Goal: Communication & Community: Answer question/provide support

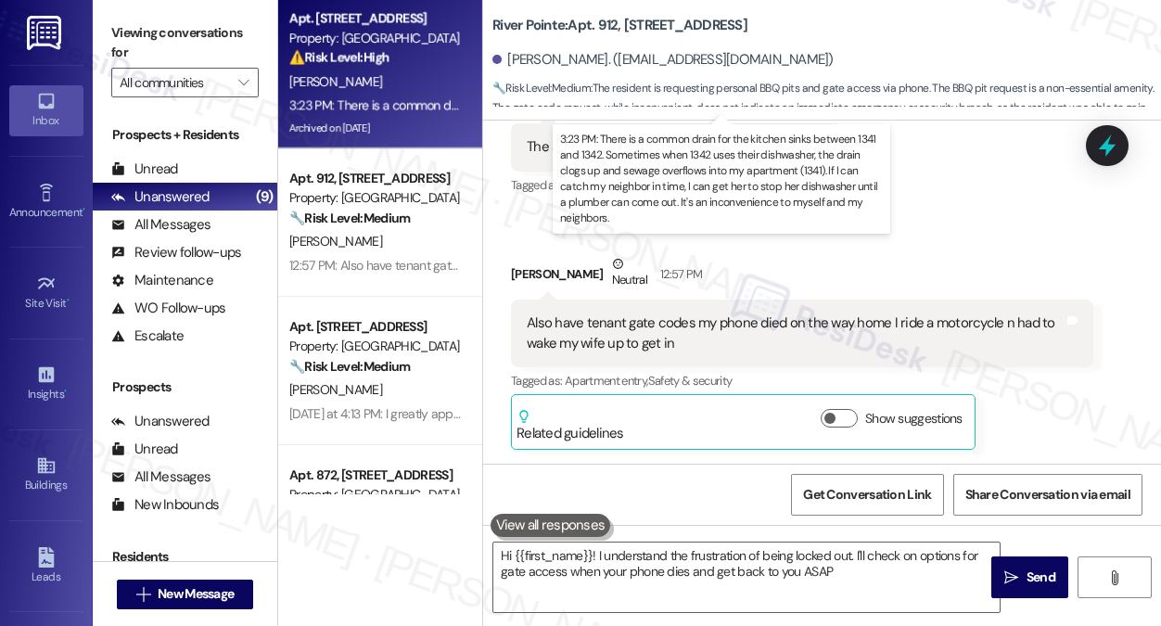
type textarea "Hi {{first_name}}! I understand the frustration of being locked out. I'll check…"
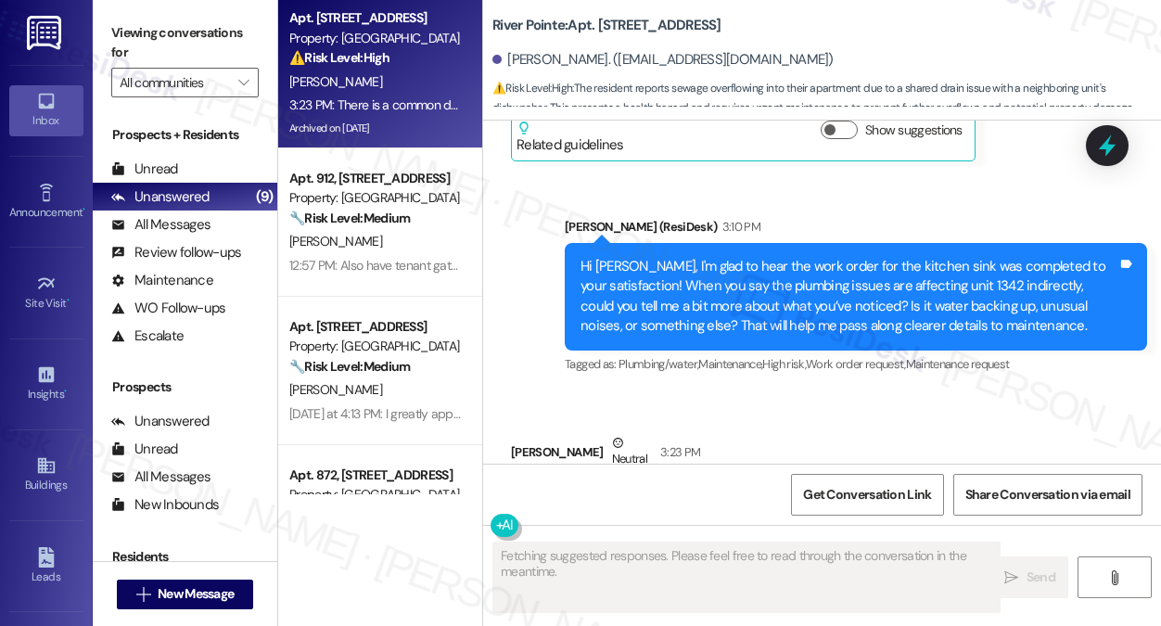
scroll to position [18647, 0]
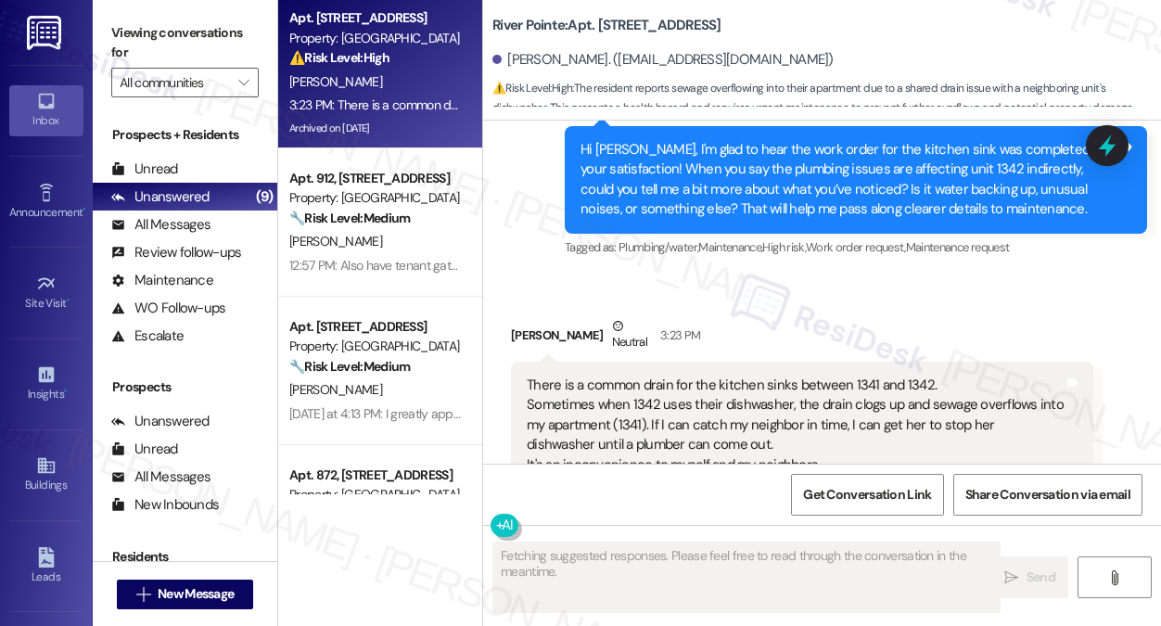
click at [712, 376] on div "There is a common drain for the kitchen sinks between 1341 and 1342. Sometimes …" at bounding box center [795, 425] width 537 height 99
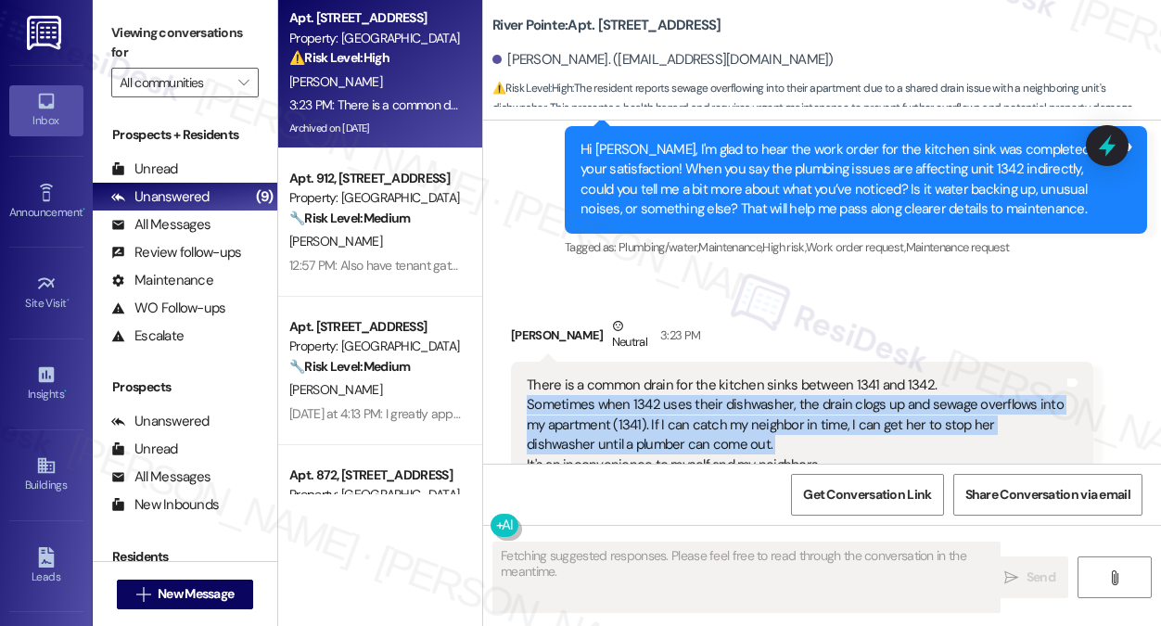
click at [712, 376] on div "There is a common drain for the kitchen sinks between 1341 and 1342. Sometimes …" at bounding box center [795, 425] width 537 height 99
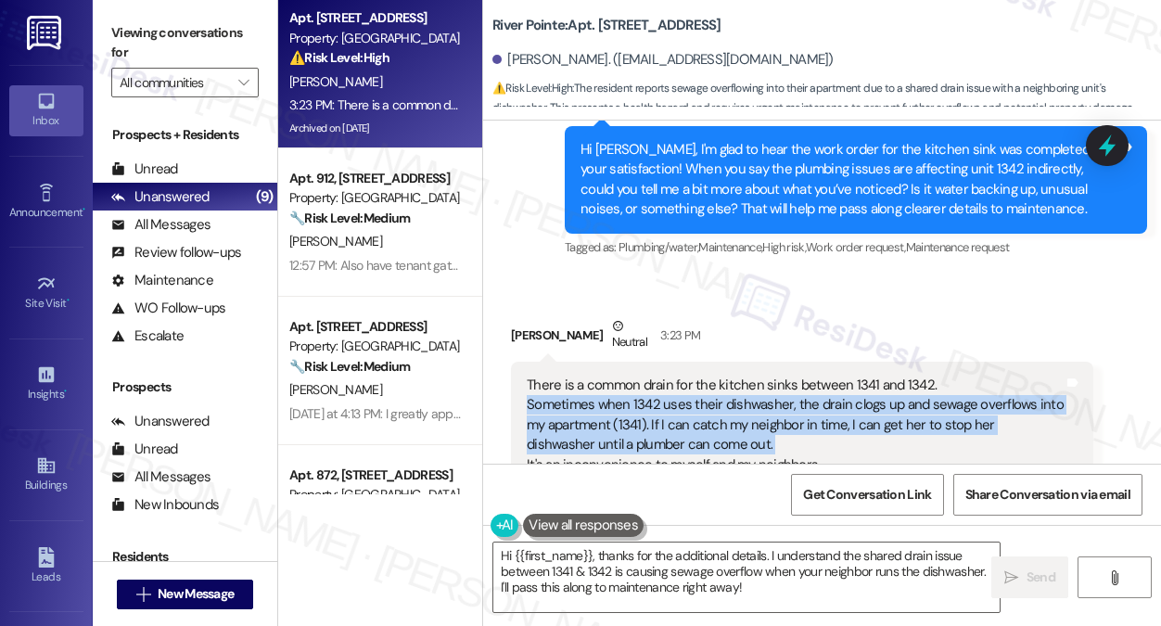
scroll to position [18648, 0]
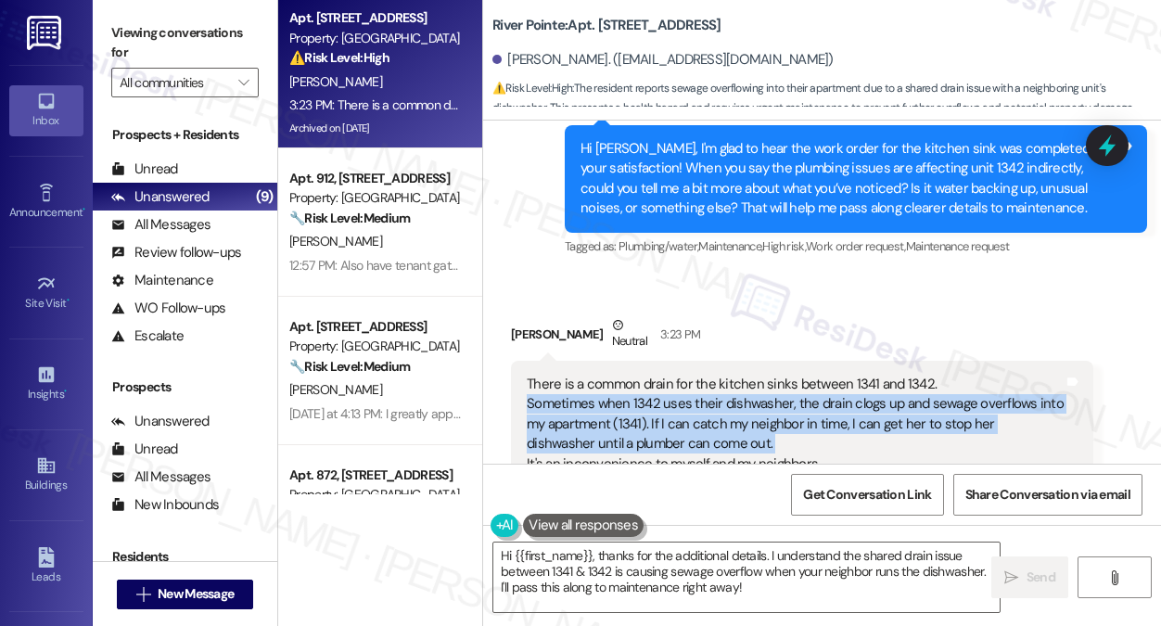
click at [648, 375] on div "There is a common drain for the kitchen sinks between 1341 and 1342. Sometimes …" at bounding box center [795, 424] width 537 height 99
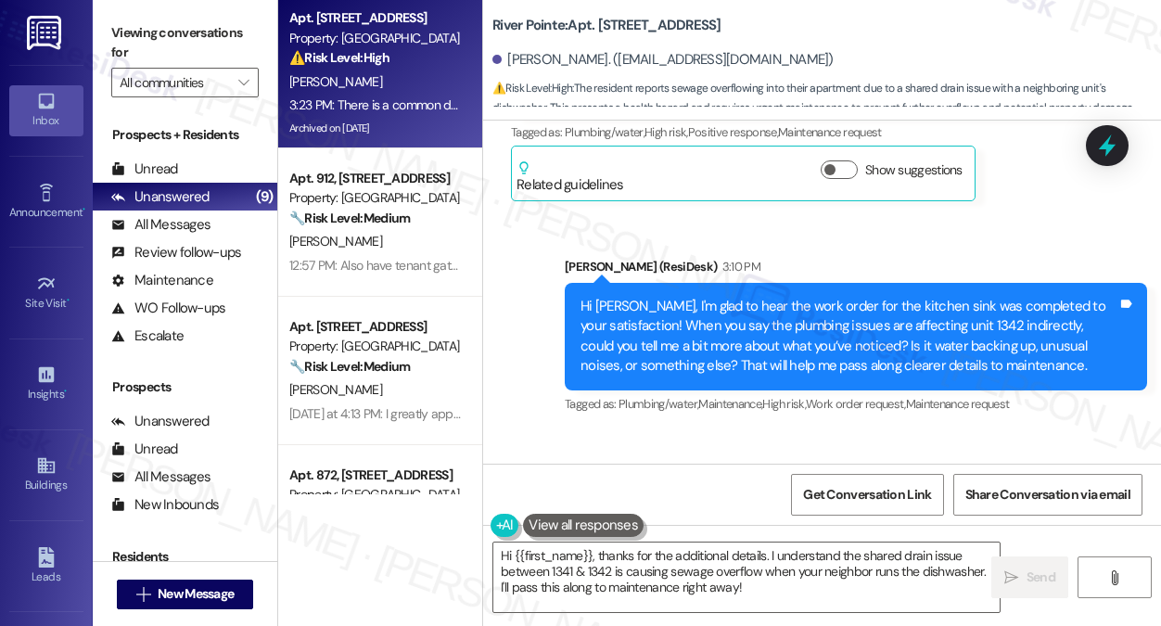
scroll to position [18462, 0]
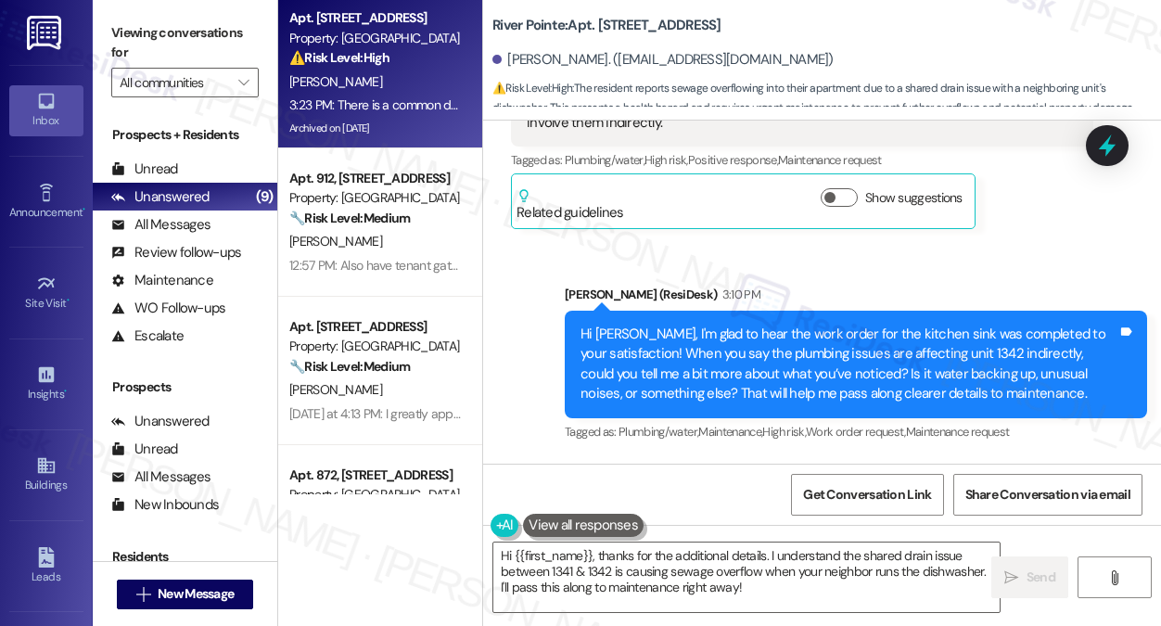
click at [691, 325] on div "Hi [PERSON_NAME], I'm glad to hear the work order for the kitchen sink was comp…" at bounding box center [848, 365] width 537 height 80
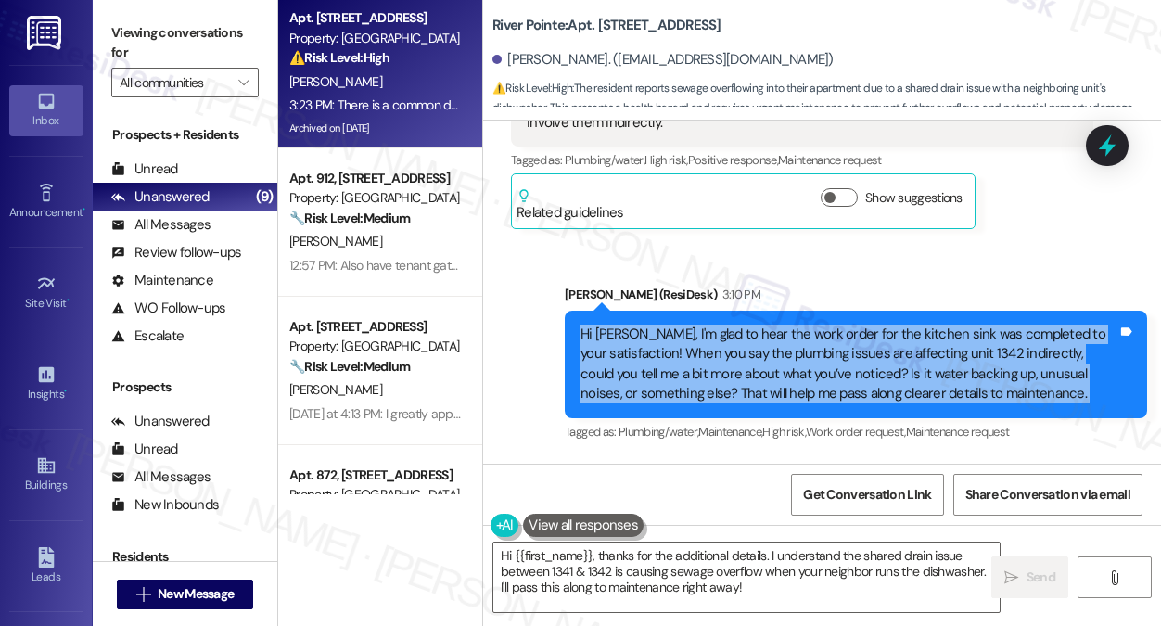
copy div "Hi [PERSON_NAME], I'm glad to hear the work order for the kitchen sink was comp…"
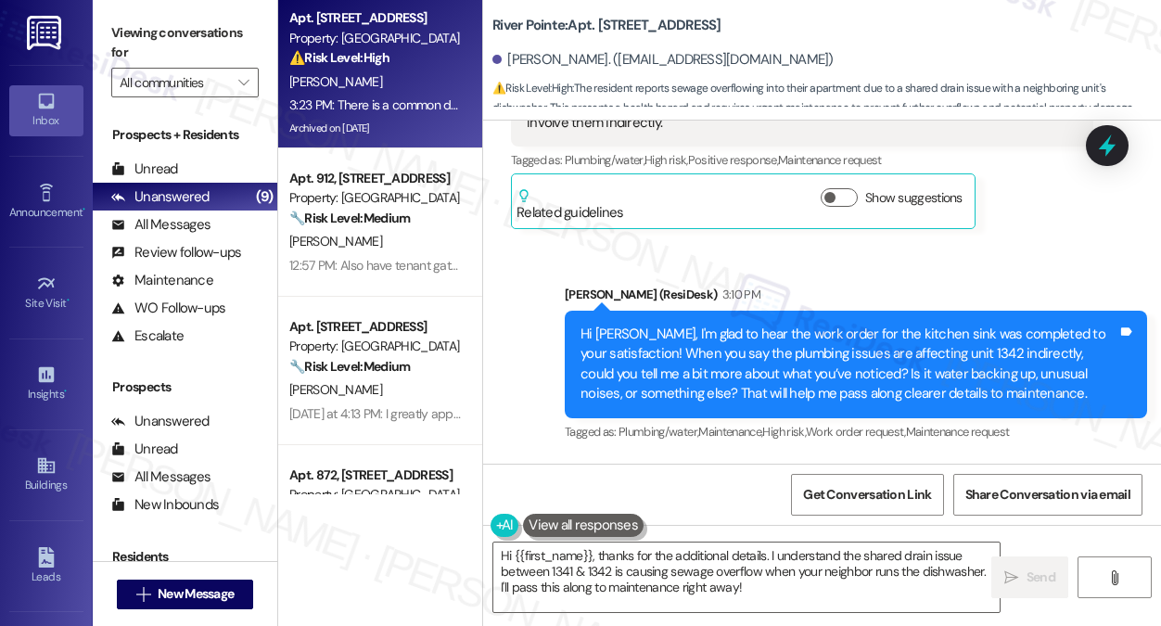
drag, startPoint x: 182, startPoint y: 34, endPoint x: 200, endPoint y: 43, distance: 20.3
click at [182, 34] on label "Viewing conversations for" at bounding box center [184, 43] width 147 height 49
click at [713, 560] on div "There is a common drain for the kitchen sinks between 1341 and 1342. Sometimes …" at bounding box center [795, 609] width 537 height 99
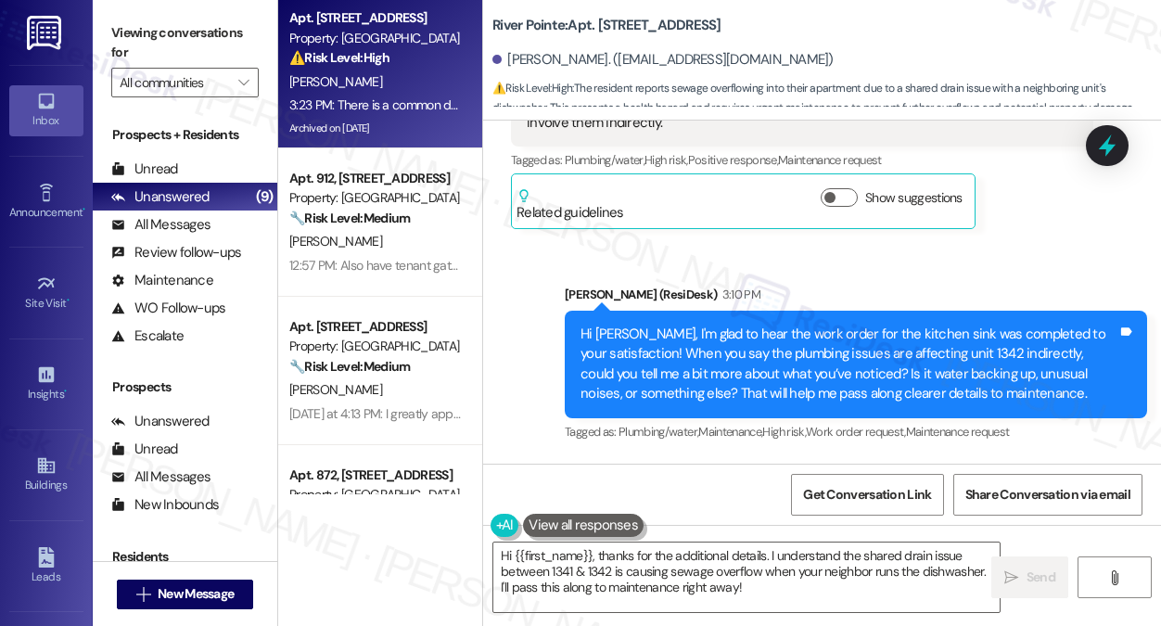
click at [710, 560] on div "There is a common drain for the kitchen sinks between 1341 and 1342. Sometimes …" at bounding box center [795, 609] width 537 height 99
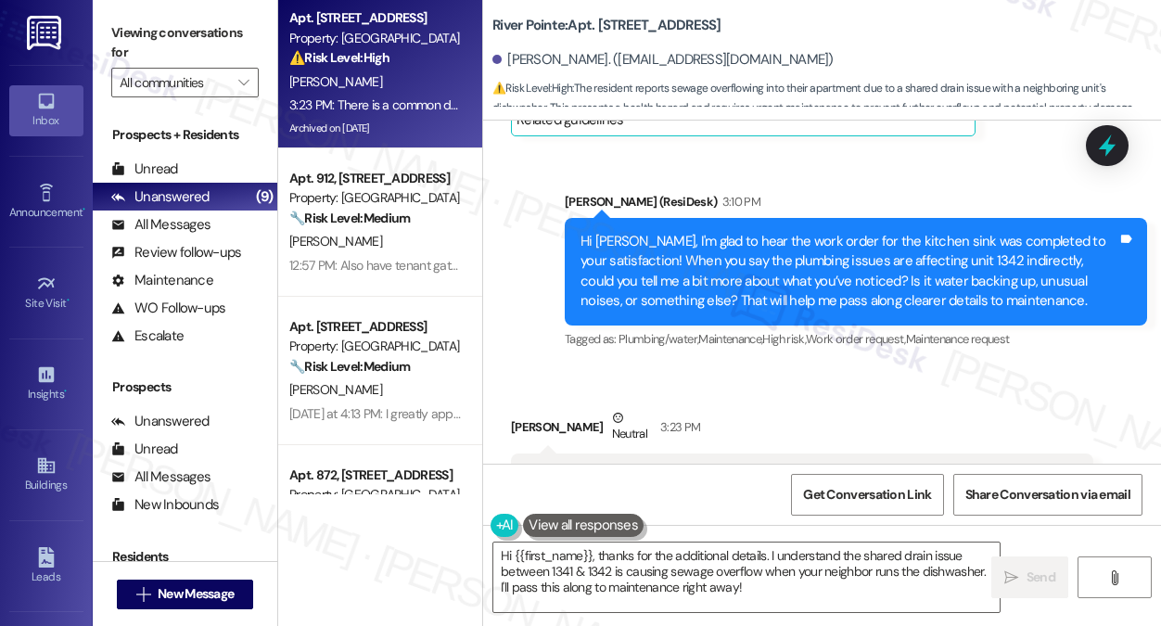
drag, startPoint x: 831, startPoint y: 374, endPoint x: 521, endPoint y: 290, distance: 320.7
click at [521, 453] on div "There is a common drain for the kitchen sinks between 1341 and 1342. Sometimes …" at bounding box center [802, 516] width 582 height 127
copy div "There is a common drain for the kitchen sinks between 1341 and 1342. Sometimes …"
click at [243, 41] on label "Viewing conversations for" at bounding box center [184, 43] width 147 height 49
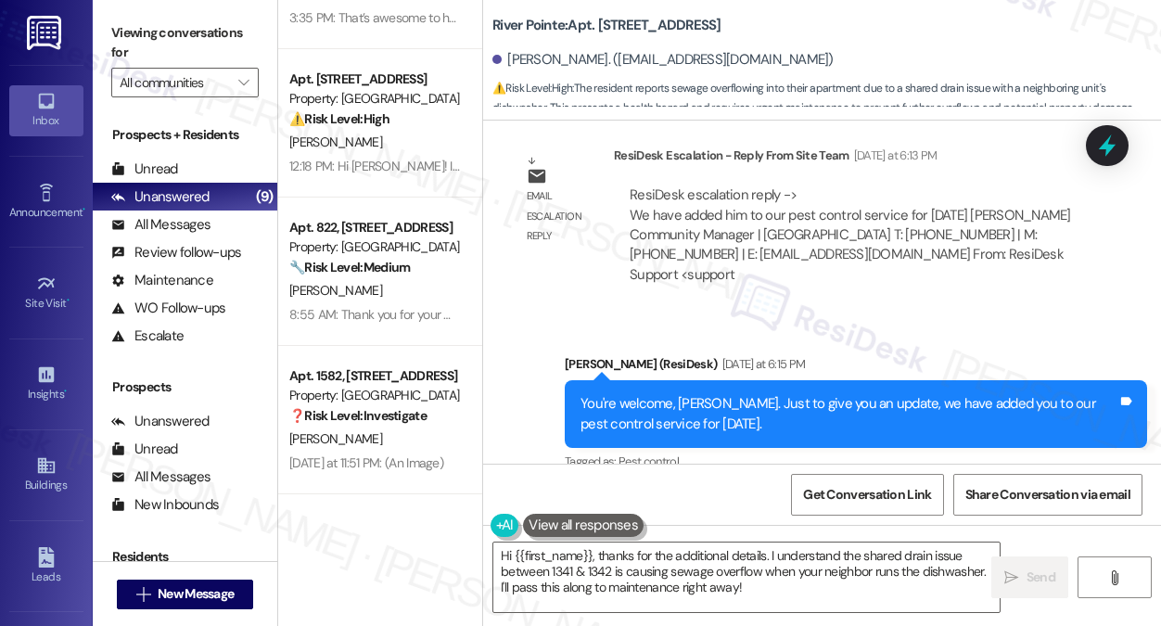
scroll to position [17535, 0]
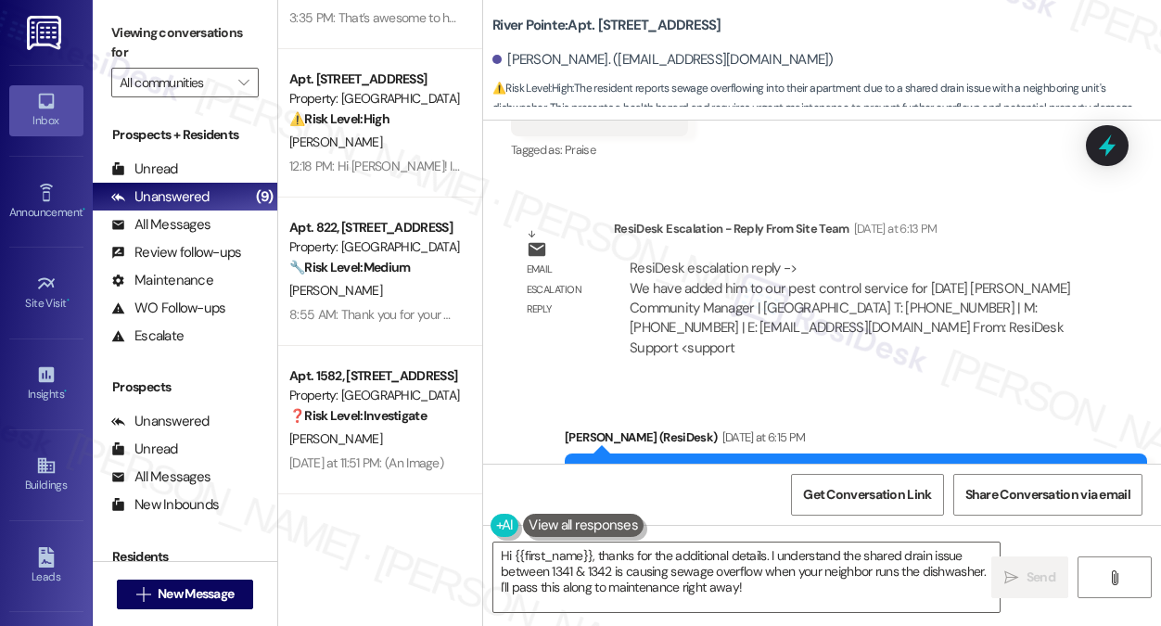
click at [679, 467] on div "You're welcome, [PERSON_NAME]. Just to give you an update, we have added you to…" at bounding box center [848, 487] width 537 height 40
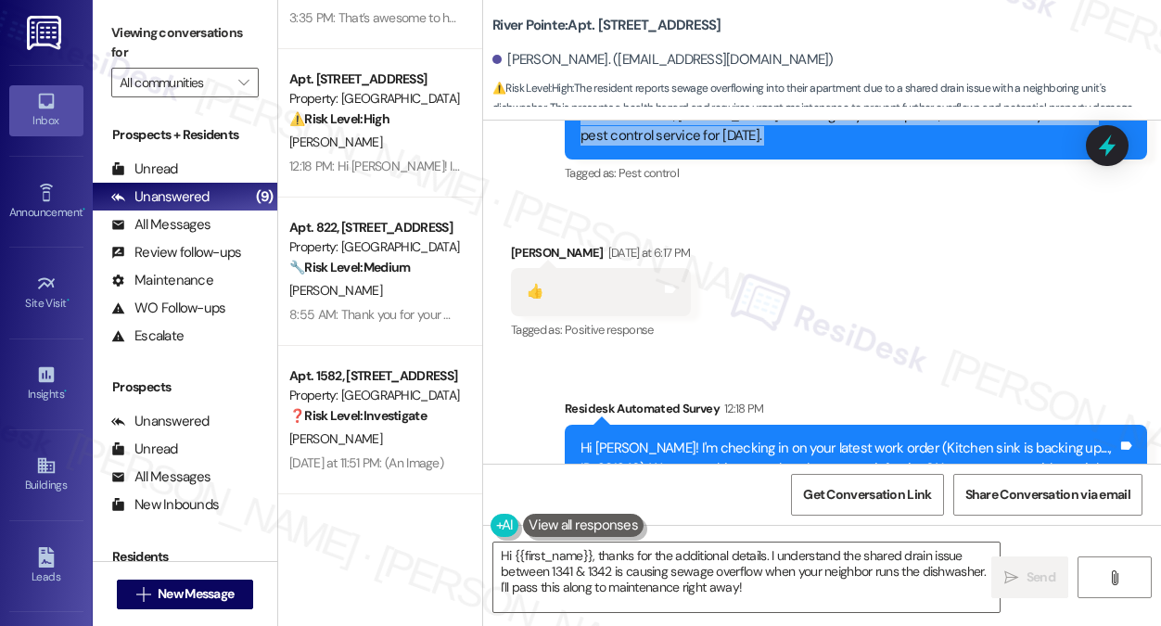
scroll to position [17906, 0]
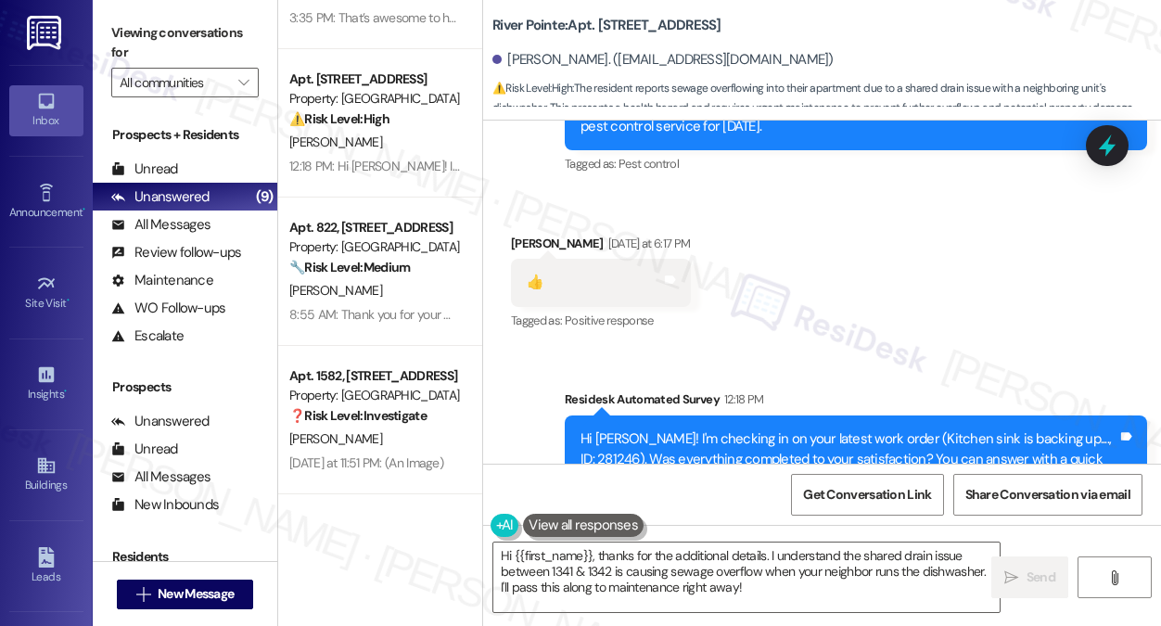
click at [786, 429] on div "Hi [PERSON_NAME]! I'm checking in on your latest work order (Kitchen sink is ba…" at bounding box center [848, 458] width 537 height 59
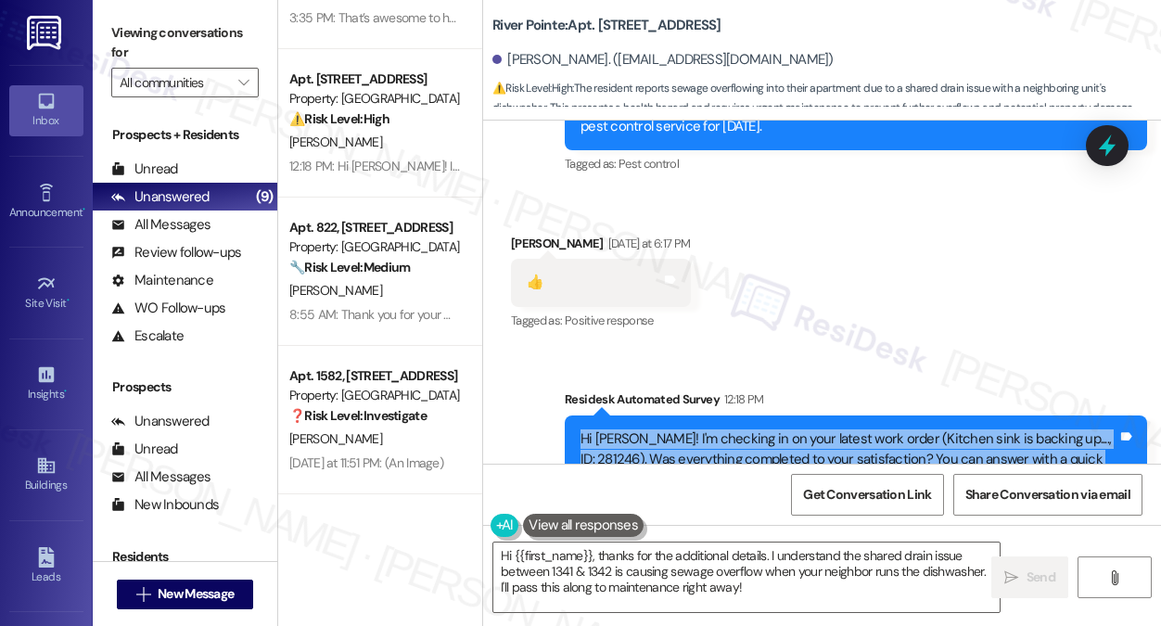
click at [786, 429] on div "Hi [PERSON_NAME]! I'm checking in on your latest work order (Kitchen sink is ba…" at bounding box center [848, 458] width 537 height 59
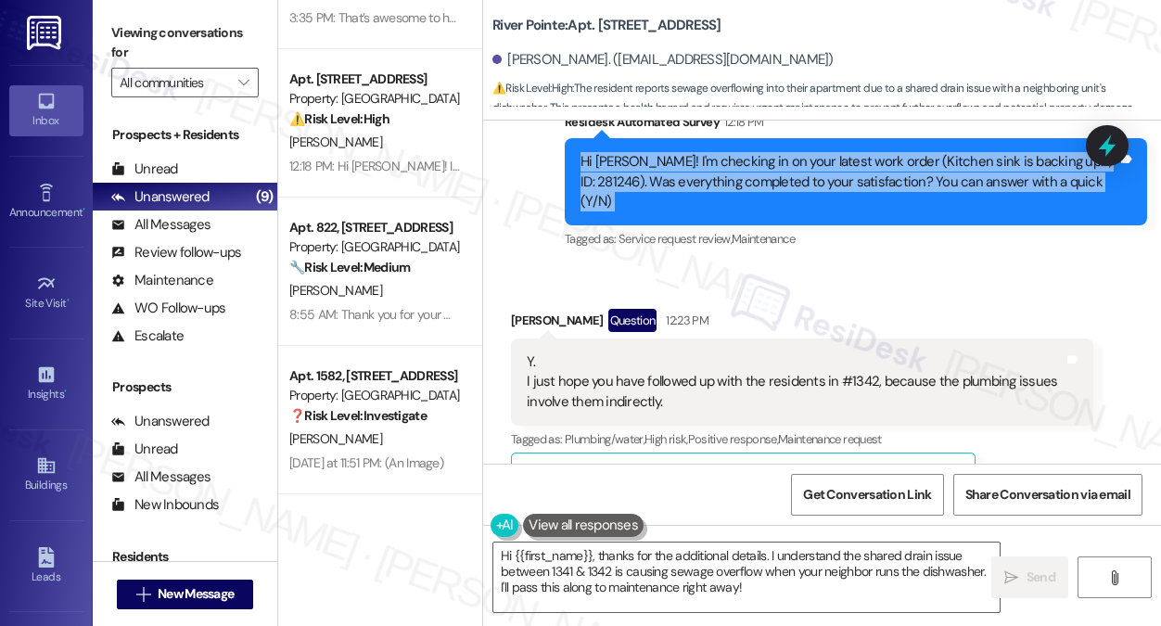
scroll to position [18184, 0]
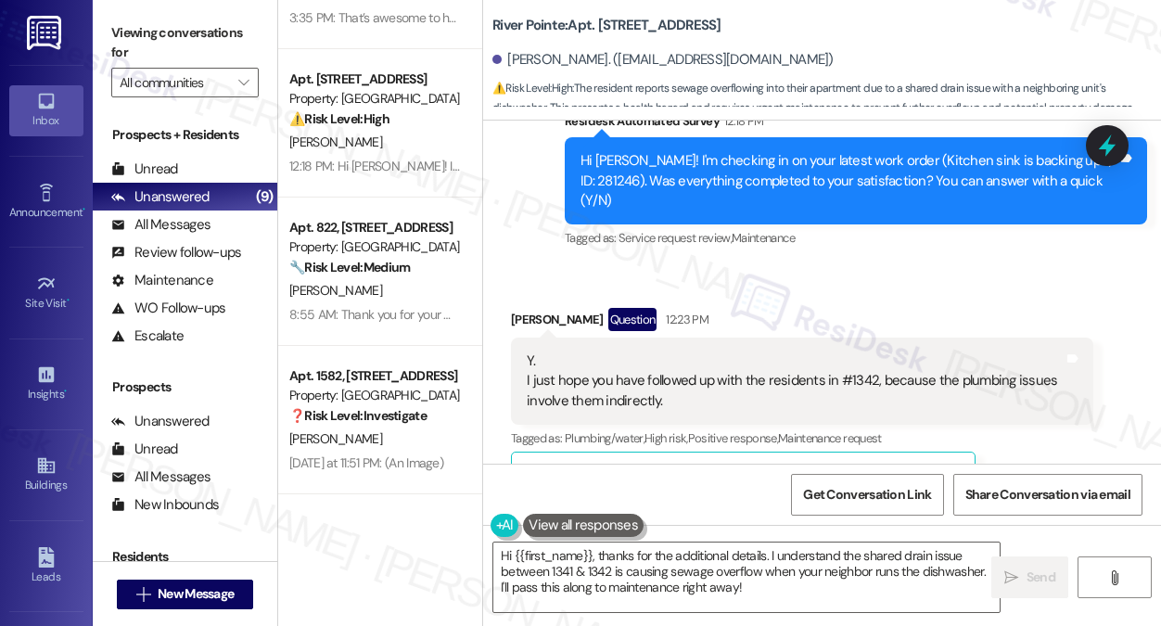
click at [221, 28] on label "Viewing conversations for" at bounding box center [184, 43] width 147 height 49
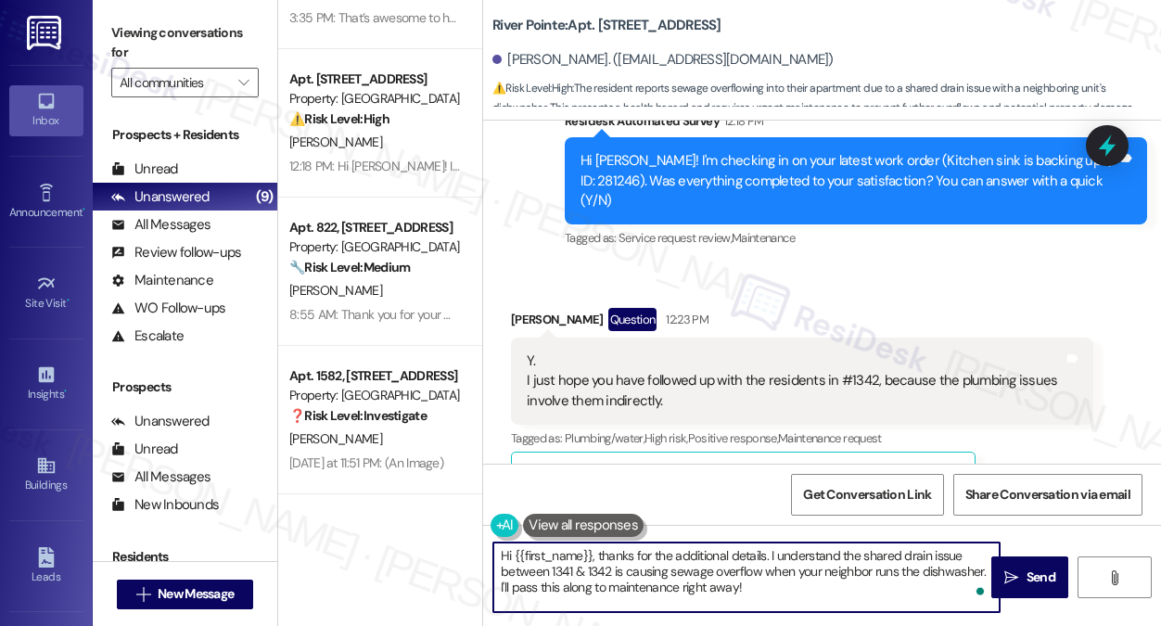
click at [764, 583] on textarea "Hi {{first_name}}, thanks for the additional details. I understand the shared d…" at bounding box center [746, 577] width 506 height 70
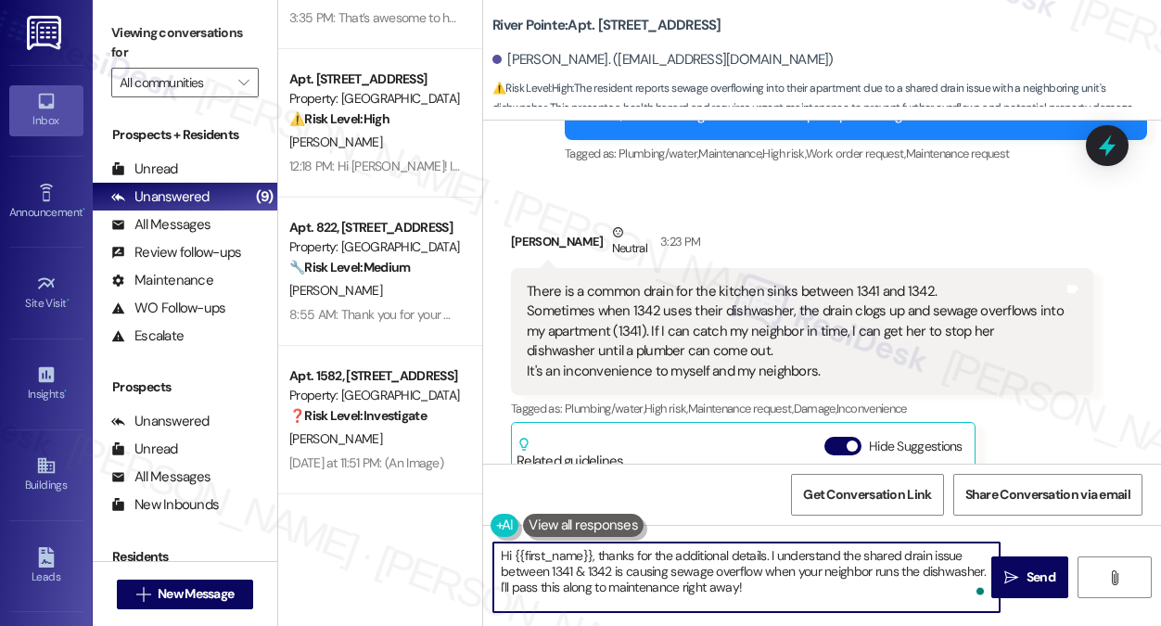
scroll to position [18555, 0]
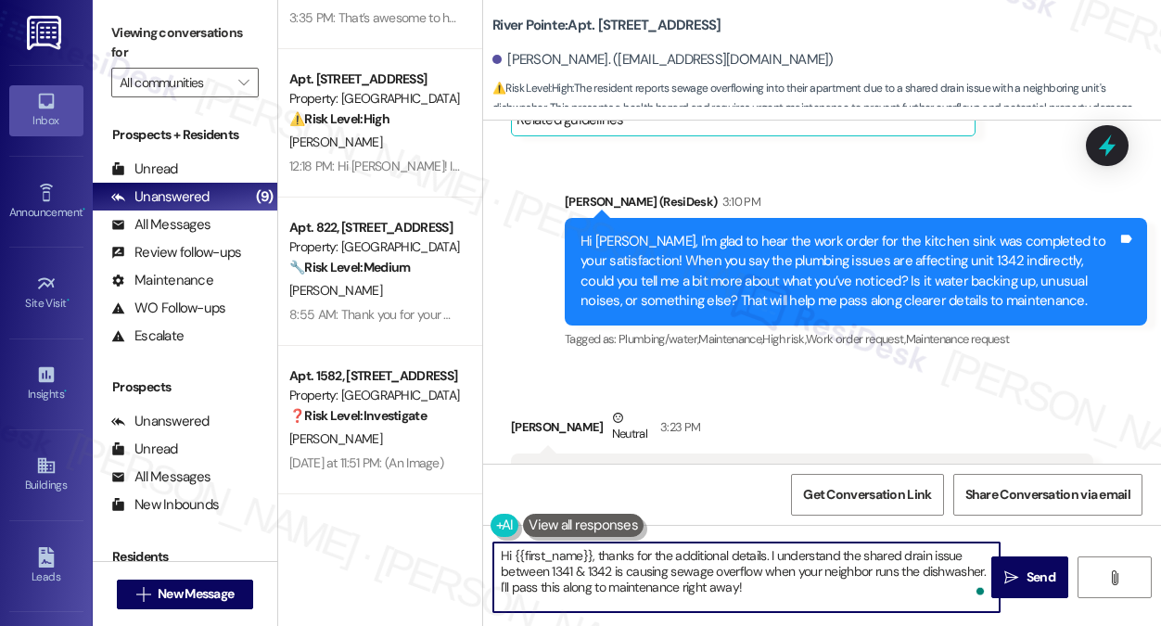
click at [795, 408] on div "[PERSON_NAME] Neutral 3:23 PM" at bounding box center [802, 430] width 582 height 45
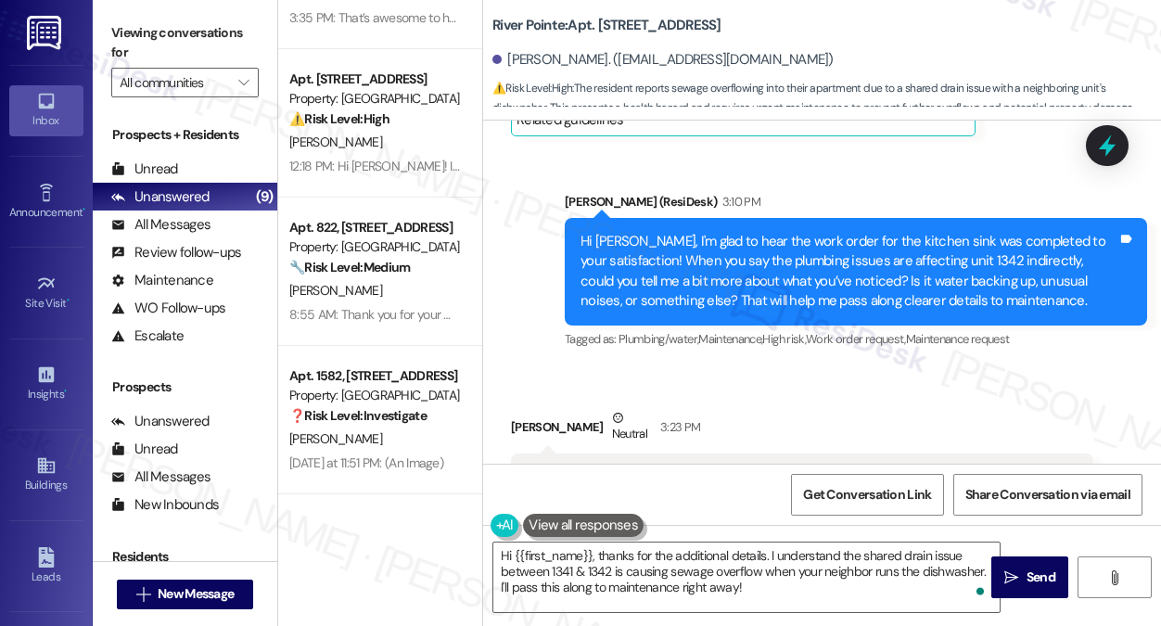
click at [250, 25] on label "Viewing conversations for" at bounding box center [184, 43] width 147 height 49
click at [261, 33] on div "Viewing conversations for All communities " at bounding box center [185, 58] width 185 height 116
click at [628, 467] on div "There is a common drain for the kitchen sinks between 1341 and 1342. Sometimes …" at bounding box center [795, 516] width 537 height 99
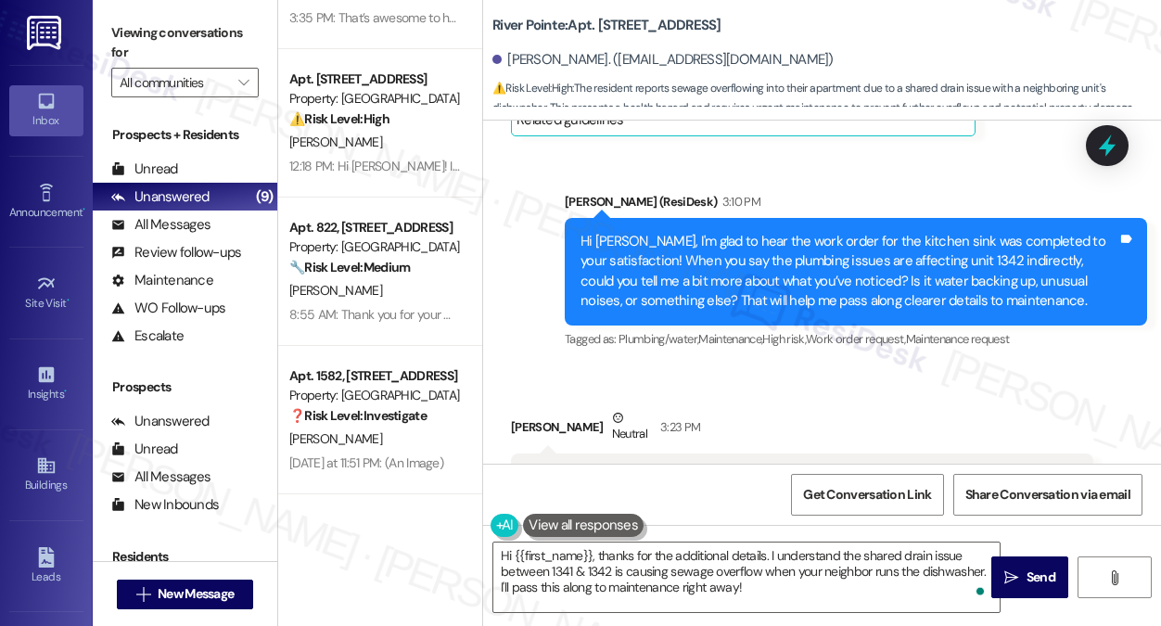
click at [628, 467] on div "There is a common drain for the kitchen sinks between 1341 and 1342. Sometimes …" at bounding box center [795, 516] width 537 height 99
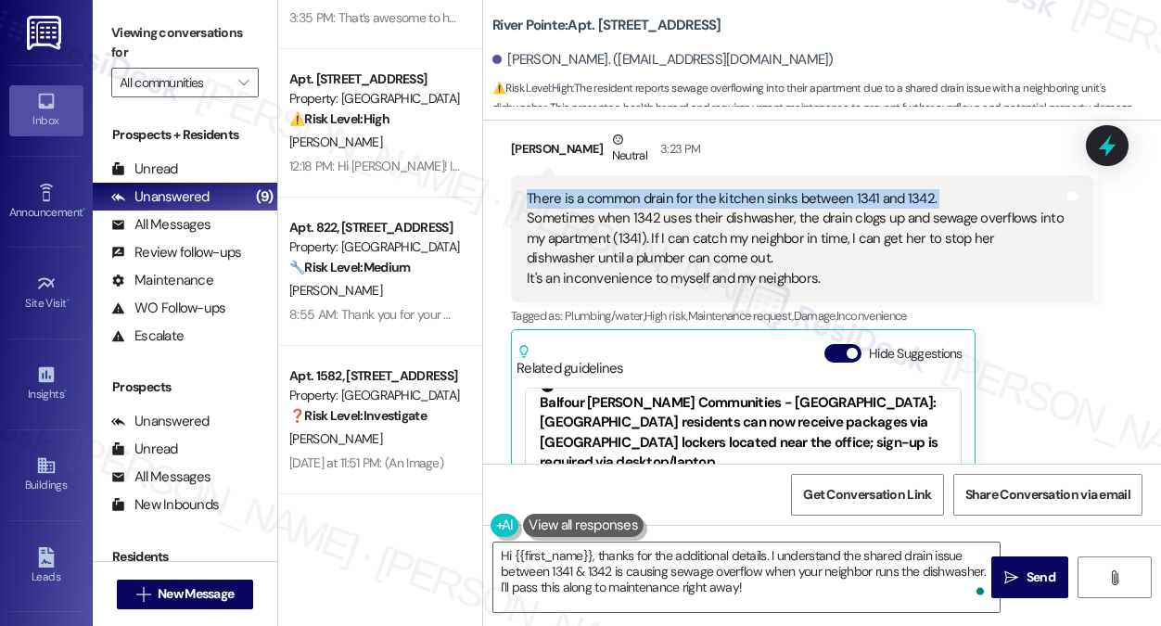
scroll to position [0, 0]
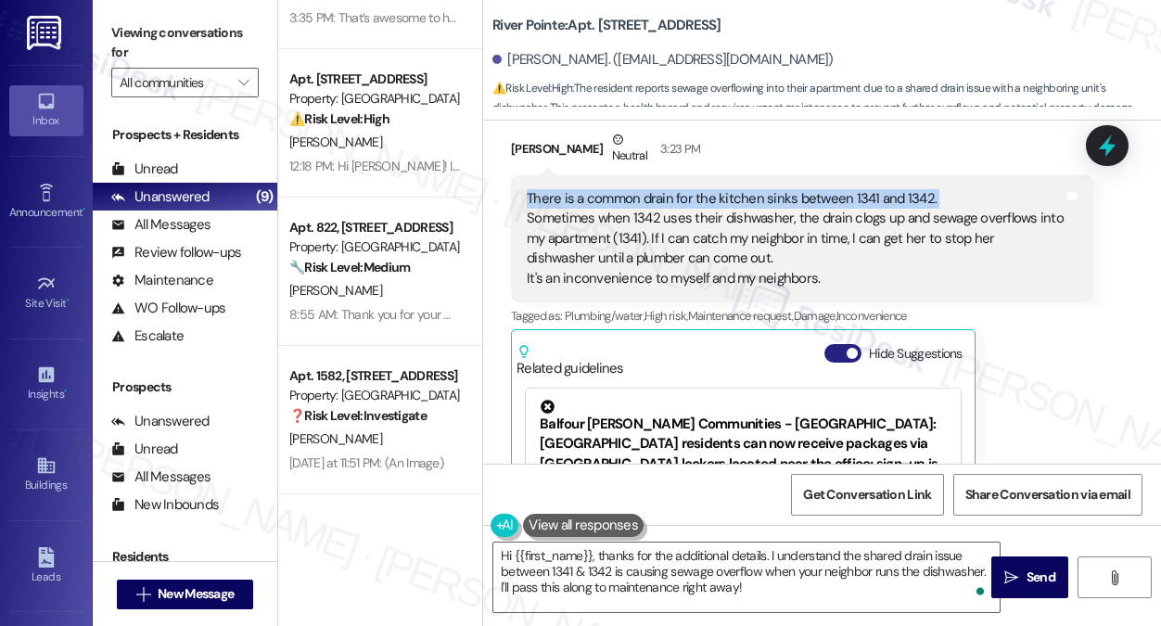
click at [848, 348] on span "button" at bounding box center [852, 353] width 11 height 11
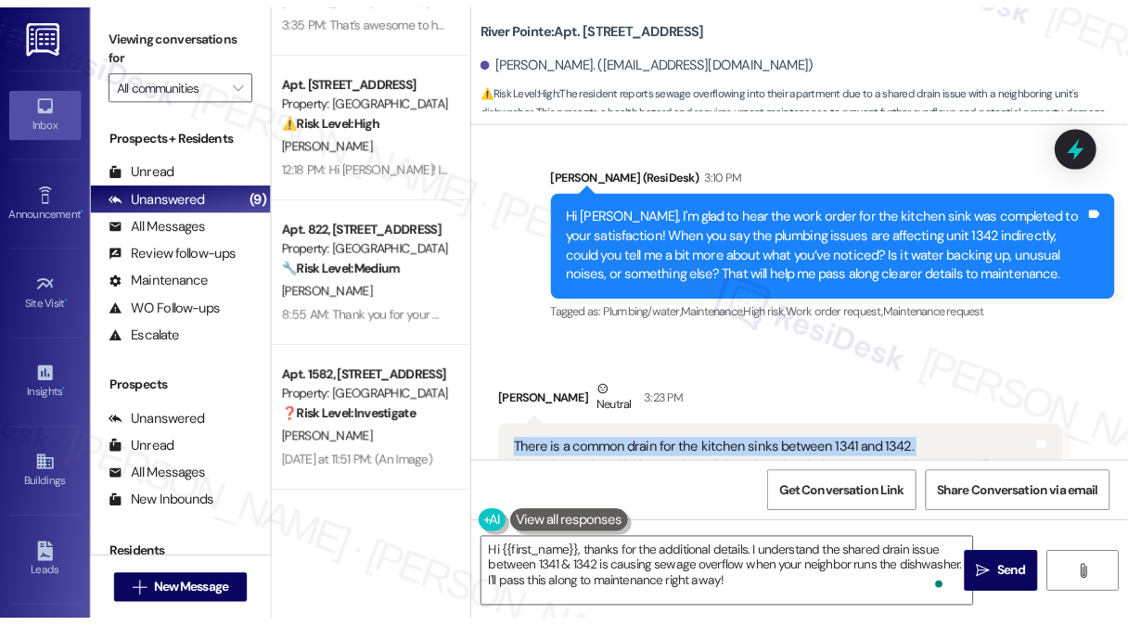
scroll to position [18722, 0]
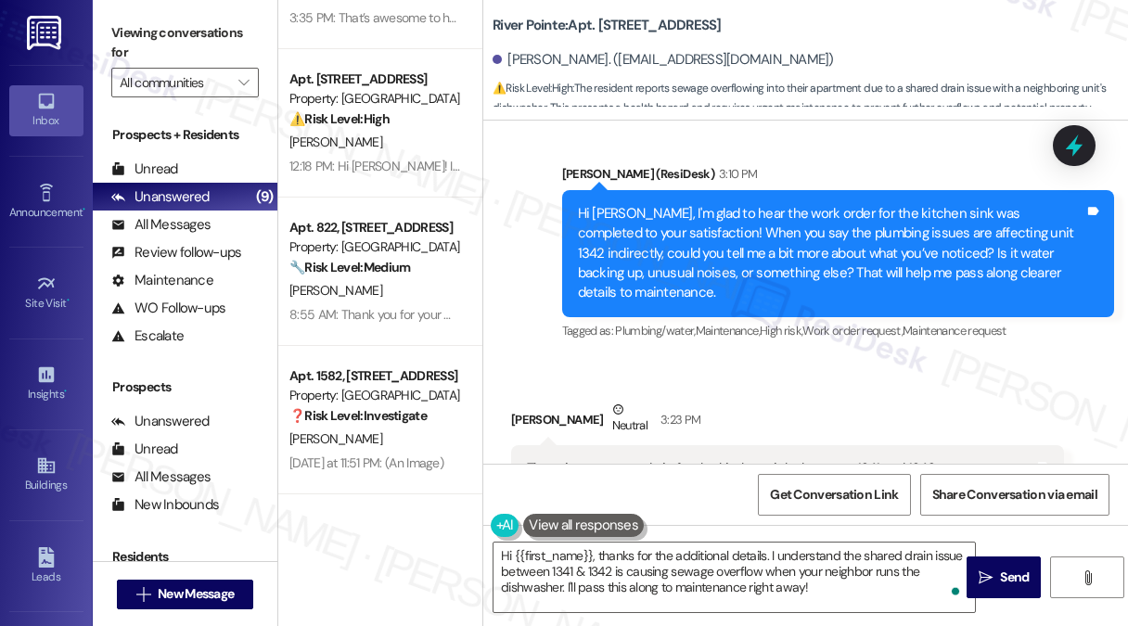
click at [262, 25] on div "Viewing conversations for All communities " at bounding box center [185, 58] width 185 height 116
click at [773, 459] on div "There is a common drain for the kitchen sinks between 1341 and 1342. Sometimes …" at bounding box center [780, 508] width 507 height 99
click at [801, 459] on div "There is a common drain for the kitchen sinks between 1341 and 1342. Sometimes …" at bounding box center [780, 508] width 507 height 99
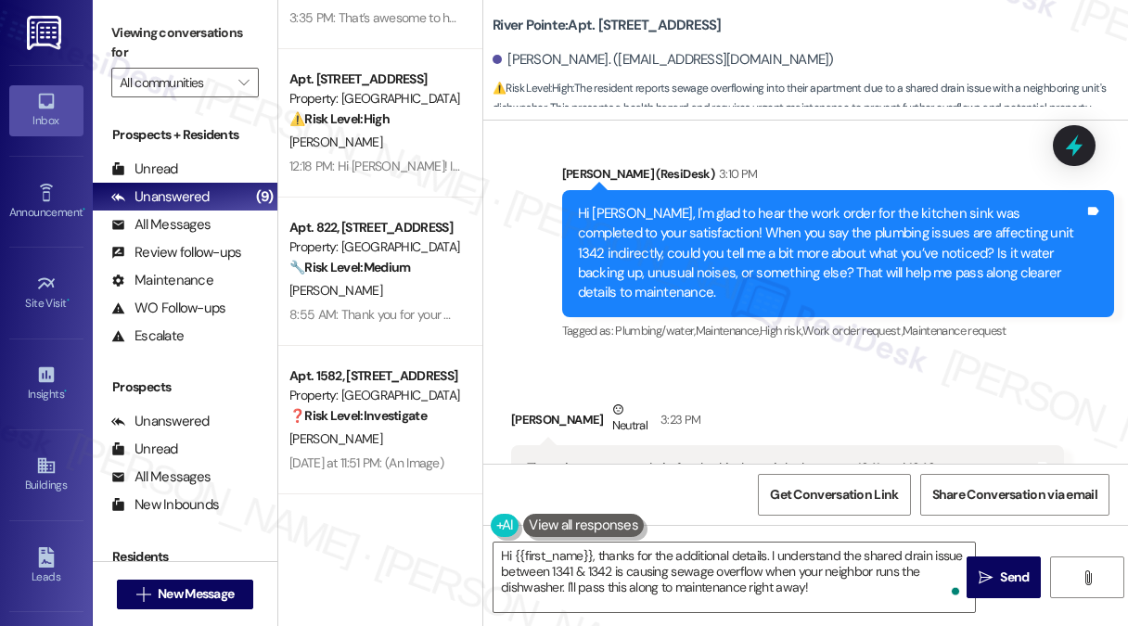
click at [801, 459] on div "There is a common drain for the kitchen sinks between 1341 and 1342. Sometimes …" at bounding box center [780, 508] width 507 height 99
click at [837, 459] on div "There is a common drain for the kitchen sinks between 1341 and 1342. Sometimes …" at bounding box center [780, 508] width 507 height 99
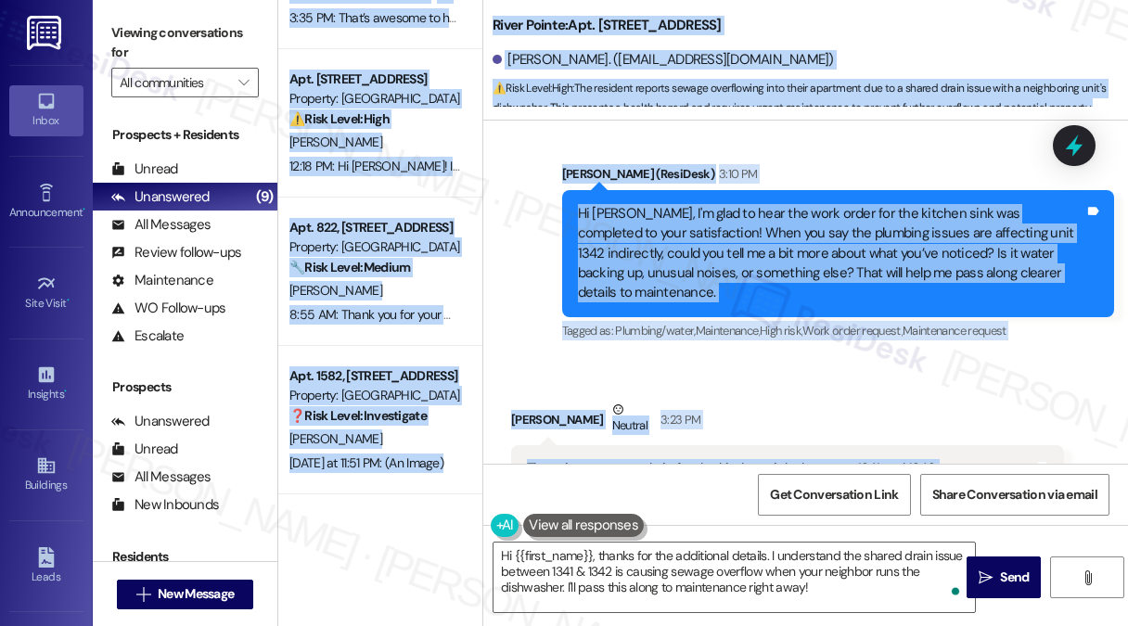
drag, startPoint x: 766, startPoint y: 320, endPoint x: 476, endPoint y: 247, distance: 299.3
click at [476, 247] on div "Apt. 912, [STREET_ADDRESS] Property: River Pointe 🔧 Risk Level: Medium The resi…" at bounding box center [702, 313] width 849 height 626
click at [681, 459] on div "There is a common drain for the kitchen sinks between 1341 and 1342. Sometimes …" at bounding box center [780, 508] width 507 height 99
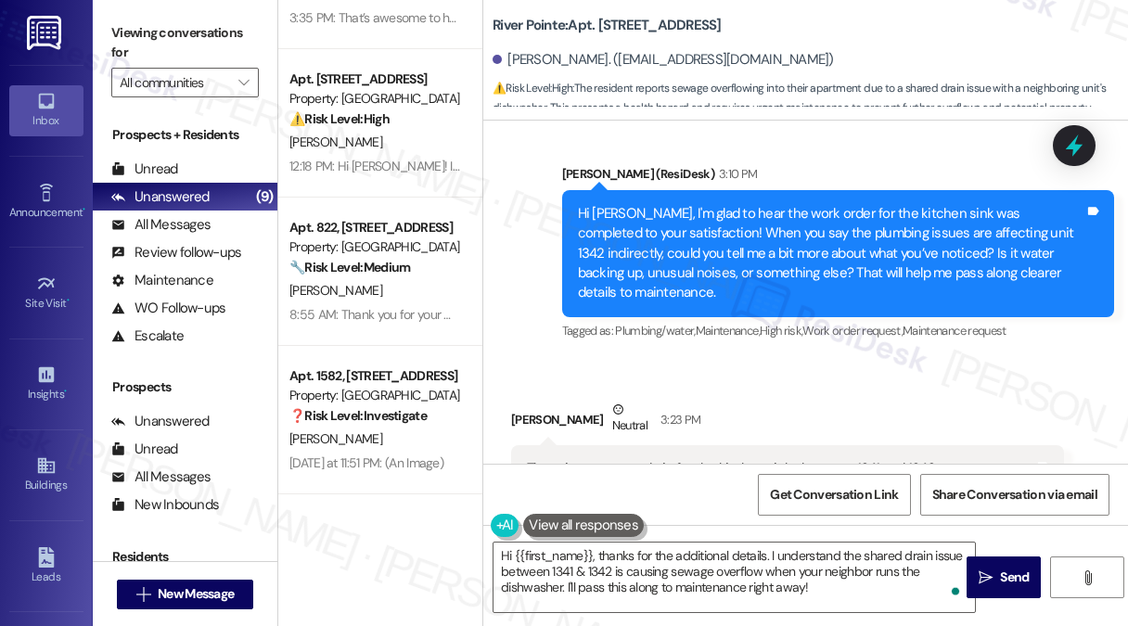
click at [679, 459] on div "There is a common drain for the kitchen sinks between 1341 and 1342. Sometimes …" at bounding box center [780, 508] width 507 height 99
click at [807, 459] on div "There is a common drain for the kitchen sinks between 1341 and 1342. Sometimes …" at bounding box center [780, 508] width 507 height 99
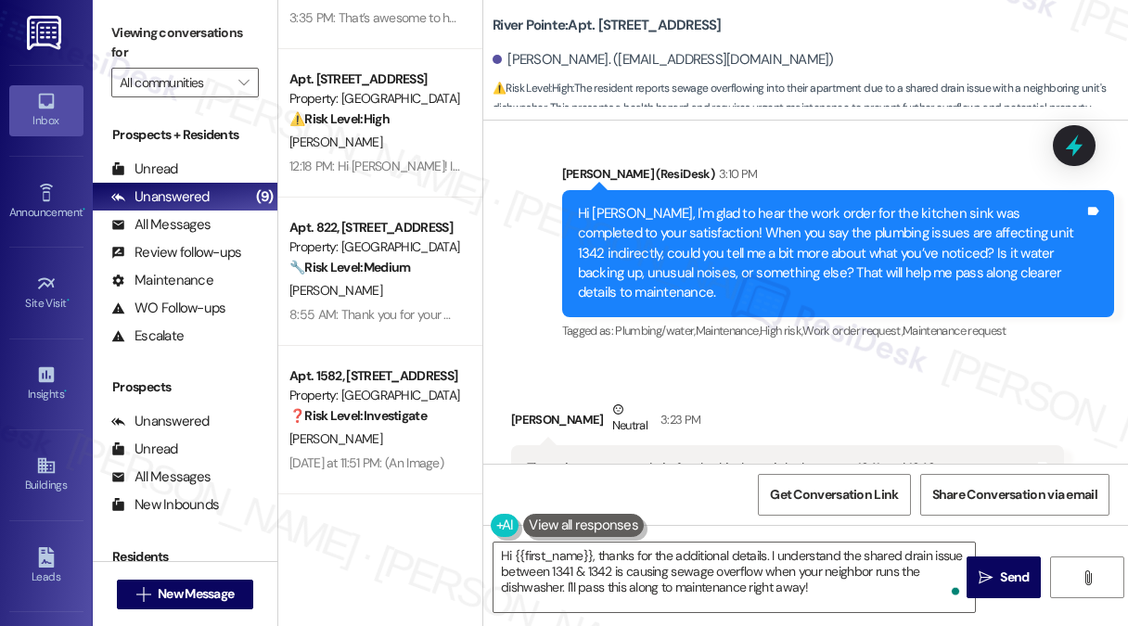
click at [807, 459] on div "There is a common drain for the kitchen sinks between 1341 and 1342. Sometimes …" at bounding box center [780, 508] width 507 height 99
click at [869, 459] on div "There is a common drain for the kitchen sinks between 1341 and 1342. Sometimes …" at bounding box center [780, 508] width 507 height 99
click at [881, 358] on div "Received via SMS [PERSON_NAME] Neutral 3:23 PM There is a common drain for the …" at bounding box center [805, 513] width 644 height 311
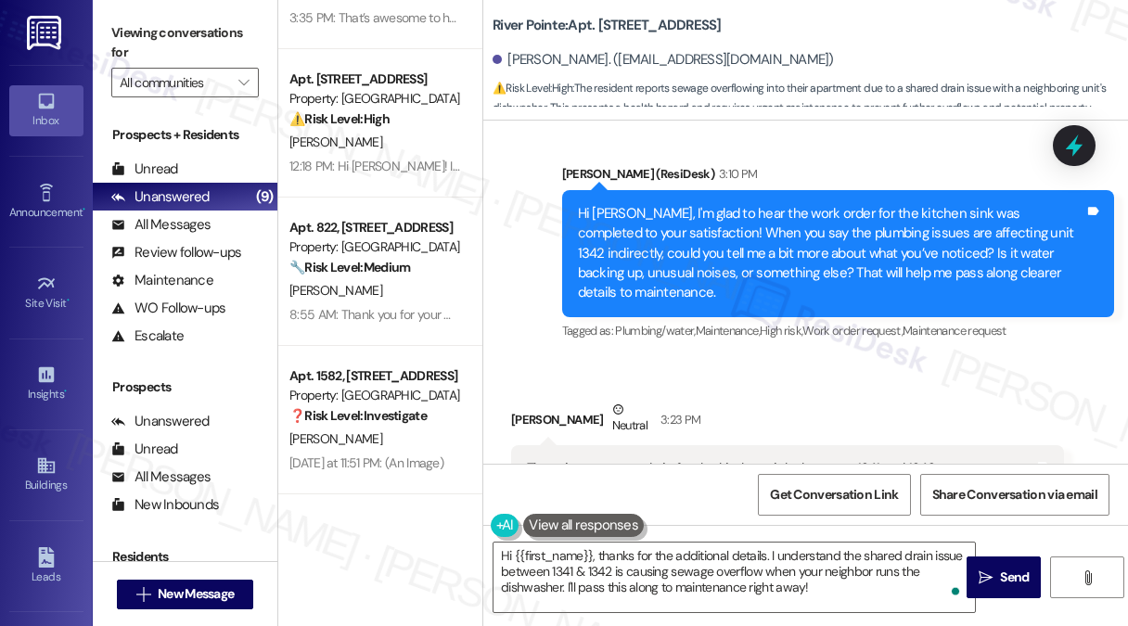
click at [223, 15] on div "Viewing conversations for All communities " at bounding box center [185, 58] width 185 height 116
click at [238, 15] on div "Viewing conversations for All communities " at bounding box center [185, 58] width 185 height 116
click at [250, 14] on div "Viewing conversations for All communities " at bounding box center [185, 58] width 185 height 116
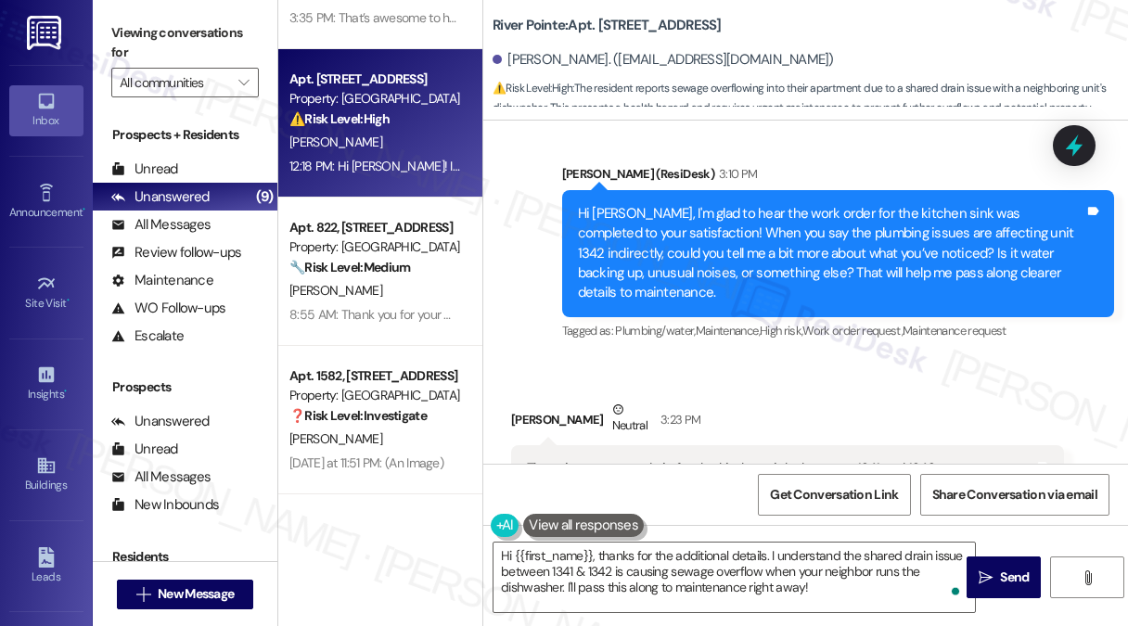
drag, startPoint x: 198, startPoint y: 52, endPoint x: 312, endPoint y: 124, distance: 134.3
click at [198, 52] on label "Viewing conversations for" at bounding box center [184, 43] width 147 height 49
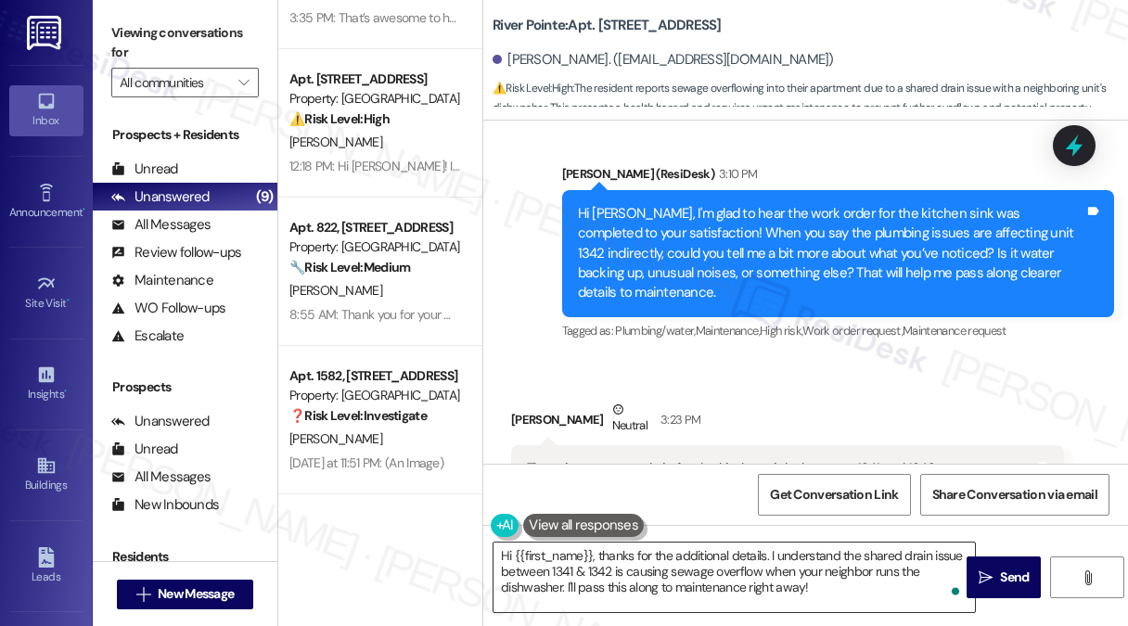
click at [681, 555] on textarea "Hi {{first_name}}, thanks for the additional details. I understand the shared d…" at bounding box center [733, 577] width 481 height 70
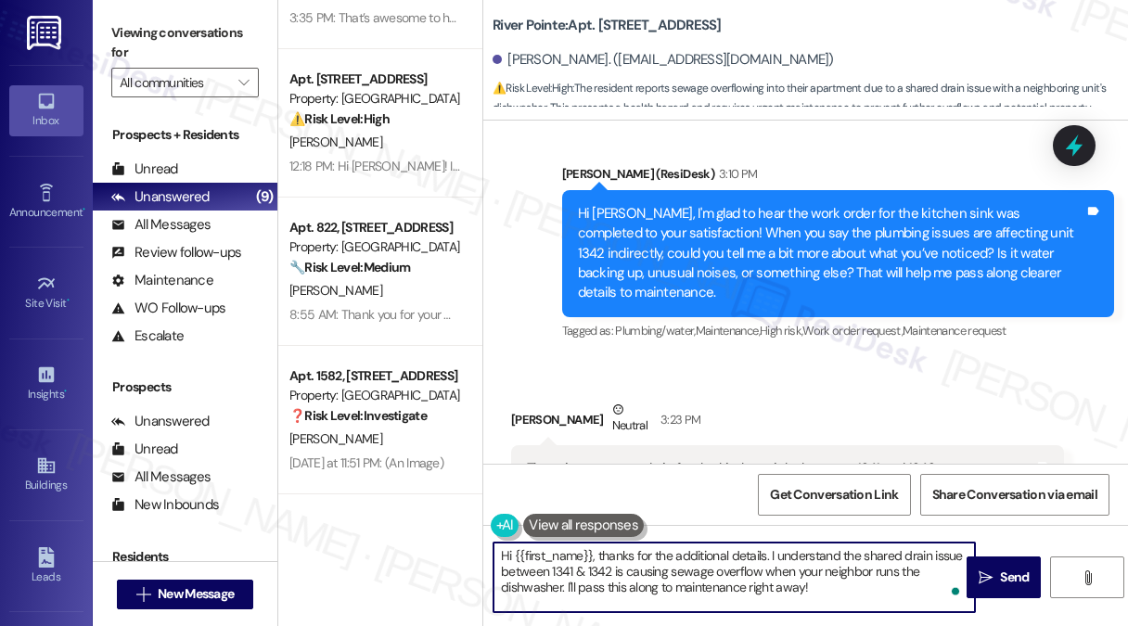
click at [681, 555] on textarea "Hi {{first_name}}, thanks for the additional details. I understand the shared d…" at bounding box center [733, 577] width 481 height 70
click at [877, 571] on textarea "Hi {{first_name}}, thanks for the additional details. I understand the shared d…" at bounding box center [733, 577] width 481 height 70
drag, startPoint x: 848, startPoint y: 594, endPoint x: 647, endPoint y: 595, distance: 200.3
click at [647, 595] on textarea "Hi {{first_name}}, thanks for the additional details. I understand the shared d…" at bounding box center [733, 577] width 481 height 70
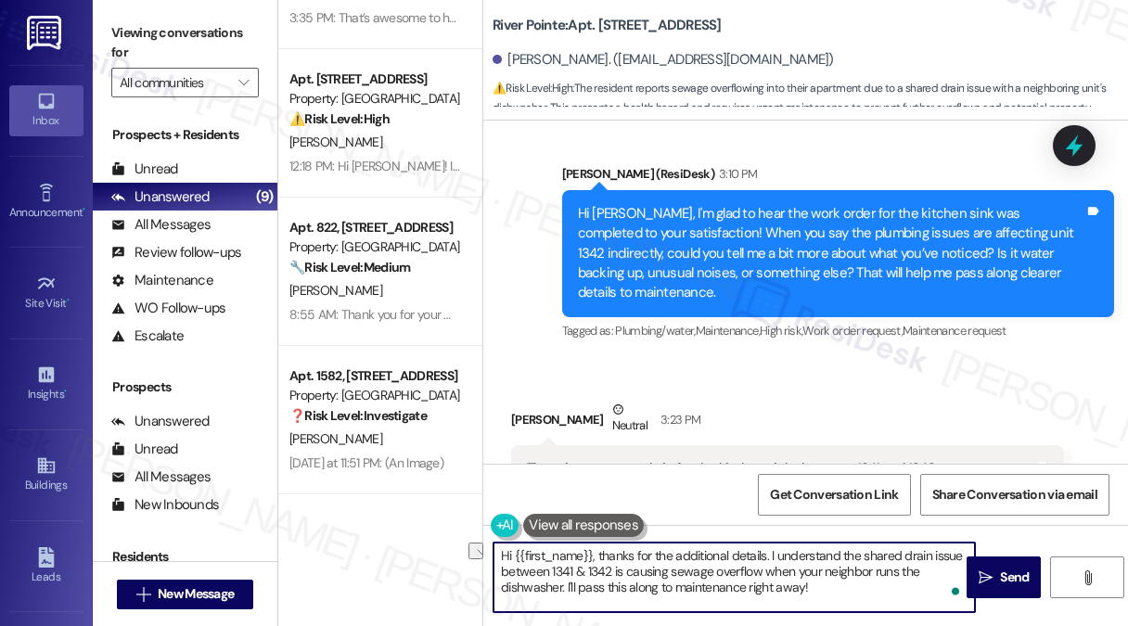
click at [791, 593] on textarea "Hi {{first_name}}, thanks for the additional details. I understand the shared d…" at bounding box center [733, 577] width 481 height 70
drag, startPoint x: 838, startPoint y: 588, endPoint x: 674, endPoint y: 581, distance: 164.3
click at [674, 581] on textarea "Hi {{first_name}}, thanks for the additional details. I understand the shared d…" at bounding box center [733, 577] width 481 height 70
drag, startPoint x: 578, startPoint y: 588, endPoint x: 619, endPoint y: 589, distance: 41.7
click at [578, 588] on textarea "Hi {{first_name}}, thanks for the additional details. I understand the shared d…" at bounding box center [733, 577] width 481 height 70
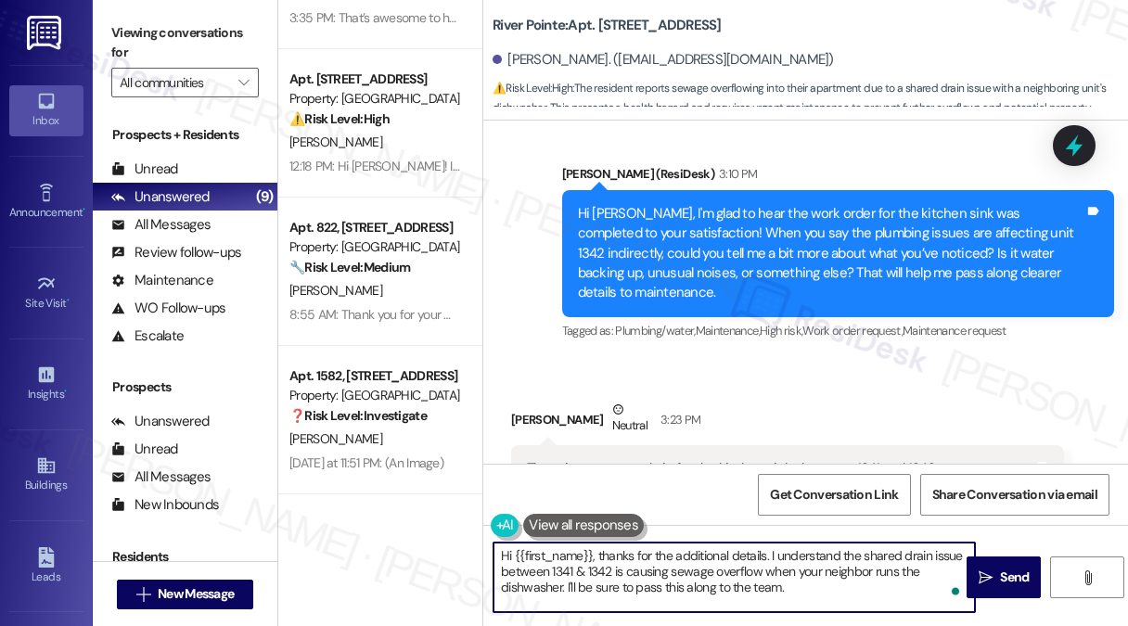
click at [541, 400] on div "[PERSON_NAME] Neutral 3:23 PM" at bounding box center [787, 422] width 553 height 45
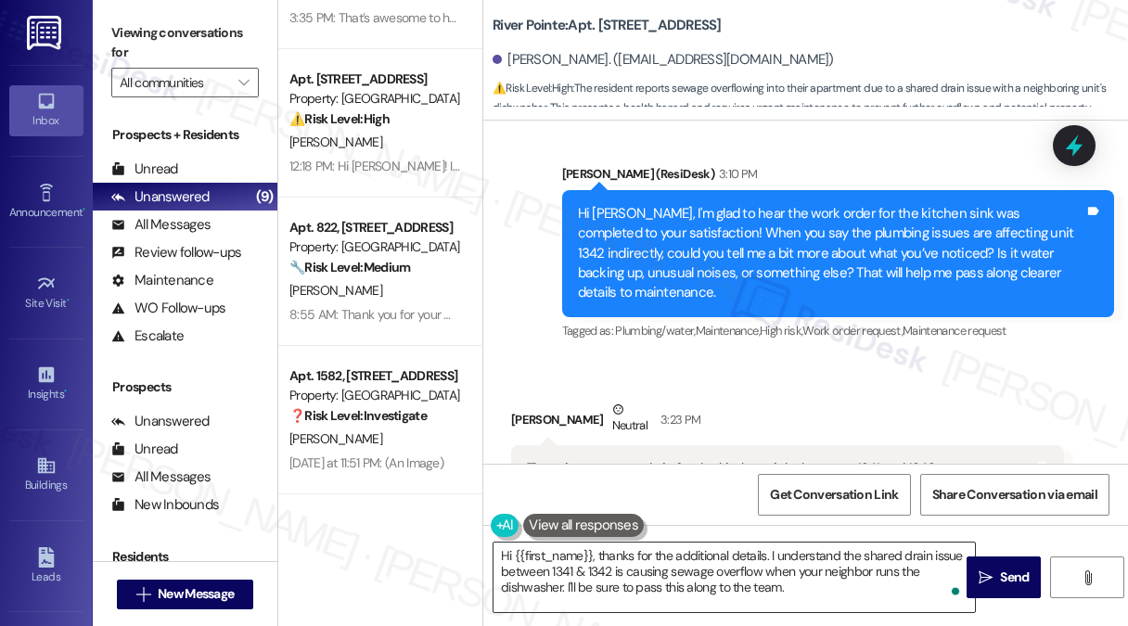
click at [734, 567] on textarea "Hi {{first_name}}, thanks for the additional details. I understand the shared d…" at bounding box center [733, 577] width 481 height 70
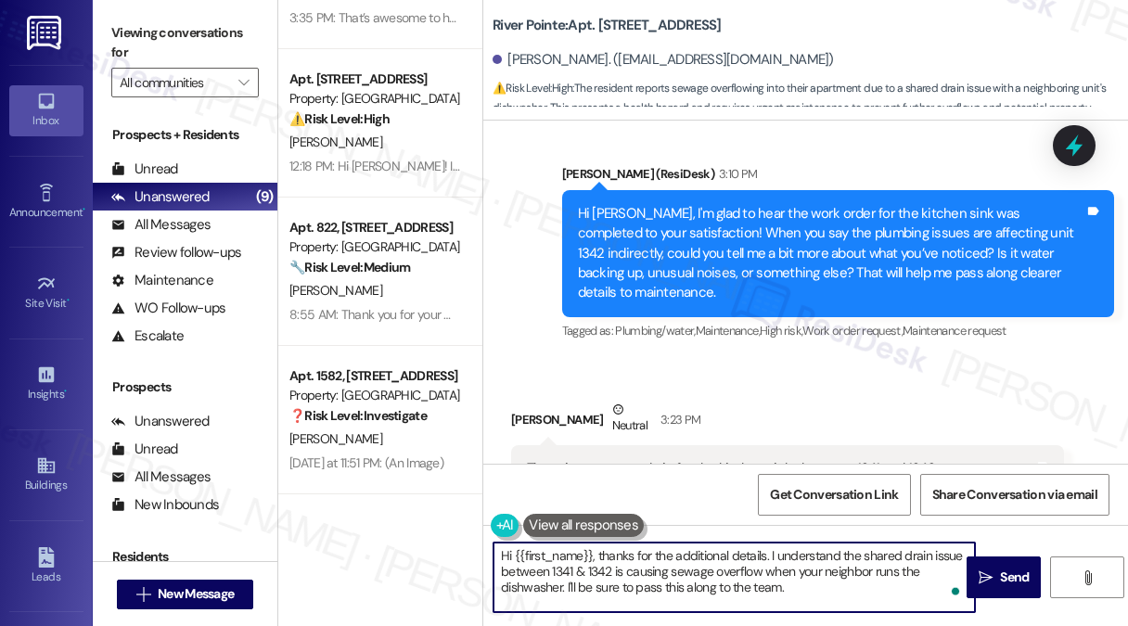
drag, startPoint x: 602, startPoint y: 554, endPoint x: 466, endPoint y: 550, distance: 135.5
click at [466, 550] on div "Apt. 912, [STREET_ADDRESS] Property: River Pointe 🔧 Risk Level: Medium The resi…" at bounding box center [702, 313] width 849 height 626
click at [673, 563] on textarea "Thanks for the additional details. I understand the shared drain issue between …" at bounding box center [733, 577] width 481 height 70
click at [812, 574] on textarea "Thanks for the additional details. I understand the shared drain issue between …" at bounding box center [733, 577] width 481 height 70
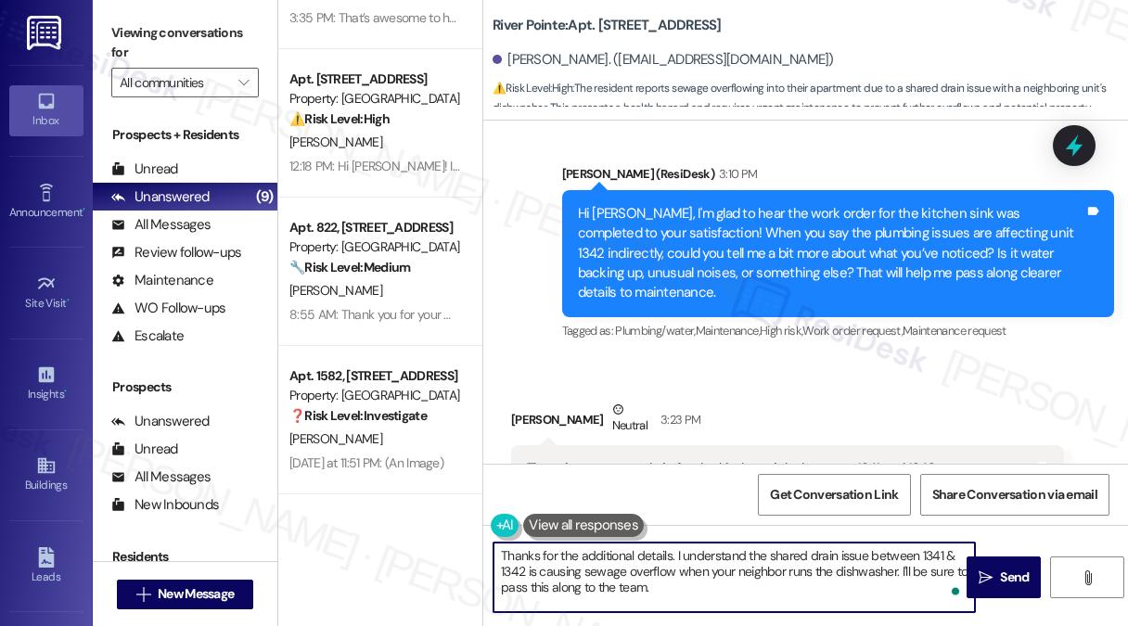
click at [812, 574] on textarea "Thanks for the additional details. I understand the shared drain issue between …" at bounding box center [733, 577] width 481 height 70
click at [812, 581] on textarea "Thanks for the additional details. I understand the shared drain issue between …" at bounding box center [733, 577] width 481 height 70
click at [924, 551] on textarea "Thanks for the additional details. I understand the shared drain issue between …" at bounding box center [733, 577] width 481 height 70
click at [724, 573] on textarea "Thanks for the additional details. I understand the shared drain issue between …" at bounding box center [733, 577] width 481 height 70
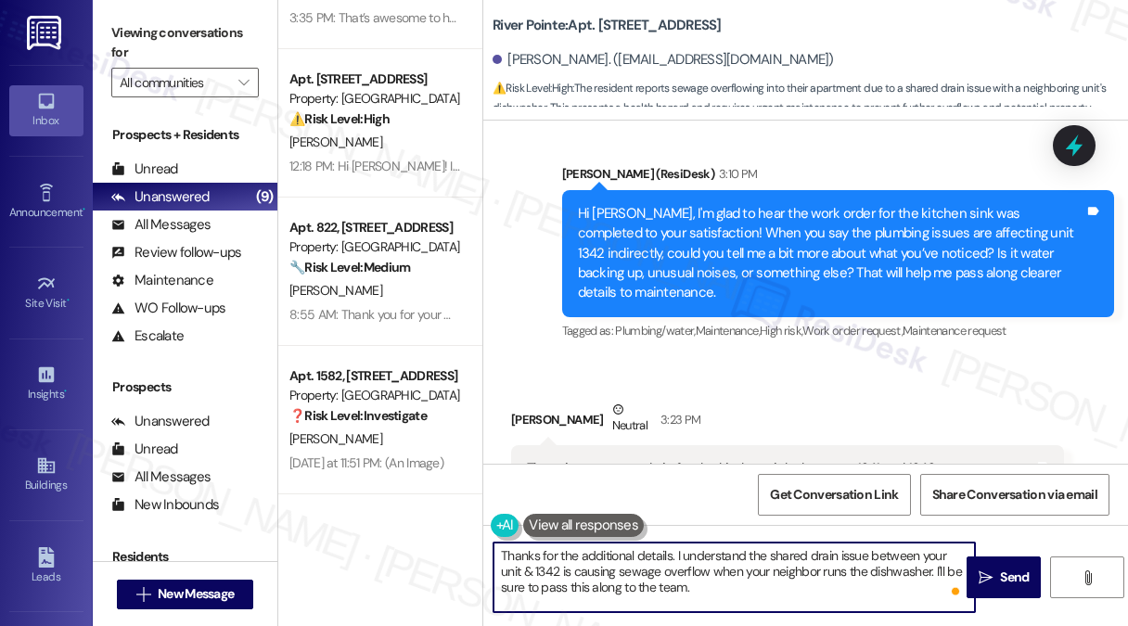
click at [724, 573] on textarea "Thanks for the additional details. I understand the shared drain issue between …" at bounding box center [733, 577] width 481 height 70
click at [776, 584] on textarea "Thanks for the additional details. I understand the shared drain issue between …" at bounding box center [733, 577] width 481 height 70
click at [818, 573] on textarea "Thanks for the additional details. I understand the shared drain issue between …" at bounding box center [733, 577] width 481 height 70
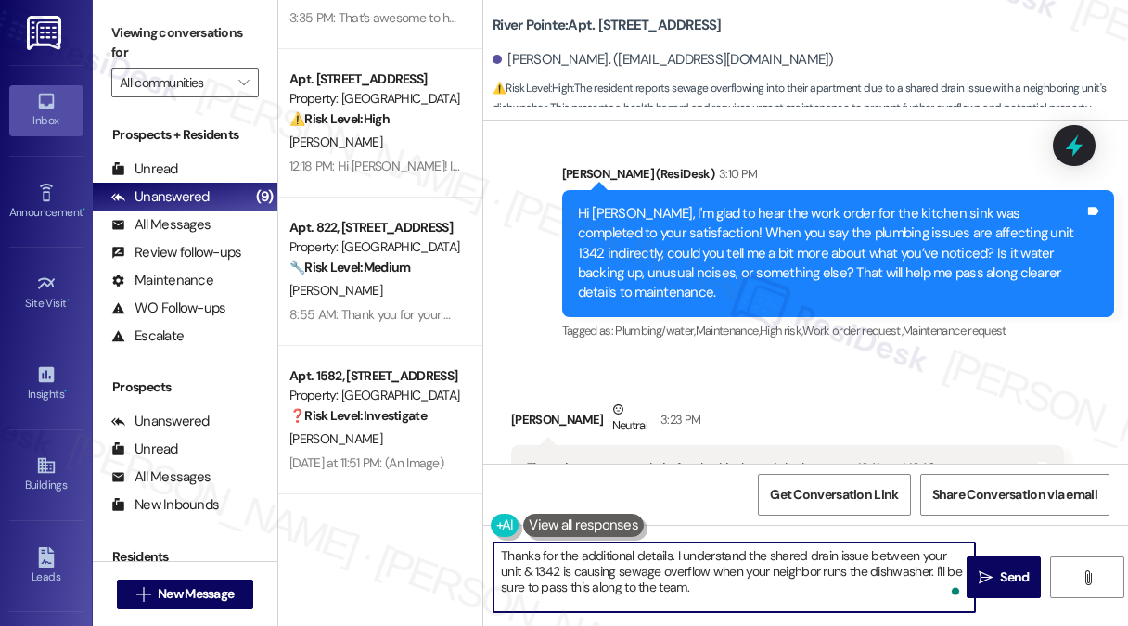
click at [818, 573] on textarea "Thanks for the additional details. I understand the shared drain issue between …" at bounding box center [733, 577] width 481 height 70
click at [740, 459] on div "There is a common drain for the kitchen sinks between 1341 and 1342. Sometimes …" at bounding box center [780, 508] width 507 height 99
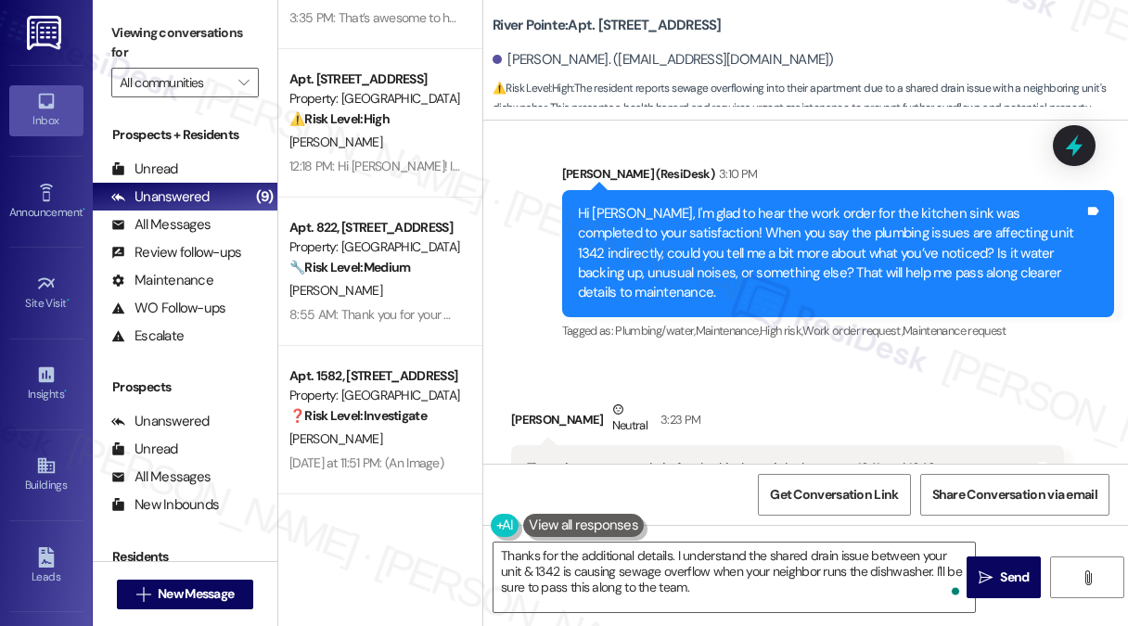
click at [720, 459] on div "There is a common drain for the kitchen sinks between 1341 and 1342. Sometimes …" at bounding box center [780, 508] width 507 height 99
click at [764, 459] on div "There is a common drain for the kitchen sinks between 1341 and 1342. Sometimes …" at bounding box center [780, 508] width 507 height 99
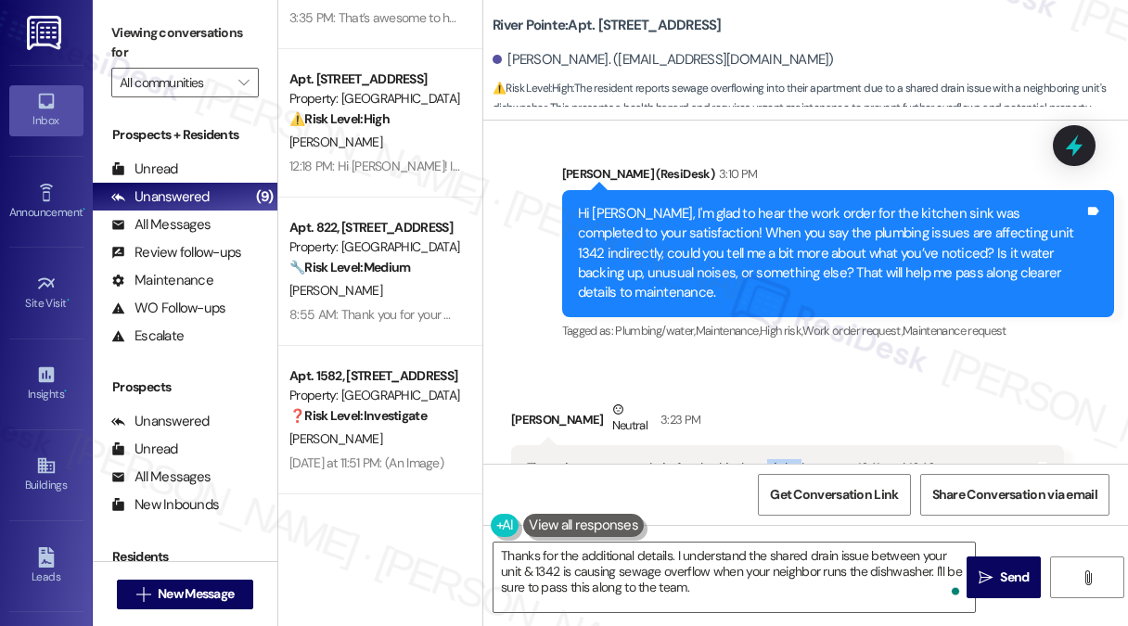
click at [764, 459] on div "There is a common drain for the kitchen sinks between 1341 and 1342. Sometimes …" at bounding box center [780, 508] width 507 height 99
click at [794, 459] on div "There is a common drain for the kitchen sinks between 1341 and 1342. Sometimes …" at bounding box center [780, 508] width 507 height 99
click at [805, 604] on textarea "Thanks for the additional details. I understand the shared drain issue between …" at bounding box center [733, 577] width 481 height 70
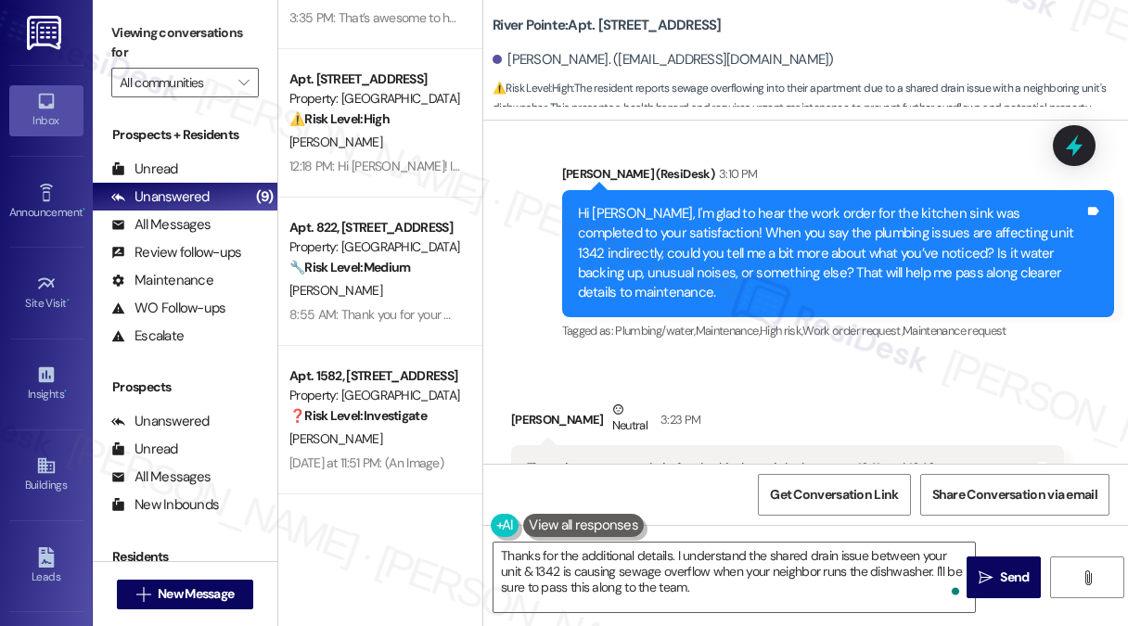
click at [234, 30] on label "Viewing conversations for" at bounding box center [184, 43] width 147 height 49
click at [228, 34] on label "Viewing conversations for" at bounding box center [184, 43] width 147 height 49
click at [697, 585] on textarea "Thanks for the additional details. I understand the shared drain issue between …" at bounding box center [733, 577] width 481 height 70
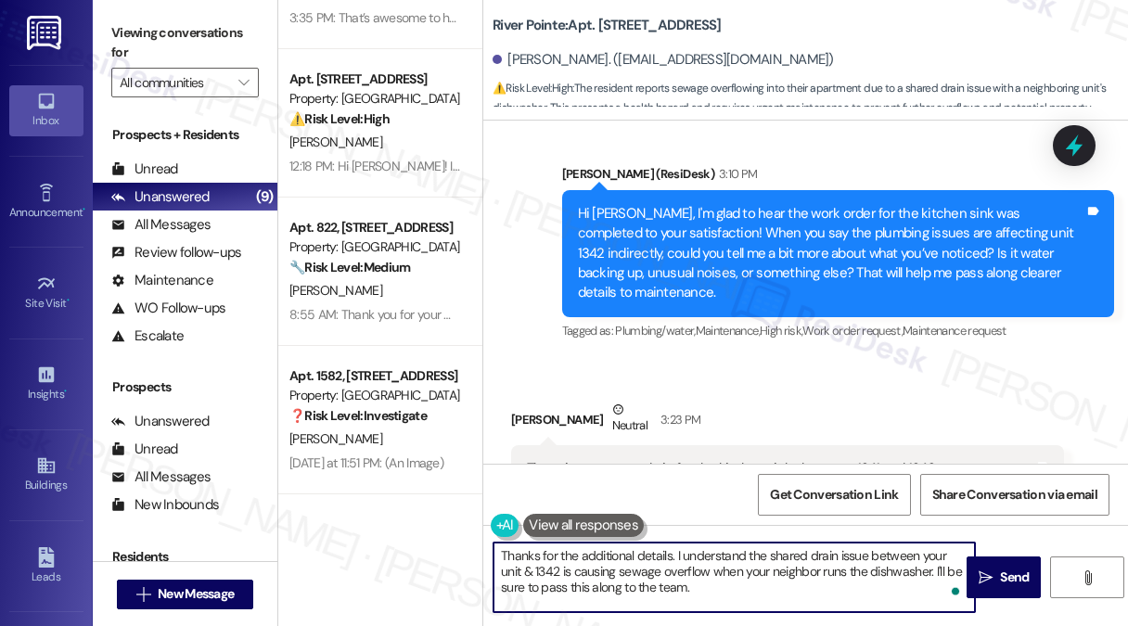
paste textarea "I’ll keep you updated once I hear back"
click at [894, 582] on textarea "Thanks for the additional details. I understand the shared drain issue between …" at bounding box center [733, 577] width 481 height 70
drag, startPoint x: 663, startPoint y: 584, endPoint x: 676, endPoint y: 585, distance: 13.0
click at [664, 585] on textarea "Thanks for the additional details. I understand the shared drain issue between …" at bounding box center [733, 577] width 481 height 70
click at [908, 585] on textarea "Thanks for the additional details. I understand the shared drain issue between …" at bounding box center [733, 577] width 481 height 70
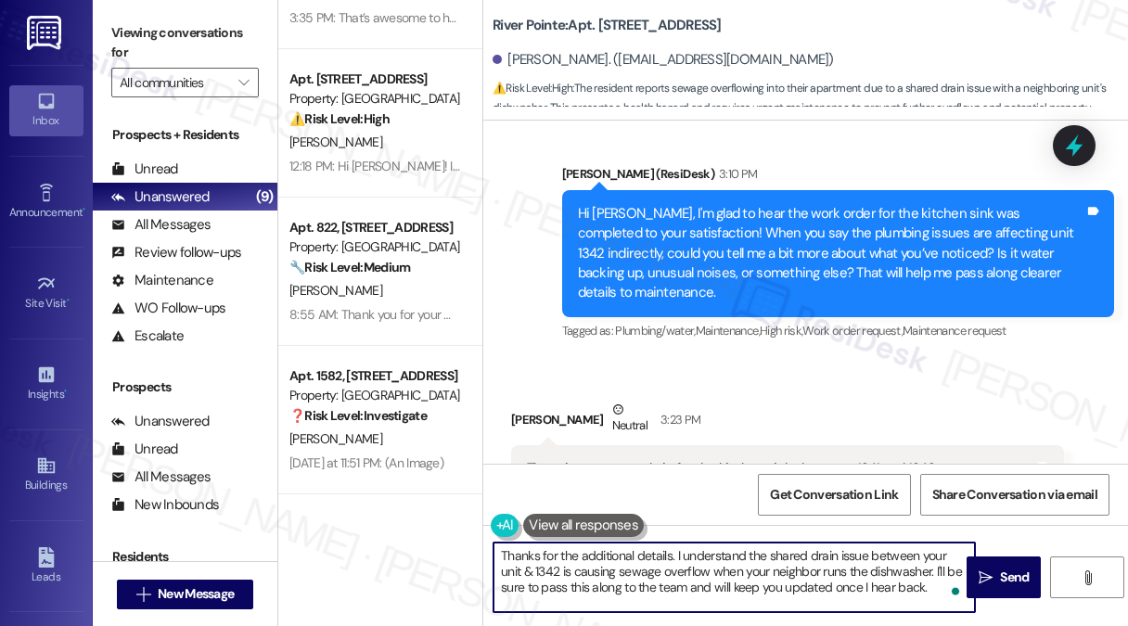
click at [928, 590] on textarea "Thanks for the additional details. I understand the shared drain issue between …" at bounding box center [733, 577] width 481 height 70
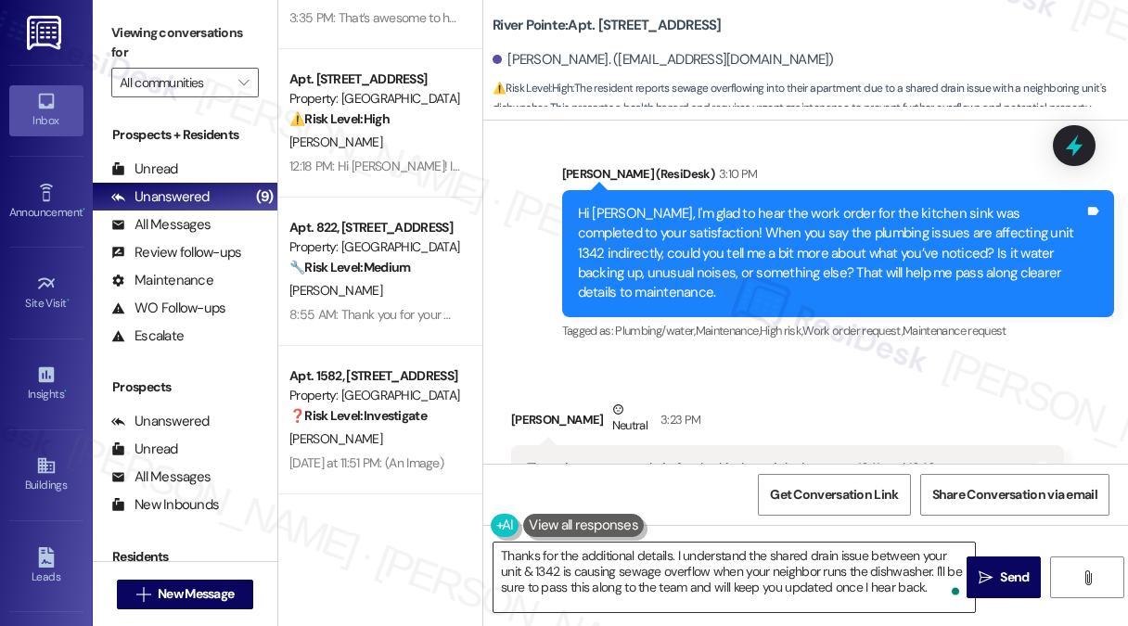
drag, startPoint x: 990, startPoint y: 560, endPoint x: 871, endPoint y: 570, distance: 120.0
click at [871, 570] on div "Thanks for the additional details. I understand the shared drain issue between …" at bounding box center [805, 594] width 644 height 139
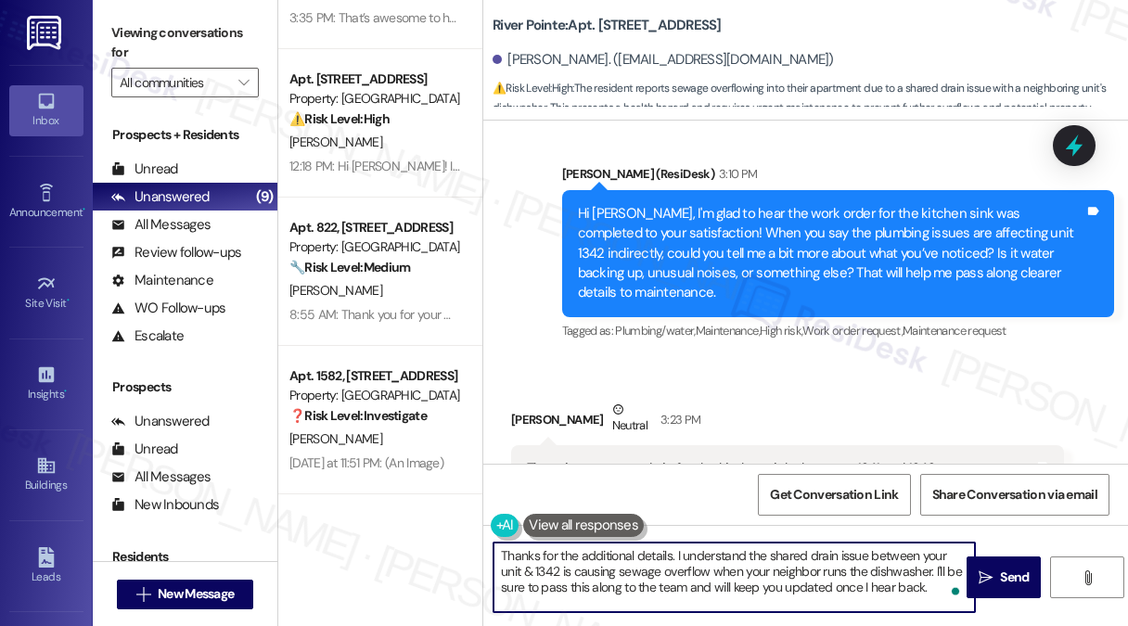
click at [911, 584] on textarea "Thanks for the additional details. I understand the shared drain issue between …" at bounding box center [733, 577] width 481 height 70
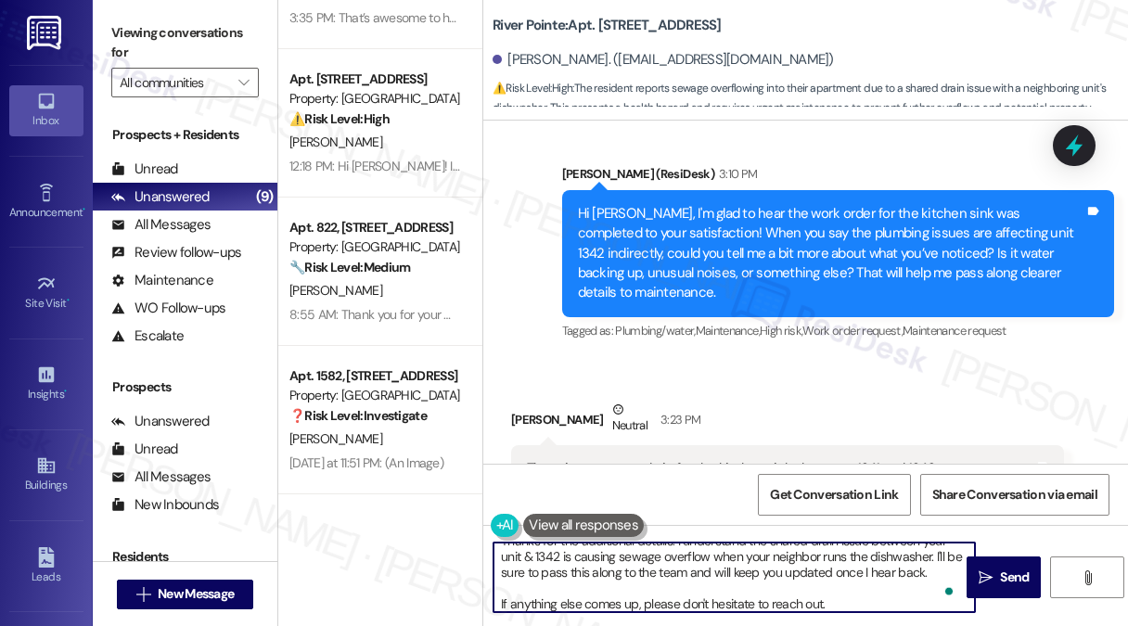
type textarea "Thanks for the additional details. I understand the shared drain issue between …"
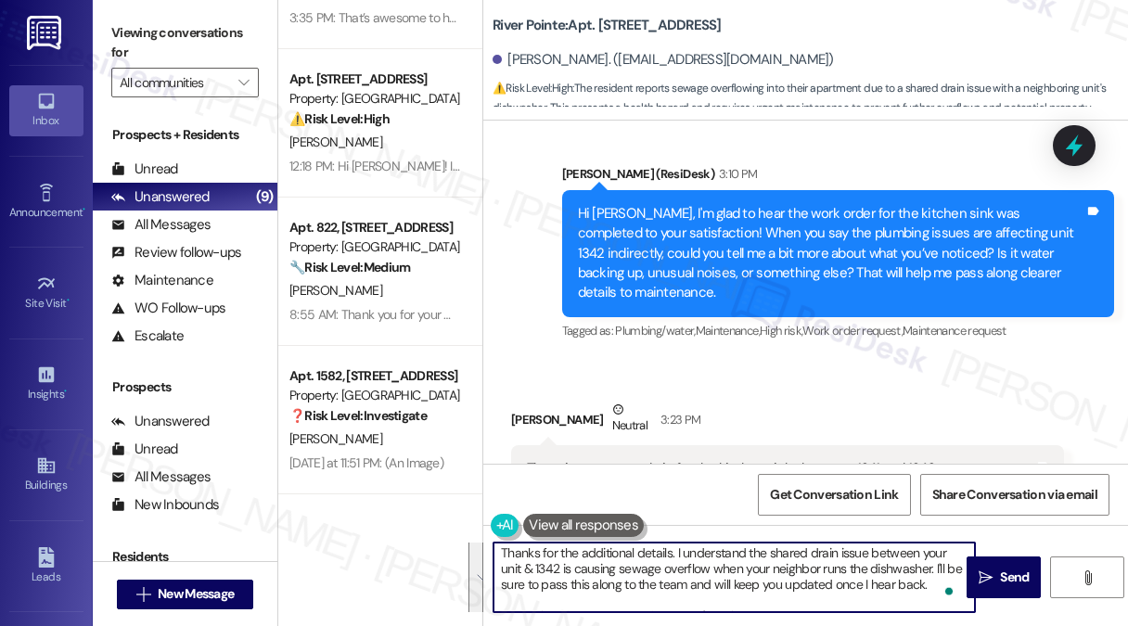
scroll to position [0, 0]
click at [670, 554] on textarea "Thanks for the additional details. I understand the shared drain issue between …" at bounding box center [733, 577] width 481 height 70
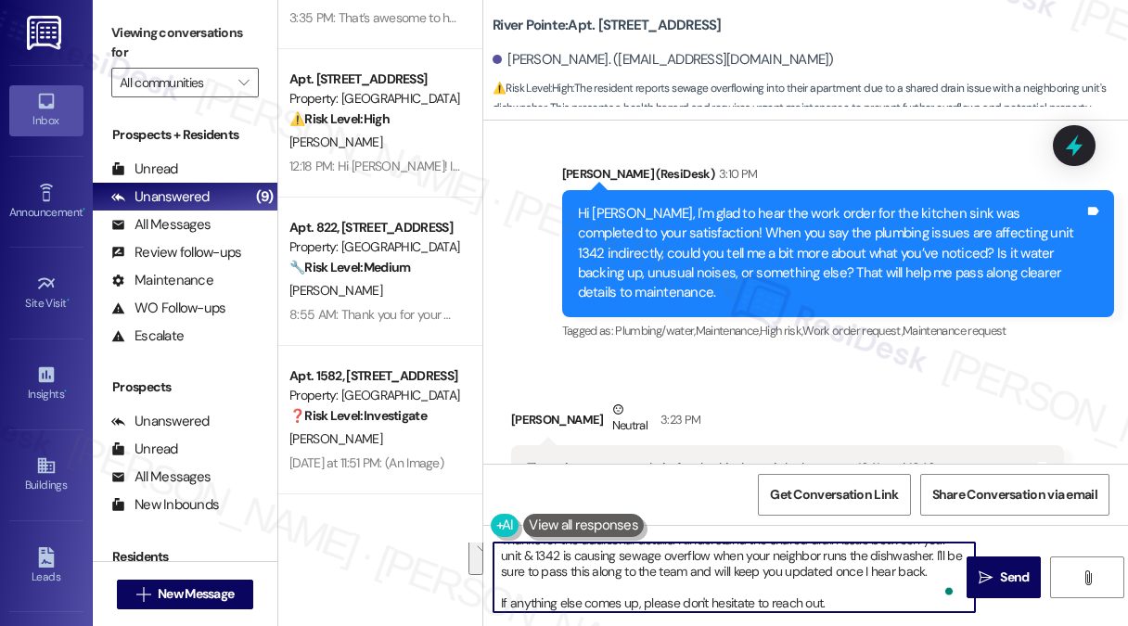
scroll to position [19, 0]
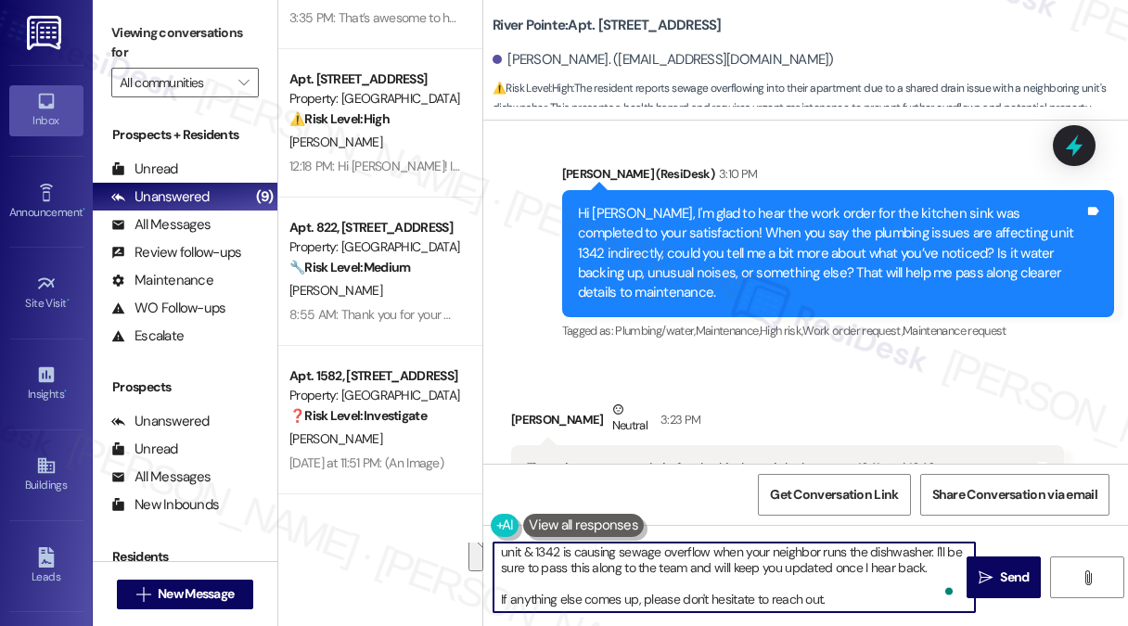
click at [692, 581] on textarea "Thanks for the additional details. I understand the shared drain issue between …" at bounding box center [733, 577] width 481 height 70
click at [690, 597] on textarea "Thanks for the additional details. I understand the shared drain issue between …" at bounding box center [733, 577] width 481 height 70
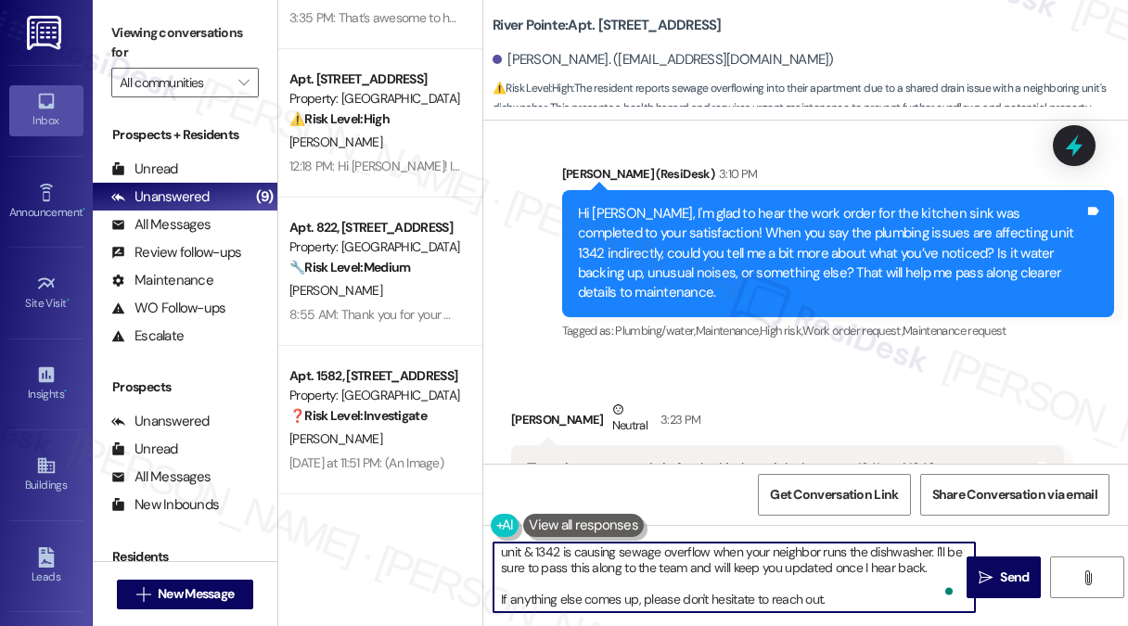
drag, startPoint x: 690, startPoint y: 597, endPoint x: 699, endPoint y: 593, distance: 10.4
click at [690, 597] on textarea "Thanks for the additional details. I understand the shared drain issue between …" at bounding box center [733, 577] width 481 height 70
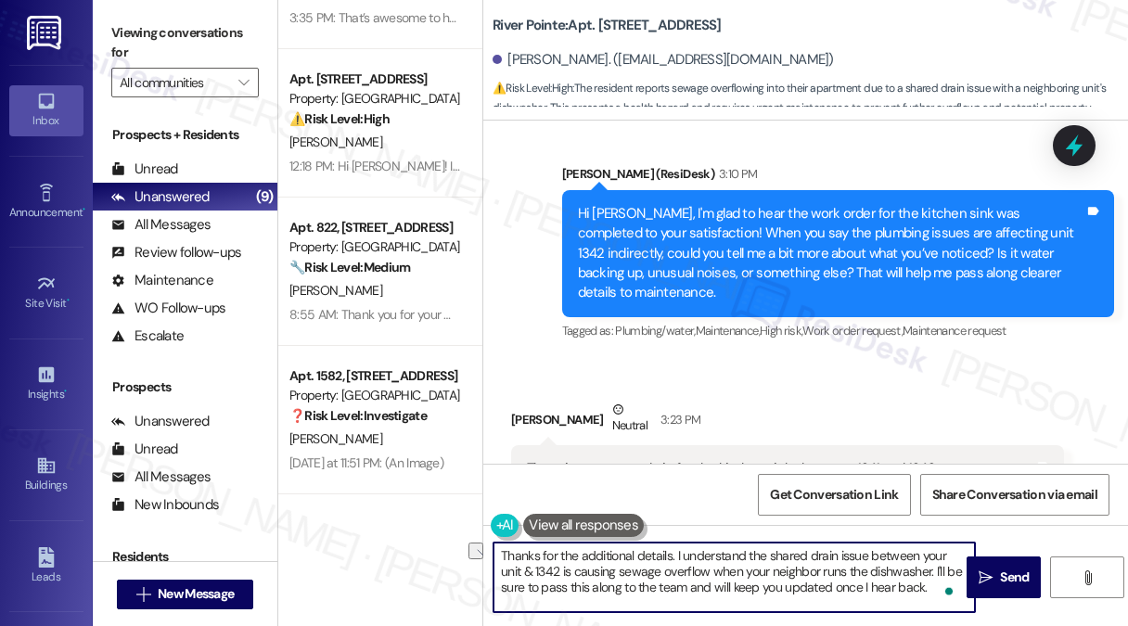
click at [771, 577] on textarea "Thanks for the additional details. I understand the shared drain issue between …" at bounding box center [733, 577] width 481 height 70
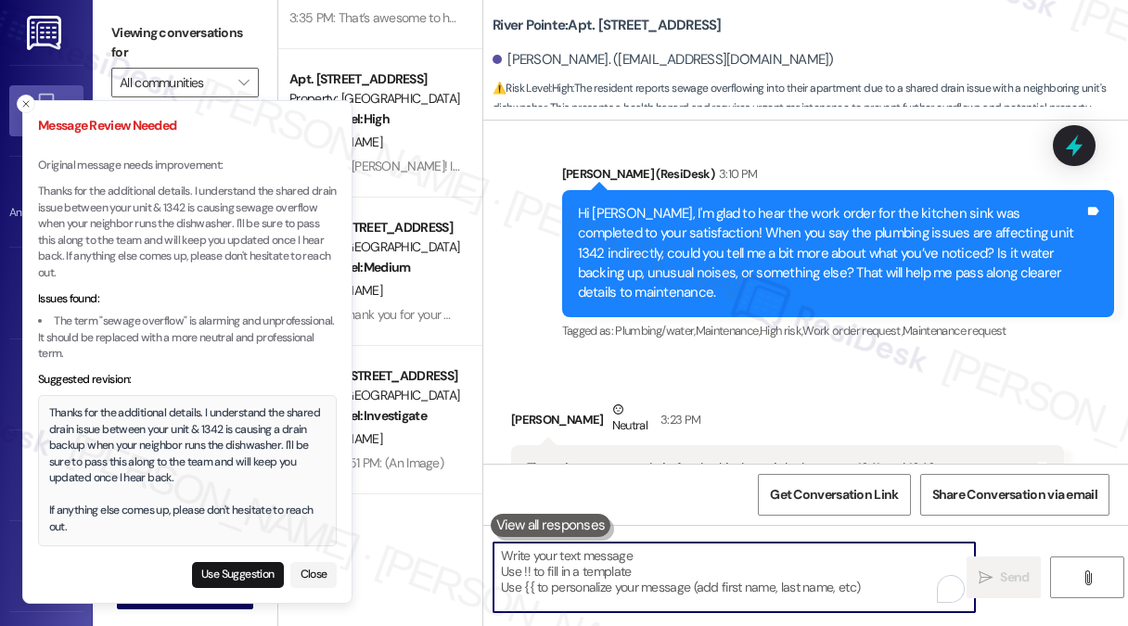
click at [166, 425] on div "Thanks for the additional details. I understand the shared drain issue between …" at bounding box center [187, 470] width 277 height 130
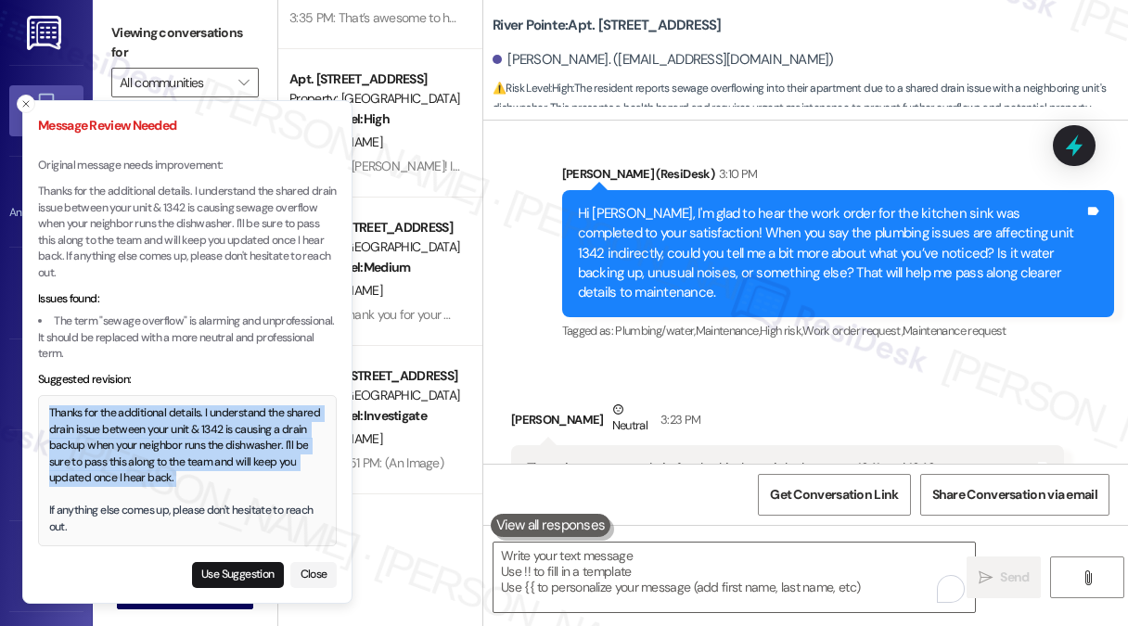
click at [166, 425] on div "Thanks for the additional details. I understand the shared drain issue between …" at bounding box center [187, 470] width 277 height 130
click at [185, 478] on div "Thanks for the additional details. I understand the shared drain issue between …" at bounding box center [187, 470] width 277 height 130
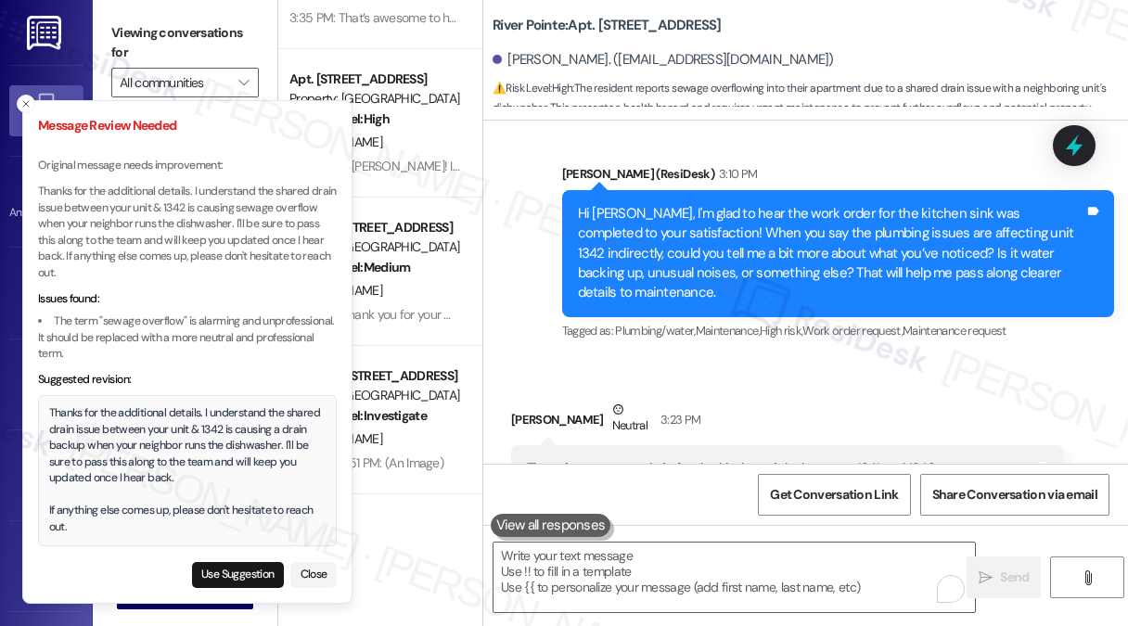
click at [163, 522] on div "Thanks for the additional details. I understand the shared drain issue between …" at bounding box center [187, 470] width 277 height 130
click at [258, 564] on button "Use Suggestion" at bounding box center [238, 575] width 92 height 26
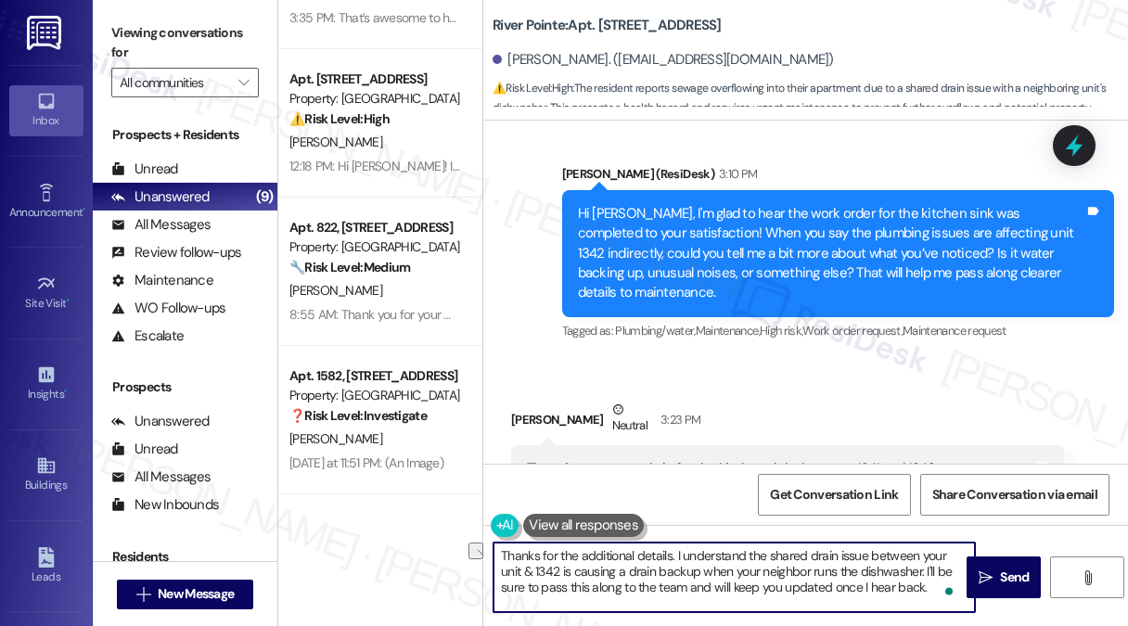
drag, startPoint x: 733, startPoint y: 570, endPoint x: 833, endPoint y: 573, distance: 99.3
click at [833, 573] on textarea "Thanks for the additional details. I understand the shared drain issue between …" at bounding box center [733, 577] width 481 height 70
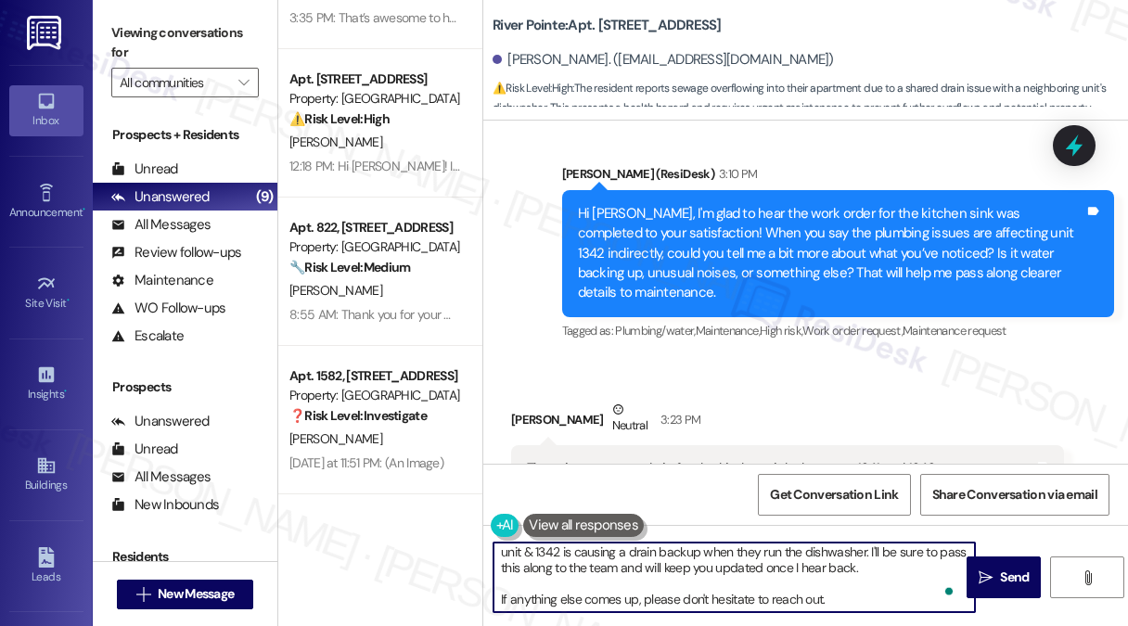
click at [790, 578] on textarea "Thanks for the additional details. I understand the shared drain issue between …" at bounding box center [733, 577] width 481 height 70
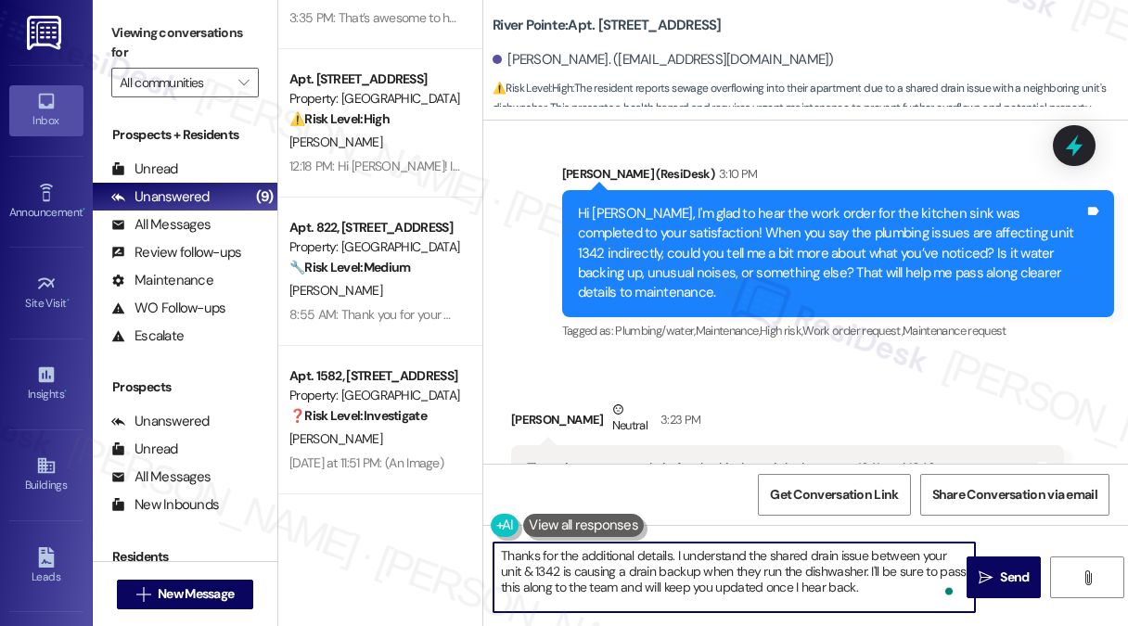
click at [584, 554] on textarea "Thanks for the additional details. I understand the shared drain issue between …" at bounding box center [733, 577] width 481 height 70
click at [685, 574] on textarea "Thanks for the additional details. I understand the shared drain issue between …" at bounding box center [733, 577] width 481 height 70
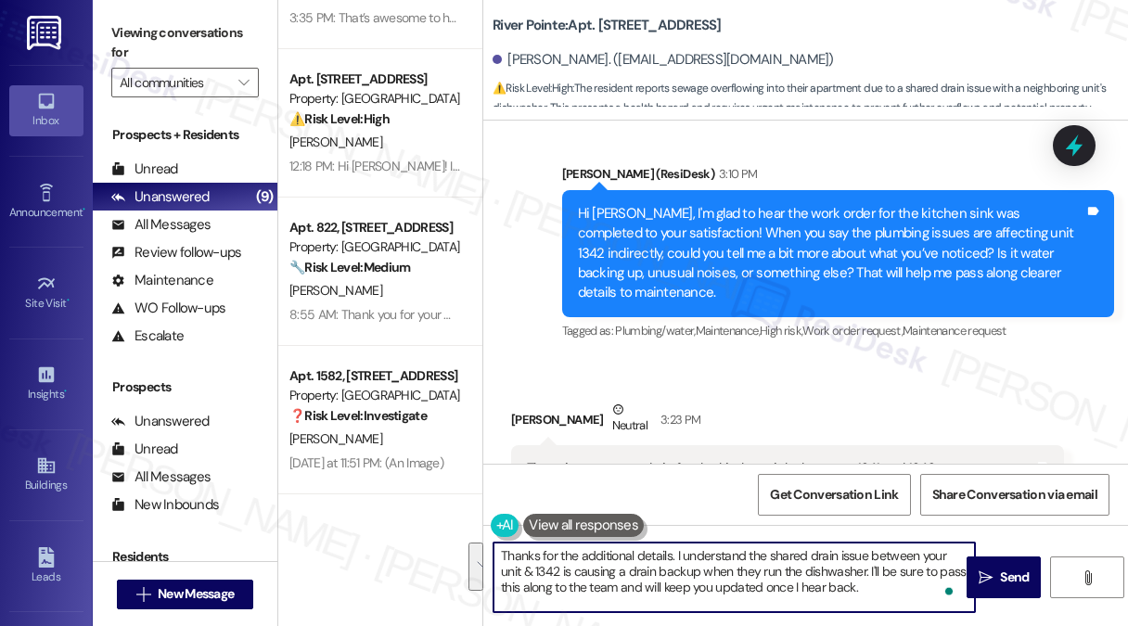
click at [685, 574] on textarea "Thanks for the additional details. I understand the shared drain issue between …" at bounding box center [733, 577] width 481 height 70
click at [805, 574] on textarea "Thanks for the additional details. I understand the shared drain issue between …" at bounding box center [733, 577] width 481 height 70
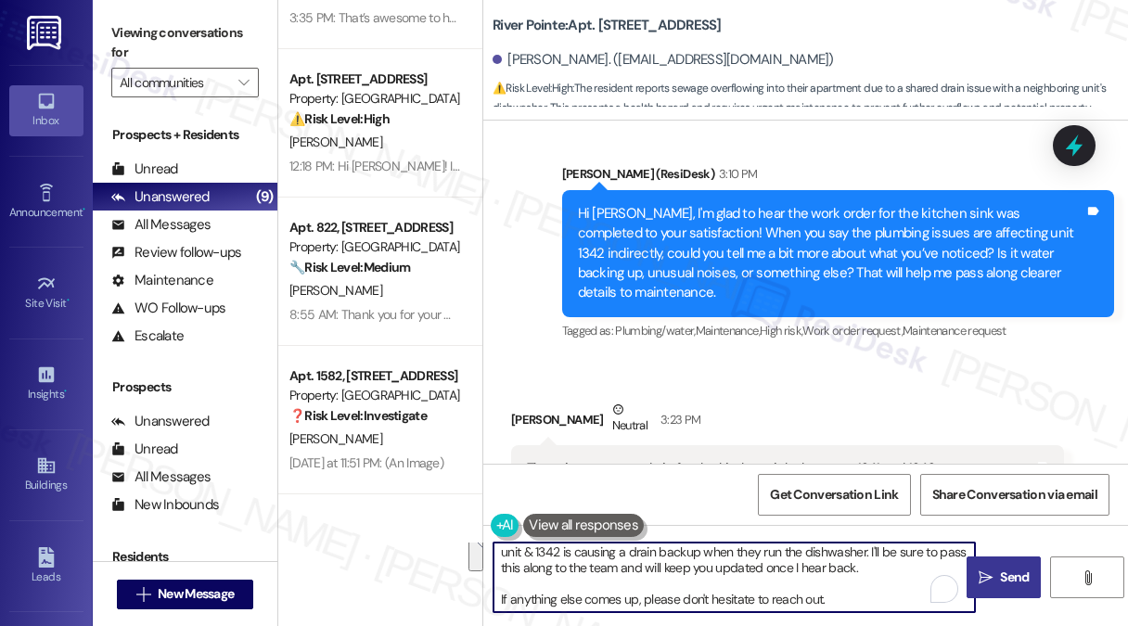
type textarea "Thanks for the additional details. I understand the shared drain issue between …"
click at [1018, 570] on span "Send" at bounding box center [1014, 576] width 29 height 19
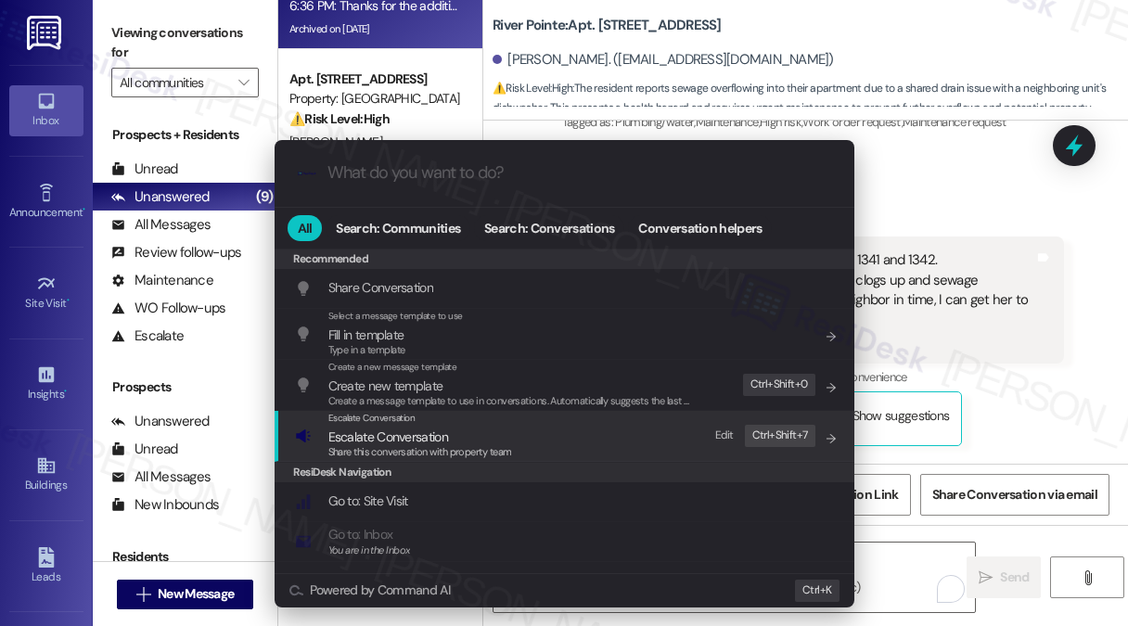
click at [590, 432] on div "Escalate Conversation Escalate Conversation Share this conversation with proper…" at bounding box center [566, 436] width 542 height 50
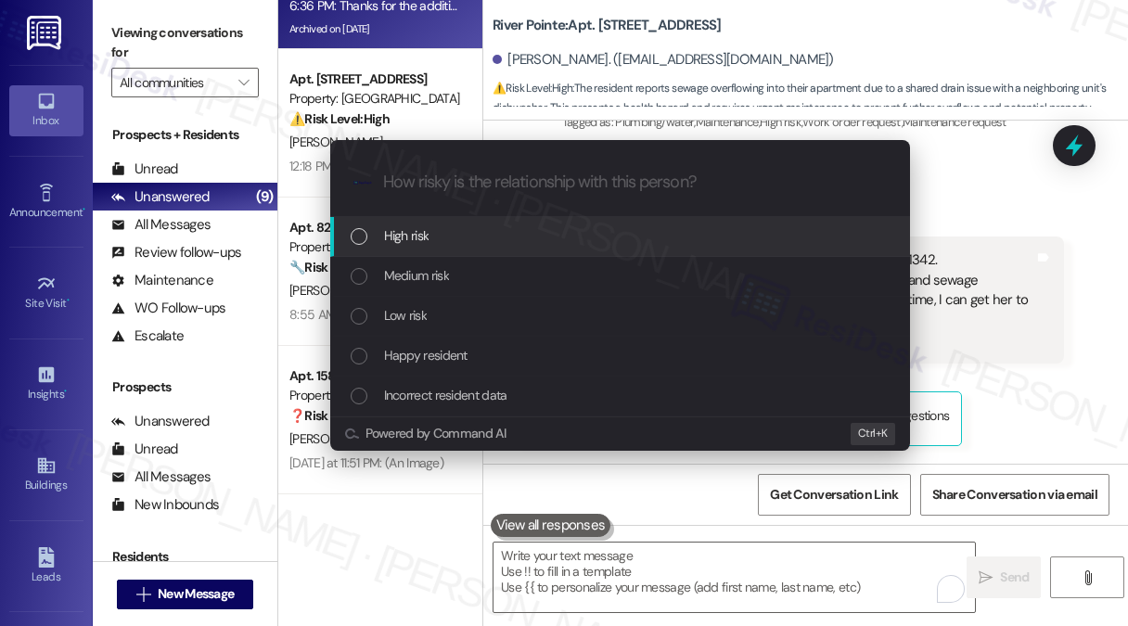
click at [476, 236] on div "High risk" at bounding box center [622, 235] width 542 height 20
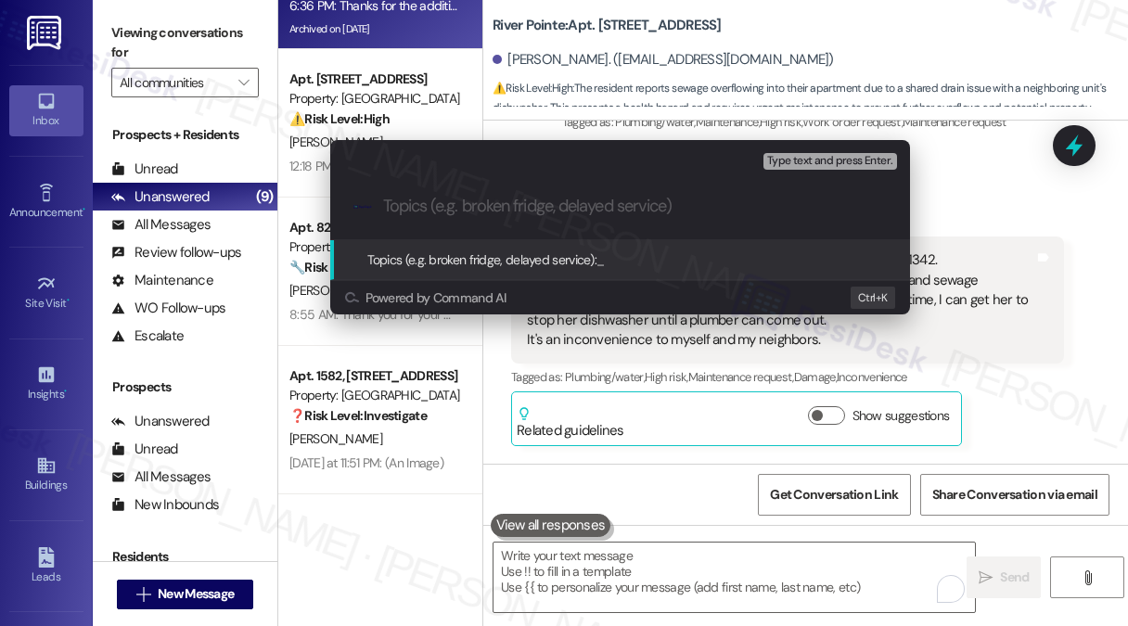
paste input "rain Overflow Affecting"
click at [385, 205] on input "rain Overflow Affecting" at bounding box center [627, 206] width 489 height 19
click at [384, 210] on input "Drain Overflow Affecting" at bounding box center [627, 206] width 489 height 19
click at [653, 208] on input "Kitchen Drain Overflow Affecting" at bounding box center [627, 206] width 489 height 19
click at [581, 199] on input "Kitchen Drain Overflow Affecting" at bounding box center [627, 206] width 489 height 19
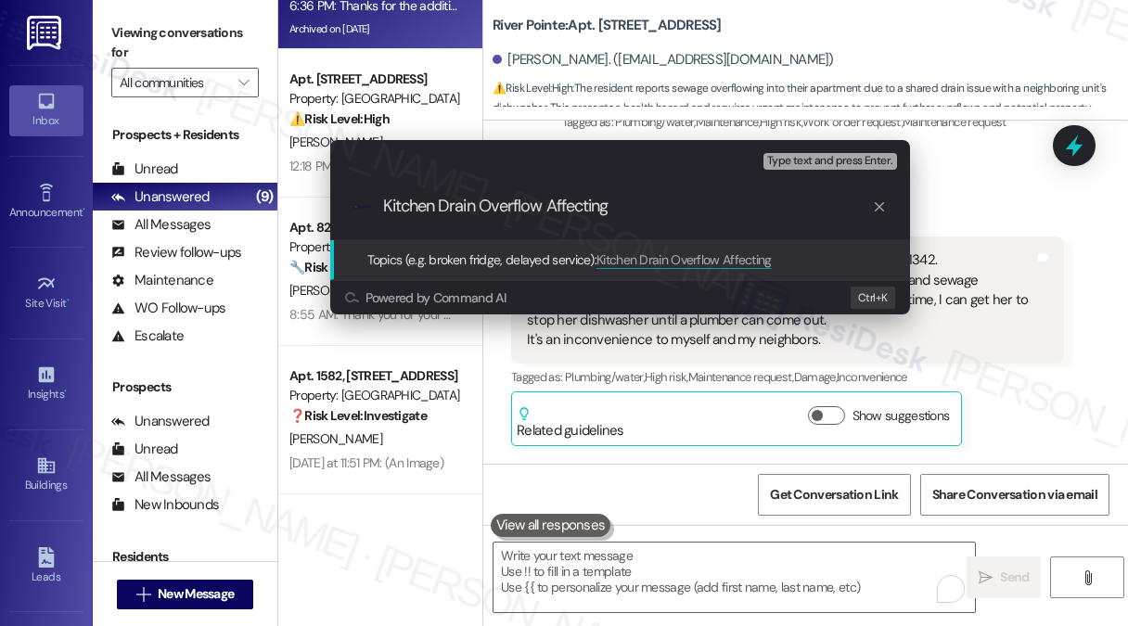
click at [581, 199] on input "Kitchen Drain Overflow Affecting" at bounding box center [627, 206] width 489 height 19
click at [668, 221] on div ".cls-1{fill:#0a055f;}.cls-2{fill:#0cc4c4;} resideskLogoBlueOrange Kitchen Drain…" at bounding box center [620, 206] width 580 height 66
click at [583, 200] on input "Kitchen Drain Overflow Affecting" at bounding box center [627, 206] width 489 height 19
type input "Kitchen Drain Overflow with unit 1342"
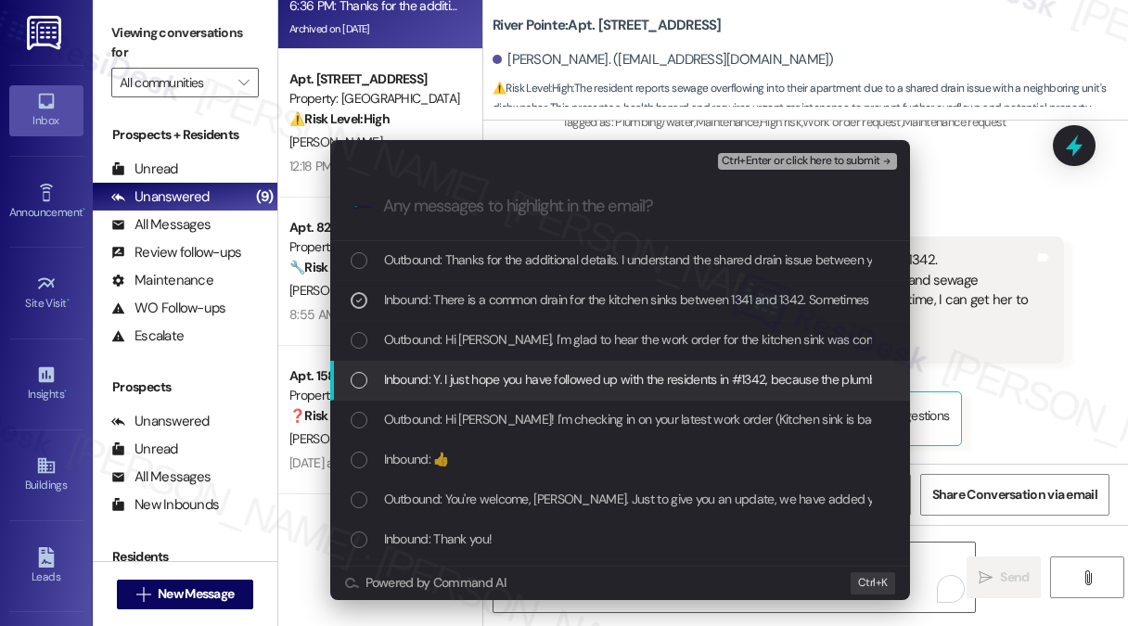
click at [562, 389] on div "Inbound: Y. I just hope you have followed up with the residents in #1342, becau…" at bounding box center [620, 381] width 580 height 40
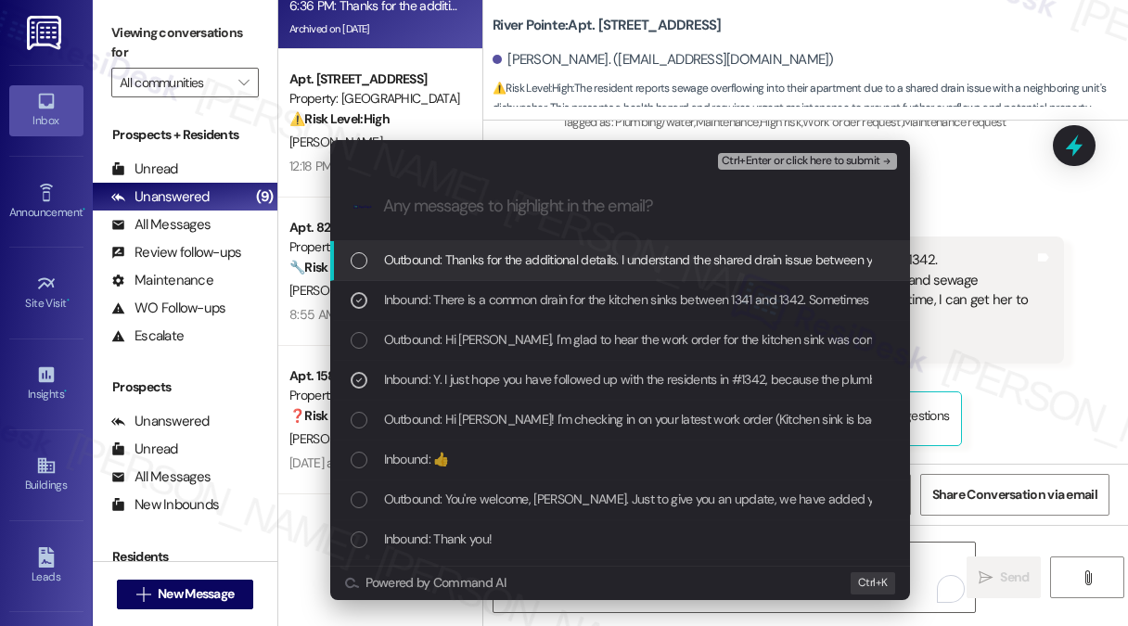
click at [960, 248] on div "Escalate Conversation High risk Kitchen Drain Overflow with unit 1342 Inbound: …" at bounding box center [564, 313] width 1128 height 626
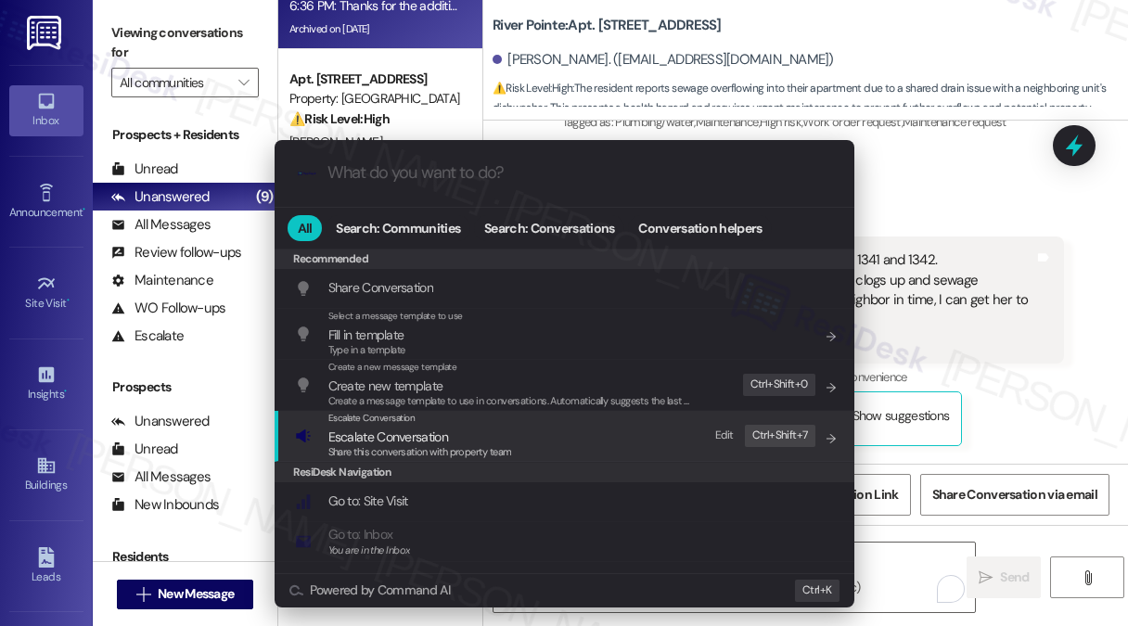
click at [505, 440] on span "Escalate Conversation" at bounding box center [420, 437] width 184 height 20
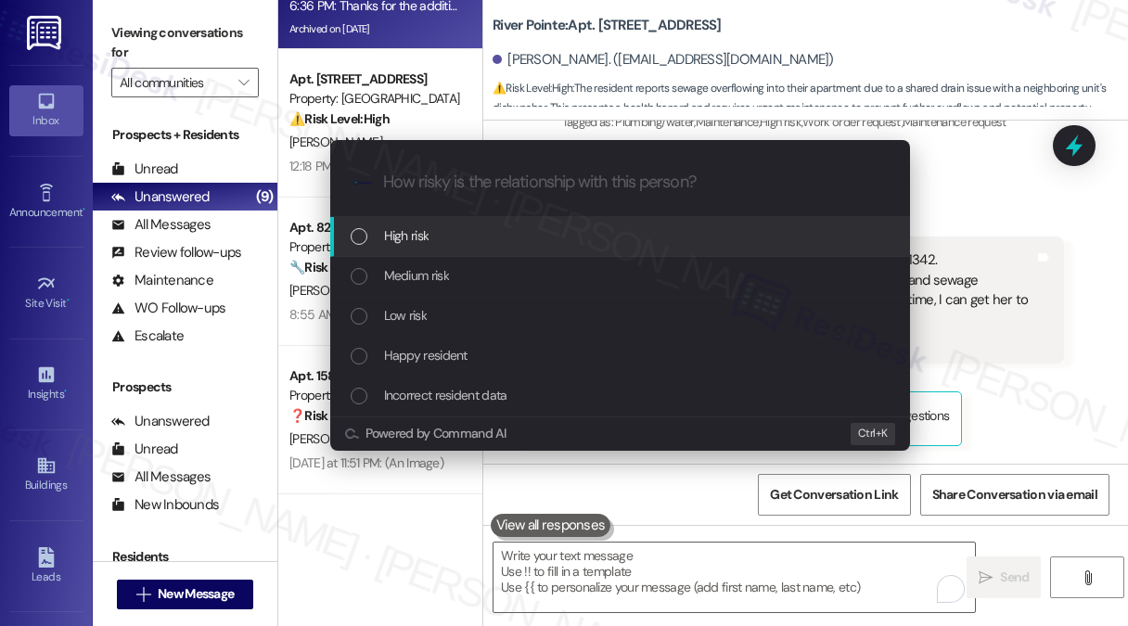
click at [453, 226] on div "High risk" at bounding box center [622, 235] width 542 height 20
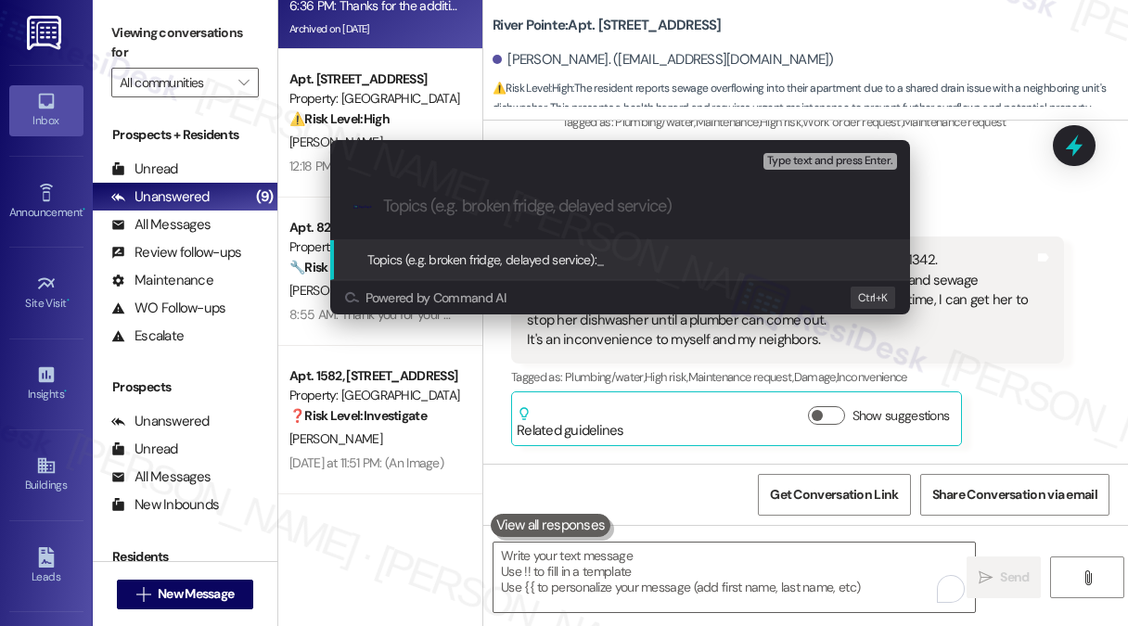
paste input "Kitchen Drain Overflow with unit 1342"
click at [475, 207] on input "Kitchen Drain Overflow with unit 1342" at bounding box center [627, 206] width 489 height 19
click at [646, 210] on input "Kitchen Drain Overflow with unit 1342" at bounding box center [627, 206] width 489 height 19
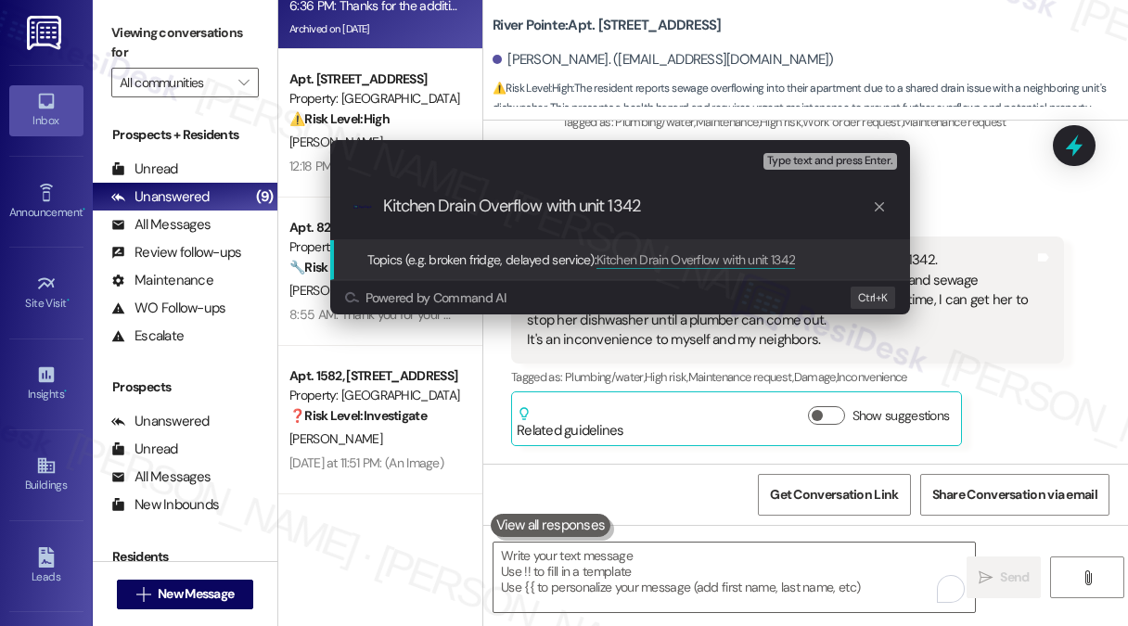
click at [508, 206] on input "Kitchen Drain Overflow with unit 1342" at bounding box center [627, 206] width 489 height 19
click at [467, 203] on input "Kitchen Drain Overflow with unit 1342" at bounding box center [627, 206] width 489 height 19
click at [543, 207] on input "Kitchen Drain Overflow with unit 1342" at bounding box center [627, 206] width 489 height 19
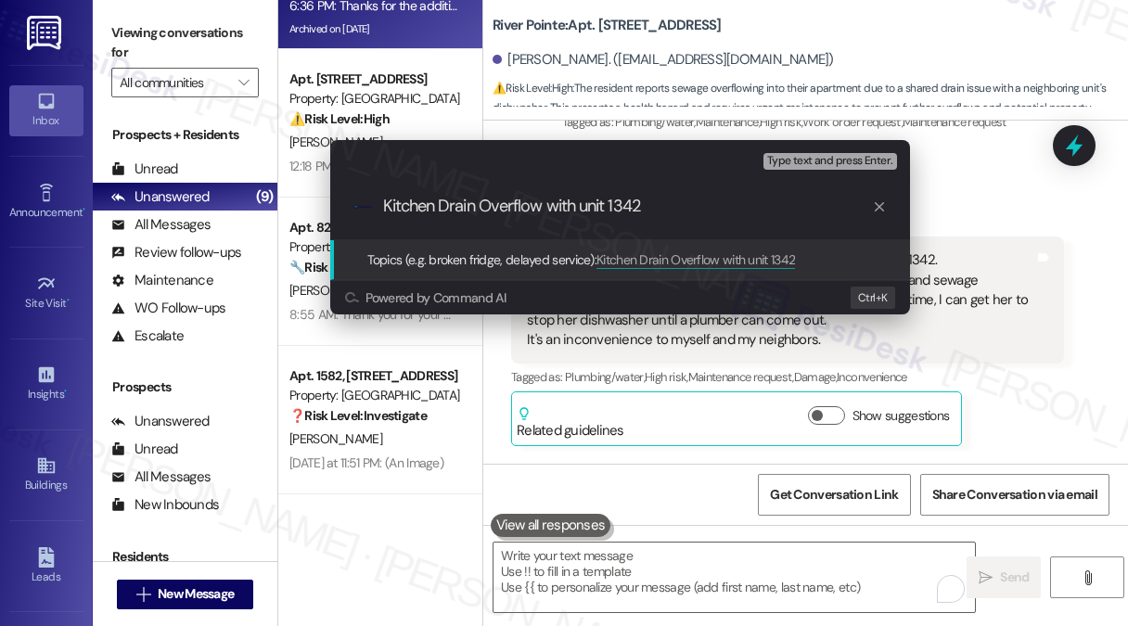
click at [498, 207] on input "Kitchen Drain Overflow with unit 1342" at bounding box center [627, 206] width 489 height 19
type input "Kitchen Drain Plumbing issue with unit 1342"
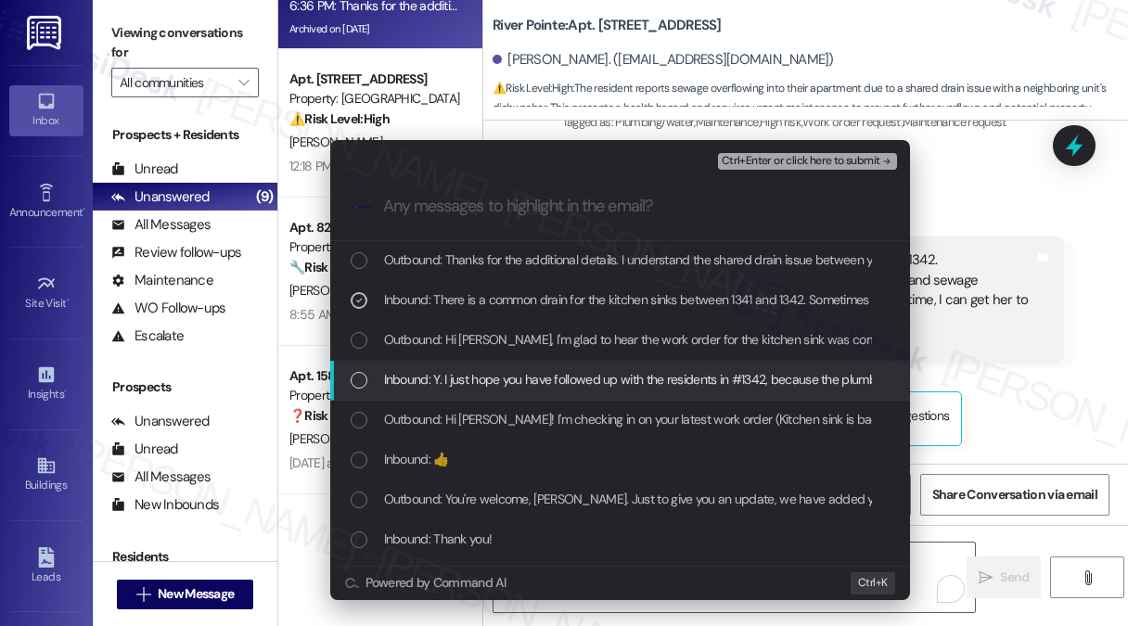
click at [544, 389] on span "Inbound: Y. I just hope you have followed up with the residents in #1342, becau…" at bounding box center [718, 379] width 669 height 20
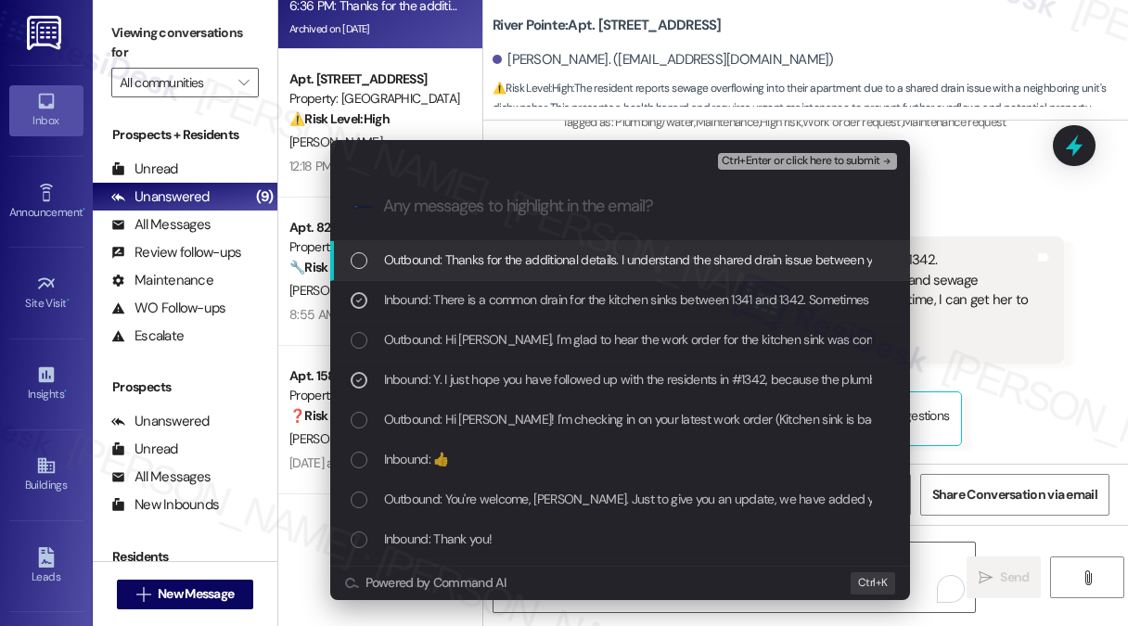
click at [814, 159] on span "Ctrl+Enter or click here to submit" at bounding box center [800, 161] width 159 height 13
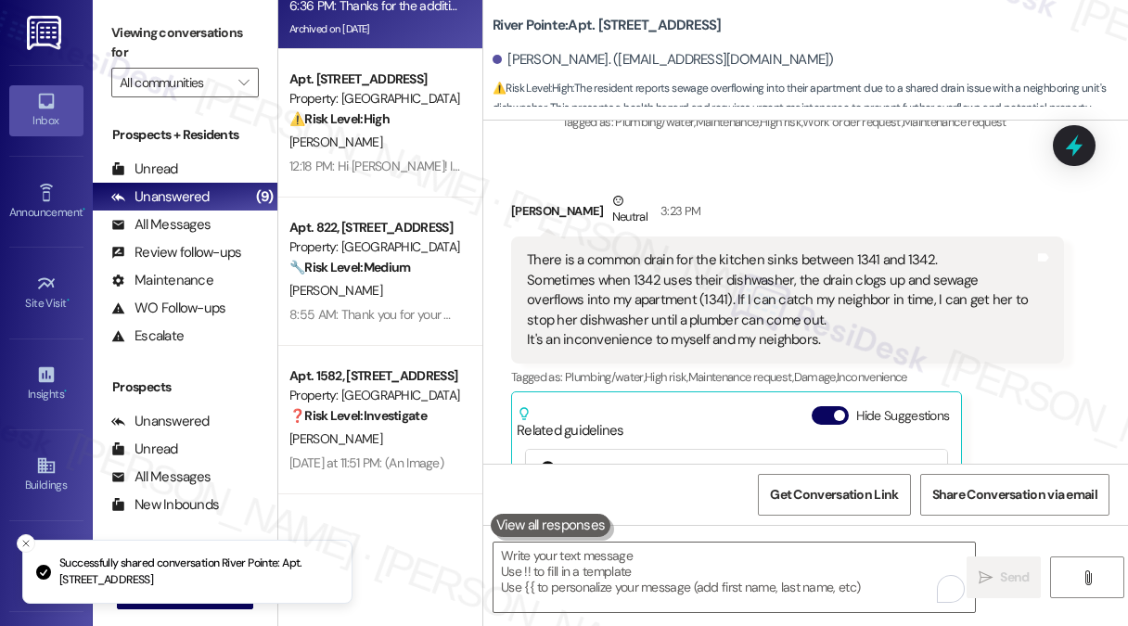
scroll to position [19181, 0]
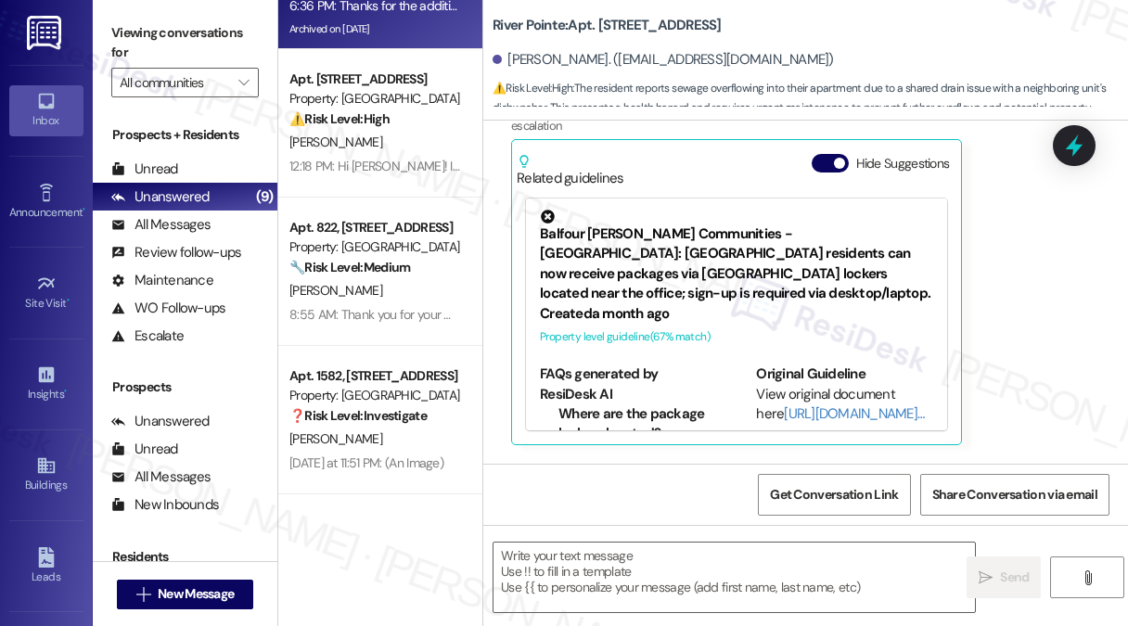
type textarea "Fetching suggested responses. Please feel free to read through the conversation…"
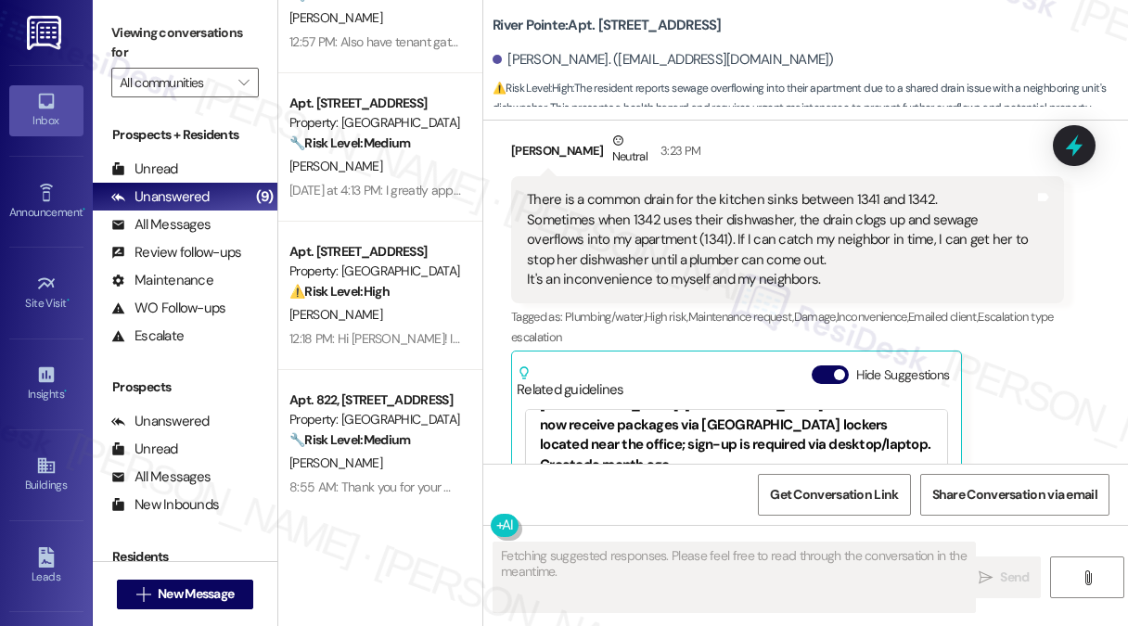
scroll to position [0, 0]
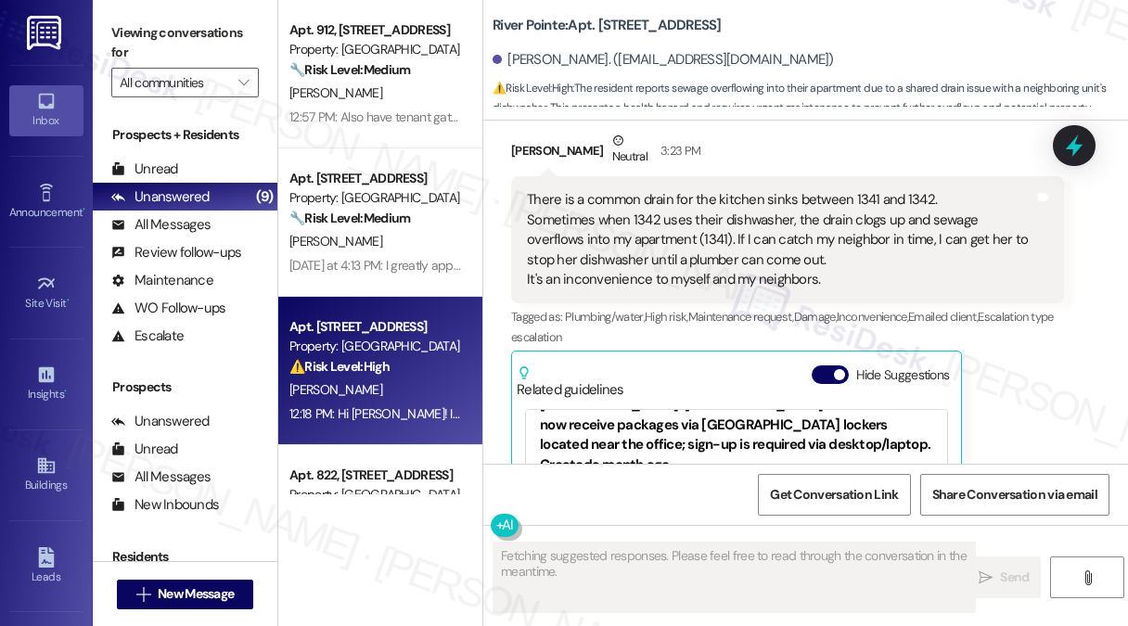
click at [327, 346] on div "Property: [GEOGRAPHIC_DATA]" at bounding box center [375, 346] width 172 height 19
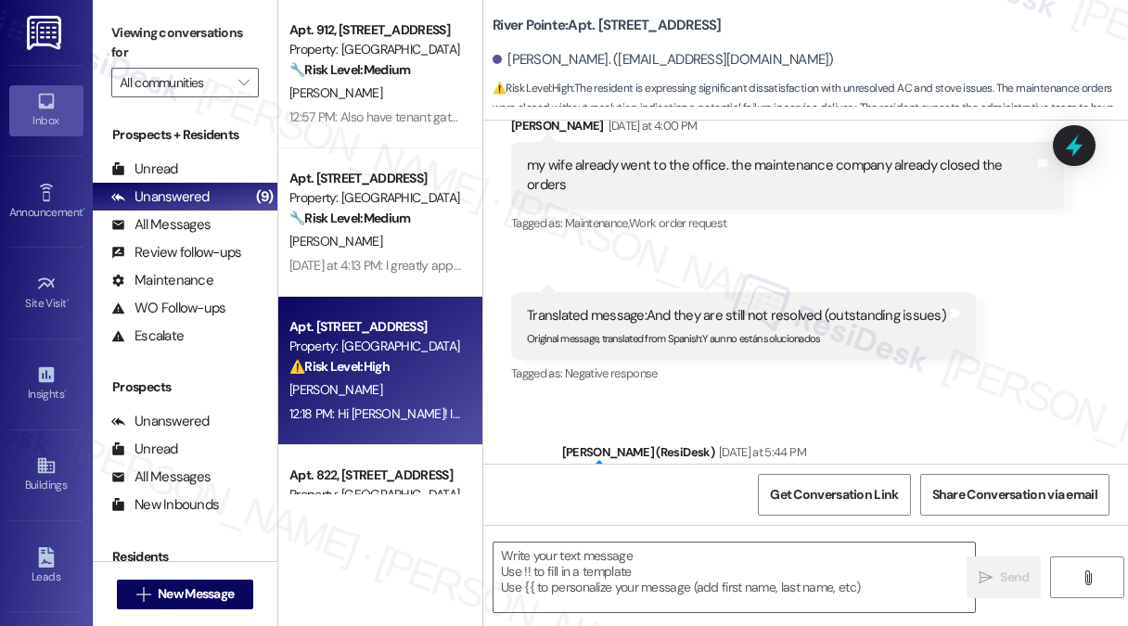
type textarea "Fetching suggested responses. Please feel free to read through the conversation…"
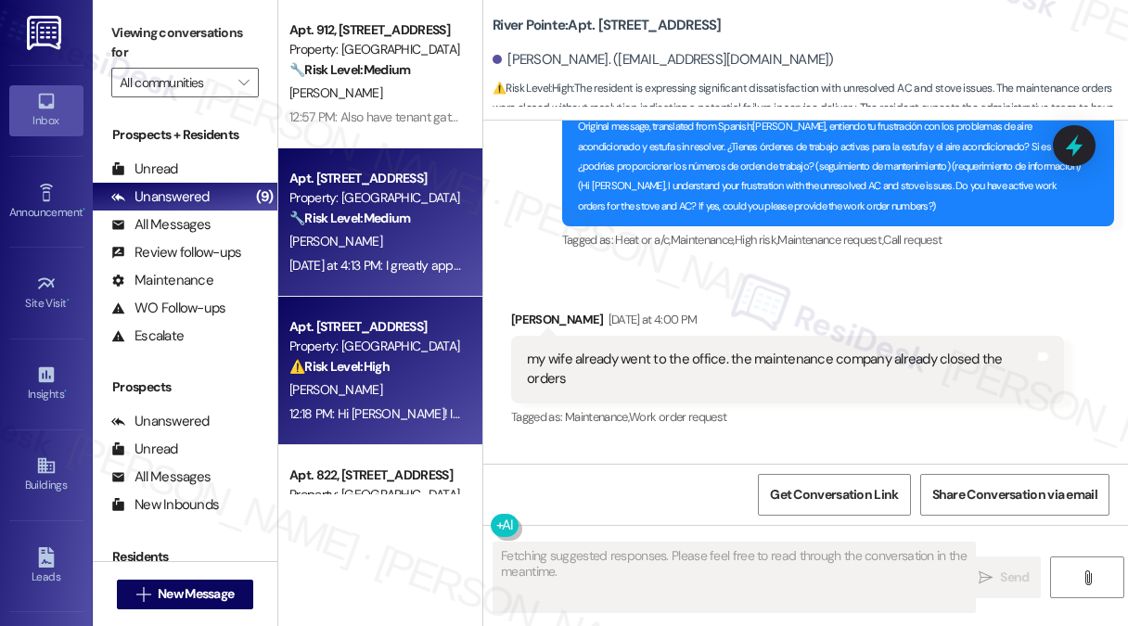
scroll to position [16353, 0]
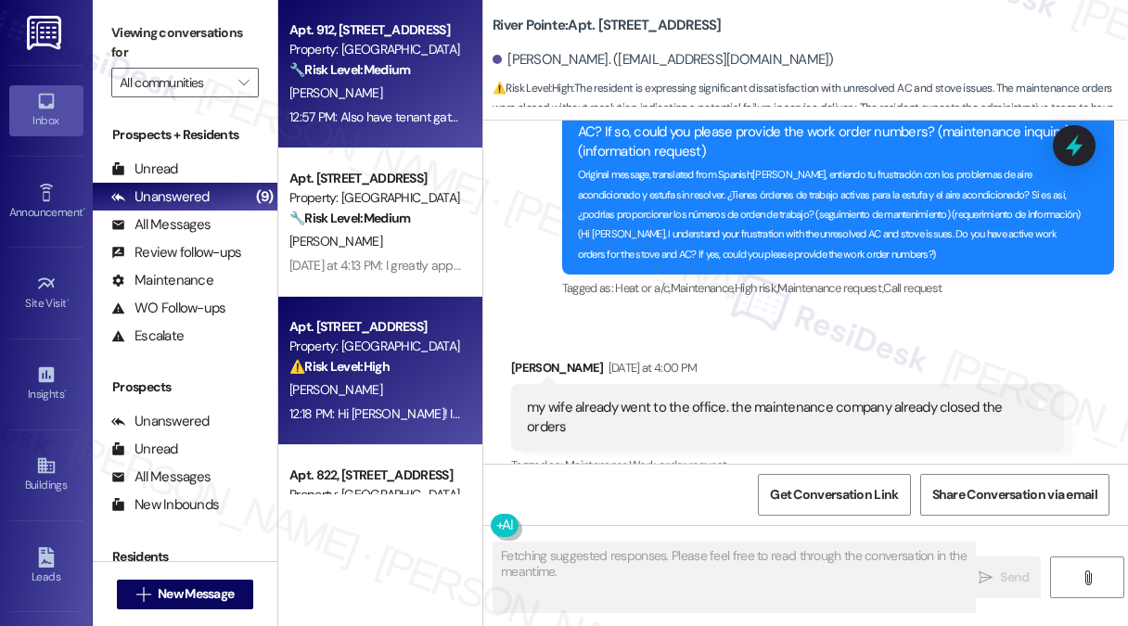
click at [410, 113] on div "12:57 PM: Also have tenant gate codes my phone died on the way home I ride a mo…" at bounding box center [628, 116] width 679 height 17
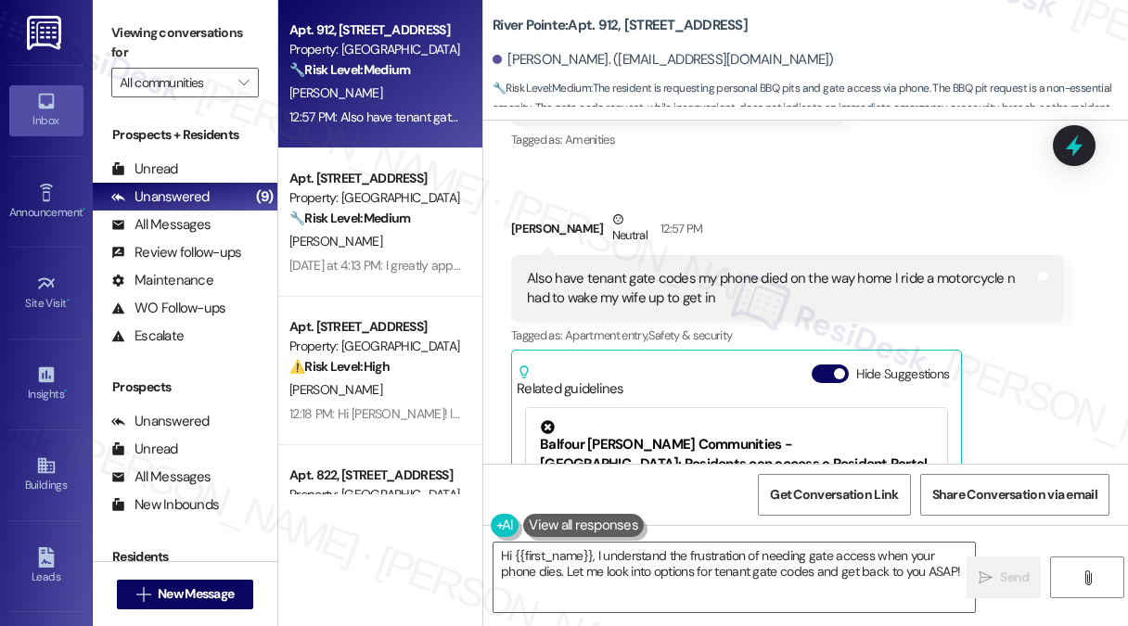
scroll to position [449, 0]
click at [675, 270] on div "Also have tenant gate codes my phone died on the way home I ride a motorcycle n…" at bounding box center [780, 290] width 507 height 40
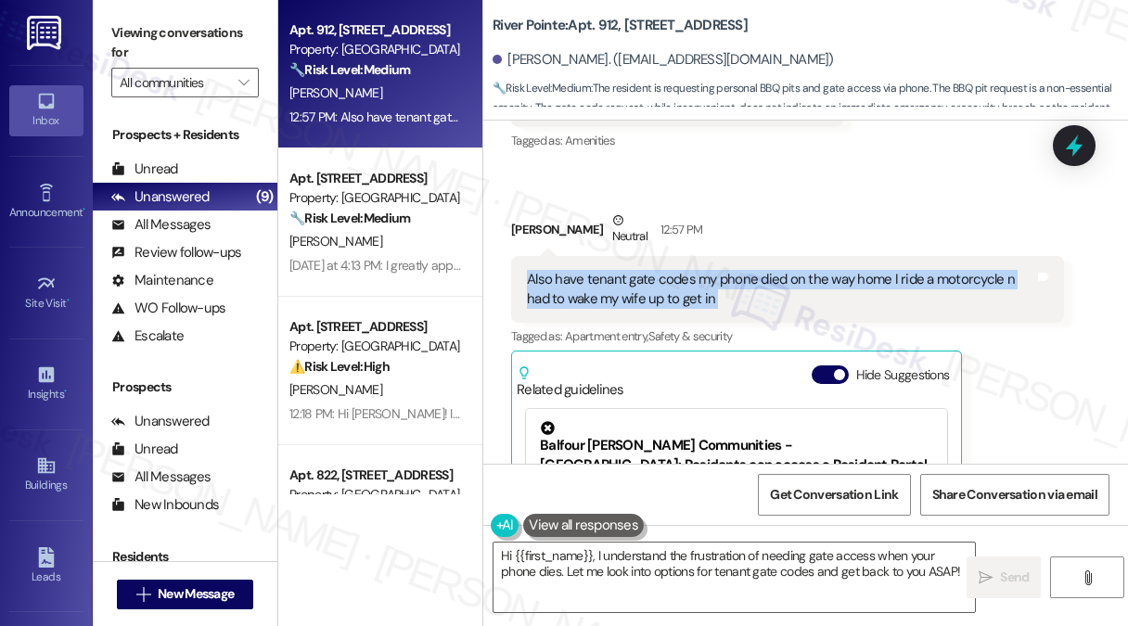
click at [675, 270] on div "Also have tenant gate codes my phone died on the way home I ride a motorcycle n…" at bounding box center [780, 290] width 507 height 40
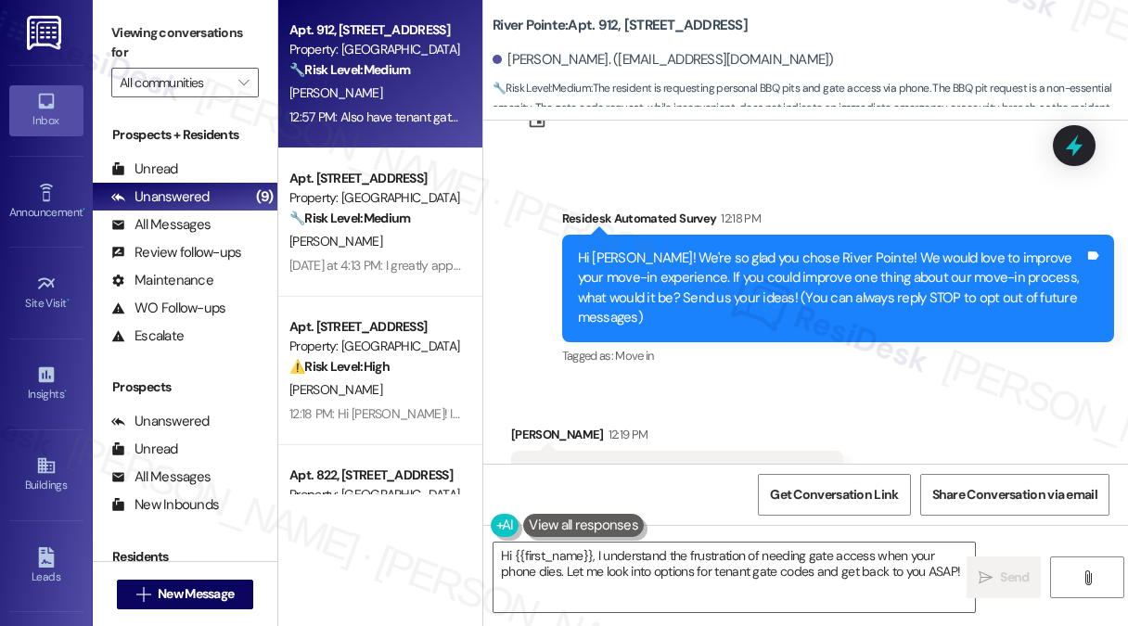
scroll to position [263, 0]
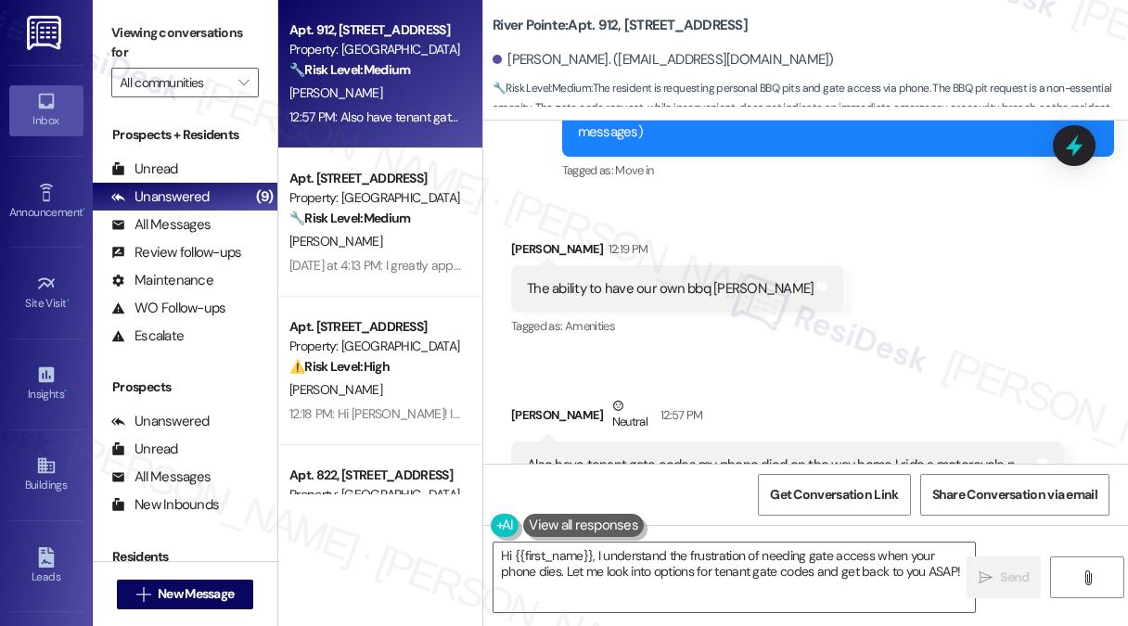
click at [670, 279] on div "The ability to have our own bbq [PERSON_NAME]" at bounding box center [670, 288] width 287 height 19
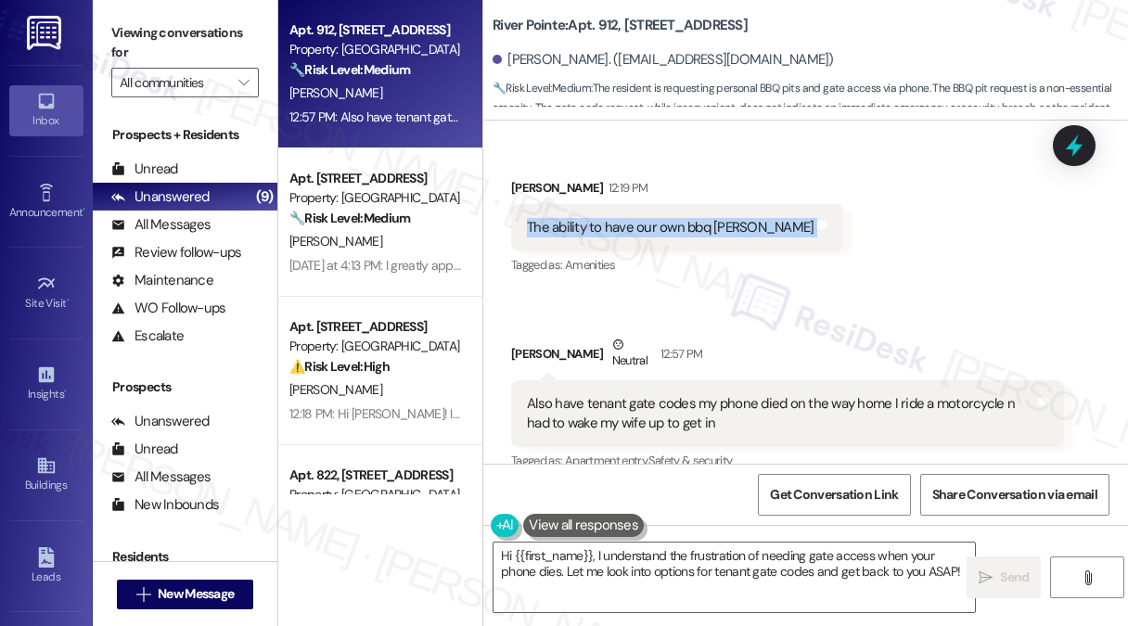
scroll to position [356, 0]
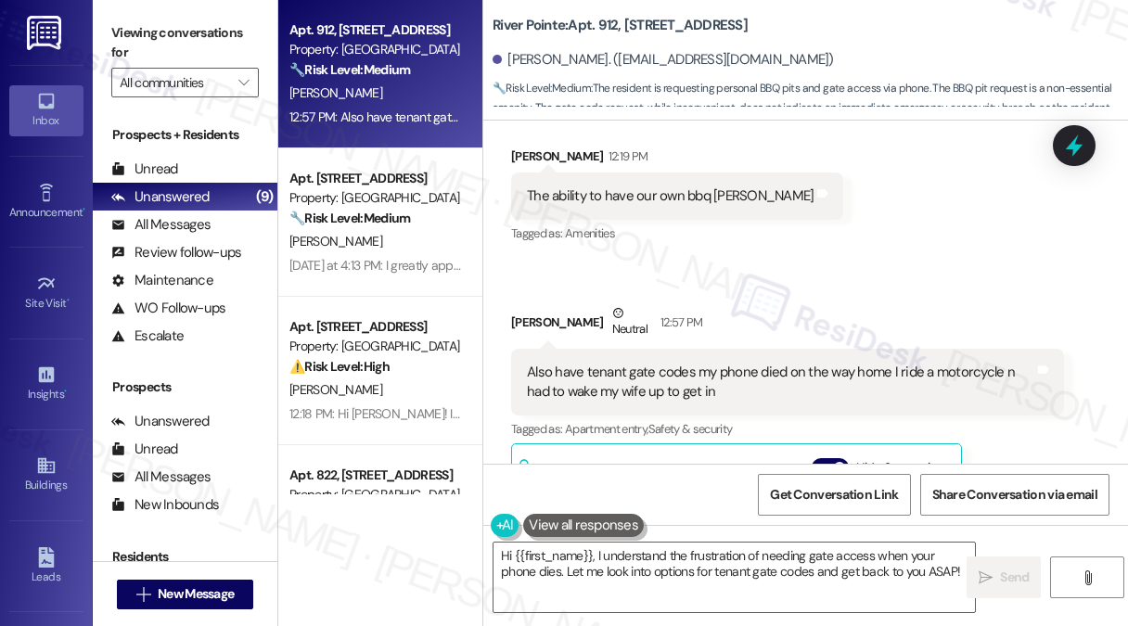
click at [642, 363] on div "Also have tenant gate codes my phone died on the way home I ride a motorcycle n…" at bounding box center [780, 383] width 507 height 40
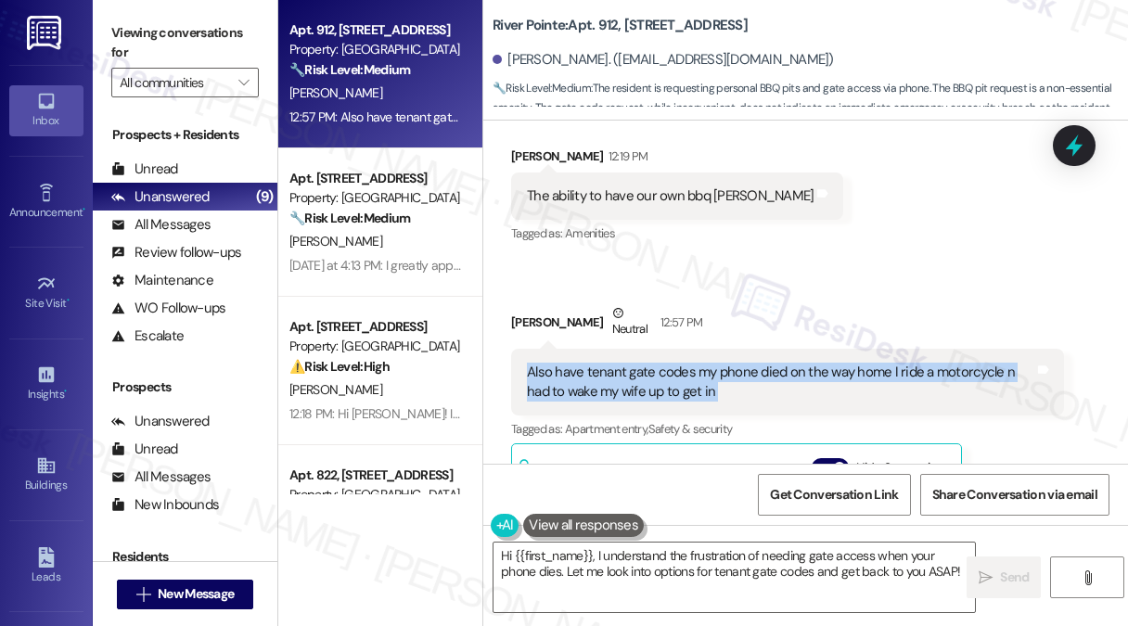
click at [642, 363] on div "Also have tenant gate codes my phone died on the way home I ride a motorcycle n…" at bounding box center [780, 383] width 507 height 40
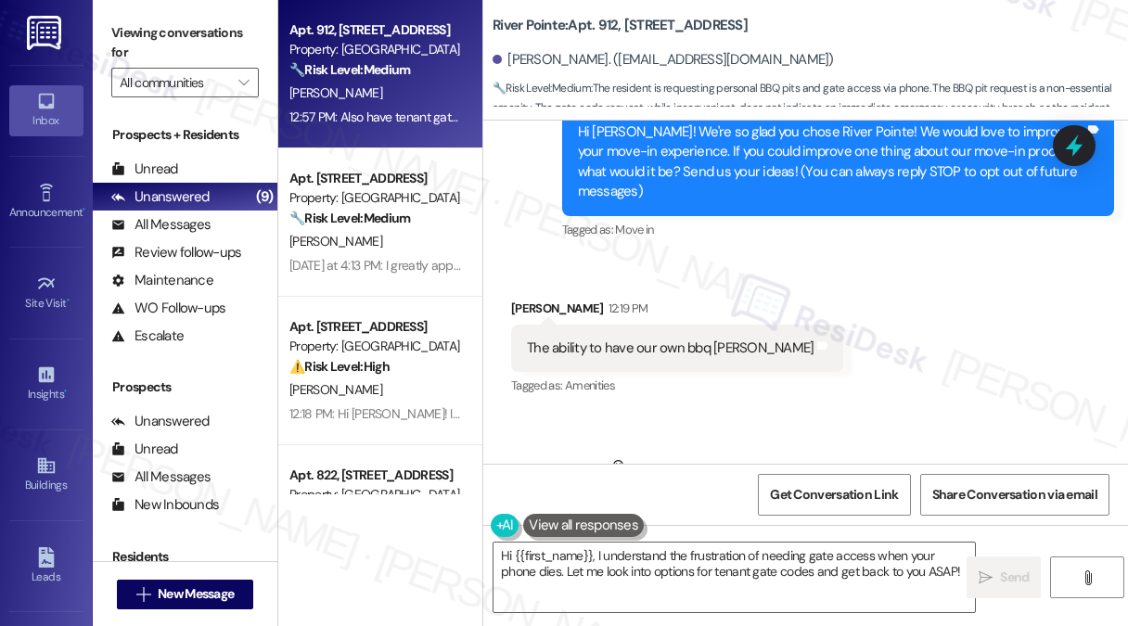
scroll to position [171, 0]
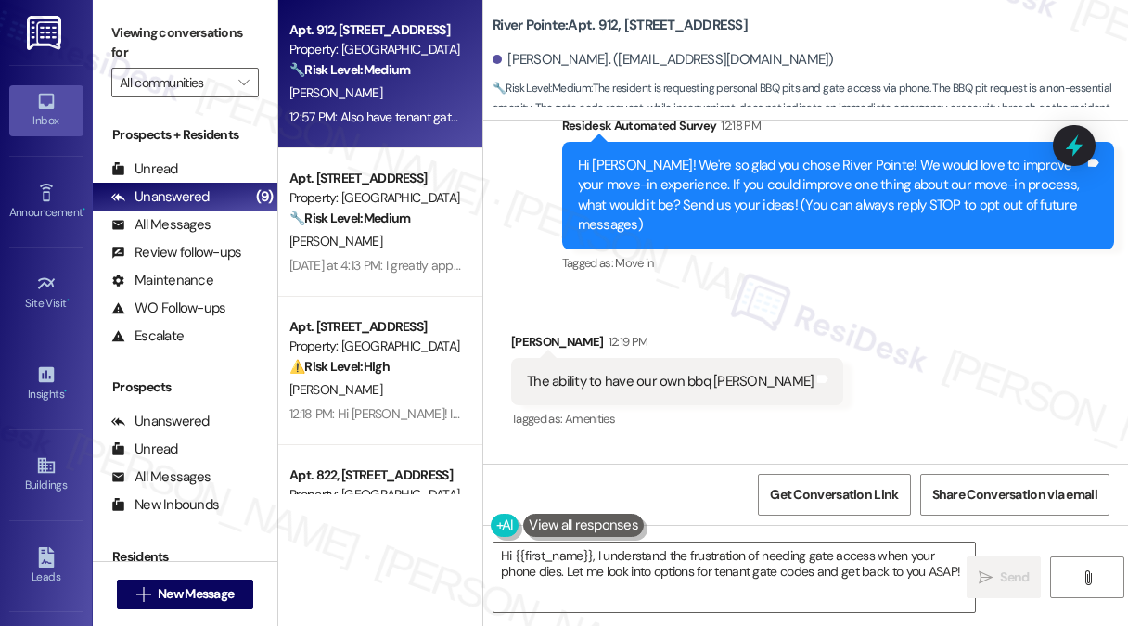
click at [680, 195] on div "Hi [PERSON_NAME]! We're so glad you chose River Pointe! We would love to improv…" at bounding box center [831, 196] width 507 height 80
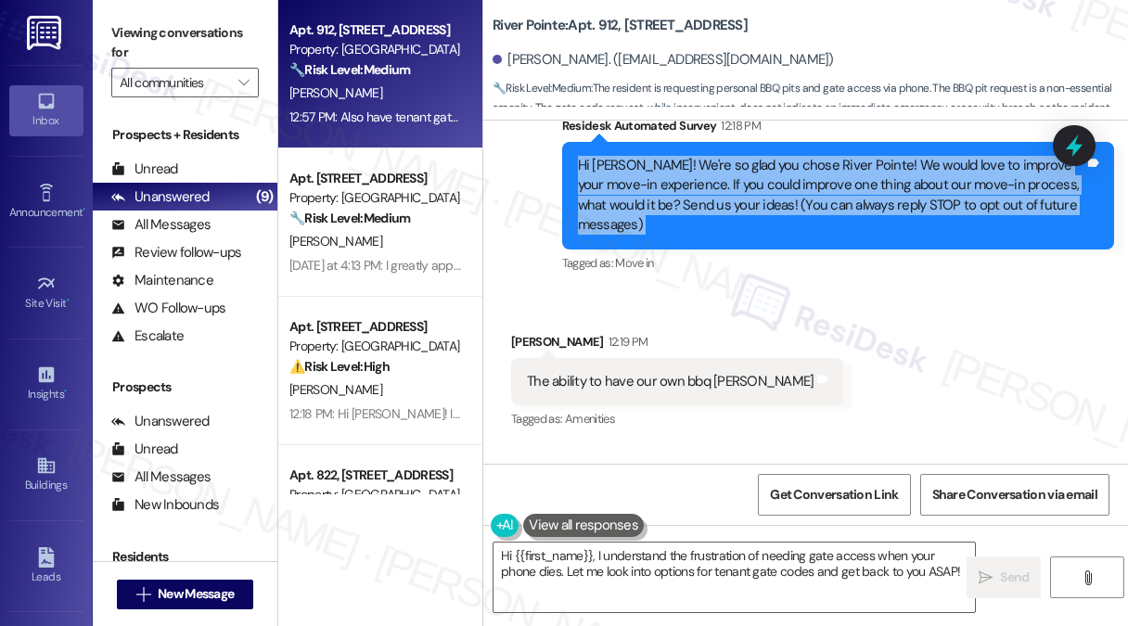
click at [680, 195] on div "Hi [PERSON_NAME]! We're so glad you chose River Pointe! We would love to improv…" at bounding box center [831, 196] width 507 height 80
copy div "Hi [PERSON_NAME]! We're so glad you chose River Pointe! We would love to improv…"
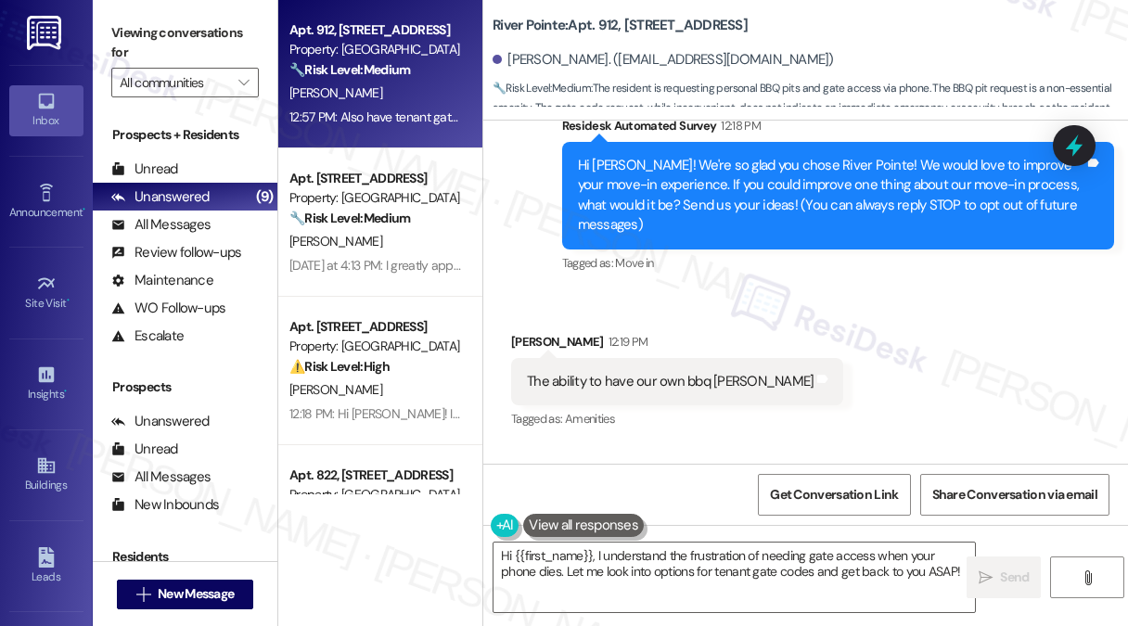
drag, startPoint x: 142, startPoint y: 27, endPoint x: 178, endPoint y: 42, distance: 39.1
click at [142, 27] on label "Viewing conversations for" at bounding box center [184, 43] width 147 height 49
click at [711, 372] on div "The ability to have our own bbq [PERSON_NAME]" at bounding box center [670, 381] width 287 height 19
click at [710, 372] on div "The ability to have our own bbq [PERSON_NAME]" at bounding box center [670, 381] width 287 height 19
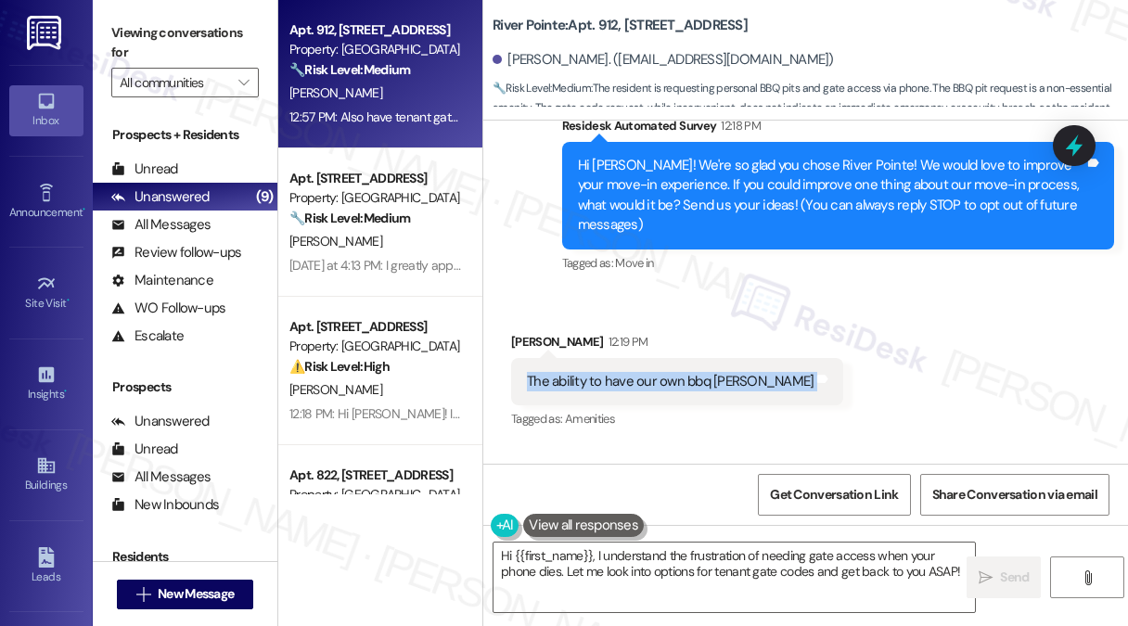
copy div "The ability to have our own bbq [PERSON_NAME] Tags and notes"
click at [218, 35] on label "Viewing conversations for" at bounding box center [184, 43] width 147 height 49
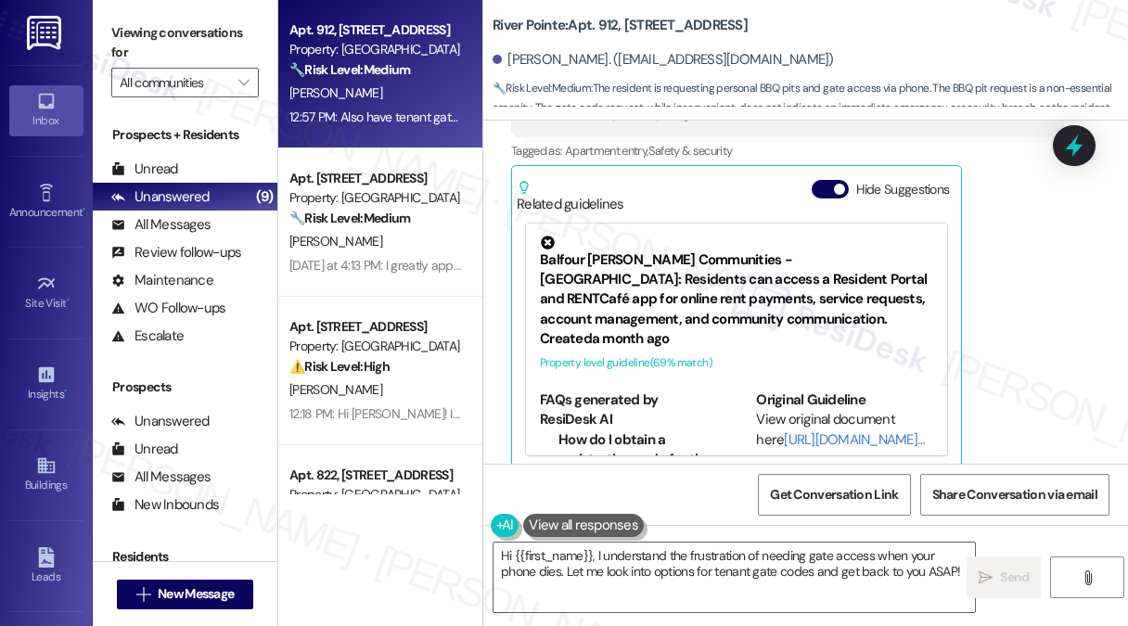
scroll to position [449, 0]
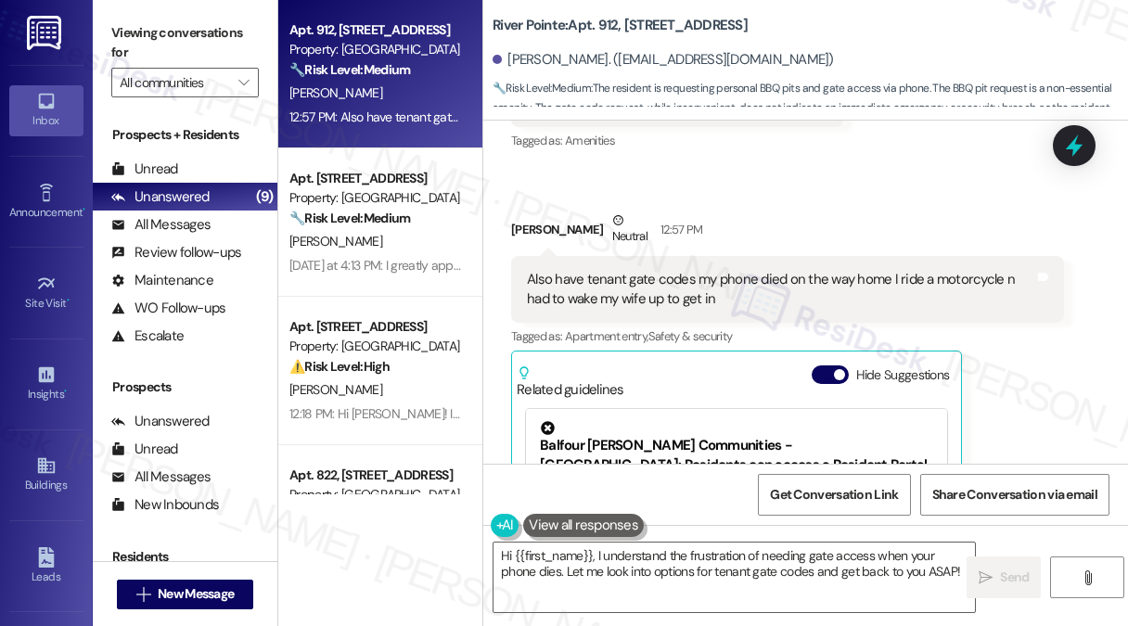
click at [609, 256] on div "Also have tenant gate codes my phone died on the way home I ride a motorcycle n…" at bounding box center [787, 290] width 553 height 68
click at [602, 270] on div "Also have tenant gate codes my phone died on the way home I ride a motorcycle n…" at bounding box center [780, 290] width 507 height 40
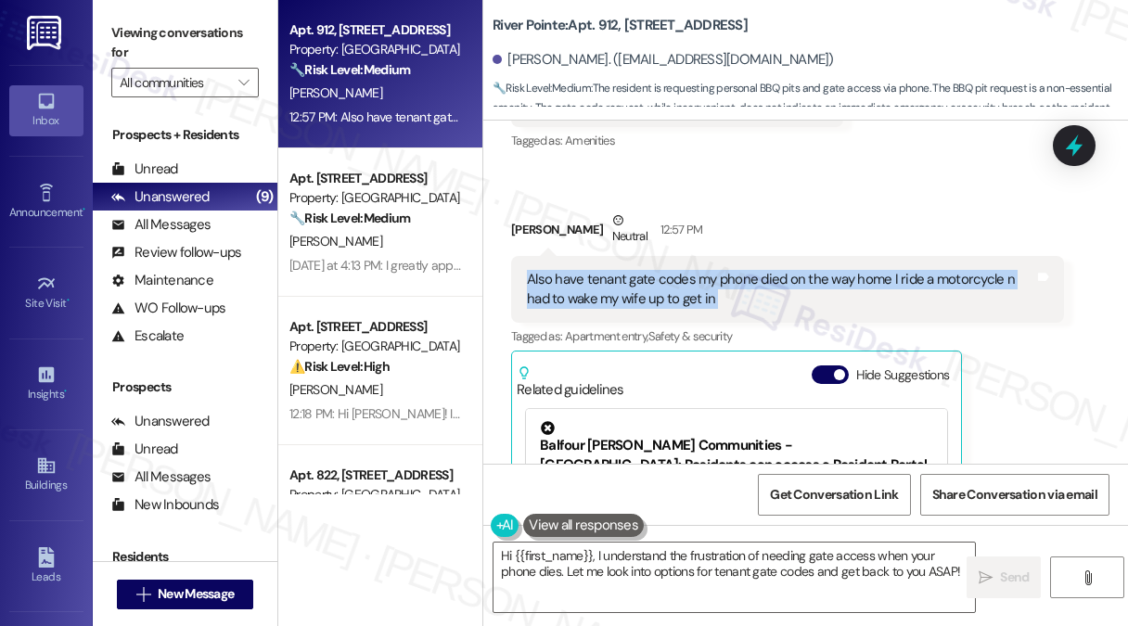
click at [602, 270] on div "Also have tenant gate codes my phone died on the way home I ride a motorcycle n…" at bounding box center [780, 290] width 507 height 40
copy div "Also have tenant gate codes my phone died on the way home I ride a motorcycle n…"
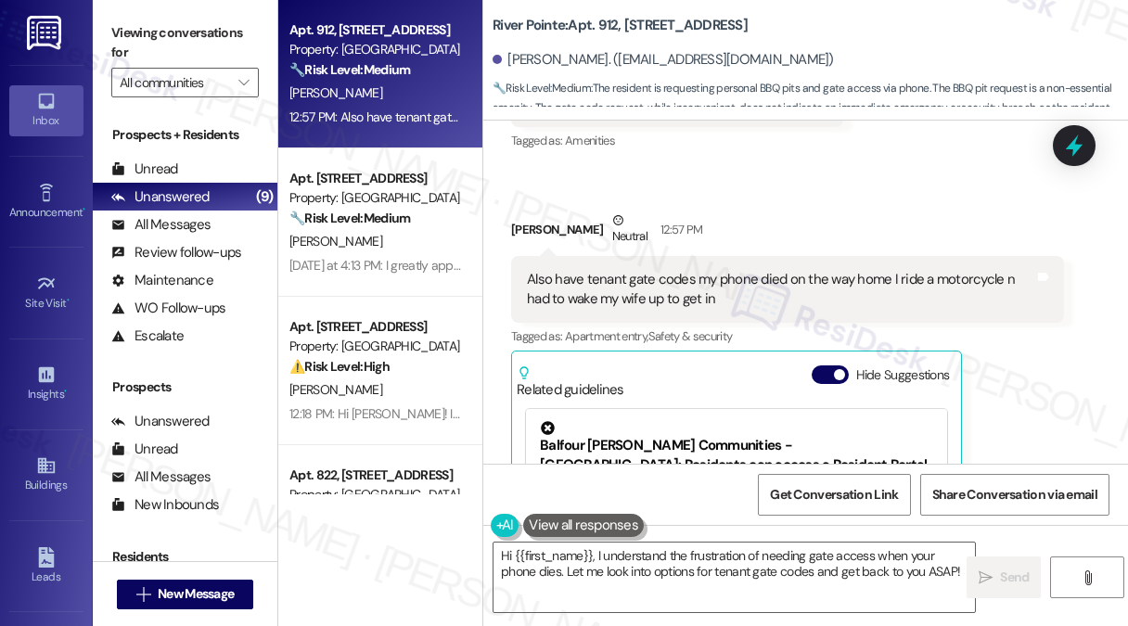
drag, startPoint x: 132, startPoint y: 19, endPoint x: 166, endPoint y: 42, distance: 40.9
click at [132, 19] on label "Viewing conversations for" at bounding box center [184, 43] width 147 height 49
click at [764, 565] on textarea "Hi {{first_name}}, I understand the frustration of needing gate access when you…" at bounding box center [733, 577] width 481 height 70
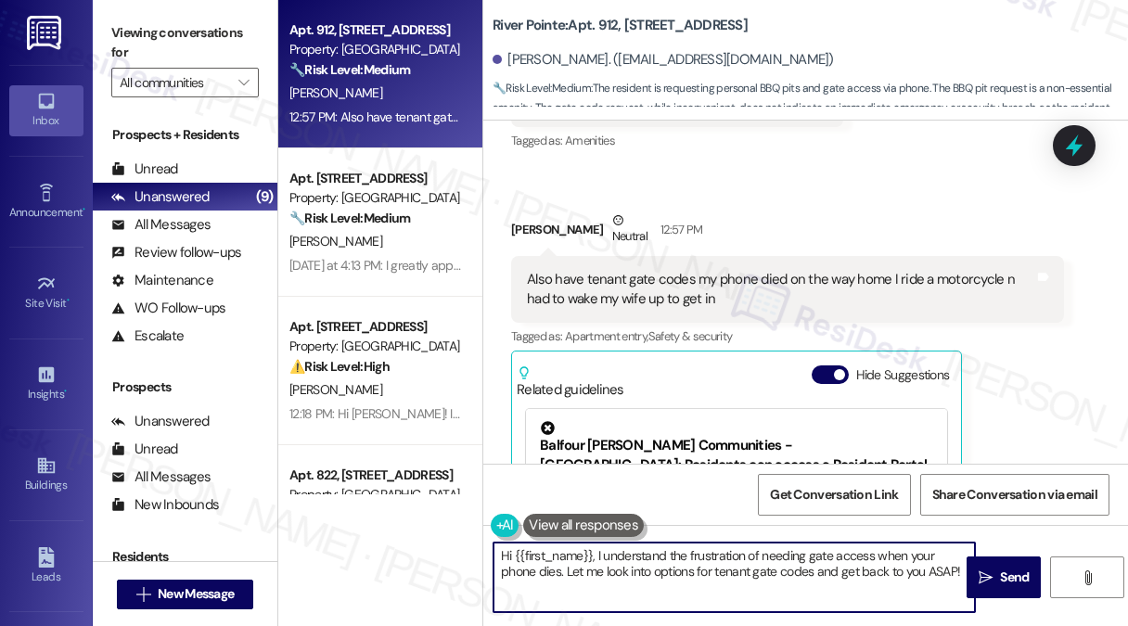
click at [764, 565] on textarea "Hi {{first_name}}, I understand the frustration of needing gate access when you…" at bounding box center [733, 577] width 481 height 70
paste textarea "Thanks so much for sharing your thoughts, [PERSON_NAME]! I hear you — having th…"
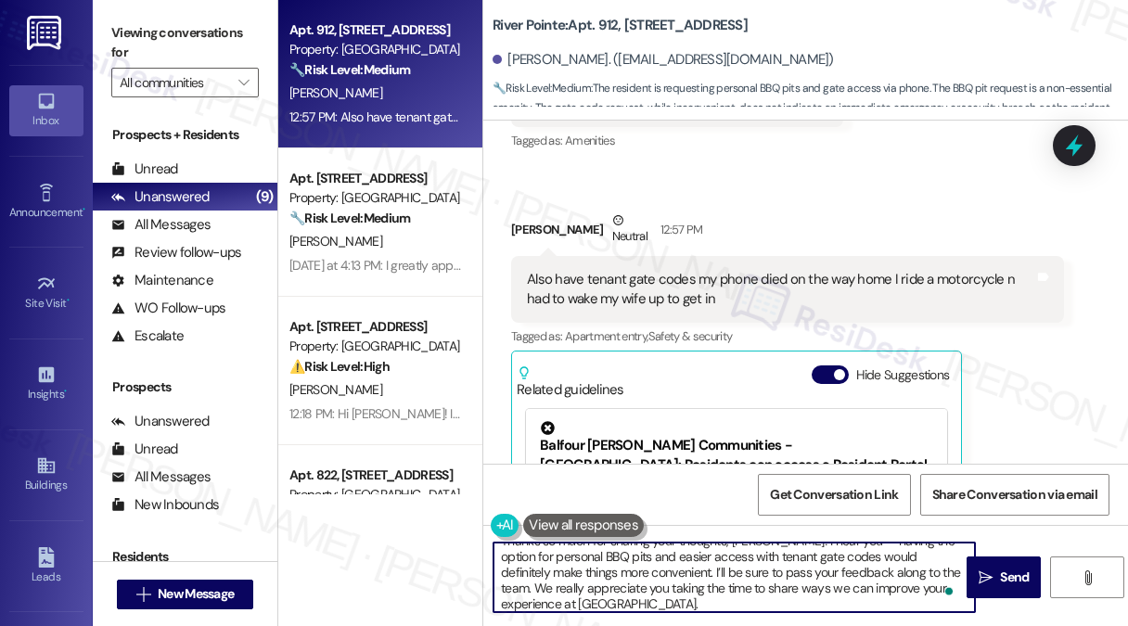
scroll to position [0, 0]
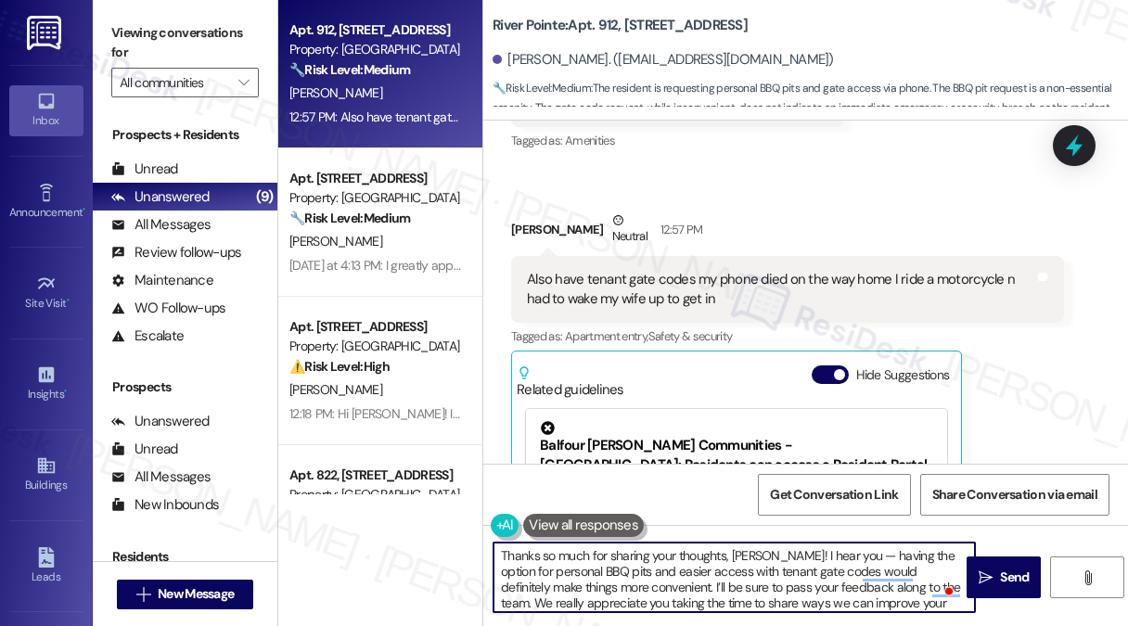
drag, startPoint x: 846, startPoint y: 553, endPoint x: 831, endPoint y: 552, distance: 14.9
click at [831, 552] on textarea "Thanks so much for sharing your thoughts, [PERSON_NAME]! I hear you — having th…" at bounding box center [733, 577] width 481 height 70
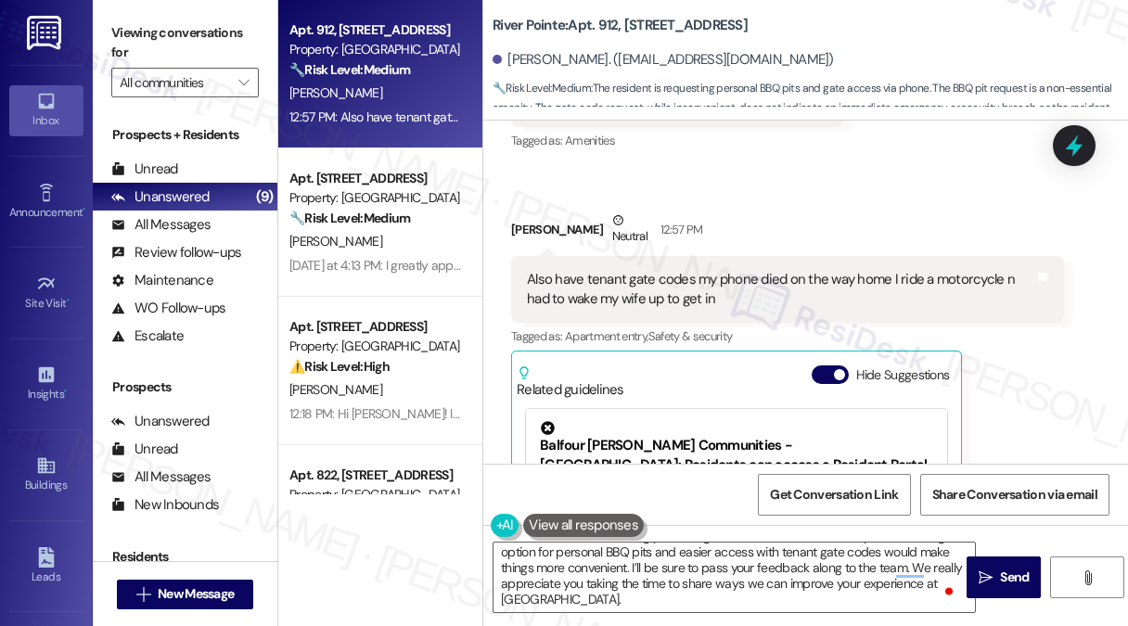
drag, startPoint x: 242, startPoint y: 10, endPoint x: 254, endPoint y: 10, distance: 12.1
click at [242, 10] on div "Viewing conversations for All communities " at bounding box center [185, 58] width 185 height 116
click at [565, 36] on div "River Pointe: Apt. 912, [STREET_ADDRESS]" at bounding box center [677, 25] width 371 height 23
drag, startPoint x: 493, startPoint y: 28, endPoint x: 561, endPoint y: 23, distance: 67.8
click at [561, 23] on b "River Pointe: Apt. 912, [STREET_ADDRESS]" at bounding box center [619, 25] width 255 height 19
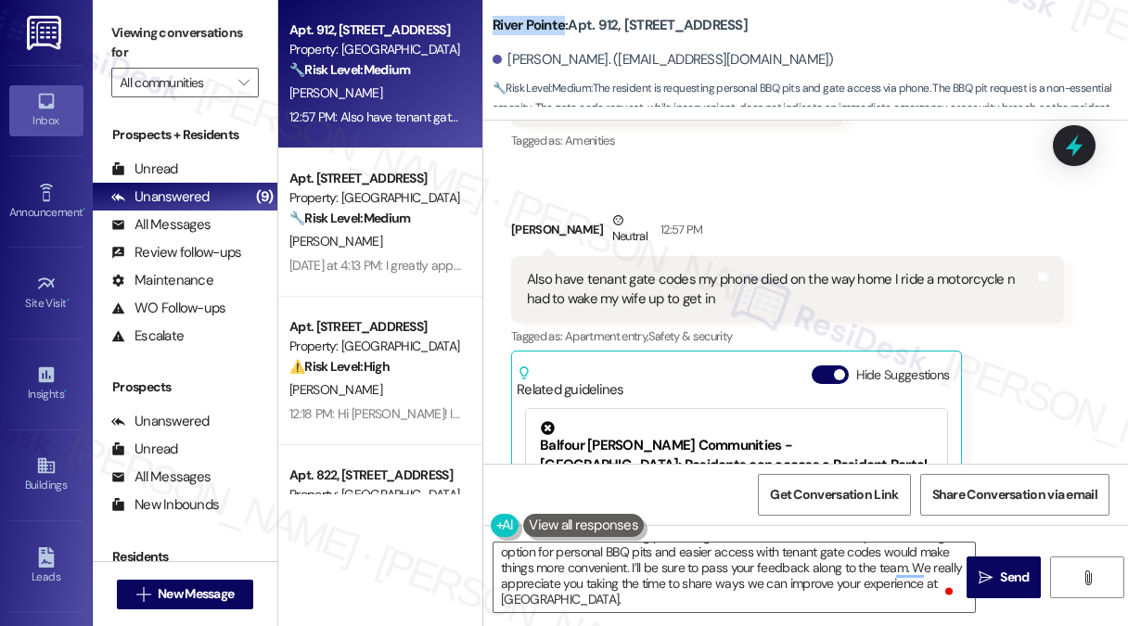
copy b "[GEOGRAPHIC_DATA]"
click at [215, 36] on label "Viewing conversations for" at bounding box center [184, 43] width 147 height 49
click at [237, 31] on label "Viewing conversations for" at bounding box center [184, 43] width 147 height 49
click at [233, 28] on label "Viewing conversations for" at bounding box center [184, 43] width 147 height 49
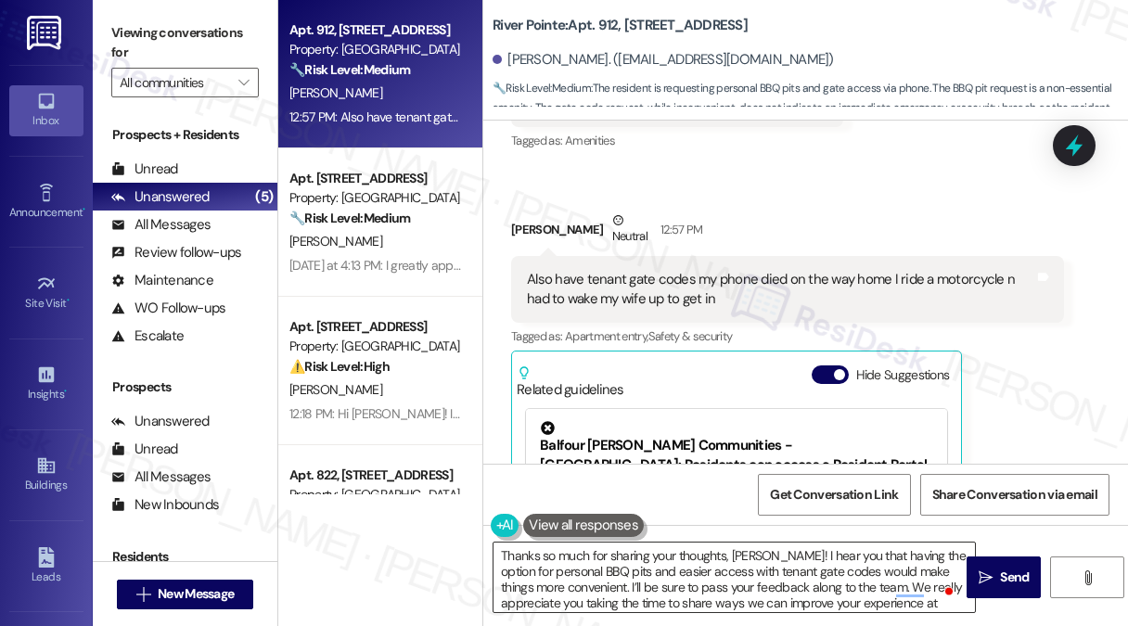
click at [891, 593] on textarea "Thanks so much for sharing your thoughts, [PERSON_NAME]! I hear you that having…" at bounding box center [733, 577] width 481 height 70
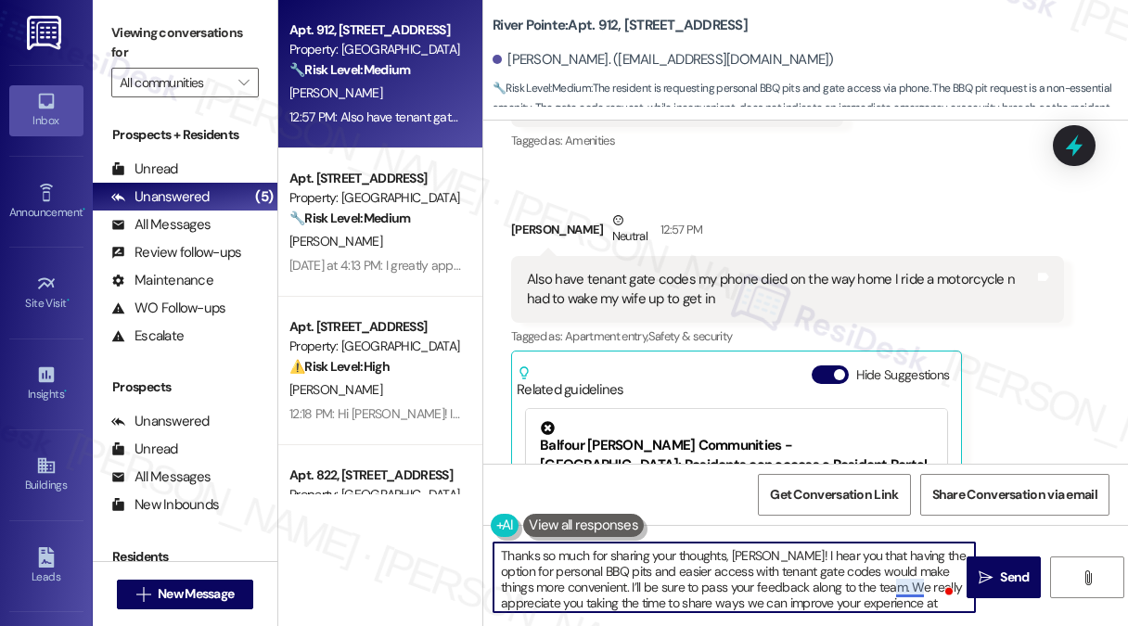
click at [907, 587] on textarea "Thanks so much for sharing your thoughts, [PERSON_NAME]! I hear you that having…" at bounding box center [733, 577] width 481 height 70
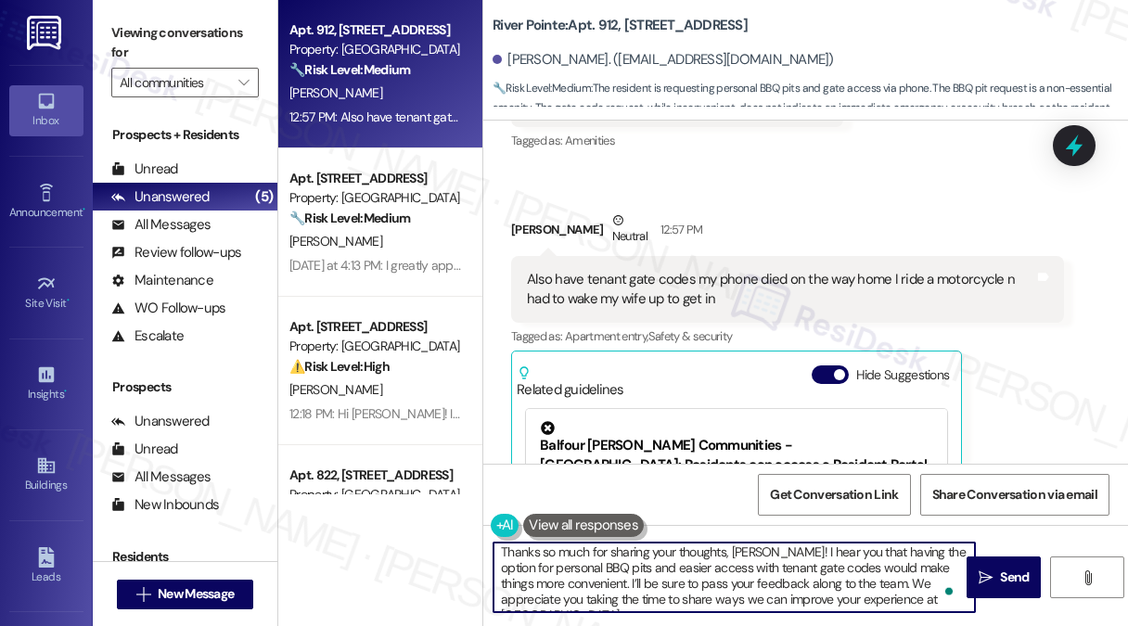
scroll to position [4, 0]
click at [729, 586] on textarea "Thanks so much for sharing your thoughts, [PERSON_NAME]! I hear you that having…" at bounding box center [733, 577] width 481 height 70
click at [946, 600] on span at bounding box center [949, 591] width 17 height 23
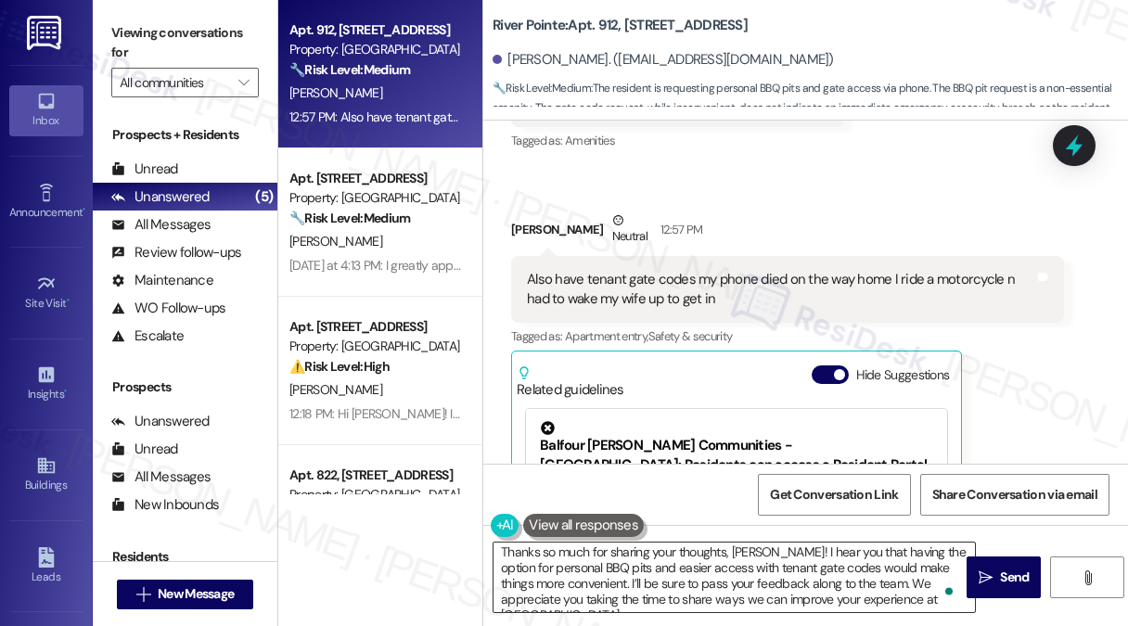
click at [946, 601] on span at bounding box center [949, 591] width 17 height 23
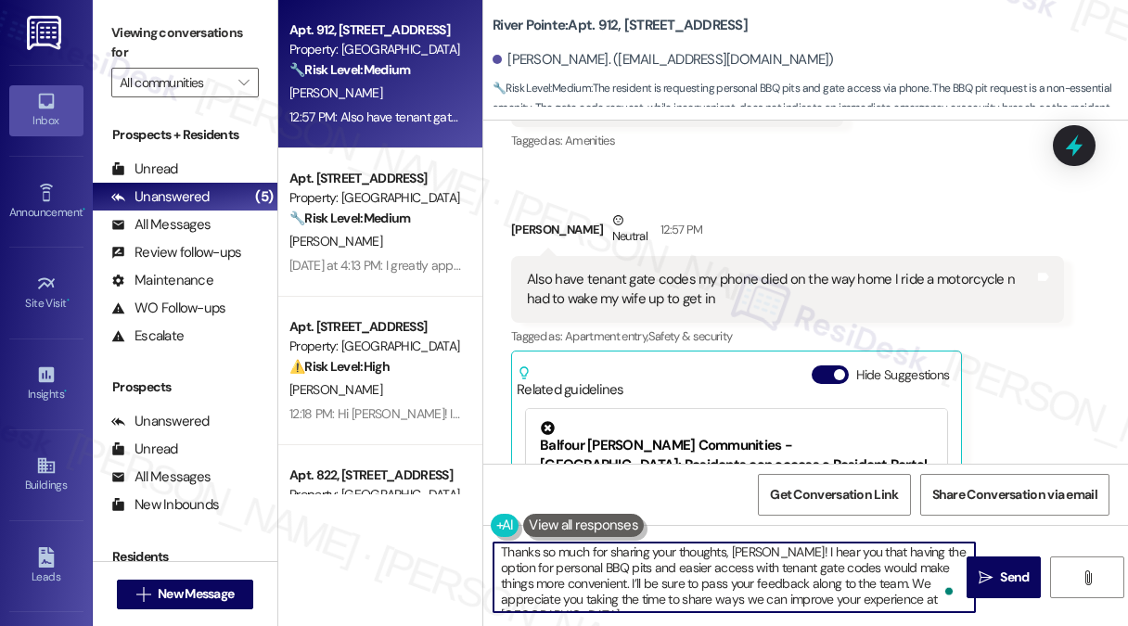
click at [937, 603] on textarea "Thanks so much for sharing your thoughts, [PERSON_NAME]! I hear you that having…" at bounding box center [733, 577] width 481 height 70
click at [951, 603] on textarea "Thanks so much for sharing your thoughts, [PERSON_NAME]! I hear you that having…" at bounding box center [733, 577] width 481 height 70
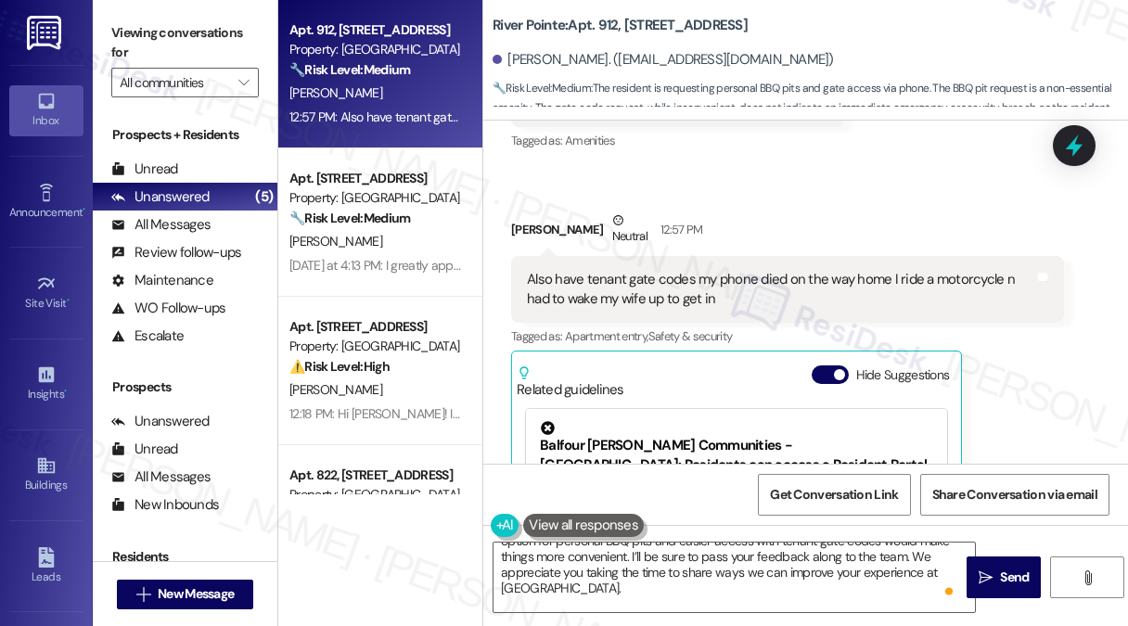
click at [148, 46] on label "Viewing conversations for" at bounding box center [184, 43] width 147 height 49
click at [781, 286] on div "Also have tenant gate codes my phone died on the way home I ride a motorcycle n…" at bounding box center [780, 290] width 507 height 40
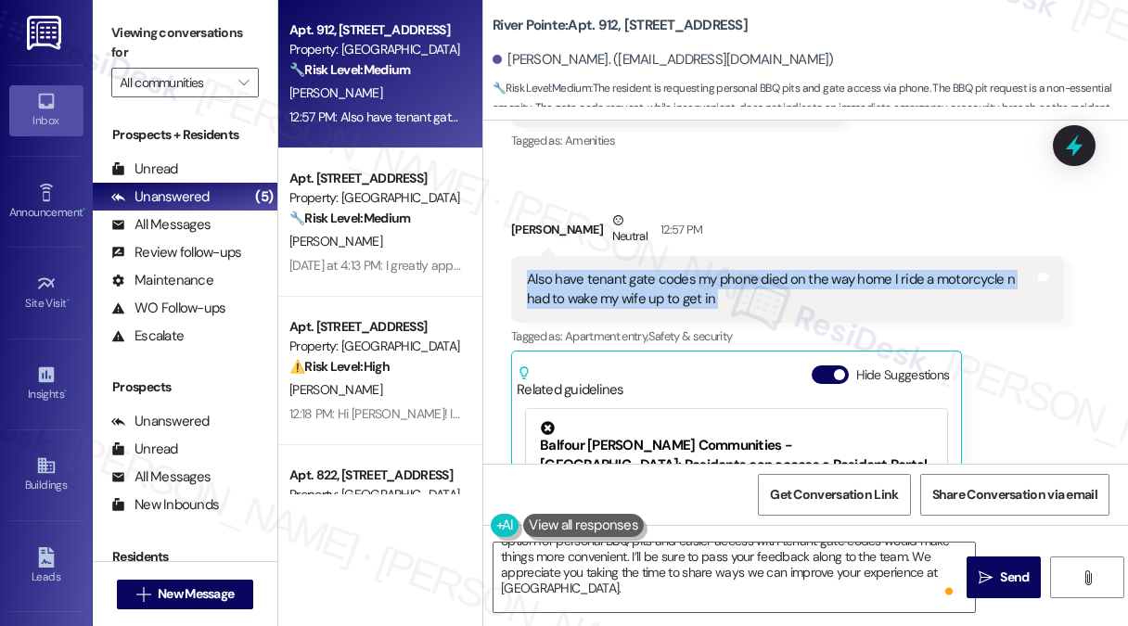
click at [781, 286] on div "Also have tenant gate codes my phone died on the way home I ride a motorcycle n…" at bounding box center [780, 290] width 507 height 40
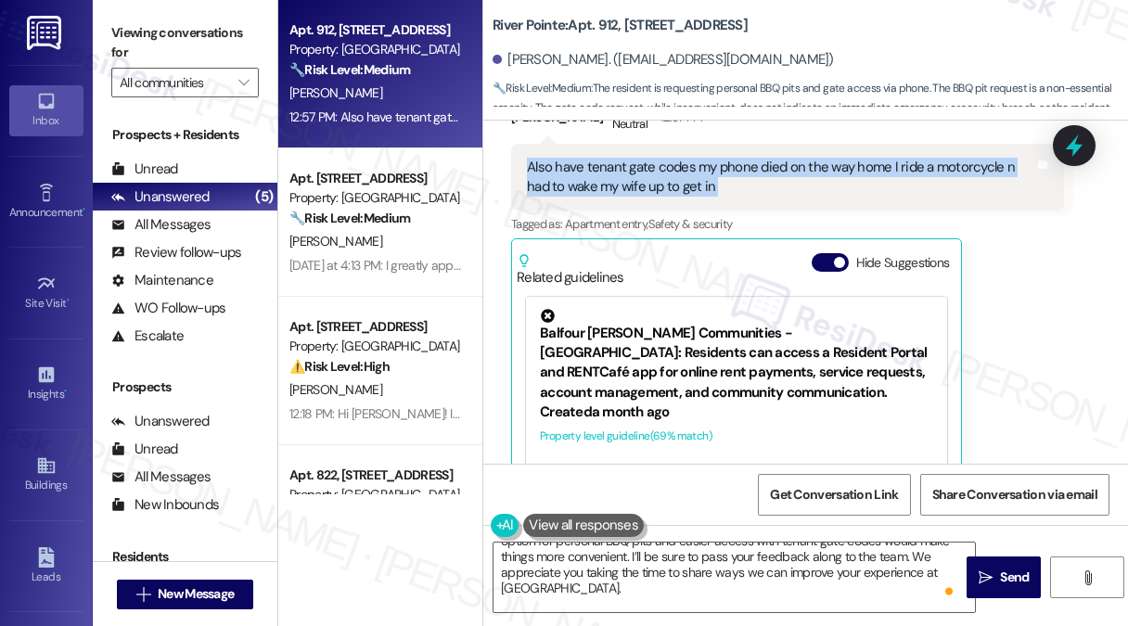
scroll to position [635, 0]
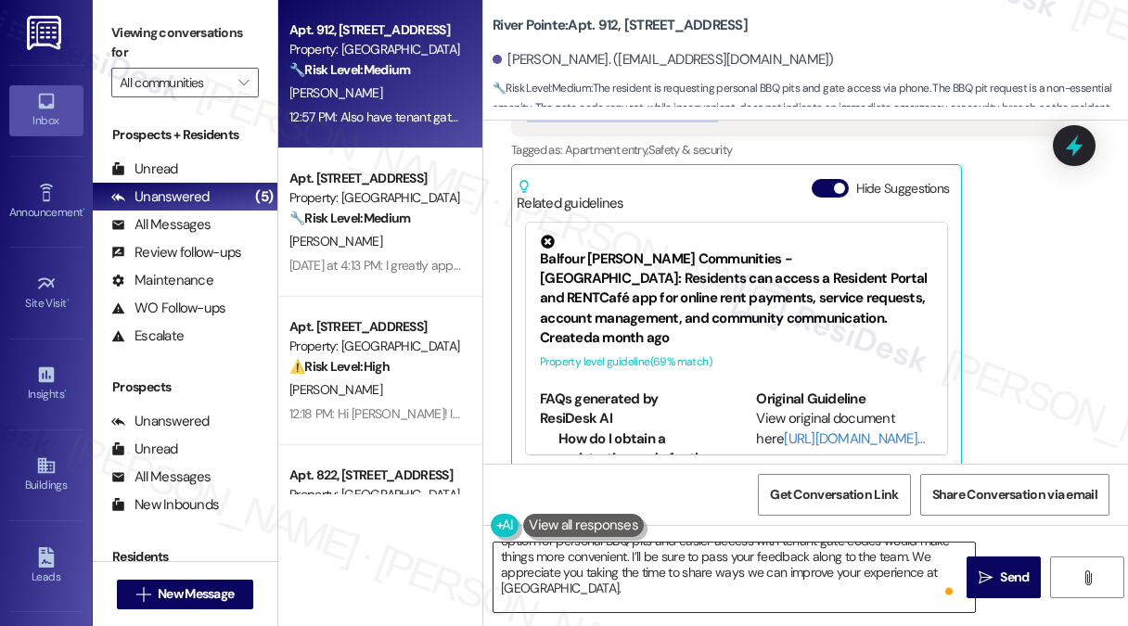
click at [606, 581] on textarea "Thanks so much for sharing your thoughts, [PERSON_NAME]! I hear you that having…" at bounding box center [733, 577] width 481 height 70
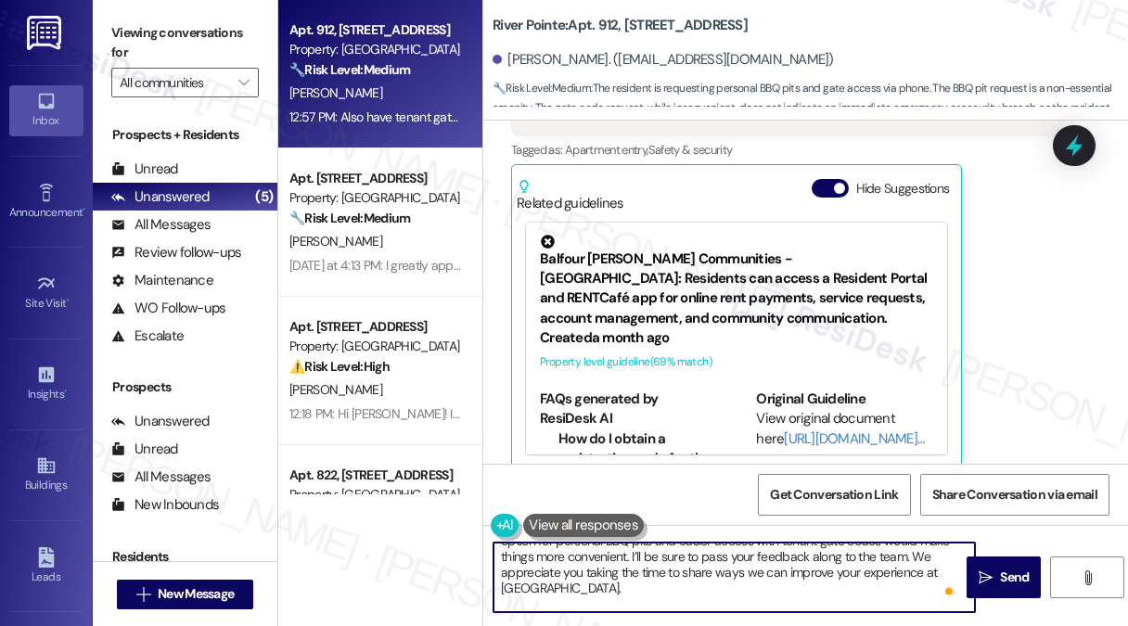
scroll to position [0, 0]
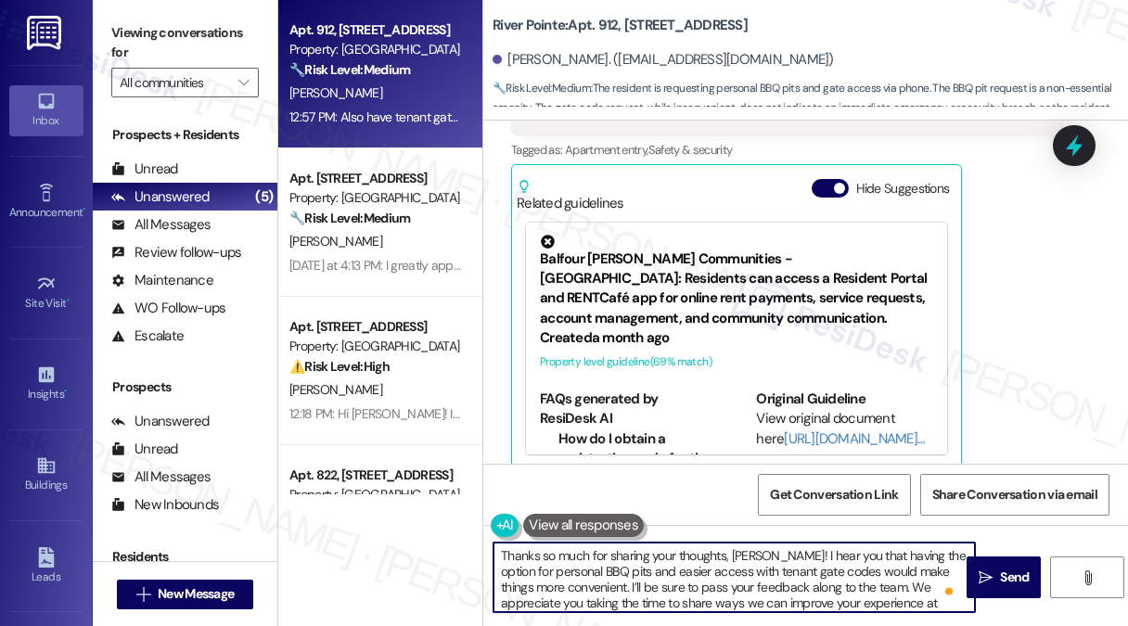
click at [622, 580] on textarea "Thanks so much for sharing your thoughts, [PERSON_NAME]! I hear you that having…" at bounding box center [733, 577] width 481 height 70
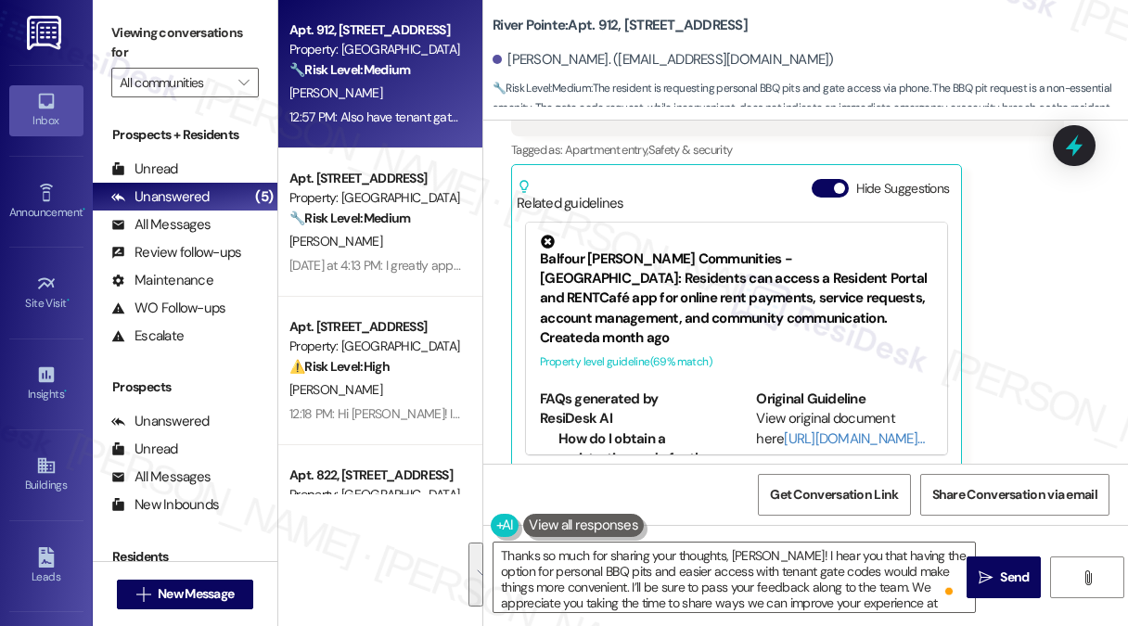
click at [226, 32] on label "Viewing conversations for" at bounding box center [184, 43] width 147 height 49
click at [204, 33] on label "Viewing conversations for" at bounding box center [184, 43] width 147 height 49
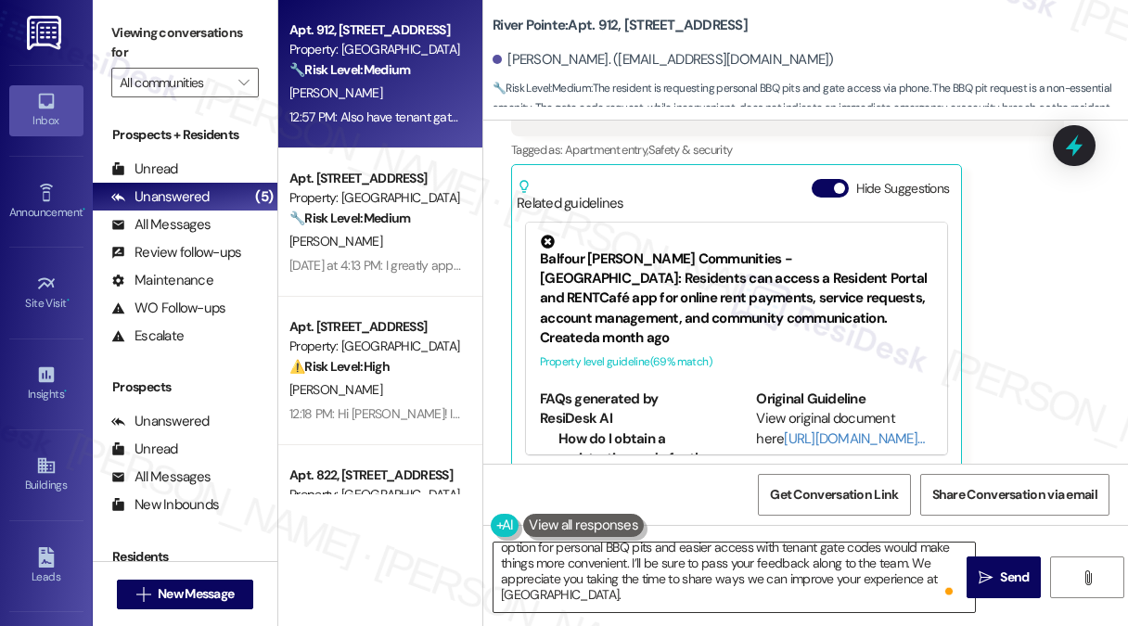
scroll to position [36, 0]
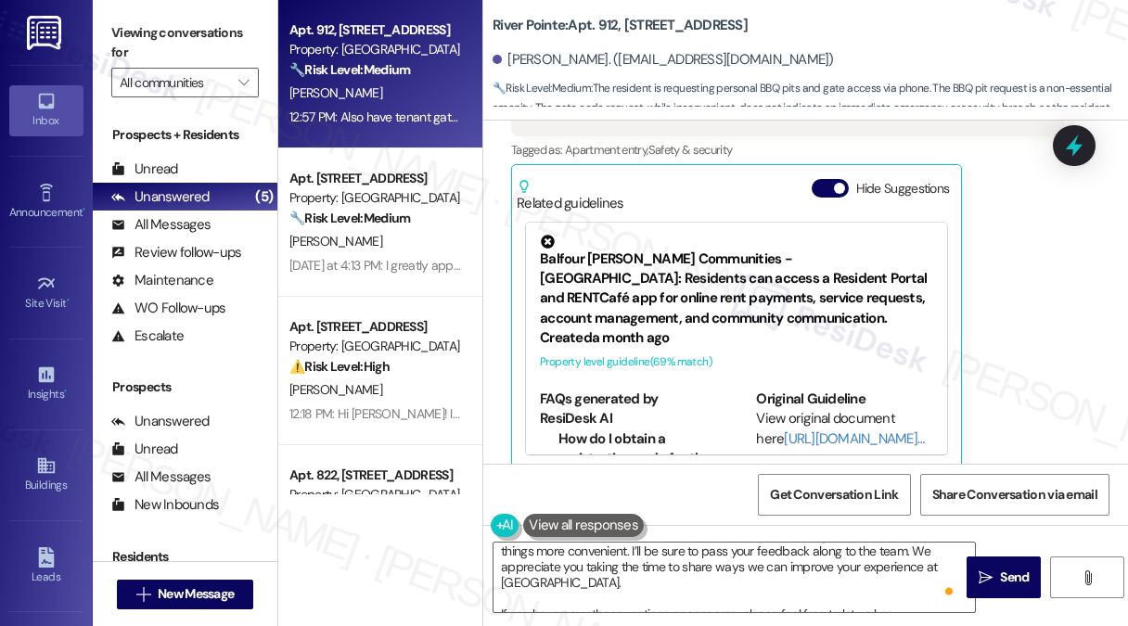
click at [245, 42] on label "Viewing conversations for" at bounding box center [184, 43] width 147 height 49
click at [192, 32] on label "Viewing conversations for" at bounding box center [184, 43] width 147 height 49
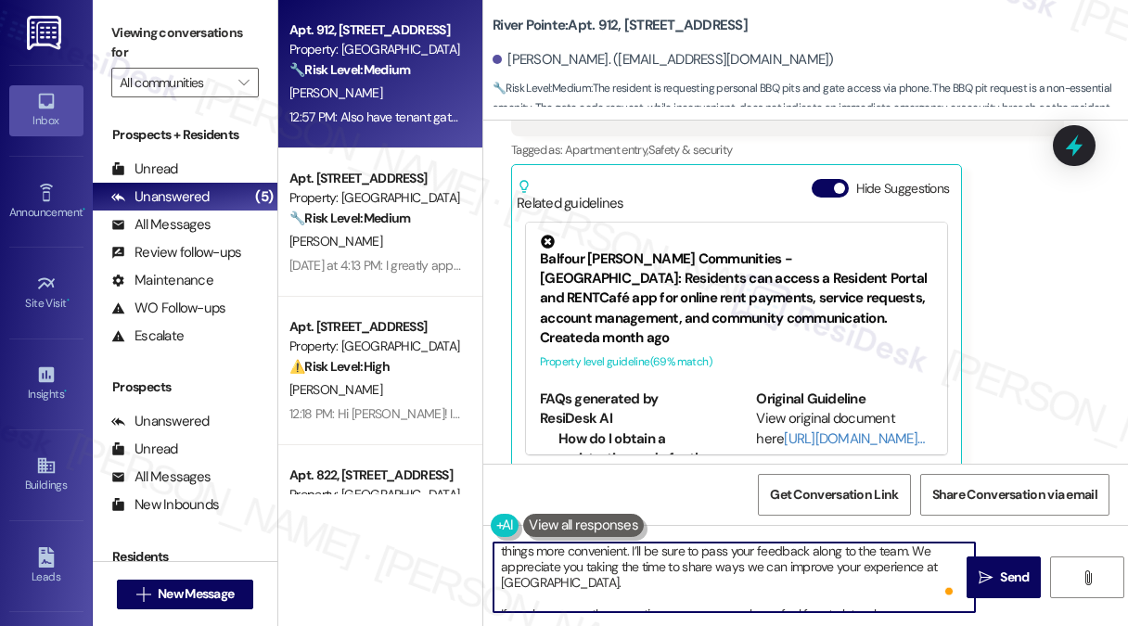
click at [816, 578] on textarea "Thanks so much for sharing your thoughts, [PERSON_NAME]! I hear you that having…" at bounding box center [733, 577] width 481 height 70
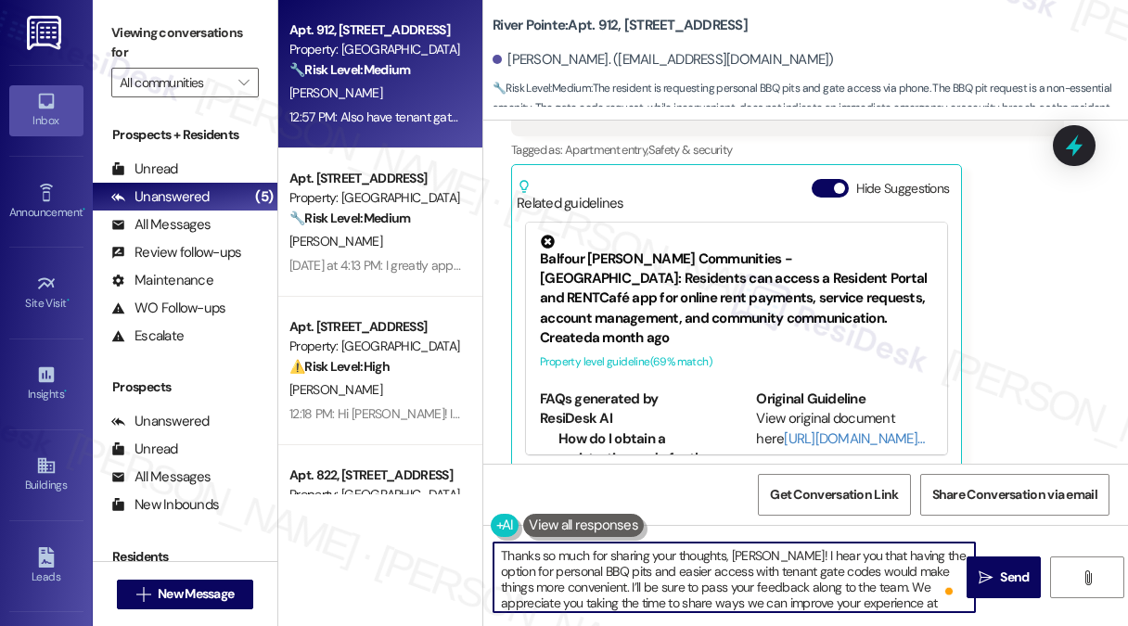
scroll to position [357, 0]
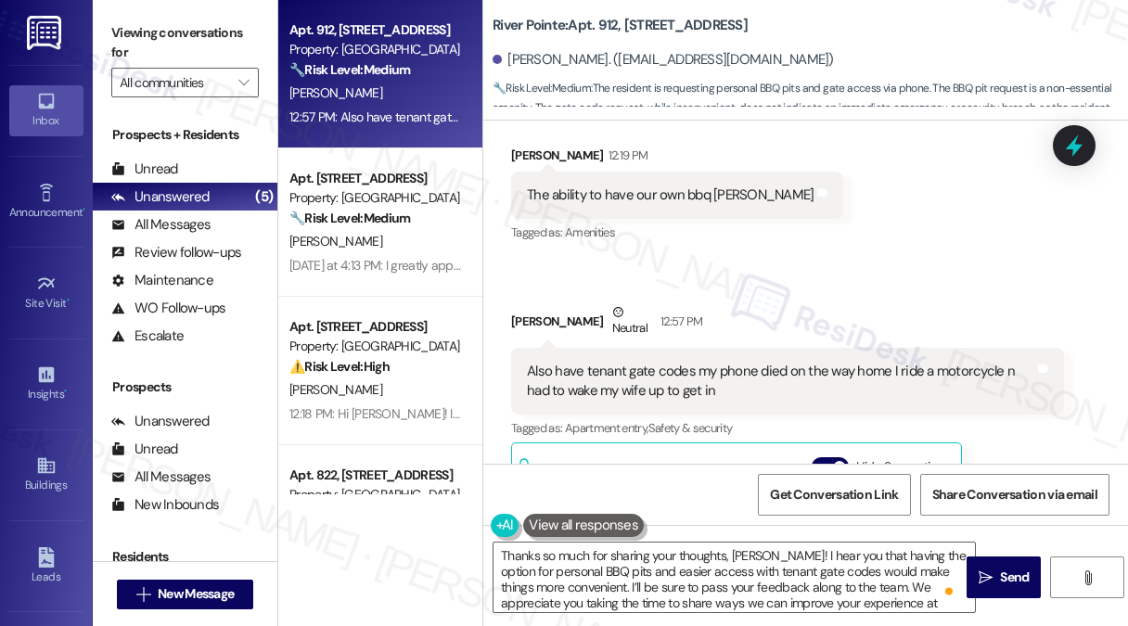
click at [232, 41] on label "Viewing conversations for" at bounding box center [184, 43] width 147 height 49
click at [593, 591] on textarea "Thanks so much for sharing your thoughts, [PERSON_NAME]! I hear you that having…" at bounding box center [733, 577] width 481 height 70
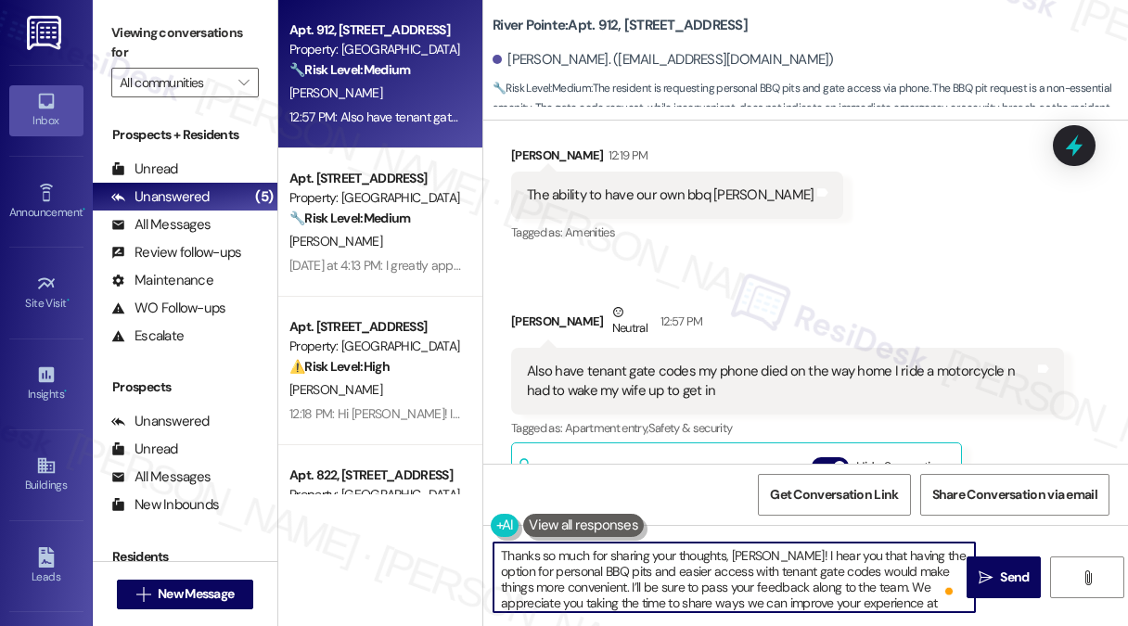
click at [595, 589] on textarea "Thanks so much for sharing your thoughts, [PERSON_NAME]! I hear you that having…" at bounding box center [733, 577] width 481 height 70
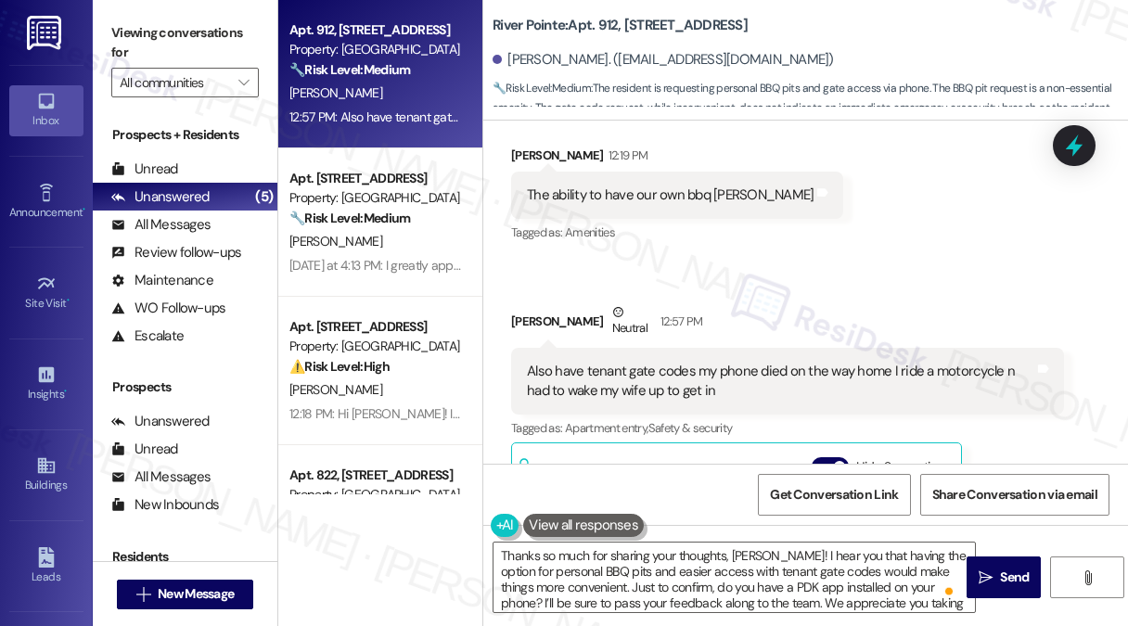
click at [237, 37] on label "Viewing conversations for" at bounding box center [184, 43] width 147 height 49
click at [712, 362] on div "Also have tenant gate codes my phone died on the way home I ride a motorcycle n…" at bounding box center [780, 382] width 507 height 40
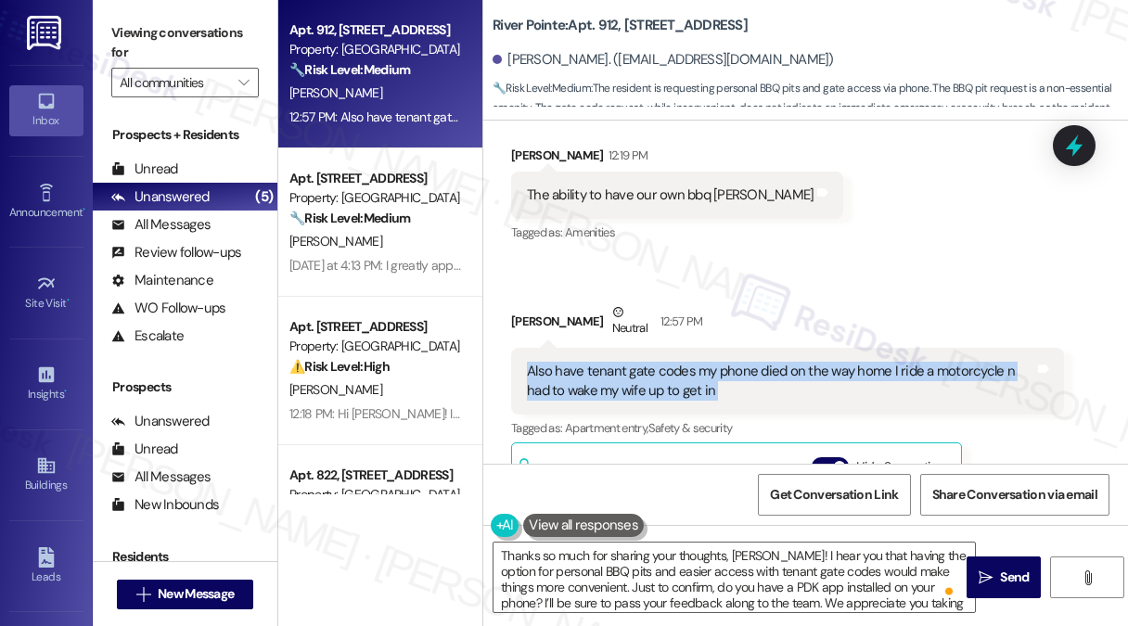
click at [712, 362] on div "Also have tenant gate codes my phone died on the way home I ride a motorcycle n…" at bounding box center [780, 382] width 507 height 40
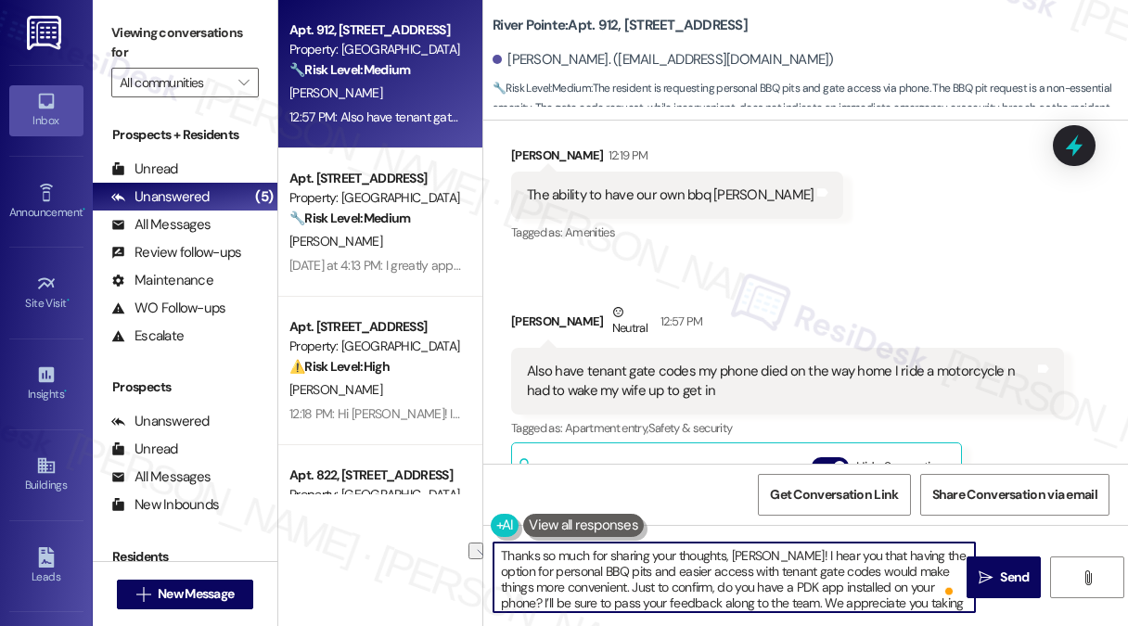
drag, startPoint x: 938, startPoint y: 593, endPoint x: 597, endPoint y: 585, distance: 341.3
click at [597, 585] on textarea "Thanks so much for sharing your thoughts, [PERSON_NAME]! I hear you that having…" at bounding box center [733, 577] width 481 height 70
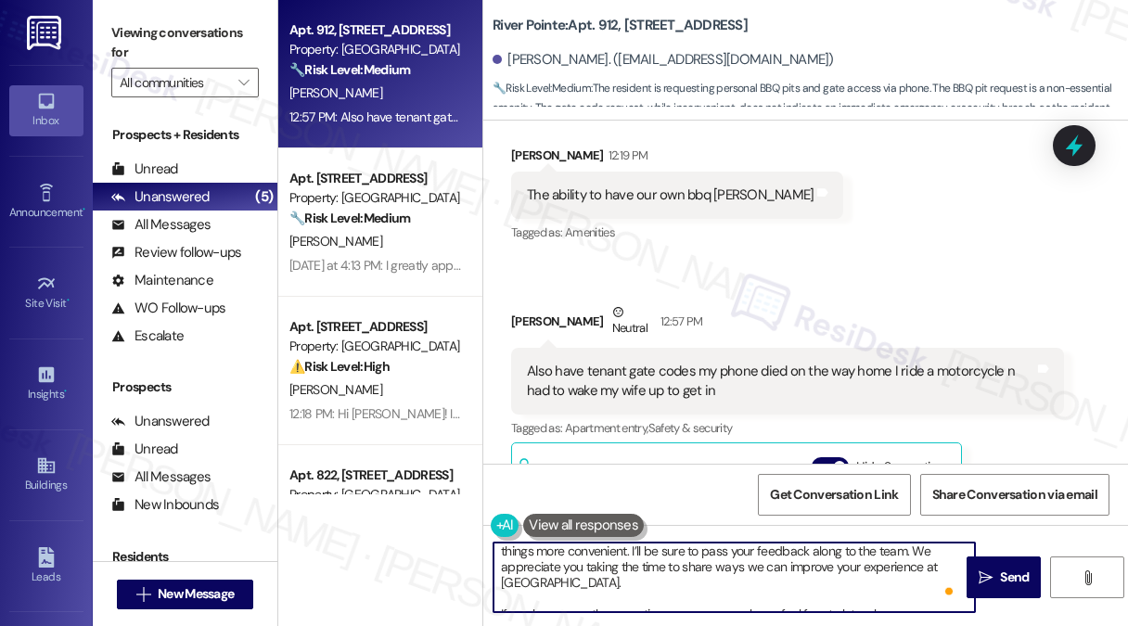
scroll to position [36, 0]
click at [705, 586] on textarea "Thanks so much for sharing your thoughts, [PERSON_NAME]! I hear you that having…" at bounding box center [733, 577] width 481 height 70
click at [706, 587] on textarea "Thanks so much for sharing your thoughts, [PERSON_NAME]! I hear you that having…" at bounding box center [733, 577] width 481 height 70
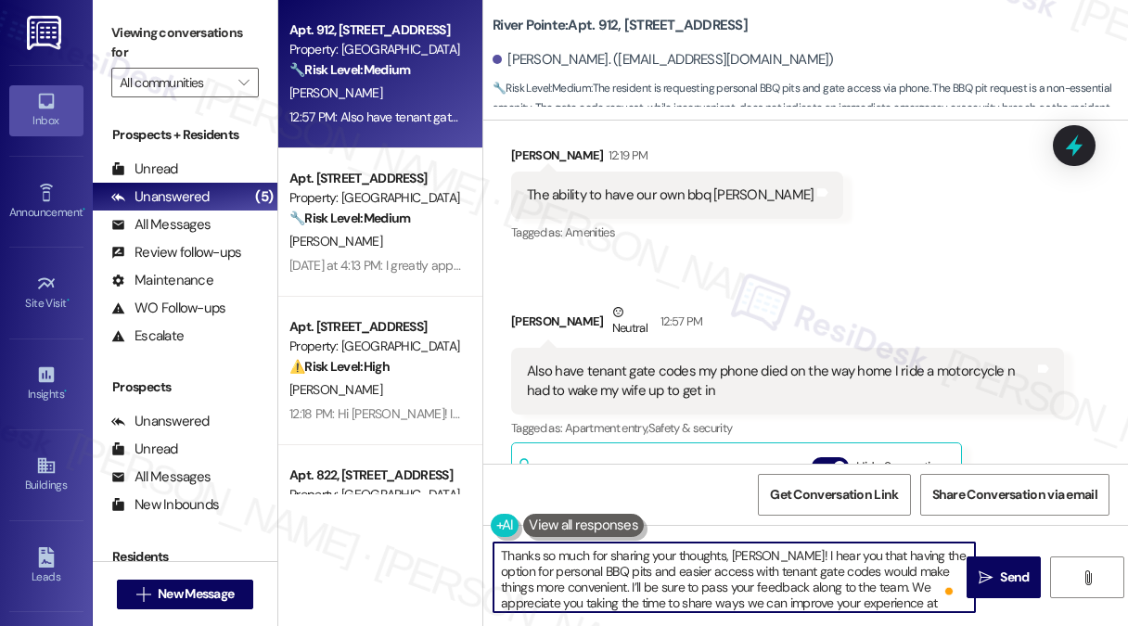
scroll to position [0, 0]
type textarea "Thanks so much for sharing your thoughts, [PERSON_NAME]! I hear you that having…"
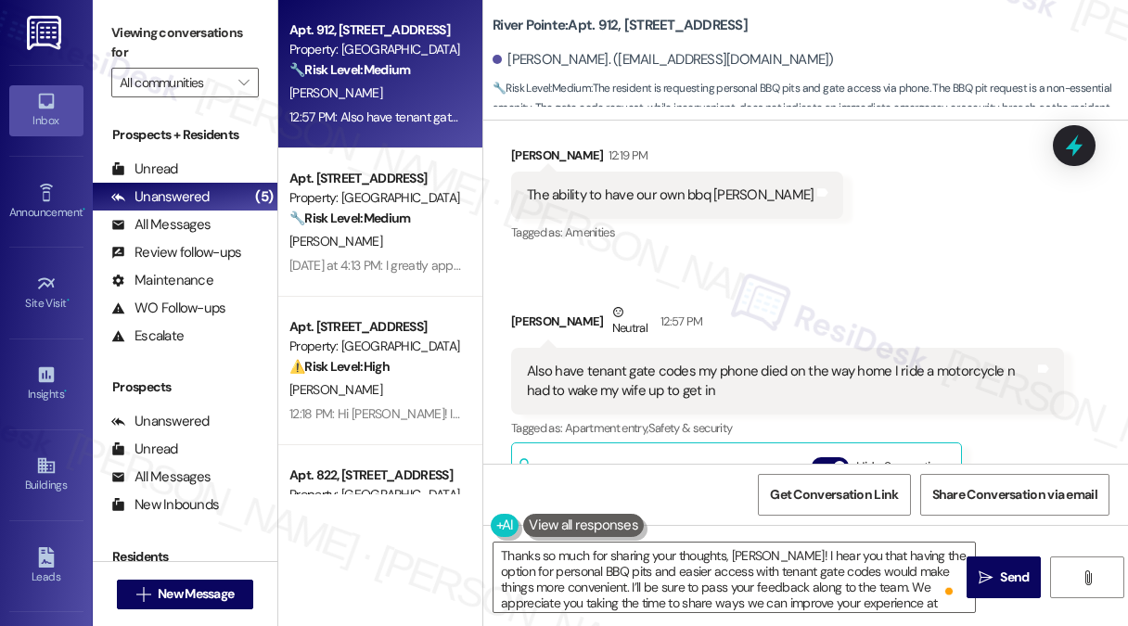
click at [693, 362] on div "Also have tenant gate codes my phone died on the way home I ride a motorcycle n…" at bounding box center [780, 382] width 507 height 40
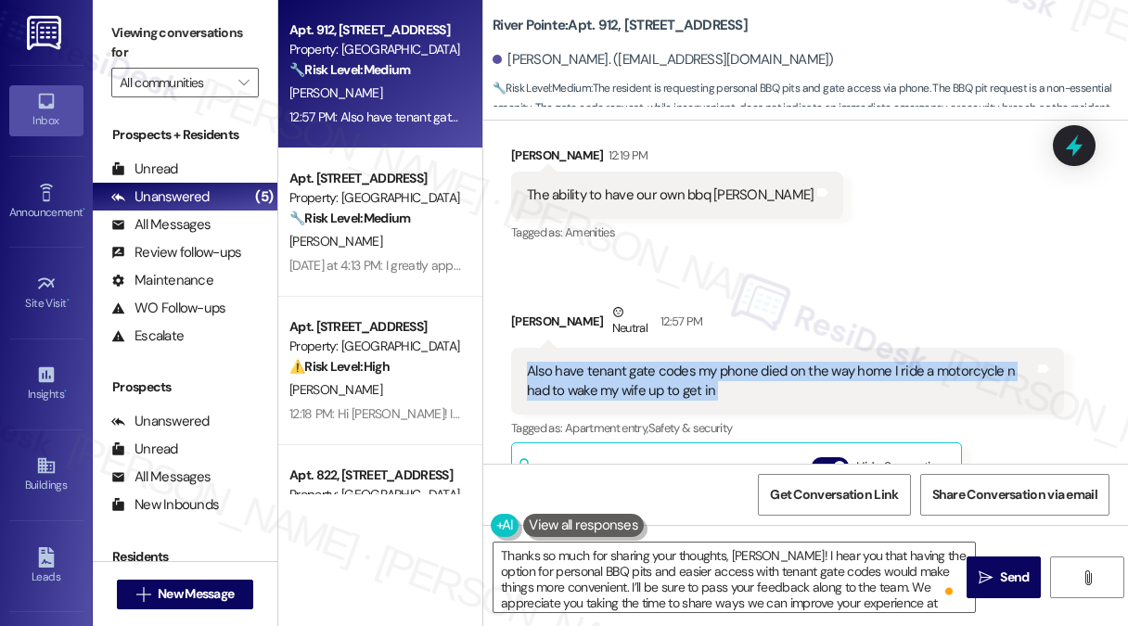
click at [693, 362] on div "Also have tenant gate codes my phone died on the way home I ride a motorcycle n…" at bounding box center [780, 382] width 507 height 40
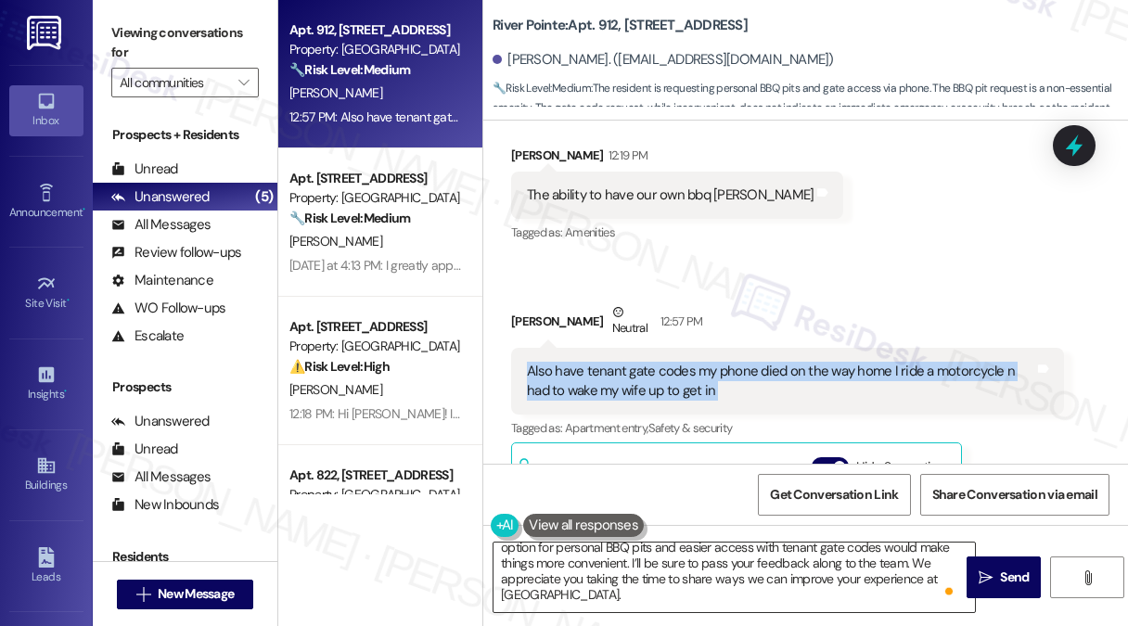
scroll to position [36, 0]
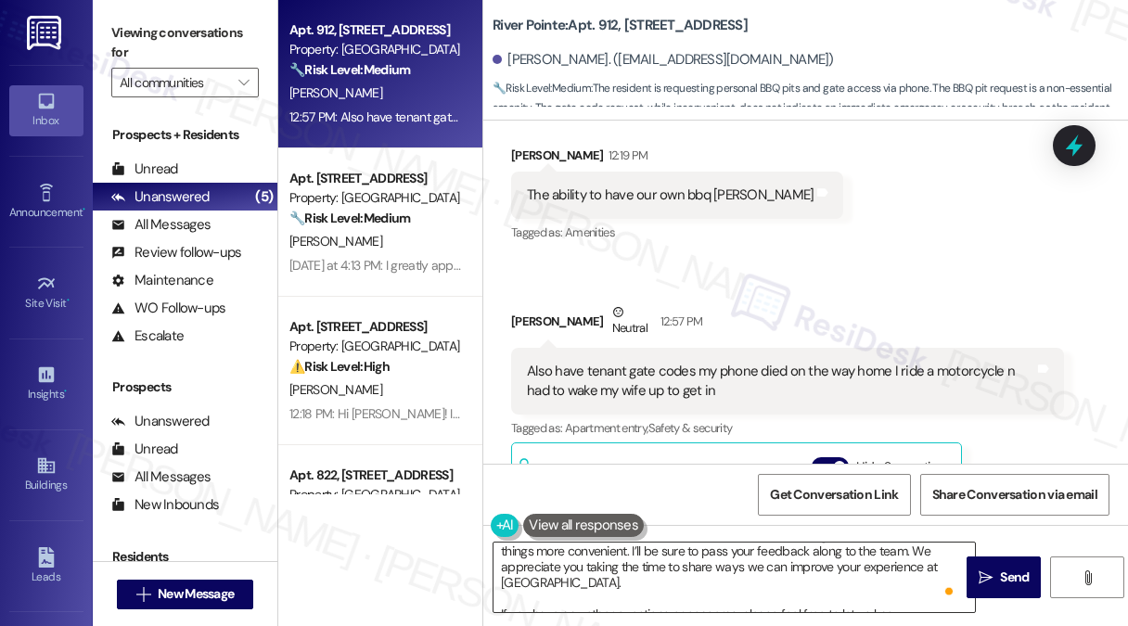
click at [720, 594] on textarea "Thanks so much for sharing your thoughts, [PERSON_NAME]! I hear you that having…" at bounding box center [733, 577] width 481 height 70
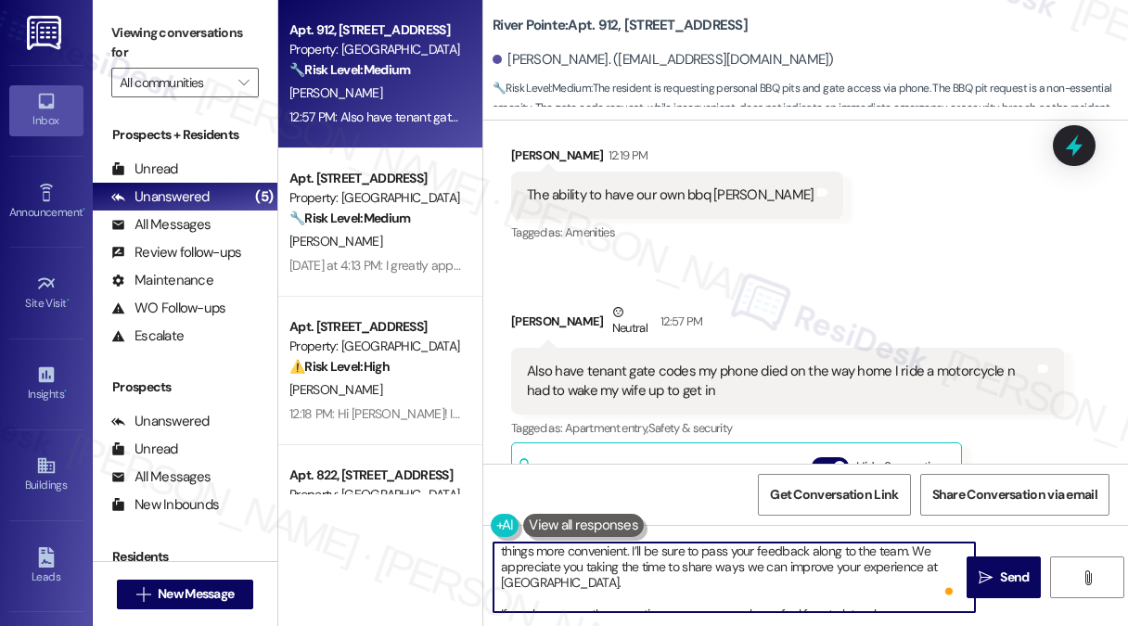
click at [720, 594] on textarea "Thanks so much for sharing your thoughts, [PERSON_NAME]! I hear you that having…" at bounding box center [733, 577] width 481 height 70
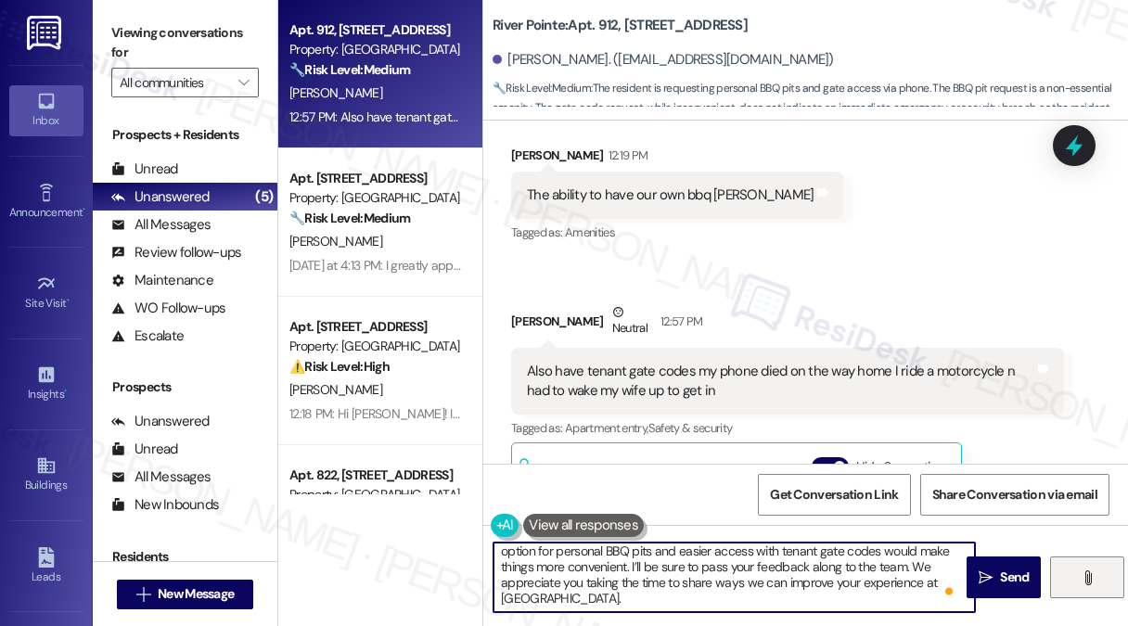
scroll to position [0, 0]
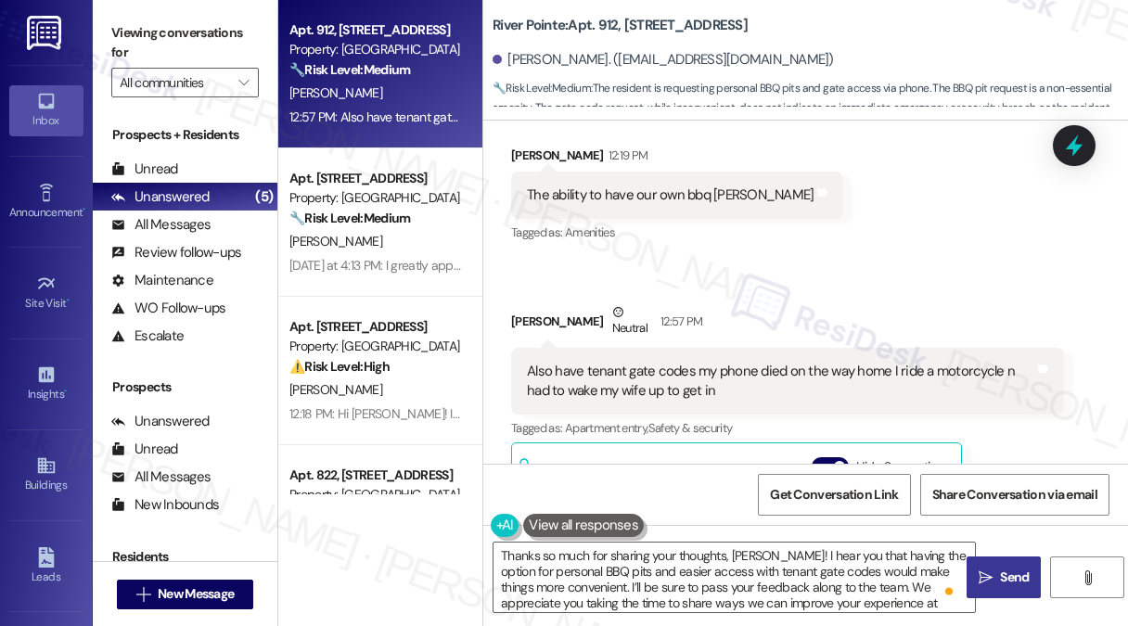
click at [1005, 567] on span "Send" at bounding box center [1014, 576] width 29 height 19
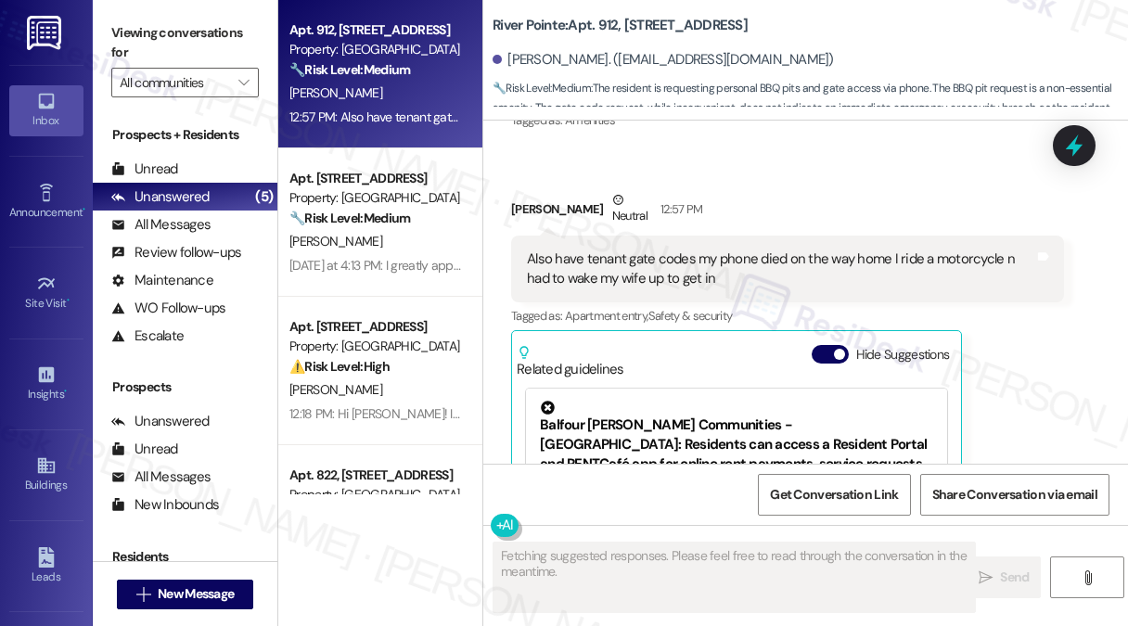
scroll to position [634, 0]
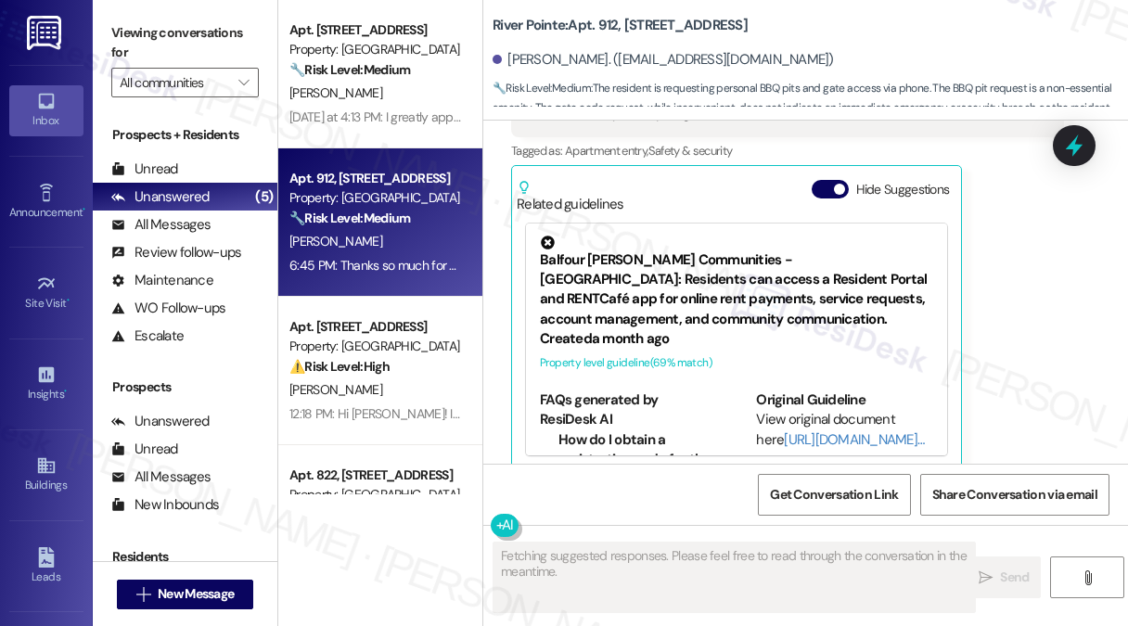
click at [226, 47] on label "Viewing conversations for" at bounding box center [184, 43] width 147 height 49
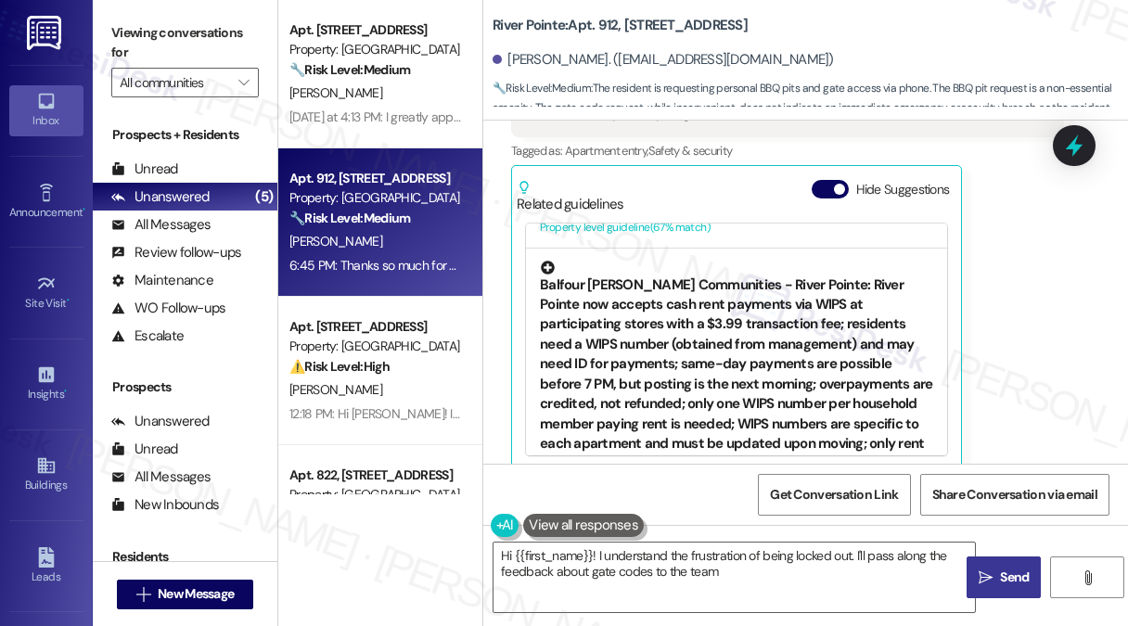
scroll to position [464, 0]
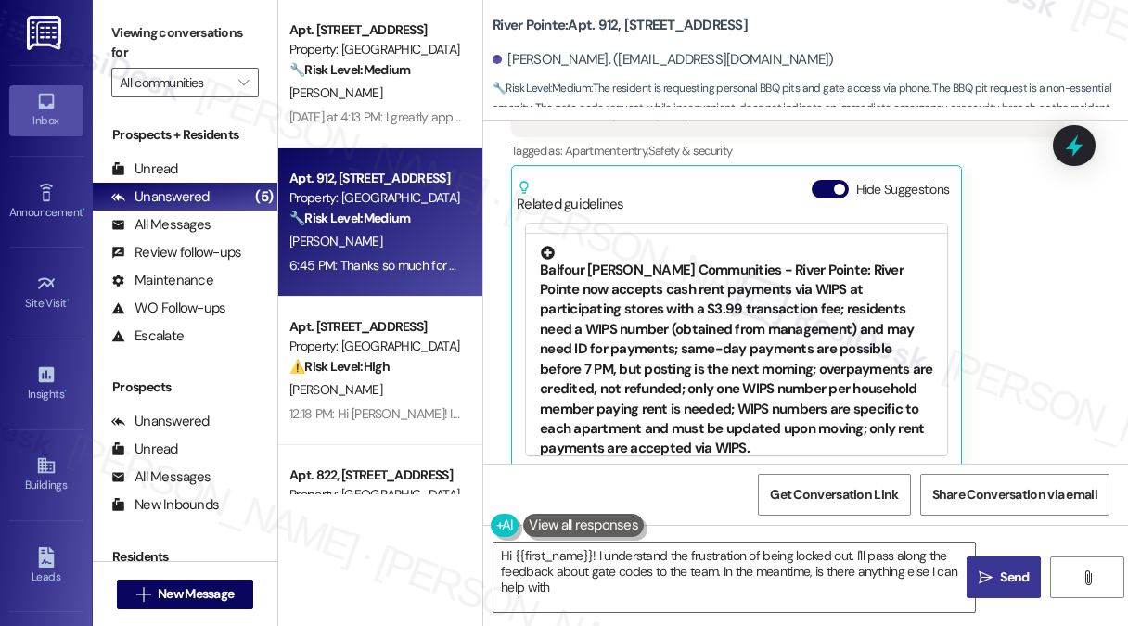
type textarea "Hi {{first_name}}! I understand the frustration of being locked out. I'll pass …"
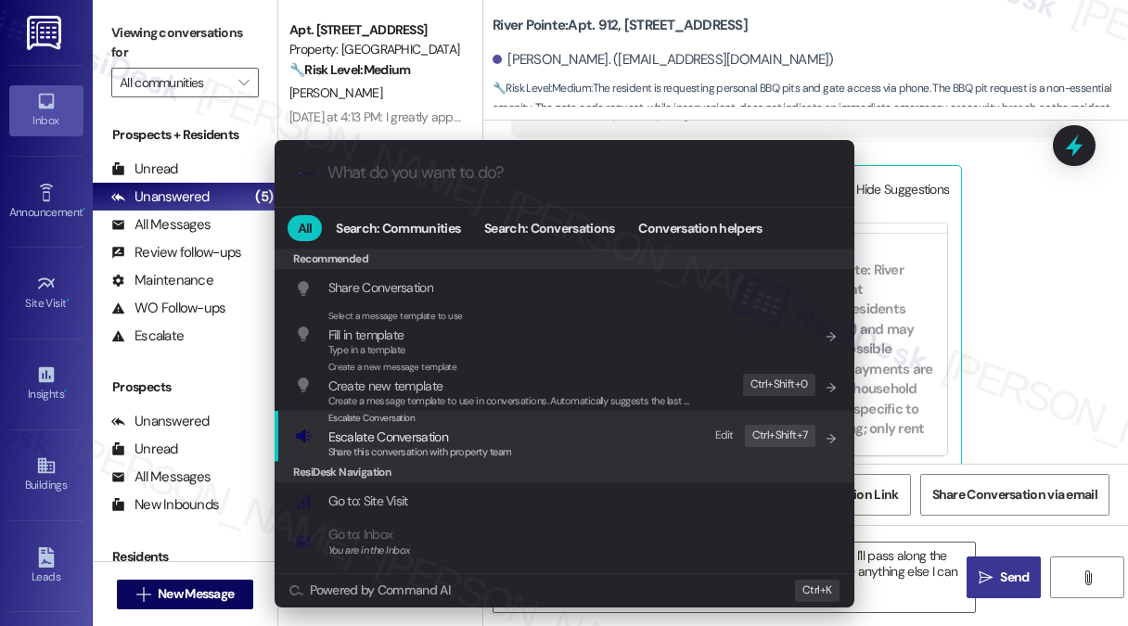
drag, startPoint x: 568, startPoint y: 429, endPoint x: 553, endPoint y: 426, distance: 16.2
click at [567, 429] on div "Escalate Conversation Escalate Conversation Share this conversation with proper…" at bounding box center [566, 436] width 542 height 50
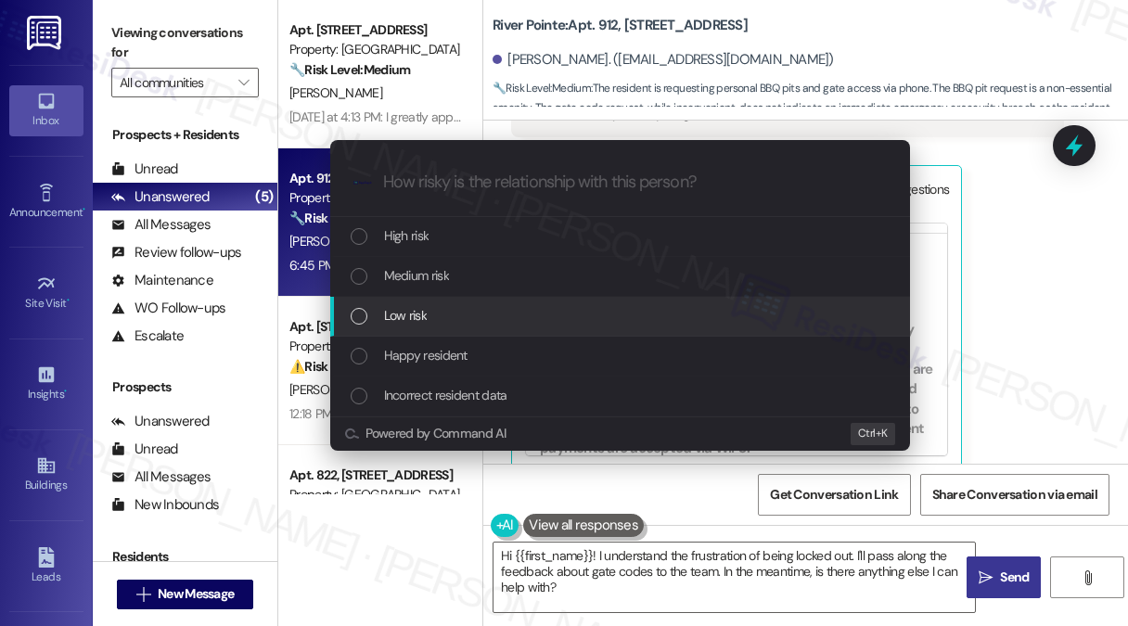
click at [440, 332] on div "Low risk" at bounding box center [620, 317] width 580 height 40
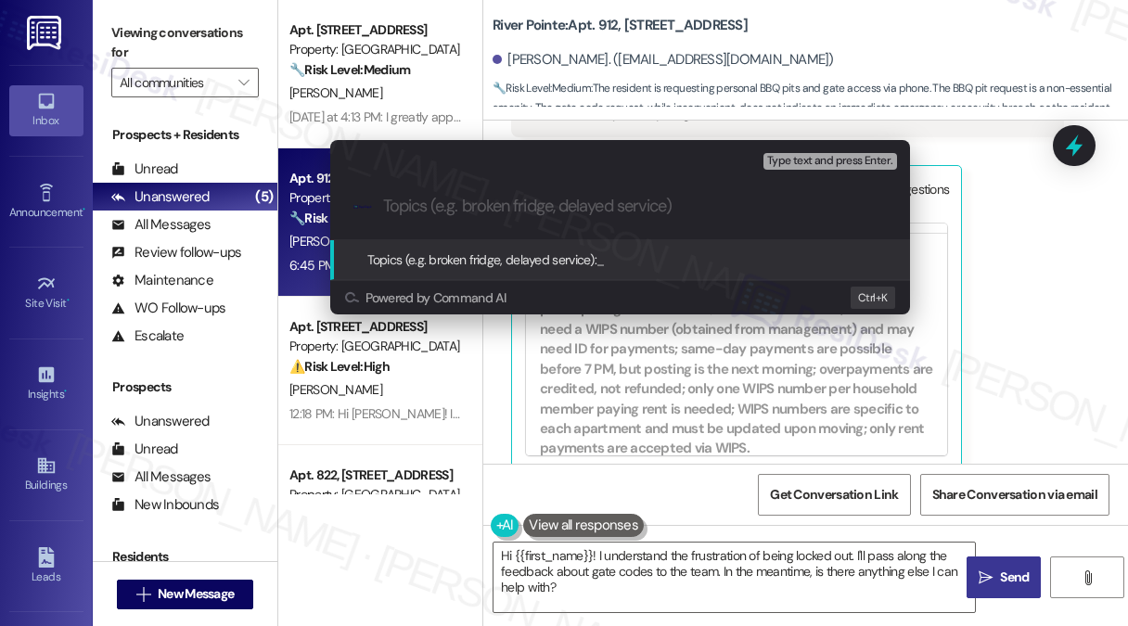
paste input "Feedback on Move-In Experience – BBQ Pits & Gate Access"
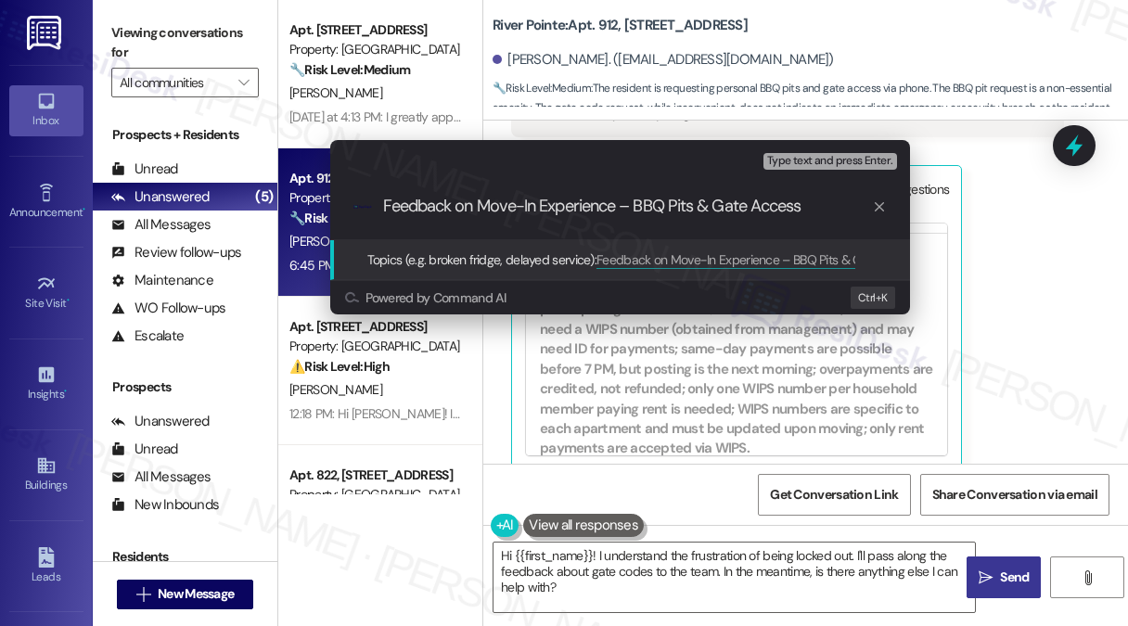
click at [839, 222] on div ".cls-1{fill:#0a055f;}.cls-2{fill:#0cc4c4;} resideskLogoBlueOrange Feedback on M…" at bounding box center [620, 206] width 580 height 66
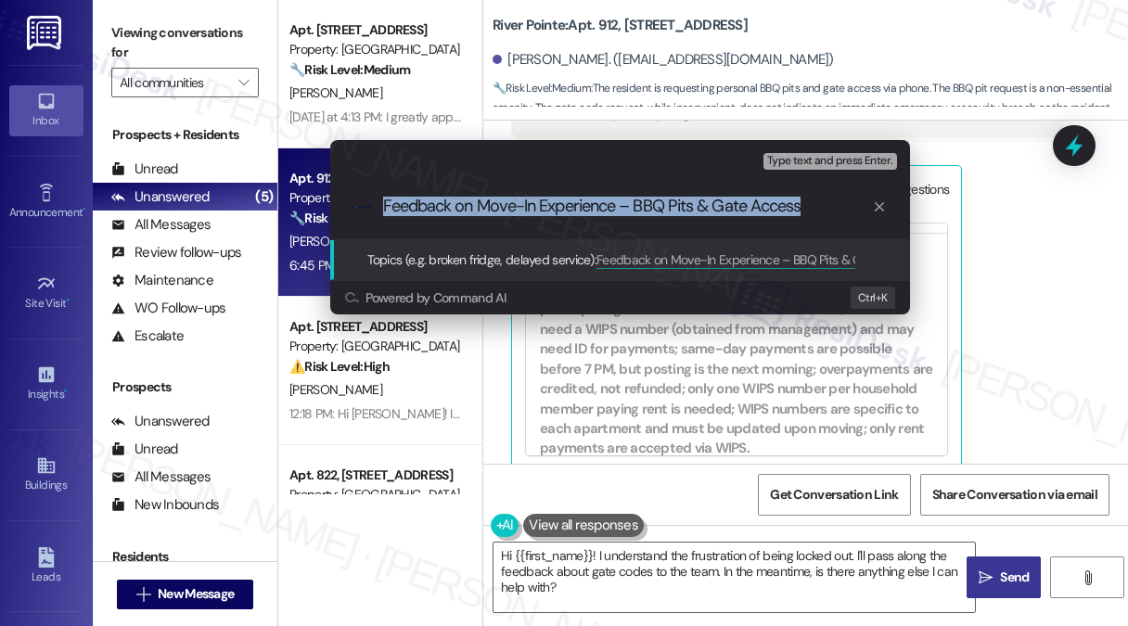
click at [839, 222] on div ".cls-1{fill:#0a055f;}.cls-2{fill:#0cc4c4;} resideskLogoBlueOrange Feedback on M…" at bounding box center [620, 206] width 580 height 66
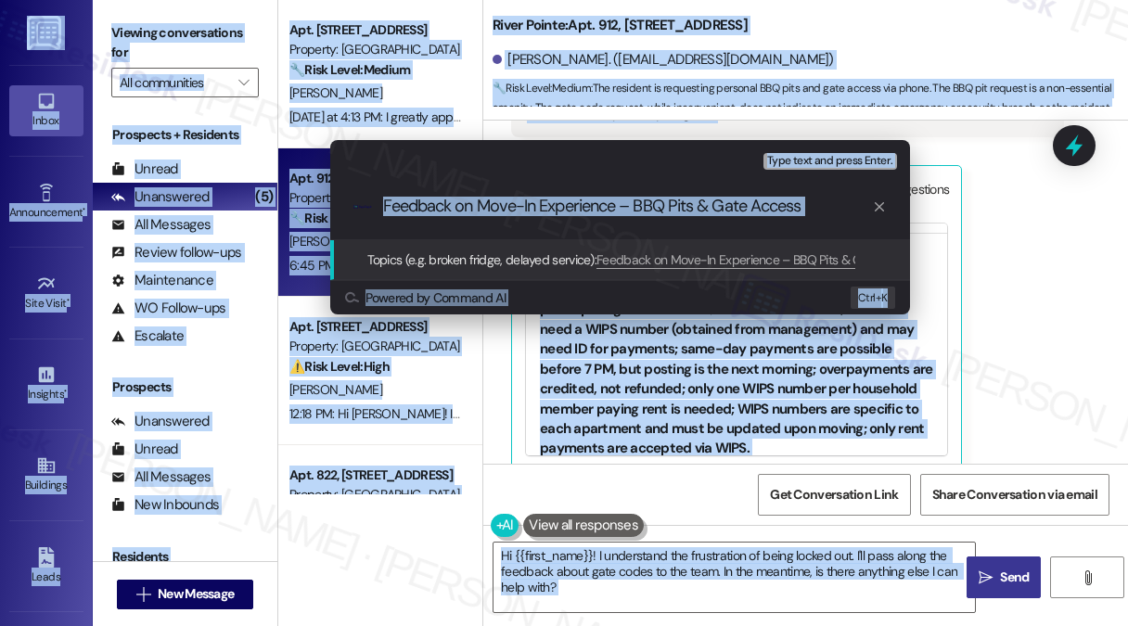
copy body "Lorem Ip do Sitam Consectetura • Elit S Doei Temporincidi Utla Etdol • Ma al En…"
click at [818, 207] on input "Feedback on Move-In Experience – BBQ Pits & Gate Access" at bounding box center [627, 206] width 489 height 19
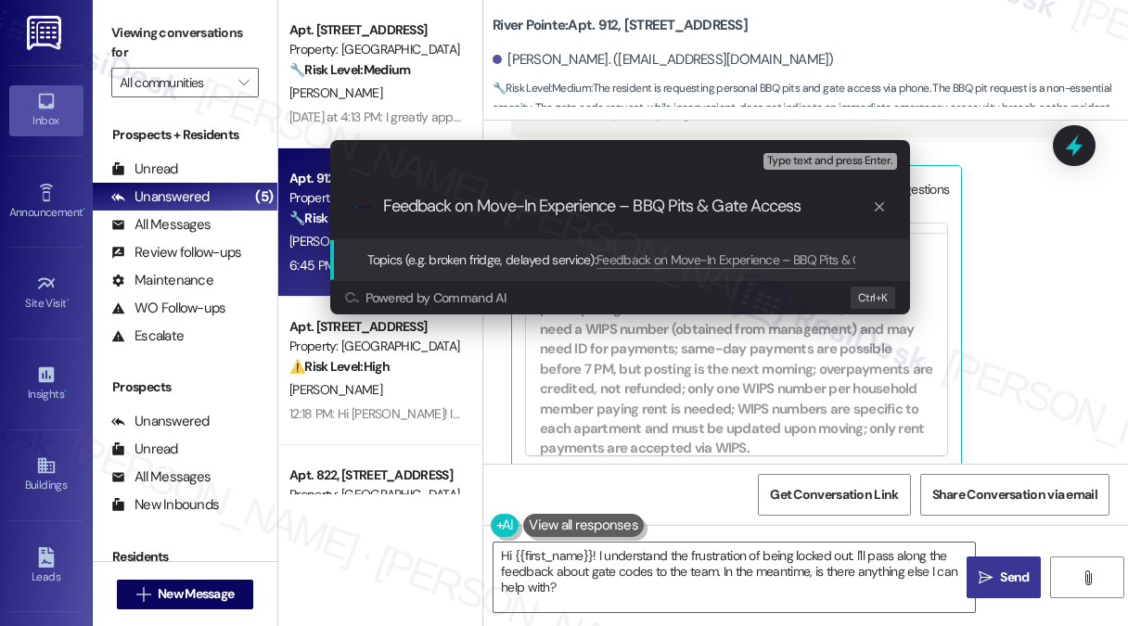
click at [818, 207] on input "Feedback on Move-In Experience – BBQ Pits & Gate Access" at bounding box center [627, 206] width 489 height 19
click at [1090, 271] on div "Escalate Conversation Low risk Topics (e.g. broken fridge, delayed service) Any…" at bounding box center [564, 313] width 1128 height 626
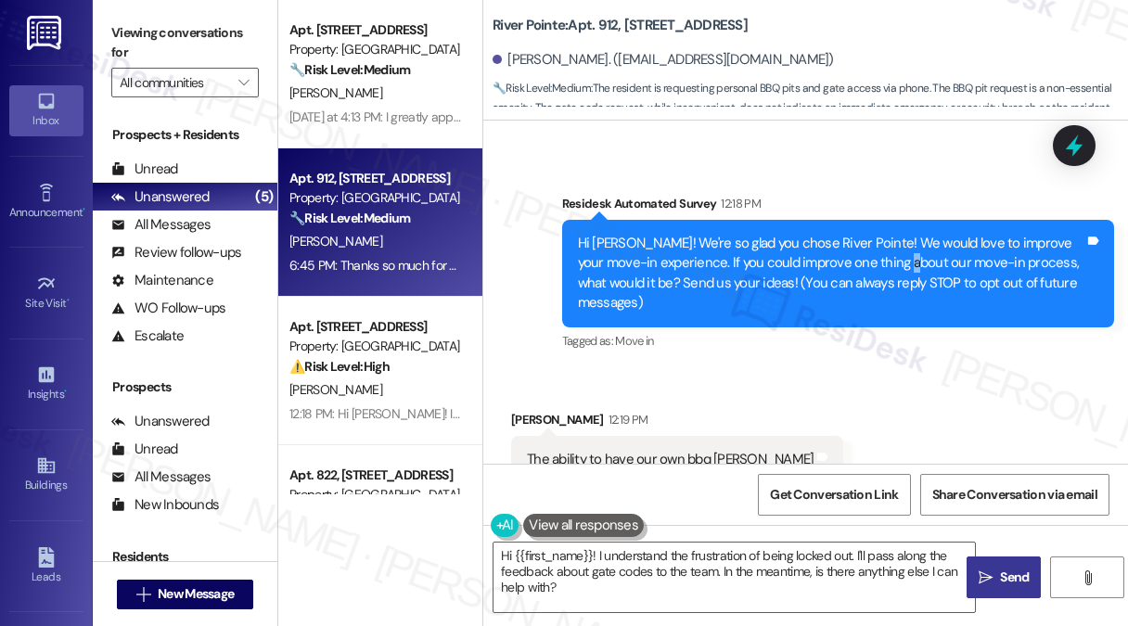
click at [879, 273] on div "Hi [PERSON_NAME]! We're so glad you chose River Pointe! We would love to improv…" at bounding box center [831, 274] width 507 height 80
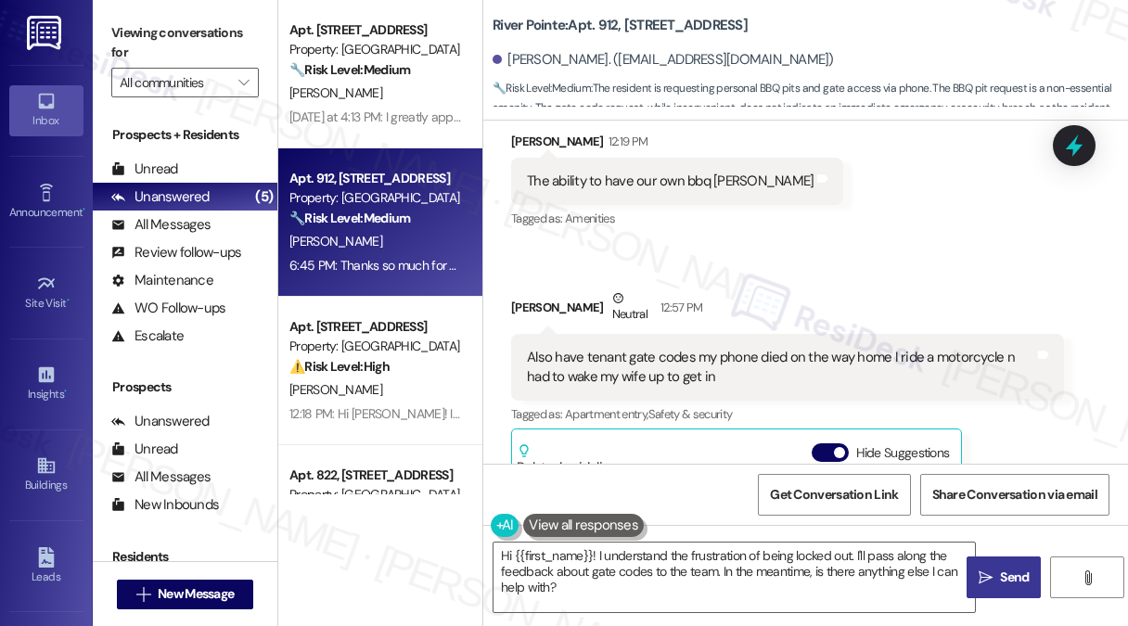
click at [1050, 166] on div "Received via SMS [PERSON_NAME] 12:19 PM The ability to have our own bbq [PERSON…" at bounding box center [805, 418] width 644 height 657
click at [1062, 152] on icon at bounding box center [1074, 146] width 32 height 32
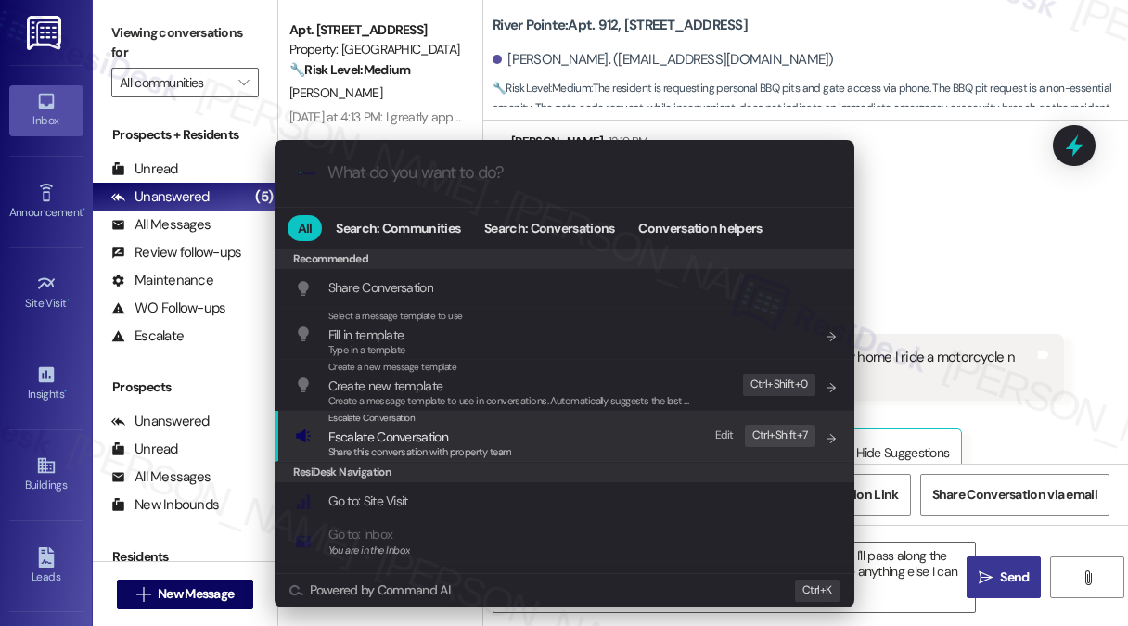
click at [567, 448] on div "Escalate Conversation Escalate Conversation Share this conversation with proper…" at bounding box center [566, 436] width 542 height 50
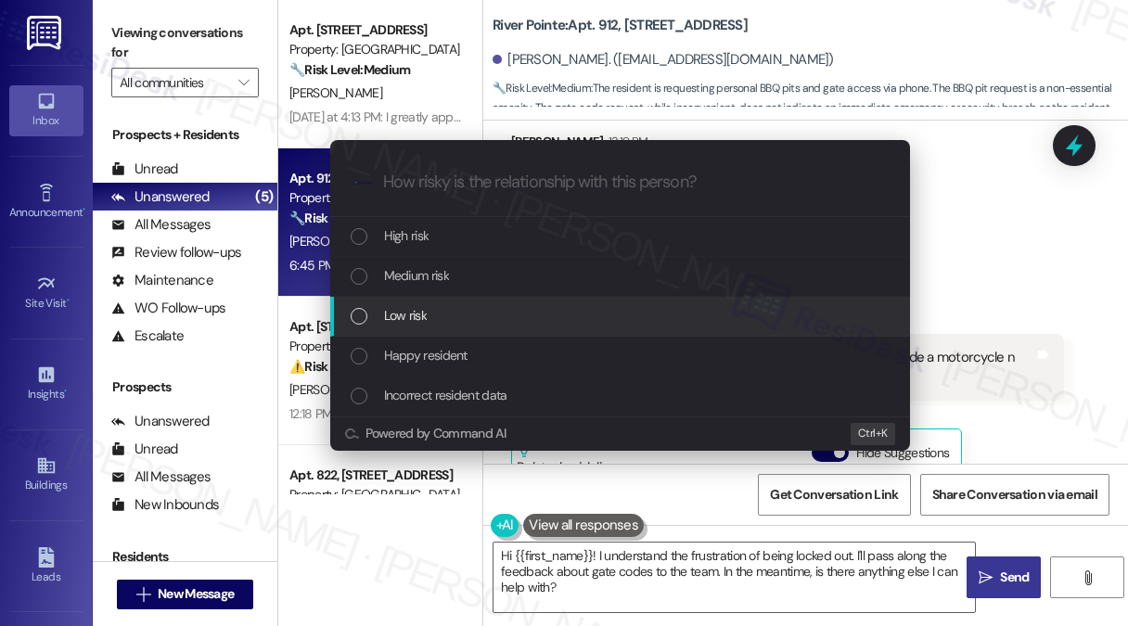
click at [449, 317] on div "Low risk" at bounding box center [622, 315] width 542 height 20
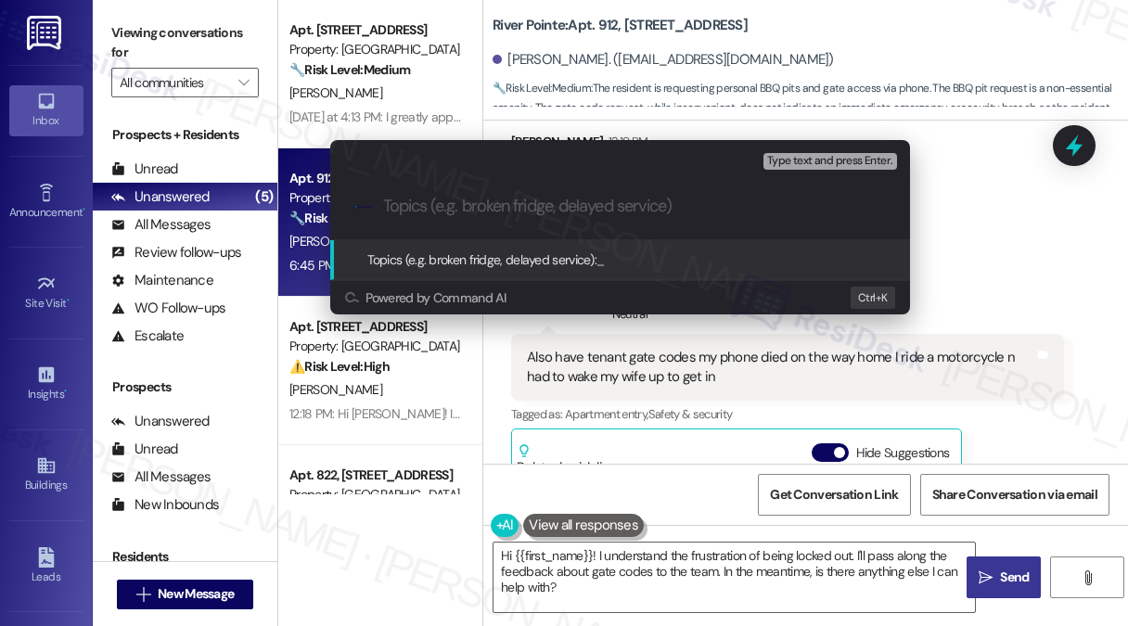
paste input "Feedback on Move-In Experience – BBQ Pits & Gate Access"
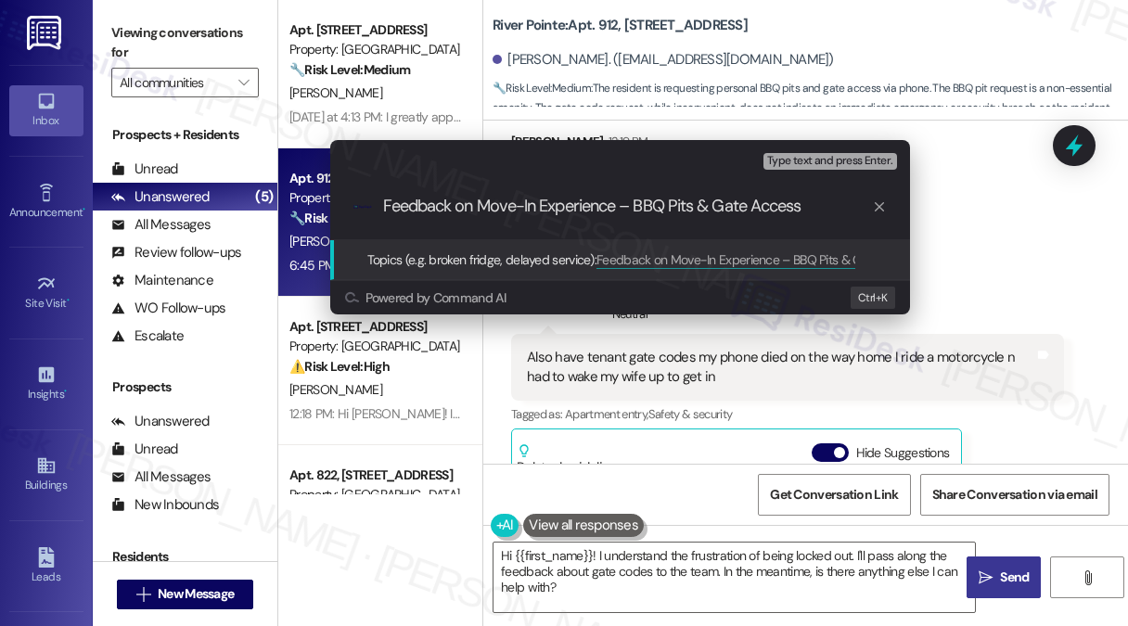
click at [578, 203] on input "Feedback on Move-In Experience – BBQ Pits & Gate Access" at bounding box center [627, 206] width 489 height 19
click at [577, 203] on input "Feedback on Move-In Experience – BBQ Pits & Gate Access" at bounding box center [627, 206] width 489 height 19
type input "Feedback on Move-In Experience – BBQ Pits & Gate Access"
click at [835, 256] on span "Feedback on Move-In Experience – BBQ Pits & Gate Access" at bounding box center [759, 259] width 326 height 17
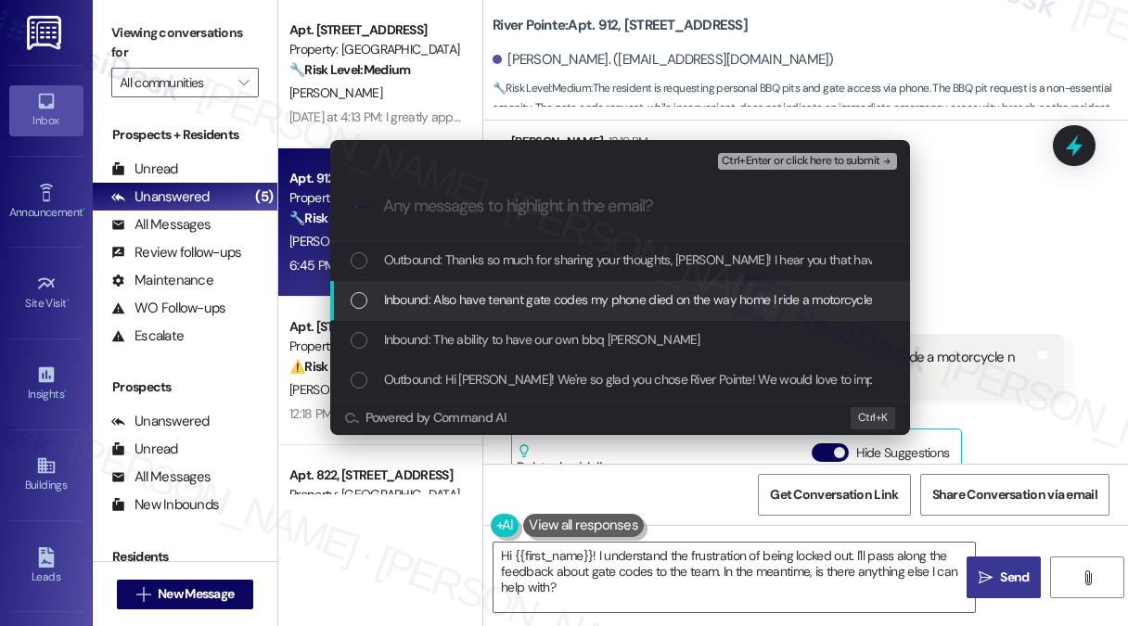
click at [617, 303] on span "Inbound: Also have tenant gate codes my phone died on the way home I ride a mot…" at bounding box center [722, 299] width 677 height 20
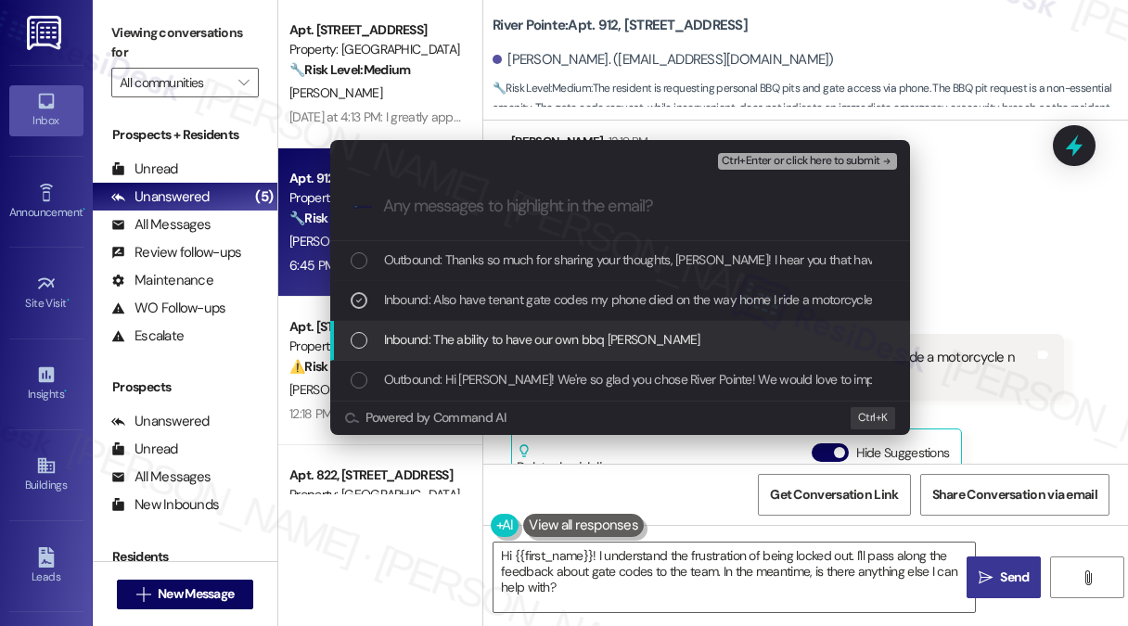
click at [567, 351] on div "Inbound: The ability to have our own bbq [PERSON_NAME]" at bounding box center [620, 341] width 580 height 40
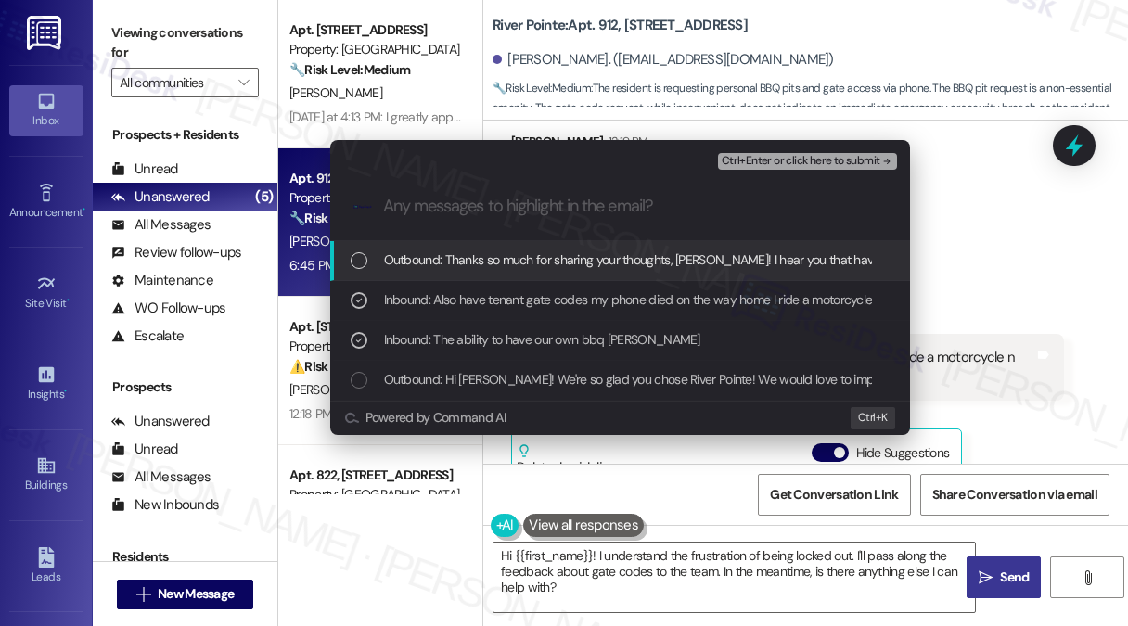
click at [827, 170] on div "Ctrl+Enter or click here to submit" at bounding box center [809, 161] width 183 height 24
click at [830, 166] on span "Ctrl+Enter or click here to submit" at bounding box center [800, 161] width 159 height 13
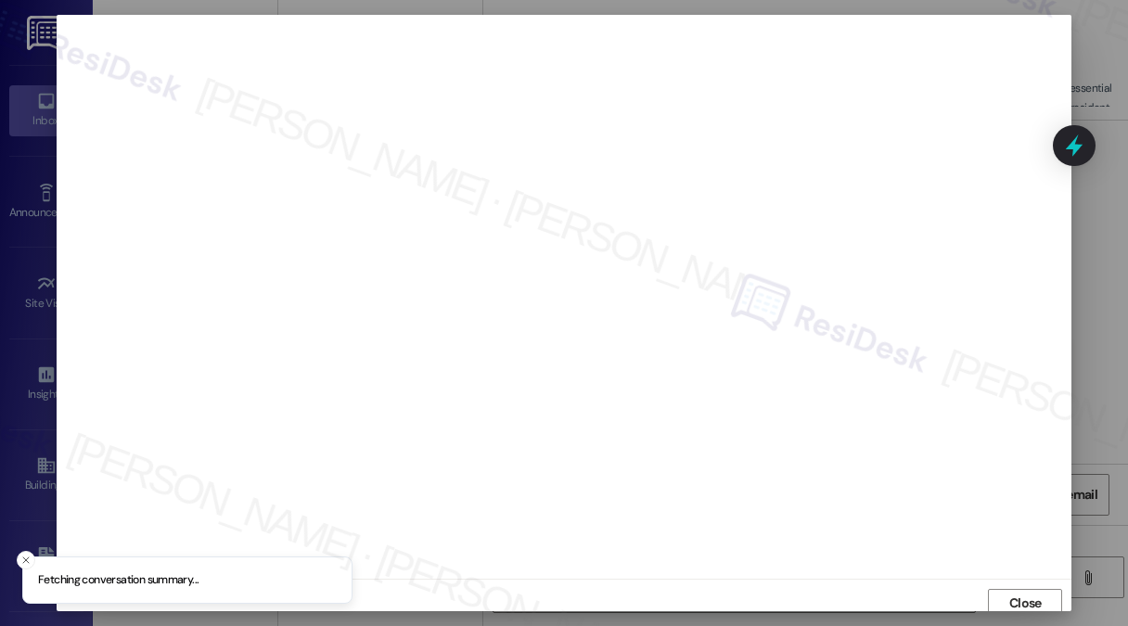
scroll to position [6, 0]
click at [1046, 585] on button "Close" at bounding box center [1025, 597] width 74 height 30
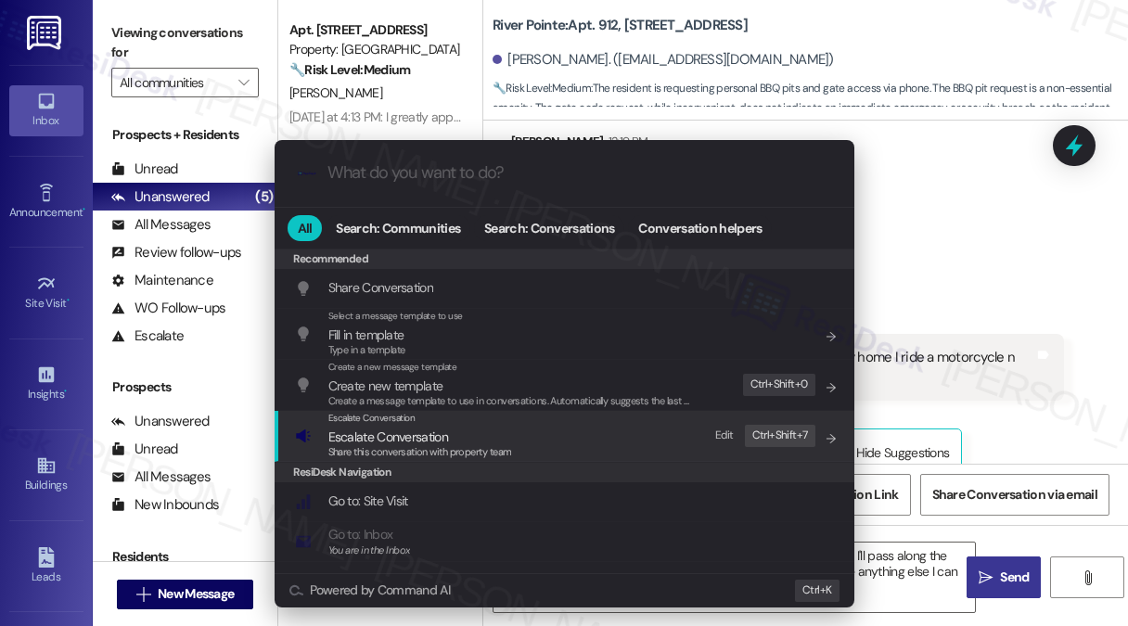
click at [529, 433] on div "Escalate Conversation Escalate Conversation Share this conversation with proper…" at bounding box center [566, 436] width 542 height 50
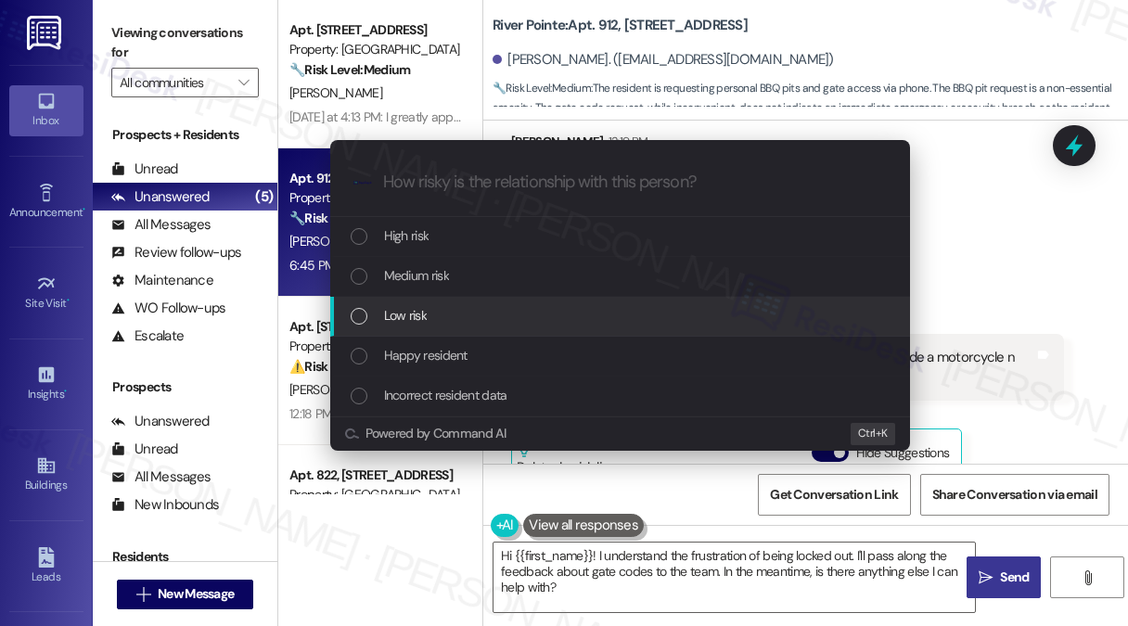
click at [449, 319] on div "Low risk" at bounding box center [622, 315] width 542 height 20
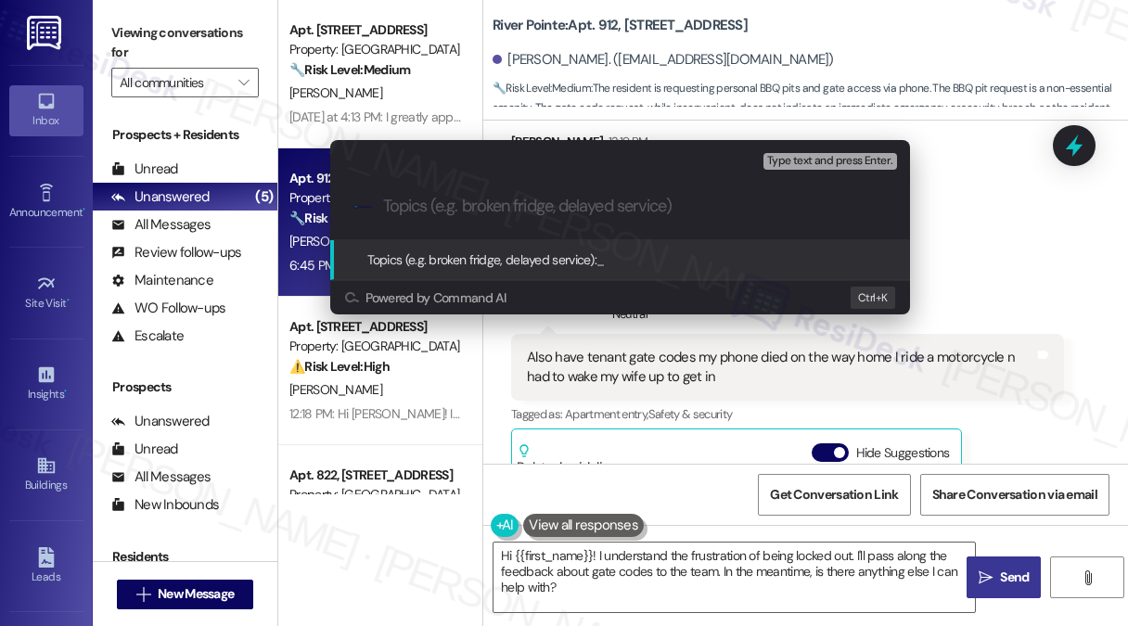
paste input "Feedback on Move-In Experience – BBQ Pits & Gate Access"
type input "Feedback on Move-In Experience – BBQ Pits & Gate Access"
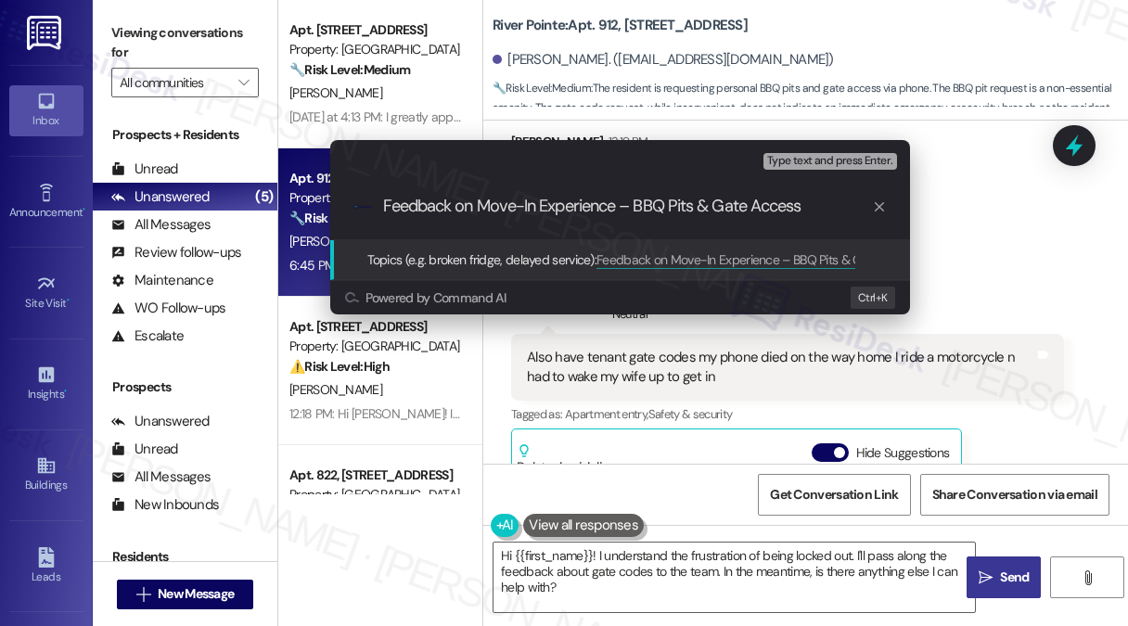
click at [689, 207] on input "Feedback on Move-In Experience – BBQ Pits & Gate Access" at bounding box center [627, 206] width 489 height 19
click at [630, 205] on input "Feedback on Move-In Experience – BBQ Pits & Gate Access" at bounding box center [627, 206] width 489 height 19
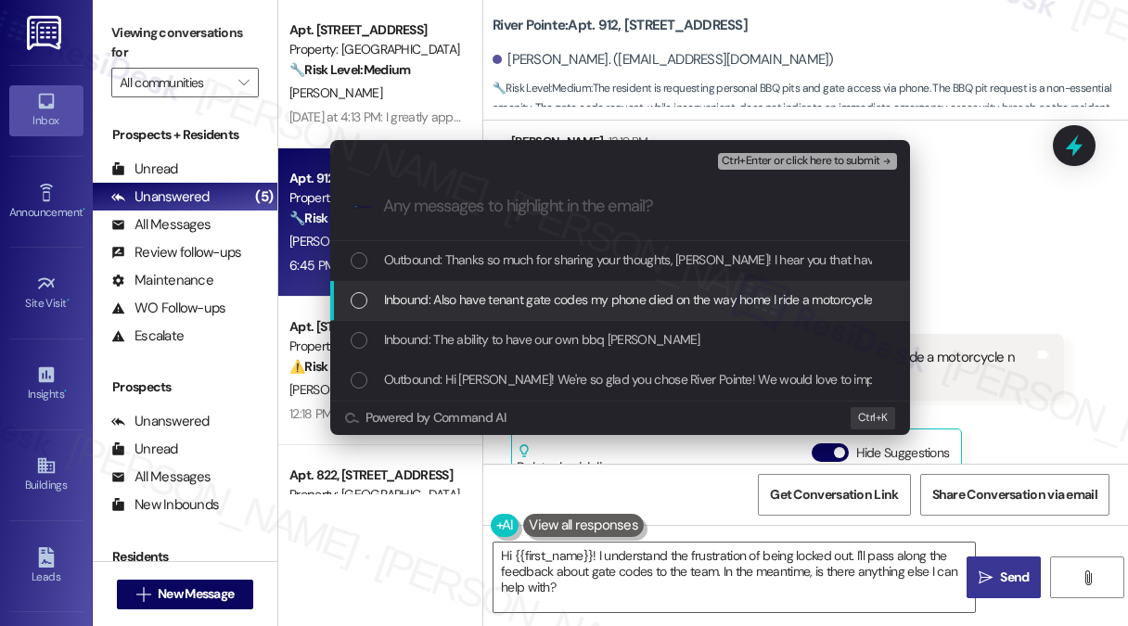
click at [532, 314] on div "Inbound: Also have tenant gate codes my phone died on the way home I ride a mot…" at bounding box center [620, 301] width 580 height 40
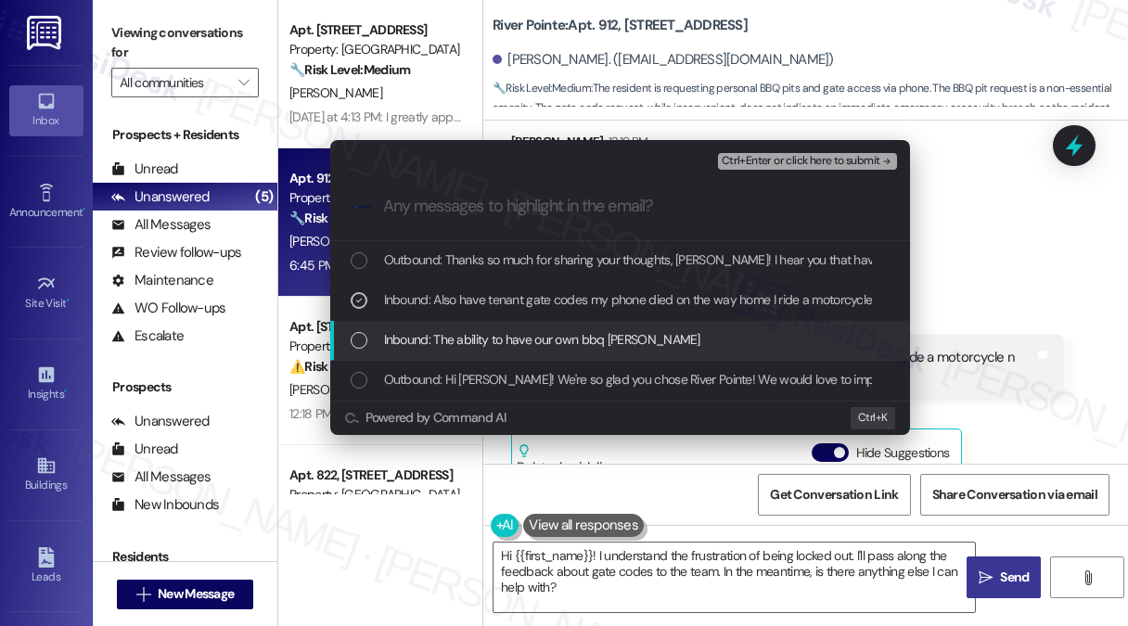
drag, startPoint x: 508, startPoint y: 337, endPoint x: 526, endPoint y: 320, distance: 24.3
click at [508, 337] on span "Inbound: The ability to have our own bbq [PERSON_NAME]" at bounding box center [542, 339] width 316 height 20
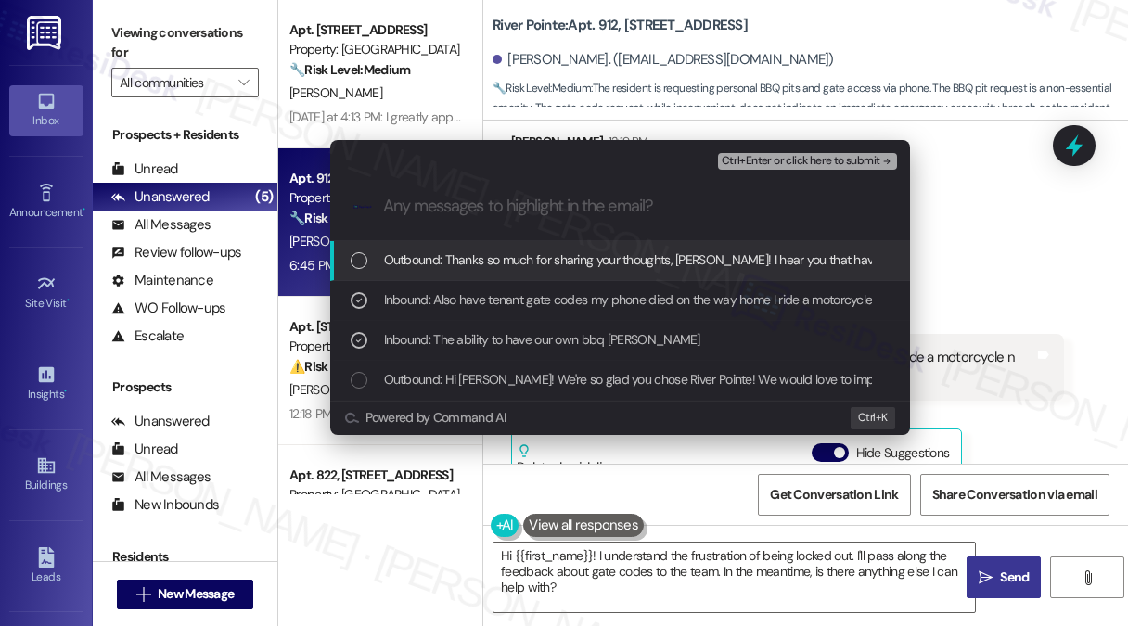
click at [782, 168] on span "Ctrl+Enter or click here to submit" at bounding box center [800, 161] width 159 height 13
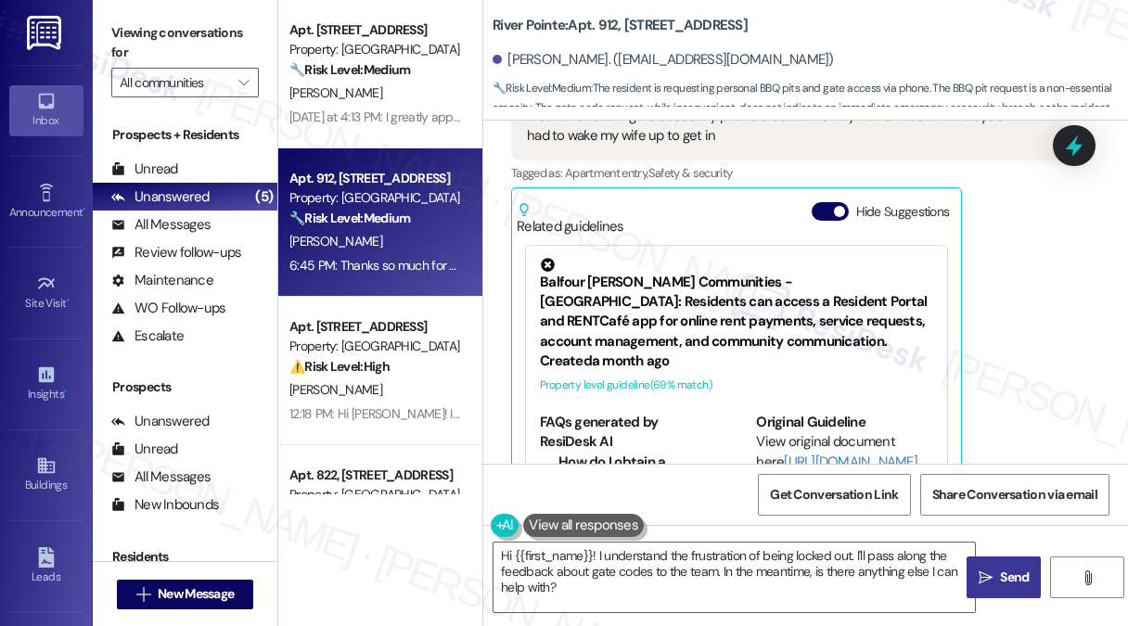
scroll to position [634, 0]
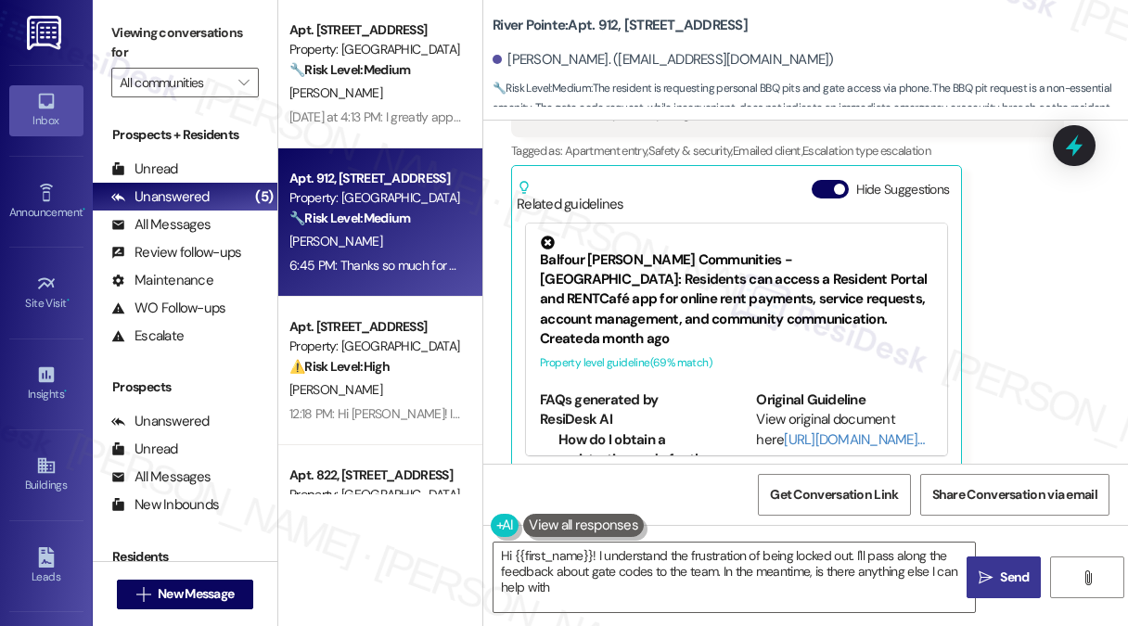
type textarea "Hi {{first_name}}! I understand the frustration of being locked out. I'll pass …"
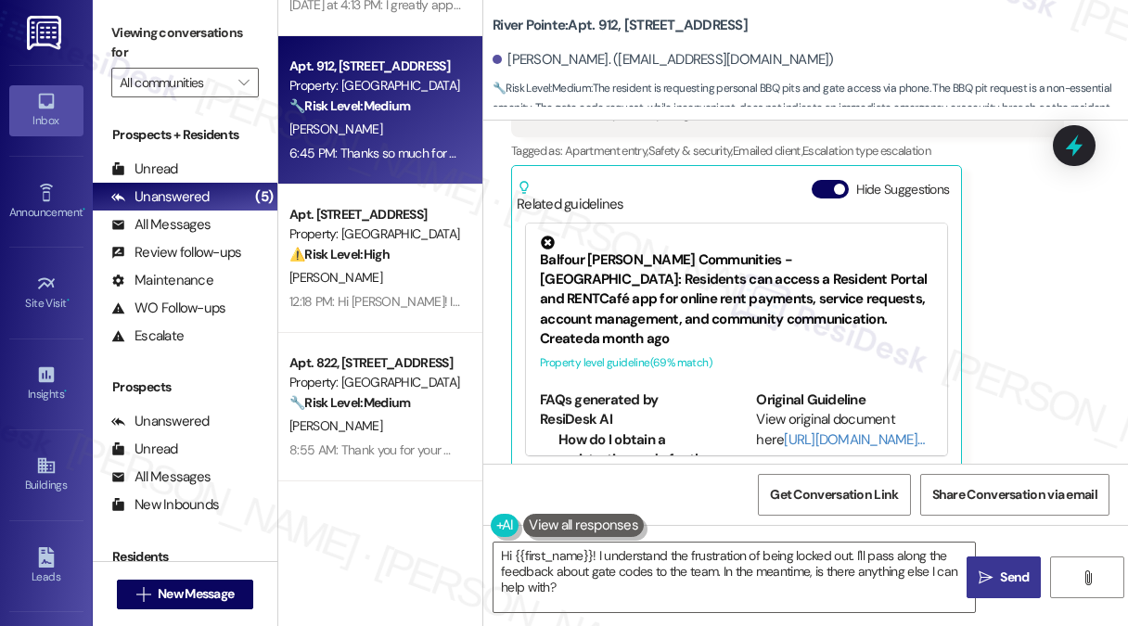
scroll to position [248, 0]
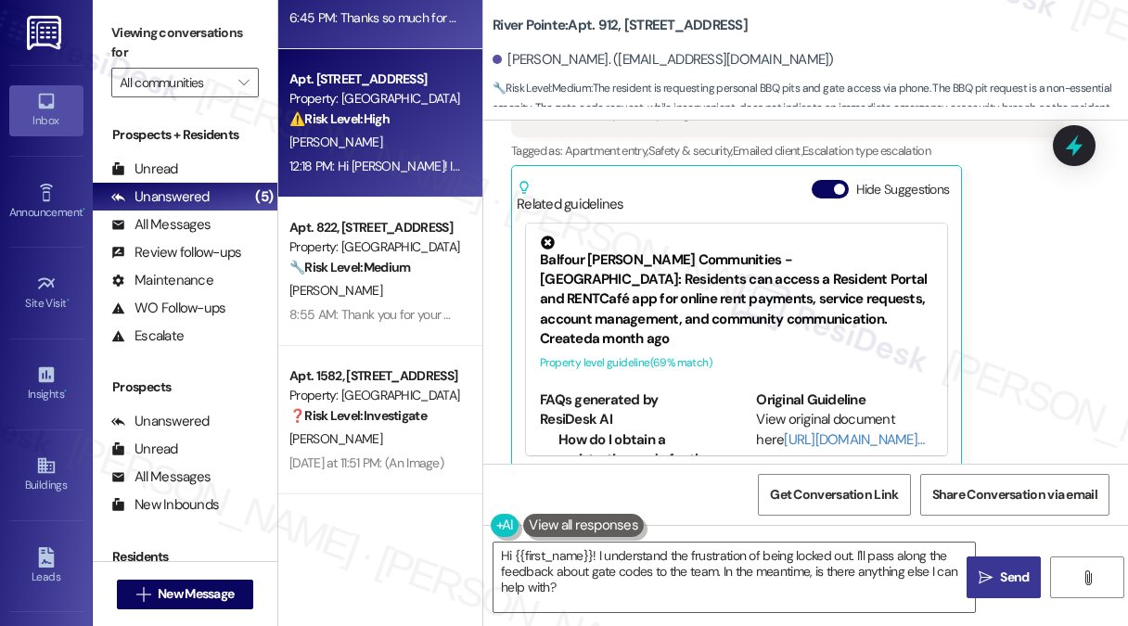
click at [375, 151] on div "[PERSON_NAME]" at bounding box center [374, 142] width 175 height 23
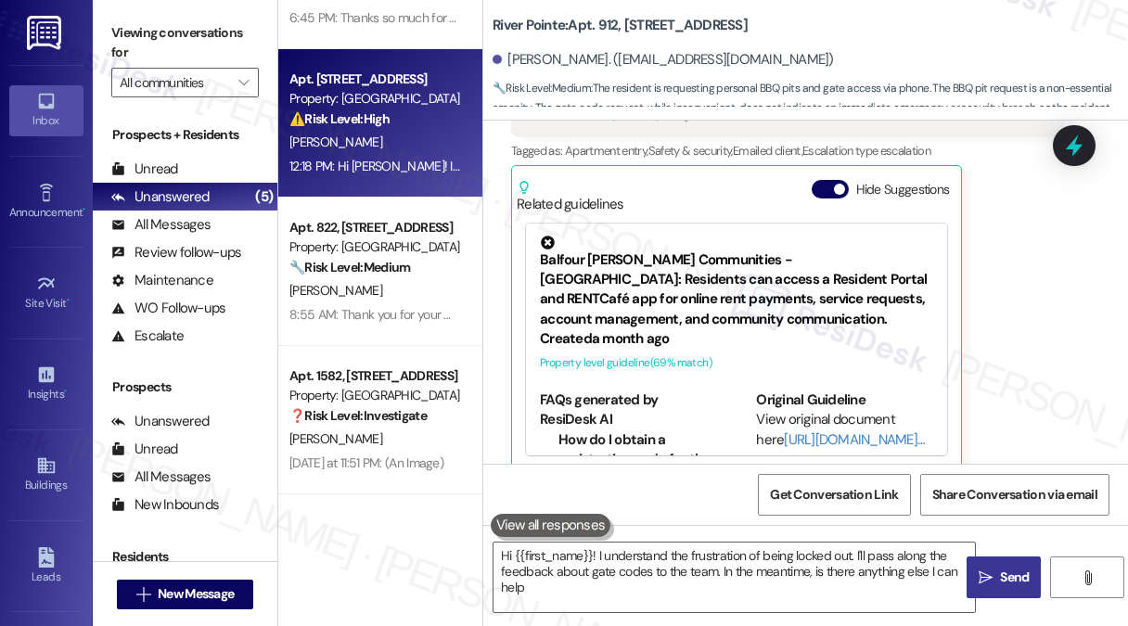
type textarea "Hi {{first_name}}! I understand the frustration of being locked out. I'll pass …"
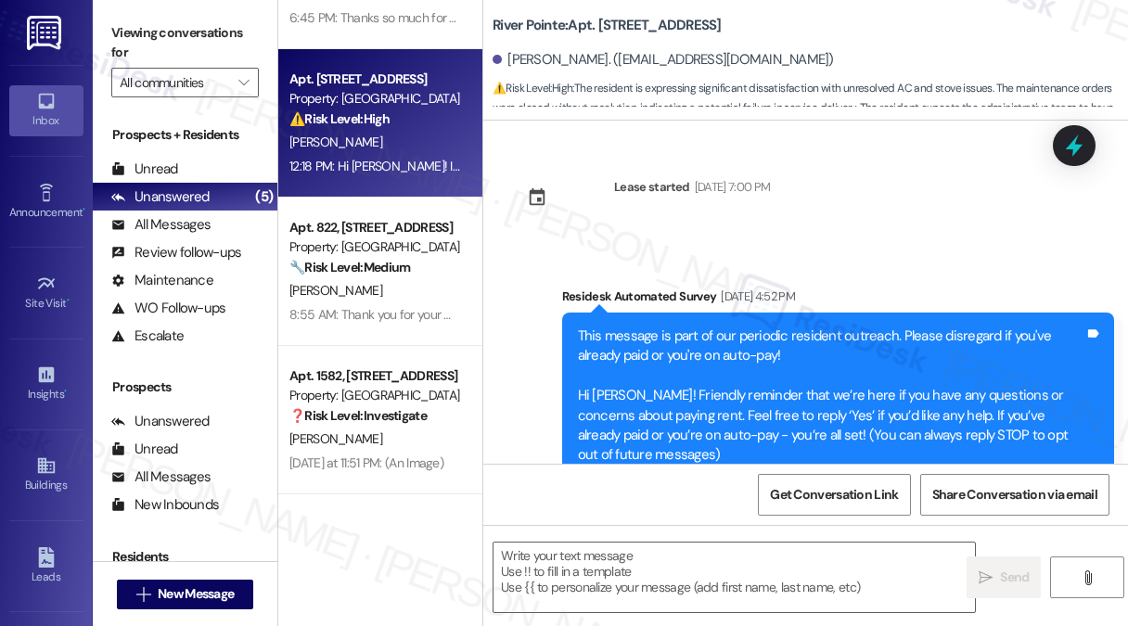
scroll to position [17280, 0]
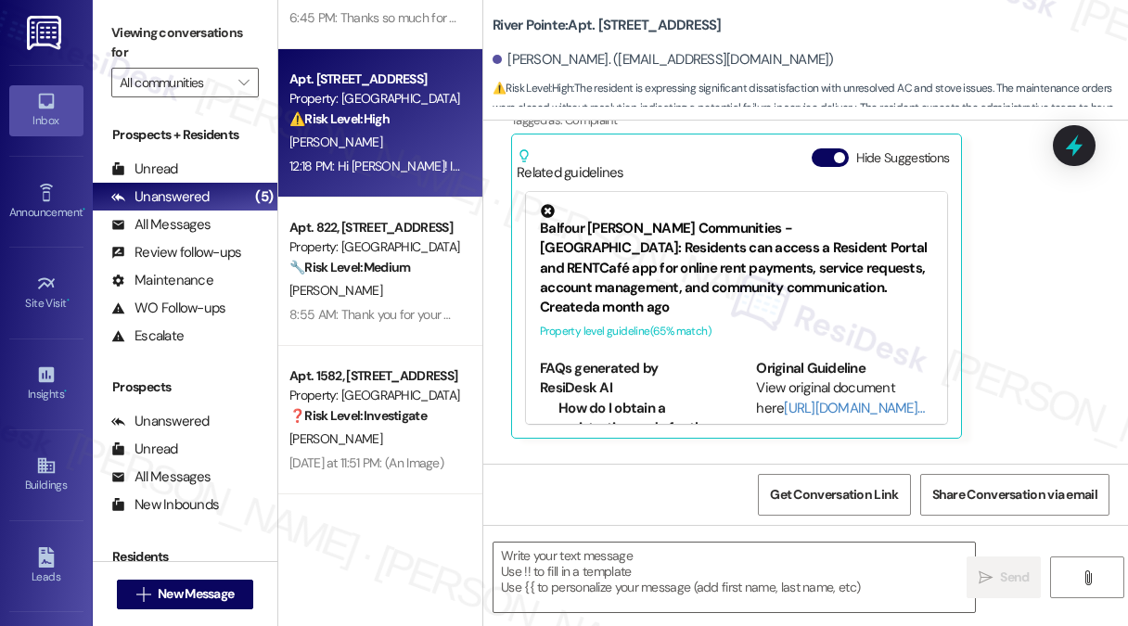
type textarea "Fetching suggested responses. Please feel free to read through the conversation…"
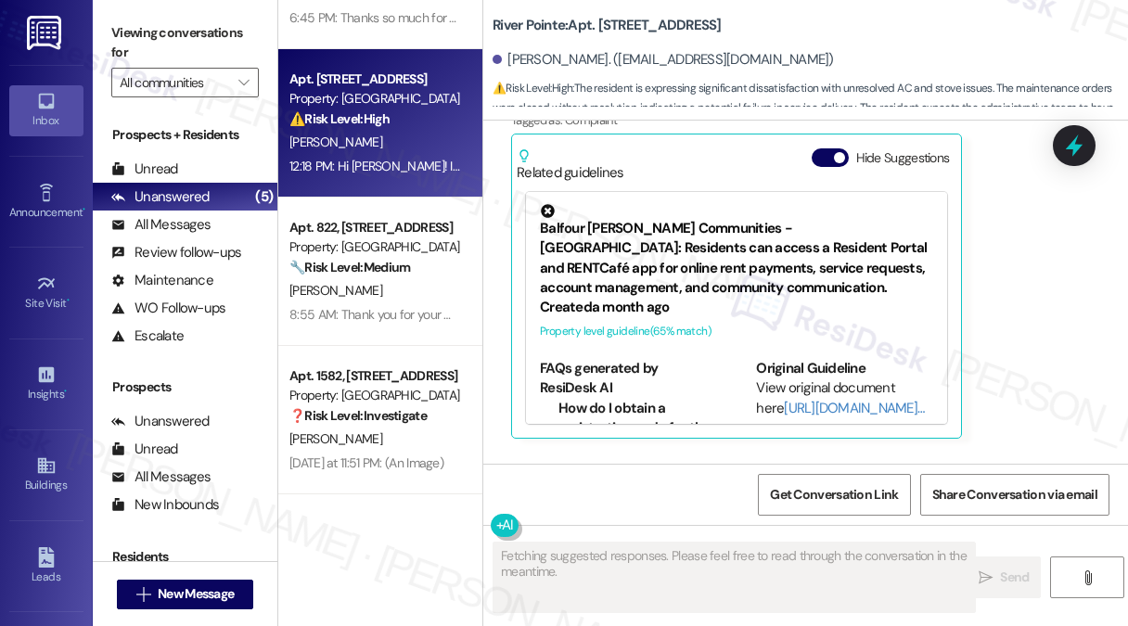
click at [803, 534] on div "Hi [PERSON_NAME]! I'm checking in on your latest work order (HVAC - the air duc…" at bounding box center [831, 563] width 507 height 59
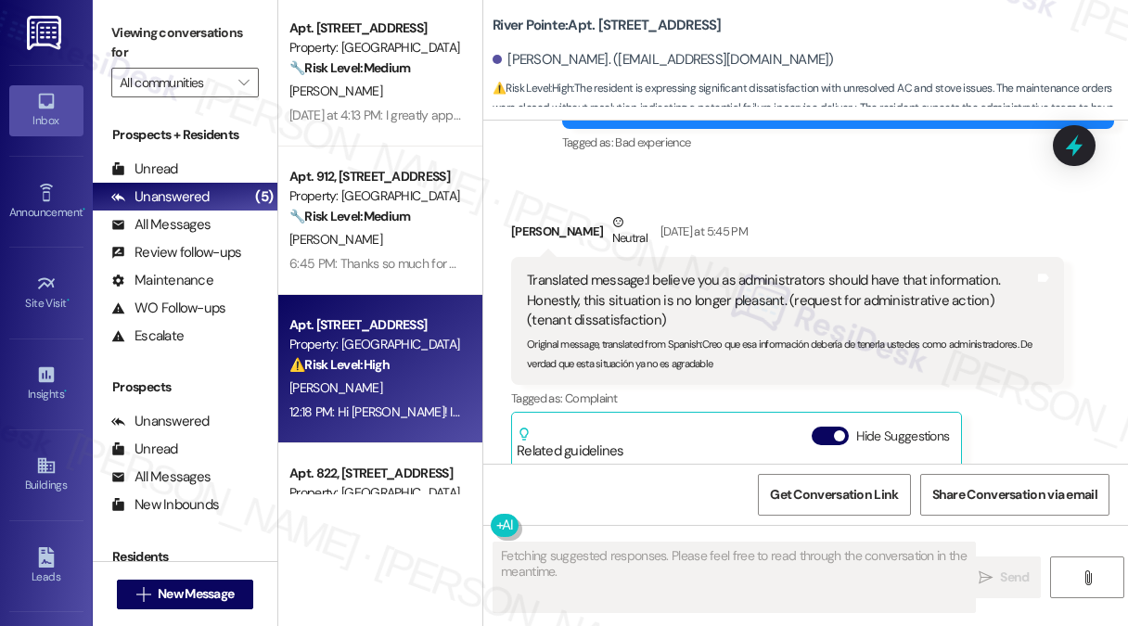
scroll to position [0, 0]
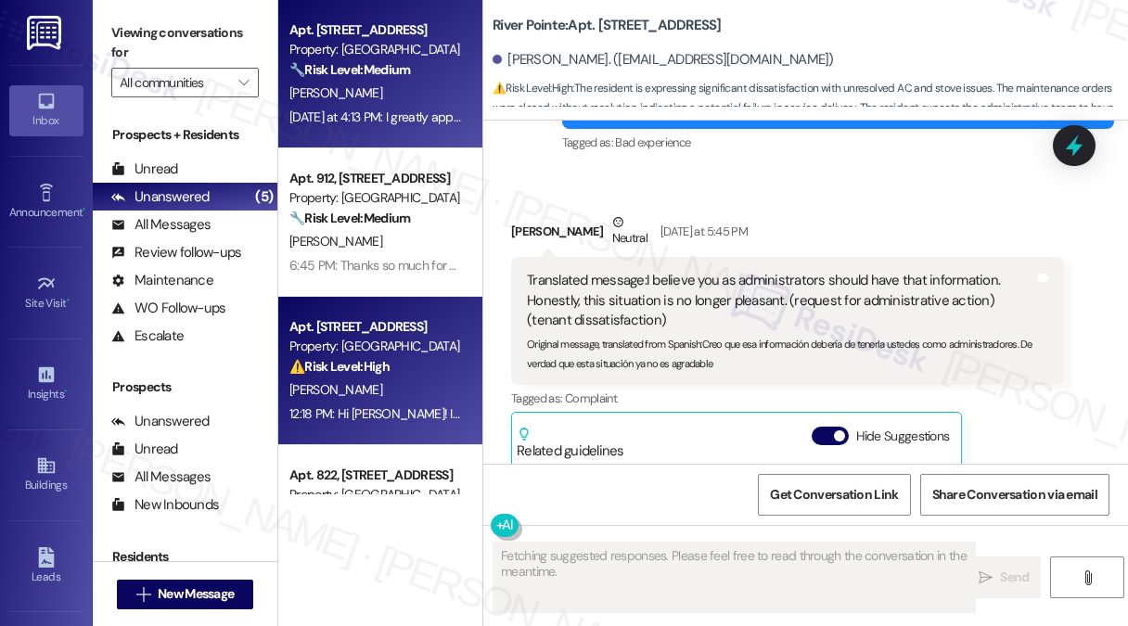
click at [362, 99] on div "[PERSON_NAME]" at bounding box center [374, 93] width 175 height 23
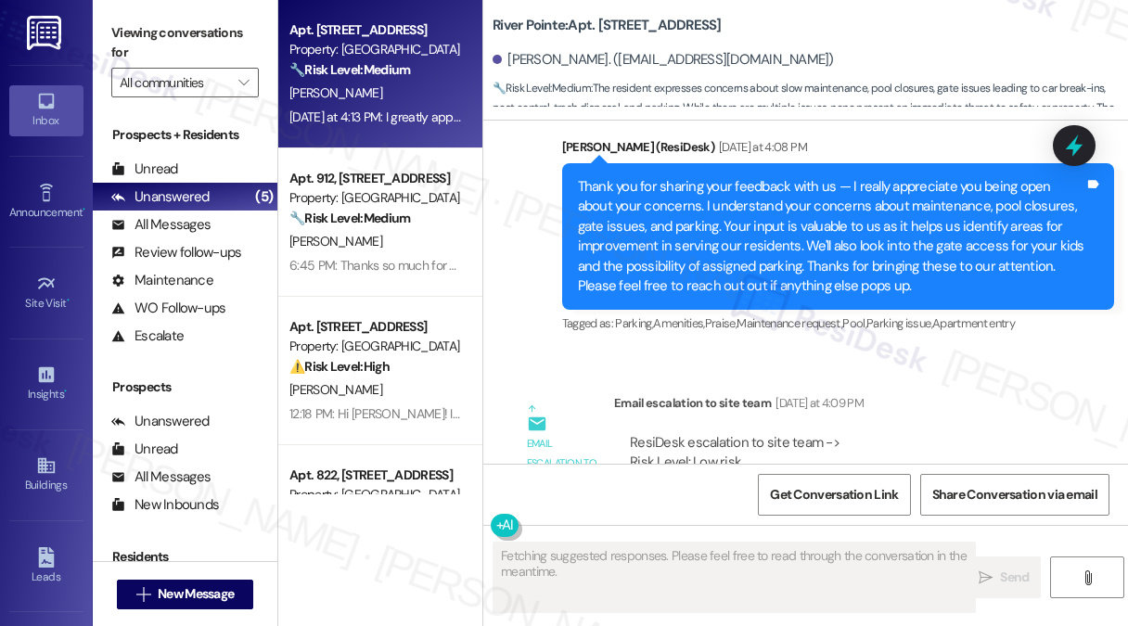
scroll to position [4852, 0]
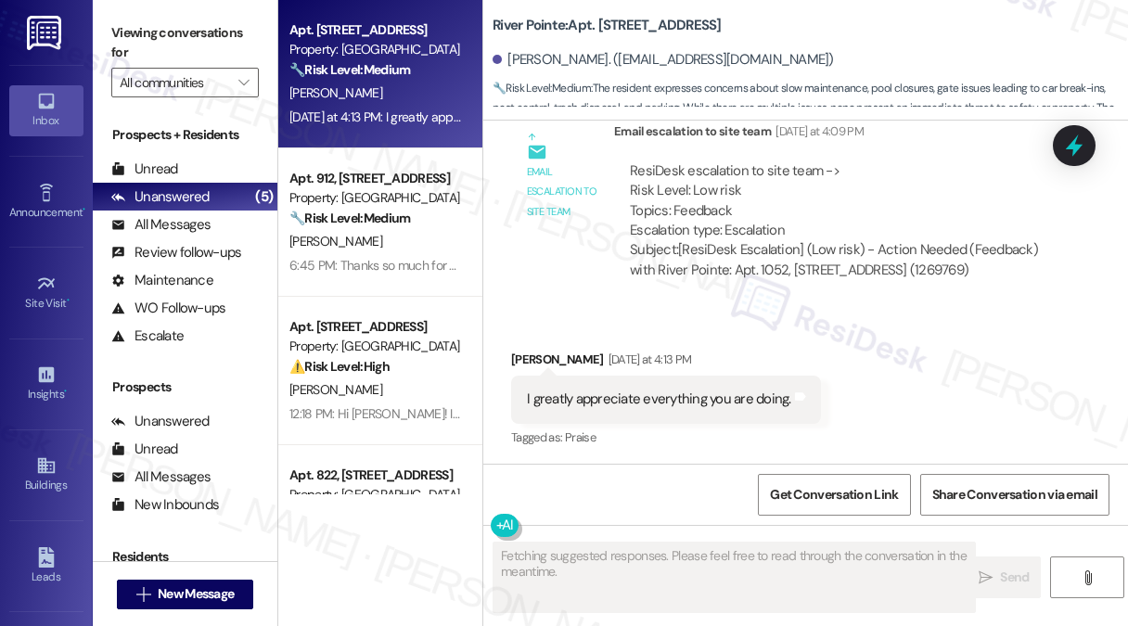
click at [676, 391] on div "I greatly appreciate everything you are doing." at bounding box center [659, 398] width 264 height 19
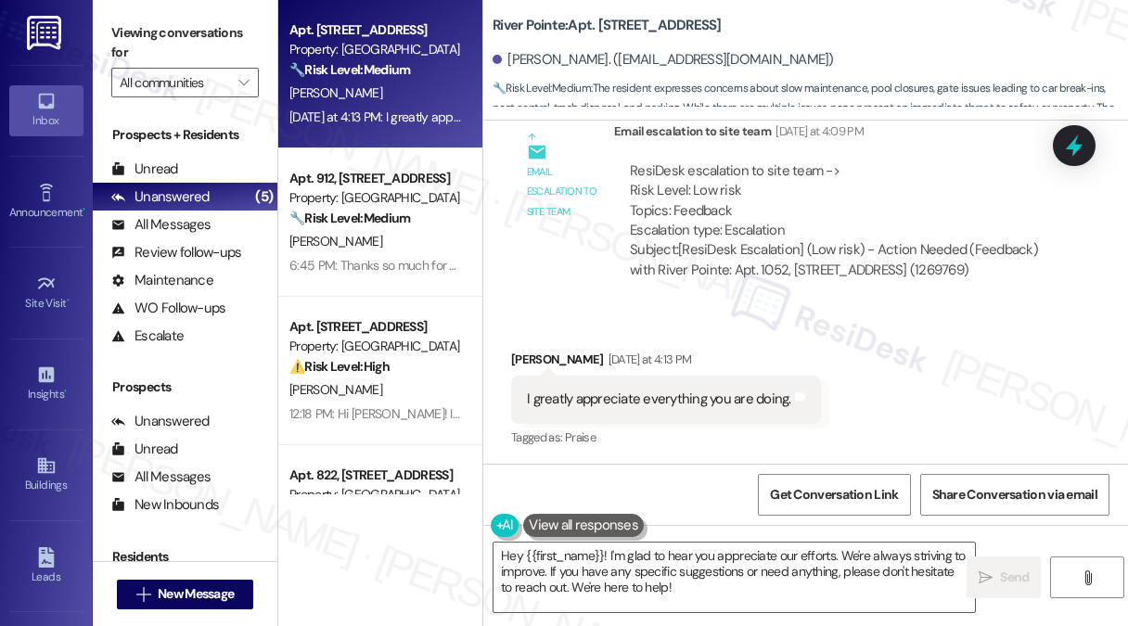
click at [537, 351] on div "[PERSON_NAME] [DATE] at 4:13 PM" at bounding box center [666, 363] width 310 height 26
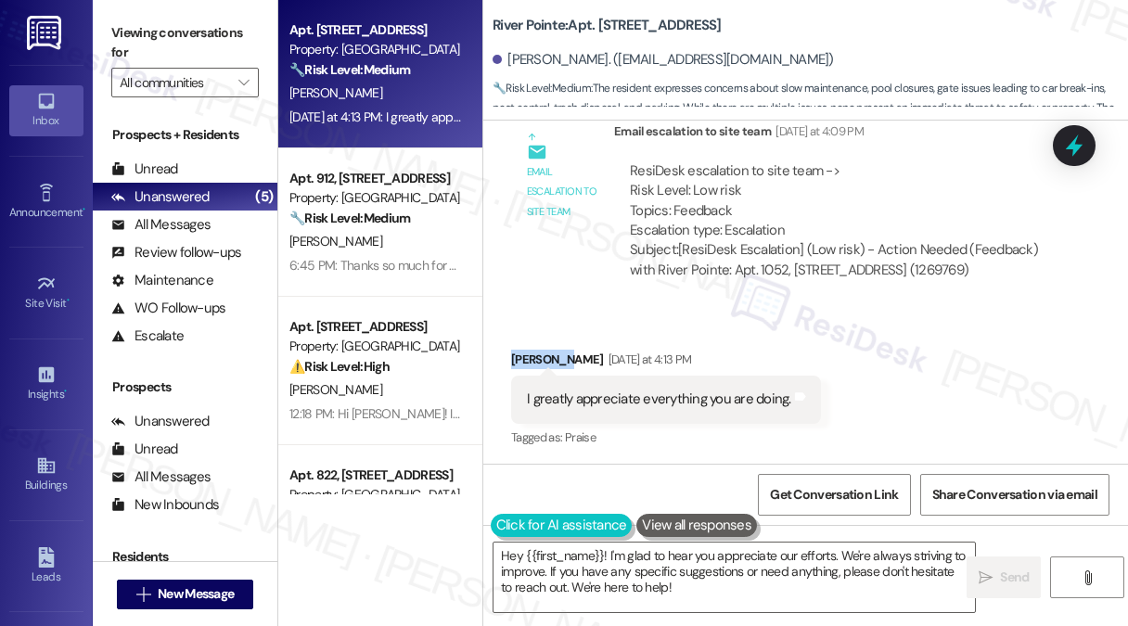
copy div "[PERSON_NAME]"
click at [505, 555] on textarea "Hey {{first_name}}! I'm glad to hear you appreciate our efforts. We're always s…" at bounding box center [733, 577] width 481 height 70
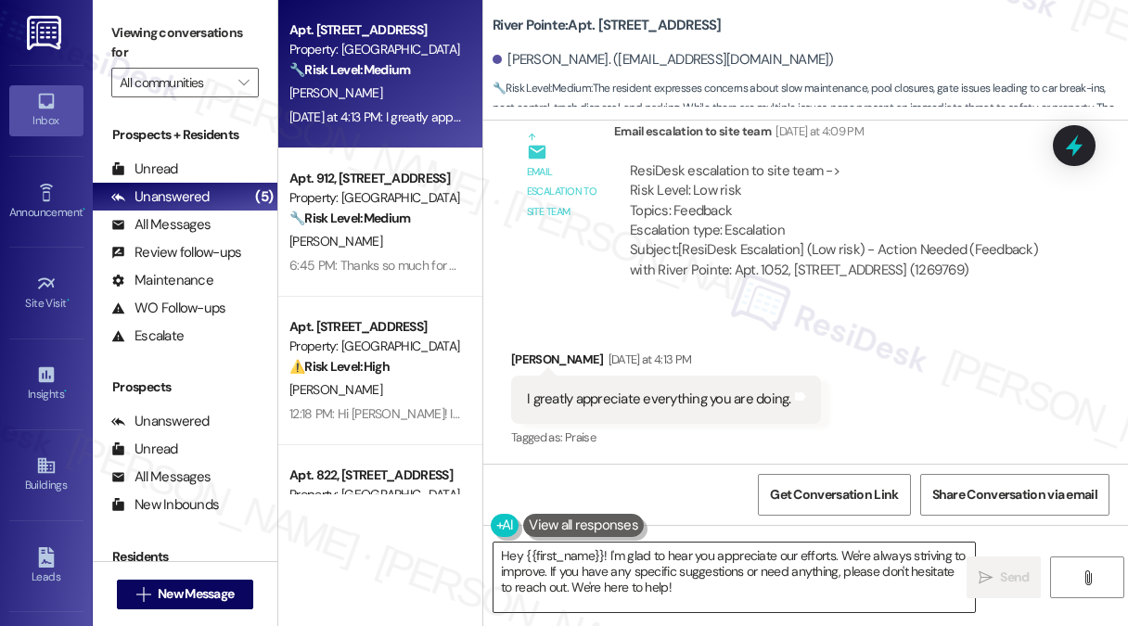
click at [505, 555] on textarea "Hey {{first_name}}! I'm glad to hear you appreciate our efforts. We're always s…" at bounding box center [733, 577] width 481 height 70
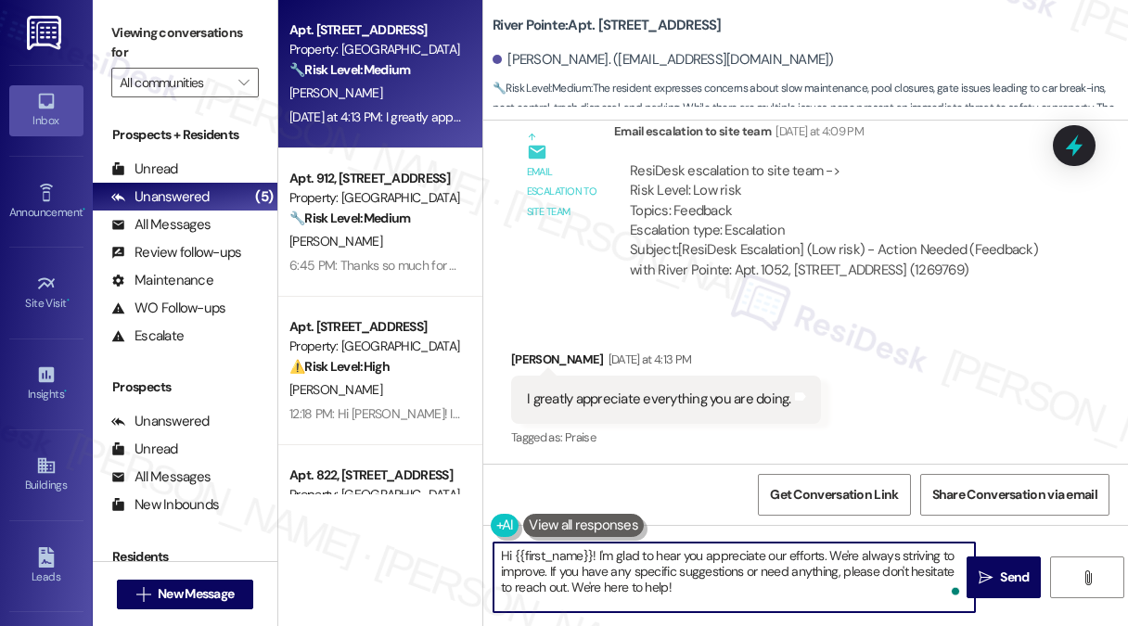
click at [734, 578] on textarea "Hi {{first_name}}! I'm glad to hear you appreciate our efforts. We're always st…" at bounding box center [733, 577] width 481 height 70
click at [719, 574] on textarea "Hi {{first_name}}! I'm glad to hear you appreciate our efforts. We're always st…" at bounding box center [733, 577] width 481 height 70
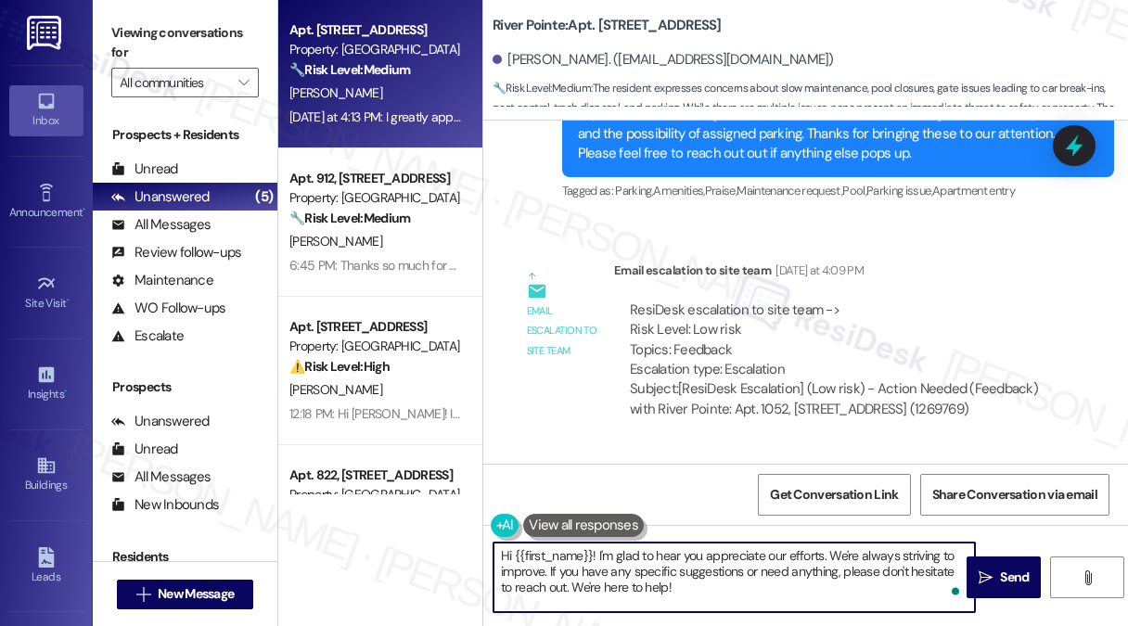
scroll to position [4481, 0]
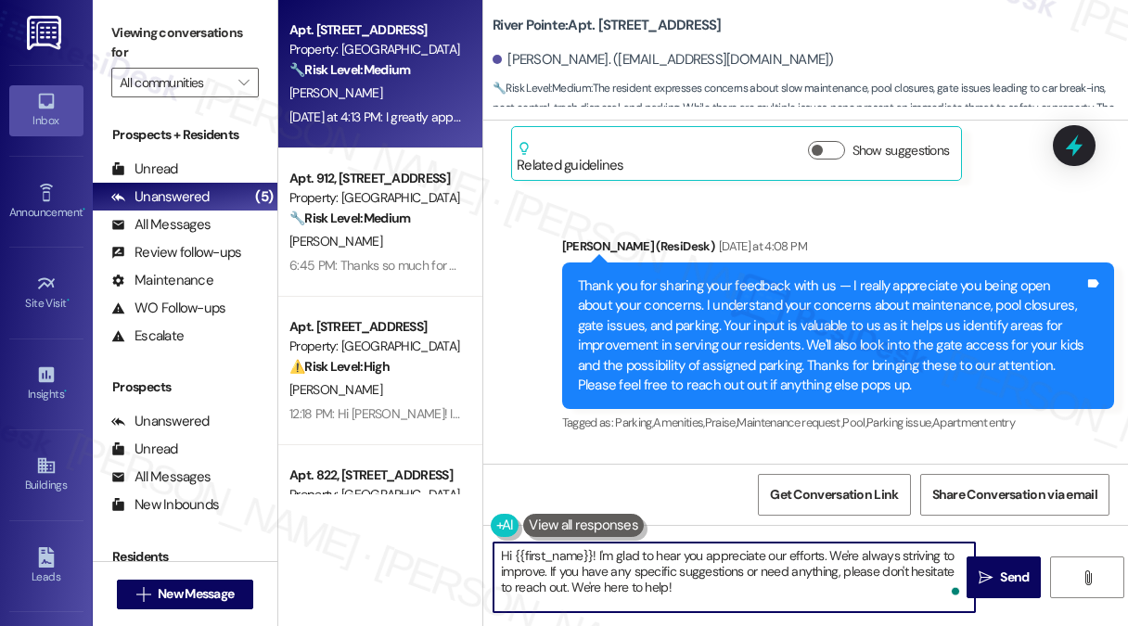
click at [728, 306] on div "Thank you for sharing your feedback with us — I really appreciate you being ope…" at bounding box center [831, 336] width 507 height 120
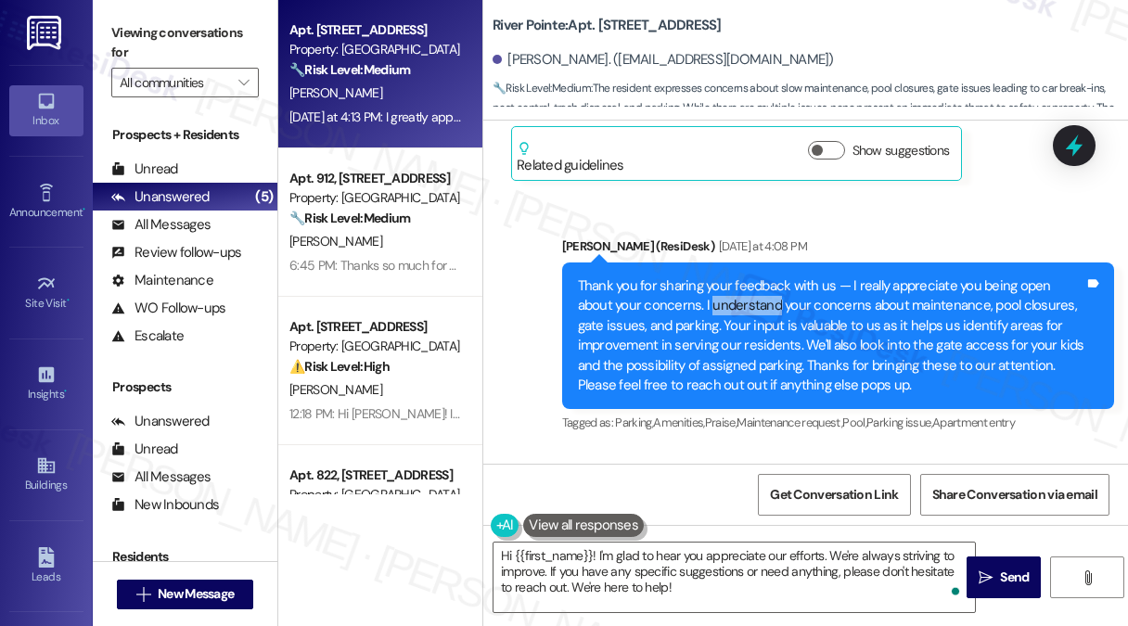
click at [727, 306] on div "Thank you for sharing your feedback with us — I really appreciate you being ope…" at bounding box center [831, 336] width 507 height 120
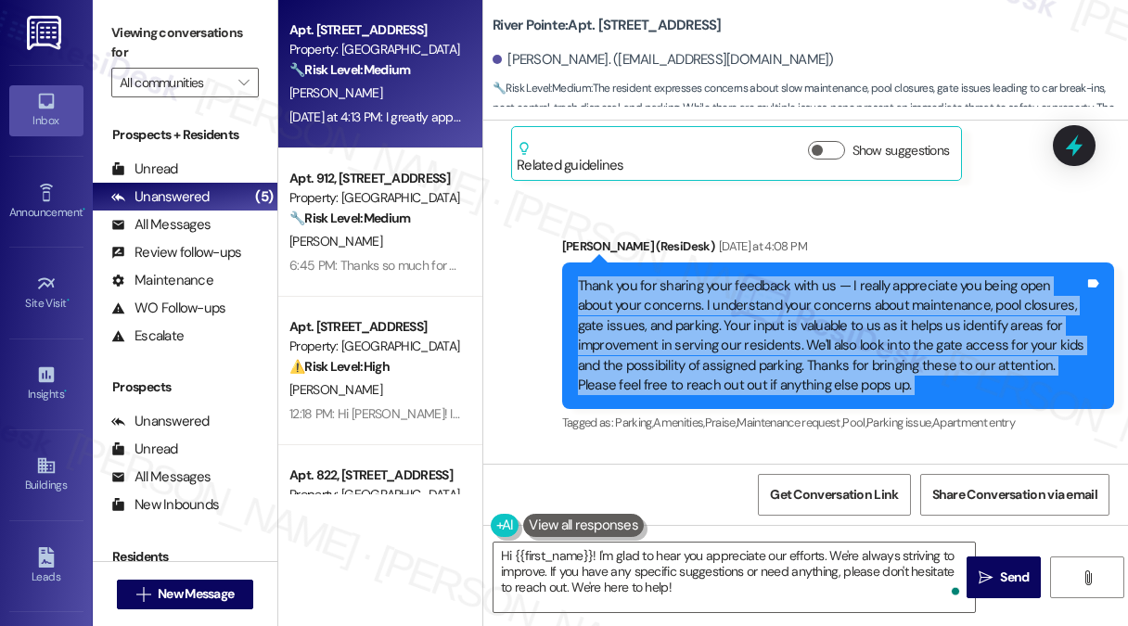
click at [727, 306] on div "Thank you for sharing your feedback with us — I really appreciate you being ope…" at bounding box center [831, 336] width 507 height 120
click at [721, 312] on div "Thank you for sharing your feedback with us — I really appreciate you being ope…" at bounding box center [831, 336] width 507 height 120
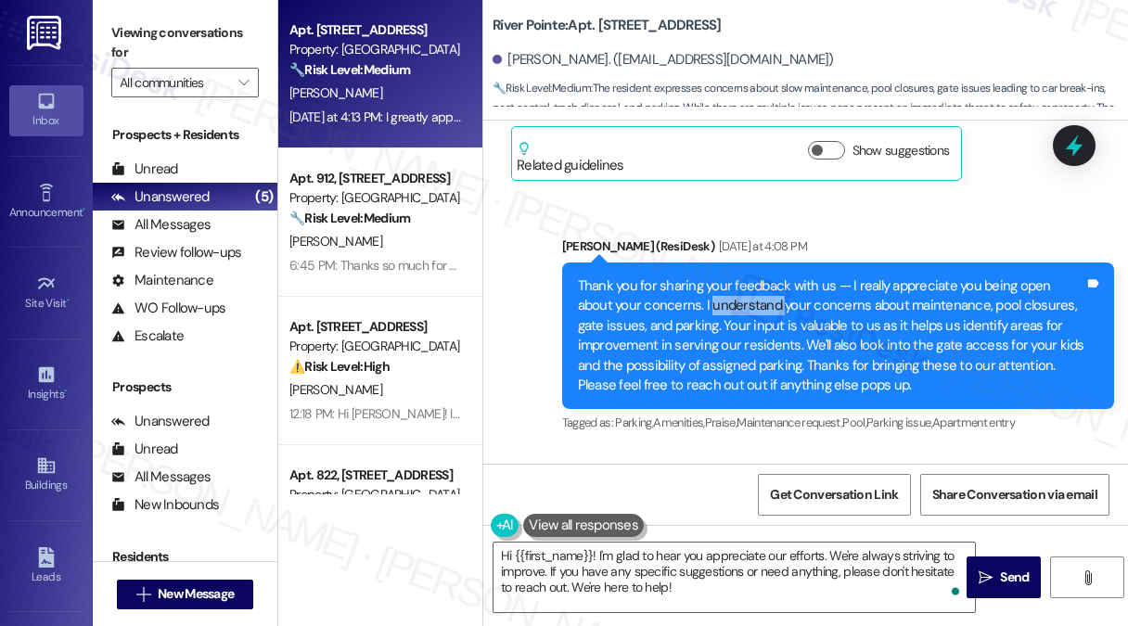
click at [721, 312] on div "Thank you for sharing your feedback with us — I really appreciate you being ope…" at bounding box center [831, 336] width 507 height 120
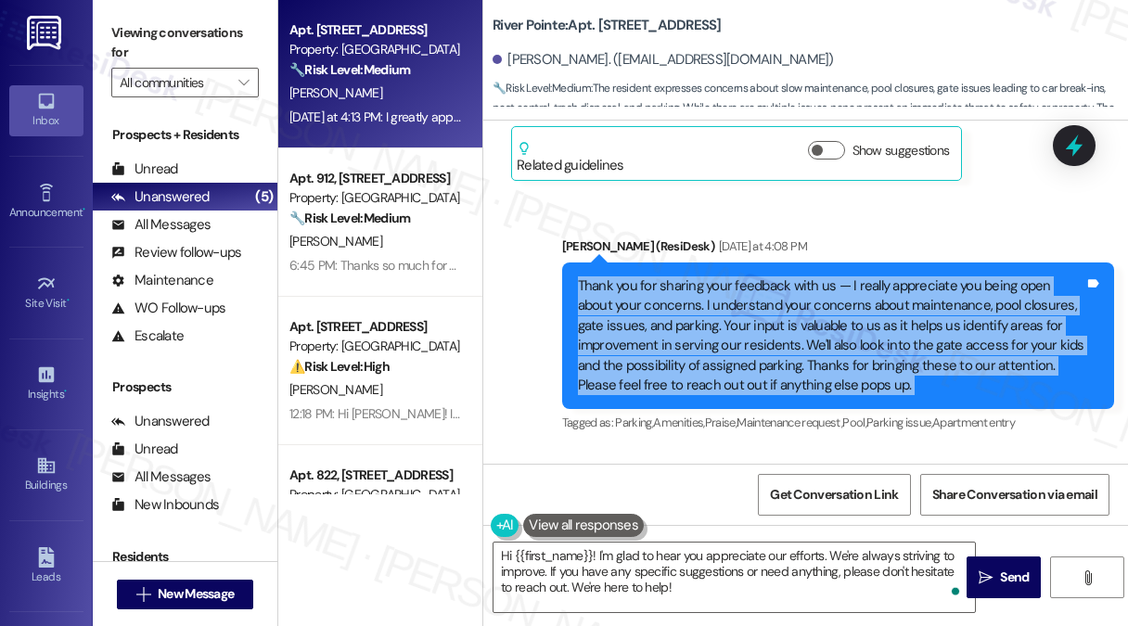
click at [721, 312] on div "Thank you for sharing your feedback with us — I really appreciate you being ope…" at bounding box center [831, 336] width 507 height 120
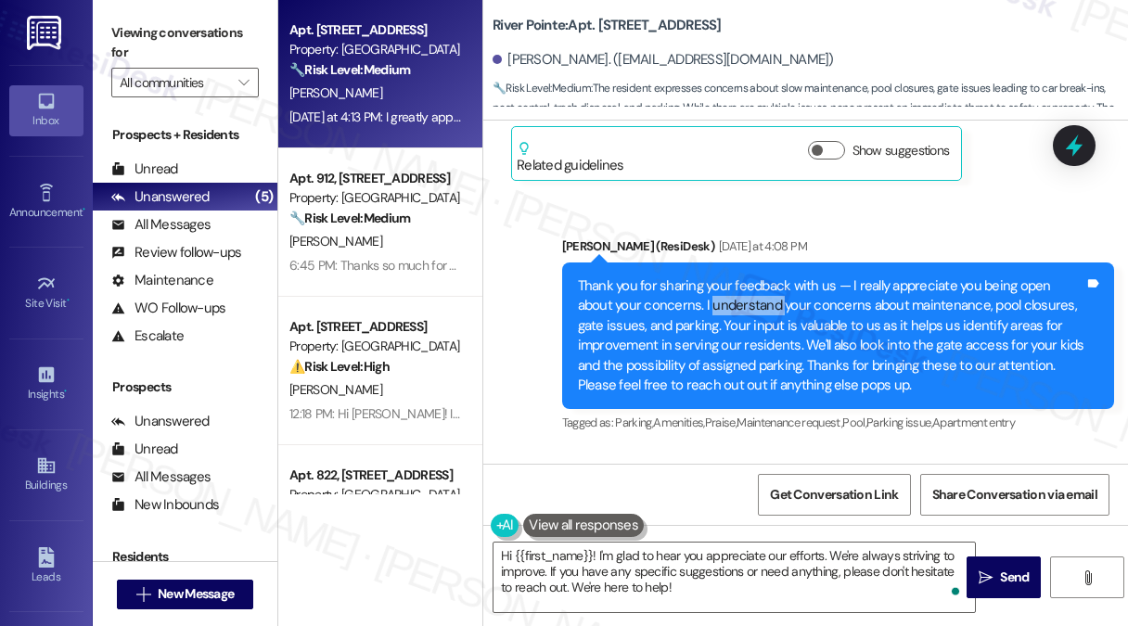
click at [721, 312] on div "Thank you for sharing your feedback with us — I really appreciate you being ope…" at bounding box center [831, 336] width 507 height 120
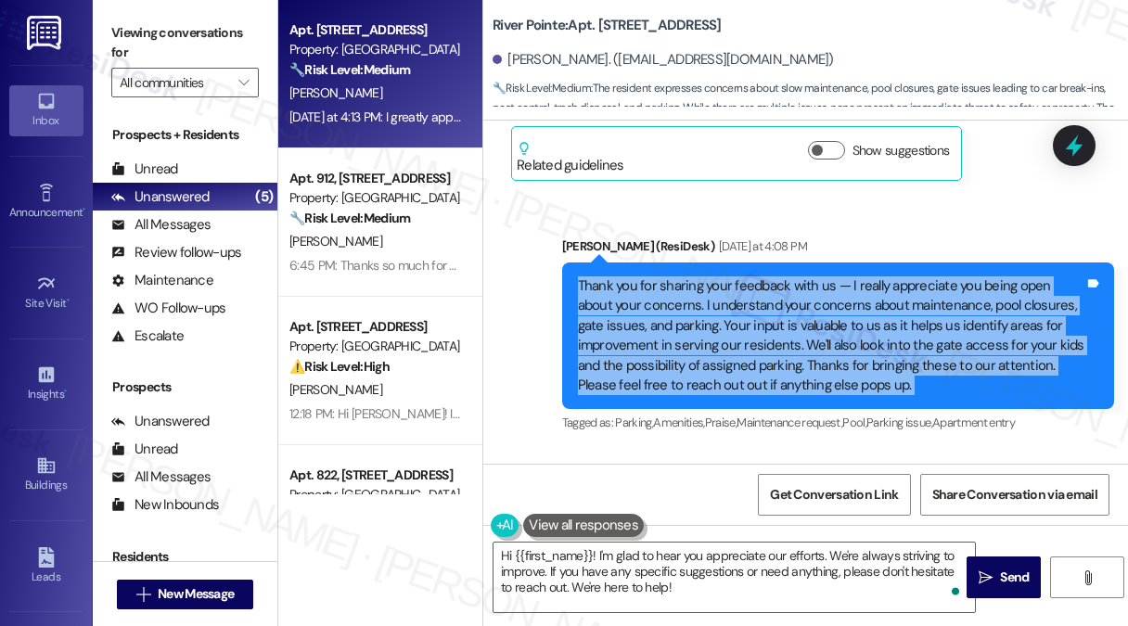
click at [721, 312] on div "Thank you for sharing your feedback with us — I really appreciate you being ope…" at bounding box center [831, 336] width 507 height 120
click at [719, 313] on div "Thank you for sharing your feedback with us — I really appreciate you being ope…" at bounding box center [831, 336] width 507 height 120
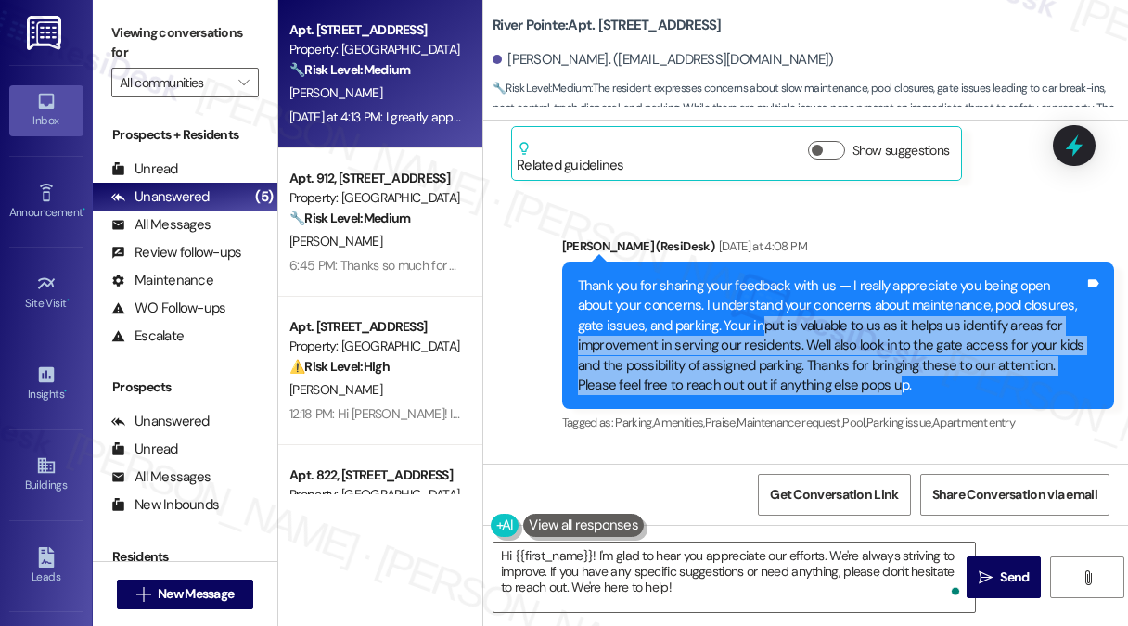
drag, startPoint x: 755, startPoint y: 325, endPoint x: 894, endPoint y: 384, distance: 151.2
click at [894, 384] on div "Thank you for sharing your feedback with us — I really appreciate you being ope…" at bounding box center [831, 336] width 507 height 120
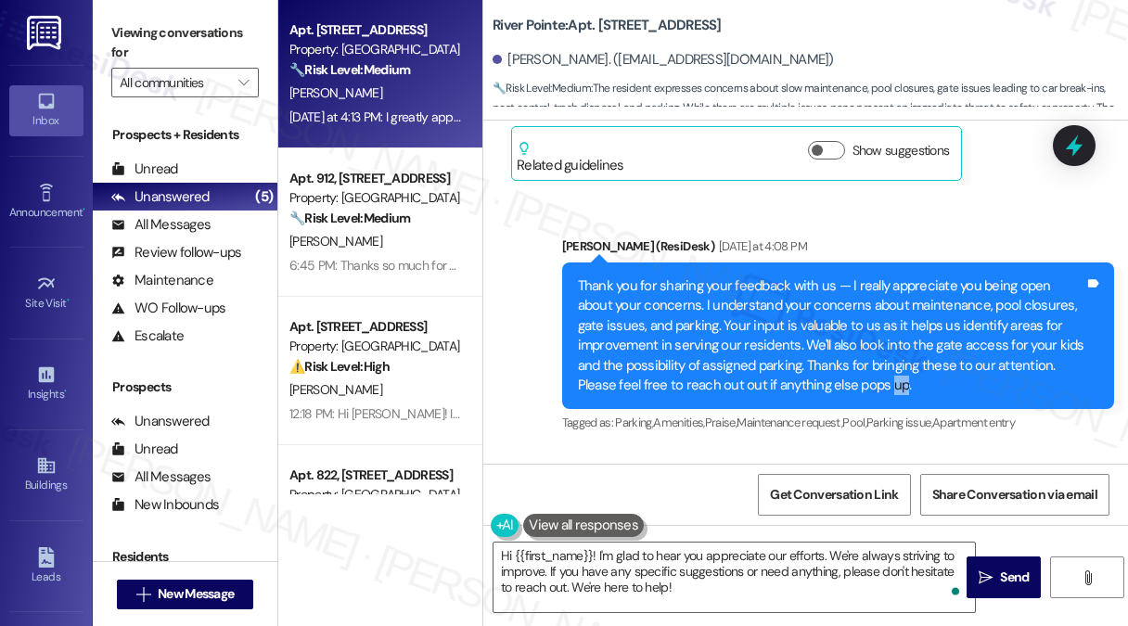
click at [894, 384] on div "Thank you for sharing your feedback with us — I really appreciate you being ope…" at bounding box center [831, 336] width 507 height 120
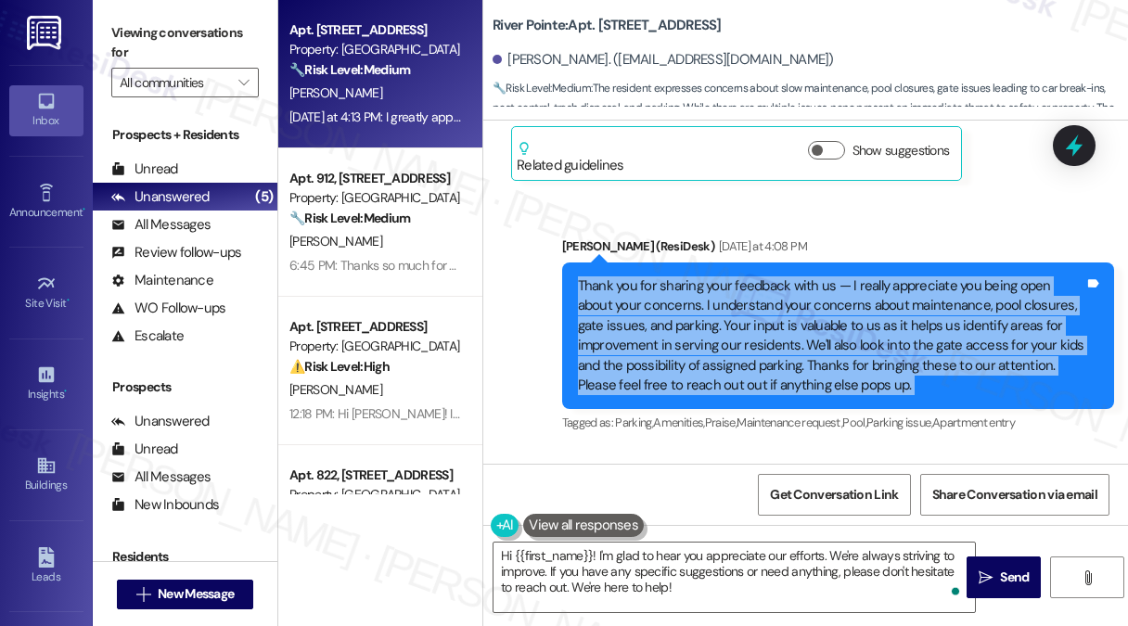
click at [894, 384] on div "Thank you for sharing your feedback with us — I really appreciate you being ope…" at bounding box center [831, 336] width 507 height 120
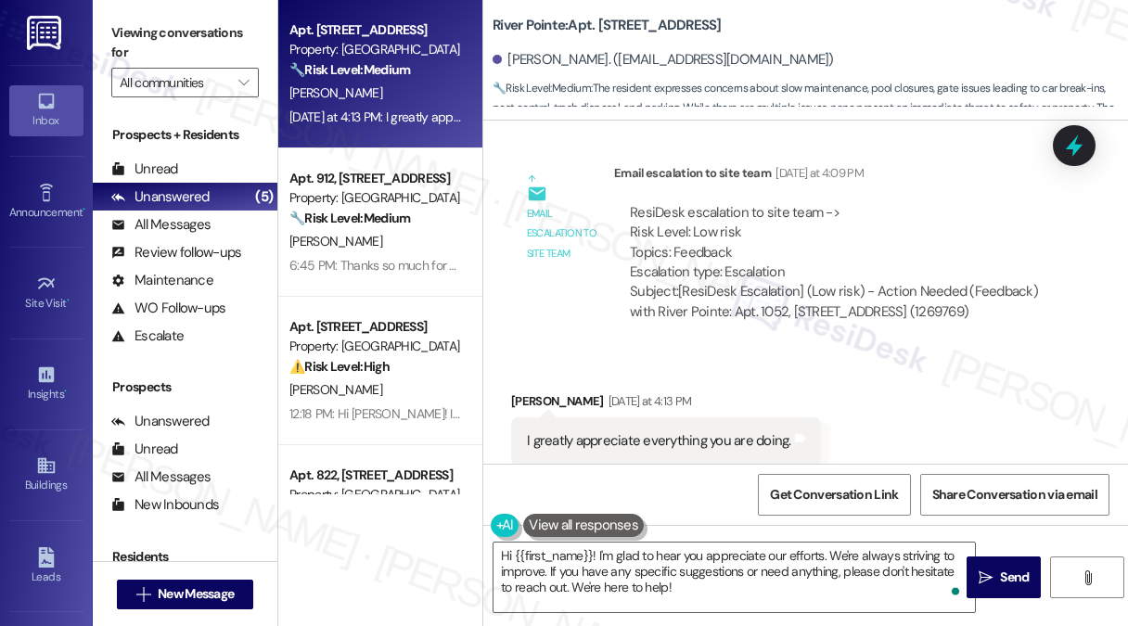
scroll to position [4853, 0]
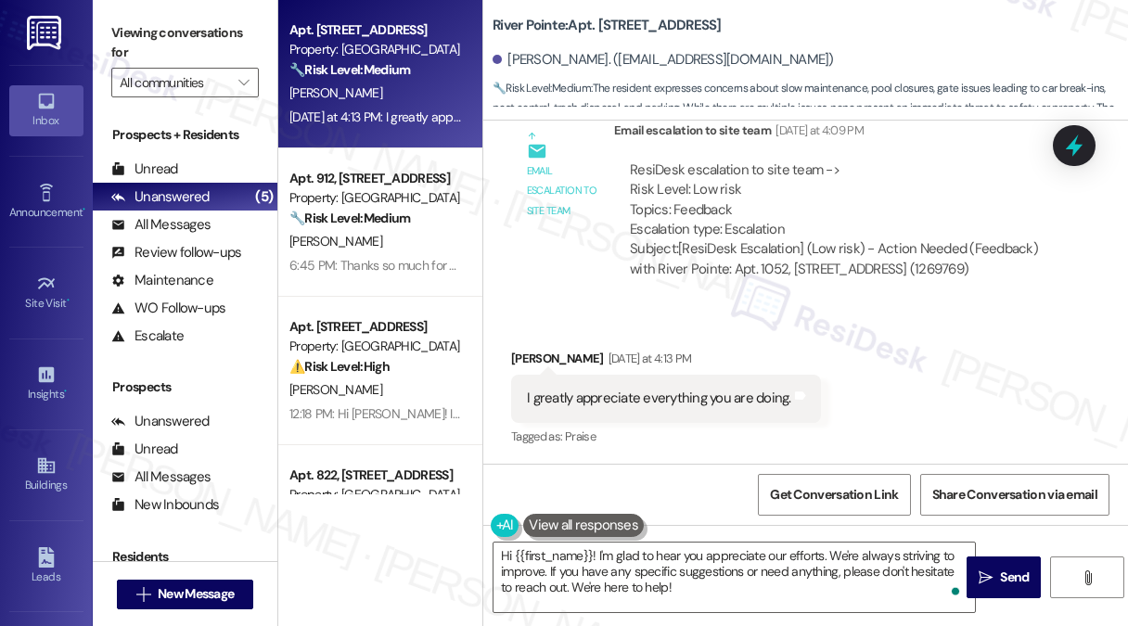
click at [582, 397] on div "I greatly appreciate everything you are doing." at bounding box center [659, 398] width 264 height 19
click at [582, 396] on div "I greatly appreciate everything you are doing." at bounding box center [659, 398] width 264 height 19
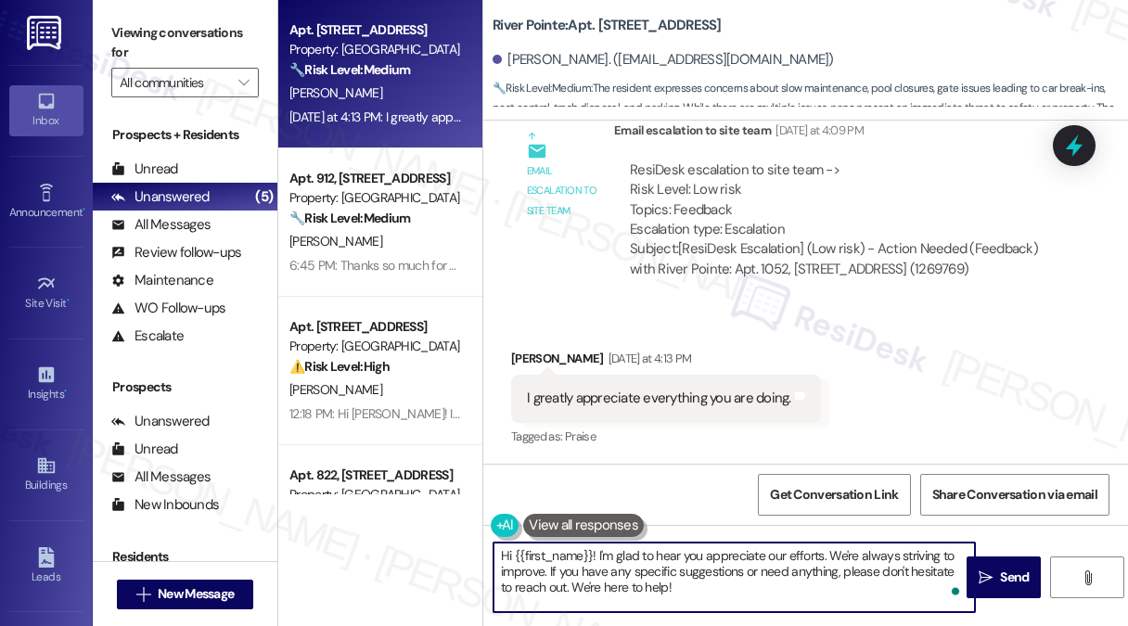
click at [620, 558] on textarea "Hi {{first_name}}! I'm glad to hear you appreciate our efforts. We're always st…" at bounding box center [733, 577] width 481 height 70
drag, startPoint x: 678, startPoint y: 570, endPoint x: 624, endPoint y: 563, distance: 54.3
click at [678, 570] on textarea "Hi {{first_name}}! I'm glad to hear you appreciate our efforts. We're always st…" at bounding box center [733, 577] width 481 height 70
click at [538, 363] on div "[PERSON_NAME] [DATE] at 4:13 PM" at bounding box center [666, 362] width 310 height 26
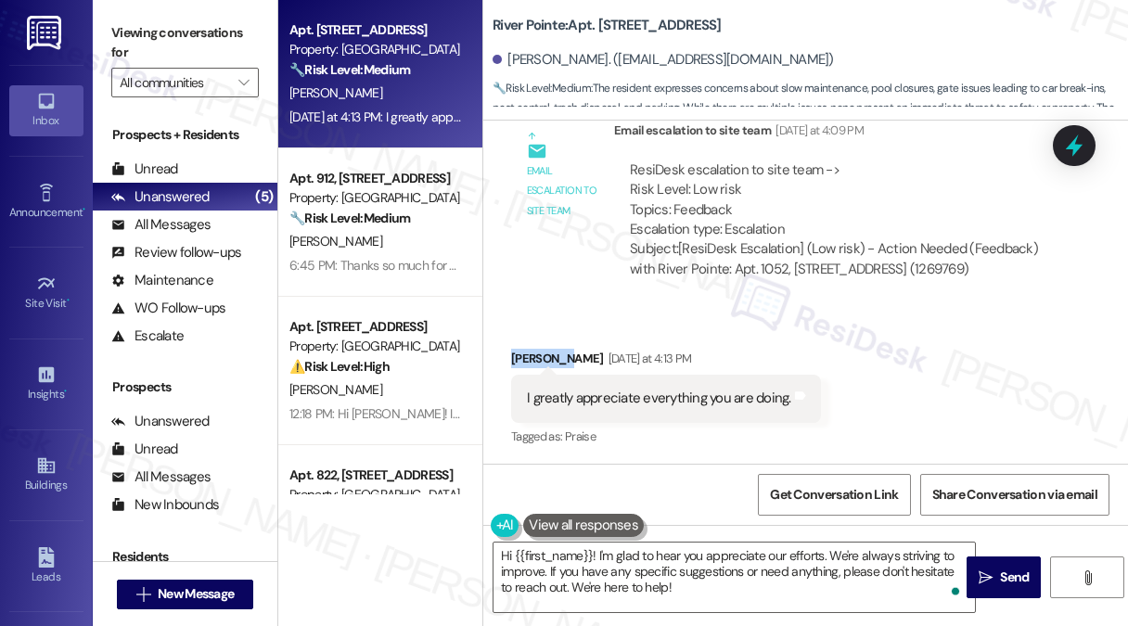
click at [538, 363] on div "[PERSON_NAME] [DATE] at 4:13 PM" at bounding box center [666, 362] width 310 height 26
click at [634, 550] on textarea "Hi {{first_name}}! I'm glad to hear you appreciate our efforts. We're always st…" at bounding box center [733, 577] width 481 height 70
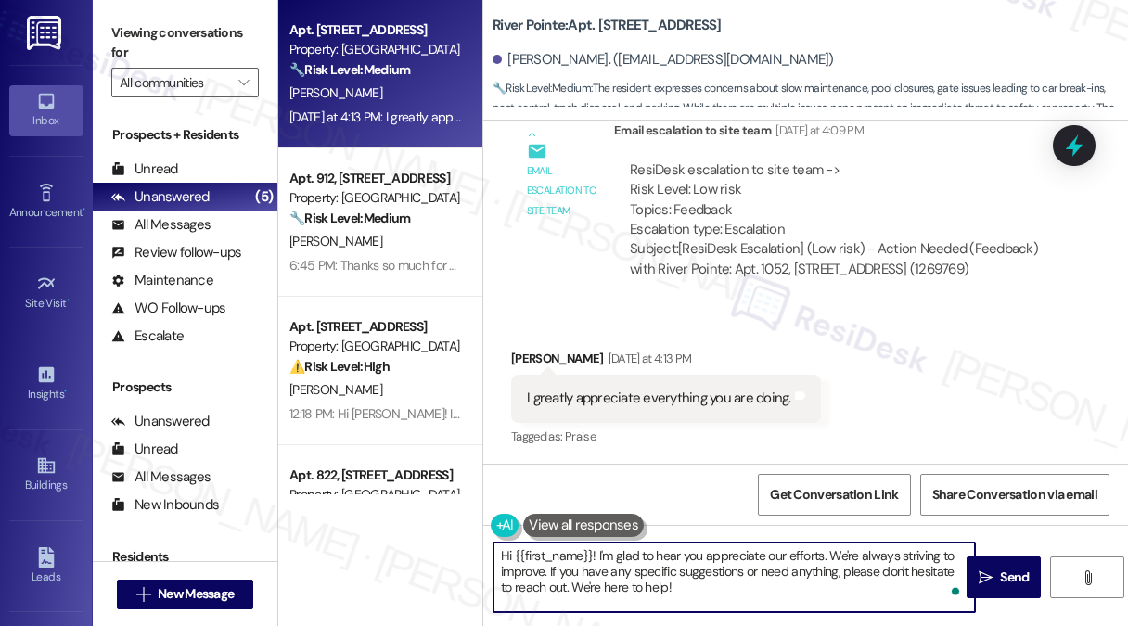
click at [634, 550] on textarea "Hi {{first_name}}! I'm glad to hear you appreciate our efforts. We're always st…" at bounding box center [733, 577] width 481 height 70
drag, startPoint x: 634, startPoint y: 550, endPoint x: 644, endPoint y: 551, distance: 9.3
click at [634, 550] on textarea "Hi {{first_name}}! I'm glad to hear you appreciate our efforts. We're always st…" at bounding box center [733, 577] width 481 height 70
click at [838, 555] on textarea "Hi {{first_name}}! I'm glad to hear you appreciate our efforts. We're always st…" at bounding box center [733, 577] width 481 height 70
drag, startPoint x: 697, startPoint y: 571, endPoint x: 785, endPoint y: 581, distance: 88.7
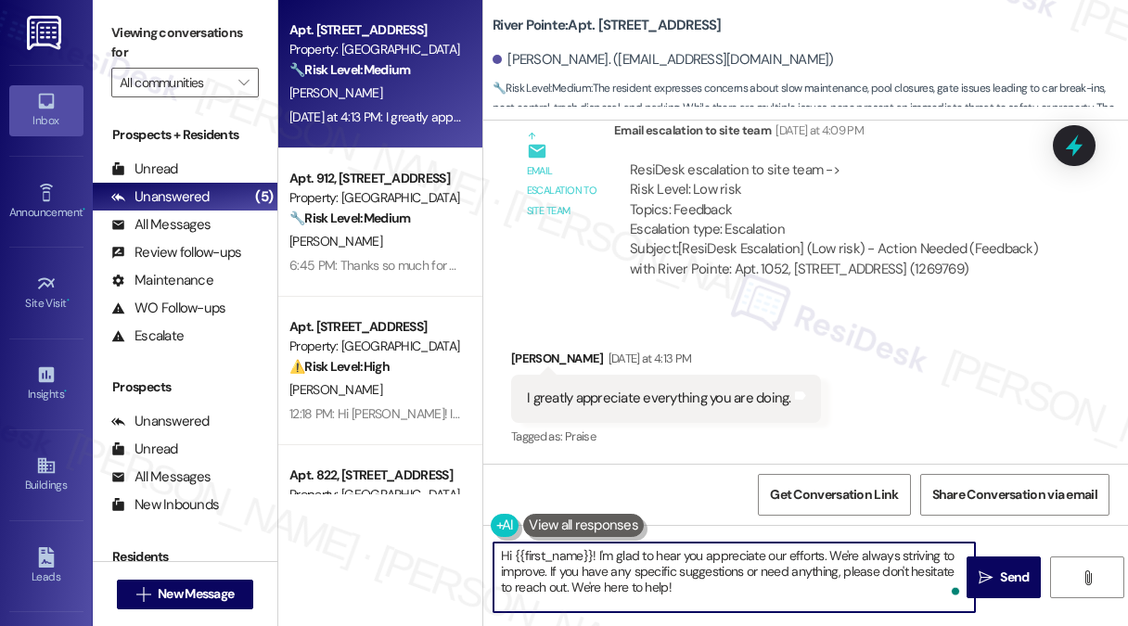
click at [785, 581] on textarea "Hi {{first_name}}! I'm glad to hear you appreciate our efforts. We're always st…" at bounding box center [733, 577] width 481 height 70
click at [709, 596] on textarea "Hi {{first_name}}! I'm glad to hear you appreciate our efforts. We're always st…" at bounding box center [733, 577] width 481 height 70
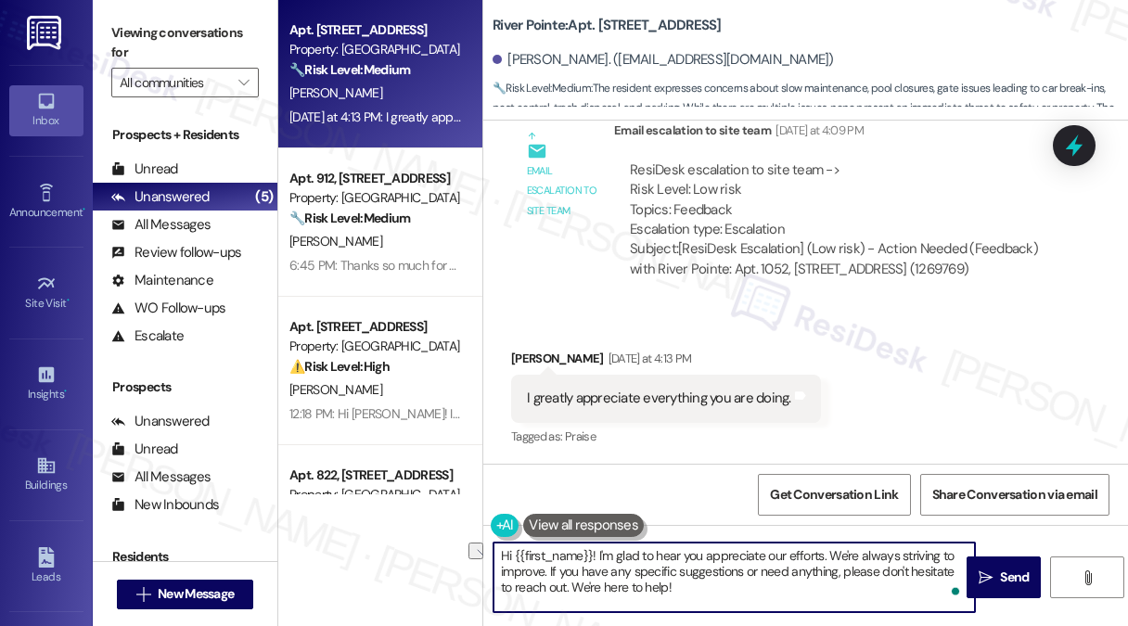
drag, startPoint x: 697, startPoint y: 592, endPoint x: 557, endPoint y: 585, distance: 140.2
click at [557, 585] on textarea "Hi {{first_name}}! I'm glad to hear you appreciate our efforts. We're always st…" at bounding box center [733, 577] width 481 height 70
type textarea "Hi {{first_name}}! I'm glad to hear you appreciate our efforts. We're always st…"
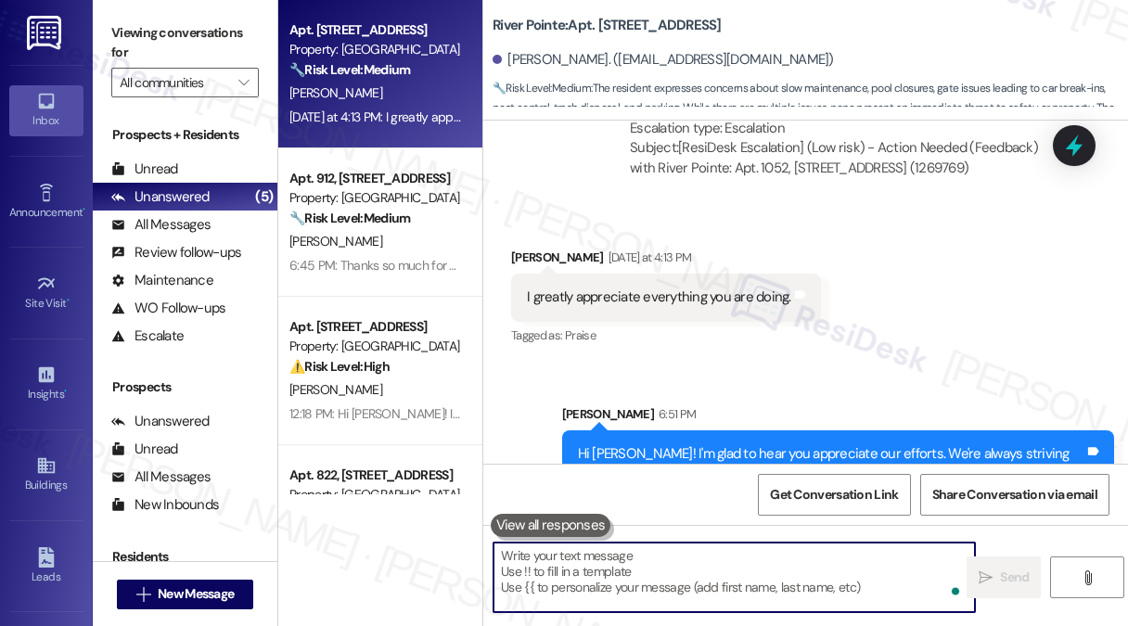
scroll to position [5022, 0]
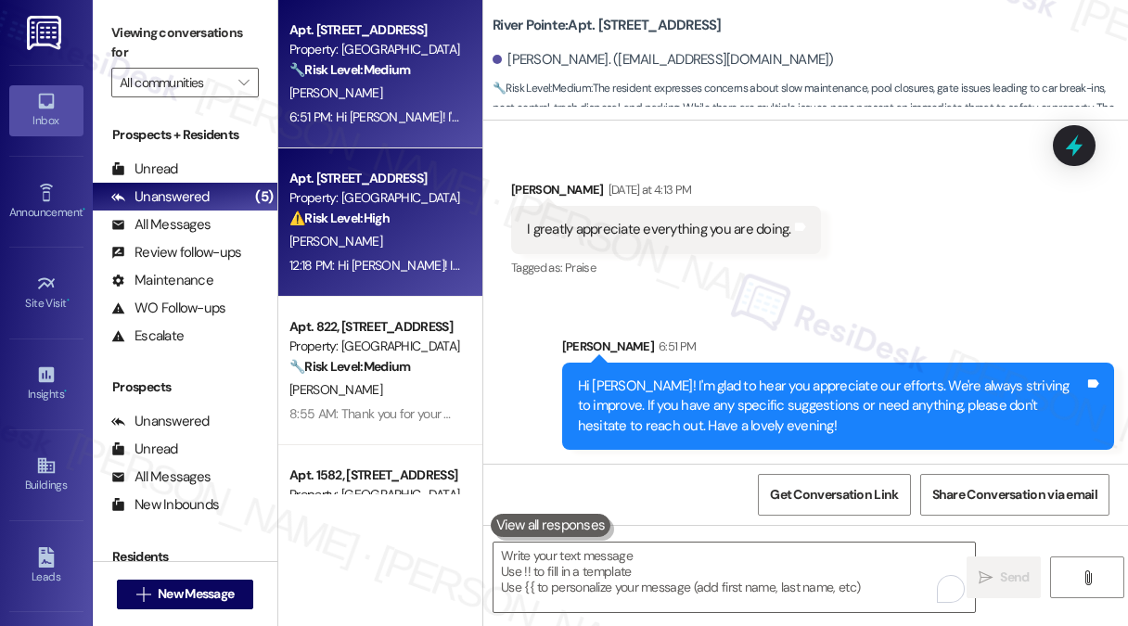
click at [387, 248] on div "[PERSON_NAME]" at bounding box center [374, 241] width 175 height 23
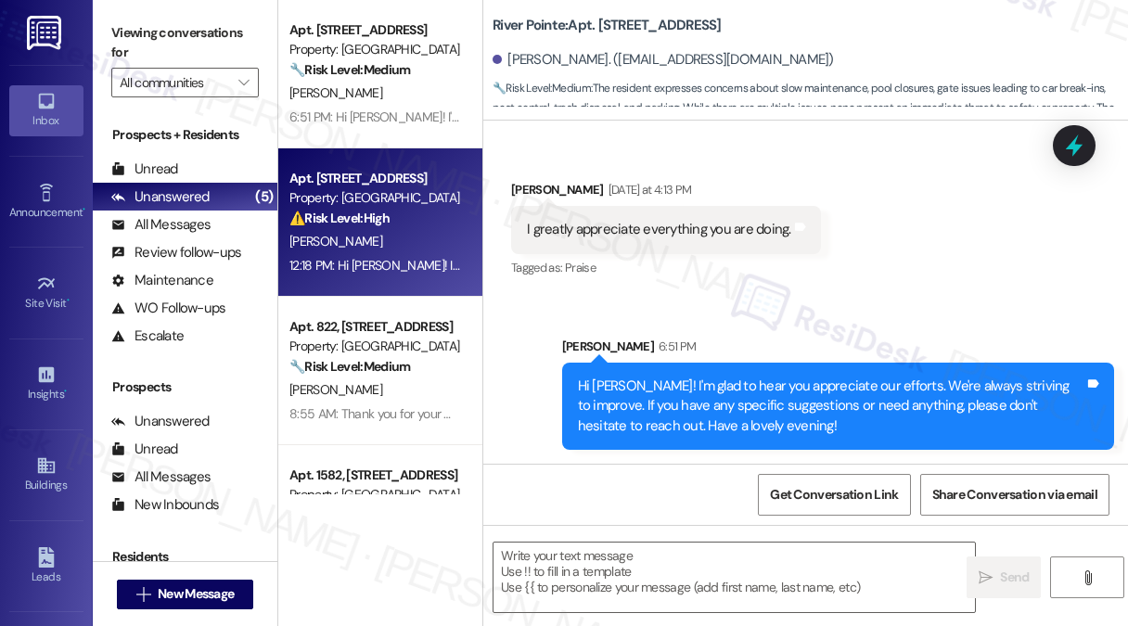
type textarea "Fetching suggested responses. Please feel free to read through the conversation…"
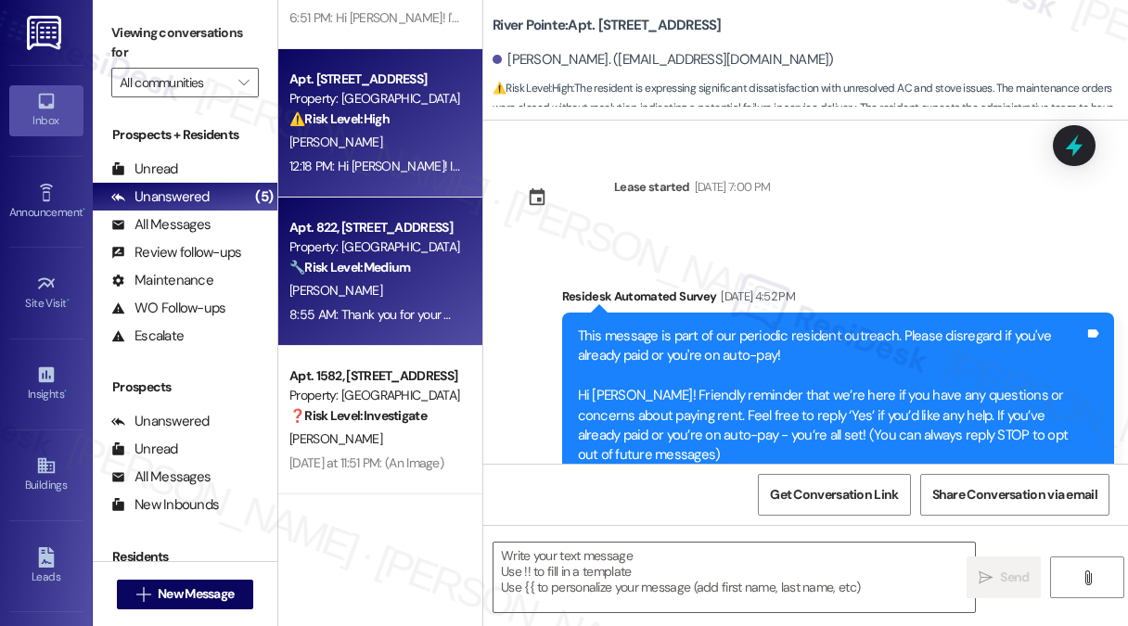
scroll to position [17280, 0]
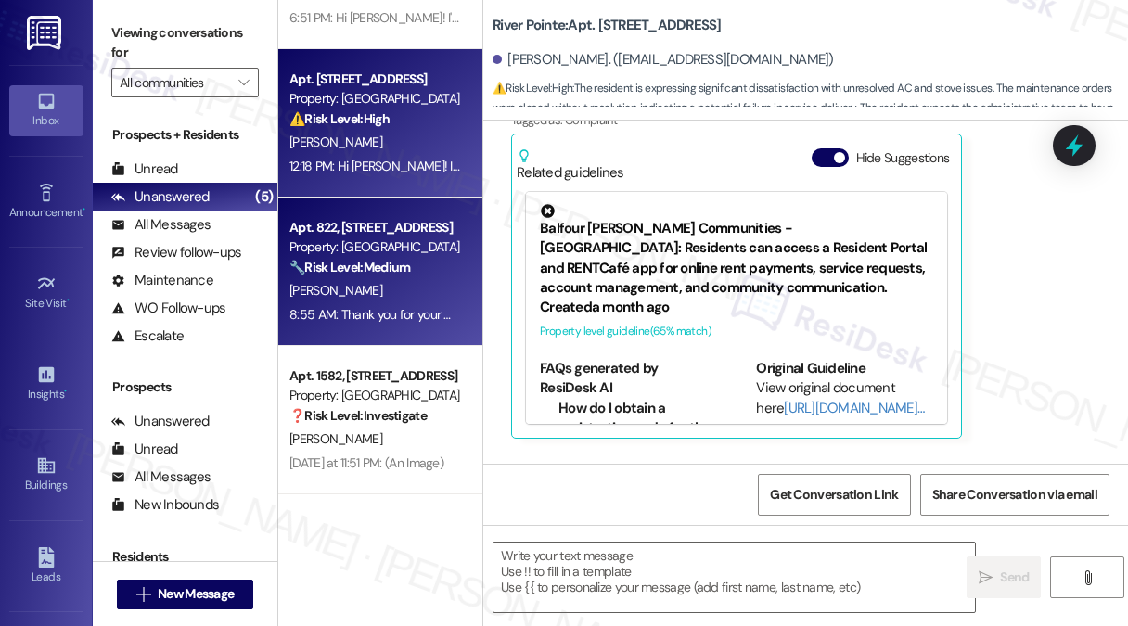
type textarea "Fetching suggested responses. Please feel free to read through the conversation…"
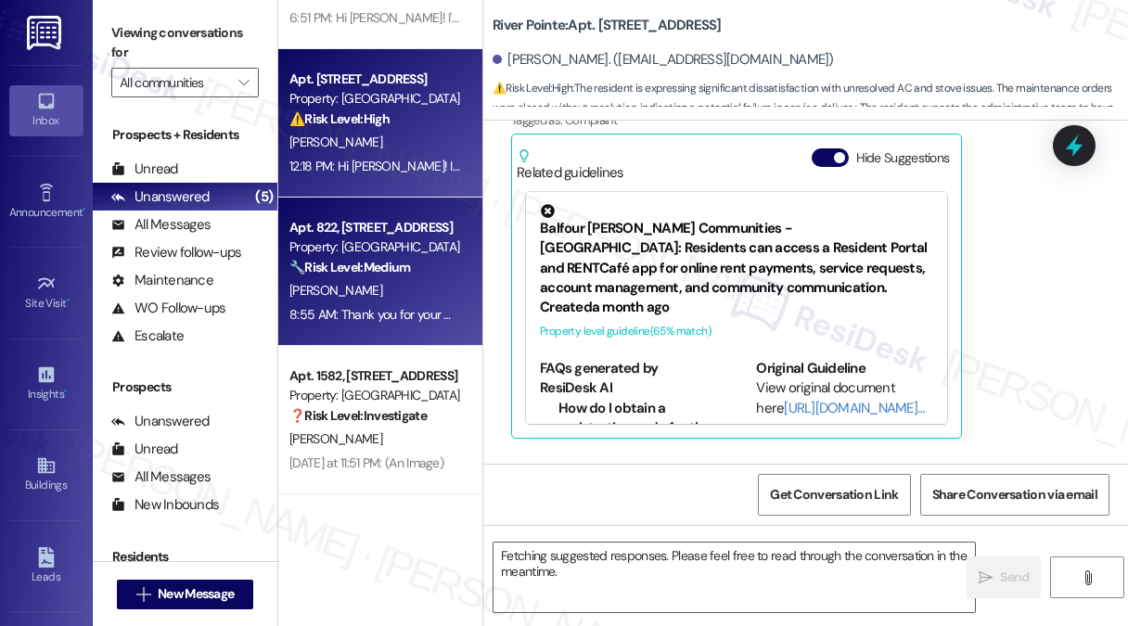
click at [397, 269] on strong "🔧 Risk Level: Medium" at bounding box center [349, 267] width 121 height 17
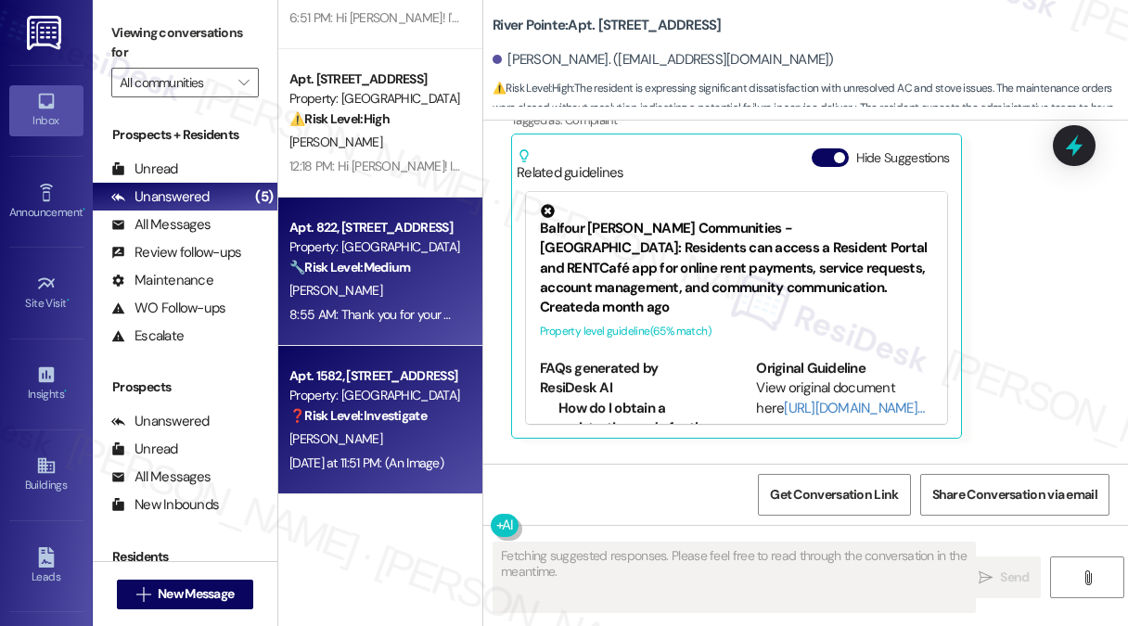
click at [393, 418] on strong "❓ Risk Level: Investigate" at bounding box center [357, 415] width 137 height 17
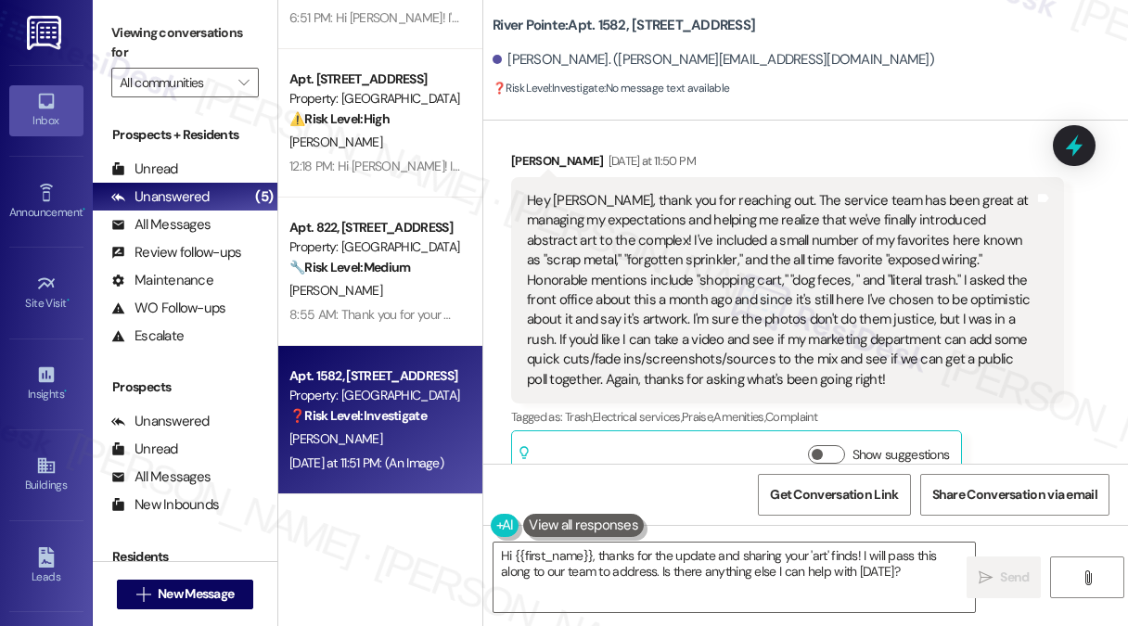
scroll to position [15, 0]
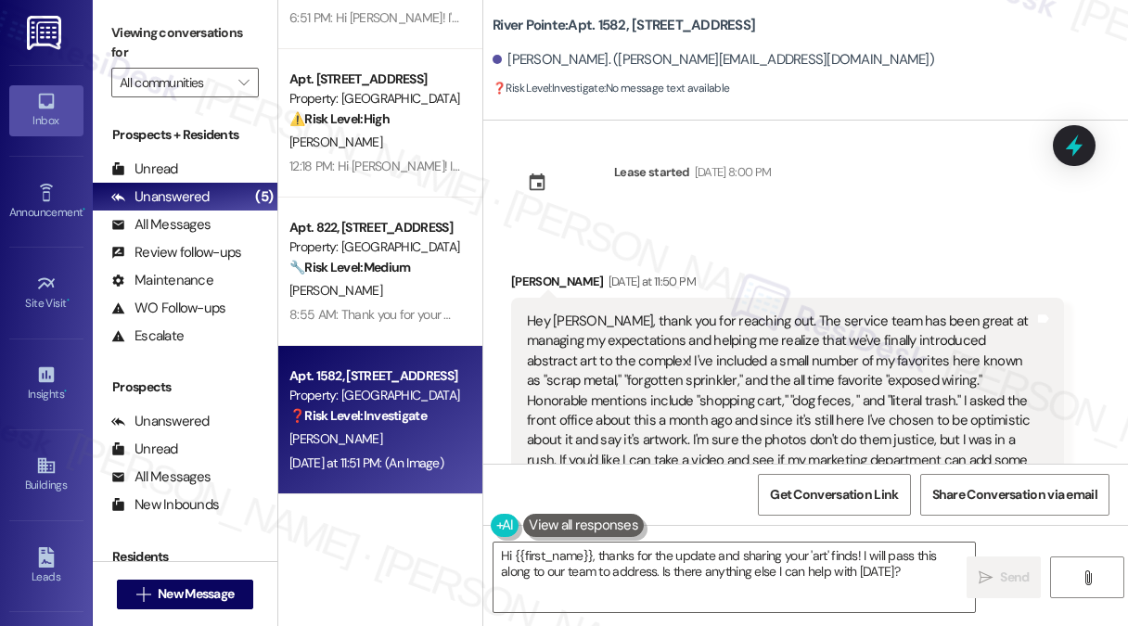
click at [665, 358] on div "Hey [PERSON_NAME], thank you for reaching out. The service team has been great …" at bounding box center [780, 411] width 507 height 198
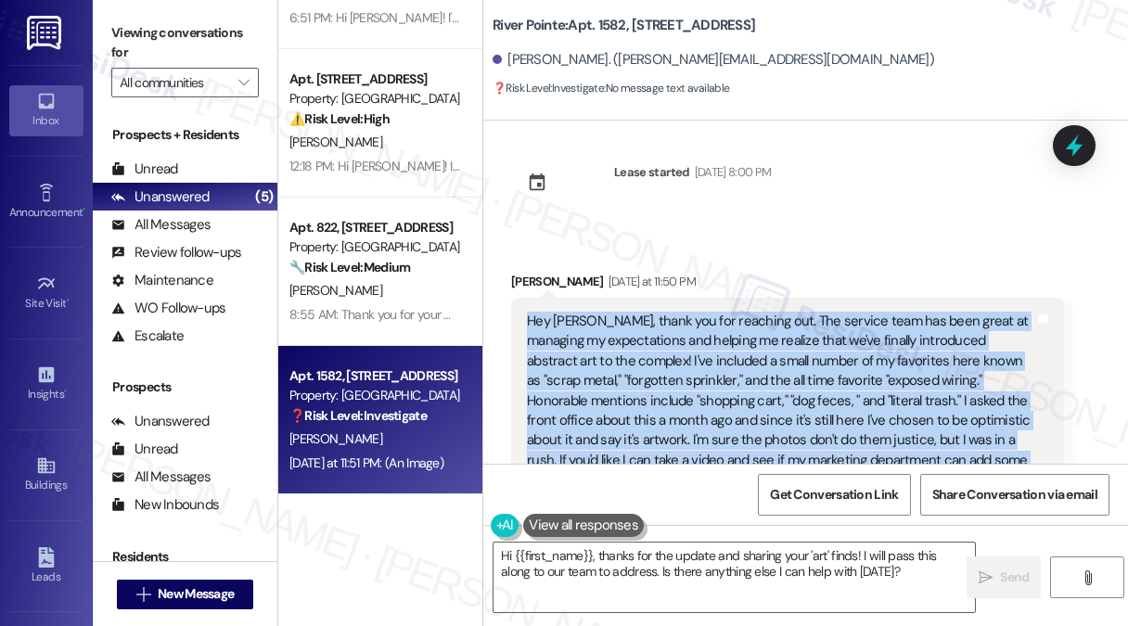
click at [665, 358] on div "Hey [PERSON_NAME], thank you for reaching out. The service team has been great …" at bounding box center [780, 411] width 507 height 198
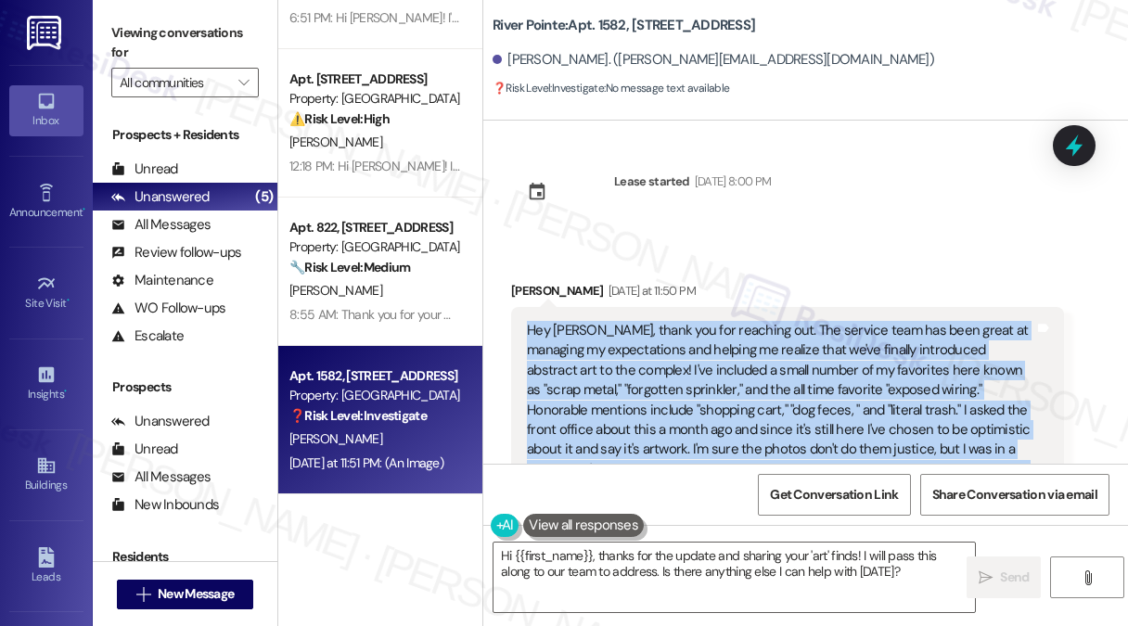
scroll to position [0, 0]
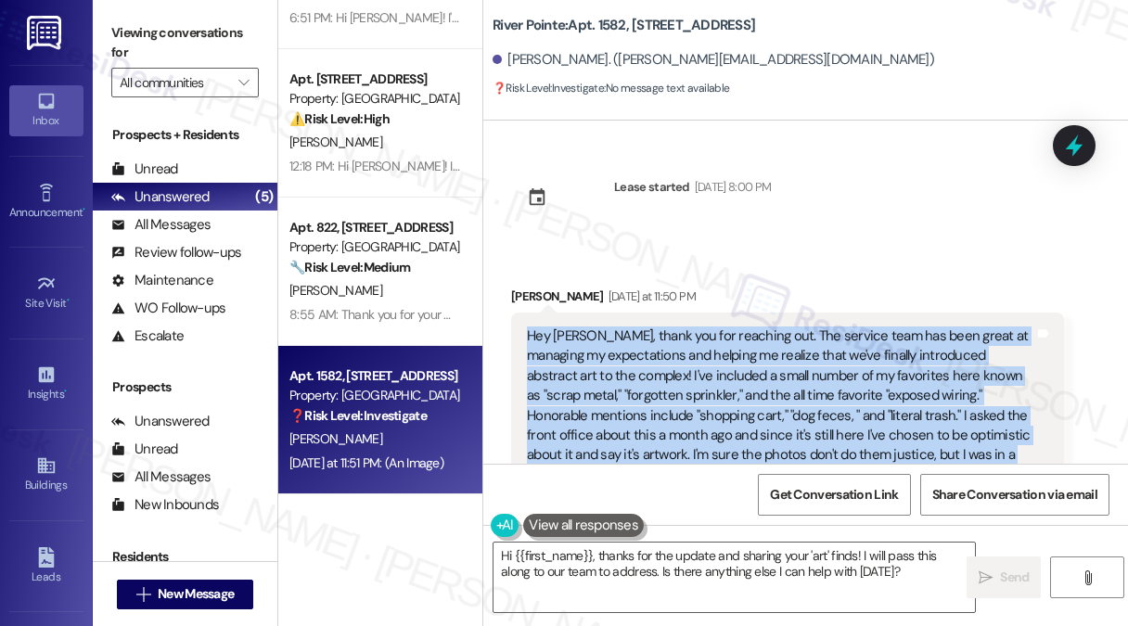
copy div "Hey [PERSON_NAME], thank you for reaching out. The service team has been great …"
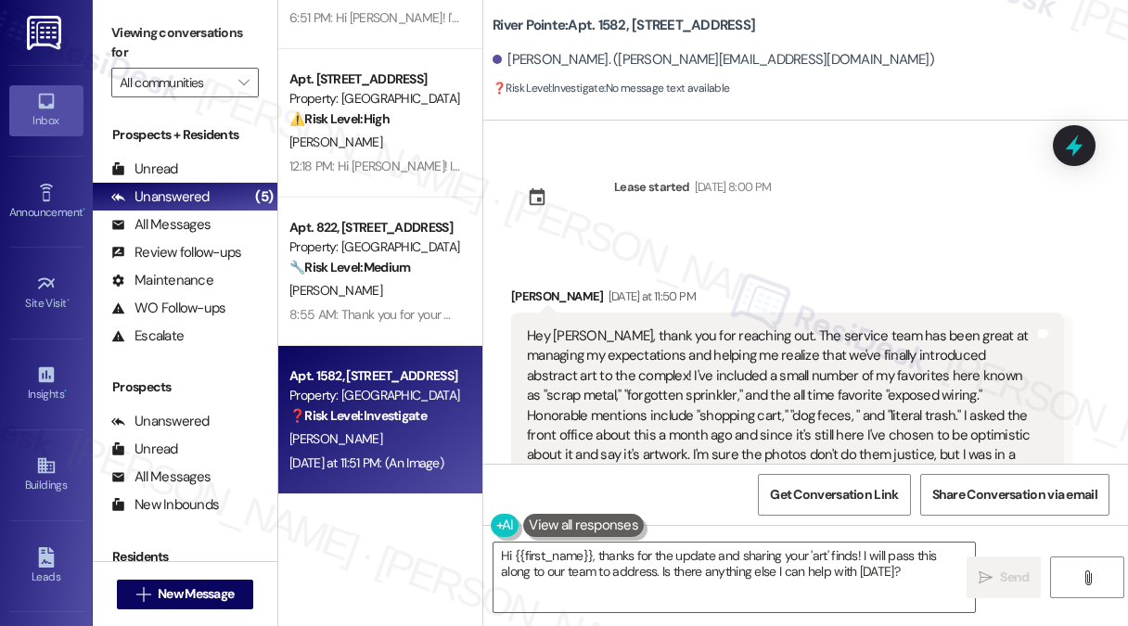
click at [241, 16] on div "Viewing conversations for All communities " at bounding box center [185, 58] width 185 height 116
click at [204, 20] on label "Viewing conversations for" at bounding box center [184, 43] width 147 height 49
click at [738, 385] on div "Hey [PERSON_NAME], thank you for reaching out. The service team has been great …" at bounding box center [780, 425] width 507 height 198
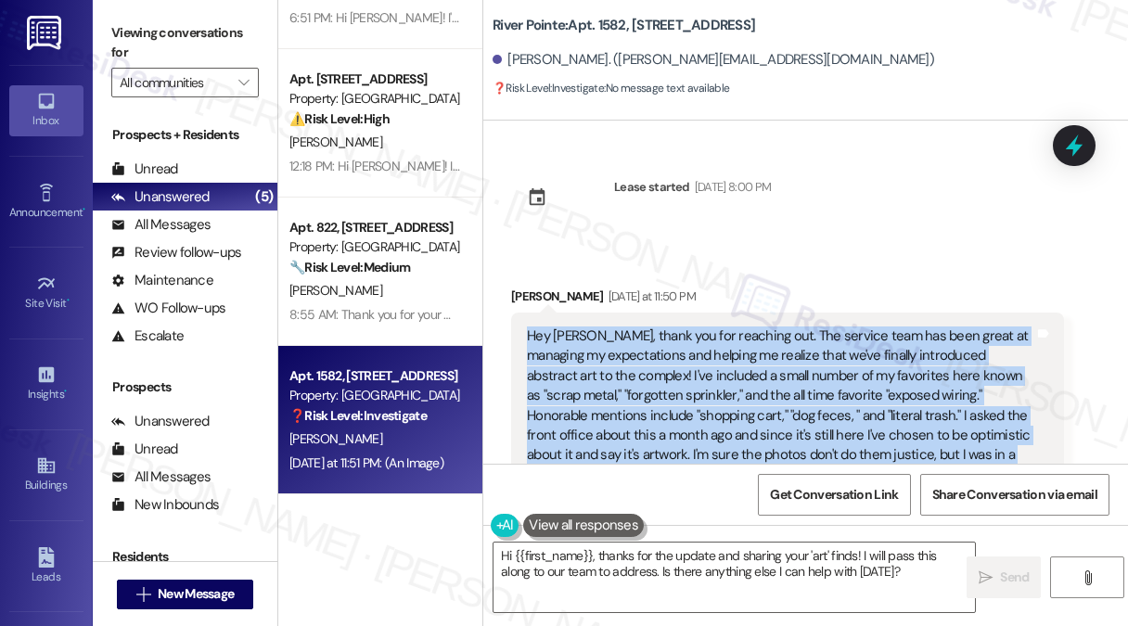
click at [738, 385] on div "Hey [PERSON_NAME], thank you for reaching out. The service team has been great …" at bounding box center [780, 425] width 507 height 198
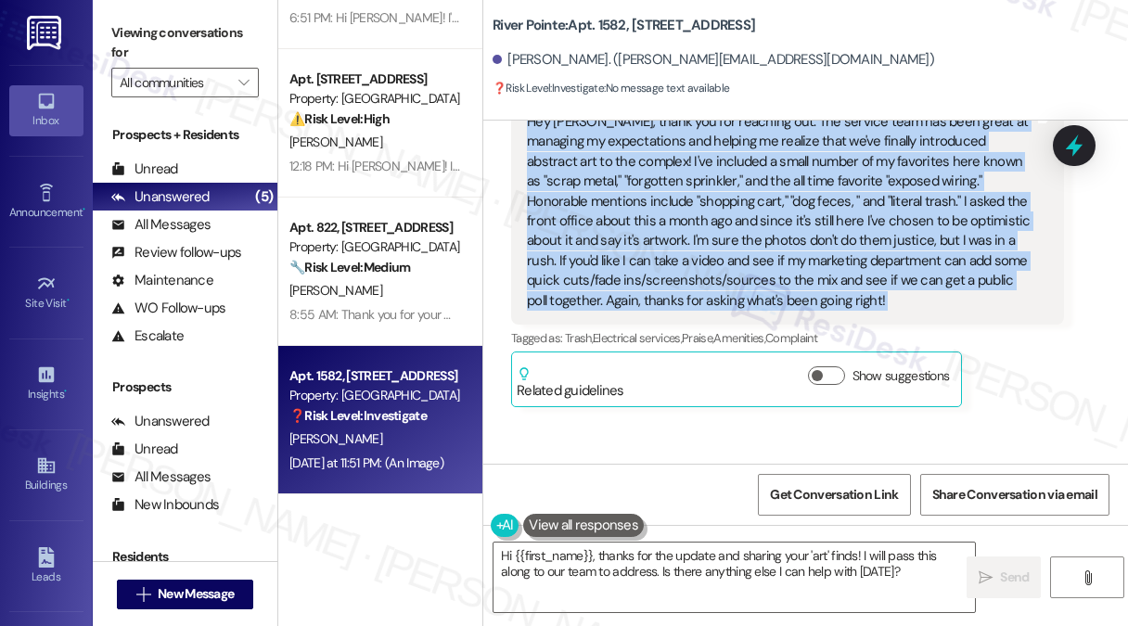
scroll to position [278, 0]
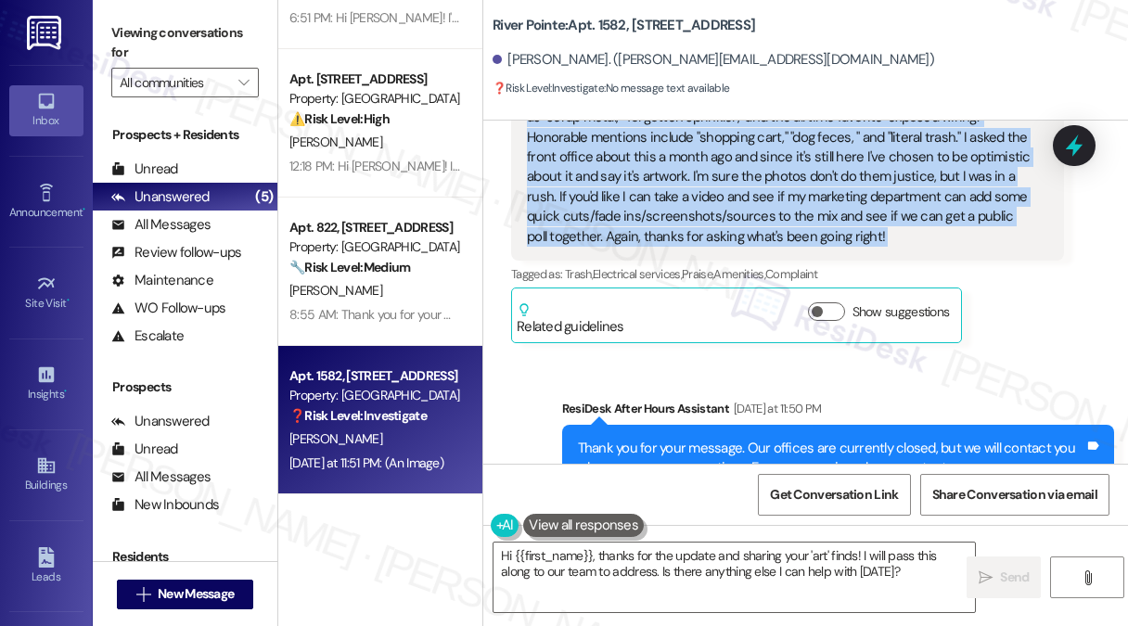
click at [692, 188] on div "Hey [PERSON_NAME], thank you for reaching out. The service team has been great …" at bounding box center [780, 147] width 507 height 198
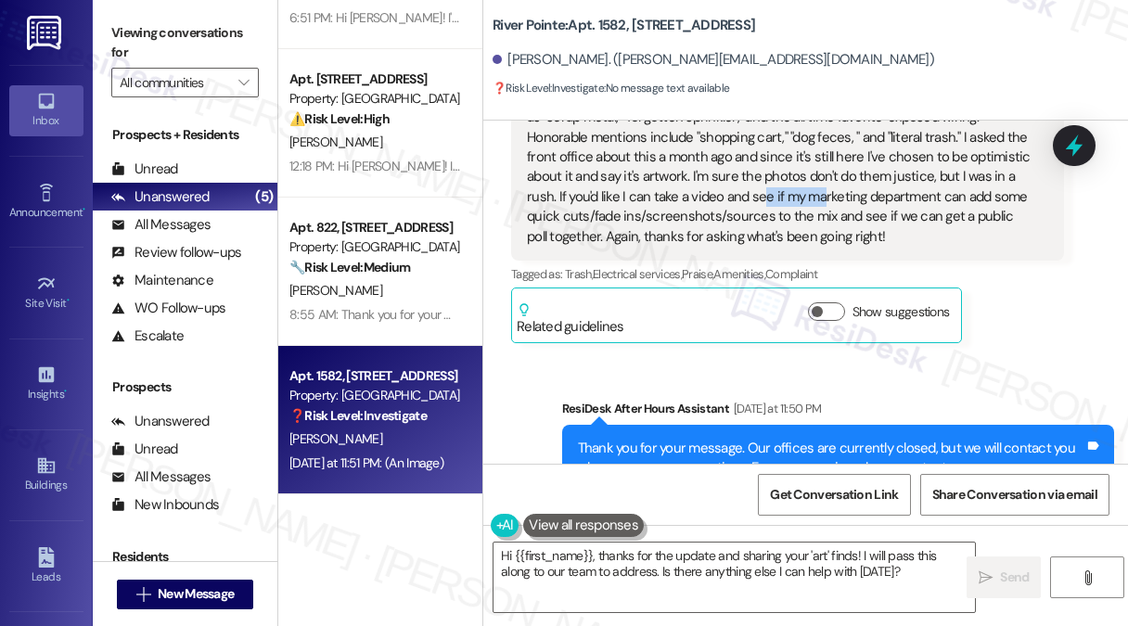
click at [692, 188] on div "Hey [PERSON_NAME], thank you for reaching out. The service team has been great …" at bounding box center [780, 147] width 507 height 198
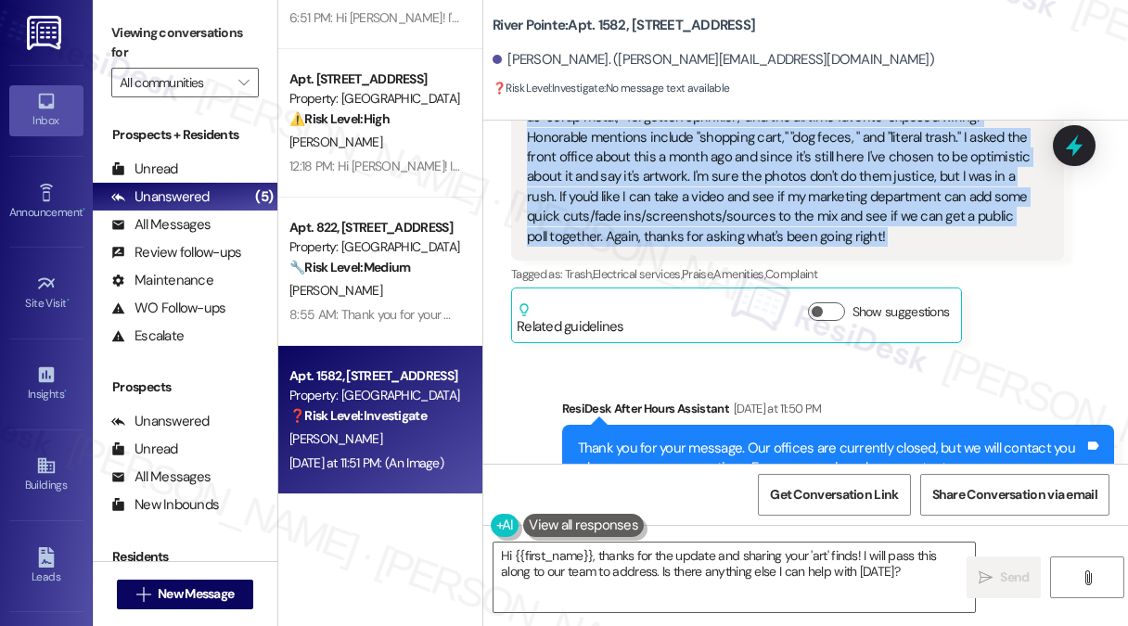
click at [692, 188] on div "Hey [PERSON_NAME], thank you for reaching out. The service team has been great …" at bounding box center [780, 147] width 507 height 198
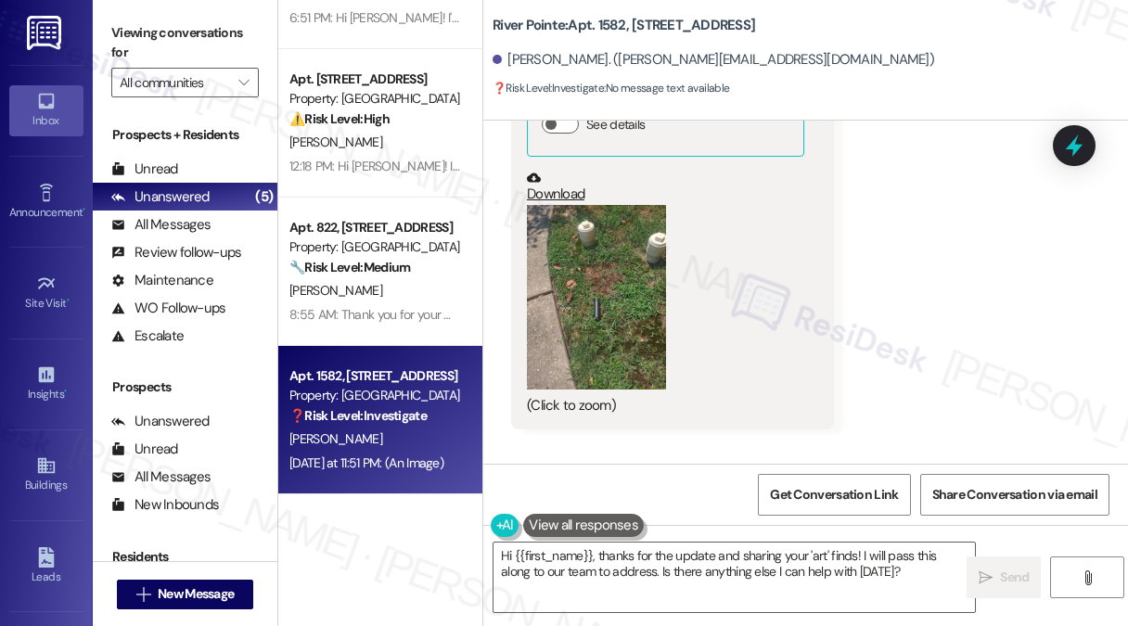
scroll to position [1484, 0]
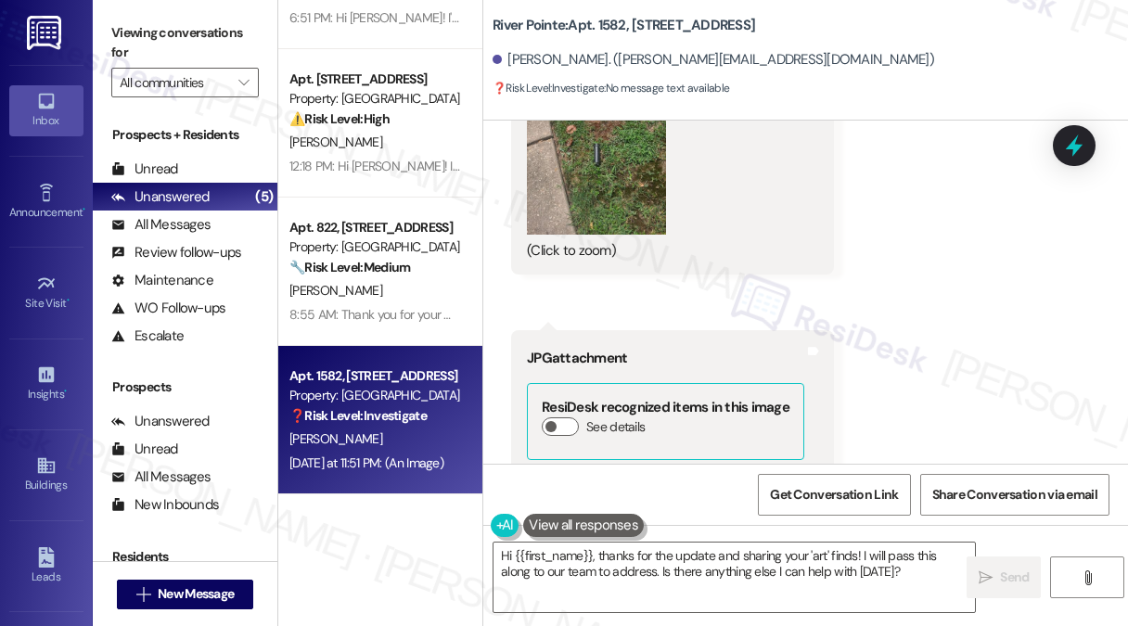
click at [178, 30] on label "Viewing conversations for" at bounding box center [184, 43] width 147 height 49
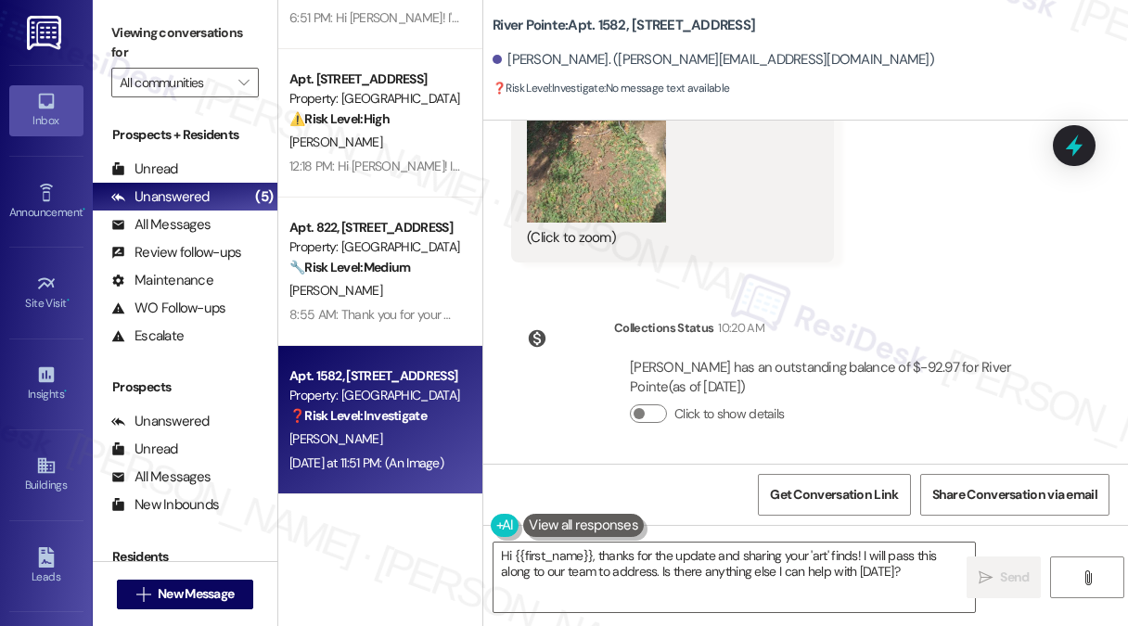
scroll to position [1955, 0]
drag, startPoint x: 236, startPoint y: 32, endPoint x: 245, endPoint y: 36, distance: 9.5
click at [236, 32] on label "Viewing conversations for" at bounding box center [184, 43] width 147 height 49
click at [757, 560] on textarea "Hi {{first_name}}, thanks for the update and sharing your 'art' finds! I will p…" at bounding box center [733, 577] width 481 height 70
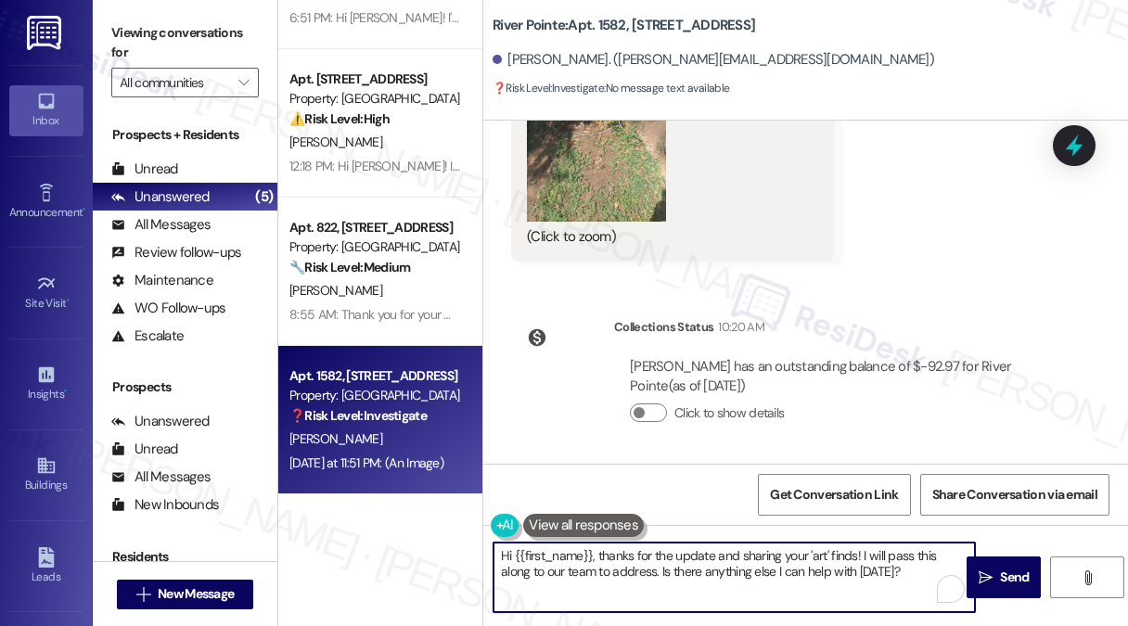
click at [757, 560] on textarea "Hi {{first_name}}, thanks for the update and sharing your 'art' finds! I will p…" at bounding box center [733, 577] width 481 height 70
click at [698, 569] on textarea "Hi {{first_name}}, thanks for the update and sharing your 'art' finds! I will p…" at bounding box center [733, 577] width 481 height 70
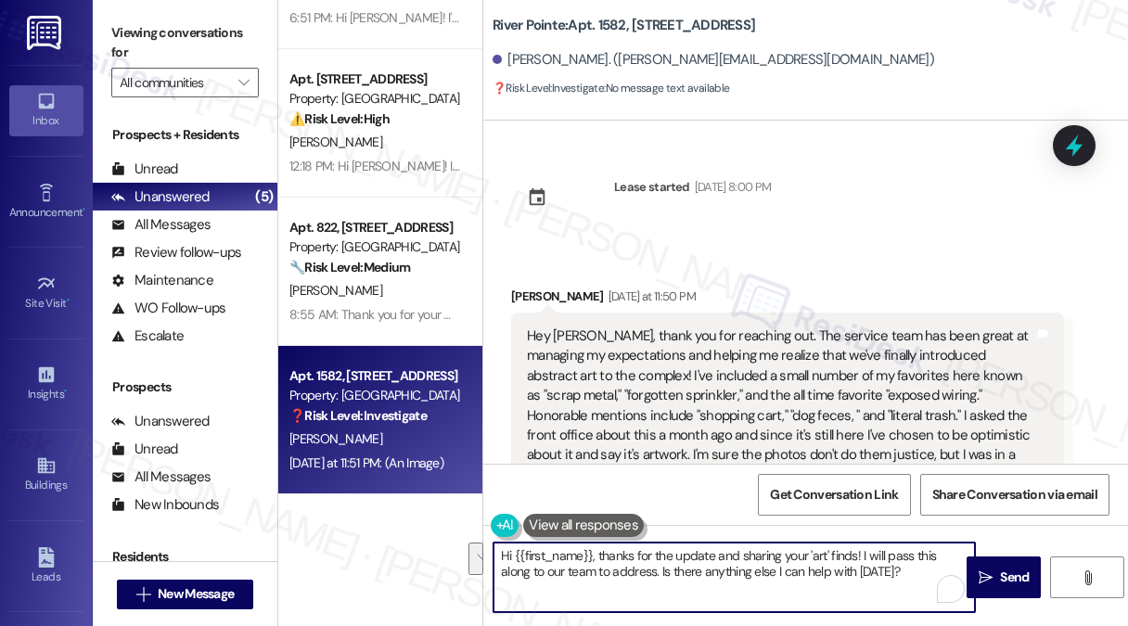
scroll to position [185, 0]
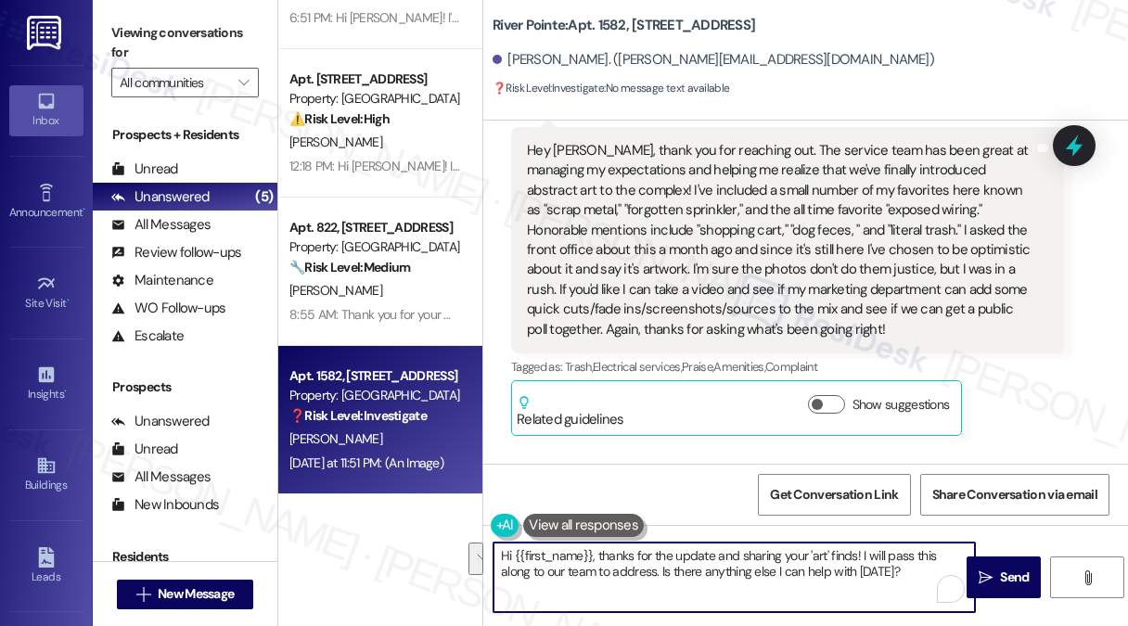
click at [696, 195] on div "Hey [PERSON_NAME], thank you for reaching out. The service team has been great …" at bounding box center [780, 240] width 507 height 198
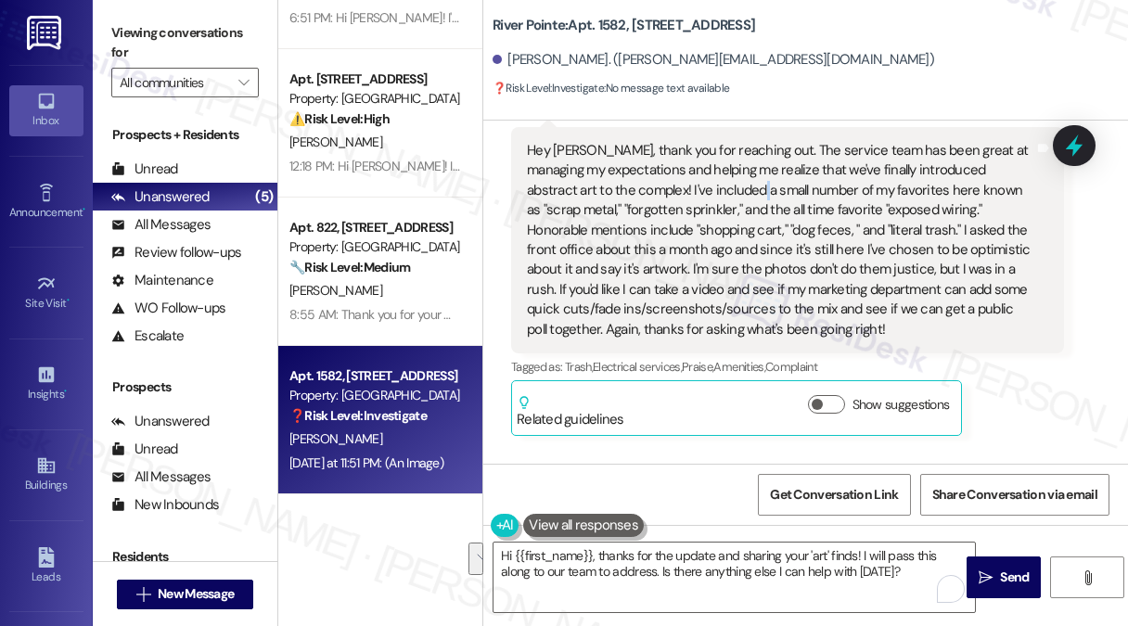
click at [696, 195] on div "Hey [PERSON_NAME], thank you for reaching out. The service team has been great …" at bounding box center [780, 240] width 507 height 198
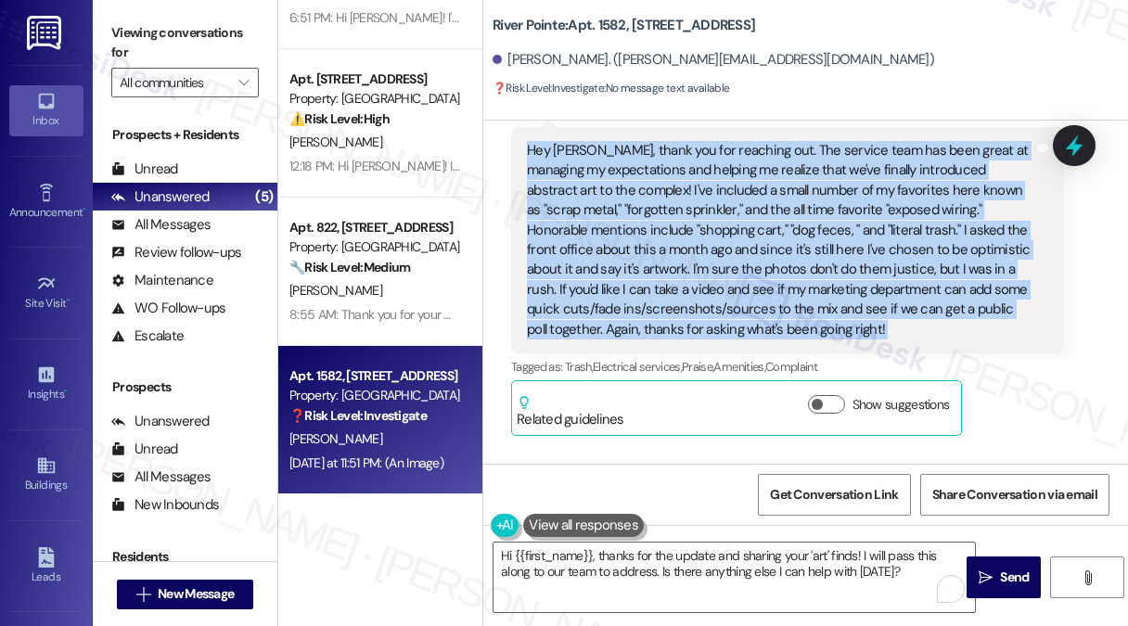
click at [696, 195] on div "Hey [PERSON_NAME], thank you for reaching out. The service team has been great …" at bounding box center [780, 240] width 507 height 198
click at [819, 174] on div "Hey [PERSON_NAME], thank you for reaching out. The service team has been great …" at bounding box center [780, 240] width 507 height 198
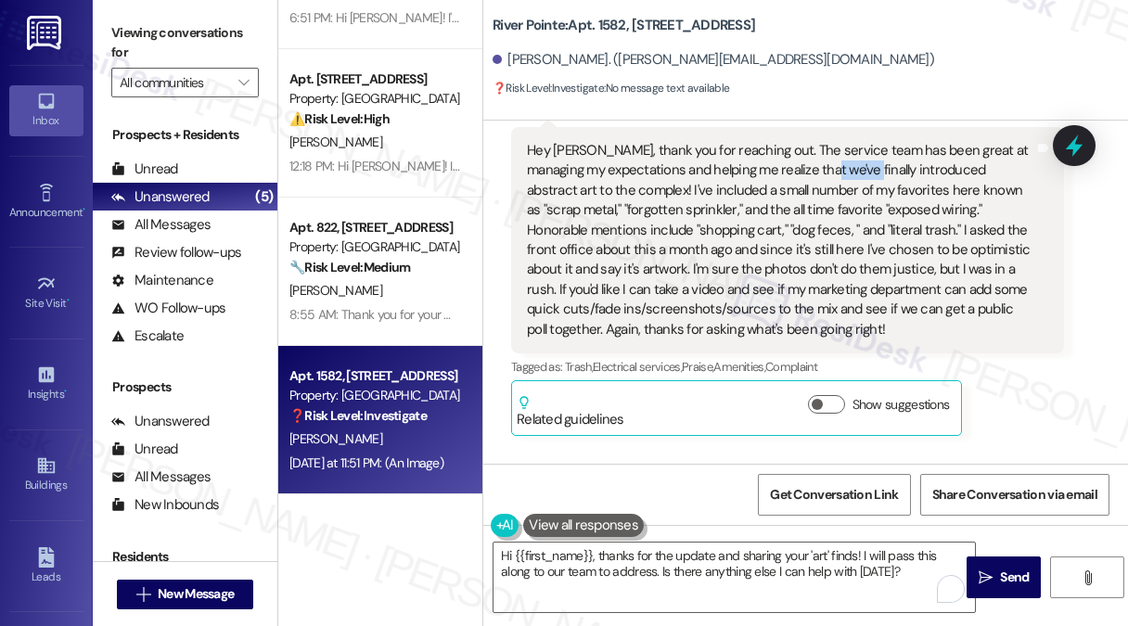
click at [819, 174] on div "Hey [PERSON_NAME], thank you for reaching out. The service team has been great …" at bounding box center [780, 240] width 507 height 198
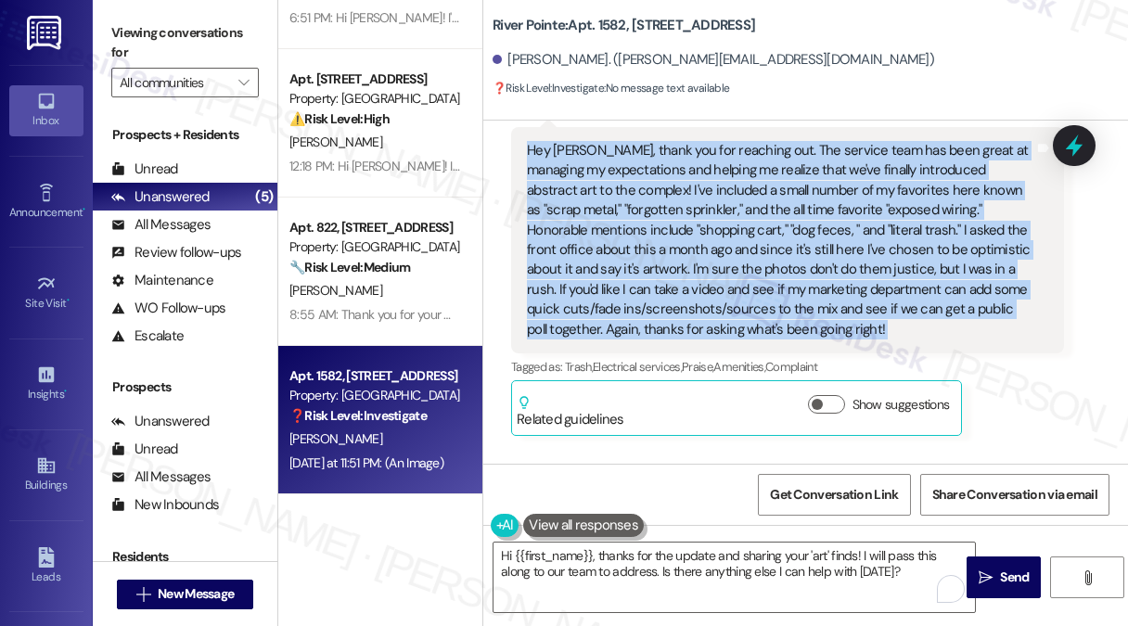
click at [819, 174] on div "Hey [PERSON_NAME], thank you for reaching out. The service team has been great …" at bounding box center [780, 240] width 507 height 198
click at [826, 166] on div "Hey [PERSON_NAME], thank you for reaching out. The service team has been great …" at bounding box center [780, 240] width 507 height 198
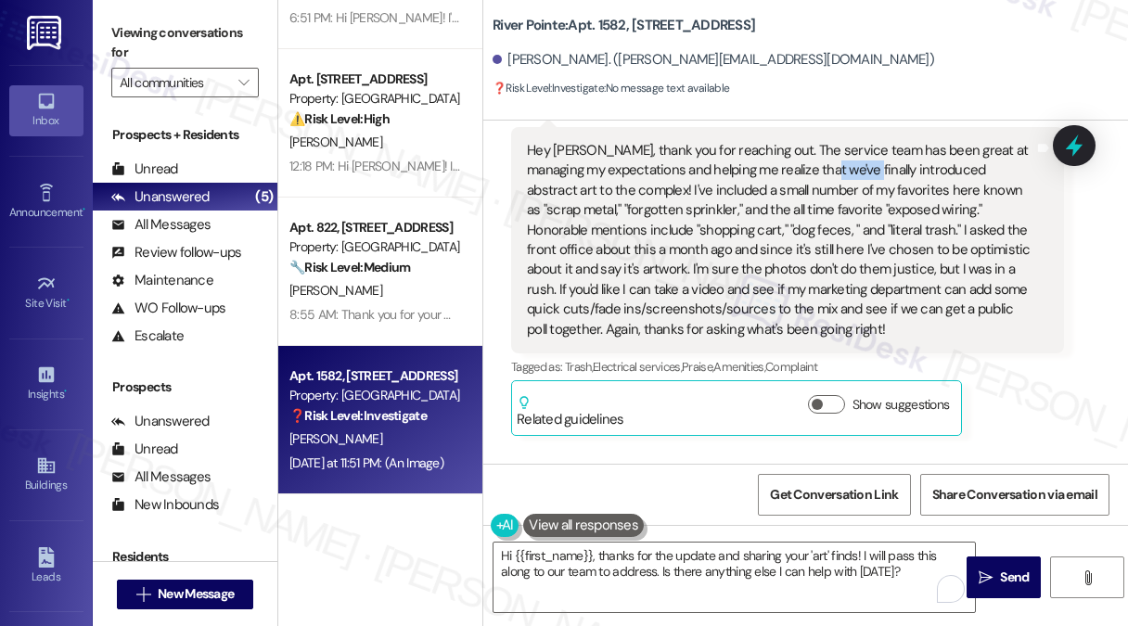
click at [826, 166] on div "Hey [PERSON_NAME], thank you for reaching out. The service team has been great …" at bounding box center [780, 240] width 507 height 198
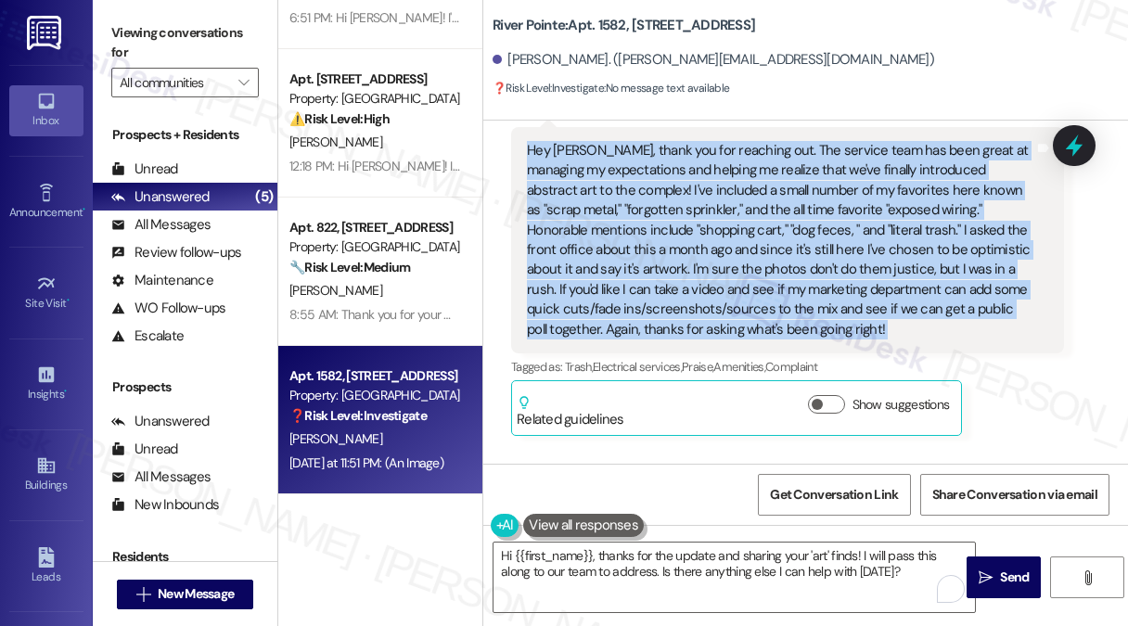
click at [826, 166] on div "Hey [PERSON_NAME], thank you for reaching out. The service team has been great …" at bounding box center [780, 240] width 507 height 198
click at [772, 200] on div "Hey [PERSON_NAME], thank you for reaching out. The service team has been great …" at bounding box center [780, 240] width 507 height 198
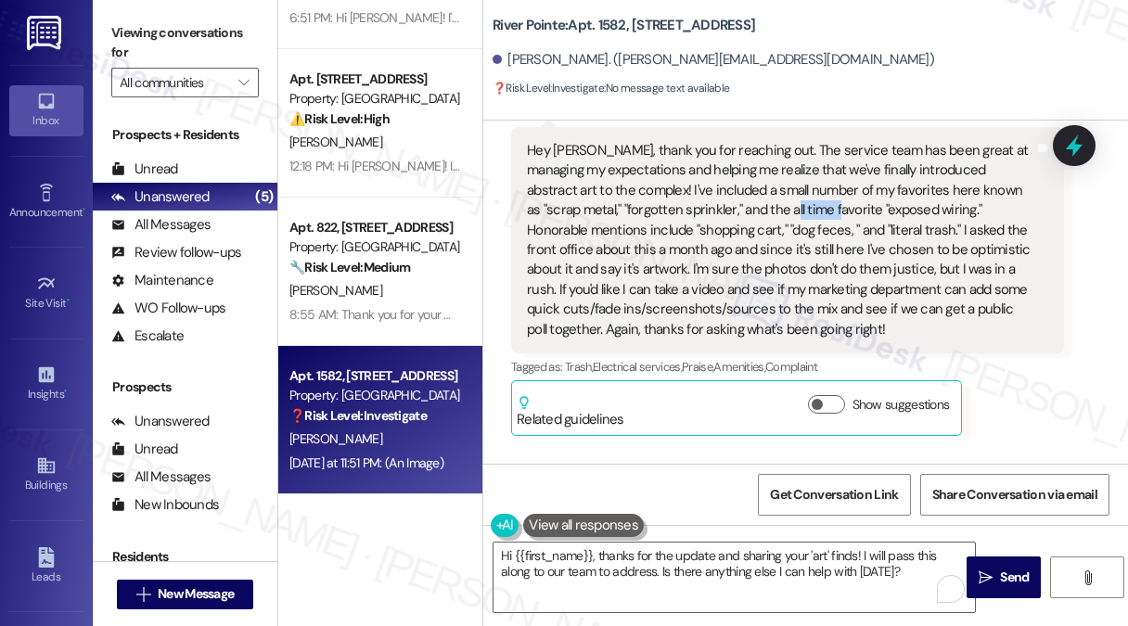
click at [772, 200] on div "Hey [PERSON_NAME], thank you for reaching out. The service team has been great …" at bounding box center [780, 240] width 507 height 198
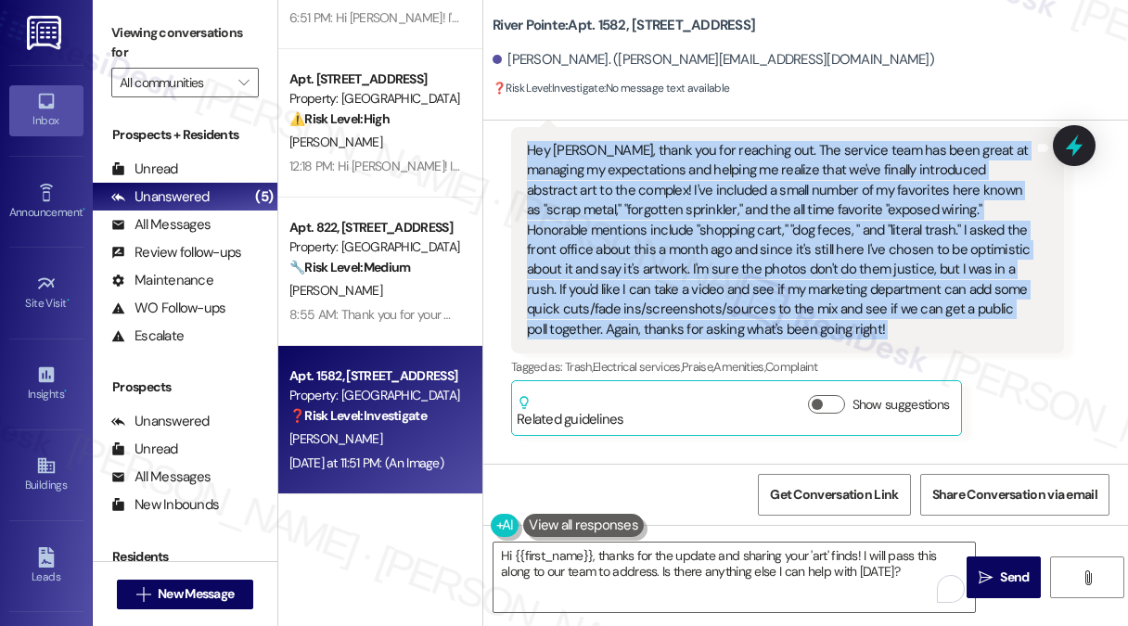
click at [772, 200] on div "Hey [PERSON_NAME], thank you for reaching out. The service team has been great …" at bounding box center [780, 240] width 507 height 198
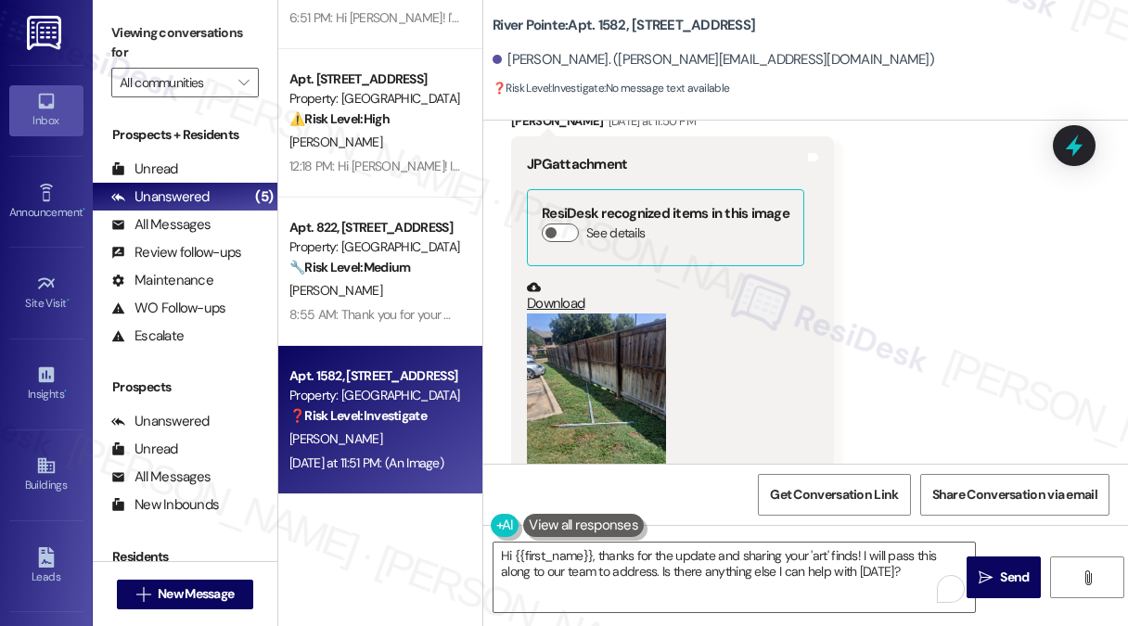
scroll to position [835, 0]
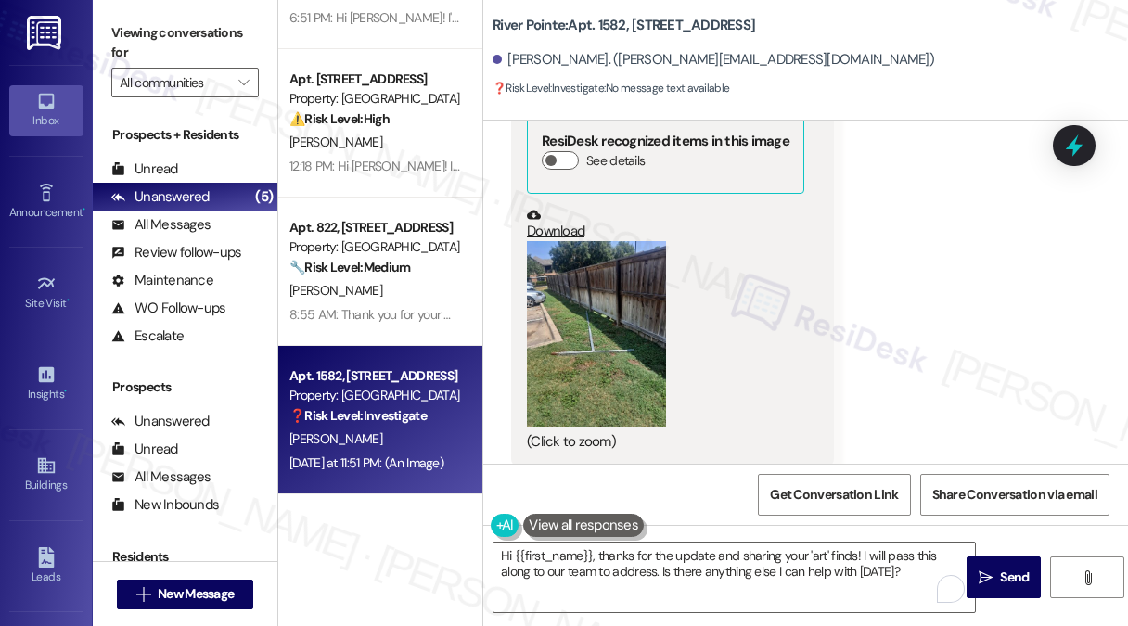
click at [638, 306] on button "Zoom image" at bounding box center [596, 333] width 139 height 185
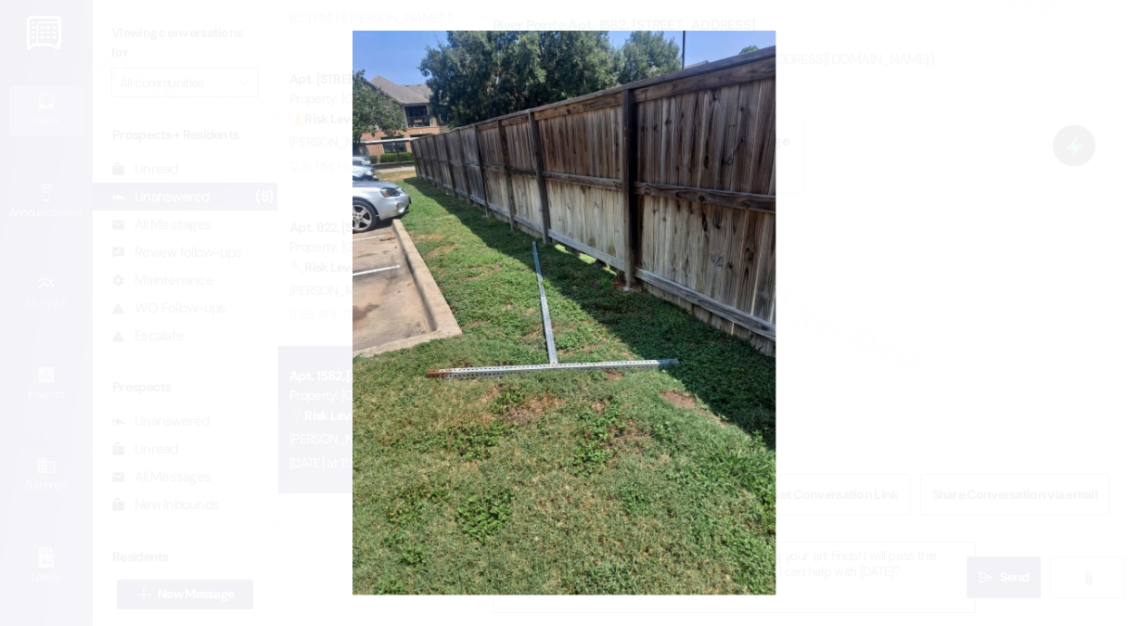
click at [908, 320] on button "Unzoom image" at bounding box center [564, 313] width 1128 height 626
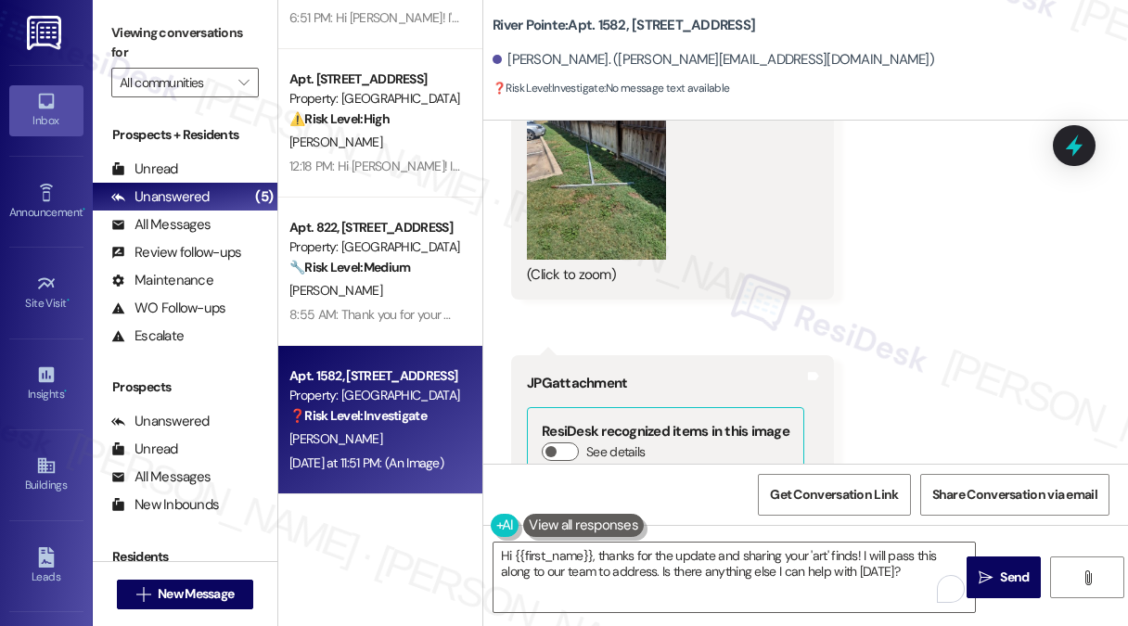
scroll to position [1298, 0]
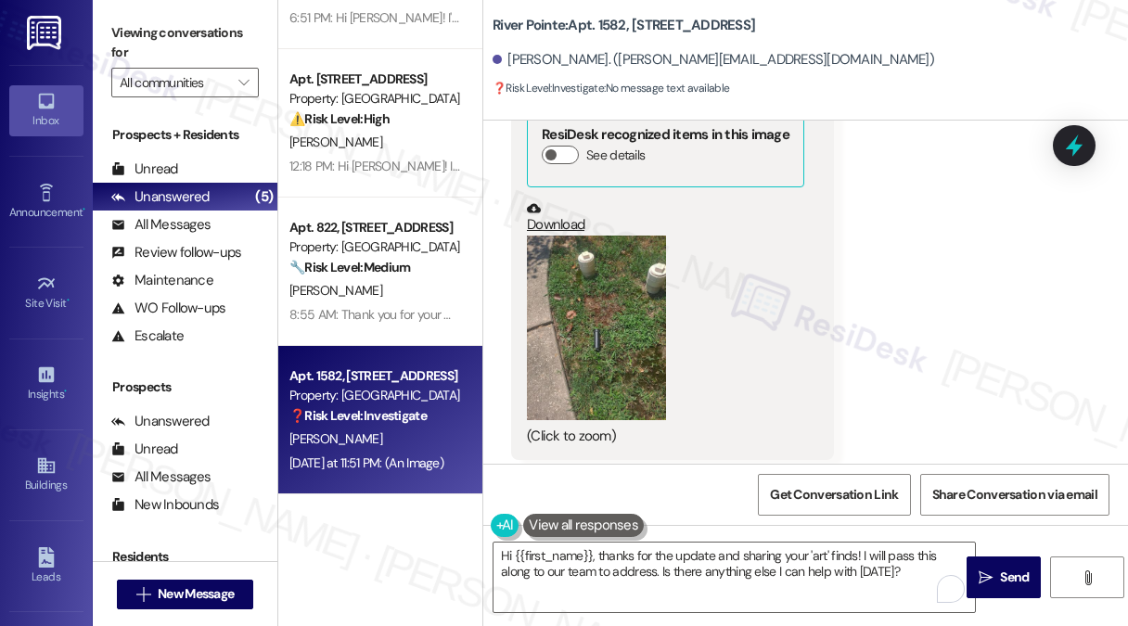
click at [623, 300] on button "Zoom image" at bounding box center [596, 328] width 139 height 185
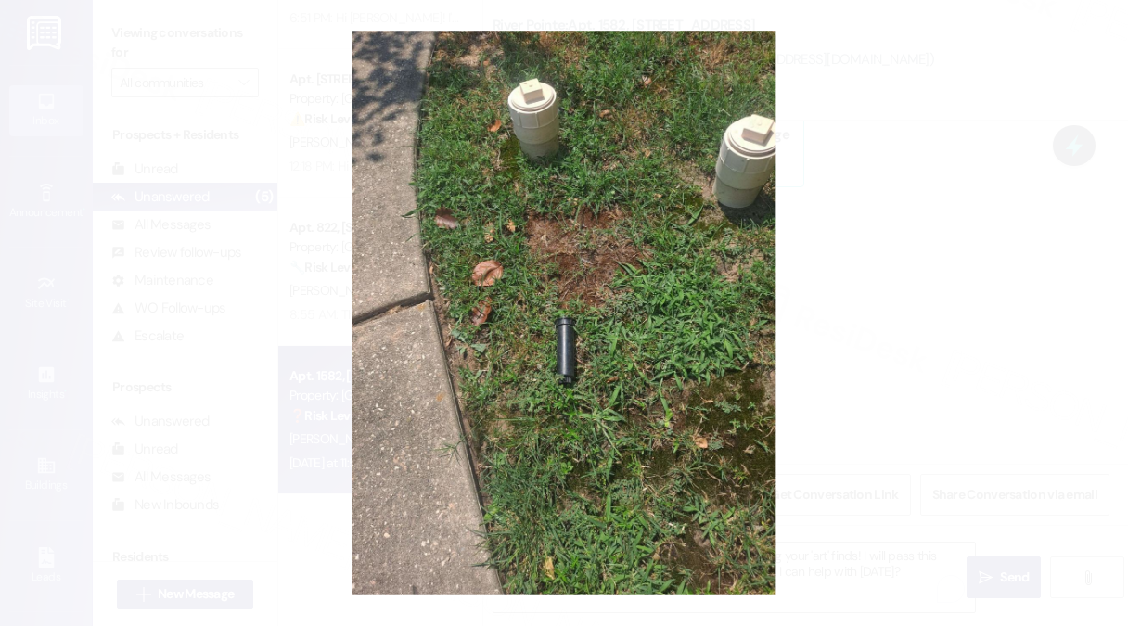
click at [831, 293] on button "Unzoom image" at bounding box center [564, 313] width 1128 height 626
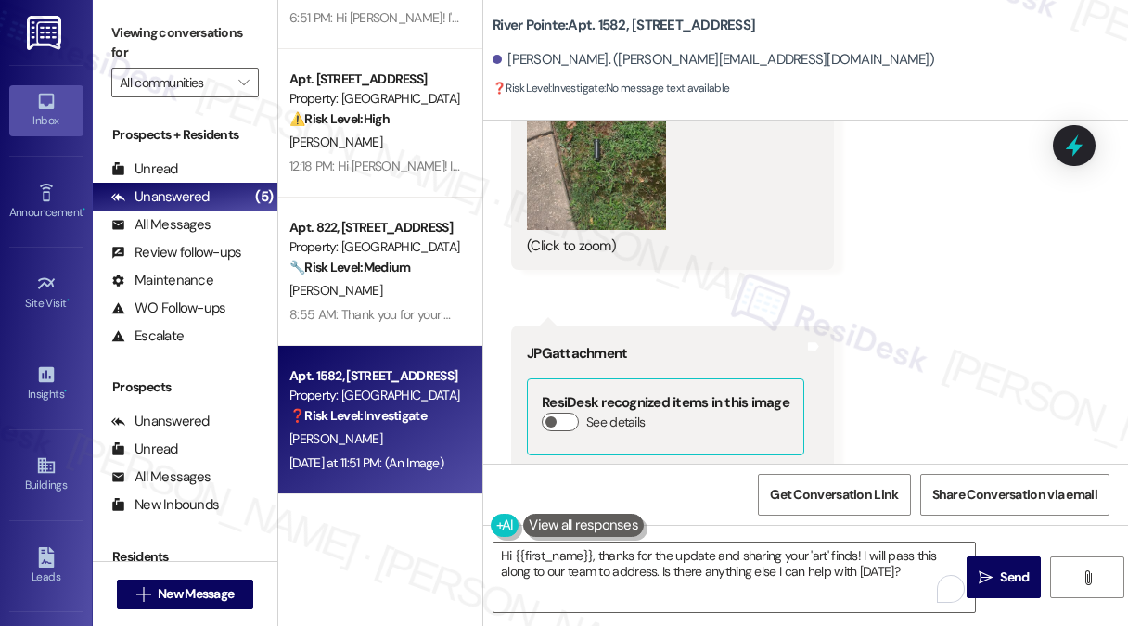
scroll to position [1854, 0]
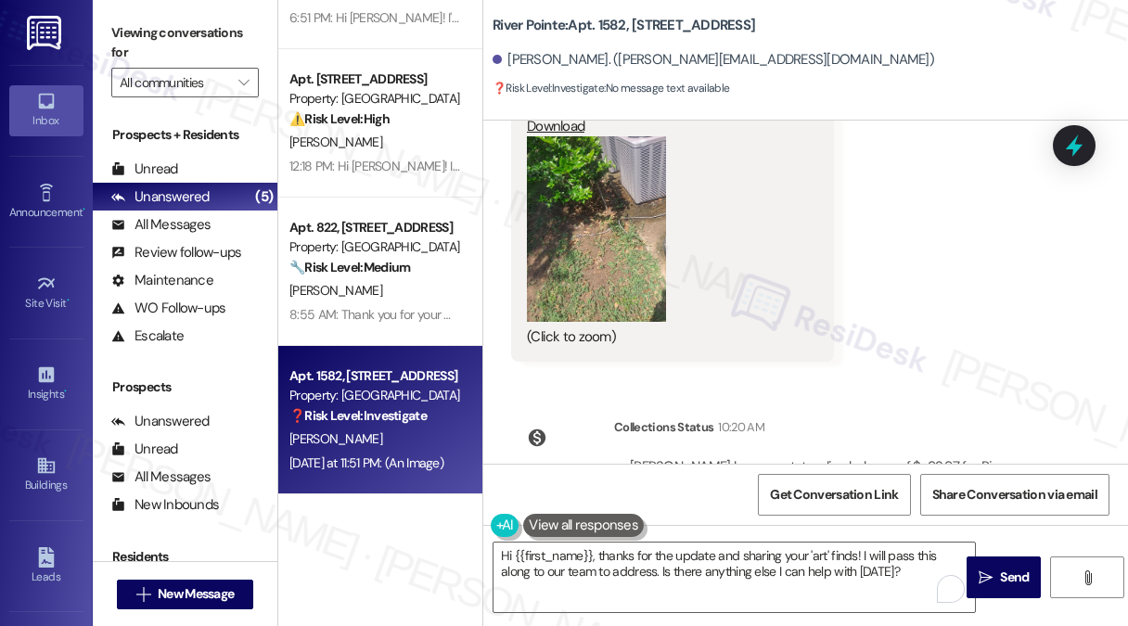
click at [590, 246] on button "Zoom image" at bounding box center [596, 228] width 139 height 185
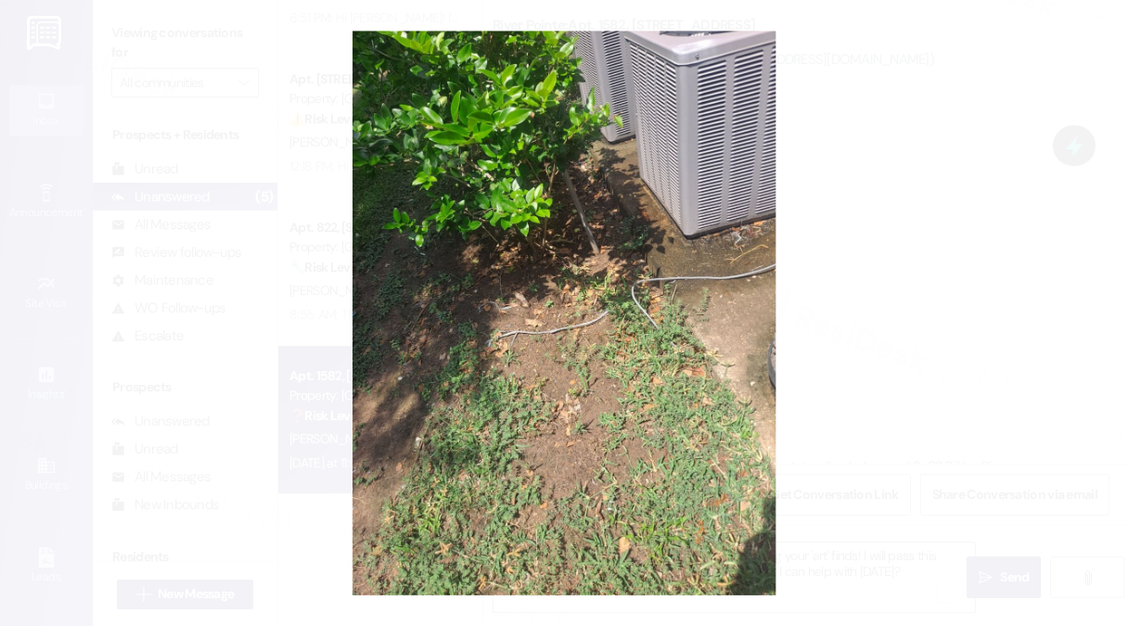
click at [894, 247] on button "Unzoom image" at bounding box center [564, 313] width 1128 height 626
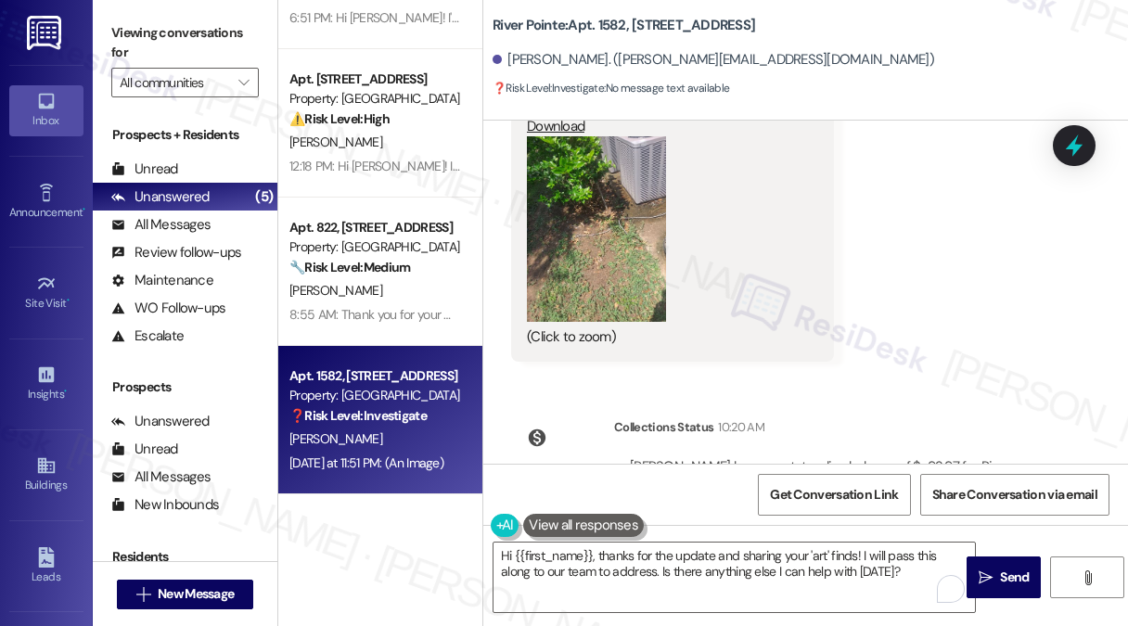
click at [219, 53] on label "Viewing conversations for" at bounding box center [184, 43] width 147 height 49
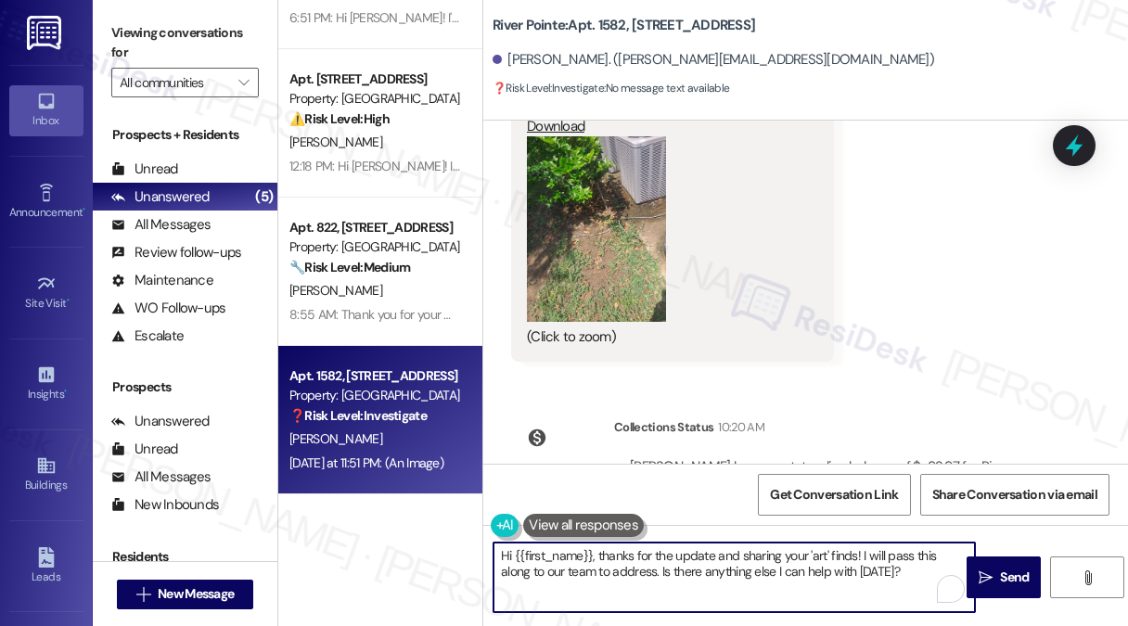
click at [736, 566] on textarea "Hi {{first_name}}, thanks for the update and sharing your 'art' finds! I will p…" at bounding box center [733, 577] width 481 height 70
click at [886, 568] on textarea "Hi {{first_name}}, thanks for the update and sharing your 'art' finds! I will p…" at bounding box center [733, 577] width 481 height 70
drag, startPoint x: 912, startPoint y: 573, endPoint x: 598, endPoint y: 554, distance: 314.9
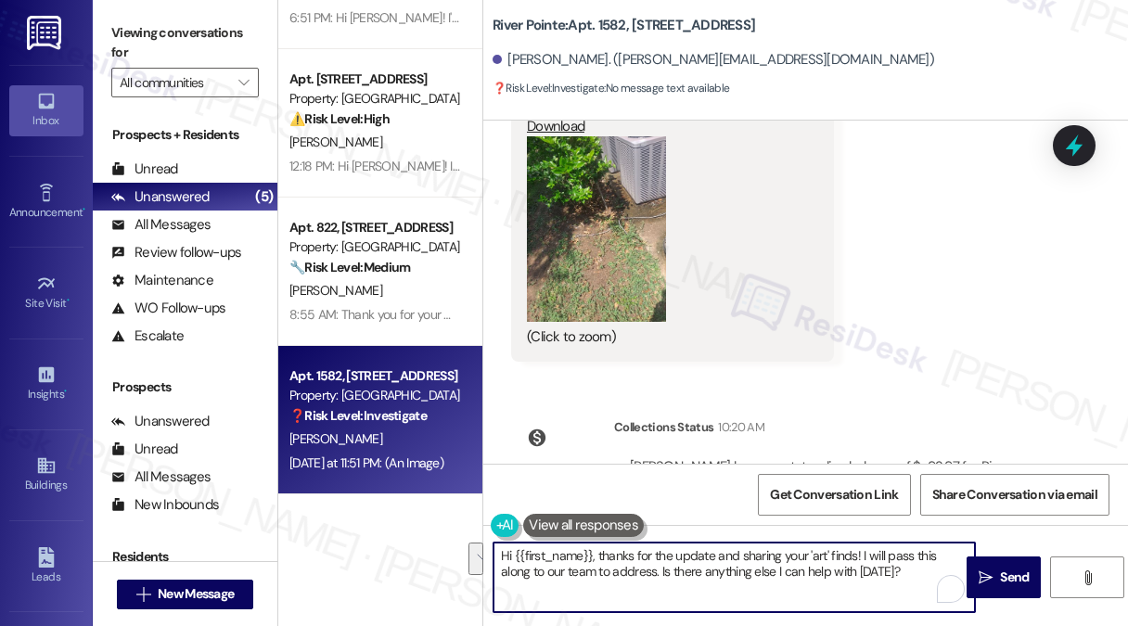
click at [598, 554] on textarea "Hi {{first_name}}, thanks for the update and sharing your 'art' finds! I will p…" at bounding box center [733, 577] width 481 height 70
paste textarea "Thank you for reaching out and for sharing your experience with us. I’m sorry t…"
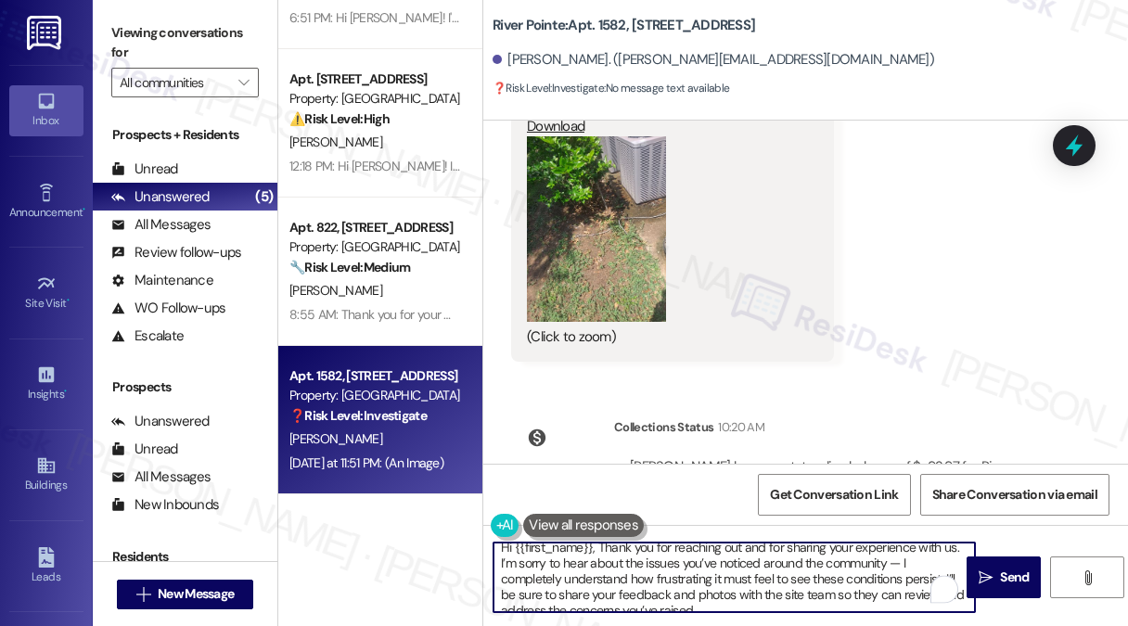
scroll to position [0, 0]
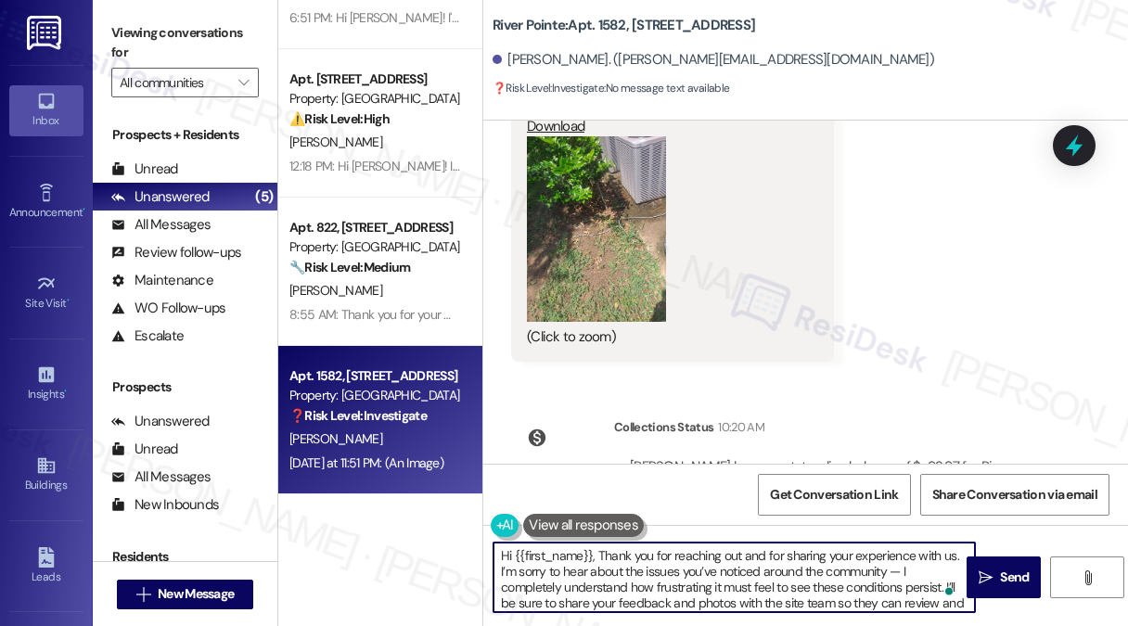
click at [519, 70] on div "[PERSON_NAME]. ([PERSON_NAME][EMAIL_ADDRESS][DOMAIN_NAME])" at bounding box center [809, 60] width 635 height 37
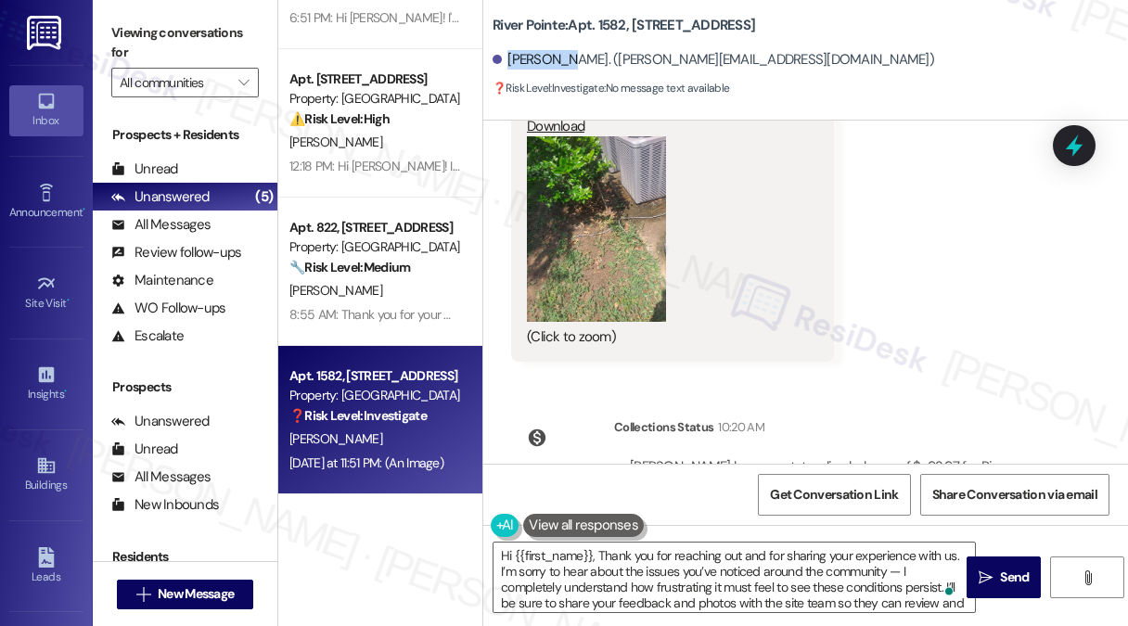
click at [519, 70] on div "[PERSON_NAME]. ([PERSON_NAME][EMAIL_ADDRESS][DOMAIN_NAME])" at bounding box center [809, 60] width 635 height 37
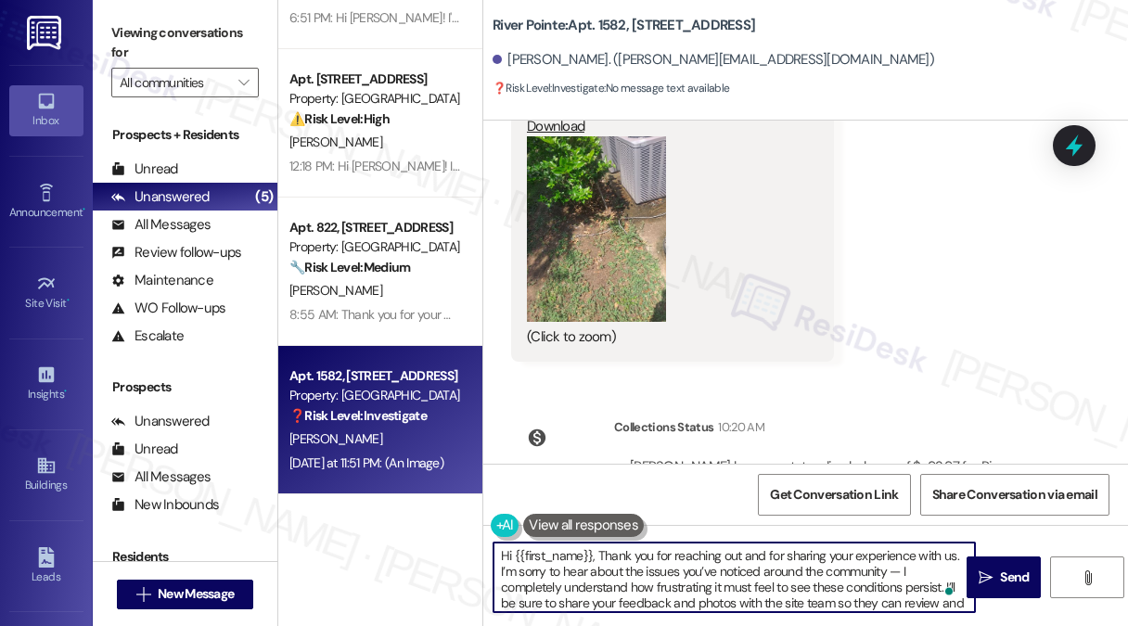
click at [601, 557] on textarea "Hi {{first_name}}, Thank you for reaching out and for sharing your experience w…" at bounding box center [733, 577] width 481 height 70
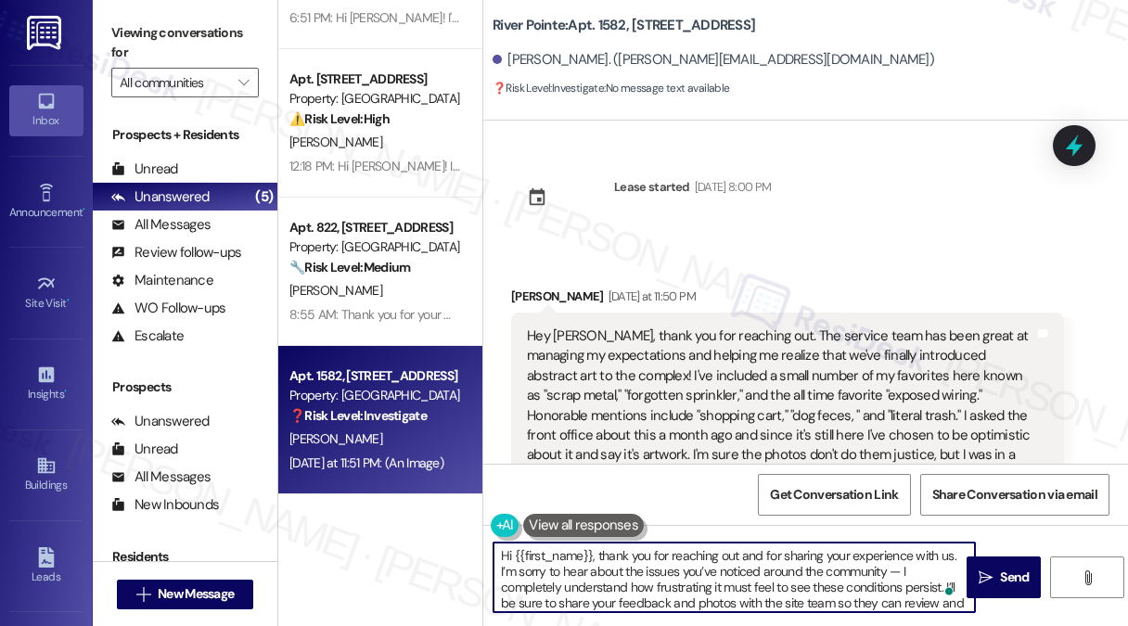
scroll to position [93, 0]
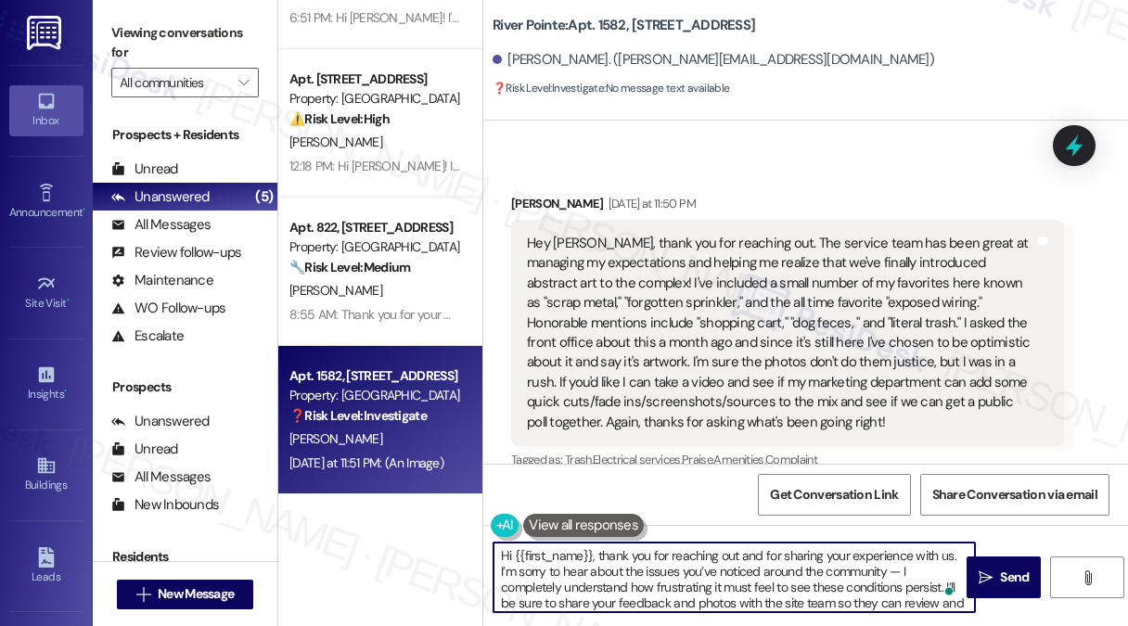
click at [757, 321] on div "Hey [PERSON_NAME], thank you for reaching out. The service team has been great …" at bounding box center [780, 333] width 507 height 198
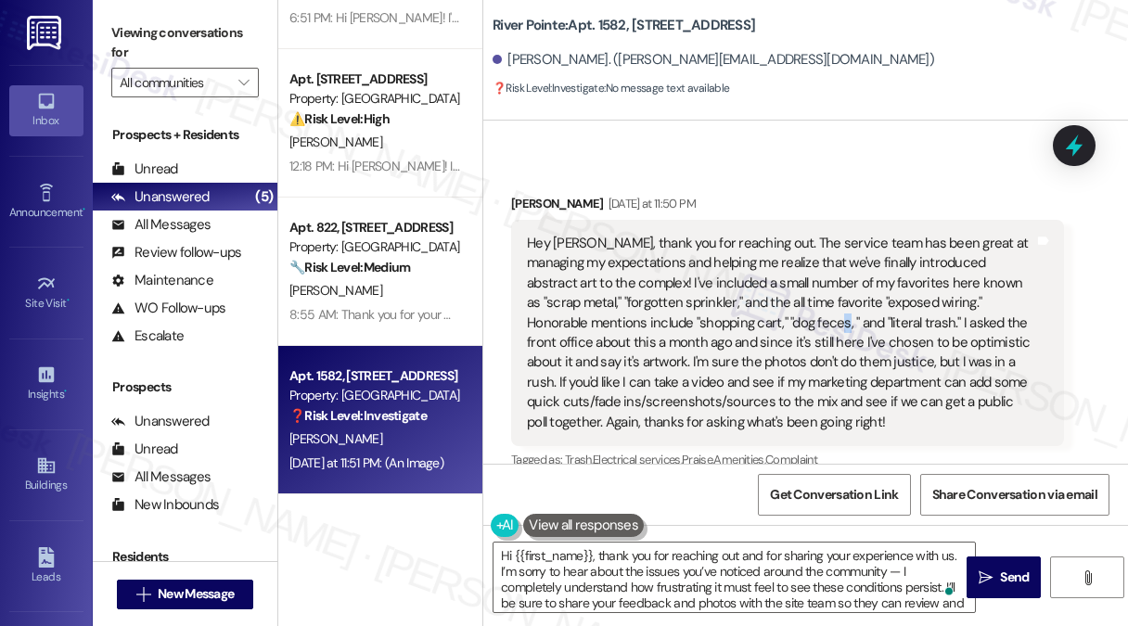
click at [757, 321] on div "Hey [PERSON_NAME], thank you for reaching out. The service team has been great …" at bounding box center [780, 333] width 507 height 198
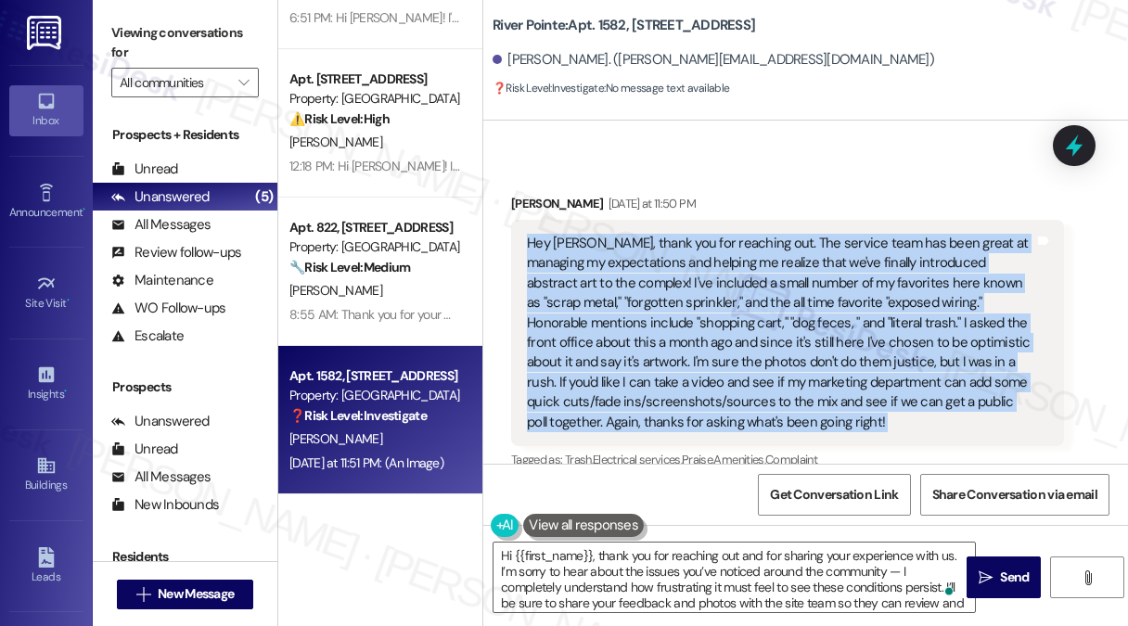
click at [757, 321] on div "Hey [PERSON_NAME], thank you for reaching out. The service team has been great …" at bounding box center [780, 333] width 507 height 198
click at [809, 298] on div "Hey [PERSON_NAME], thank you for reaching out. The service team has been great …" at bounding box center [780, 333] width 507 height 198
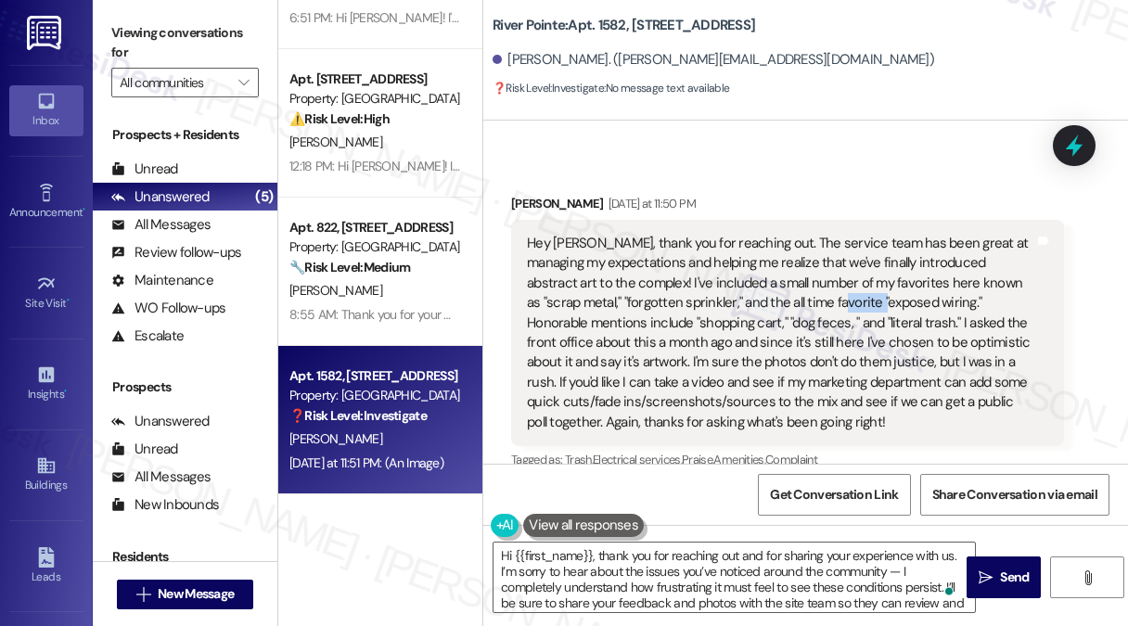
click at [809, 298] on div "Hey [PERSON_NAME], thank you for reaching out. The service team has been great …" at bounding box center [780, 333] width 507 height 198
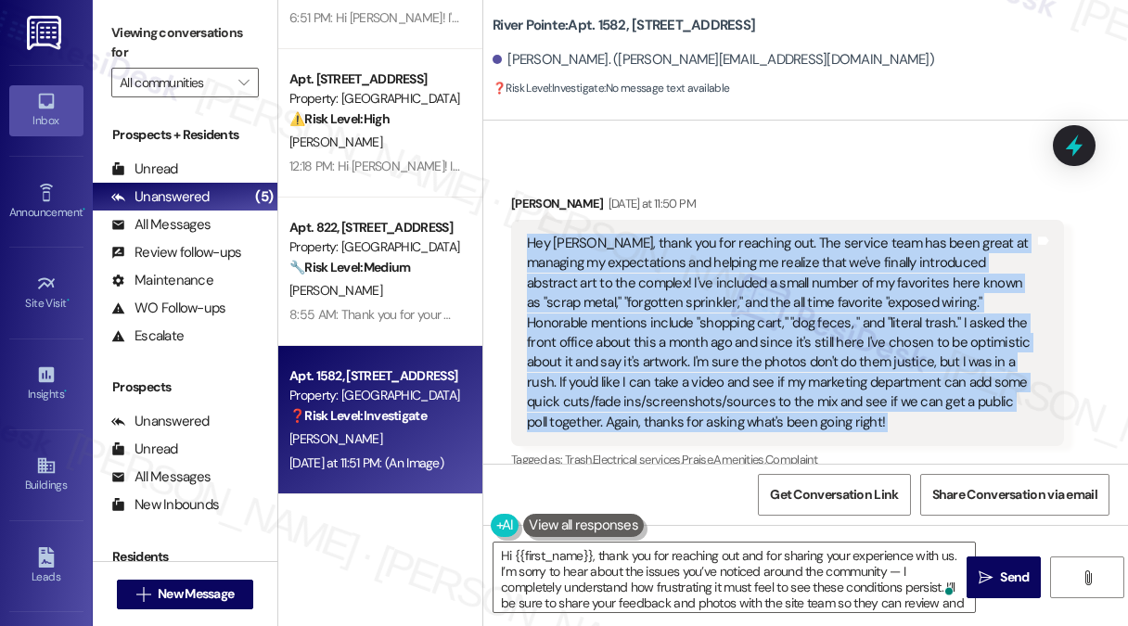
click at [809, 298] on div "Hey [PERSON_NAME], thank you for reaching out. The service team has been great …" at bounding box center [780, 333] width 507 height 198
click at [656, 298] on div "Hey [PERSON_NAME], thank you for reaching out. The service team has been great …" at bounding box center [780, 333] width 507 height 198
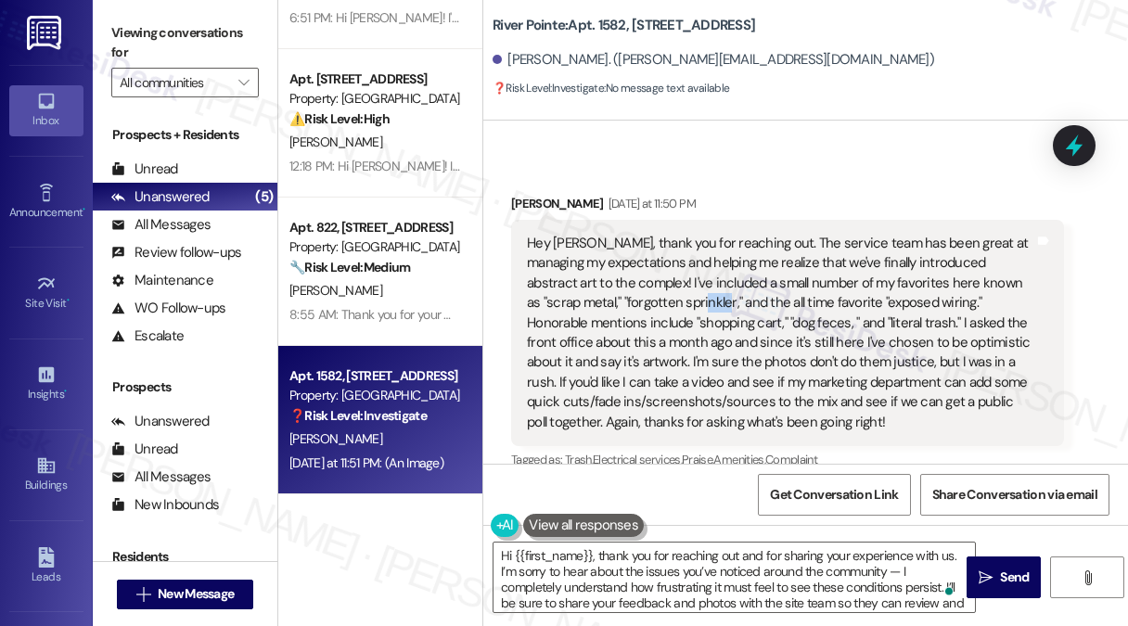
click at [656, 298] on div "Hey [PERSON_NAME], thank you for reaching out. The service team has been great …" at bounding box center [780, 333] width 507 height 198
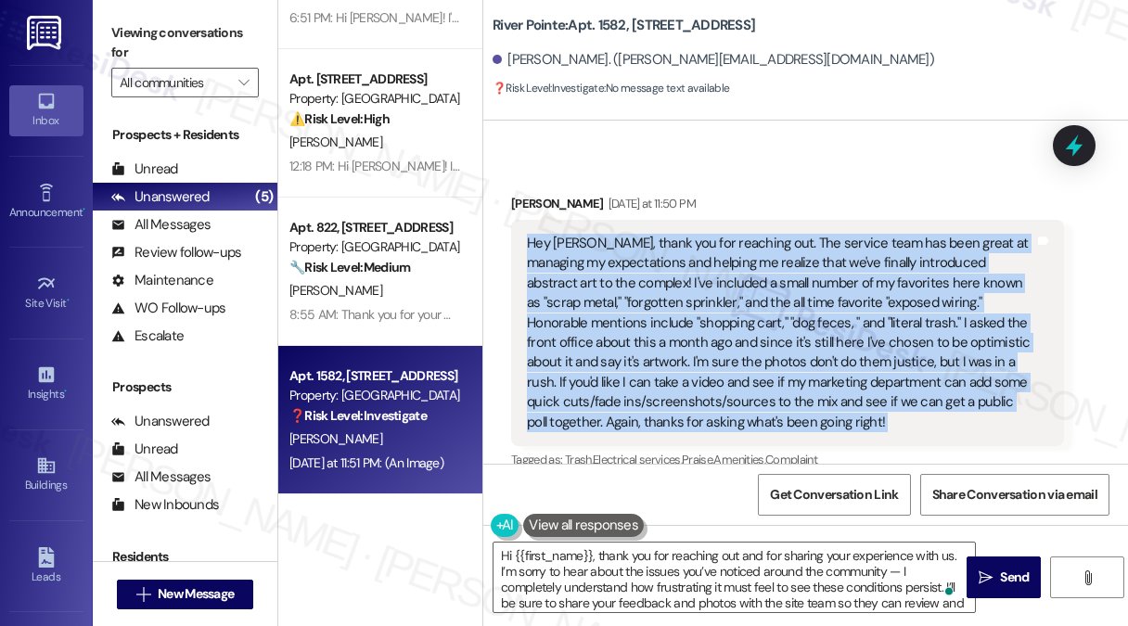
click at [656, 298] on div "Hey [PERSON_NAME], thank you for reaching out. The service team has been great …" at bounding box center [780, 333] width 507 height 198
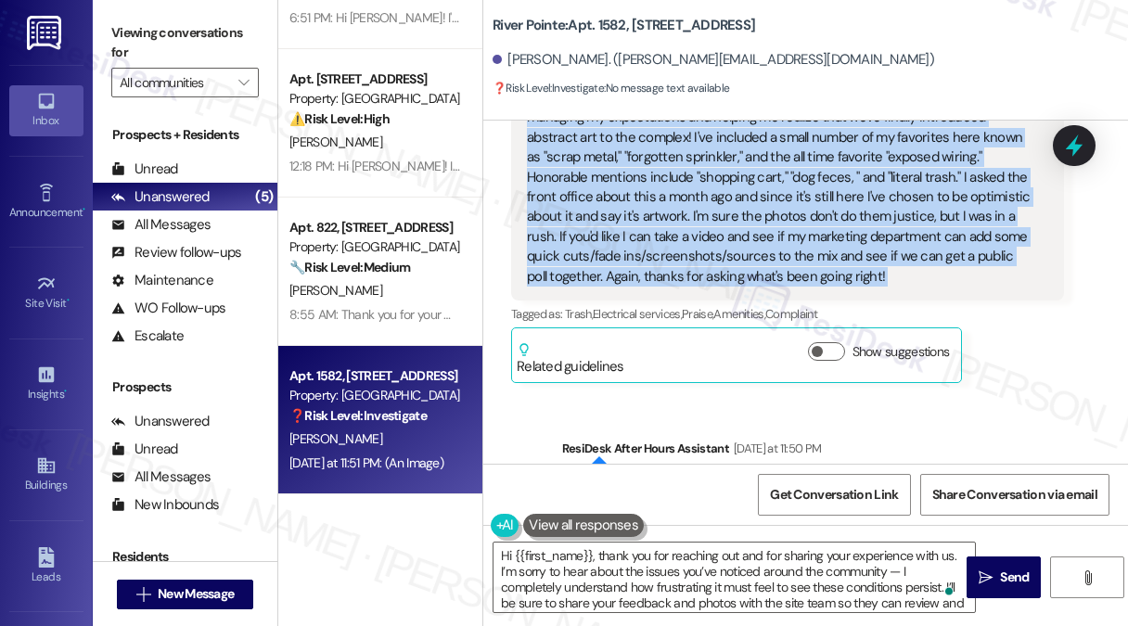
scroll to position [193, 0]
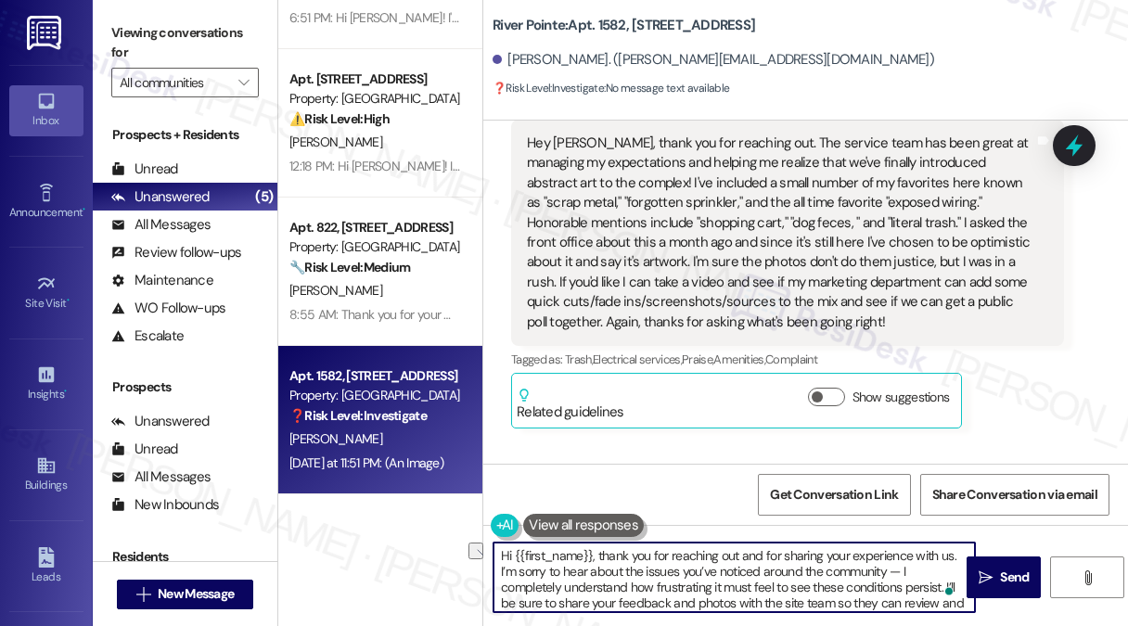
drag, startPoint x: 909, startPoint y: 573, endPoint x: 891, endPoint y: 570, distance: 17.8
click at [891, 570] on textarea "Hi {{first_name}}, thank you for reaching out and for sharing your experience w…" at bounding box center [733, 577] width 481 height 70
click at [835, 585] on textarea "Hi {{first_name}}, thank you for reaching out and for sharing your experience w…" at bounding box center [733, 577] width 481 height 70
click at [534, 585] on textarea "Hi {{first_name}}, thank you for reaching out and for sharing your experience w…" at bounding box center [733, 577] width 481 height 70
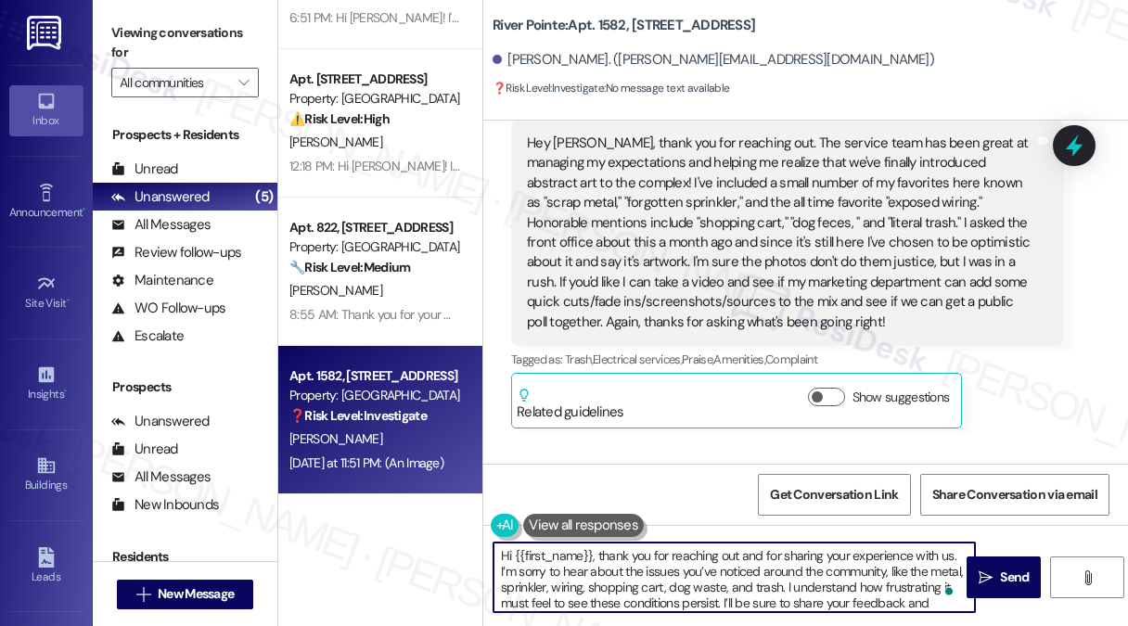
click at [533, 585] on textarea "Hi {{first_name}}, thank you for reaching out and for sharing your experience w…" at bounding box center [733, 577] width 481 height 70
click at [584, 585] on textarea "Hi {{first_name}}, thank you for reaching out and for sharing your experience w…" at bounding box center [733, 577] width 481 height 70
click at [605, 585] on textarea "Hi {{first_name}}, thank you for reaching out and for sharing your experience w…" at bounding box center [733, 577] width 481 height 70
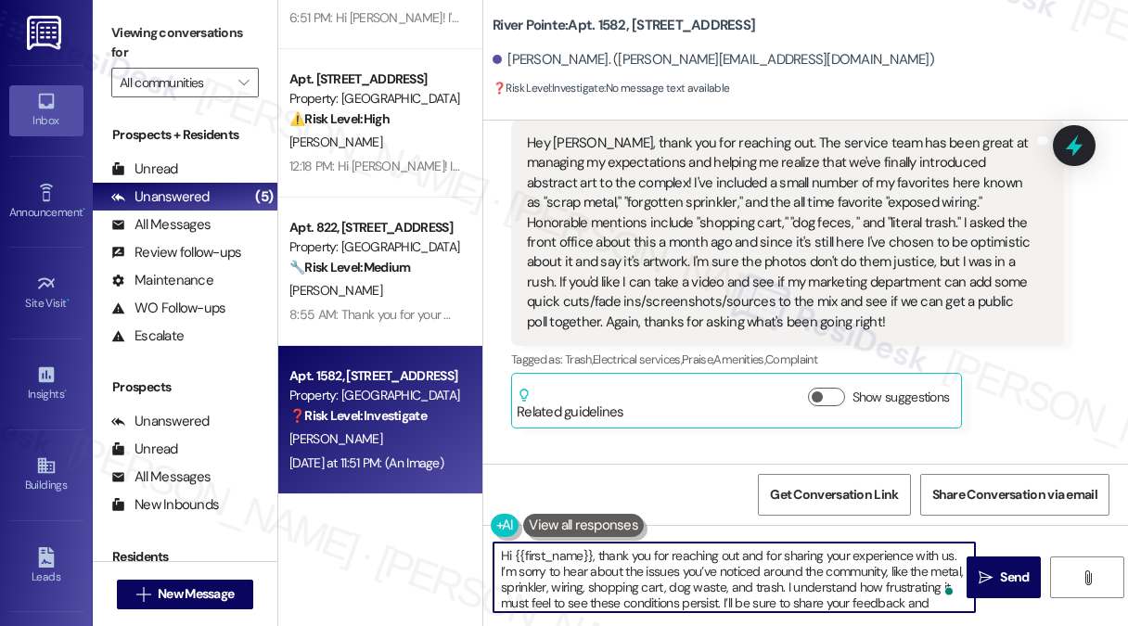
click at [605, 585] on textarea "Hi {{first_name}}, thank you for reaching out and for sharing your experience w…" at bounding box center [733, 577] width 481 height 70
click at [694, 581] on textarea "Hi {{first_name}}, thank you for reaching out and for sharing your experience w…" at bounding box center [733, 577] width 481 height 70
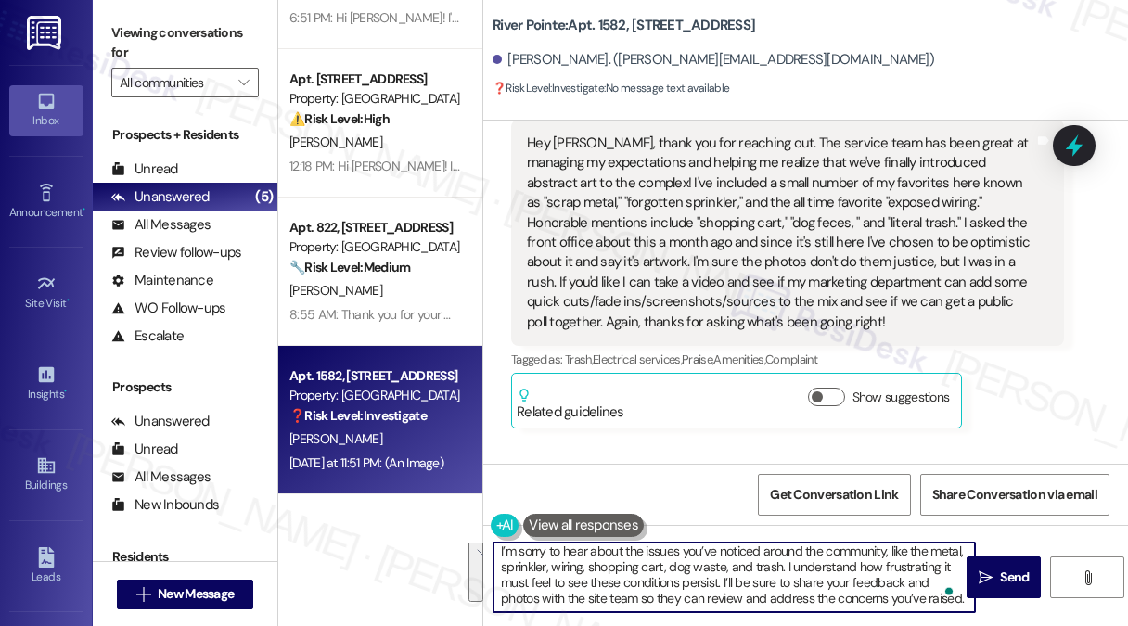
click at [588, 564] on textarea "Hi {{first_name}}, thank you for reaching out and for sharing your experience w…" at bounding box center [733, 577] width 481 height 70
click at [535, 567] on textarea "Hi {{first_name}}, thank you for reaching out and for sharing your experience w…" at bounding box center [733, 577] width 481 height 70
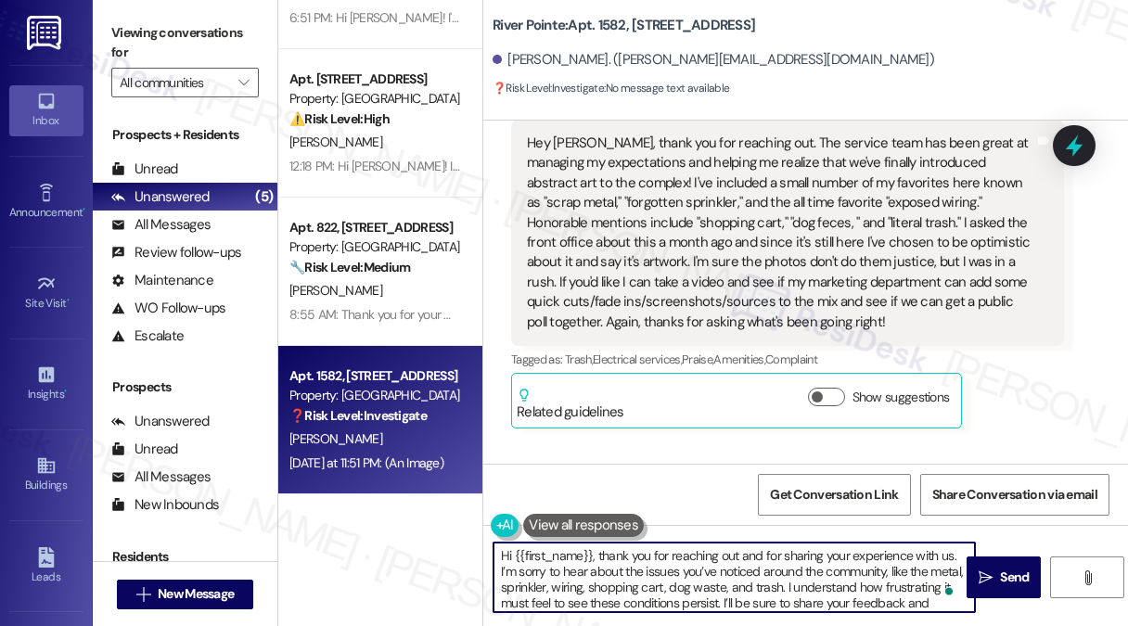
click at [666, 580] on textarea "Hi {{first_name}}, thank you for reaching out and for sharing your experience w…" at bounding box center [733, 577] width 481 height 70
click at [605, 582] on textarea "Hi {{first_name}}, thank you for reaching out and for sharing your experience w…" at bounding box center [733, 577] width 481 height 70
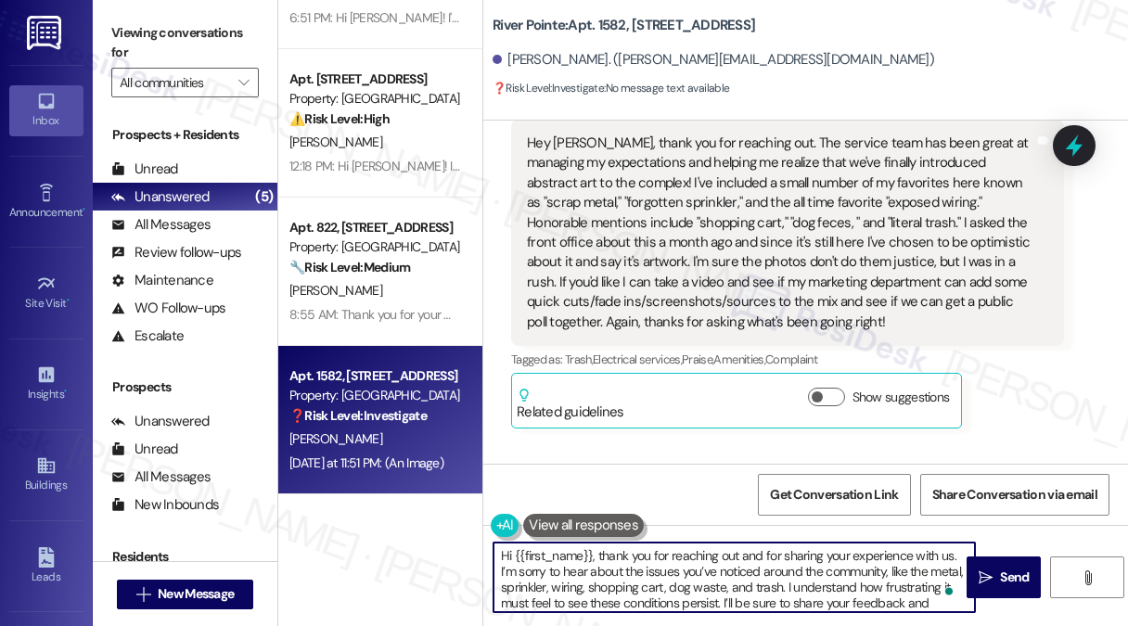
click at [605, 582] on textarea "Hi {{first_name}}, thank you for reaching out and for sharing your experience w…" at bounding box center [733, 577] width 481 height 70
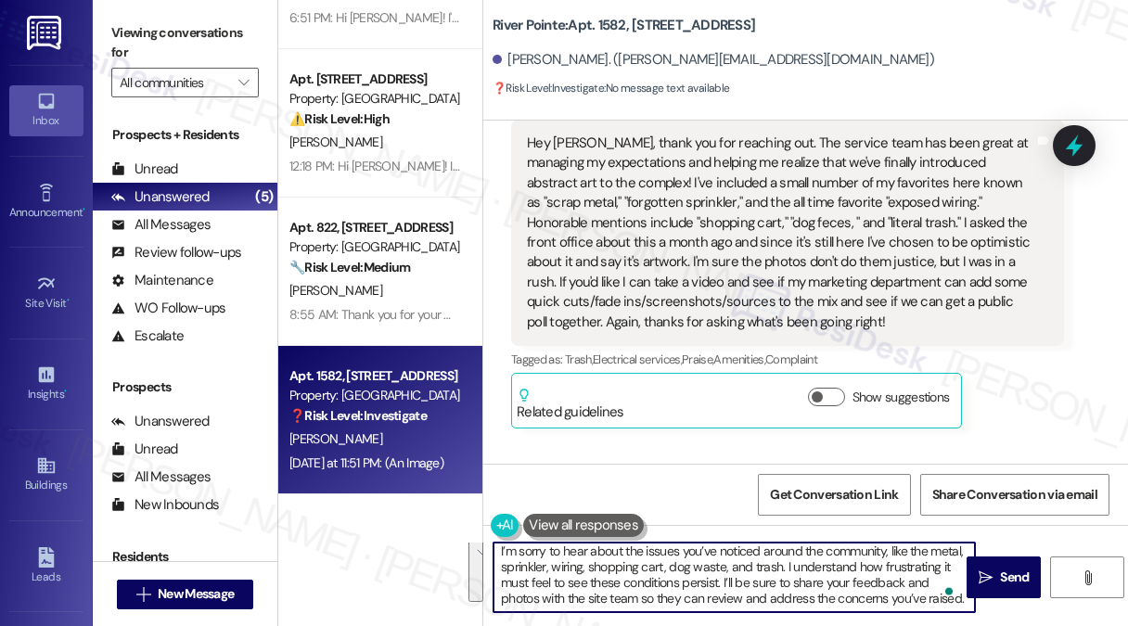
click at [768, 568] on textarea "Hi {{first_name}}, thank you for reaching out and for sharing your experience w…" at bounding box center [733, 577] width 481 height 70
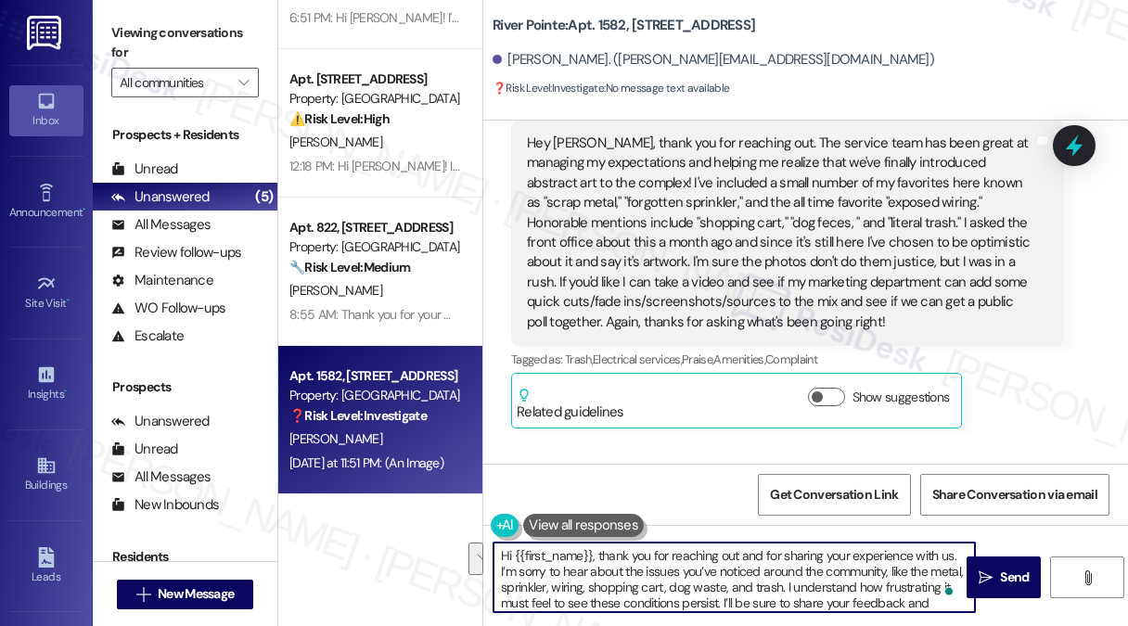
drag, startPoint x: 788, startPoint y: 565, endPoint x: 825, endPoint y: 582, distance: 41.1
click at [825, 582] on textarea "Hi {{first_name}}, thank you for reaching out and for sharing your experience w…" at bounding box center [733, 577] width 481 height 70
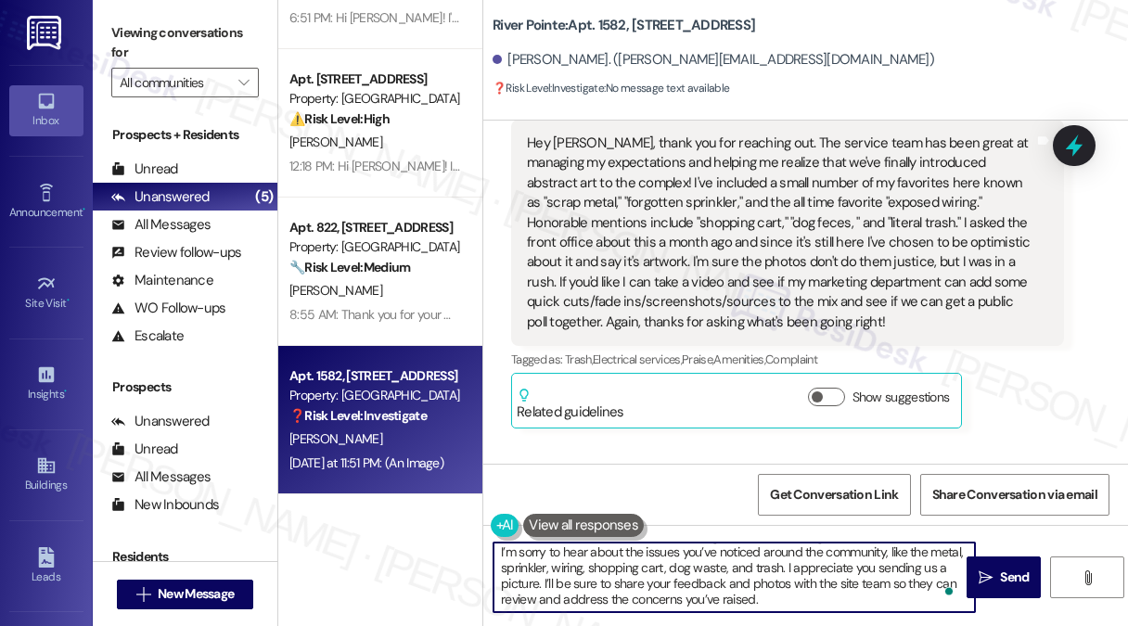
click at [615, 574] on textarea "Hi {{first_name}}, thank you for reaching out and for sharing your experience w…" at bounding box center [733, 577] width 481 height 70
click at [563, 583] on textarea "Hi {{first_name}}, thank you for reaching out and for sharing your experience w…" at bounding box center [733, 577] width 481 height 70
click at [679, 580] on textarea "Hi {{first_name}}, thank you for reaching out and for sharing your experience w…" at bounding box center [733, 577] width 481 height 70
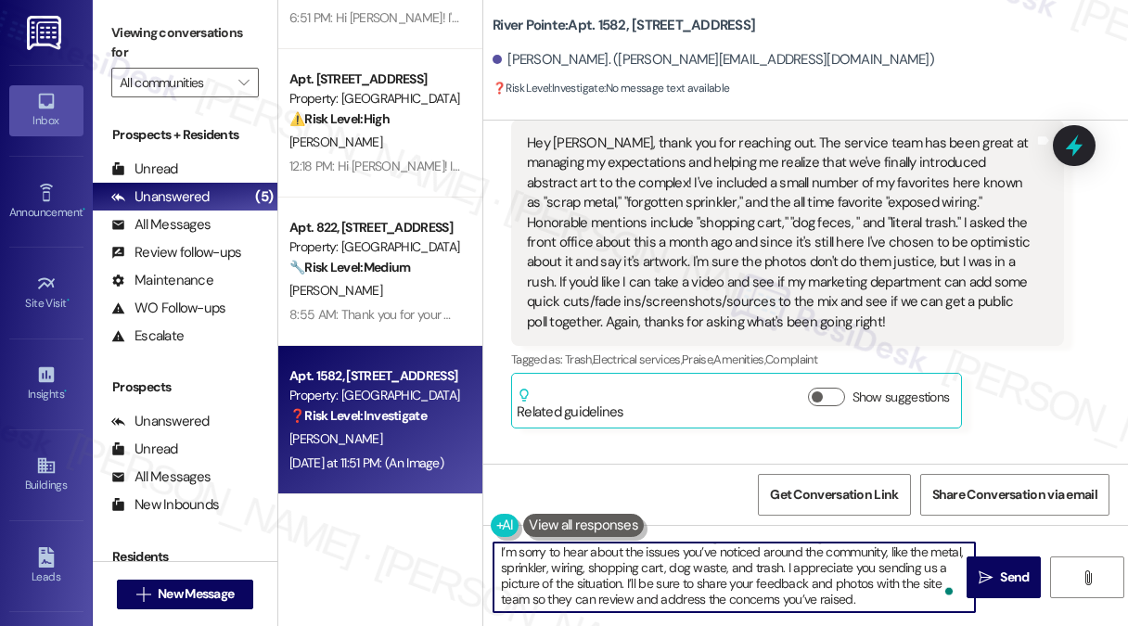
click at [679, 580] on textarea "Hi {{first_name}}, thank you for reaching out and for sharing your experience w…" at bounding box center [733, 577] width 481 height 70
click at [815, 575] on textarea "Hi {{first_name}}, thank you for reaching out and for sharing your experience w…" at bounding box center [733, 577] width 481 height 70
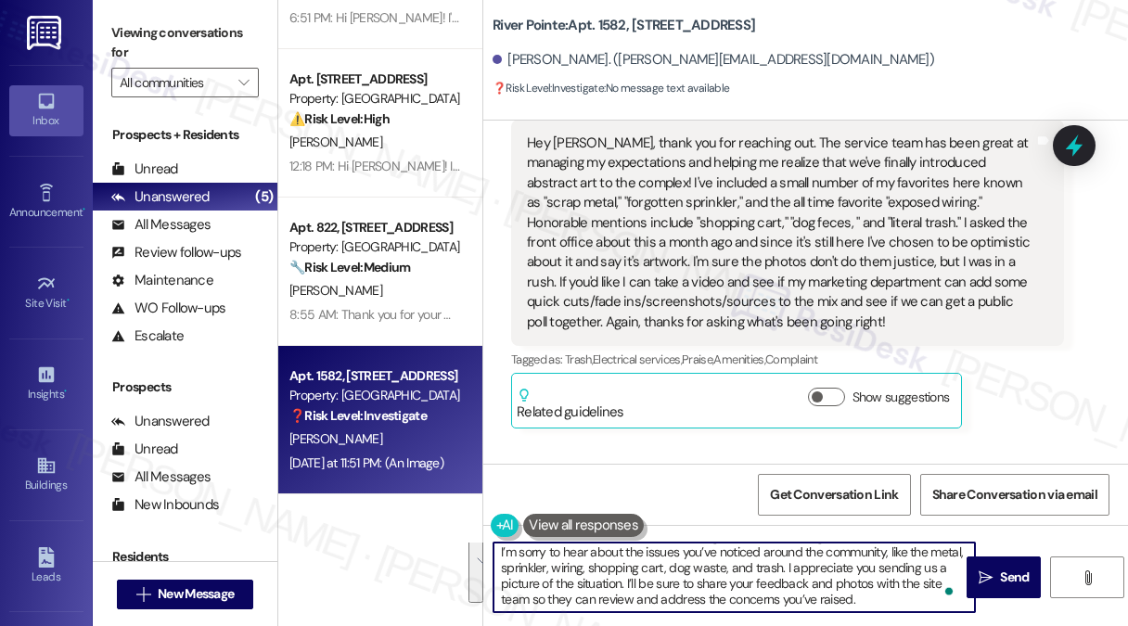
click at [507, 599] on textarea "Hi {{first_name}}, thank you for reaching out and for sharing your experience w…" at bounding box center [733, 577] width 481 height 70
click at [809, 596] on textarea "Hi {{first_name}}, thank you for reaching out and for sharing your experience w…" at bounding box center [733, 577] width 481 height 70
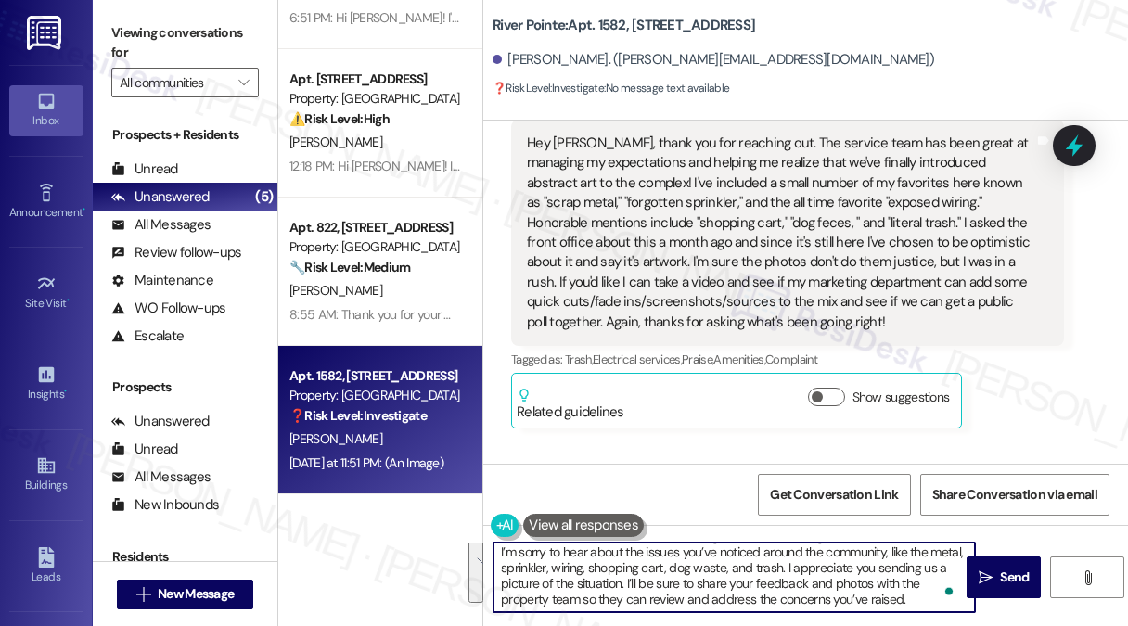
click at [924, 600] on textarea "Hi {{first_name}}, thank you for reaching out and for sharing your experience w…" at bounding box center [733, 577] width 481 height 70
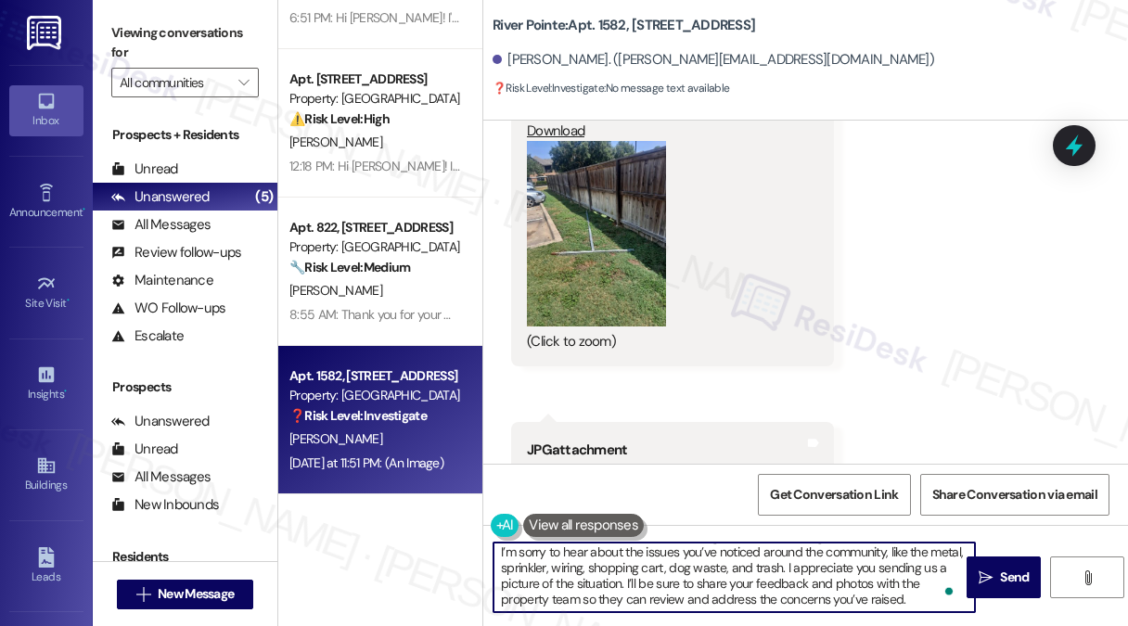
type textarea "Hi {{first_name}}, thank you for reaching out and for sharing your experience w…"
click at [590, 526] on button at bounding box center [583, 525] width 121 height 23
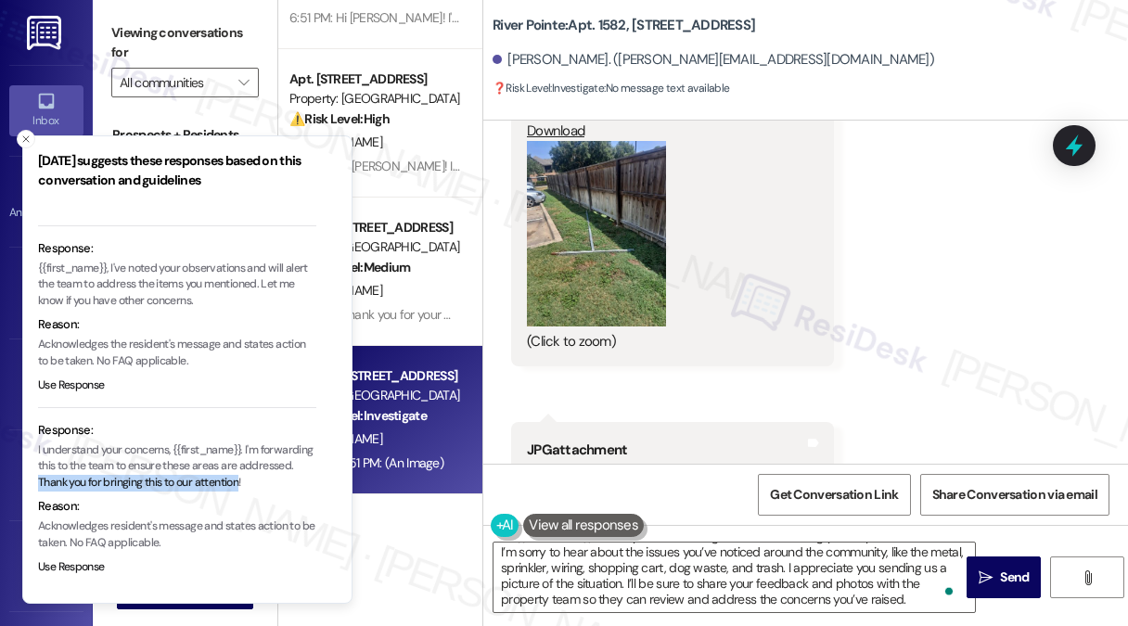
drag, startPoint x: 91, startPoint y: 480, endPoint x: 296, endPoint y: 485, distance: 205.0
click at [296, 485] on p "I understand your concerns, {{first_name}}. I'm forwarding this to the team to …" at bounding box center [177, 466] width 278 height 49
copy p "Thank you for bringing this to our attention"
click at [735, 605] on textarea "Hi {{first_name}}, thank you for reaching out and for sharing your experience w…" at bounding box center [733, 577] width 481 height 70
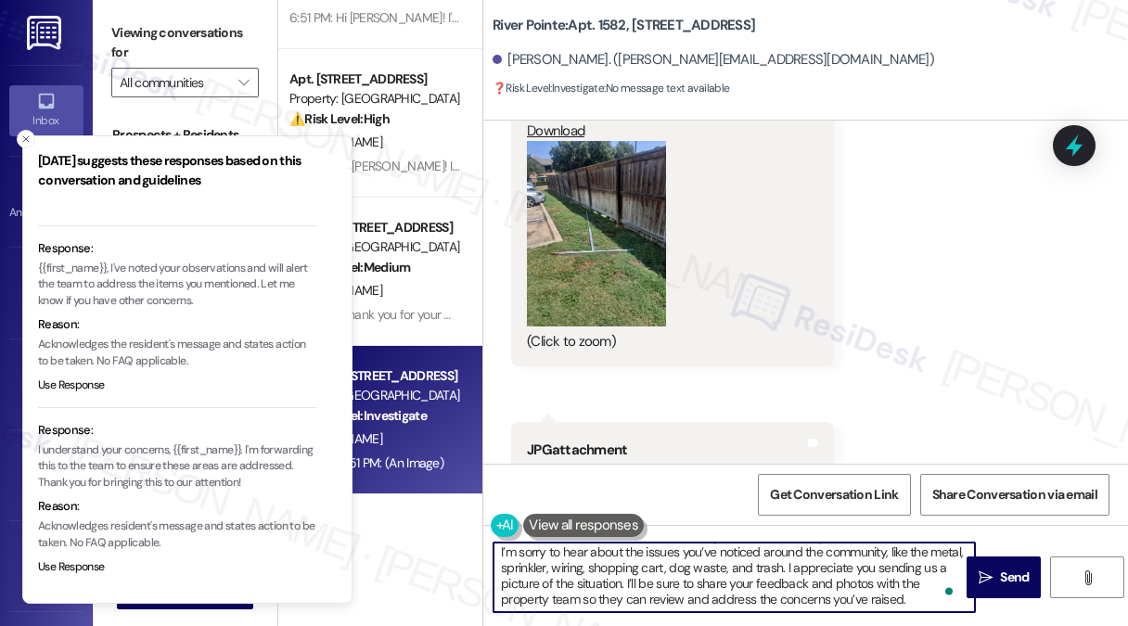
drag, startPoint x: 919, startPoint y: 596, endPoint x: 834, endPoint y: 592, distance: 85.4
click at [834, 592] on textarea "Hi {{first_name}}, thank you for reaching out and for sharing your experience w…" at bounding box center [733, 577] width 481 height 70
click at [910, 596] on textarea "Hi {{first_name}}, thank you for reaching out and for sharing your experience w…" at bounding box center [733, 577] width 481 height 70
paste textarea "Thank you for bringing this to our attention"
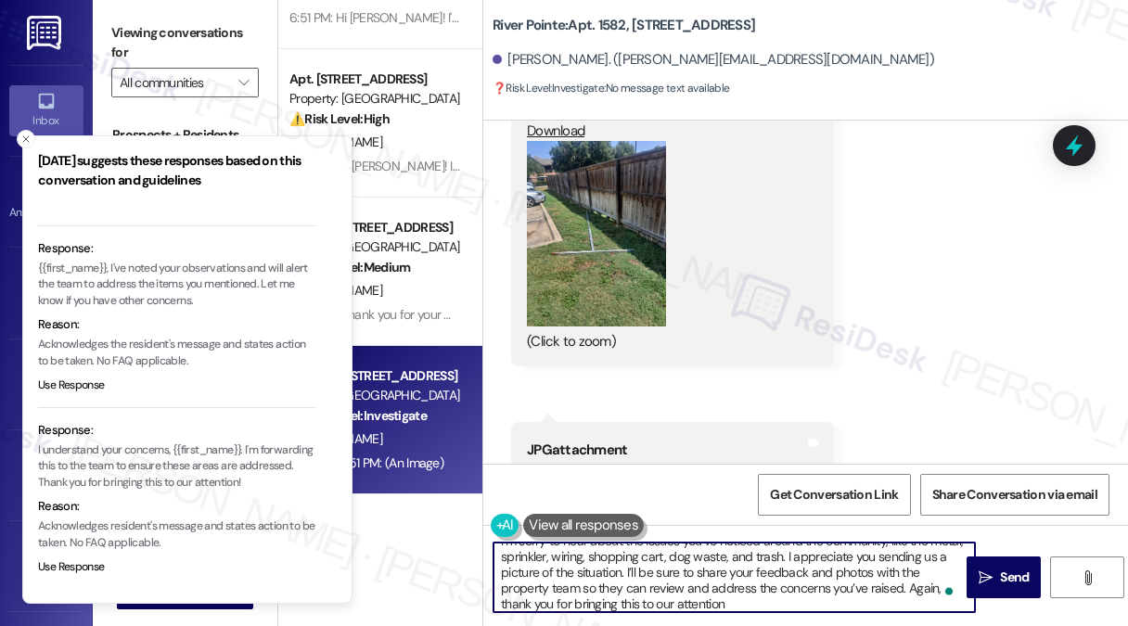
click at [772, 604] on textarea "Hi {{first_name}}, thank you for reaching out and for sharing your experience w…" at bounding box center [733, 577] width 481 height 70
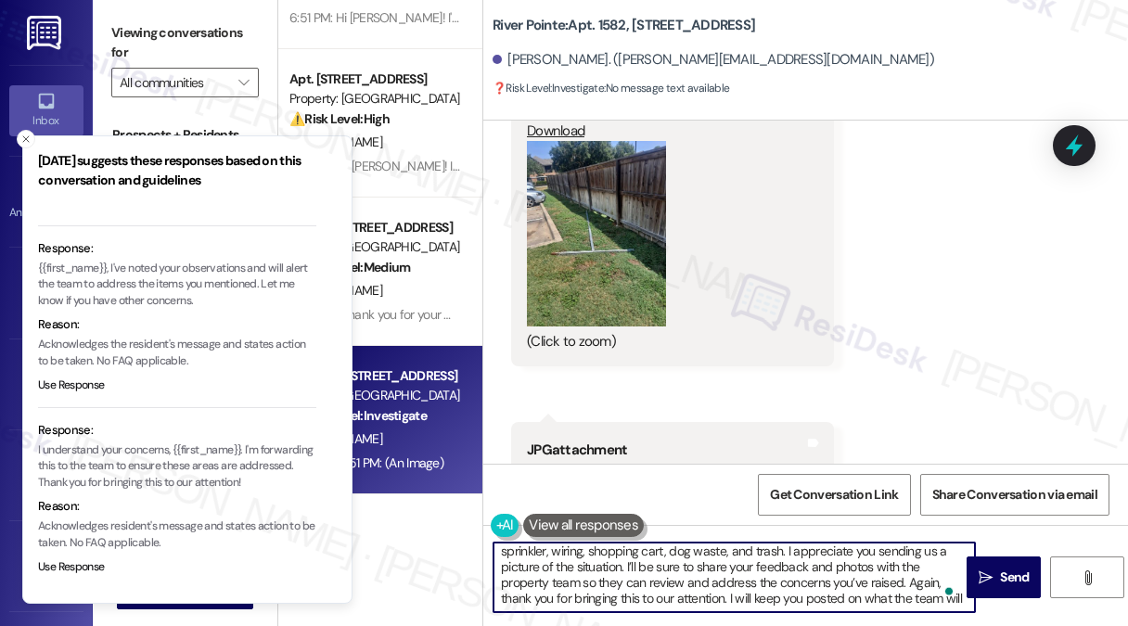
scroll to position [46, 0]
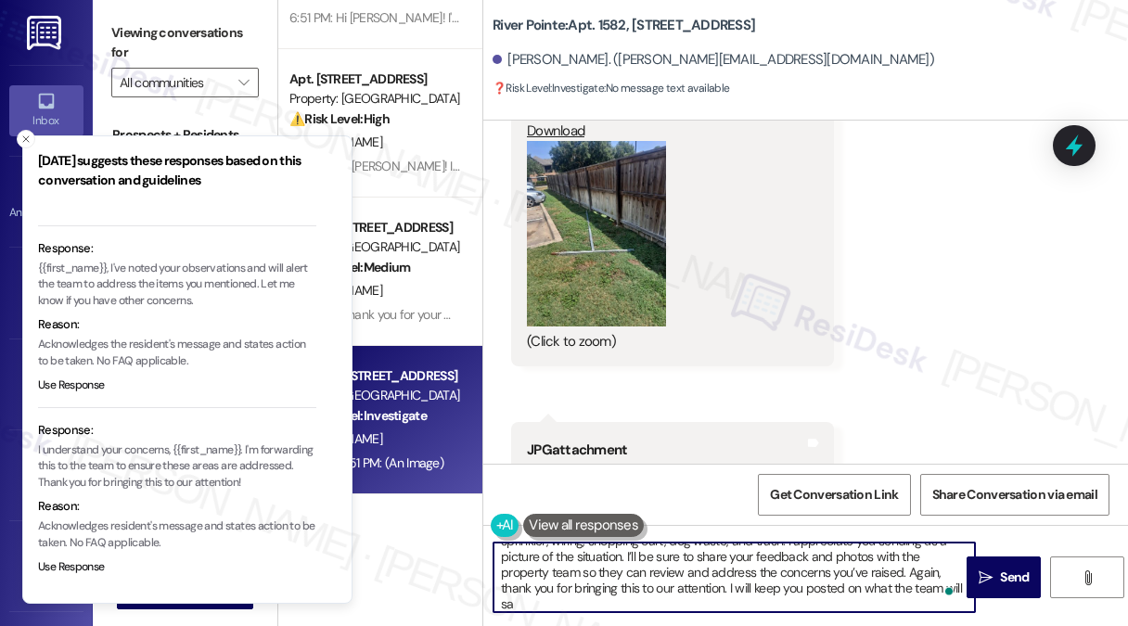
type textarea "Hi {{first_name}}, thank you for reaching out and for sharing your experience w…"
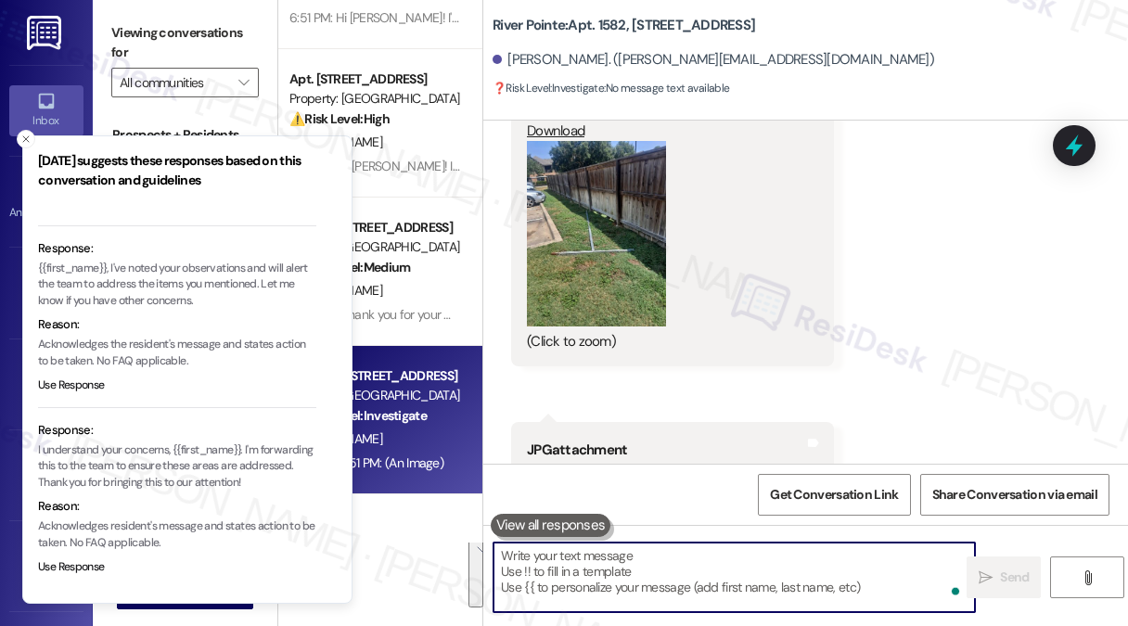
scroll to position [0, 0]
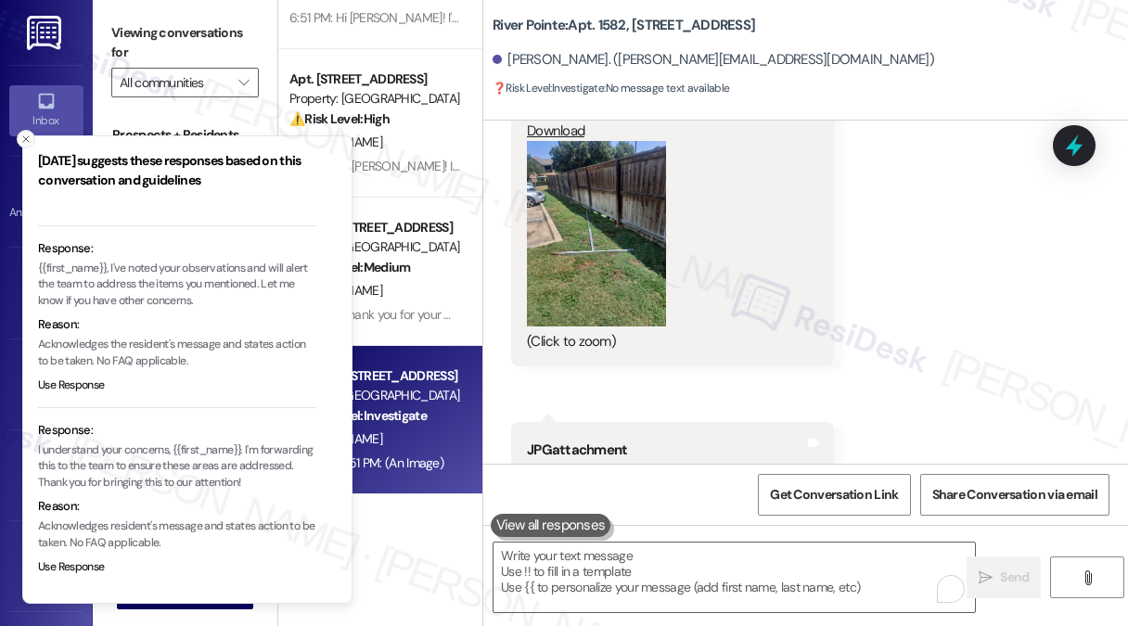
click at [28, 134] on icon "Close toast" at bounding box center [25, 139] width 11 height 11
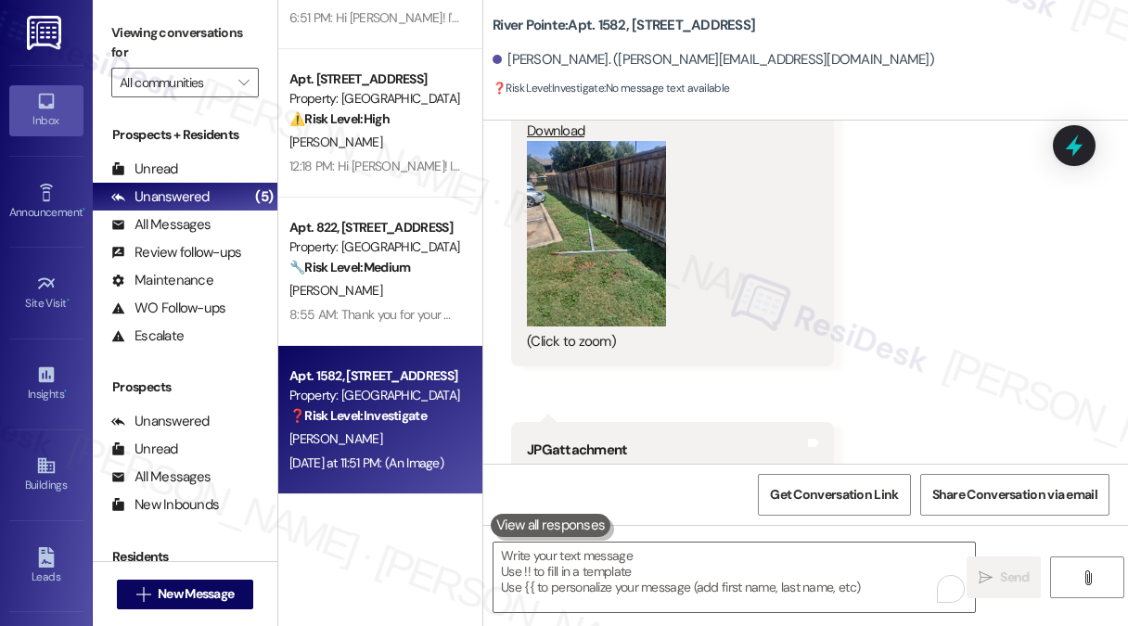
drag, startPoint x: 195, startPoint y: 25, endPoint x: 207, endPoint y: 39, distance: 18.4
click at [195, 25] on label "Viewing conversations for" at bounding box center [184, 43] width 147 height 49
click at [723, 567] on textarea "To enrich screen reader interactions, please activate Accessibility in Grammarl…" at bounding box center [733, 577] width 481 height 70
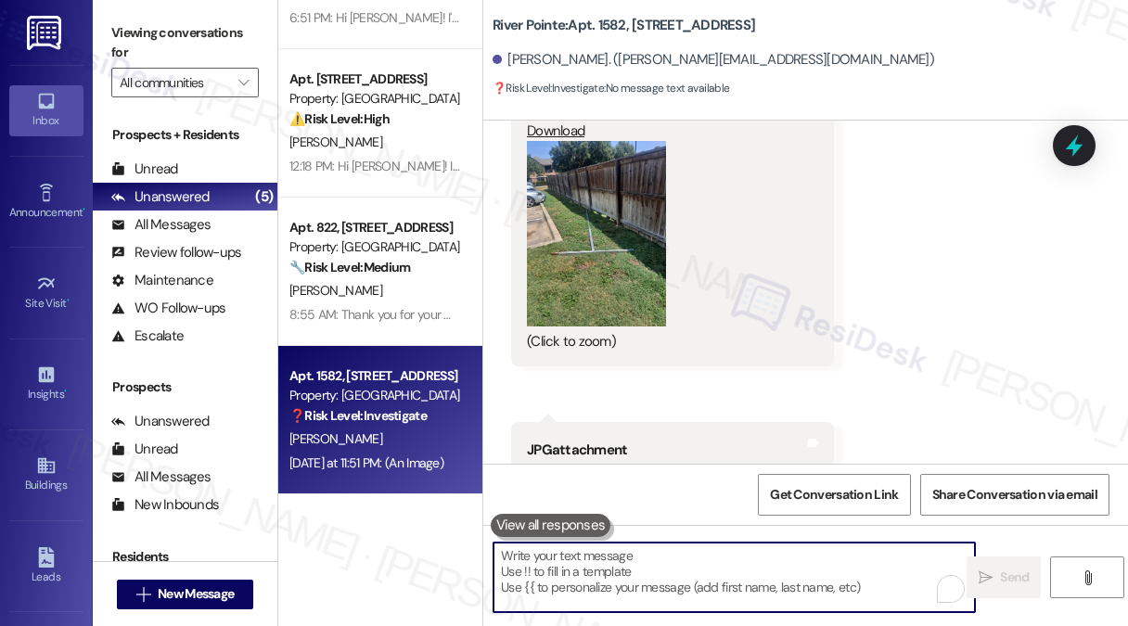
paste textarea "Hi {{first_name}}, thank you for reaching out and sharing your experience with …"
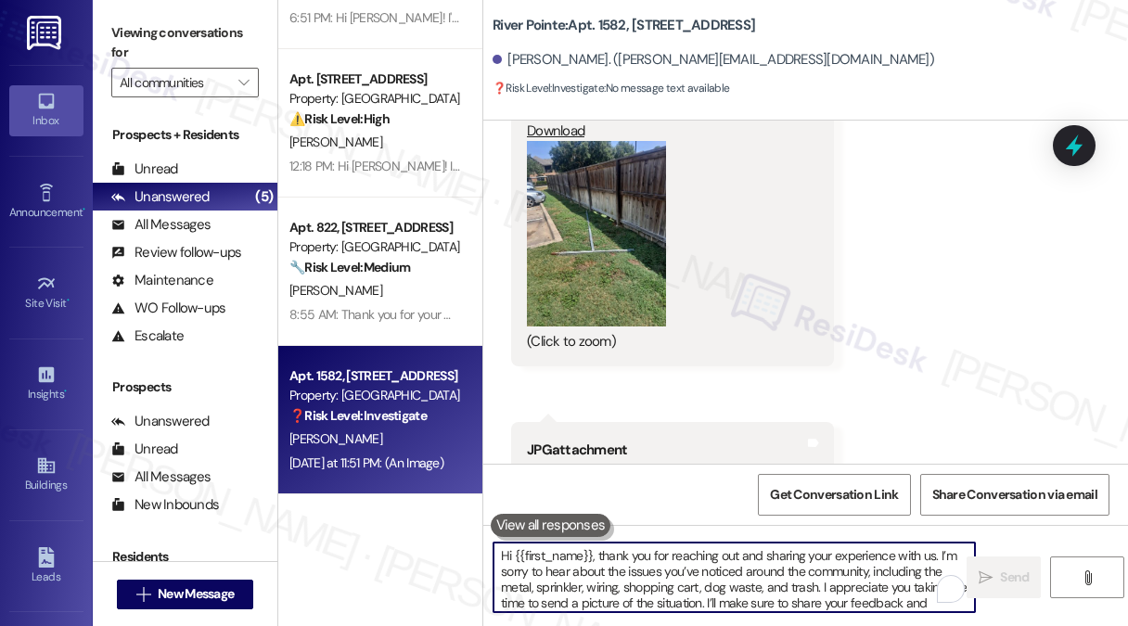
scroll to position [46, 0]
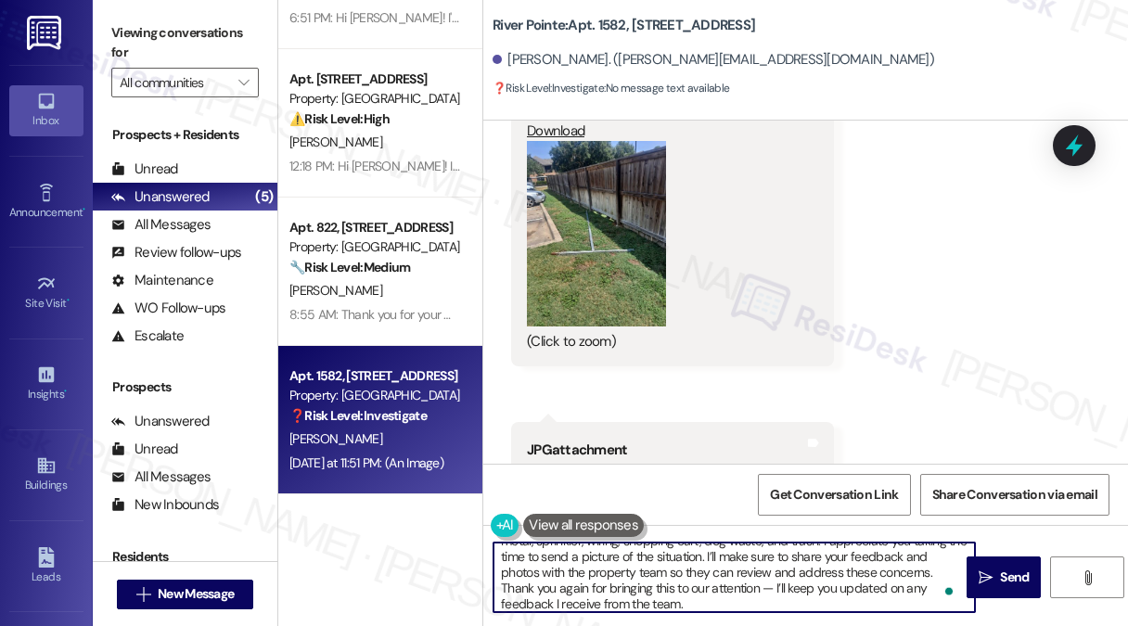
drag, startPoint x: 776, startPoint y: 588, endPoint x: 764, endPoint y: 589, distance: 12.1
click at [764, 589] on textarea "Hi {{first_name}}, thank you for reaching out and sharing your experience with …" at bounding box center [733, 577] width 481 height 70
click at [733, 597] on textarea "Hi {{first_name}}, thank you for reaching out and sharing your experience with …" at bounding box center [733, 577] width 481 height 70
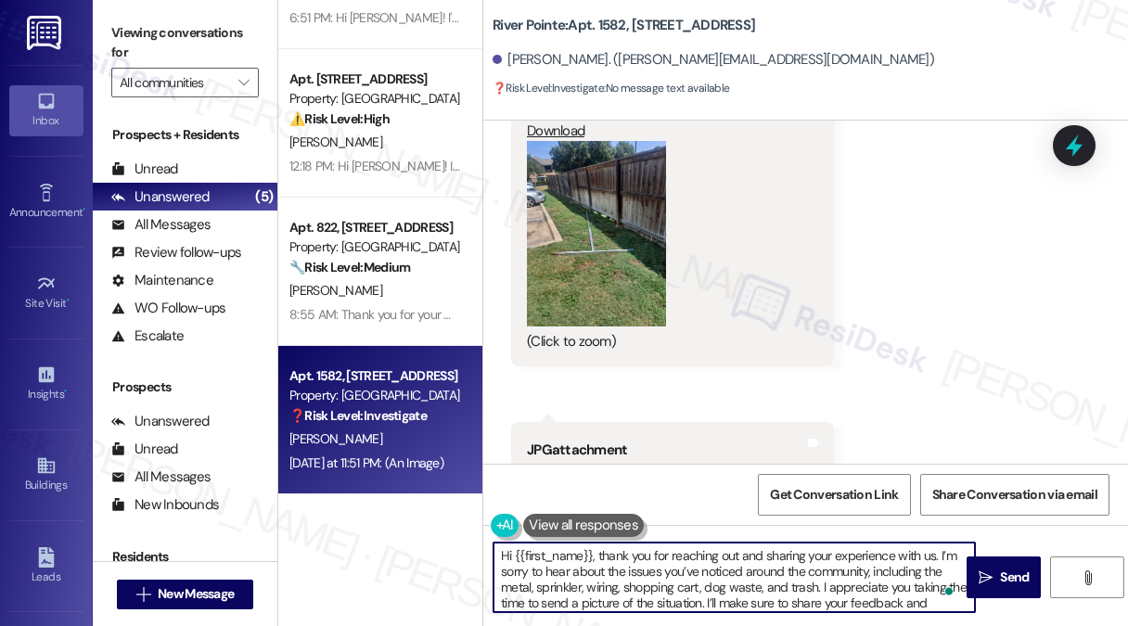
click at [746, 573] on textarea "Hi {{first_name}}, thank you for reaching out and sharing your experience with …" at bounding box center [733, 577] width 481 height 70
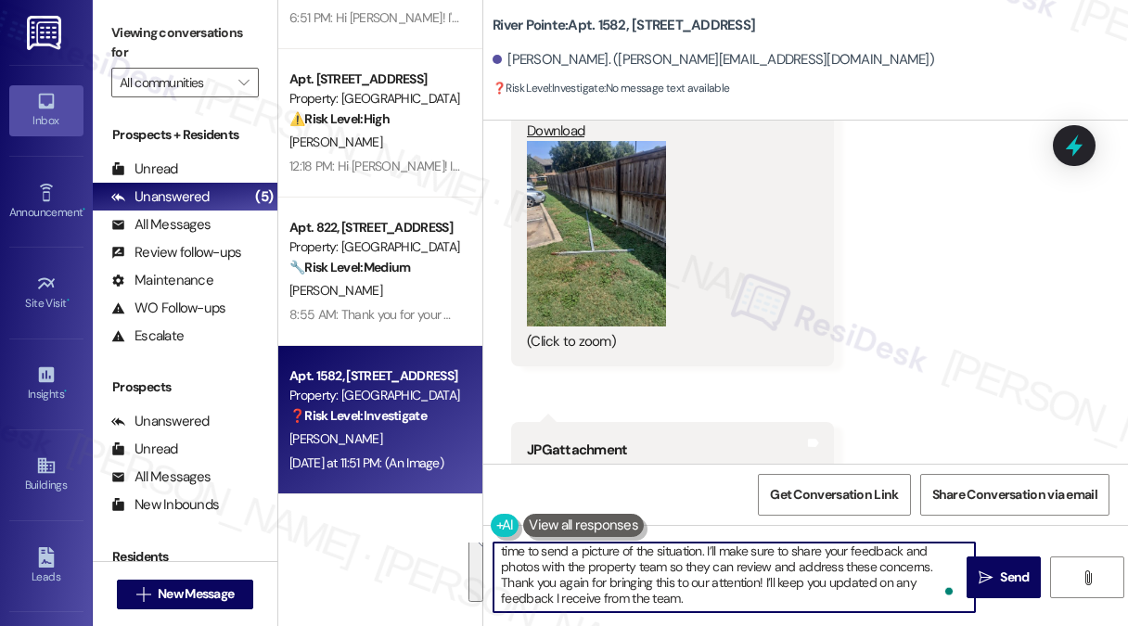
scroll to position [19, 0]
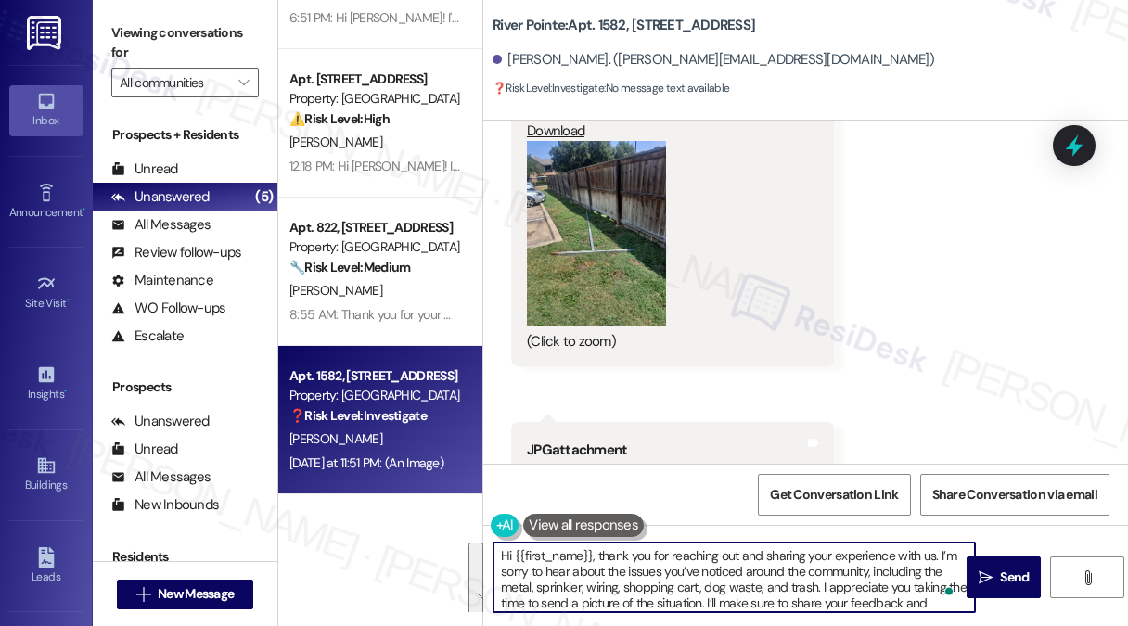
type textarea "Hi {{first_name}}, thank you for reaching out and sharing your experience with …"
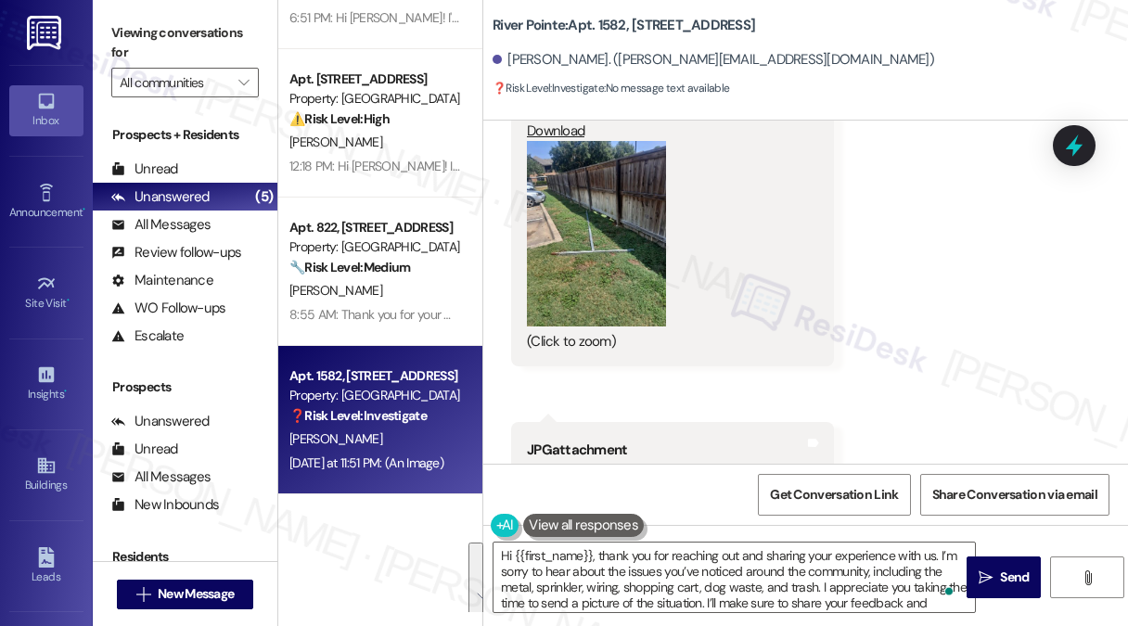
click at [202, 45] on label "Viewing conversations for" at bounding box center [184, 43] width 147 height 49
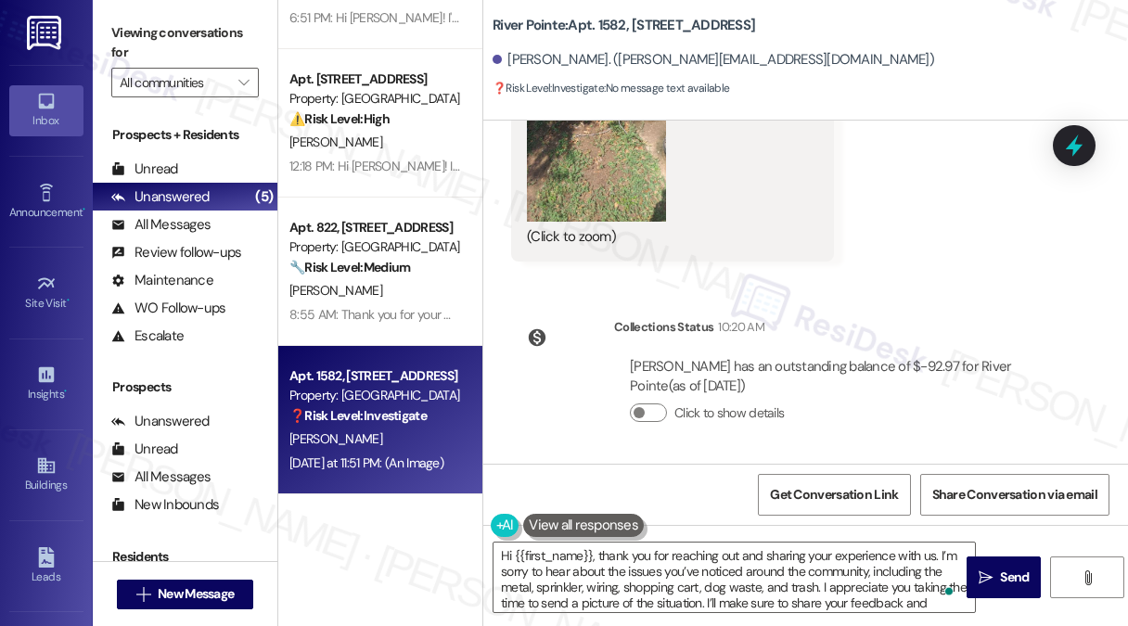
click at [245, 29] on label "Viewing conversations for" at bounding box center [184, 43] width 147 height 49
click at [872, 573] on textarea "Hi {{first_name}}, thank you for reaching out and sharing your experience with …" at bounding box center [733, 577] width 481 height 70
click at [1006, 585] on span "Send" at bounding box center [1014, 576] width 29 height 19
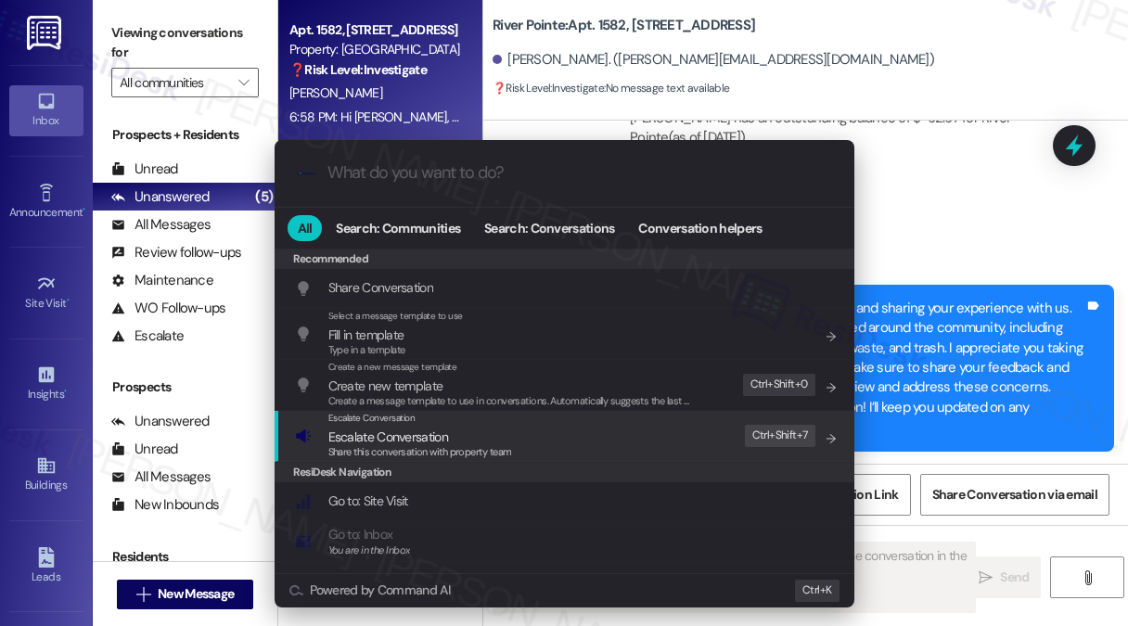
click at [459, 451] on span "Share this conversation with property team" at bounding box center [420, 451] width 184 height 13
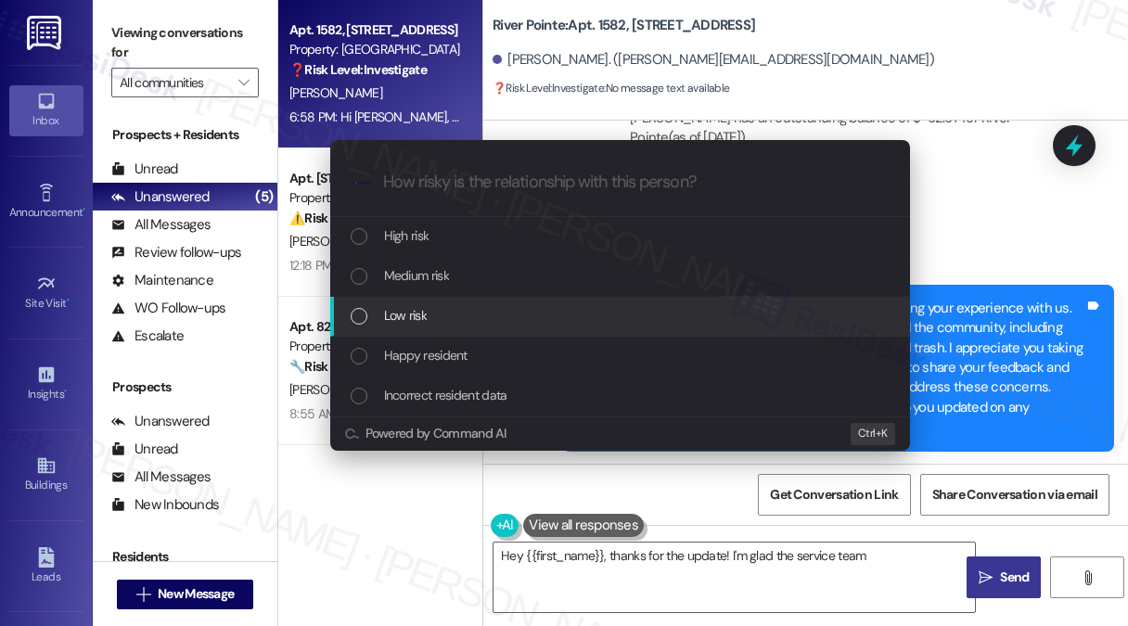
click at [445, 317] on div "Low risk" at bounding box center [622, 315] width 542 height 20
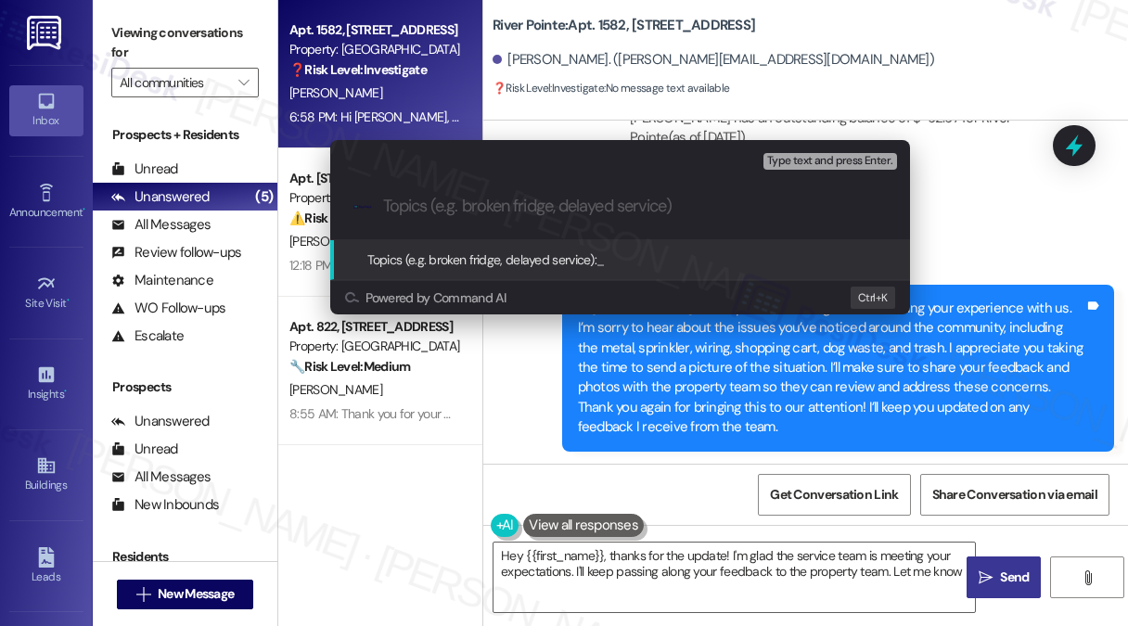
type textarea "Hey {{first_name}}, thanks for the update! I'm glad the service team is meeting…"
paste input "Concerns About Maintenance and Cleanliness Around the Property"
type input "Concerns About Maintenance and Cleanliness Around the Property"
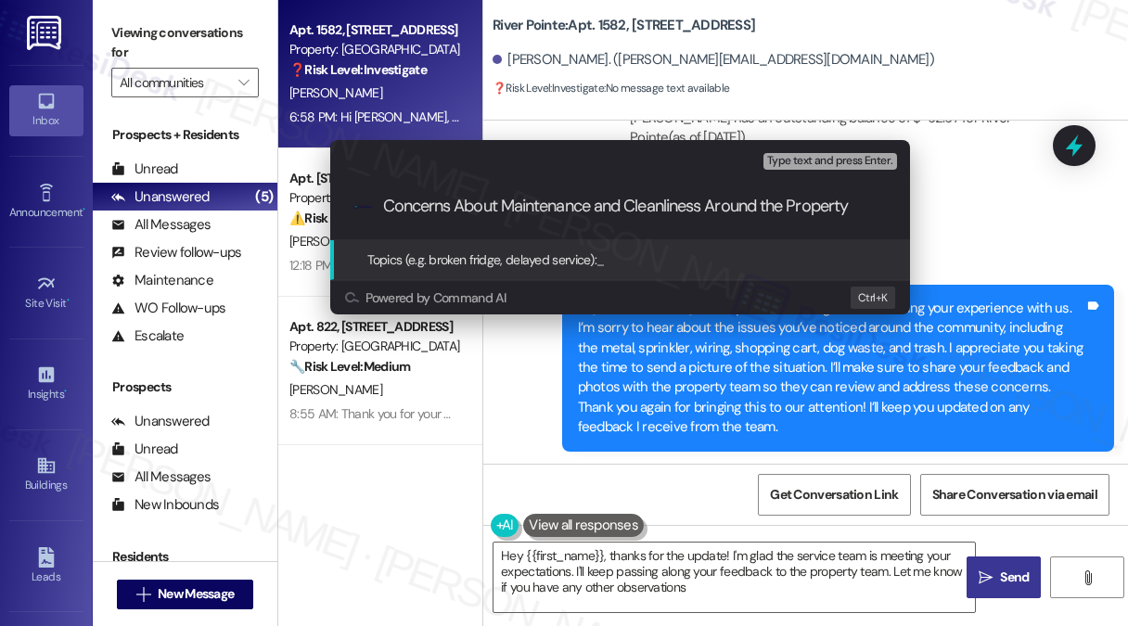
type textarea "Hey {{first_name}}, thanks for the update! I'm glad the service team is meeting…"
click at [562, 215] on input "Concerns About Maintenance and Cleanliness Around the Property" at bounding box center [627, 206] width 489 height 19
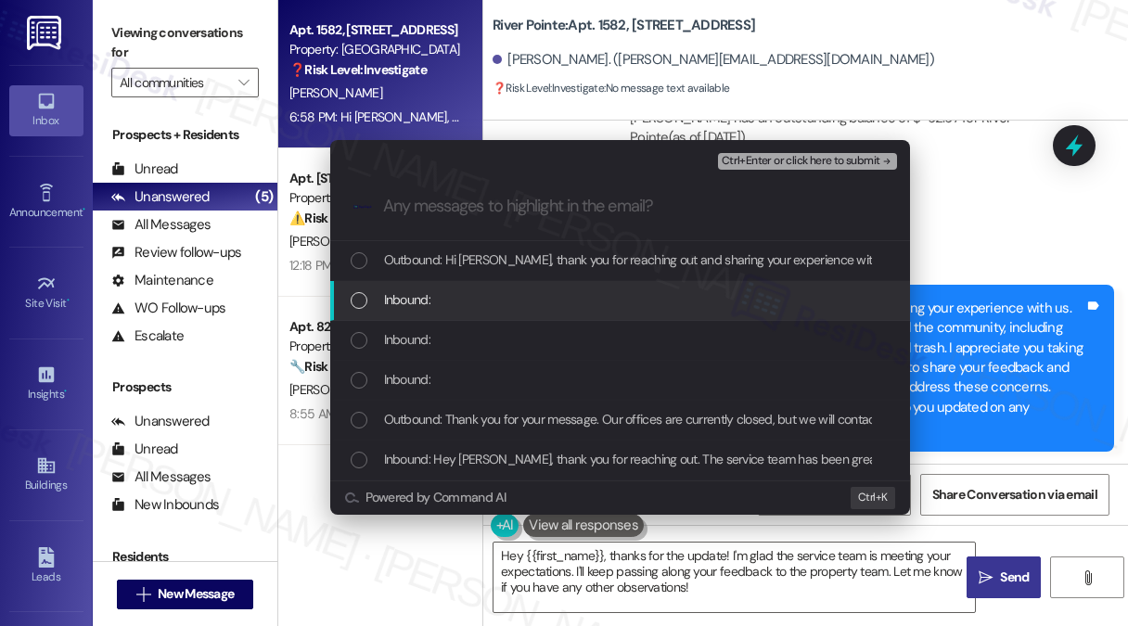
click at [603, 296] on div "Inbound:" at bounding box center [622, 299] width 542 height 20
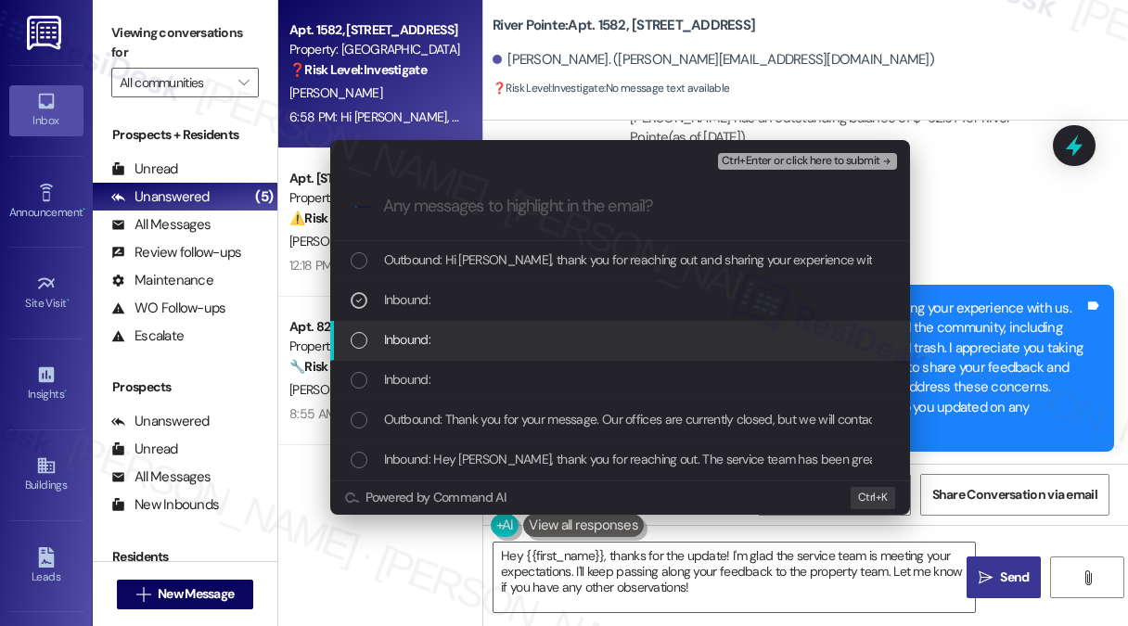
click at [562, 350] on div "Inbound:" at bounding box center [622, 339] width 542 height 20
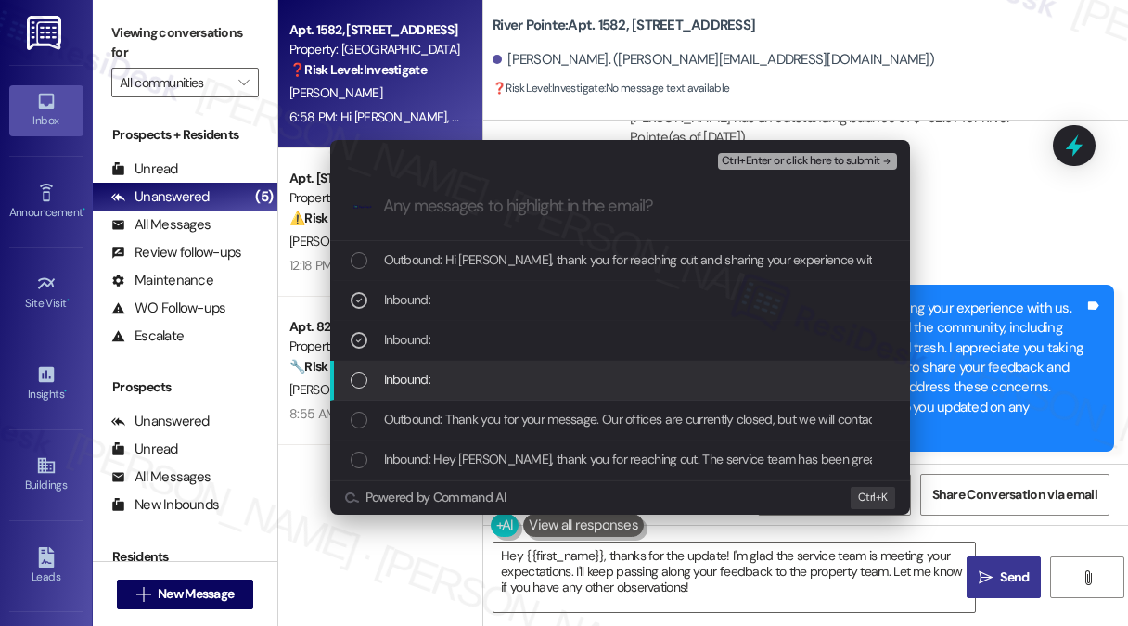
click at [516, 383] on div "Inbound:" at bounding box center [622, 379] width 542 height 20
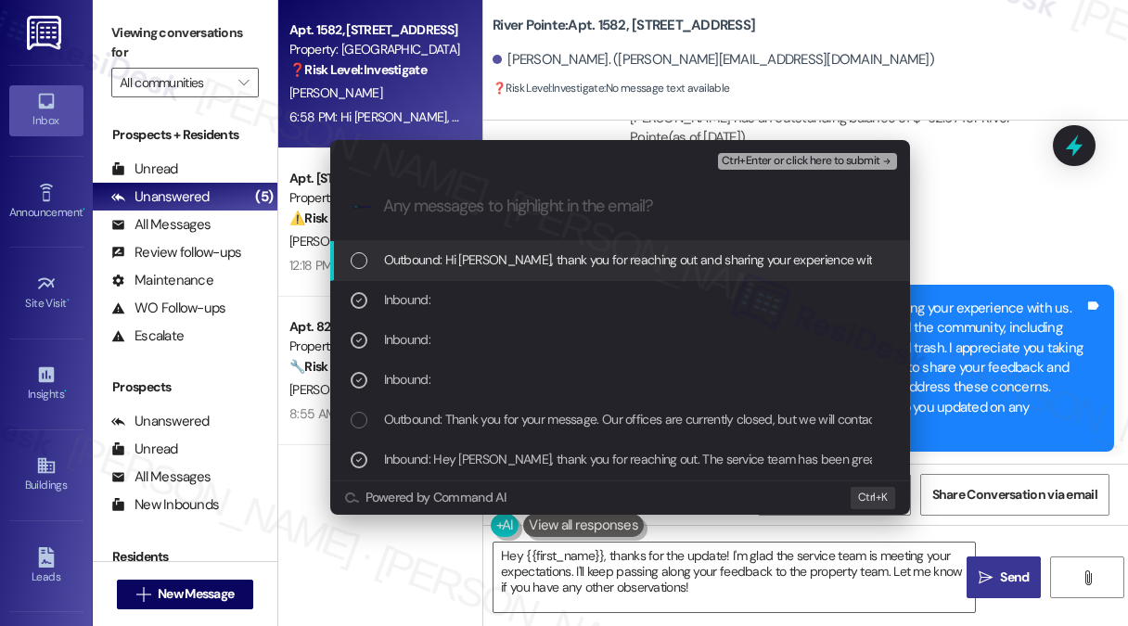
click at [768, 161] on span "Ctrl+Enter or click here to submit" at bounding box center [800, 161] width 159 height 13
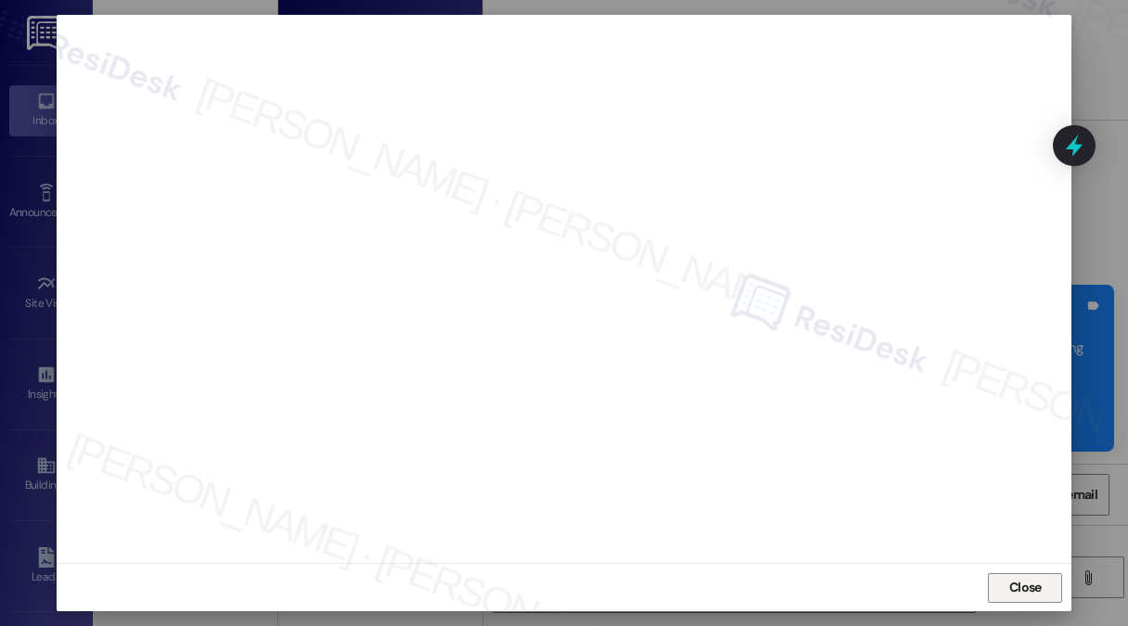
click at [1035, 579] on span "Close" at bounding box center [1025, 587] width 32 height 19
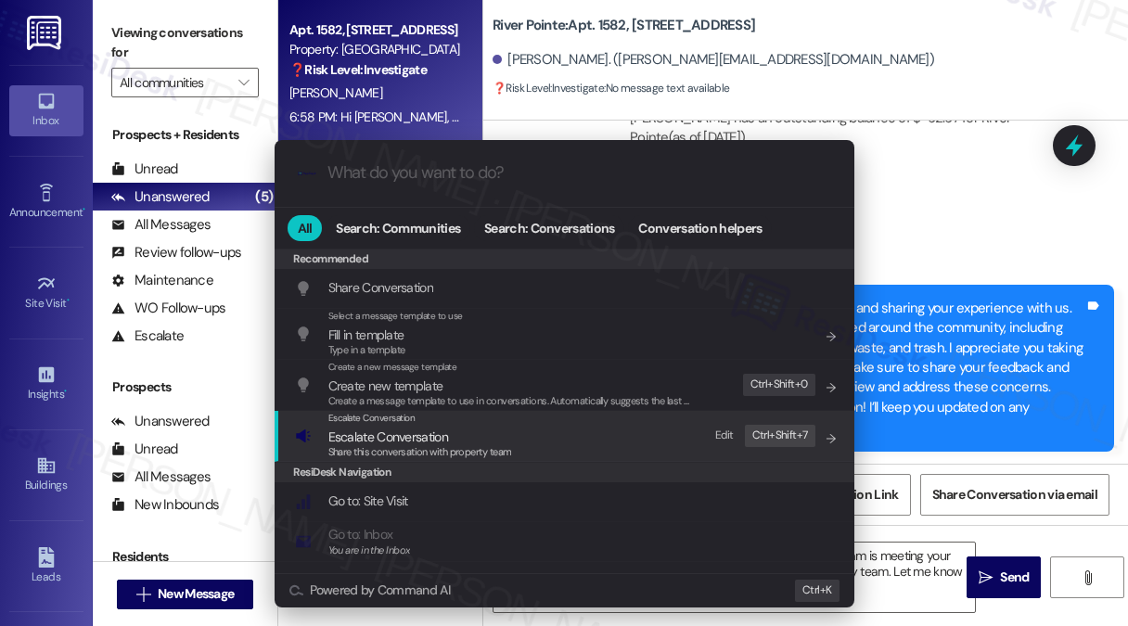
click at [458, 442] on span "Escalate Conversation" at bounding box center [420, 437] width 184 height 20
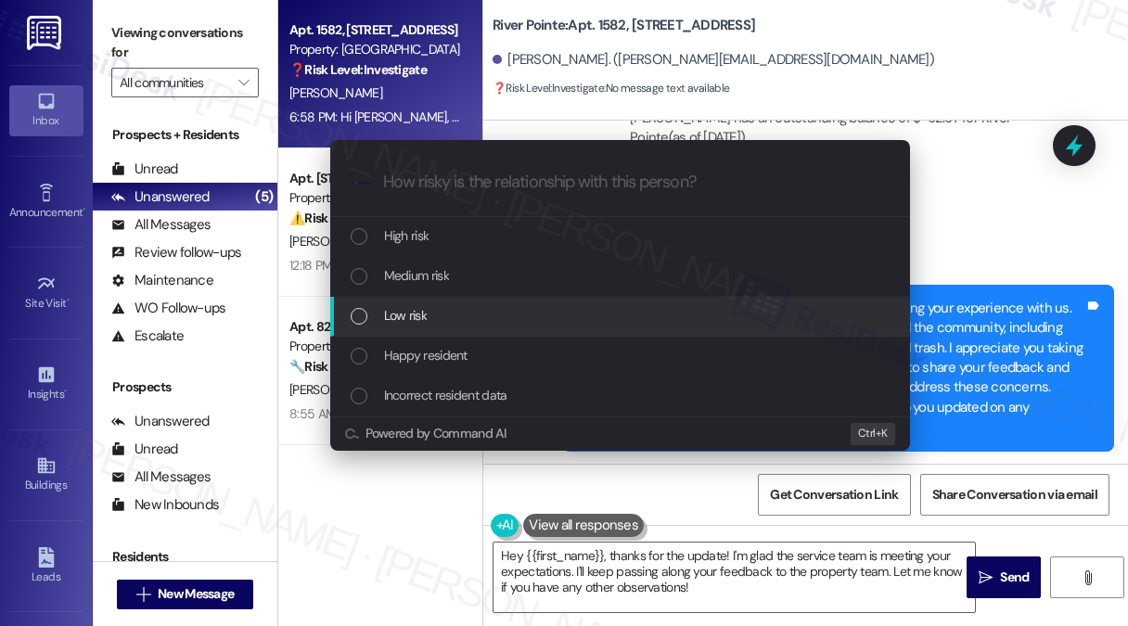
click at [465, 319] on div "Low risk" at bounding box center [622, 315] width 542 height 20
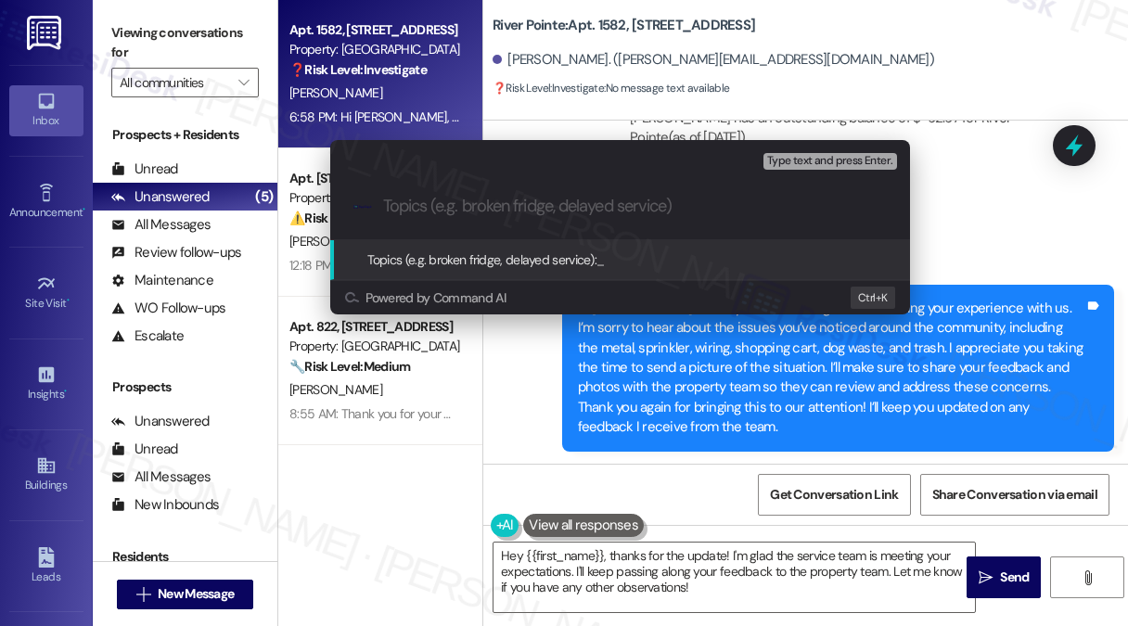
paste input "Concerns About Maintenance and Cleanliness Around the Property"
type input "Concerns About Maintenance and Cleanliness Around the Property"
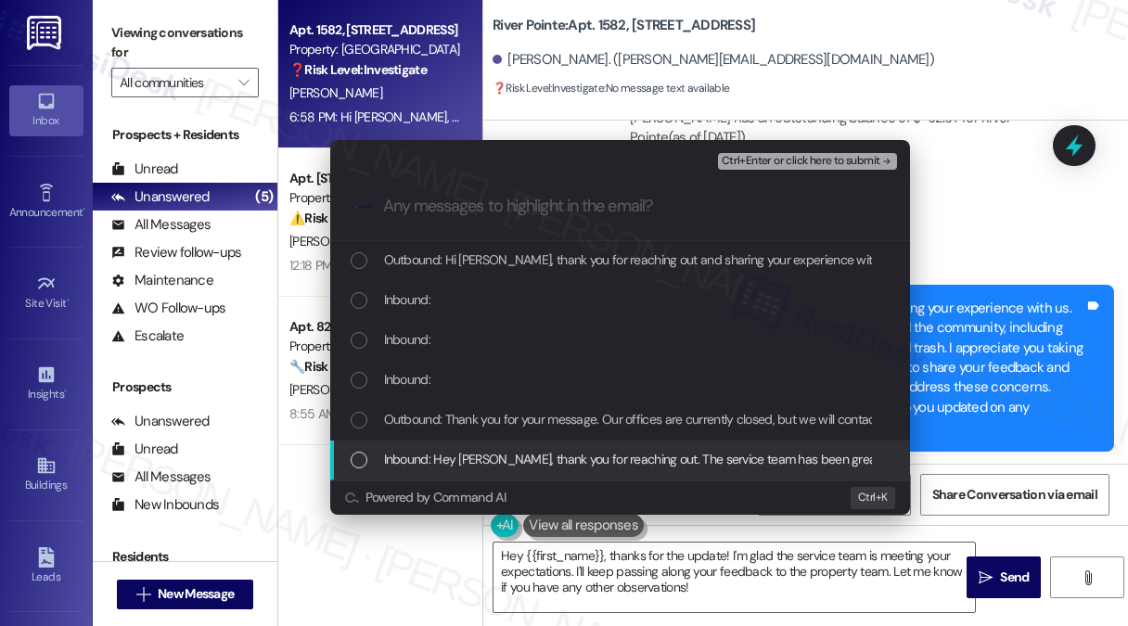
click at [443, 470] on div "Inbound: Hey [PERSON_NAME], thank you for reaching out. The service team has be…" at bounding box center [620, 460] width 580 height 40
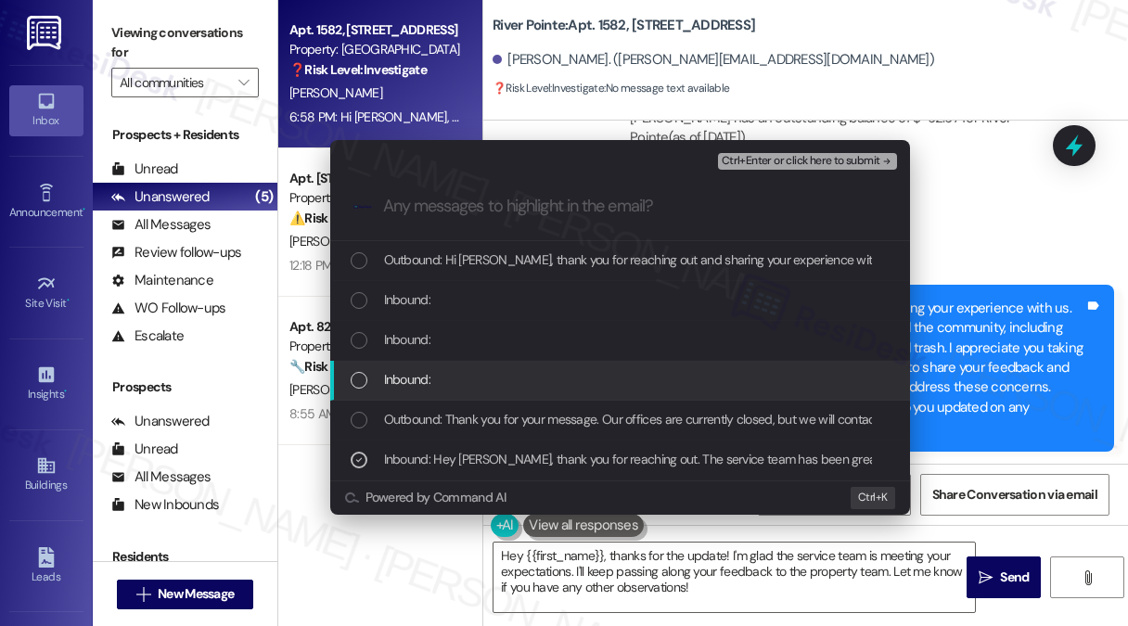
click at [449, 371] on div "Inbound:" at bounding box center [622, 379] width 542 height 20
click at [453, 336] on div "Inbound:" at bounding box center [622, 339] width 542 height 20
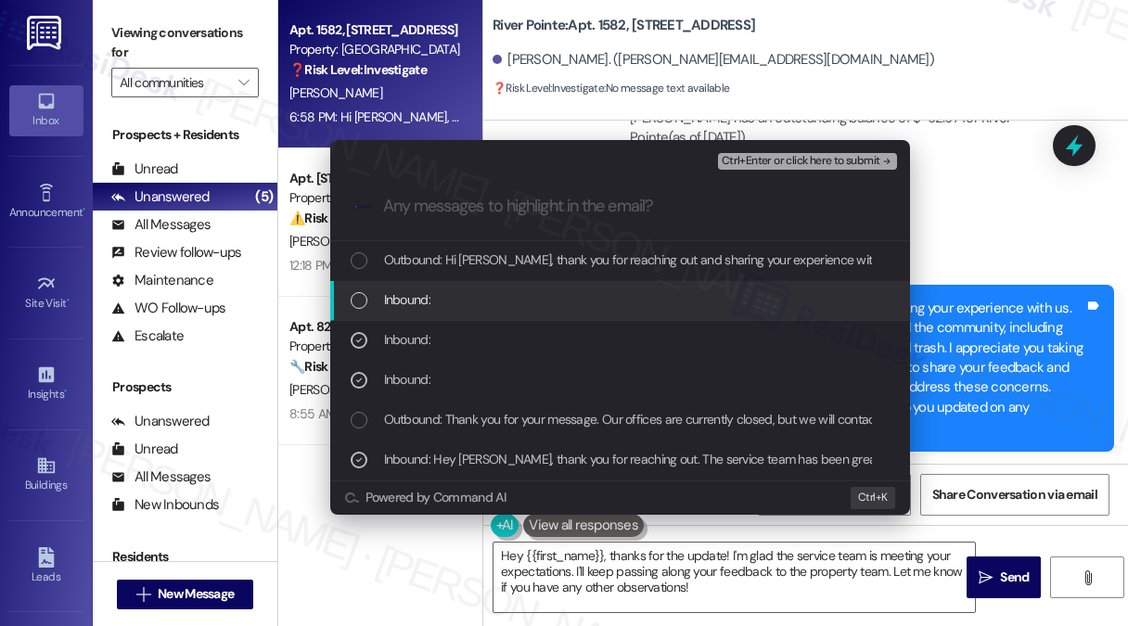
click at [457, 309] on div "Inbound:" at bounding box center [622, 299] width 542 height 20
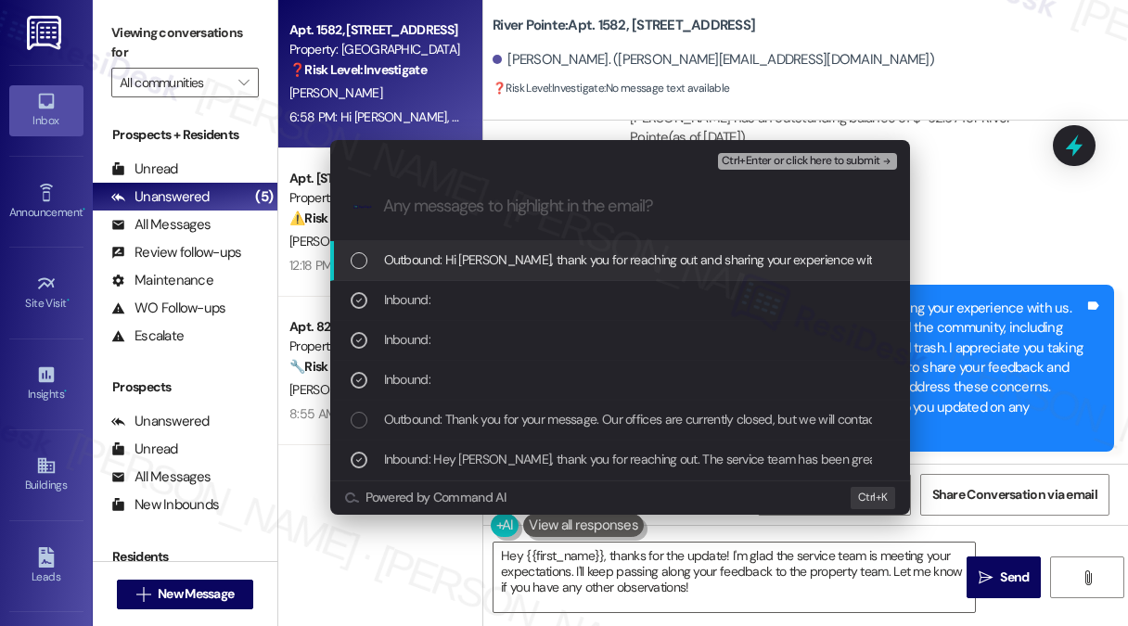
click at [772, 161] on span "Ctrl+Enter or click here to submit" at bounding box center [800, 161] width 159 height 13
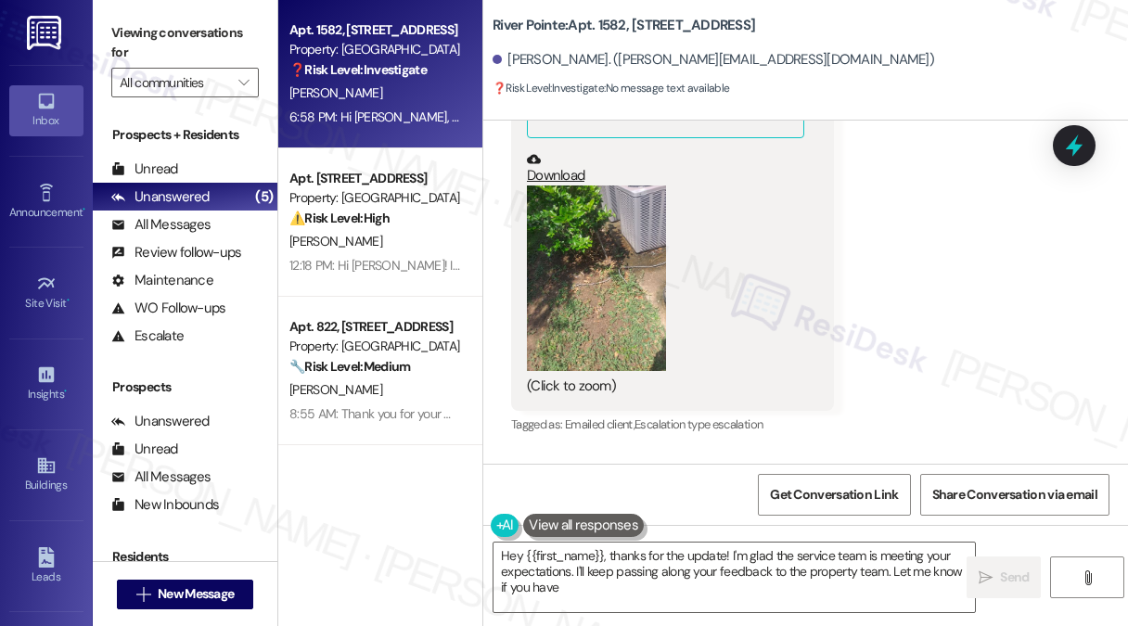
scroll to position [1791, 0]
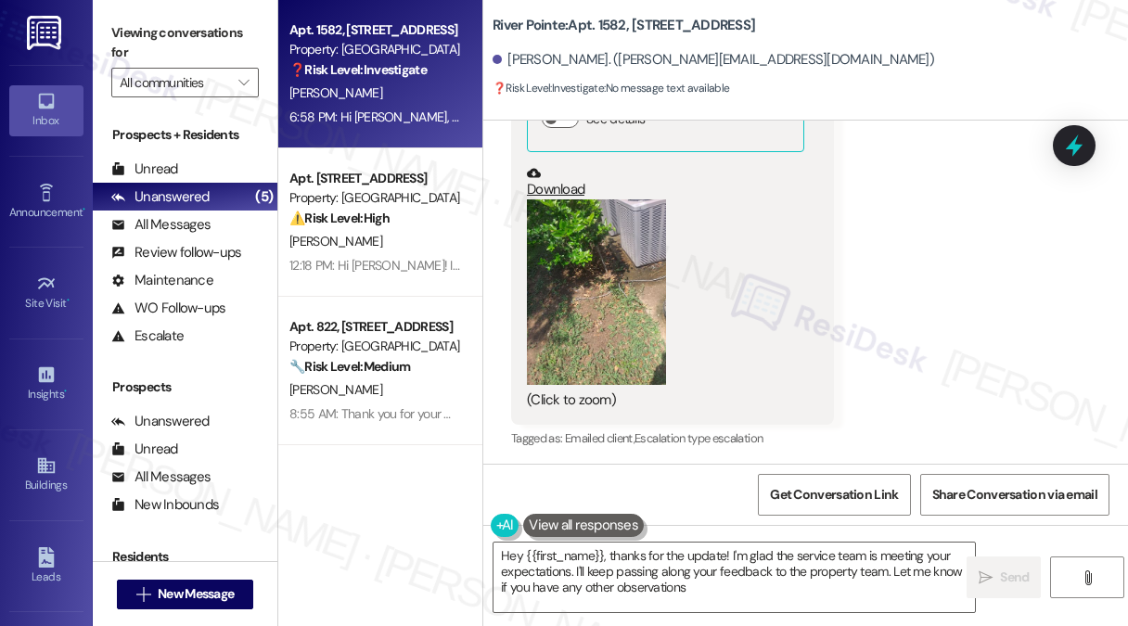
type textarea "Hey {{first_name}}, thanks for the update! I'm glad the service team is meeting…"
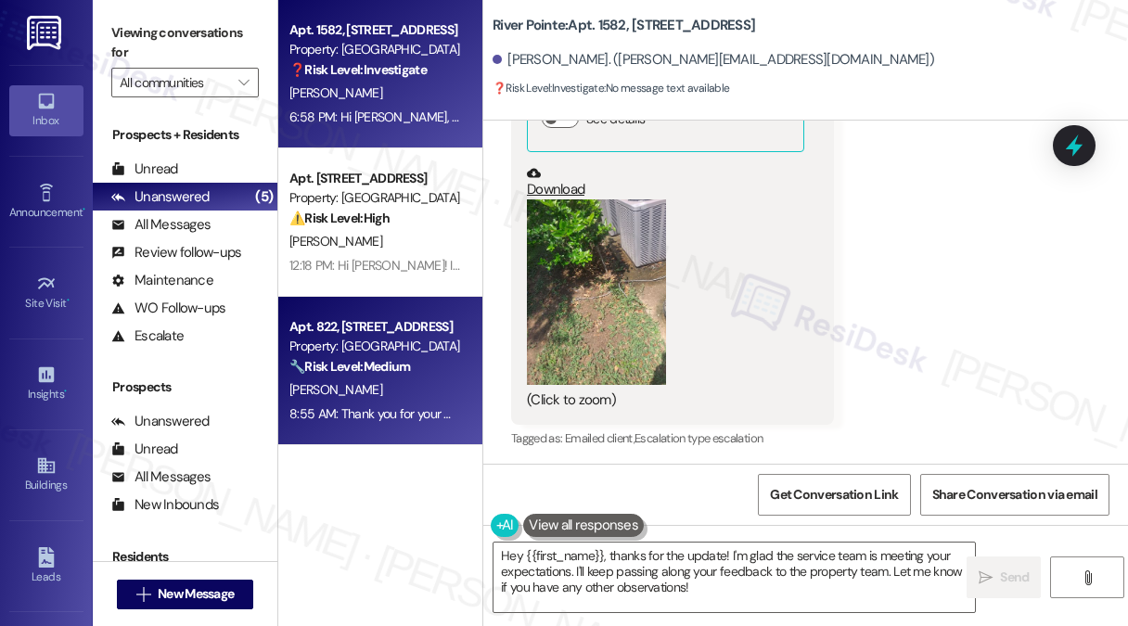
click at [360, 363] on strong "🔧 Risk Level: Medium" at bounding box center [349, 366] width 121 height 17
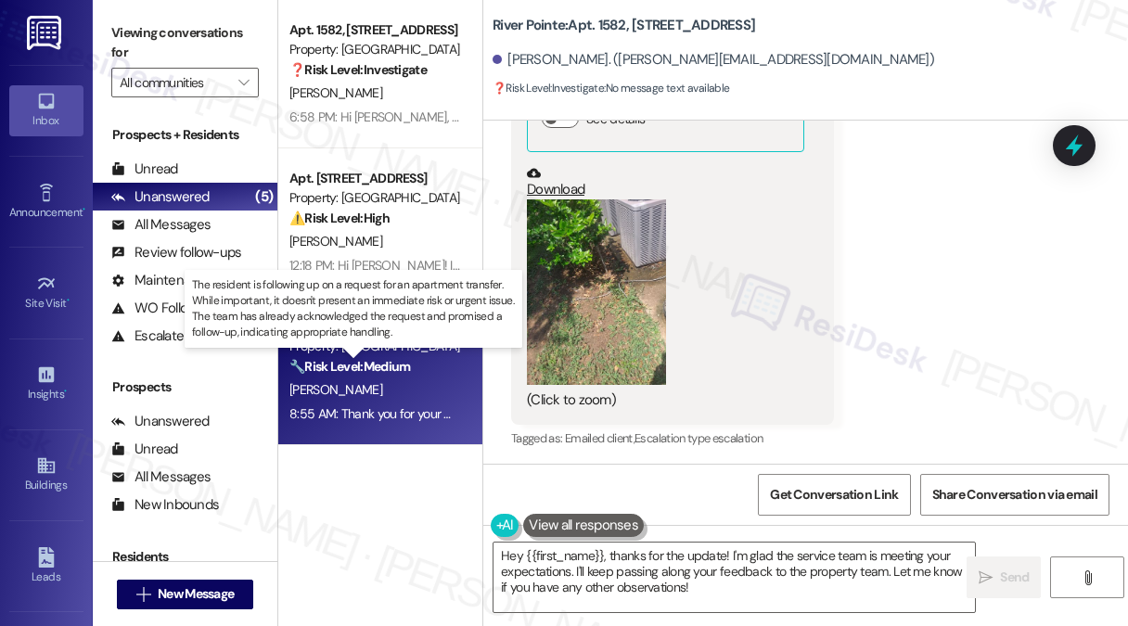
type textarea "Fetching suggested responses. Please feel free to read through the conversation…"
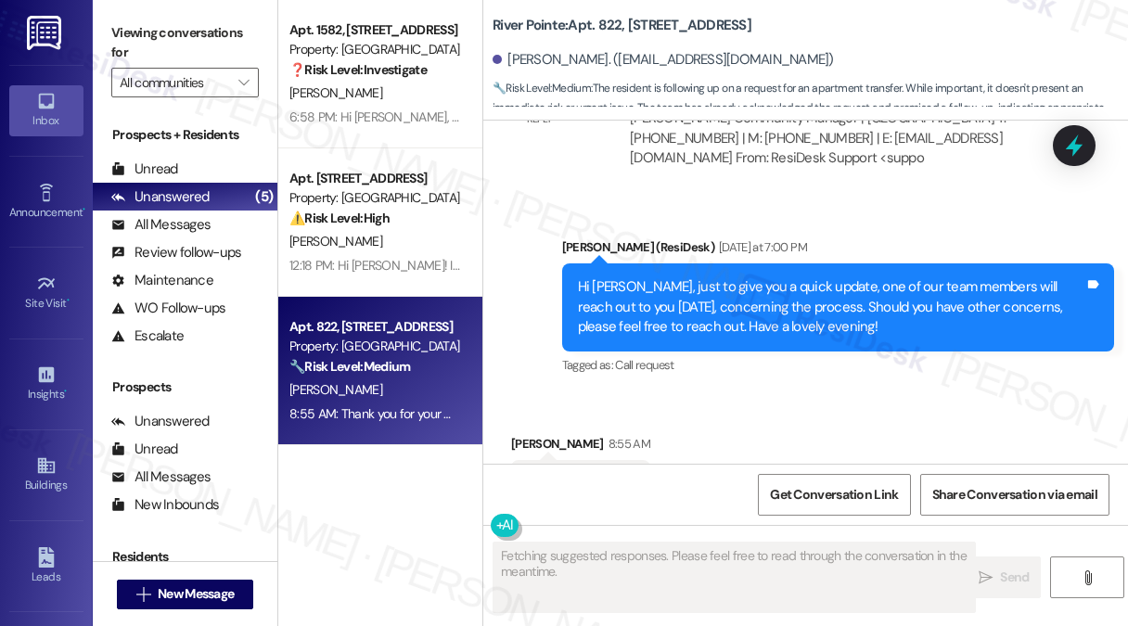
scroll to position [2684, 0]
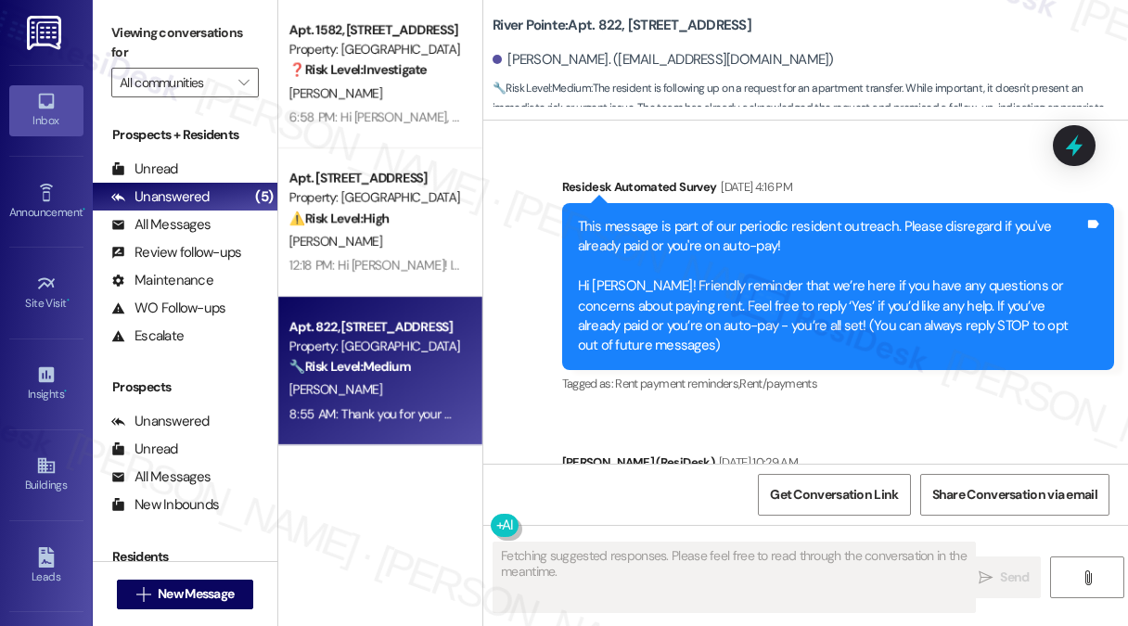
scroll to position [2684, 0]
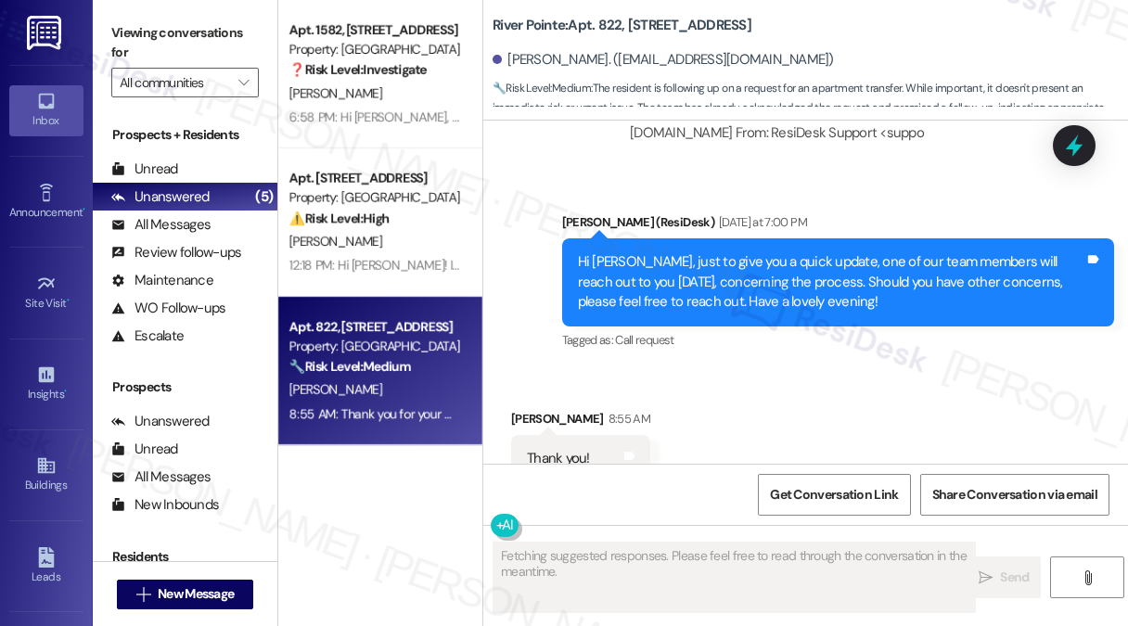
click at [742, 252] on div "Hi [PERSON_NAME], just to give you a quick update, one of our team members will…" at bounding box center [831, 281] width 507 height 59
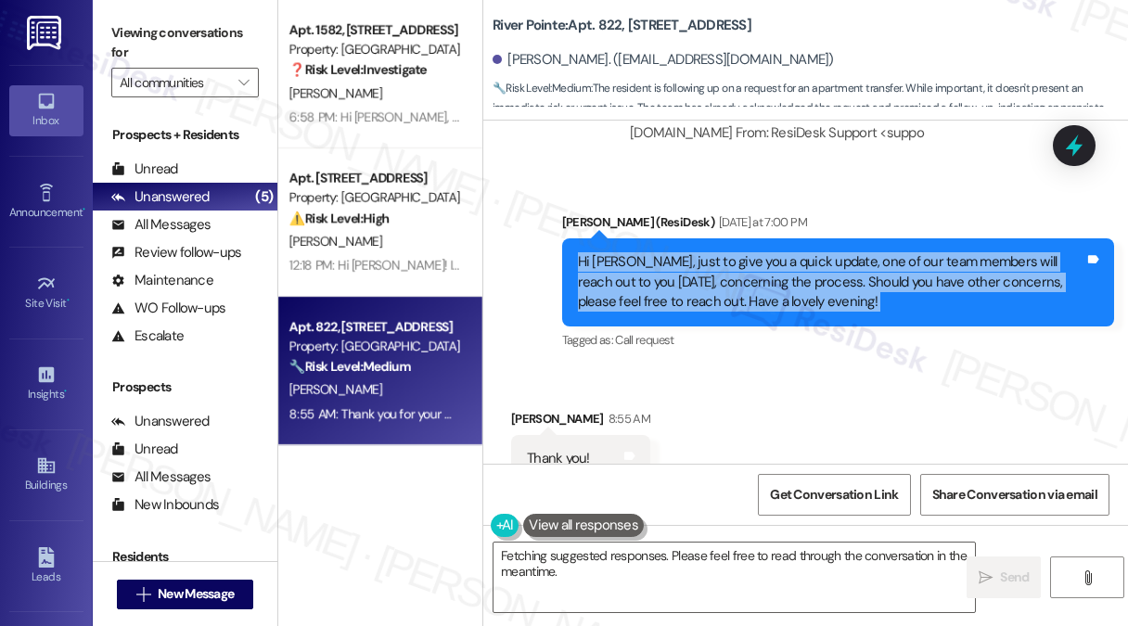
click at [742, 252] on div "Hi [PERSON_NAME], just to give you a quick update, one of our team members will…" at bounding box center [831, 281] width 507 height 59
click at [791, 252] on div "Hi [PERSON_NAME], just to give you a quick update, one of our team members will…" at bounding box center [831, 281] width 507 height 59
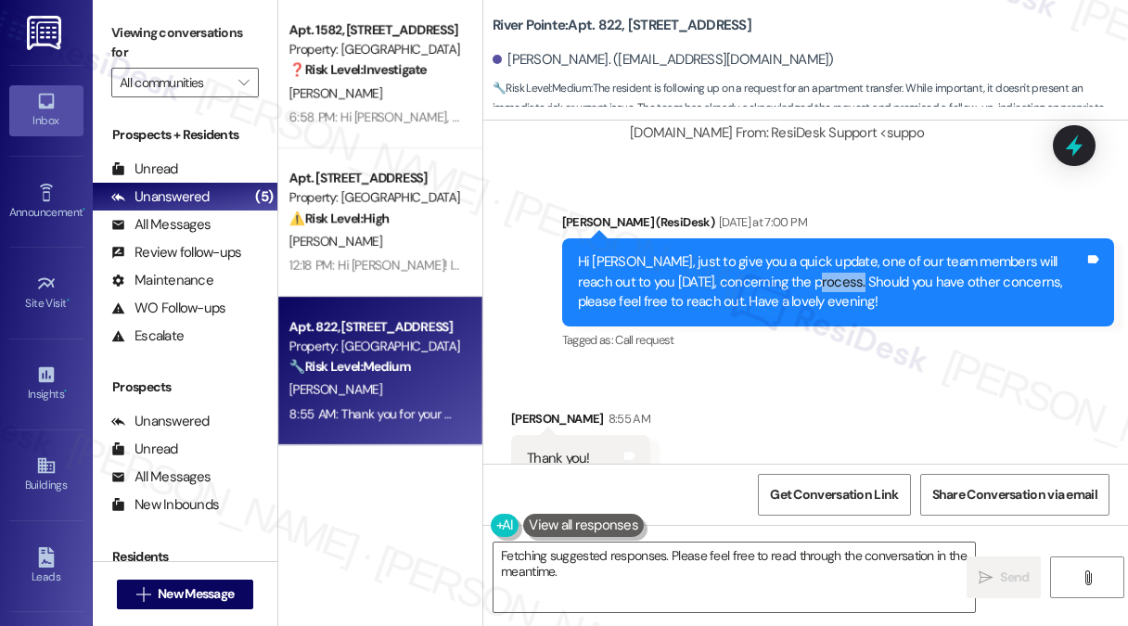
click at [791, 252] on div "Hi [PERSON_NAME], just to give you a quick update, one of our team members will…" at bounding box center [831, 281] width 507 height 59
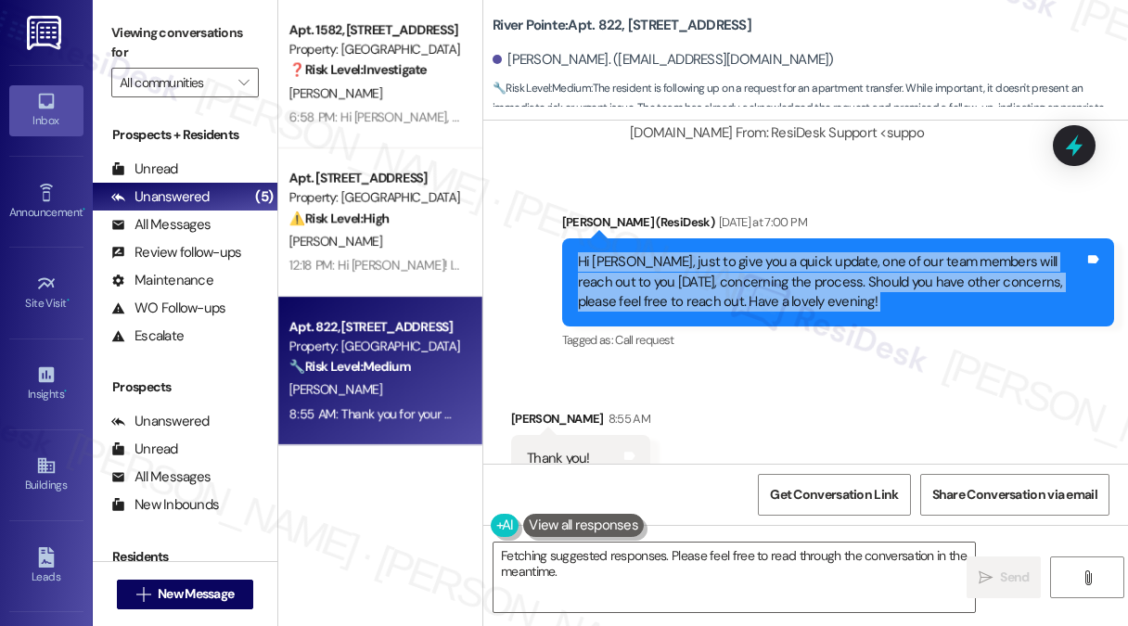
click at [791, 252] on div "Hi [PERSON_NAME], just to give you a quick update, one of our team members will…" at bounding box center [831, 281] width 507 height 59
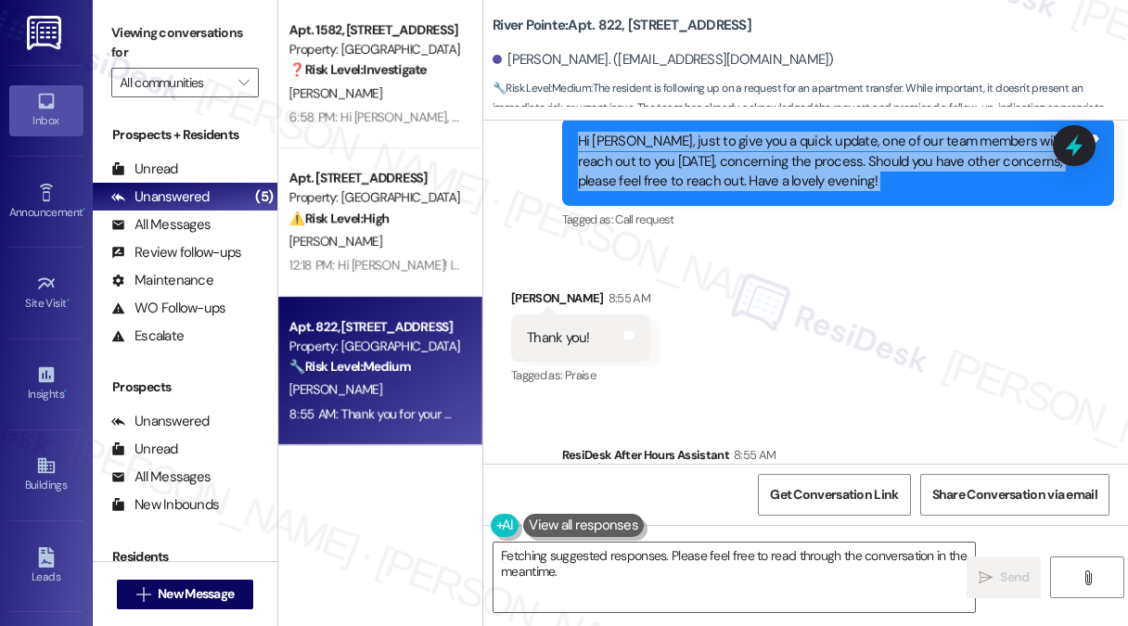
scroll to position [2696, 0]
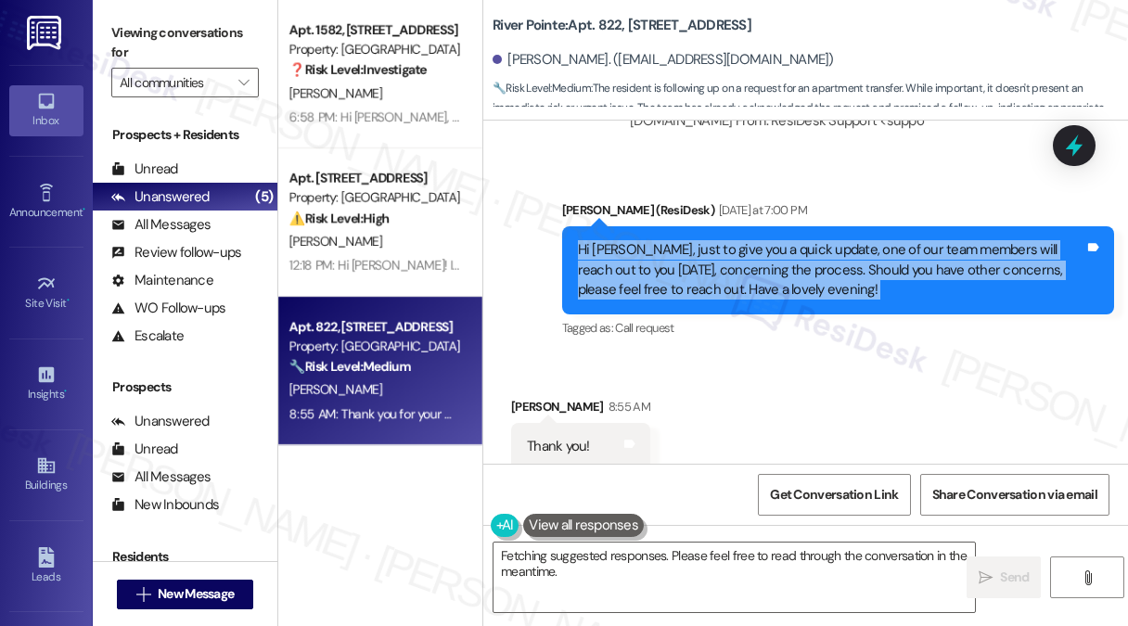
click at [749, 249] on div "Hi Jose, just to give you a quick update, one of our team members will reach ou…" at bounding box center [838, 269] width 553 height 87
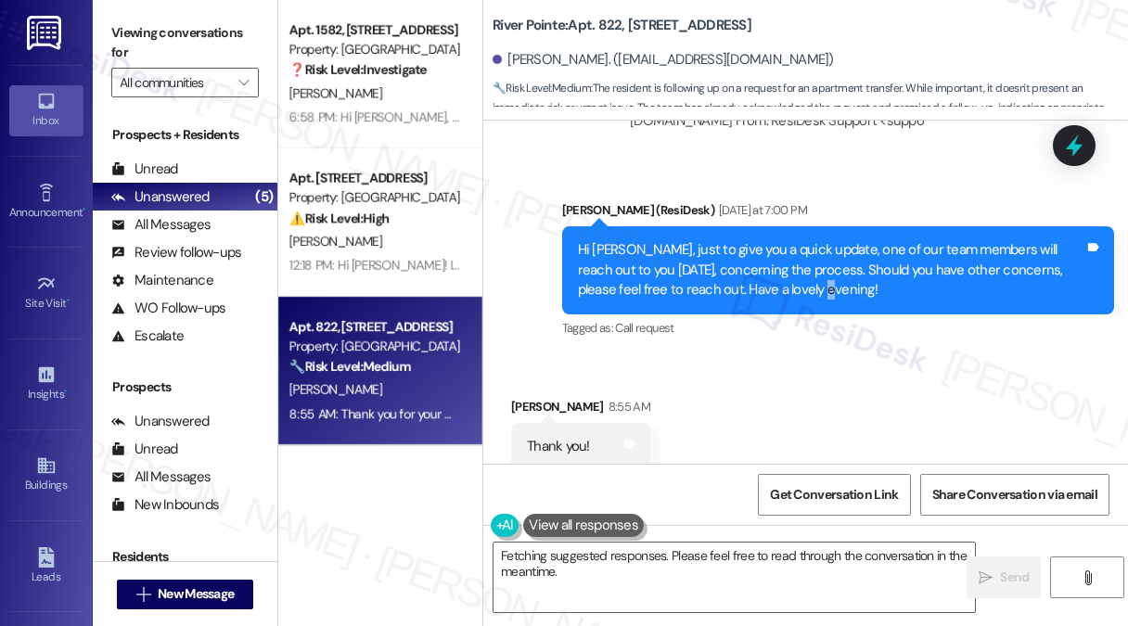
click at [749, 249] on div "Hi Jose, just to give you a quick update, one of our team members will reach ou…" at bounding box center [838, 269] width 553 height 87
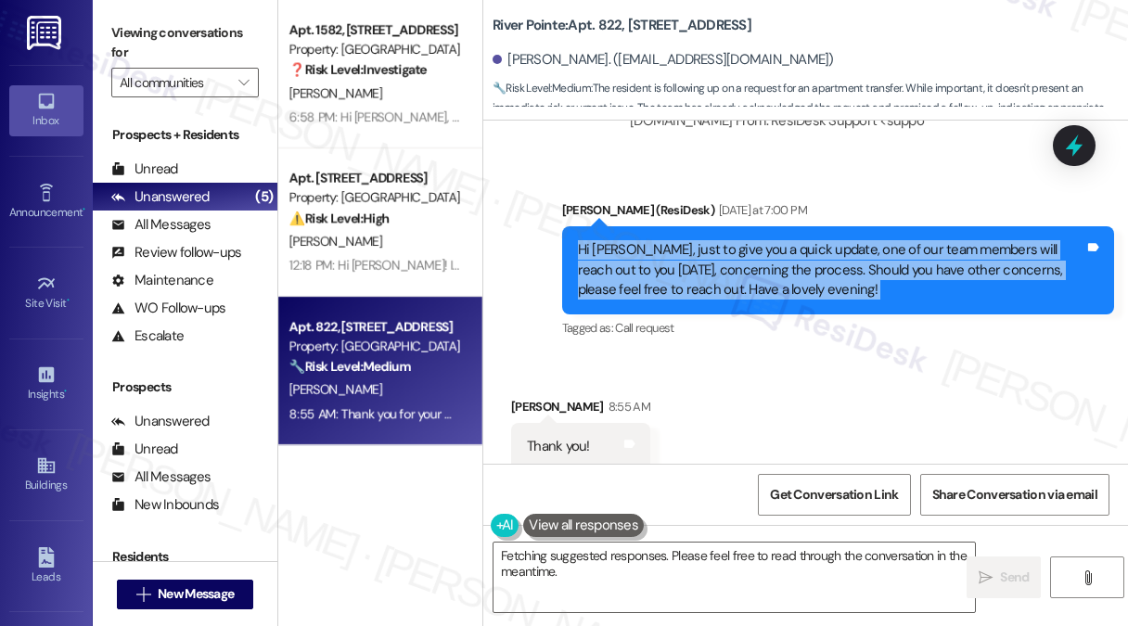
click at [749, 249] on div "Hi Jose, just to give you a quick update, one of our team members will reach ou…" at bounding box center [838, 269] width 553 height 87
click at [753, 240] on div "Hi [PERSON_NAME], just to give you a quick update, one of our team members will…" at bounding box center [831, 269] width 507 height 59
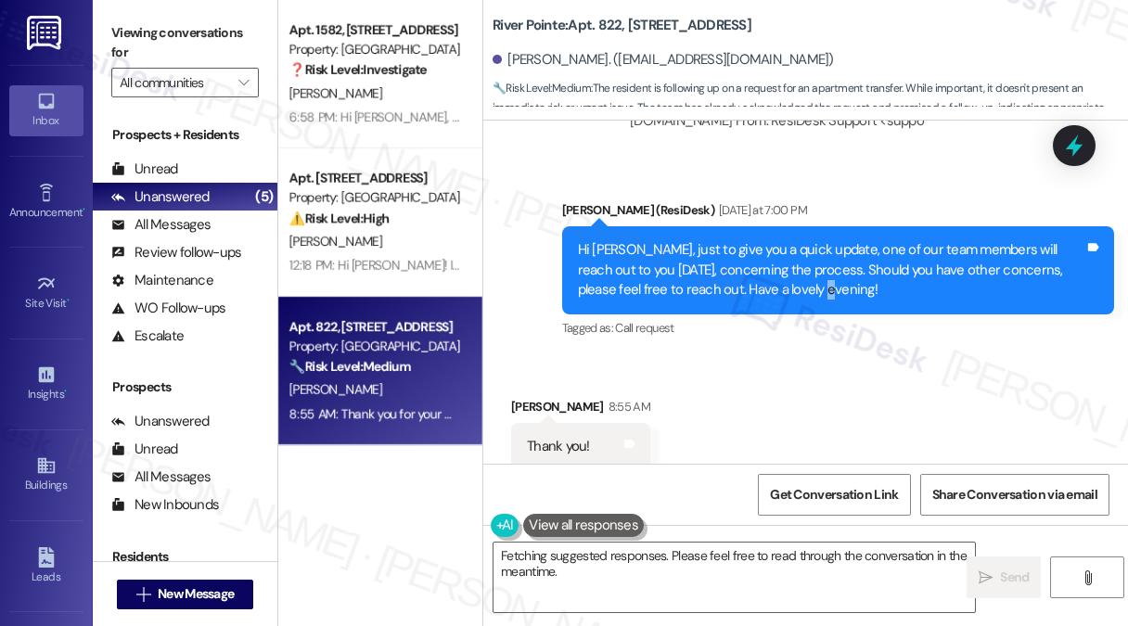
click at [753, 240] on div "Hi [PERSON_NAME], just to give you a quick update, one of our team members will…" at bounding box center [831, 269] width 507 height 59
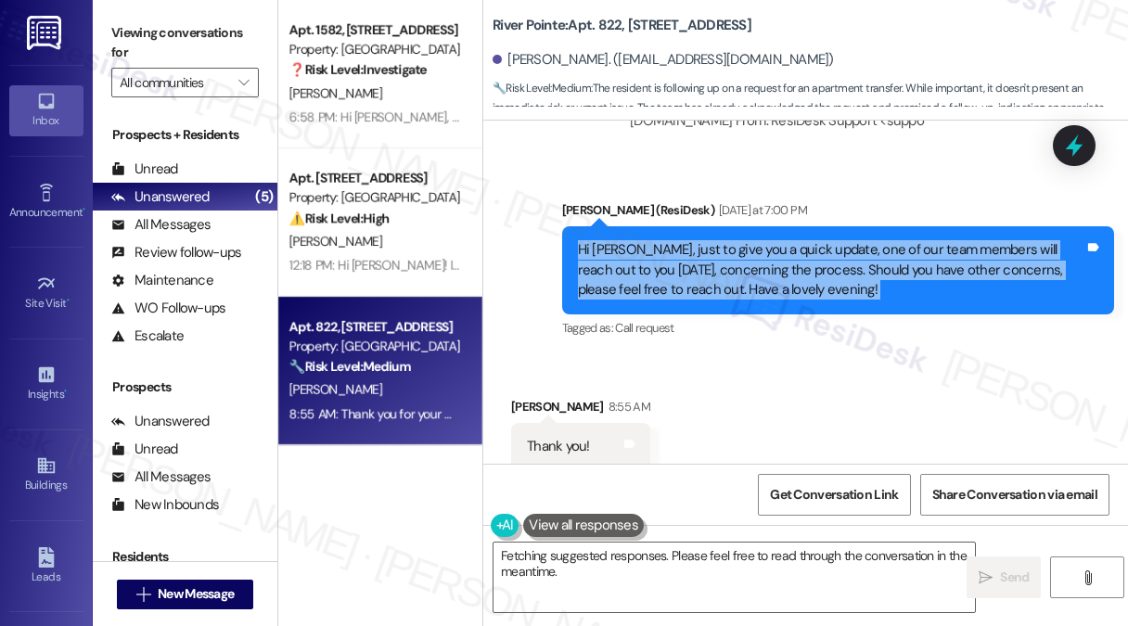
click at [753, 240] on div "Hi [PERSON_NAME], just to give you a quick update, one of our team members will…" at bounding box center [831, 269] width 507 height 59
click at [771, 240] on div "Hi [PERSON_NAME], just to give you a quick update, one of our team members will…" at bounding box center [831, 269] width 507 height 59
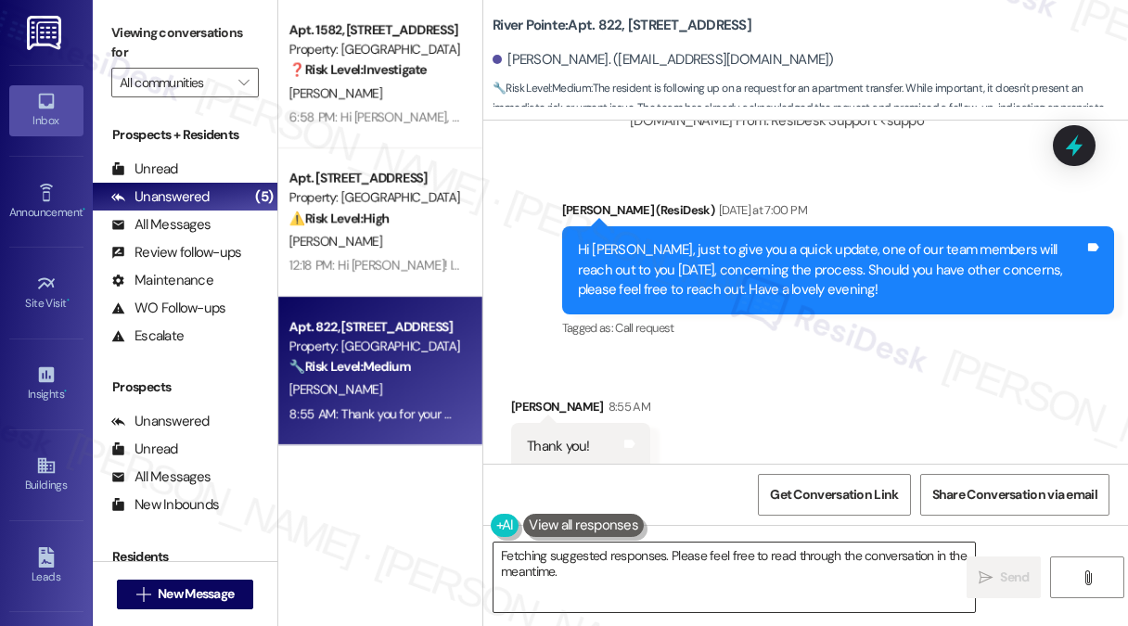
click at [673, 577] on textarea "Hi {{first_name}}, thanks for your message! I see our offices are closed, but I…" at bounding box center [733, 577] width 481 height 70
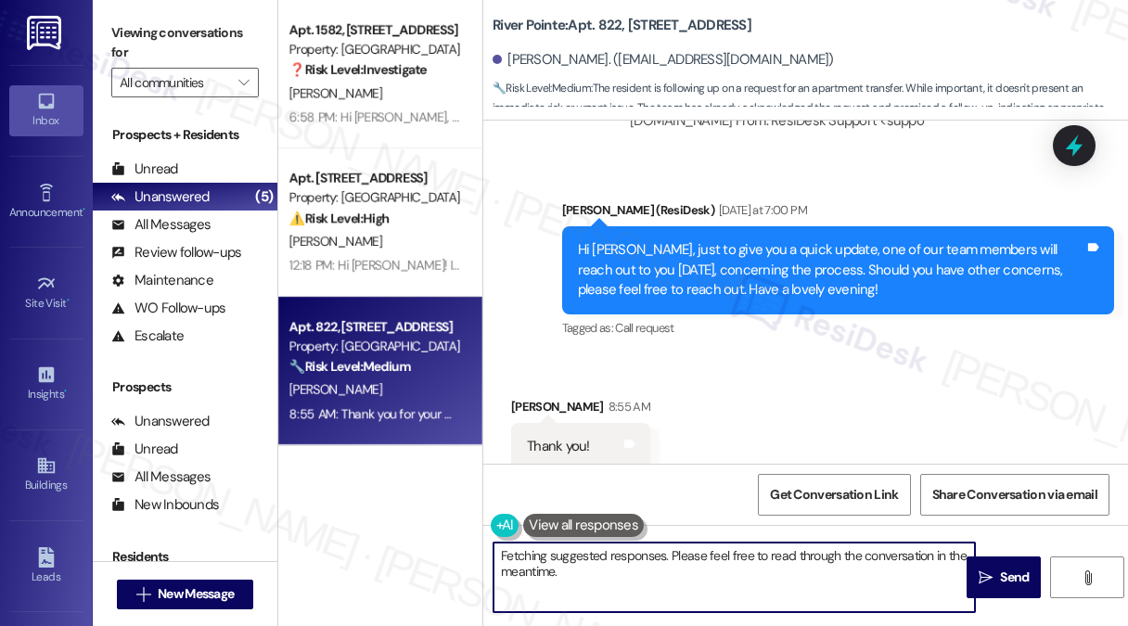
click at [673, 577] on textarea "Hi {{first_name}}, thanks for your message! I see our offices are closed, but I…" at bounding box center [733, 577] width 481 height 70
click at [530, 397] on div "Jose Acosta 8:55 AM" at bounding box center [580, 410] width 139 height 26
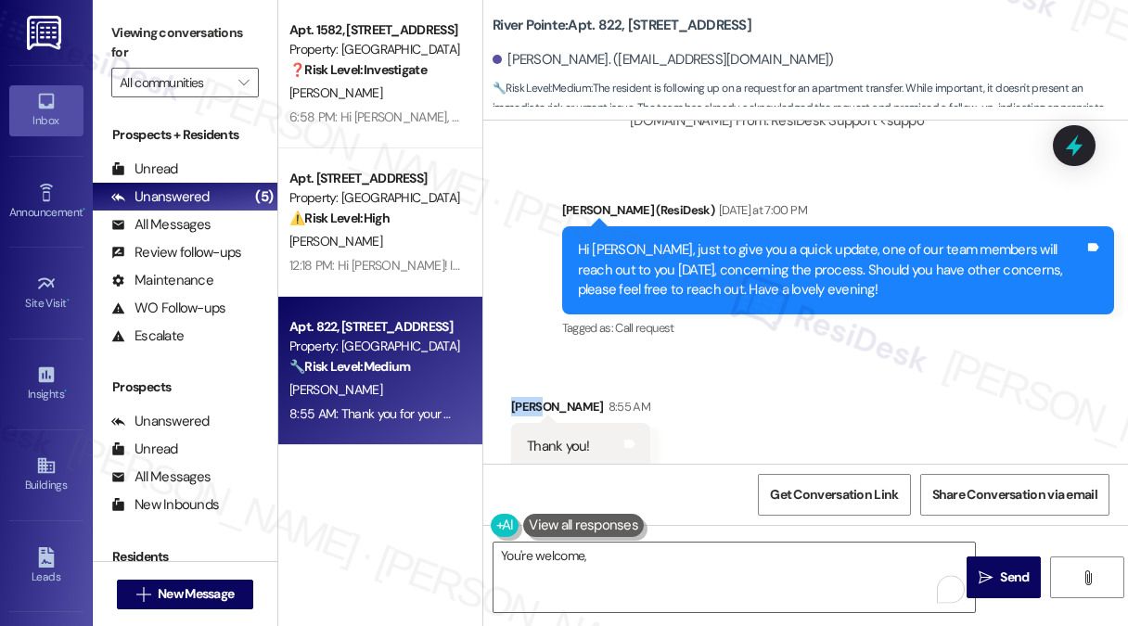
click at [530, 397] on div "Jose Acosta 8:55 AM" at bounding box center [580, 410] width 139 height 26
copy div "Jose"
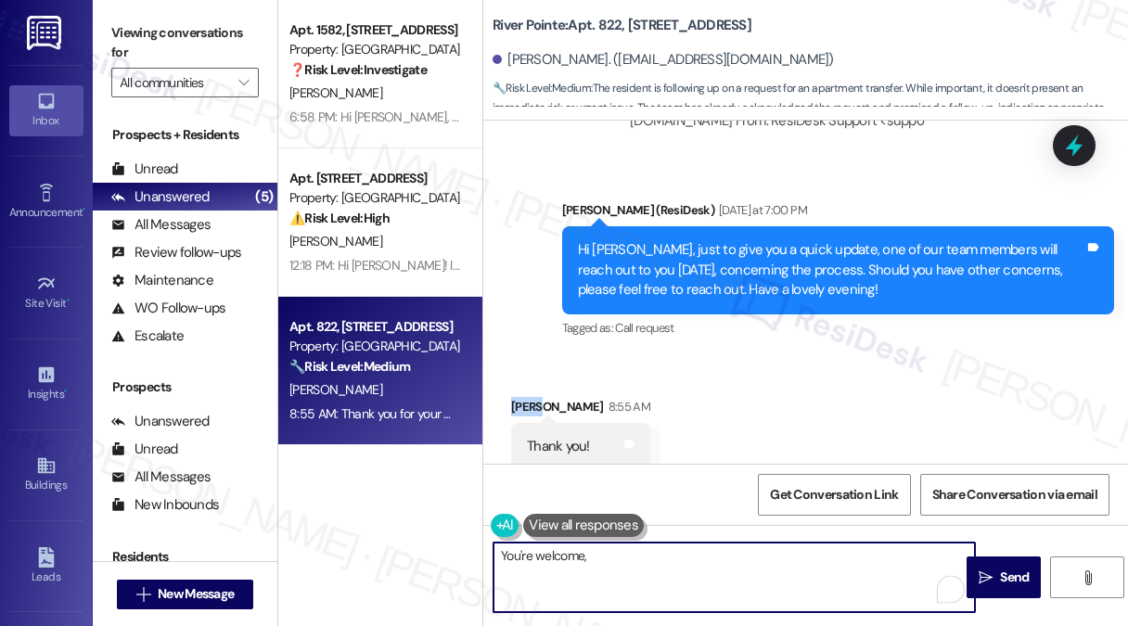
click at [626, 558] on textarea "You're welcome," at bounding box center [733, 577] width 481 height 70
paste textarea "Jose"
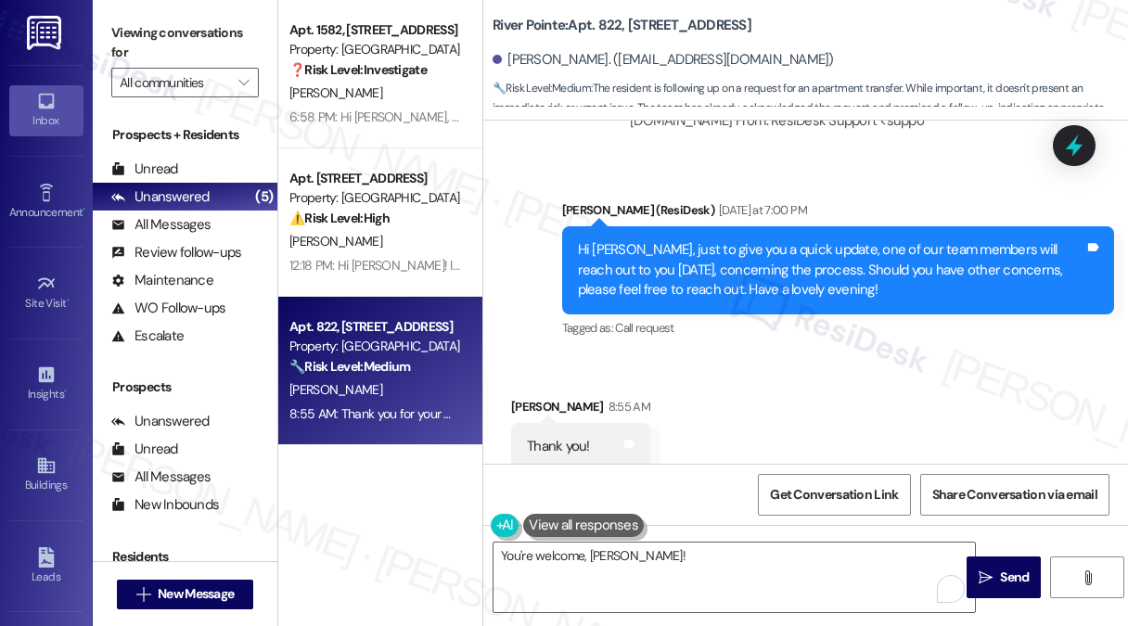
click at [236, 25] on label "Viewing conversations for" at bounding box center [184, 43] width 147 height 49
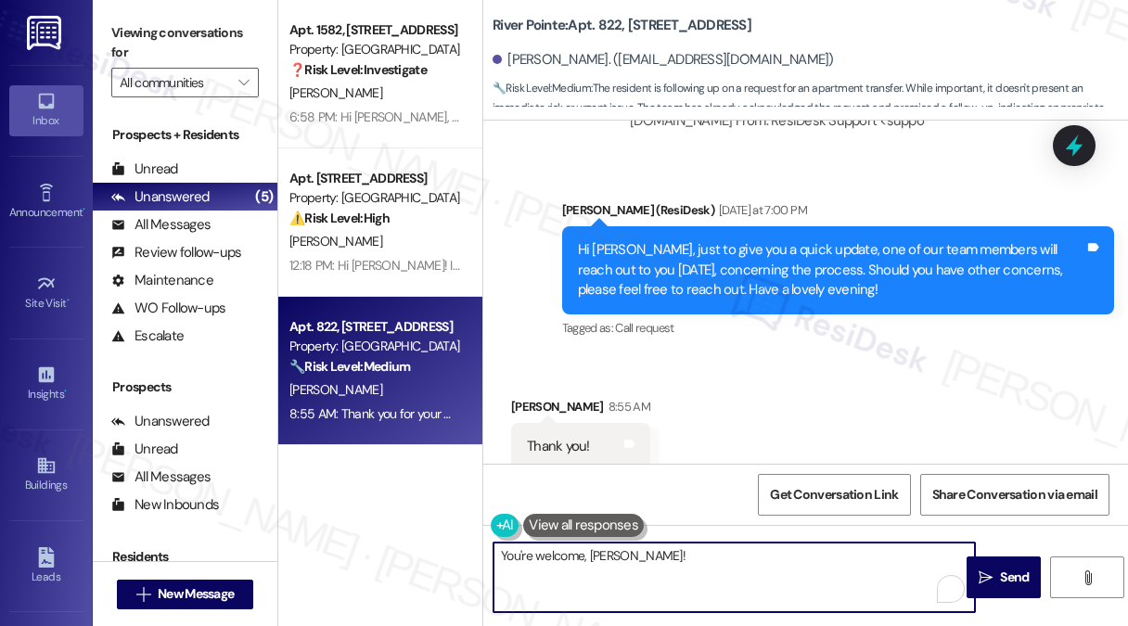
click at [656, 564] on textarea "You're welcome, Jose!" at bounding box center [733, 577] width 481 height 70
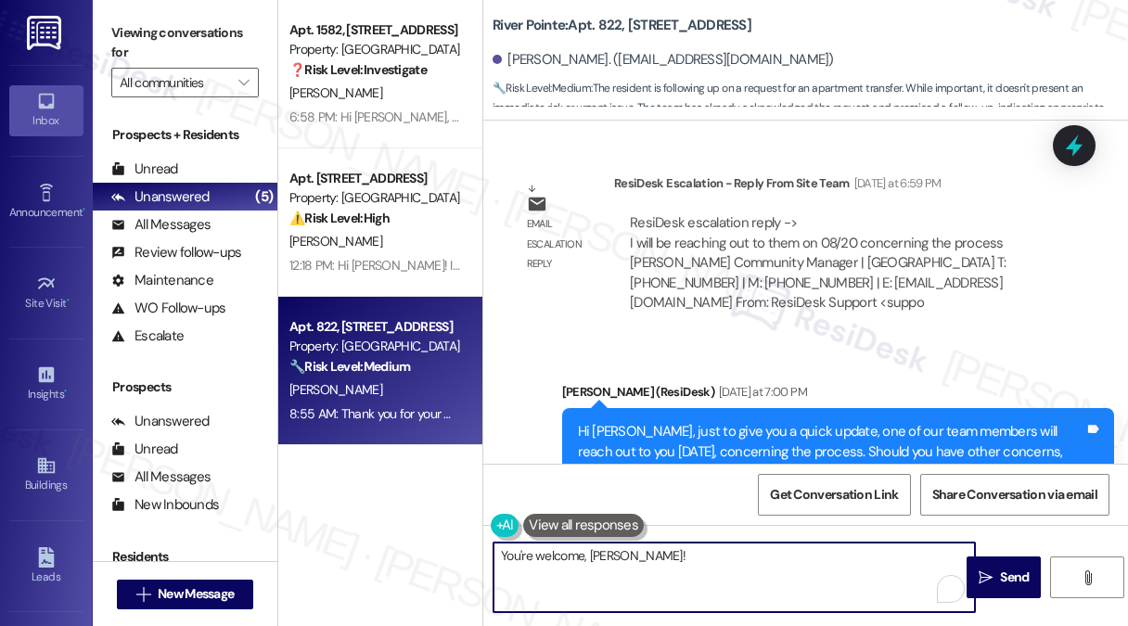
scroll to position [2511, 0]
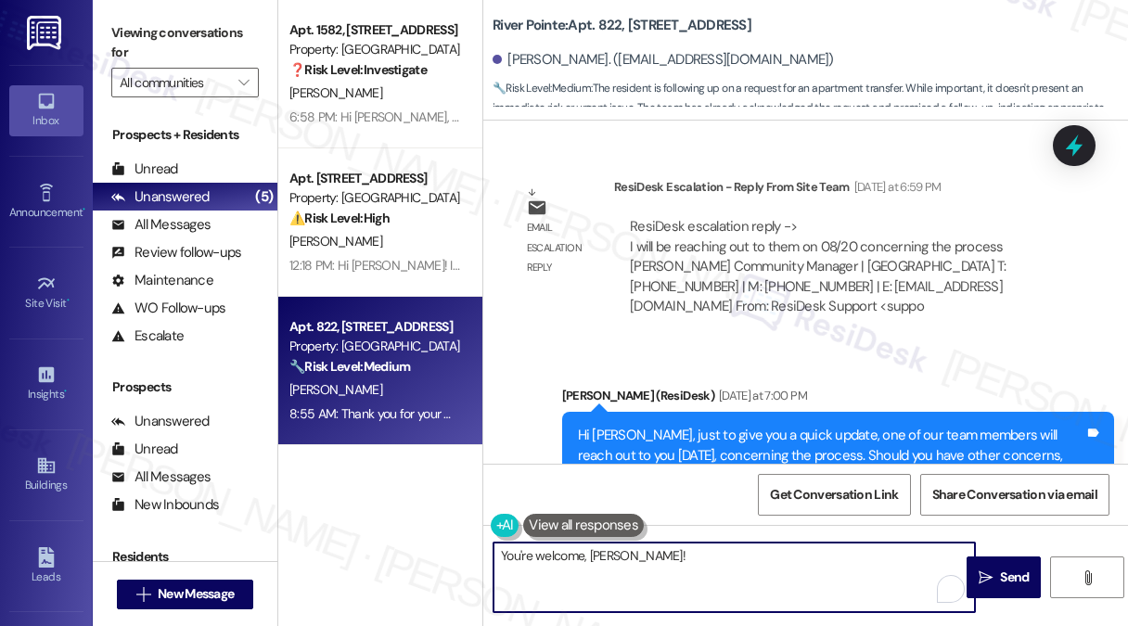
click at [720, 540] on div "You're welcome, Jose!  Send " at bounding box center [805, 594] width 644 height 139
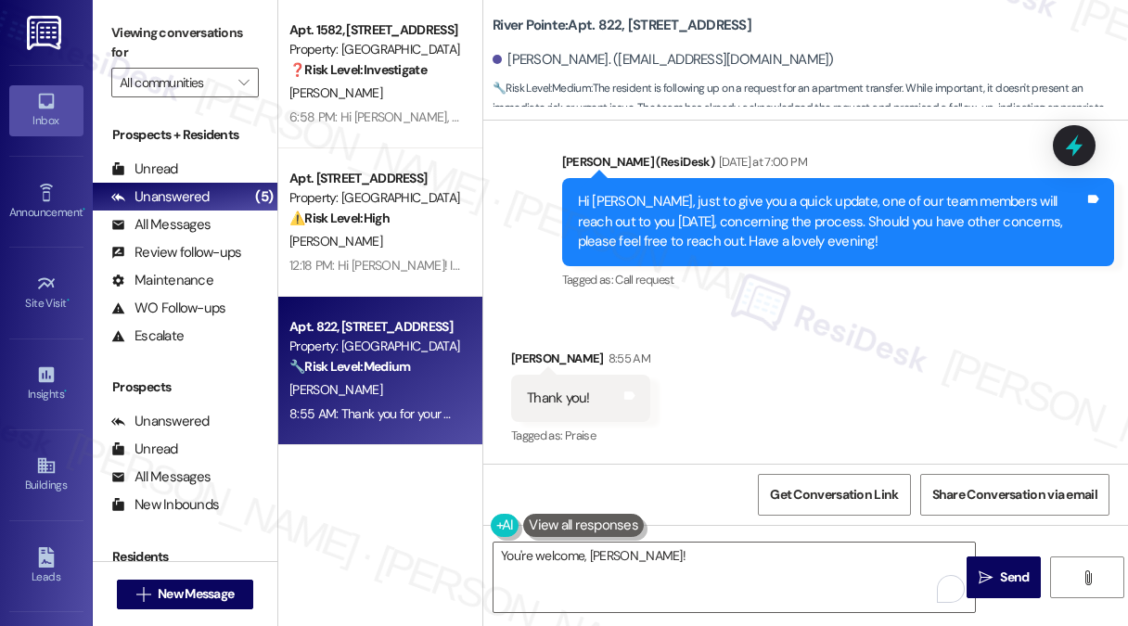
scroll to position [2882, 0]
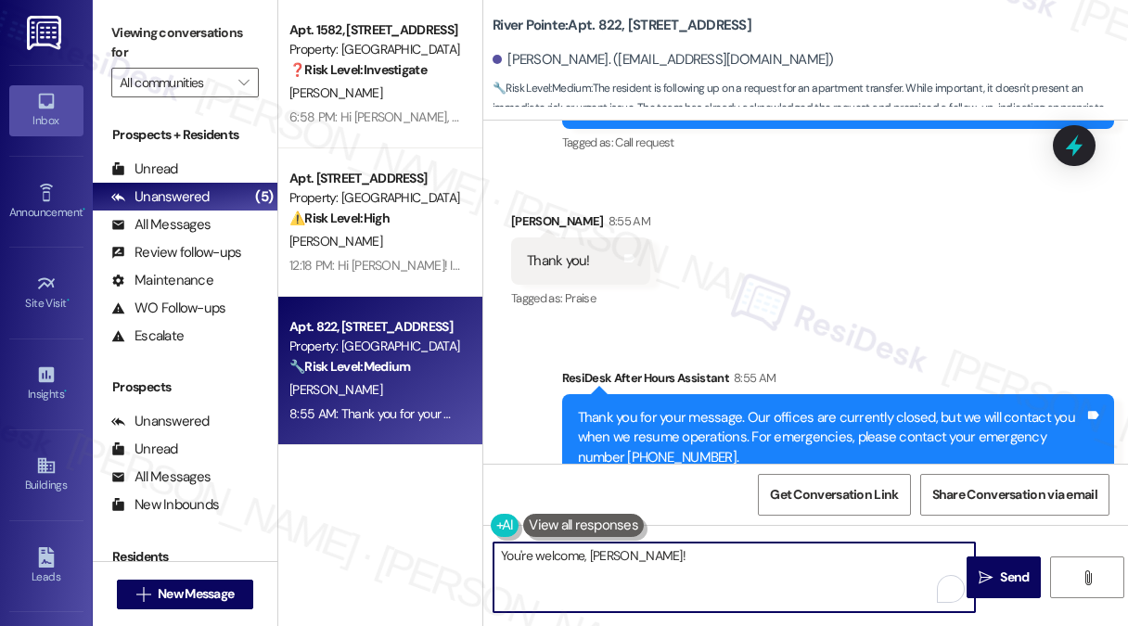
click at [708, 553] on textarea "You're welcome, Jose!" at bounding box center [733, 577] width 481 height 70
type textarea "You're welcome, Jose!"
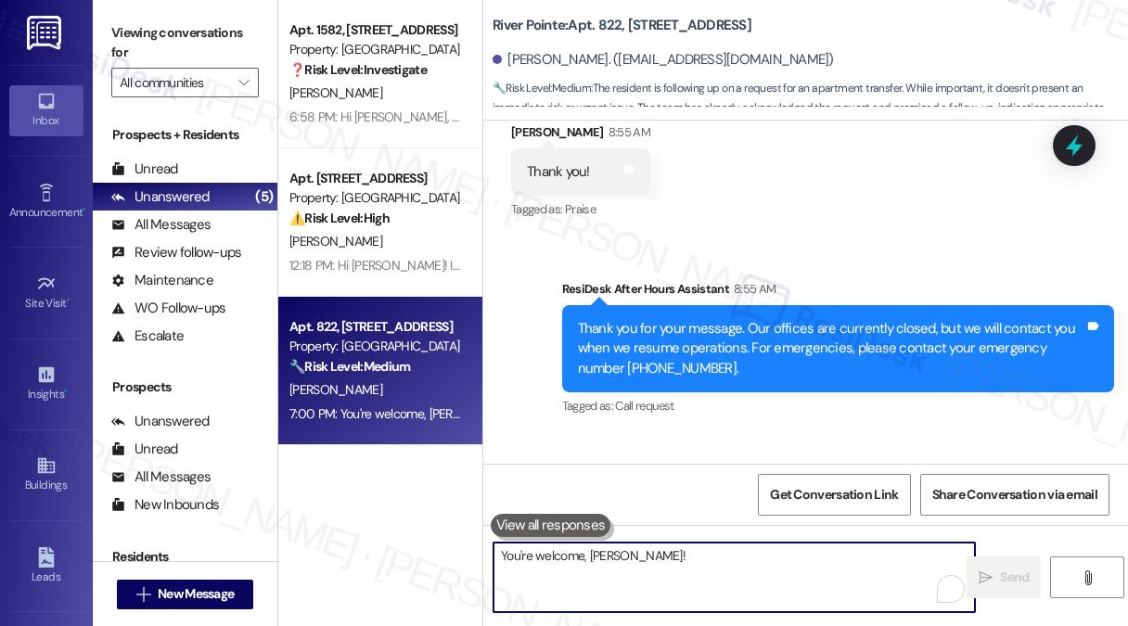
scroll to position [3011, 0]
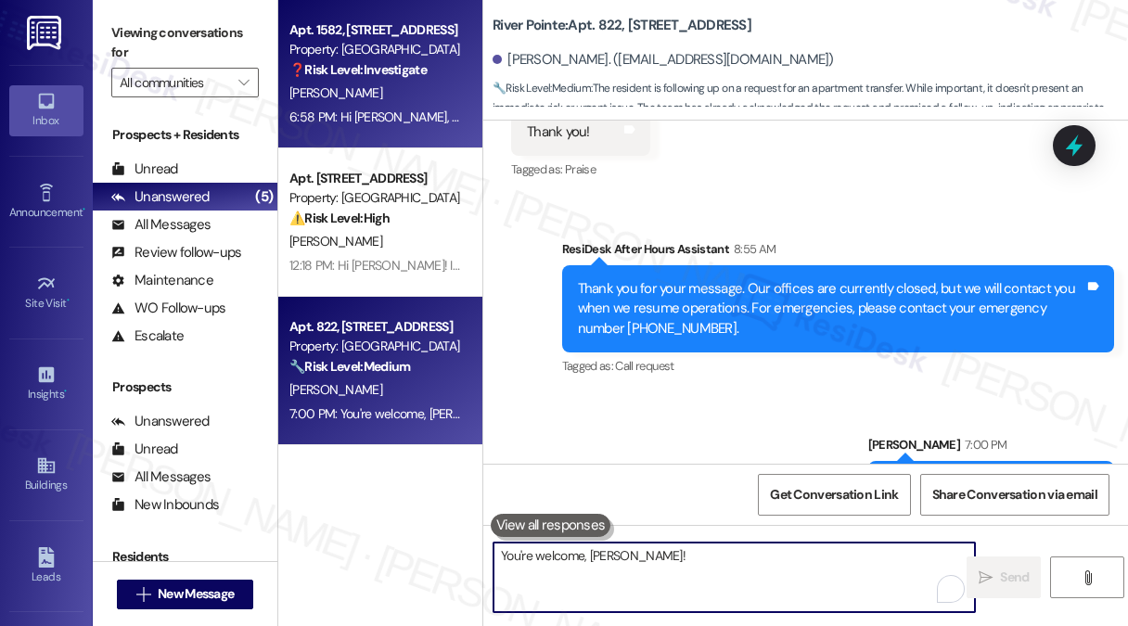
click at [378, 103] on div "[PERSON_NAME]" at bounding box center [374, 93] width 175 height 23
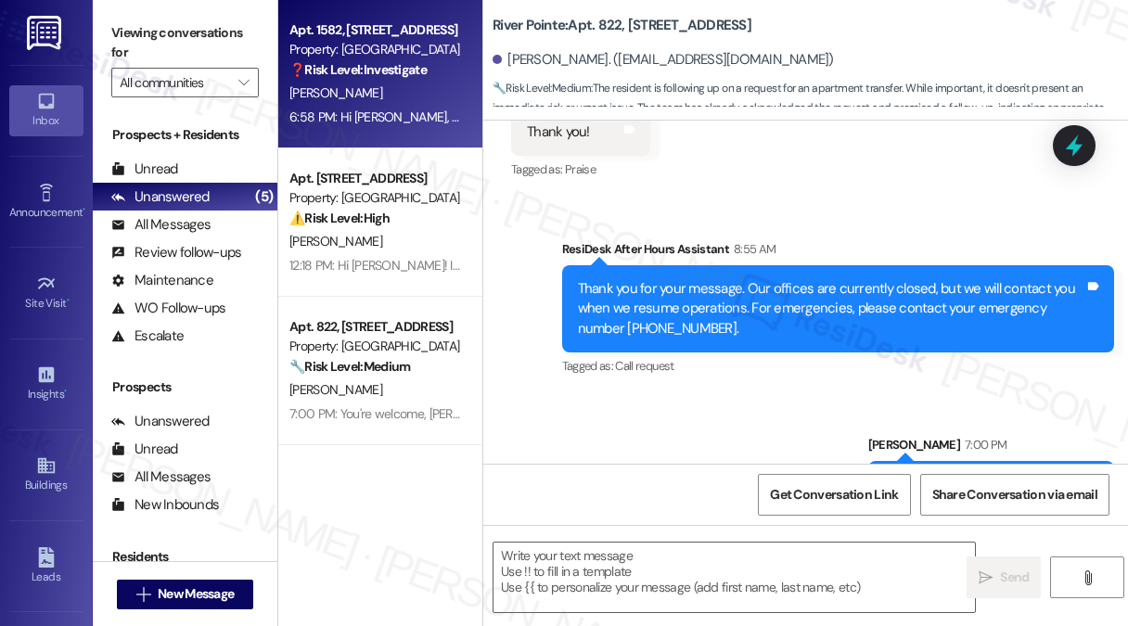
type textarea "Fetching suggested responses. Please feel free to read through the conversation…"
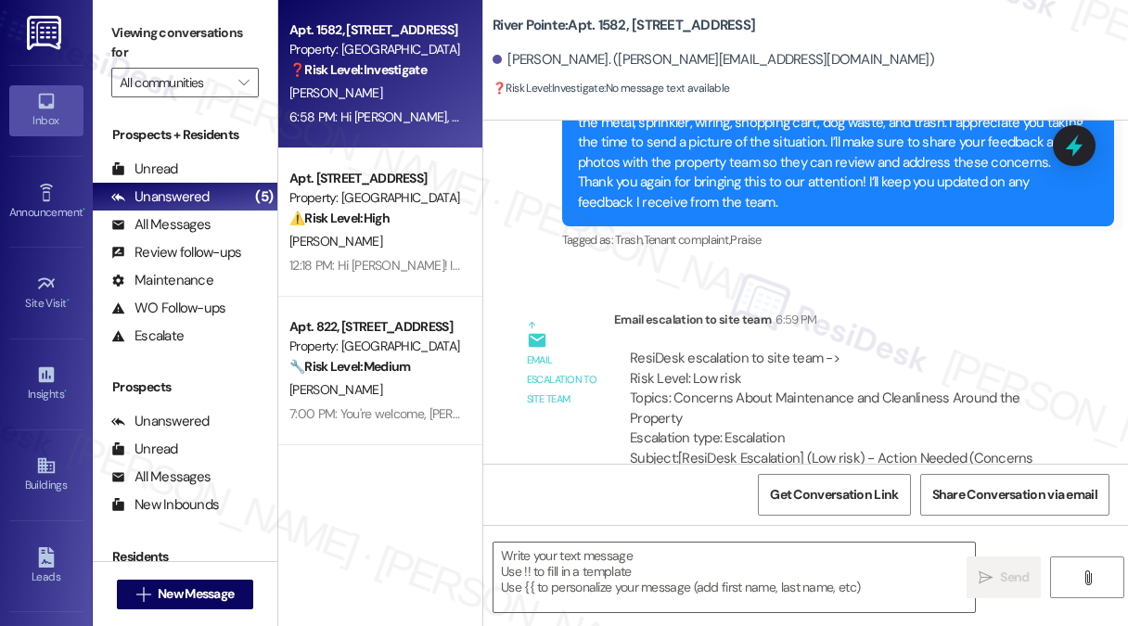
scroll to position [2526, 0]
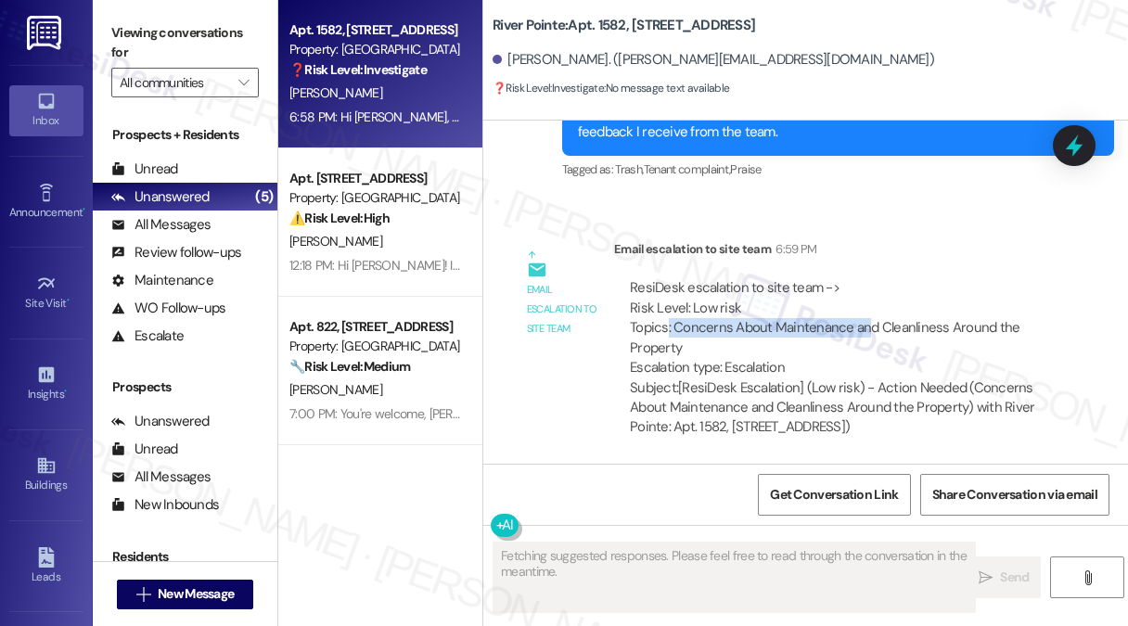
drag, startPoint x: 668, startPoint y: 324, endPoint x: 868, endPoint y: 326, distance: 200.3
click at [868, 326] on div "ResiDesk escalation to site team -> Risk Level: Low risk Topics: Concerns About…" at bounding box center [839, 327] width 418 height 99
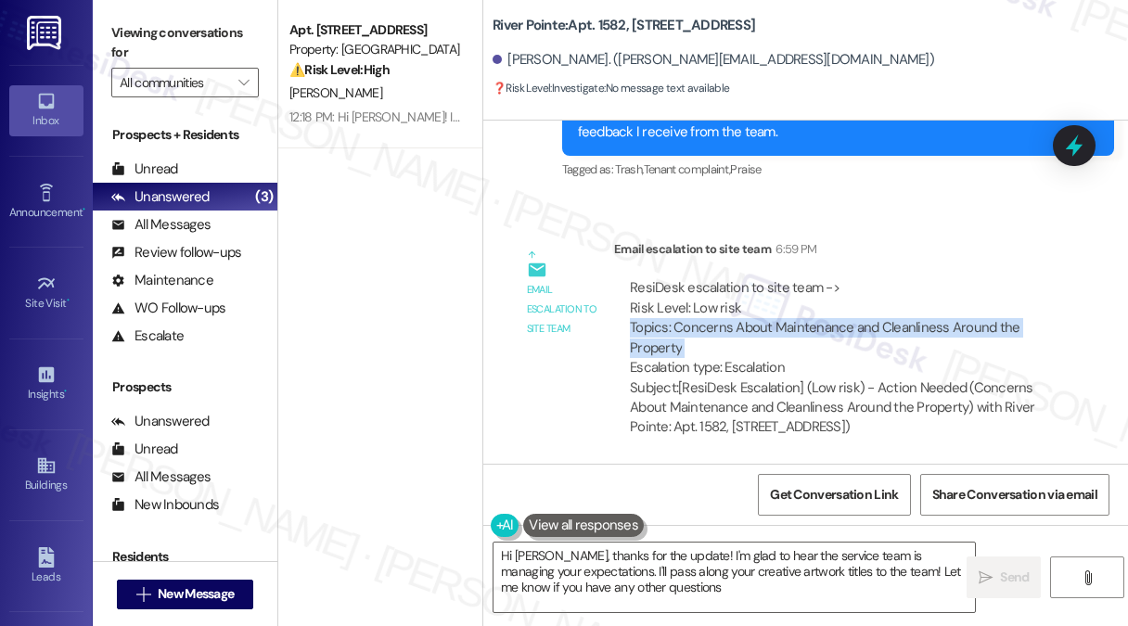
type textarea "Hi Hercules, thanks for the update! I'm glad to hear the service team is managi…"
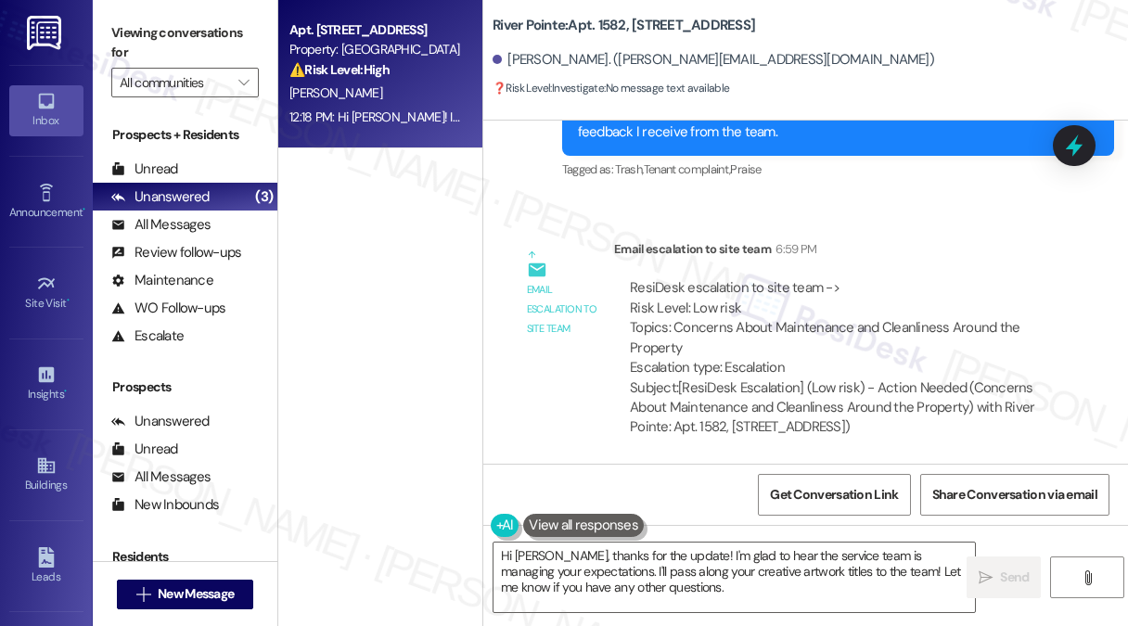
click at [397, 99] on div "[PERSON_NAME]" at bounding box center [374, 93] width 175 height 23
type textarea "Fetching suggested responses. Please feel free to read through the conversation…"
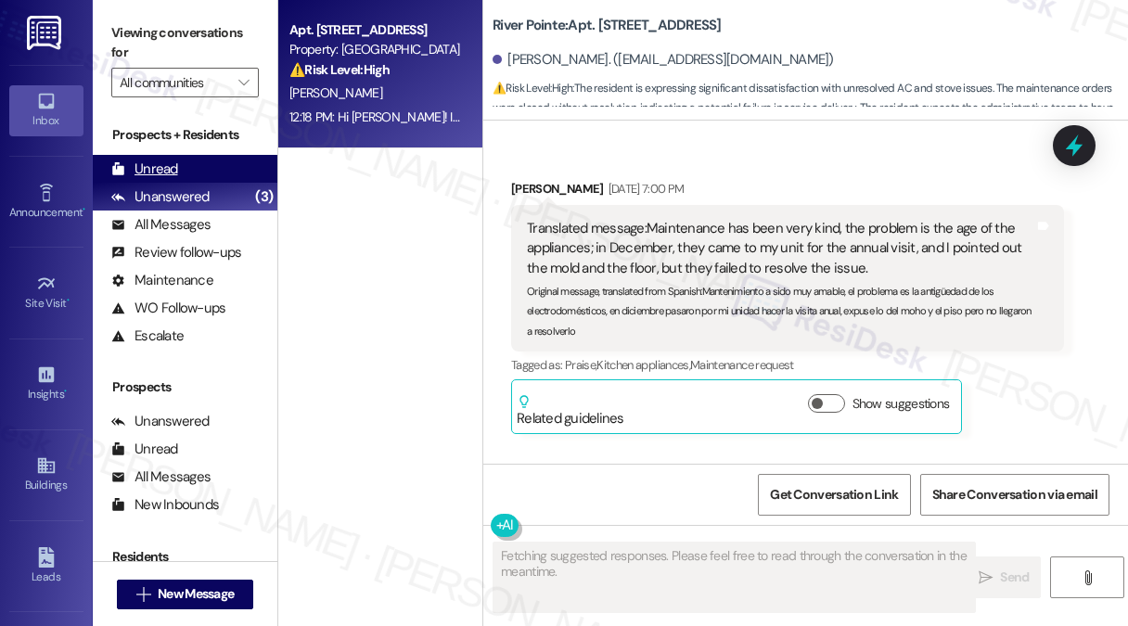
scroll to position [17167, 0]
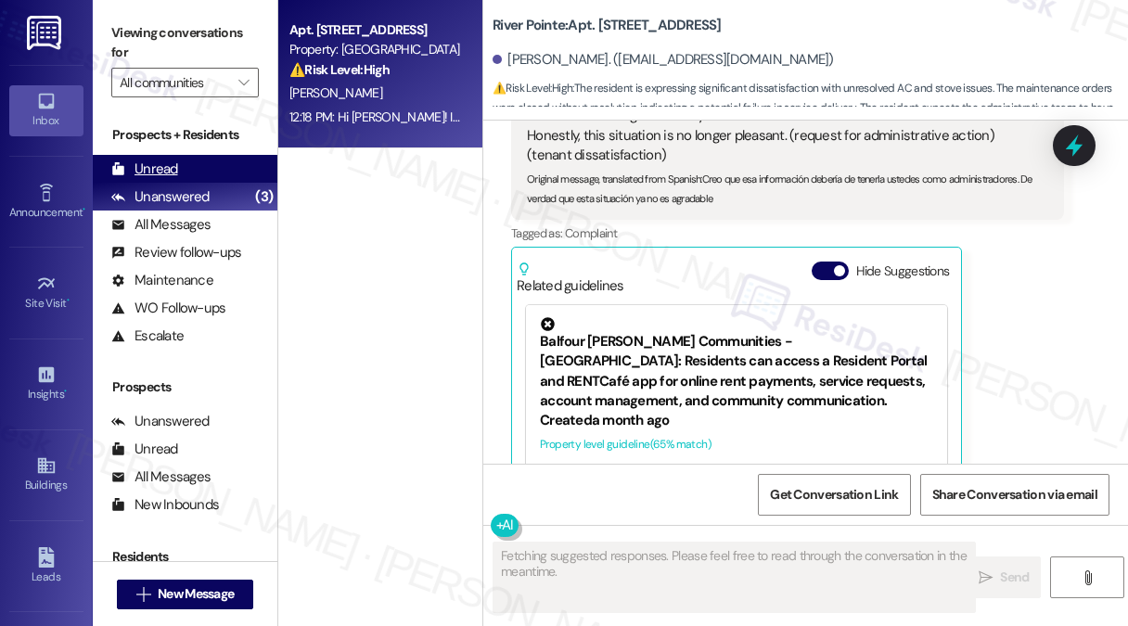
click at [203, 164] on div "Unread (0)" at bounding box center [185, 169] width 185 height 28
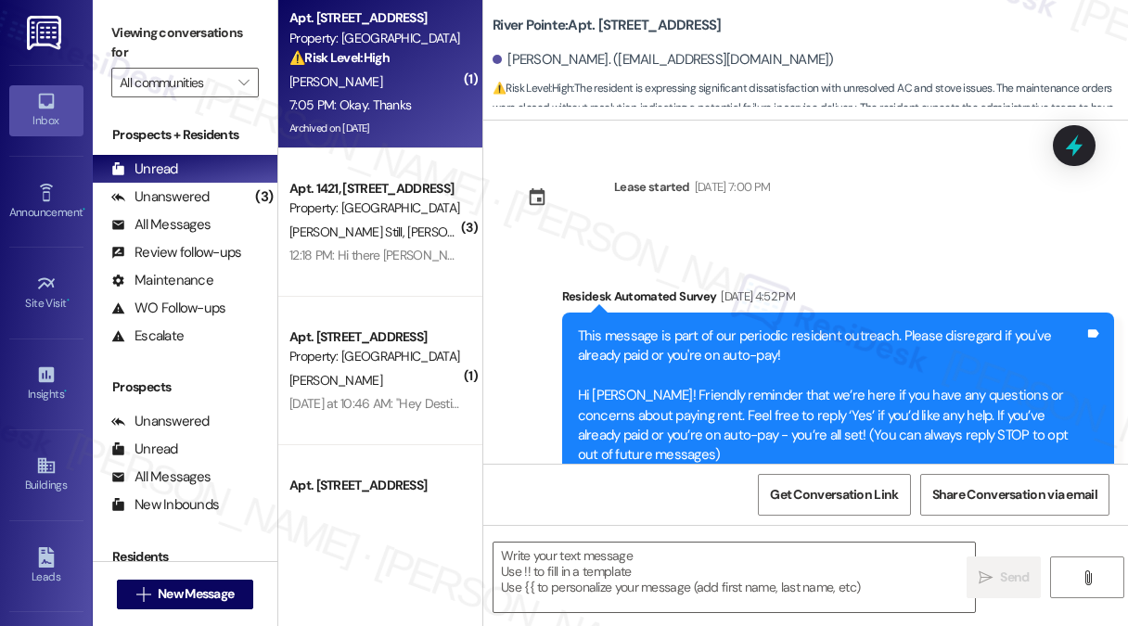
click at [364, 96] on div "7:05 PM: Okay. Thanks 7:05 PM: Okay. Thanks" at bounding box center [349, 104] width 121 height 17
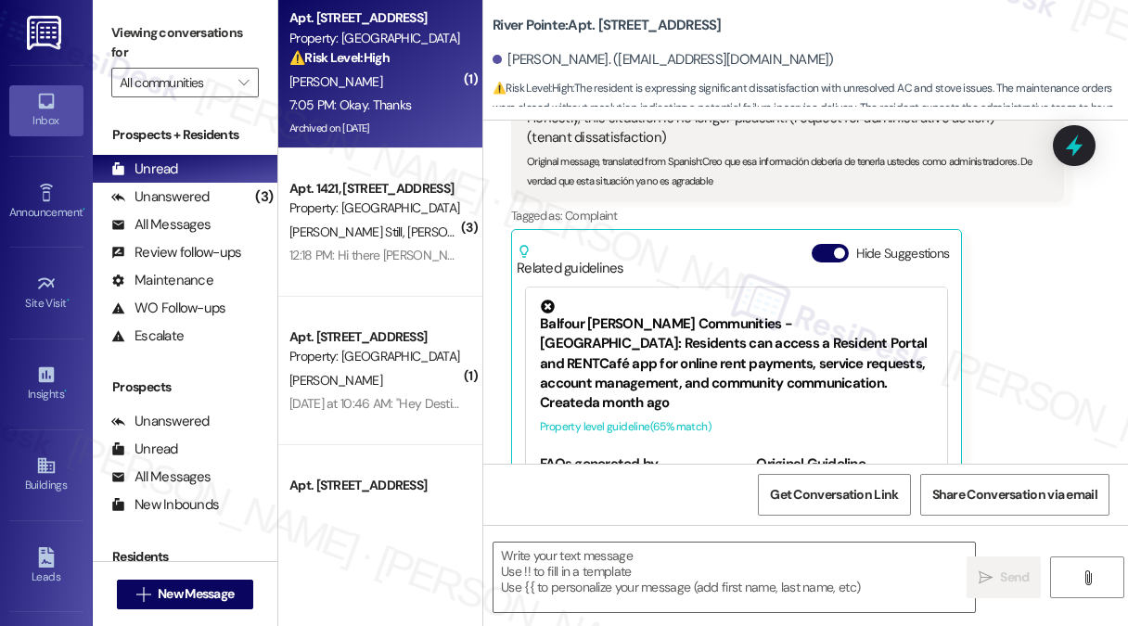
scroll to position [17084, 0]
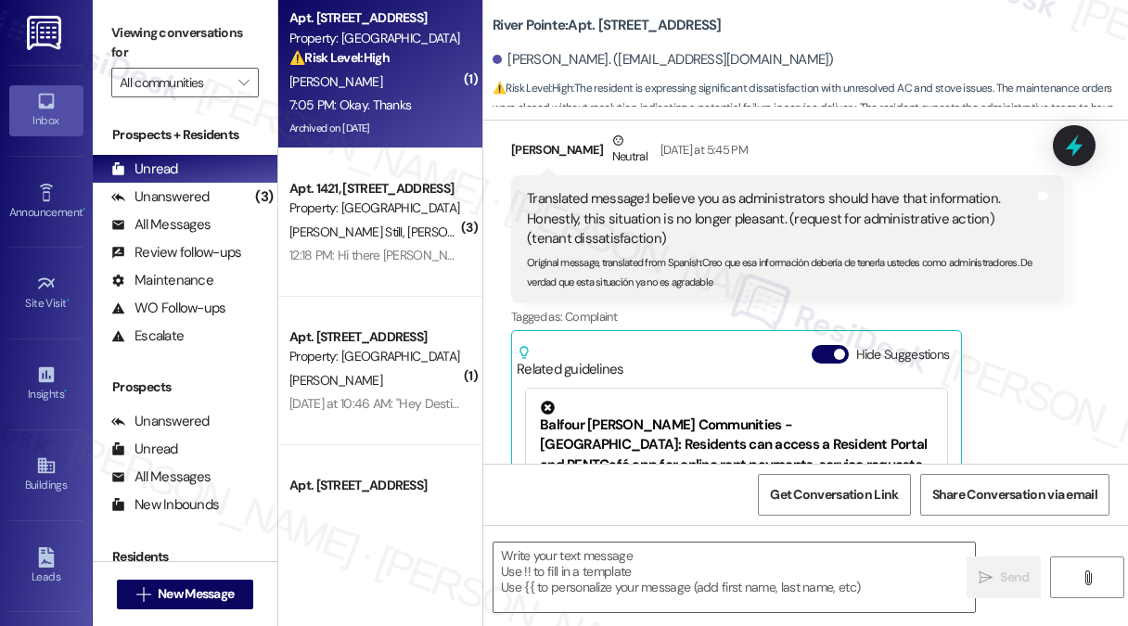
type textarea "Fetching suggested responses. Please feel free to read through the conversation…"
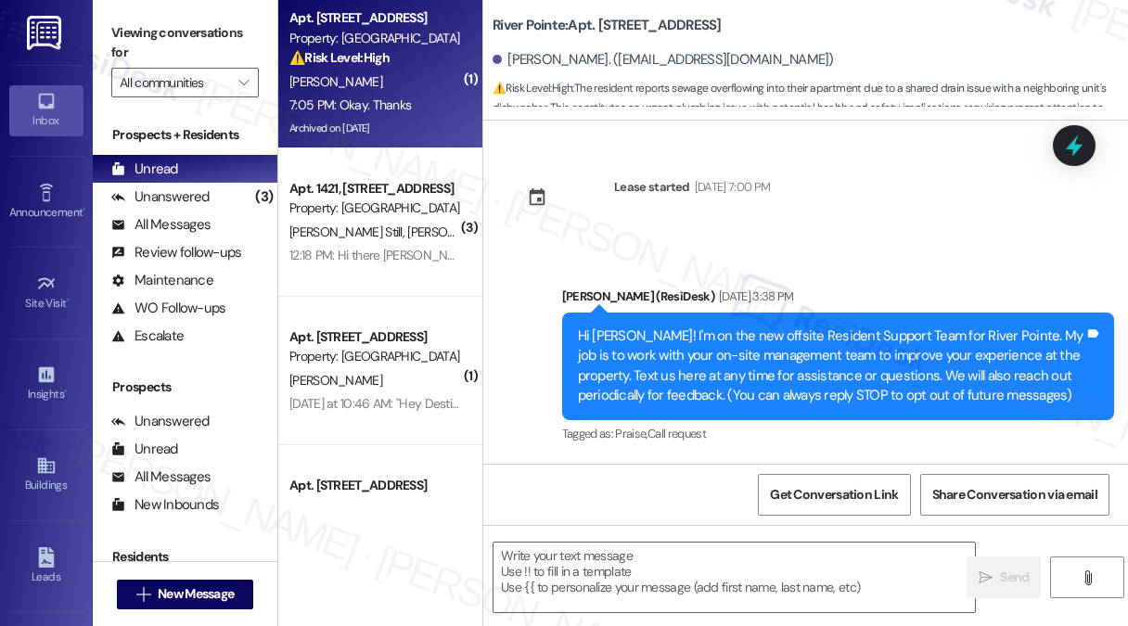
scroll to position [19381, 0]
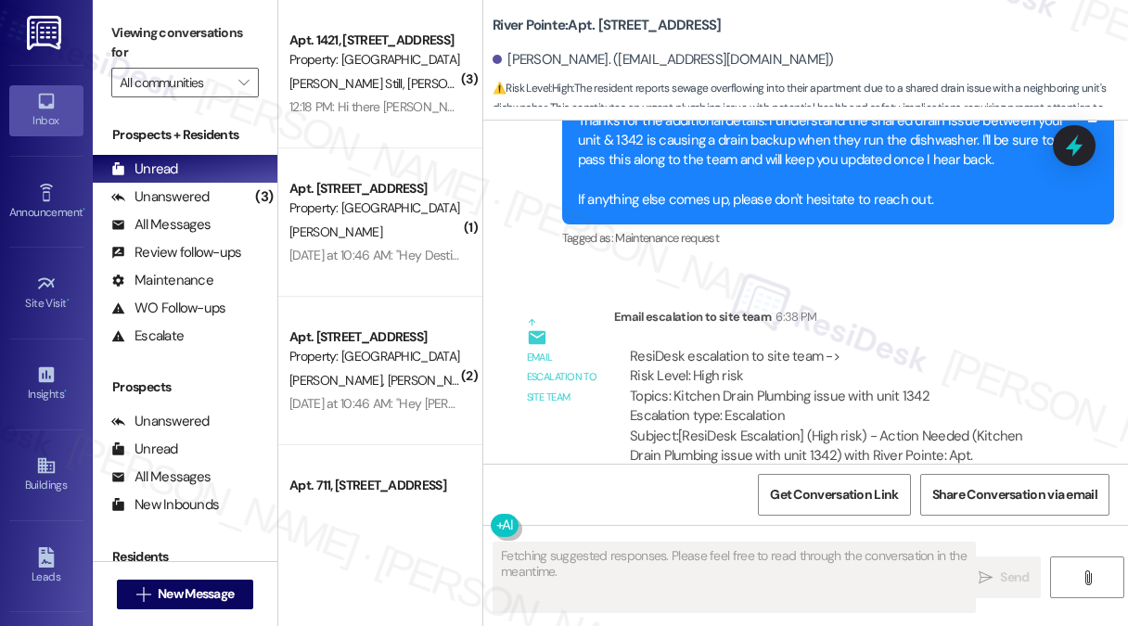
click at [716, 347] on div "ResiDesk escalation to site team -> Risk Level: High risk Topics: Kitchen Drain…" at bounding box center [839, 387] width 418 height 80
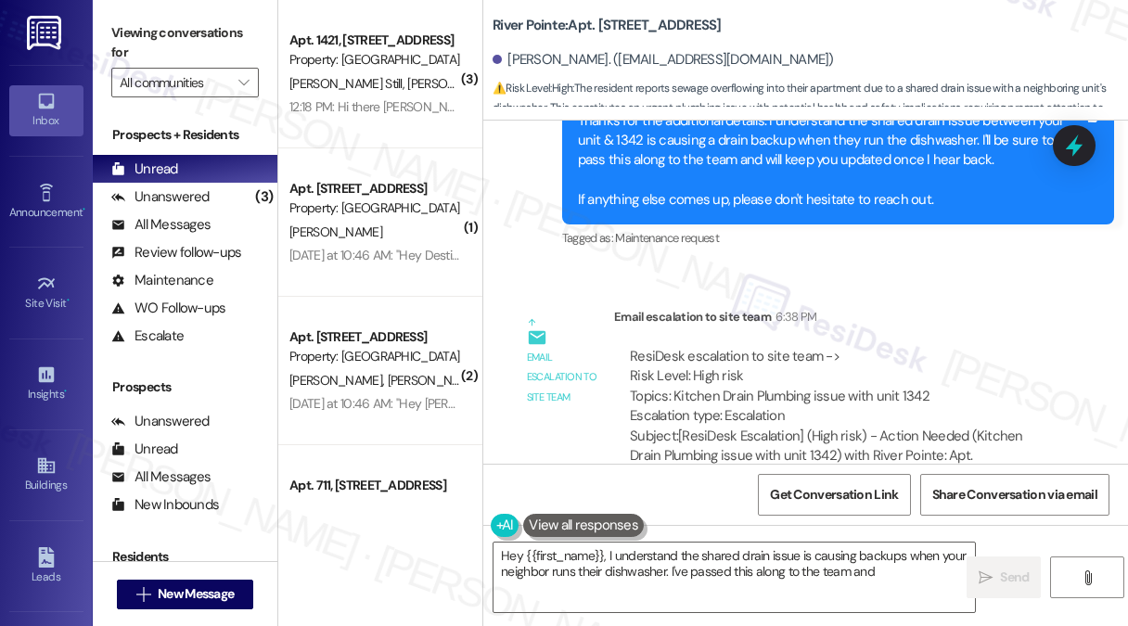
click at [733, 347] on div "ResiDesk escalation to site team -> Risk Level: High risk Topics: Kitchen Drain…" at bounding box center [839, 387] width 418 height 80
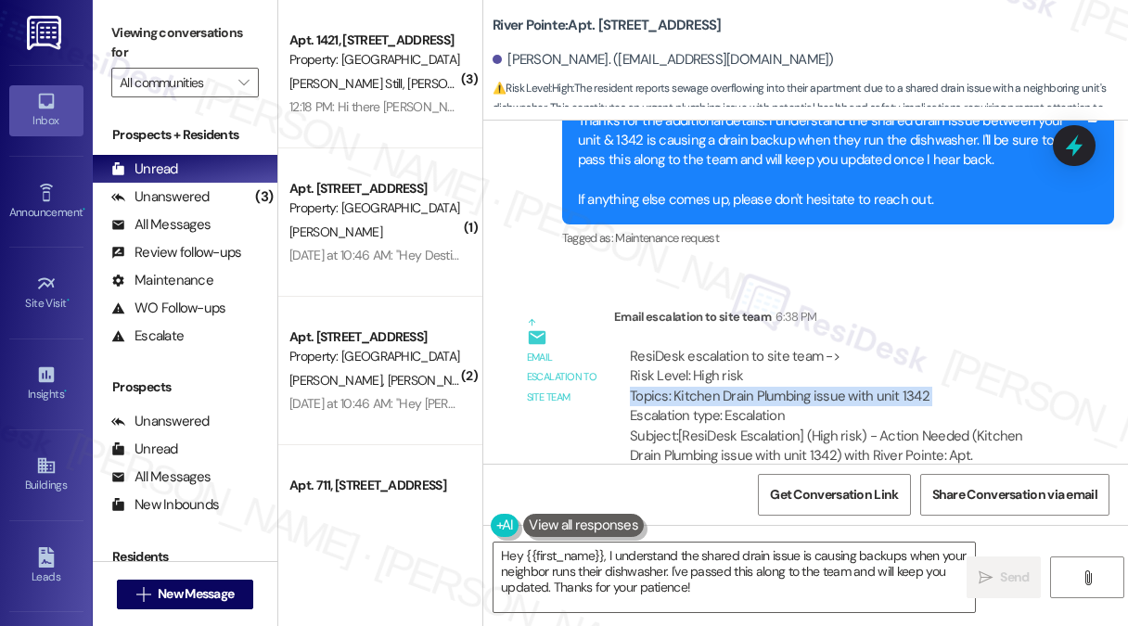
click at [733, 347] on div "ResiDesk escalation to site team -> Risk Level: High risk Topics: Kitchen Drain…" at bounding box center [839, 387] width 418 height 80
click at [807, 347] on div "ResiDesk escalation to site team -> Risk Level: High risk Topics: Kitchen Drain…" at bounding box center [839, 387] width 418 height 80
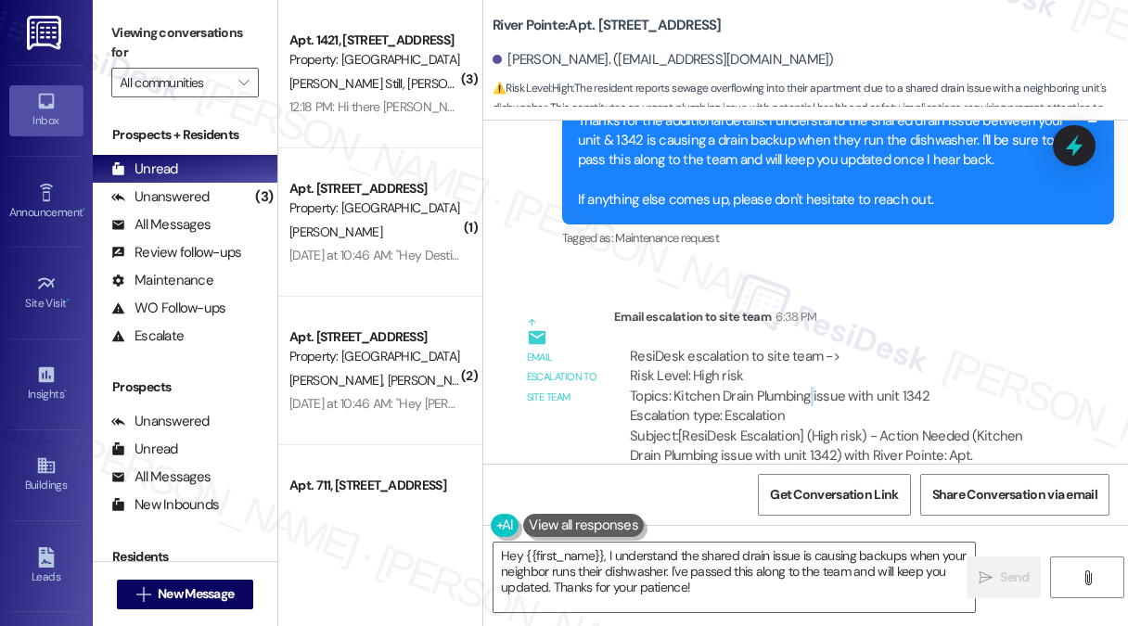
click at [807, 347] on div "ResiDesk escalation to site team -> Risk Level: High risk Topics: Kitchen Drain…" at bounding box center [839, 387] width 418 height 80
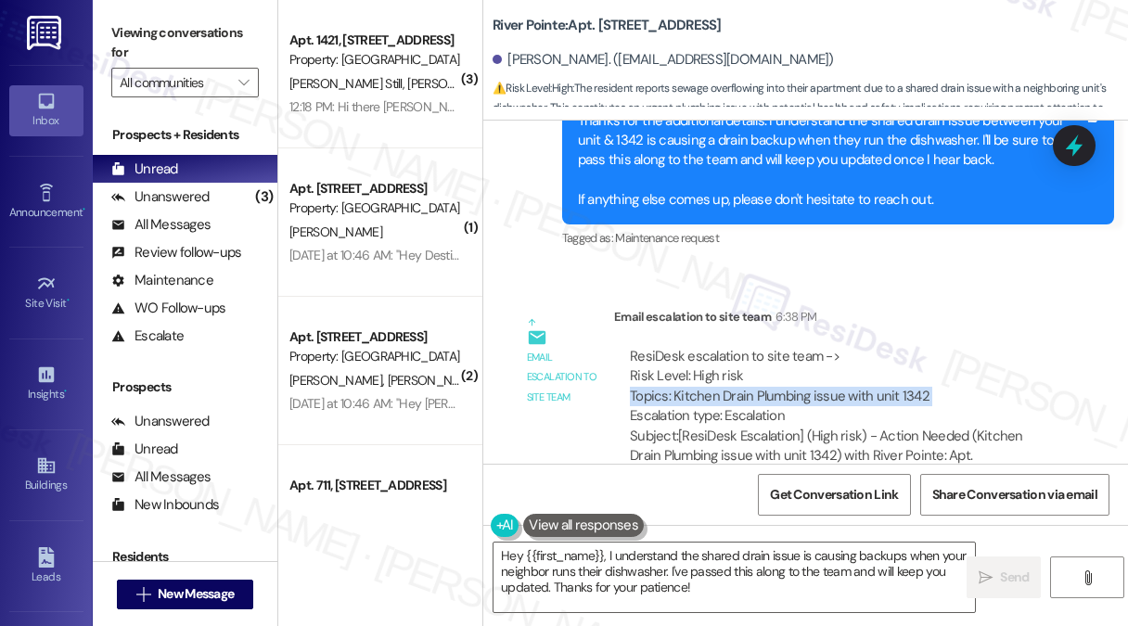
click at [807, 347] on div "ResiDesk escalation to site team -> Risk Level: High risk Topics: Kitchen Drain…" at bounding box center [839, 387] width 418 height 80
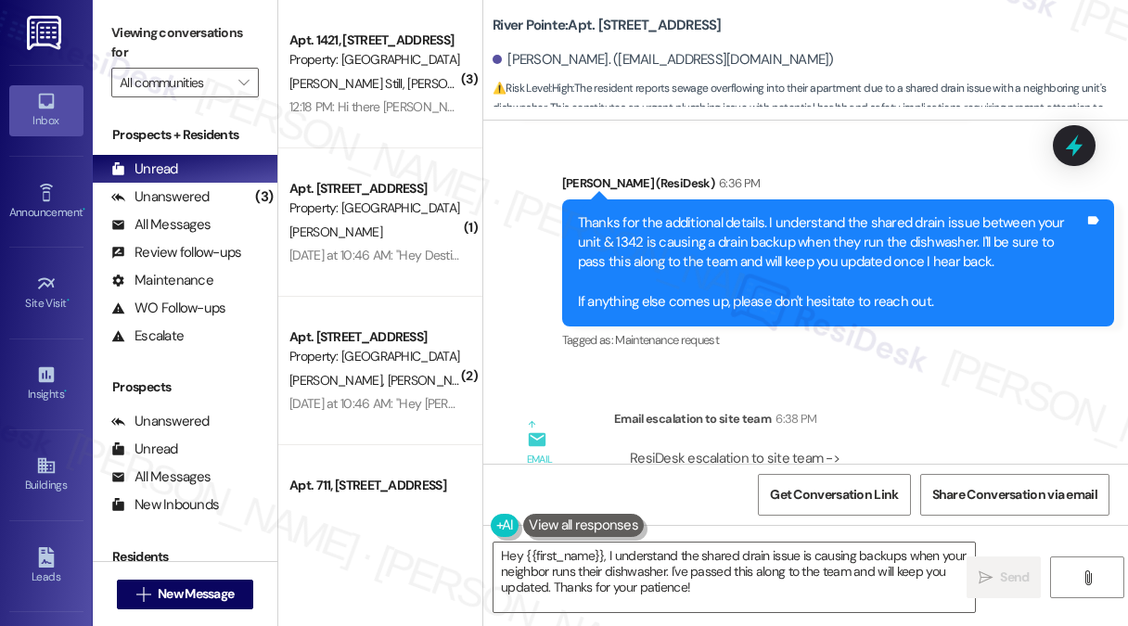
scroll to position [19382, 0]
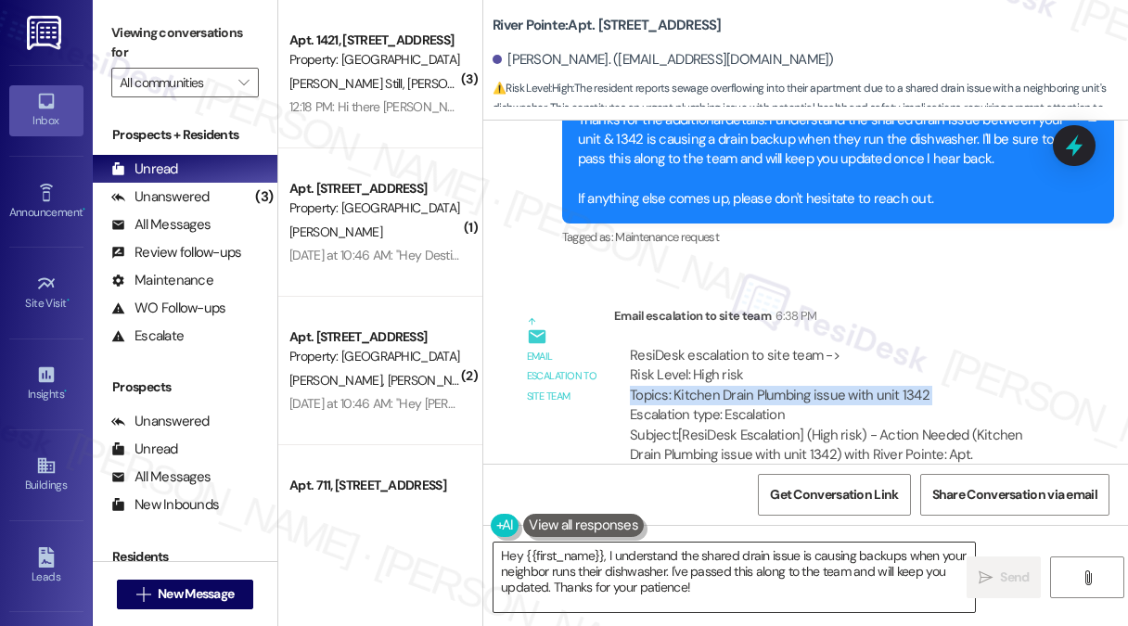
click at [663, 557] on textarea "Hey {{first_name}}, I understand the shared drain issue is causing backups when…" at bounding box center [733, 577] width 481 height 70
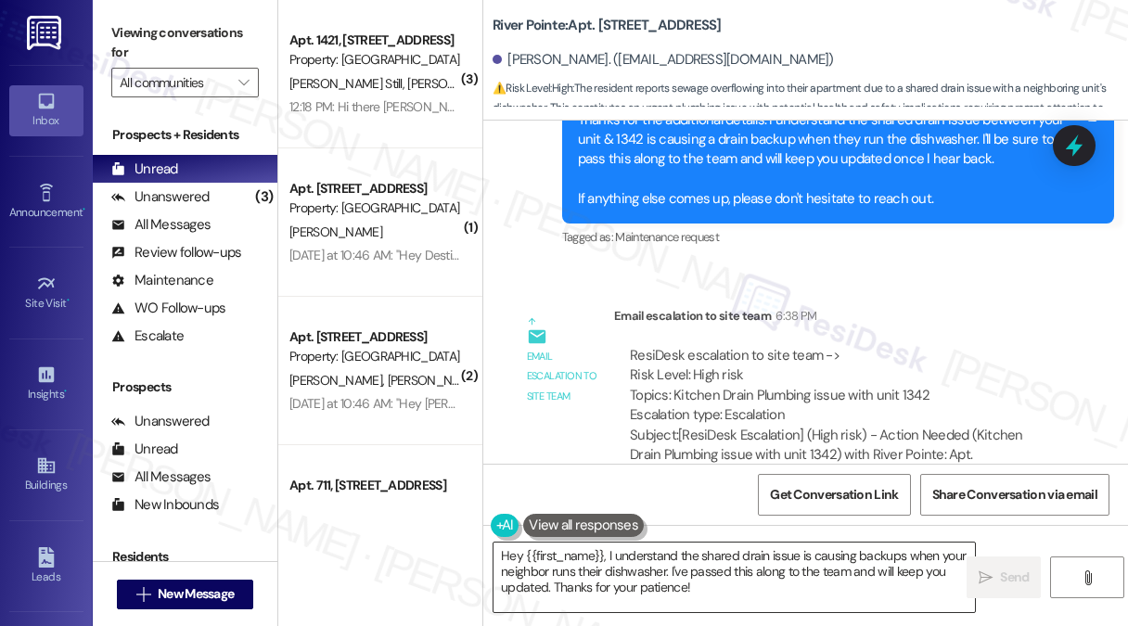
click at [663, 557] on textarea "Hey {{first_name}}, I understand the shared drain issue is causing backups when…" at bounding box center [733, 577] width 481 height 70
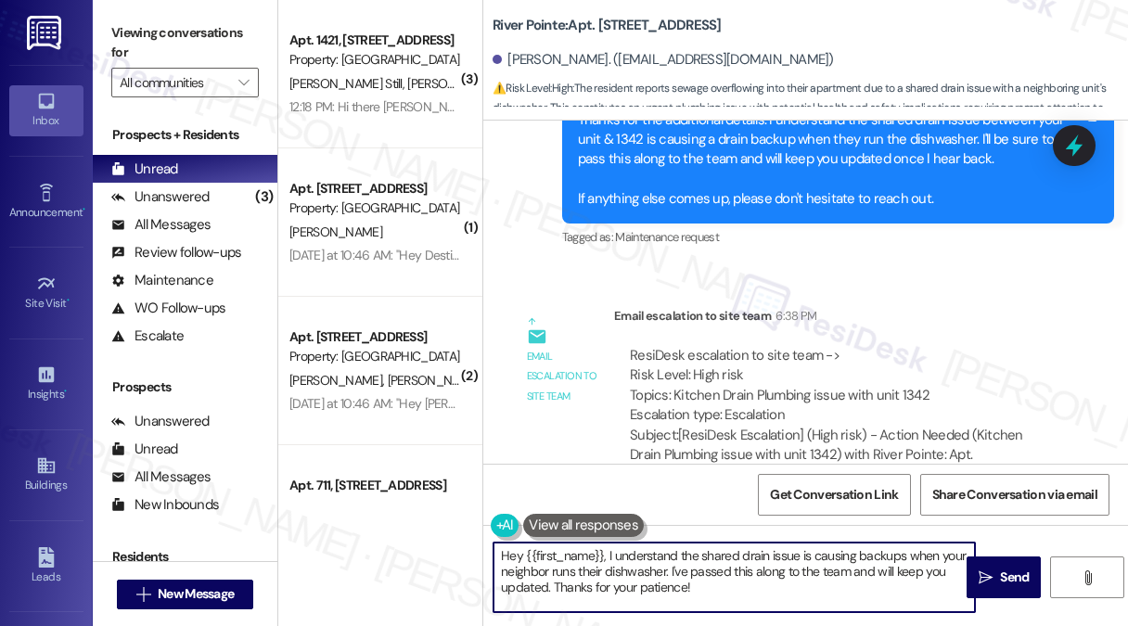
click at [663, 557] on textarea "Hey {{first_name}}, I understand the shared drain issue is causing backups when…" at bounding box center [733, 577] width 481 height 70
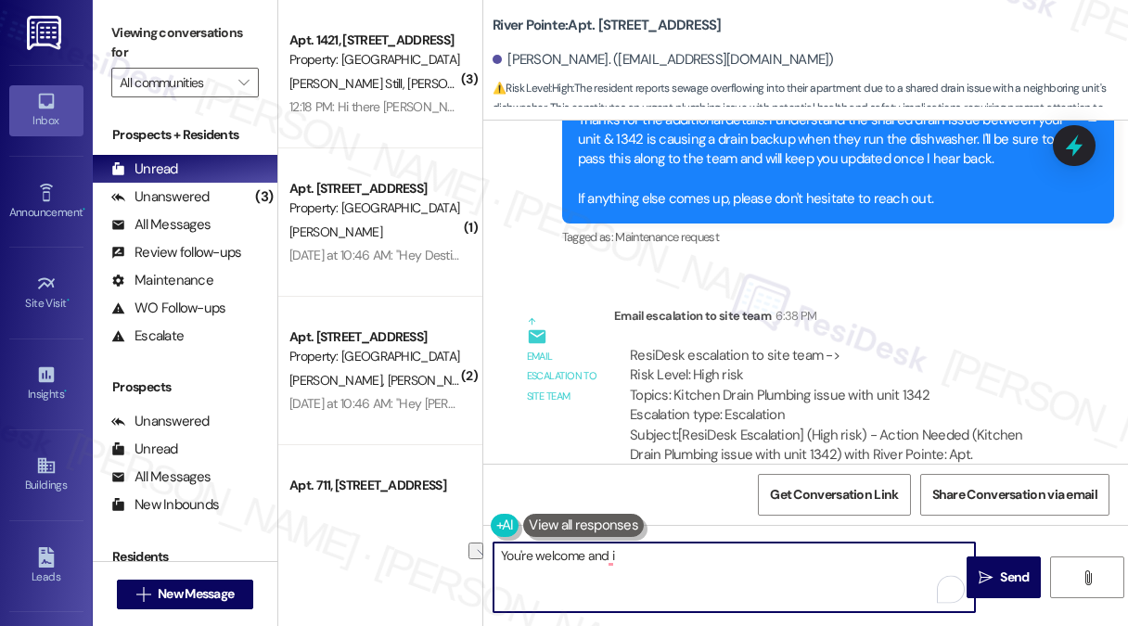
drag, startPoint x: 654, startPoint y: 551, endPoint x: 505, endPoint y: 558, distance: 148.5
click at [505, 558] on textarea "You're welcome and i" at bounding box center [733, 577] width 481 height 70
type textarea "Y"
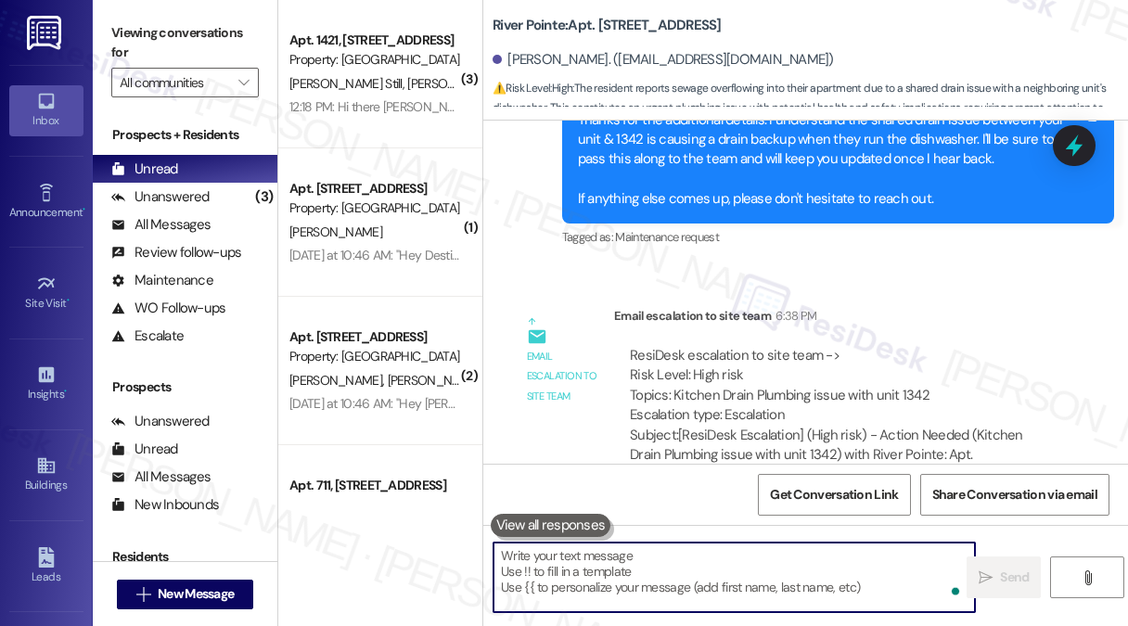
scroll to position [19011, 0]
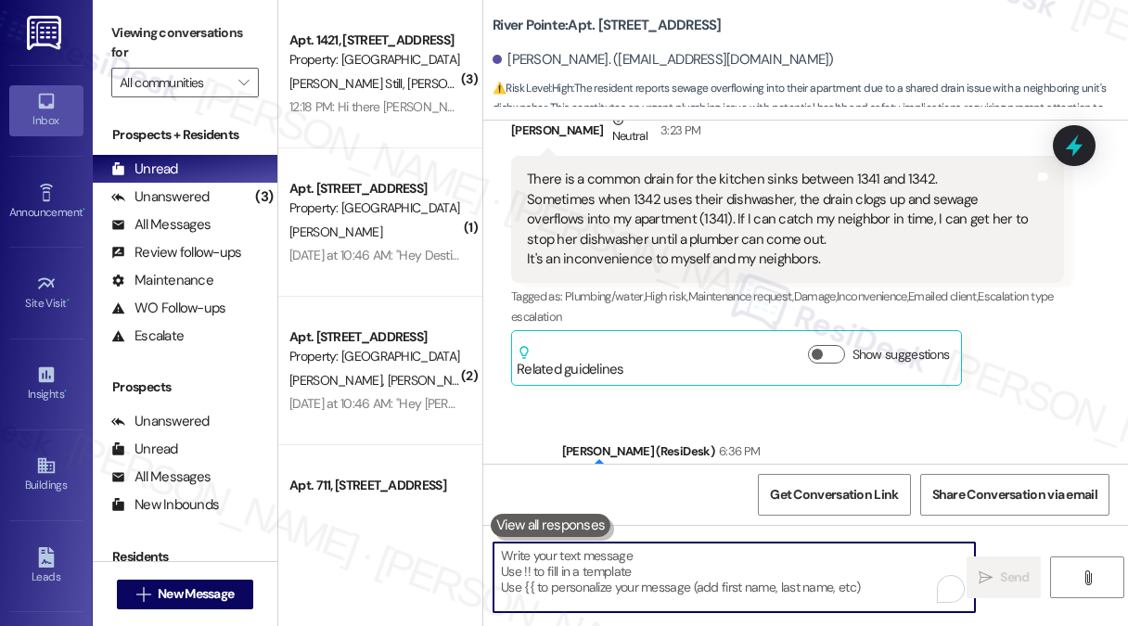
click at [638, 481] on div "Thanks for the additional details. I understand the shared drain issue between …" at bounding box center [831, 530] width 507 height 99
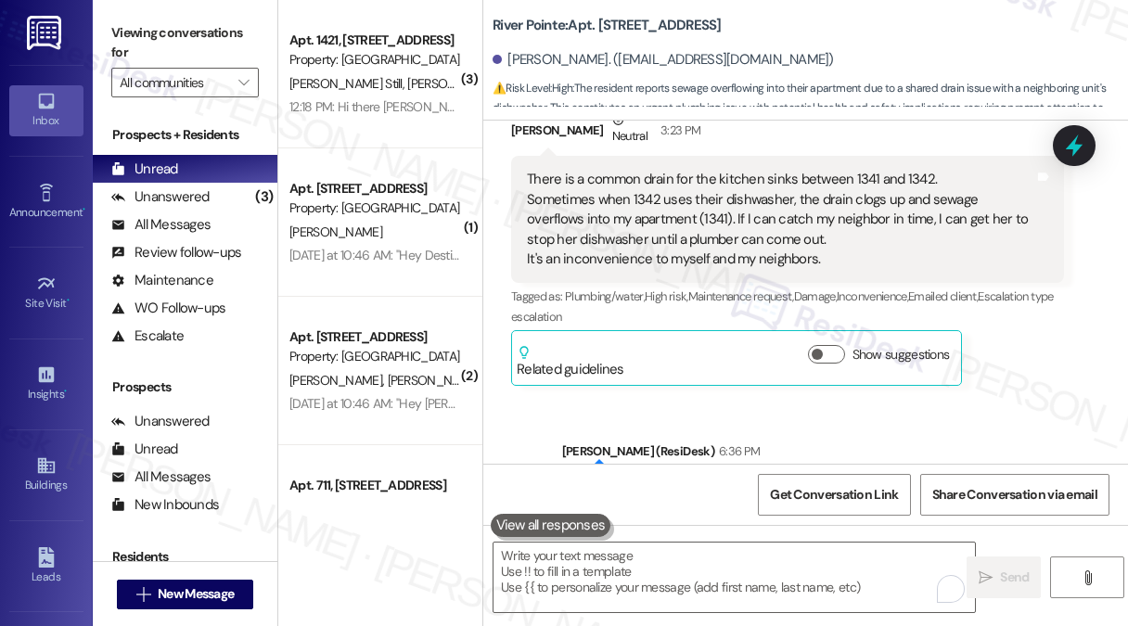
click at [638, 481] on div "Thanks for the additional details. I understand the shared drain issue between …" at bounding box center [831, 530] width 507 height 99
click at [639, 481] on div "Thanks for the additional details. I understand the shared drain issue between …" at bounding box center [831, 530] width 507 height 99
click at [725, 481] on div "Thanks for the additional details. I understand the shared drain issue between …" at bounding box center [831, 530] width 507 height 99
click at [724, 481] on div "Thanks for the additional details. I understand the shared drain issue between …" at bounding box center [831, 530] width 507 height 99
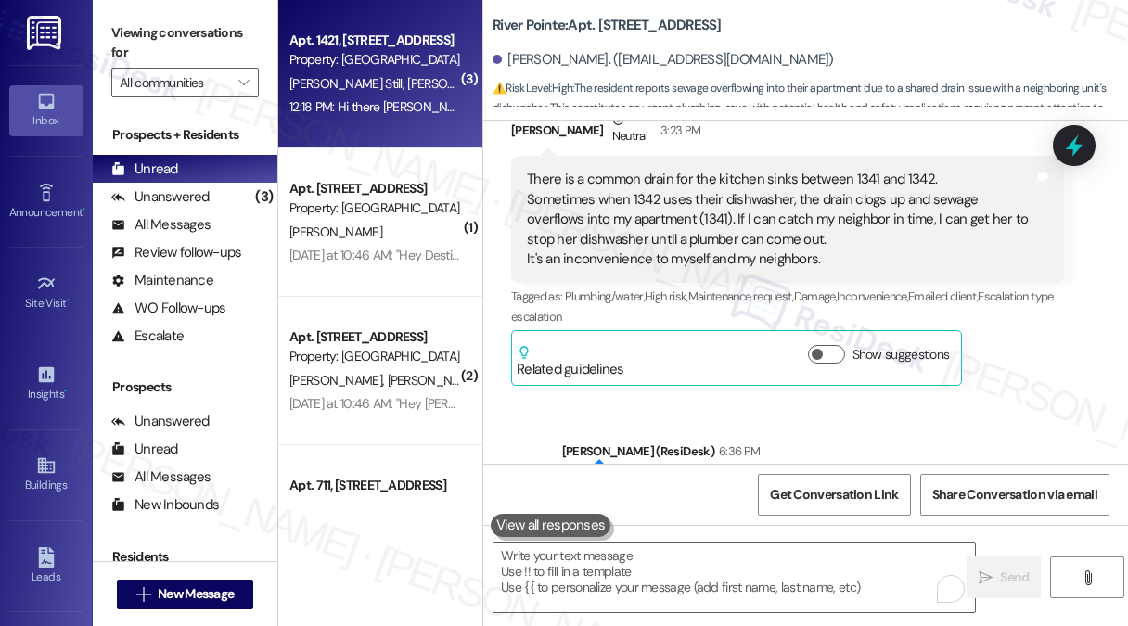
click at [389, 112] on div "12:18 PM: Hi there Kolwyn and Jade! I just wanted to check in and ask if you ar…" at bounding box center [722, 106] width 867 height 17
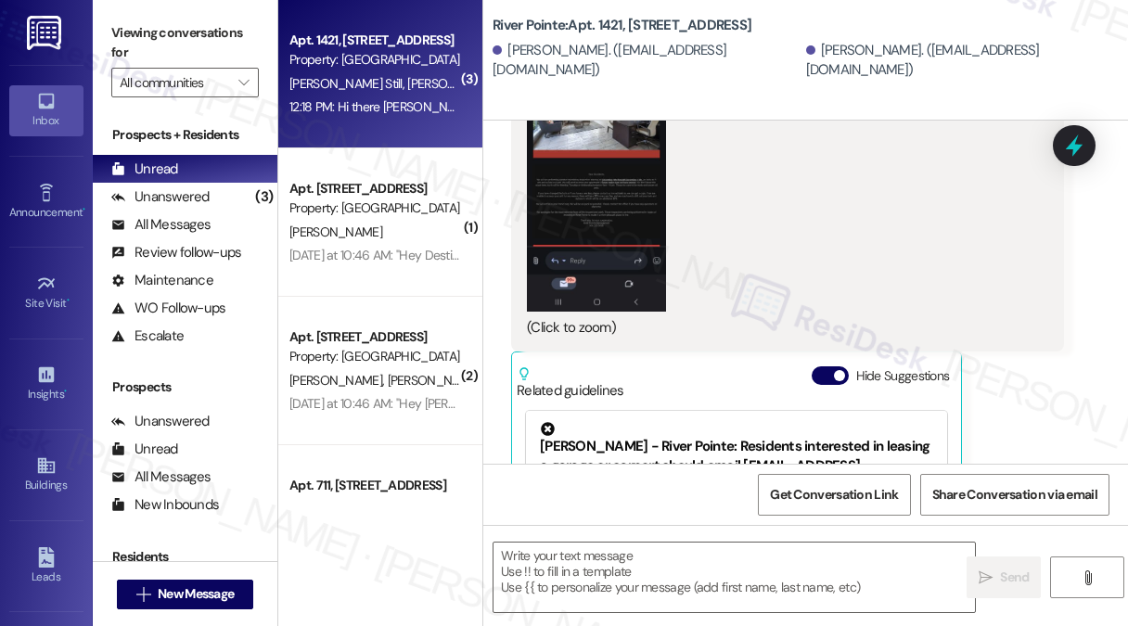
scroll to position [5365, 0]
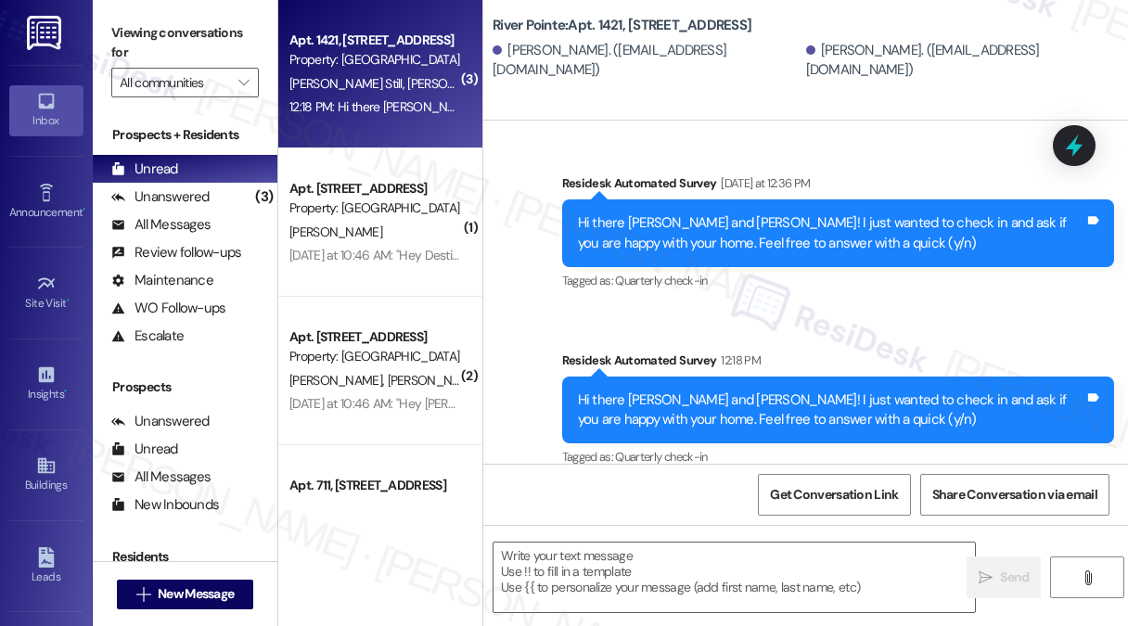
type textarea "Fetching suggested responses. Please feel free to read through the conversation…"
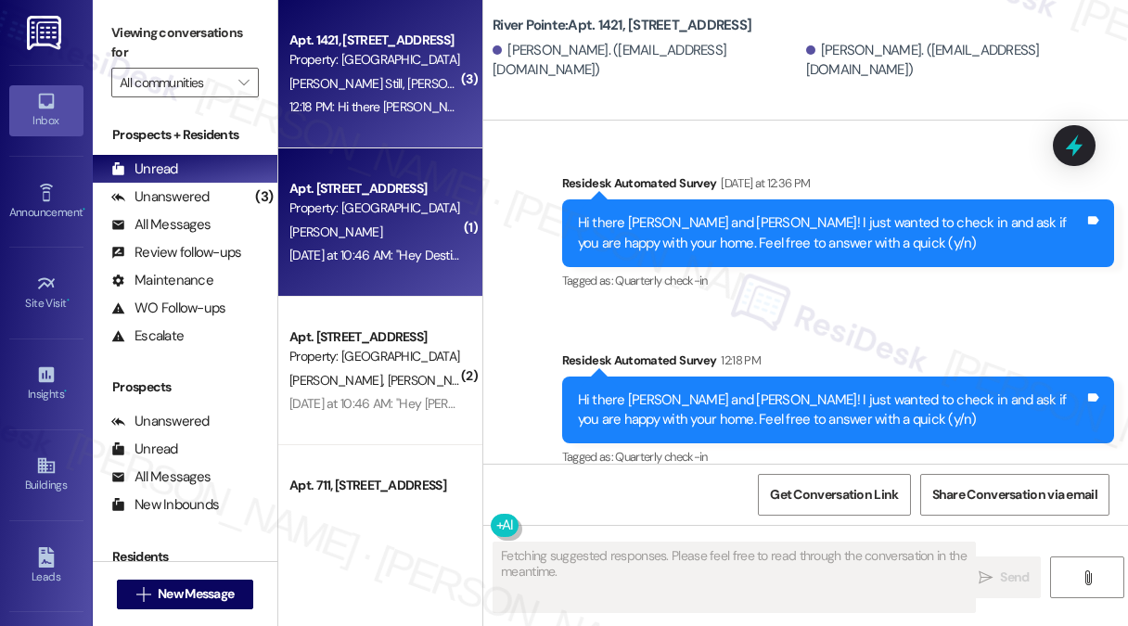
click at [423, 254] on div "Yesterday at 10:46 AM: "Hey Destinye, we'd love to know more about your experie…" at bounding box center [1013, 255] width 1448 height 17
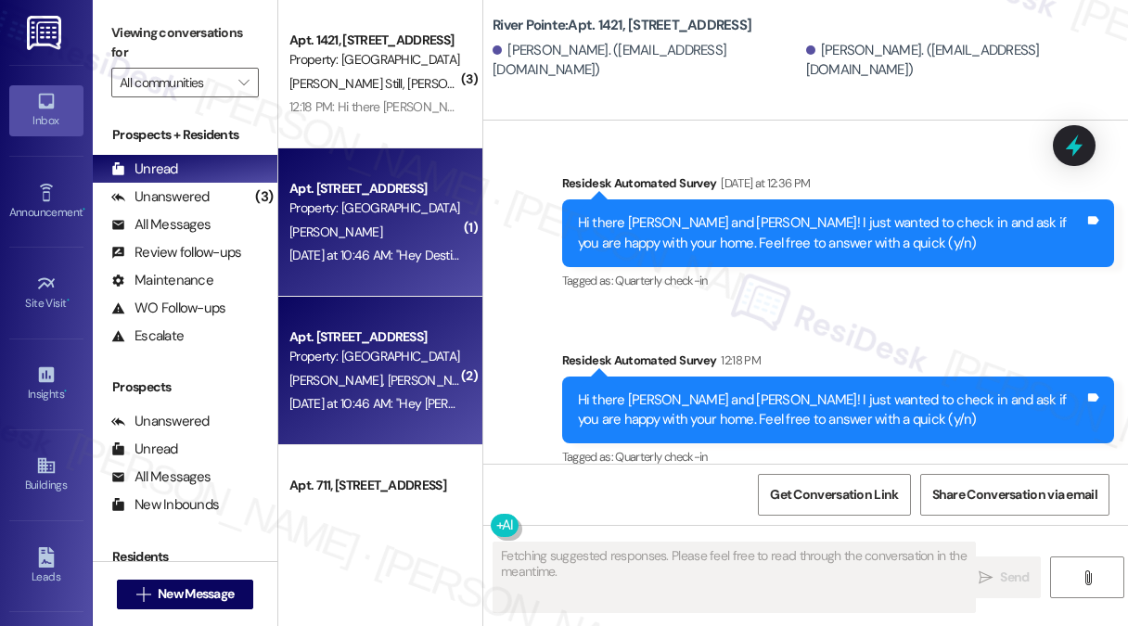
click at [409, 363] on div "Property: [GEOGRAPHIC_DATA]" at bounding box center [375, 356] width 172 height 19
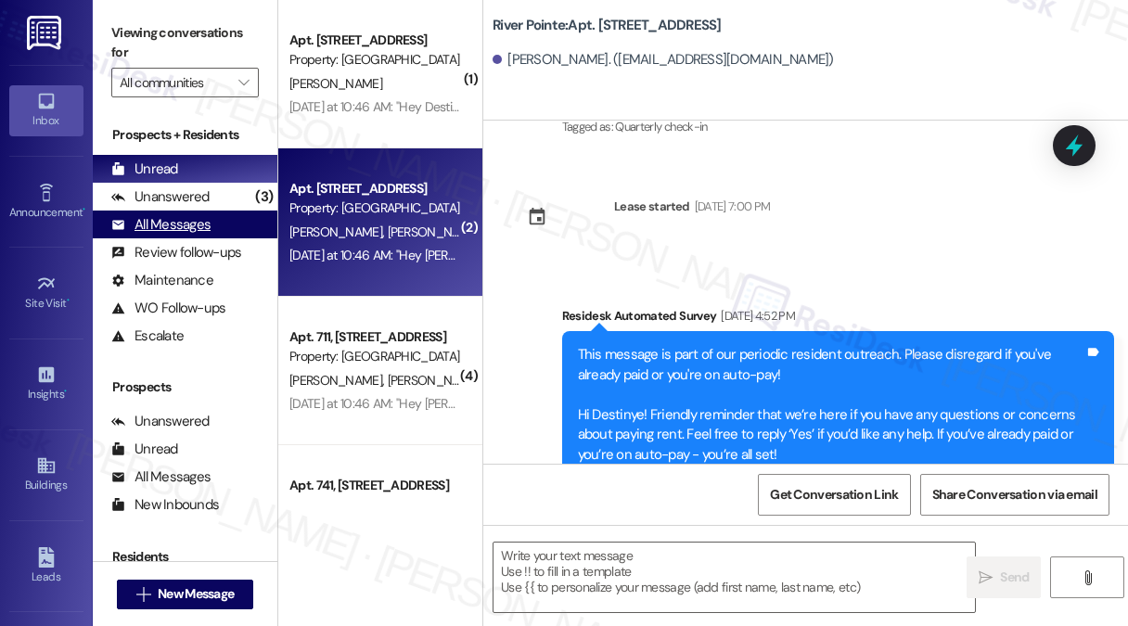
scroll to position [0, 0]
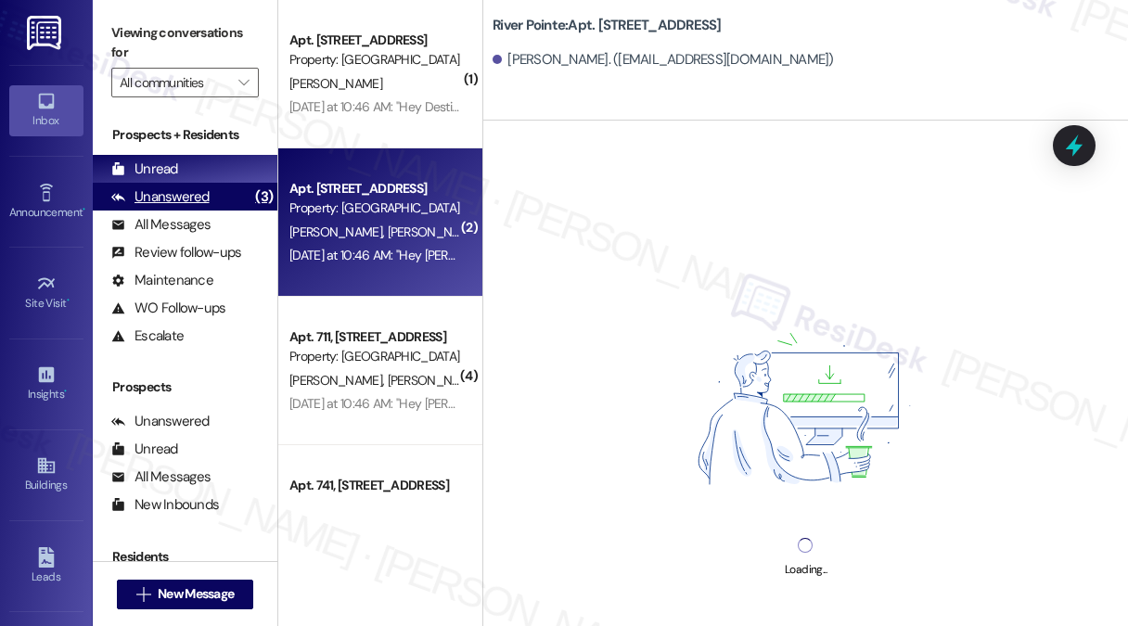
click at [198, 191] on div "Unanswered" at bounding box center [160, 196] width 98 height 19
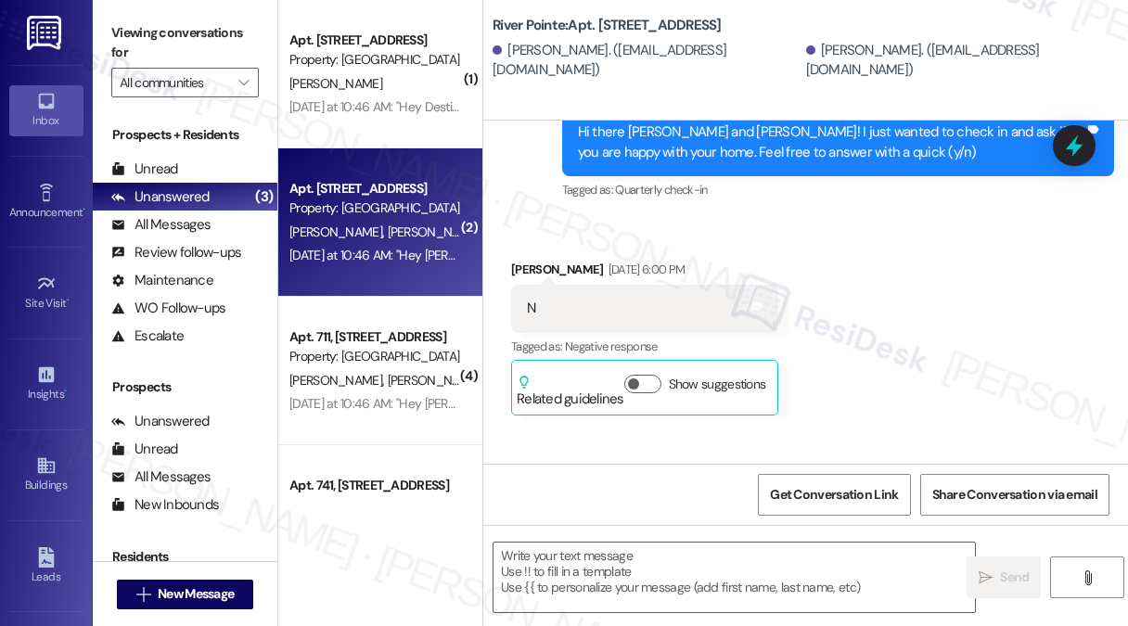
type textarea "Fetching suggested responses. Please feel free to read through the conversation…"
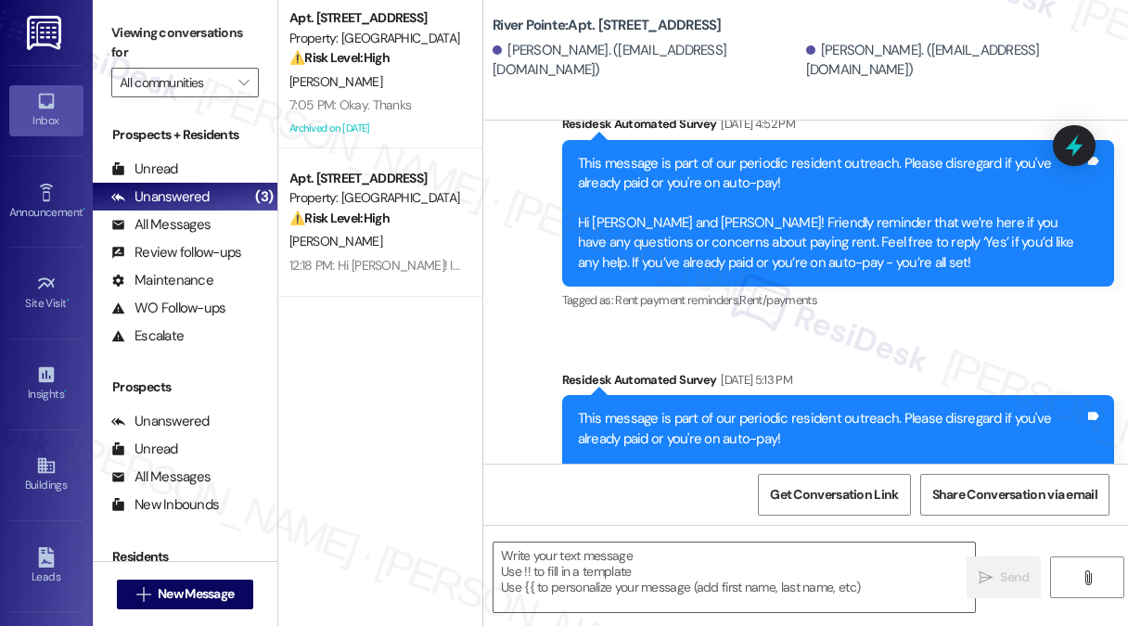
scroll to position [1843, 0]
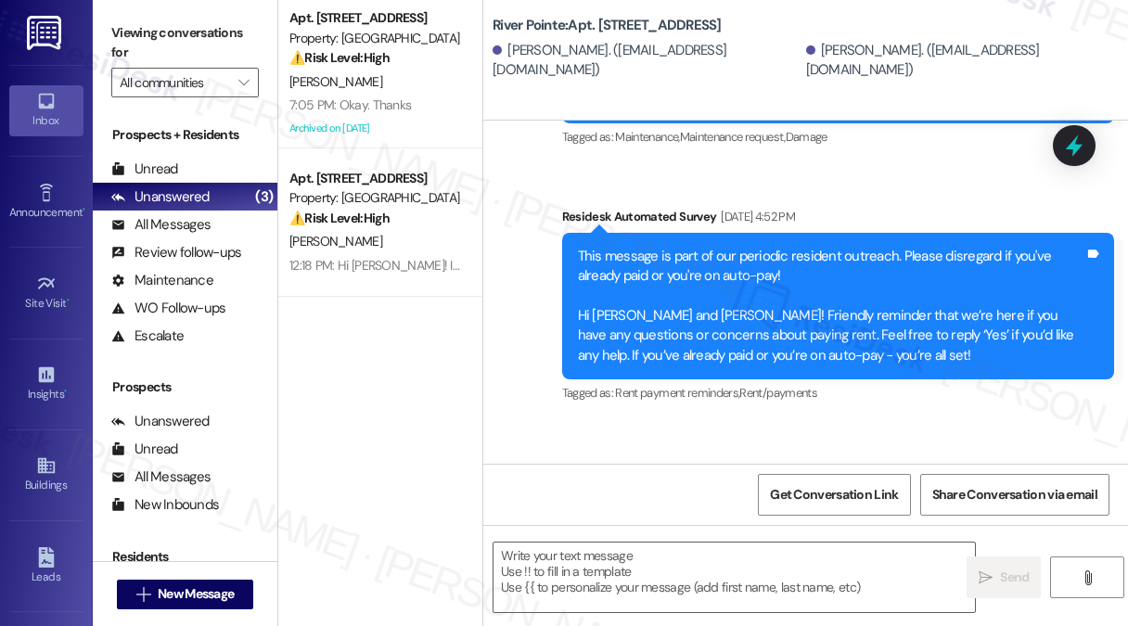
click at [707, 270] on div "This message is part of our periodic resident outreach. Please disregard if you…" at bounding box center [831, 307] width 507 height 120
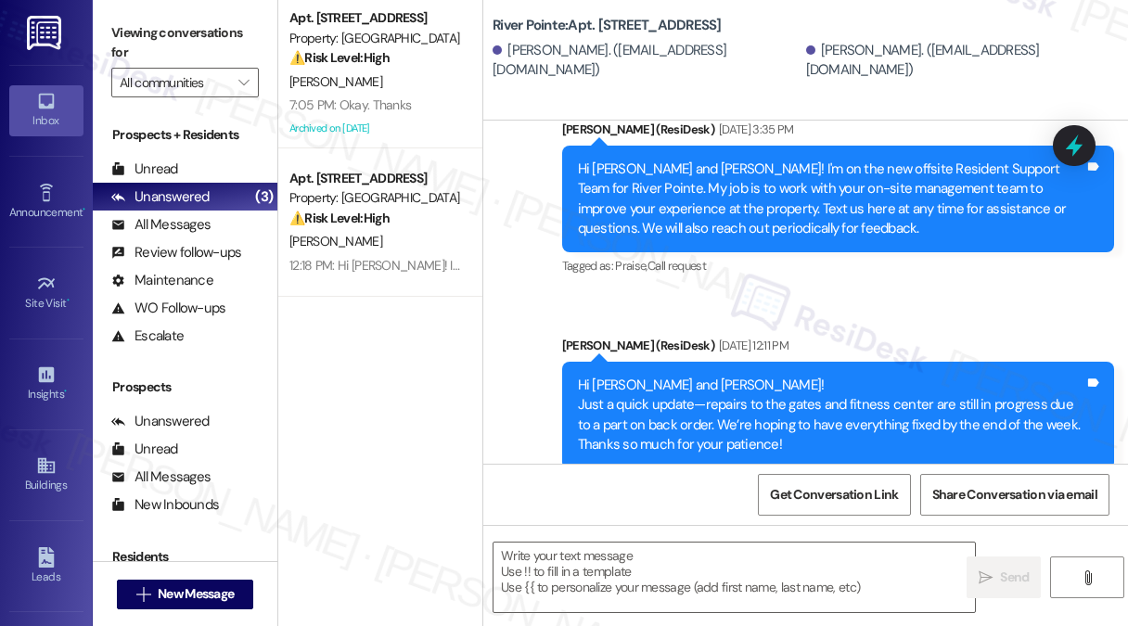
scroll to position [3868, 0]
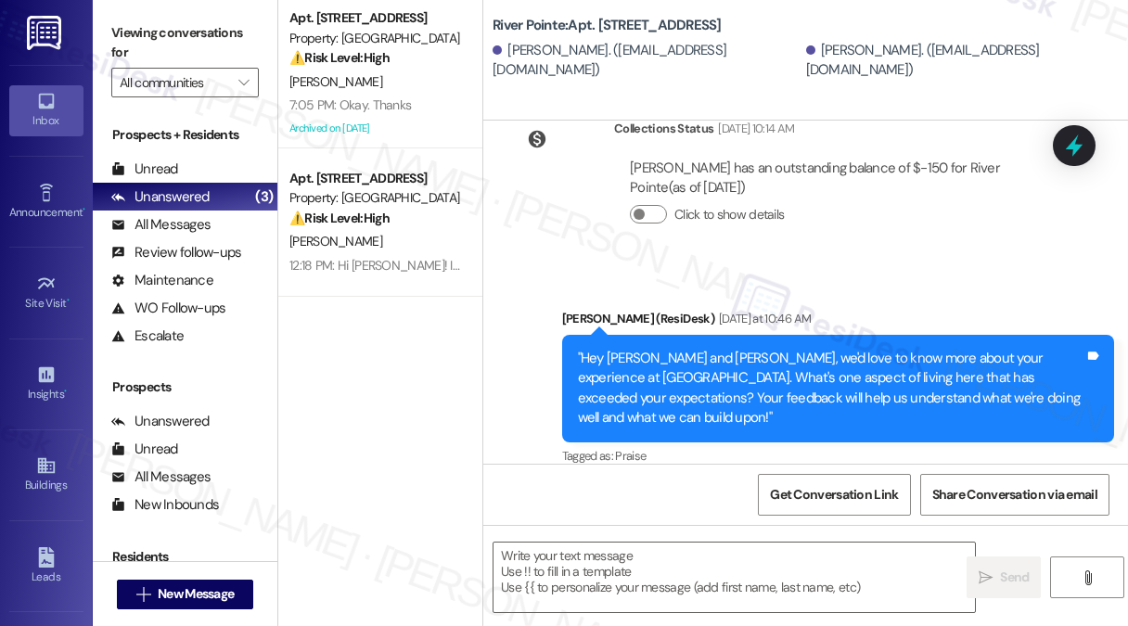
click at [833, 355] on div ""Hey Chanda and David, we'd love to know more about your experience at River Po…" at bounding box center [831, 389] width 507 height 80
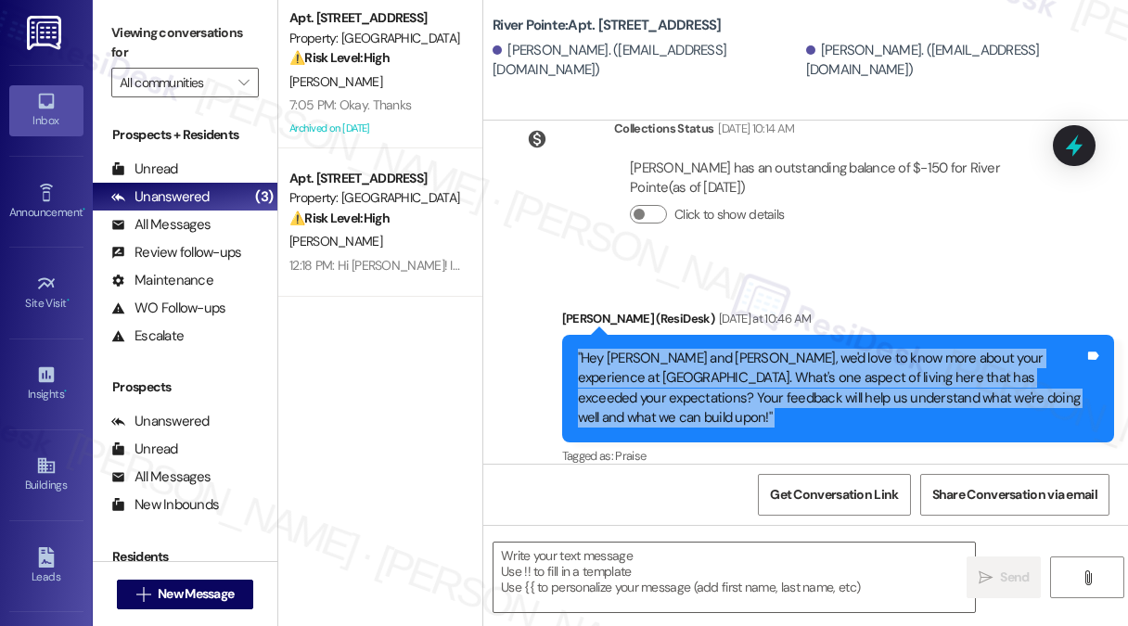
click at [833, 355] on div ""Hey Chanda and David, we'd love to know more about your experience at River Po…" at bounding box center [831, 389] width 507 height 80
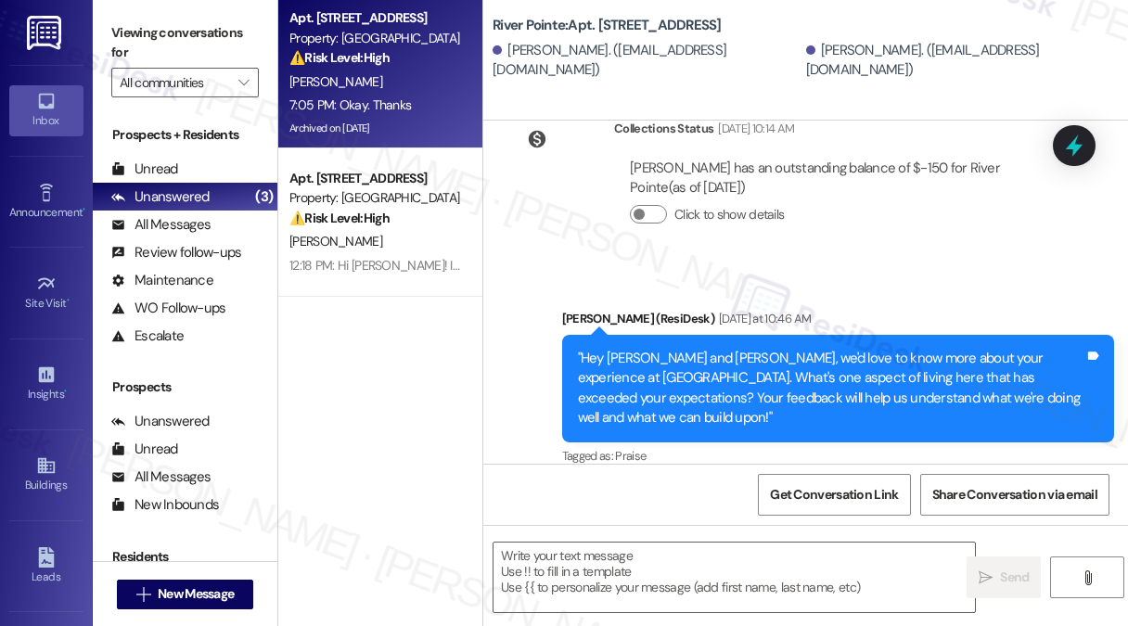
click at [349, 99] on div "7:05 PM: Okay. Thanks 7:05 PM: Okay. Thanks" at bounding box center [349, 104] width 121 height 17
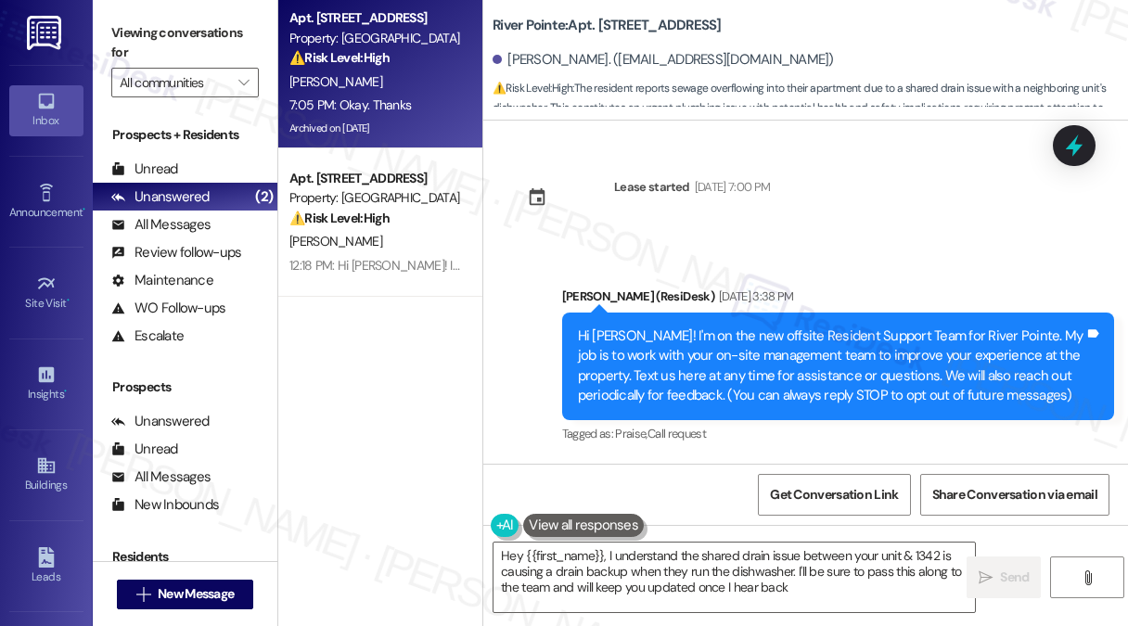
type textarea "Hey {{first_name}}, I understand the shared drain issue between your unit & 134…"
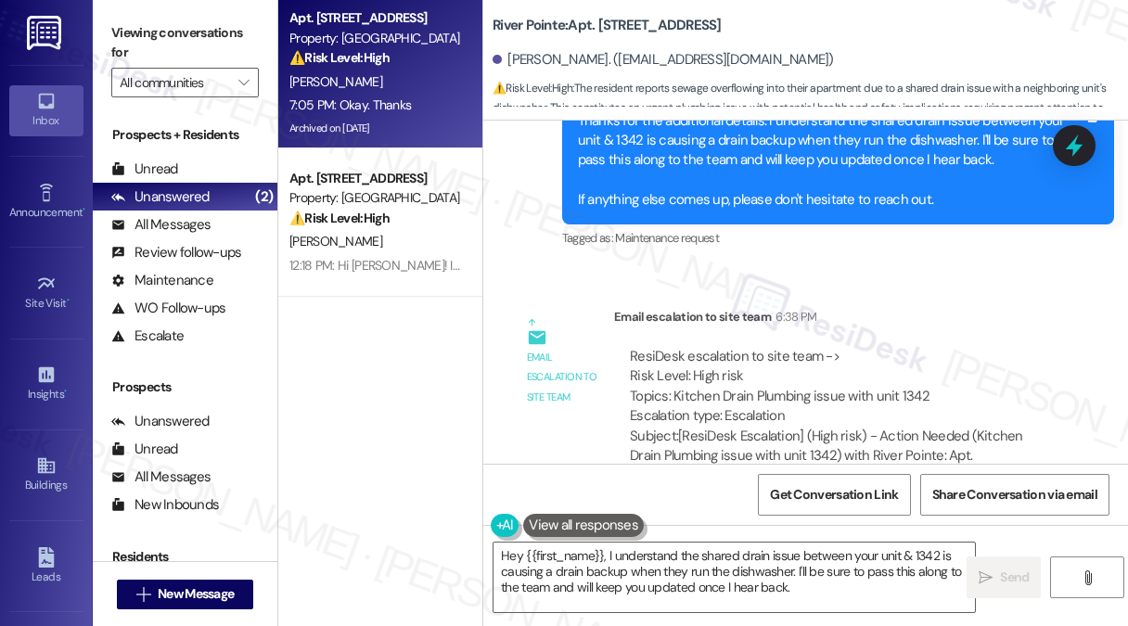
scroll to position [19382, 0]
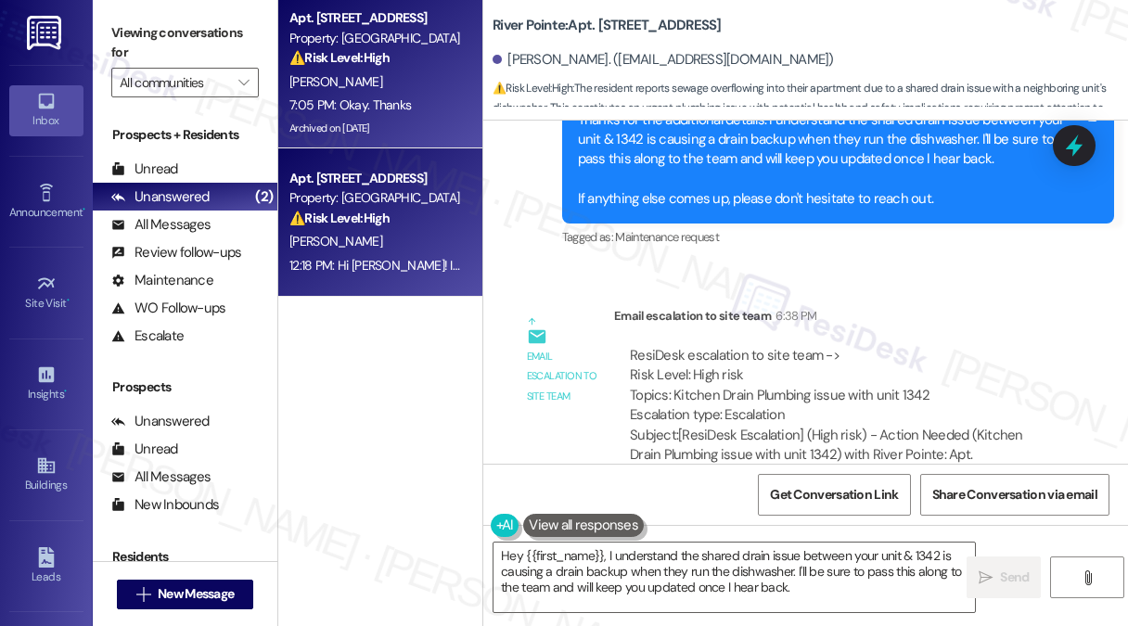
click at [413, 275] on div "12:18 PM: Hi Erbin! I'm checking in on your latest work order (HVAC - the air d…" at bounding box center [374, 265] width 175 height 23
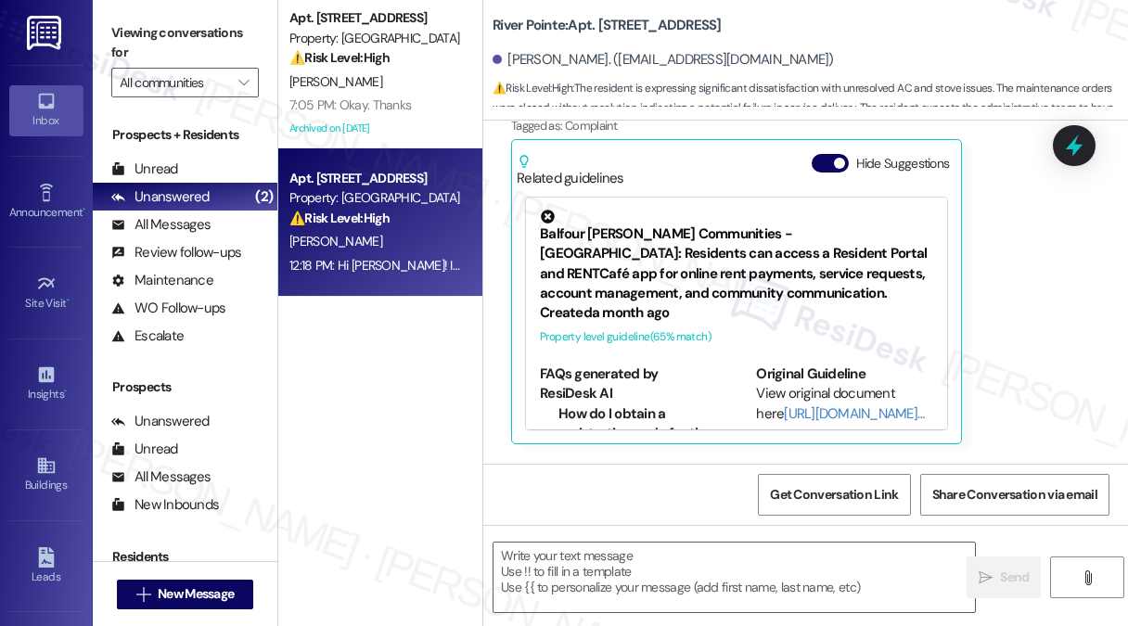
type textarea "Fetching suggested responses. Please feel free to read through the conversation…"
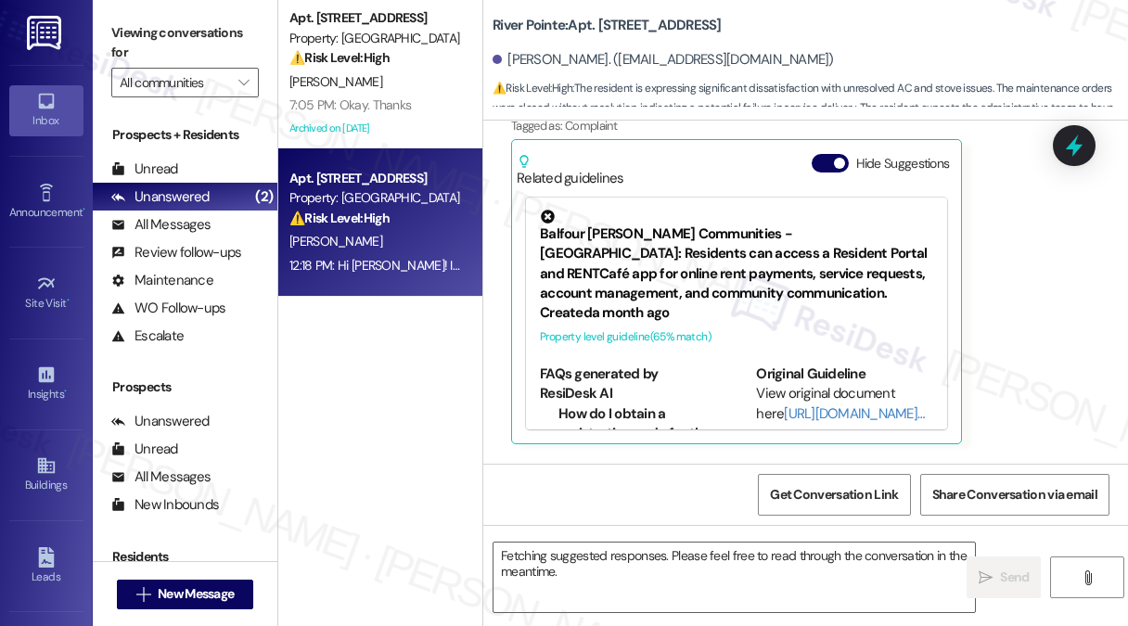
scroll to position [17084, 0]
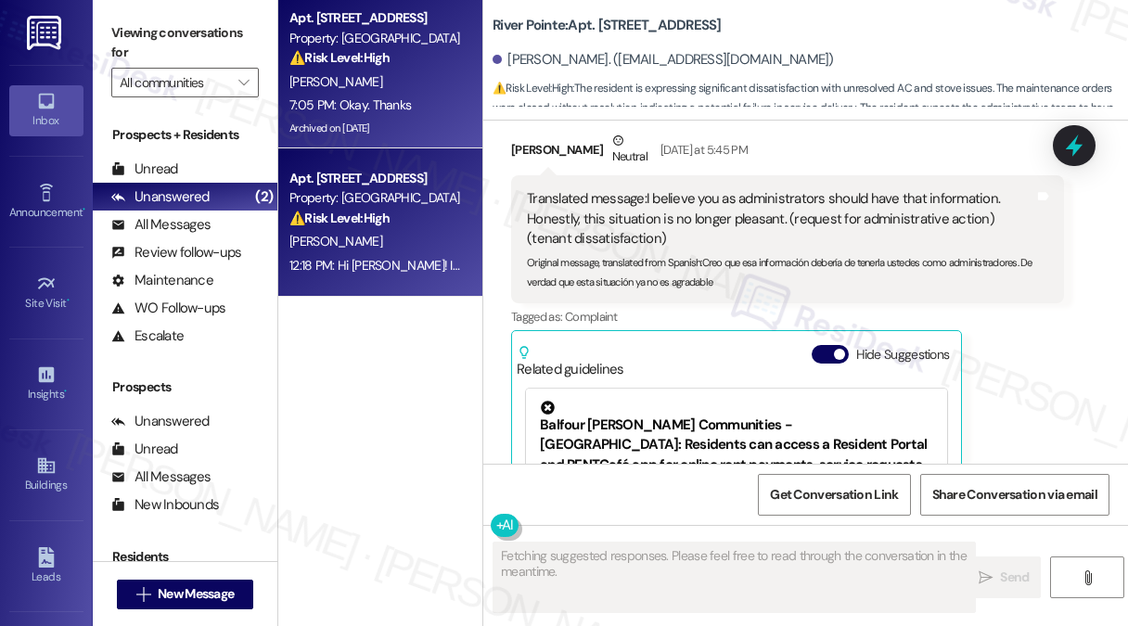
click at [445, 103] on div "7:05 PM: Okay. Thanks 7:05 PM: Okay. Thanks" at bounding box center [374, 105] width 175 height 23
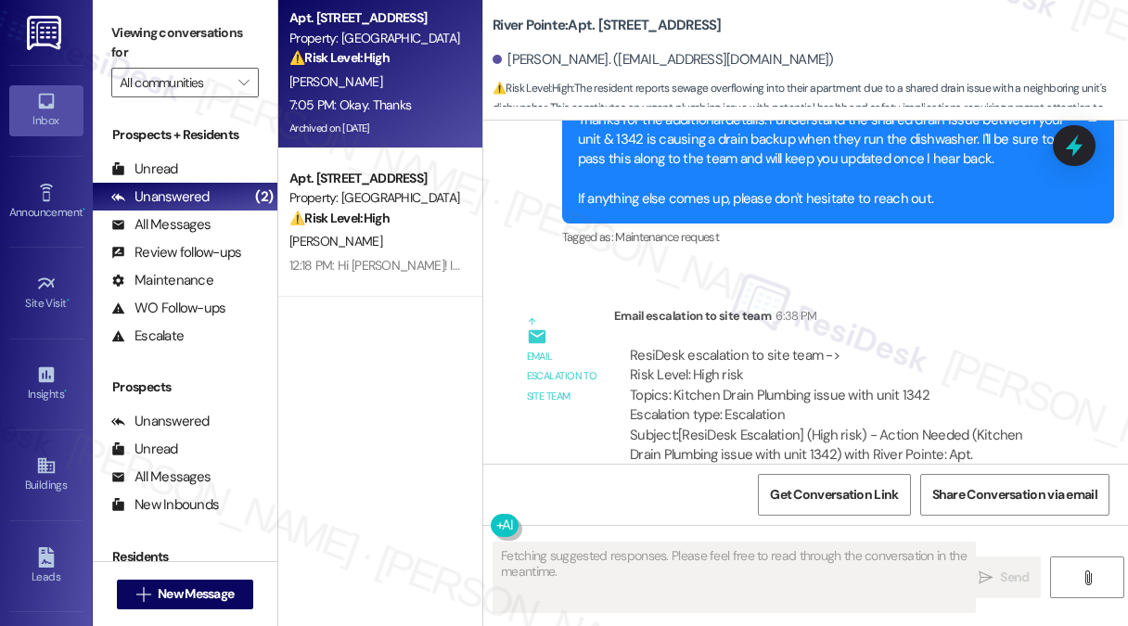
scroll to position [19381, 0]
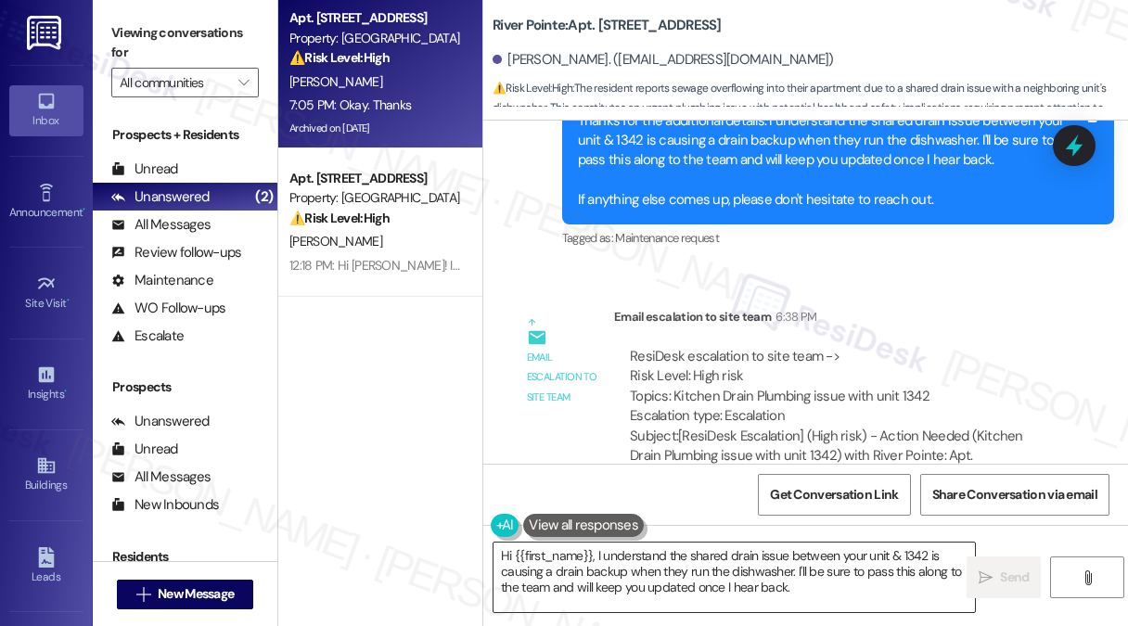
click at [593, 557] on textarea "Hi {{first_name}}, I understand the shared drain issue between your unit & 1342…" at bounding box center [733, 577] width 481 height 70
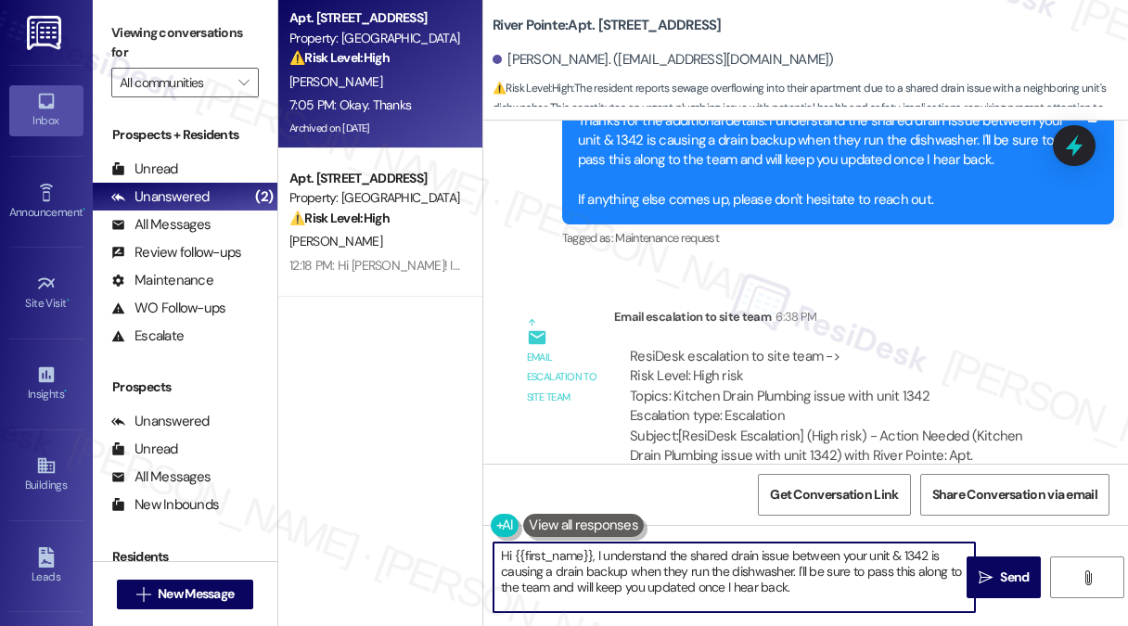
click at [593, 557] on textarea "Hi {{first_name}}, I understand the shared drain issue between your unit & 1342…" at bounding box center [733, 577] width 481 height 70
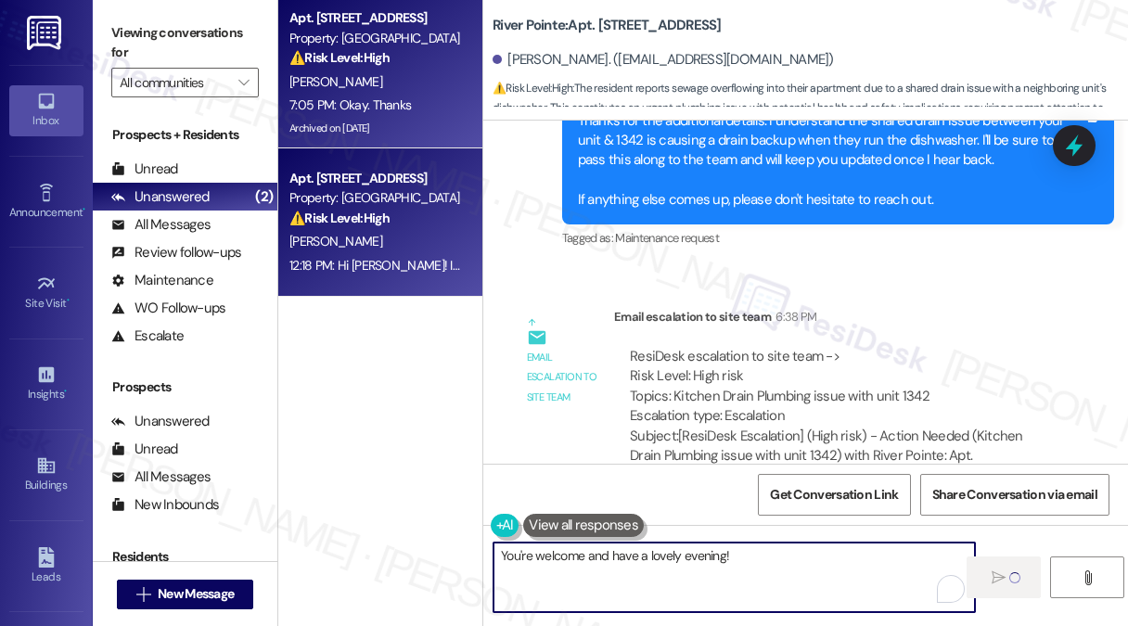
type textarea "You're welcome and have a lovely evening!"
drag, startPoint x: 386, startPoint y: 250, endPoint x: 371, endPoint y: 247, distance: 15.3
click at [371, 247] on div "[PERSON_NAME]" at bounding box center [374, 241] width 175 height 23
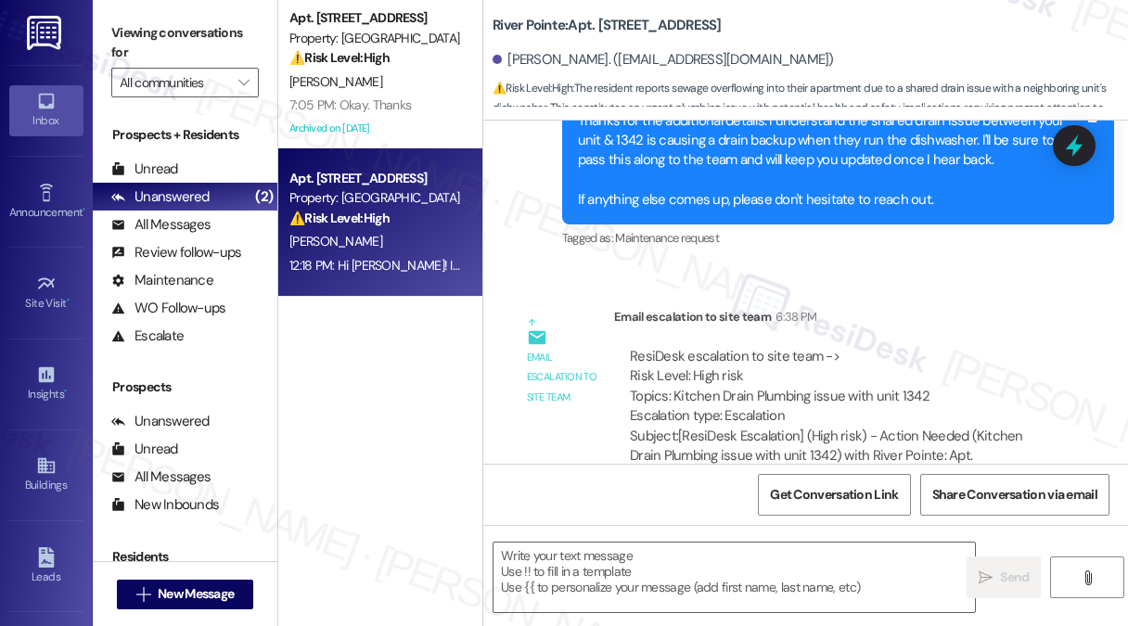
type textarea "Fetching suggested responses. Please feel free to read through the conversation…"
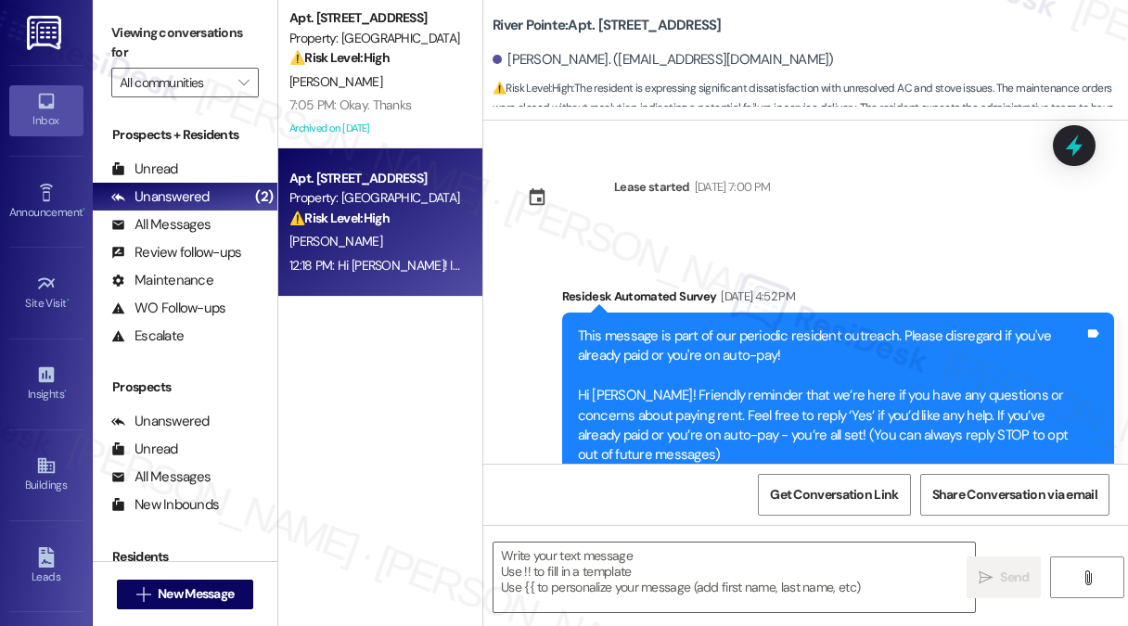
type textarea "Fetching suggested responses. Please feel free to read through the conversation…"
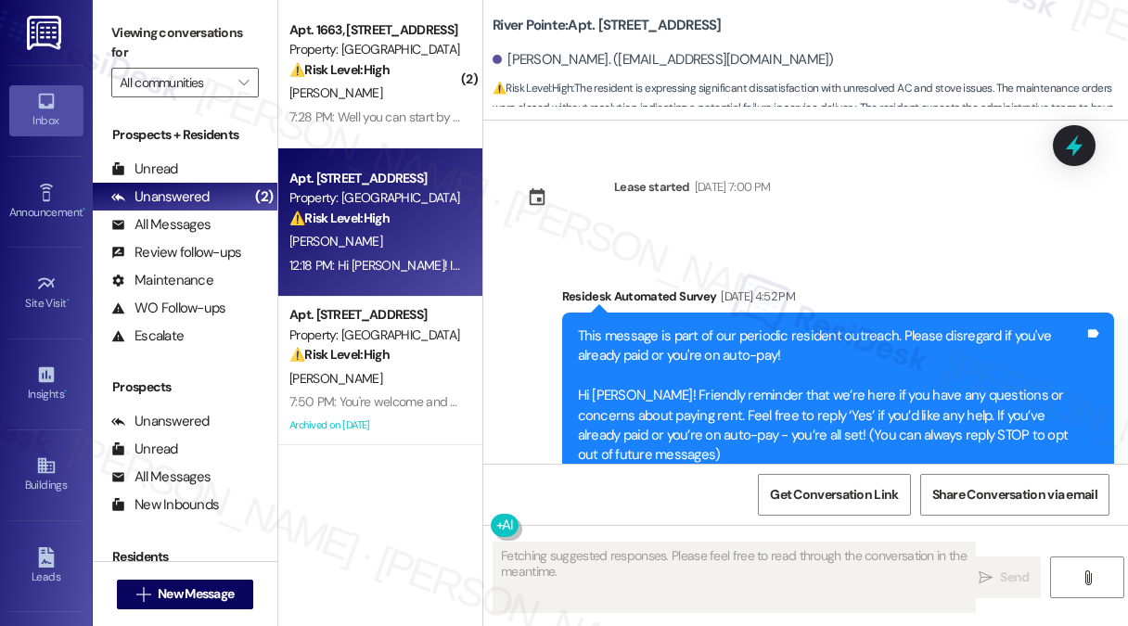
scroll to position [17084, 0]
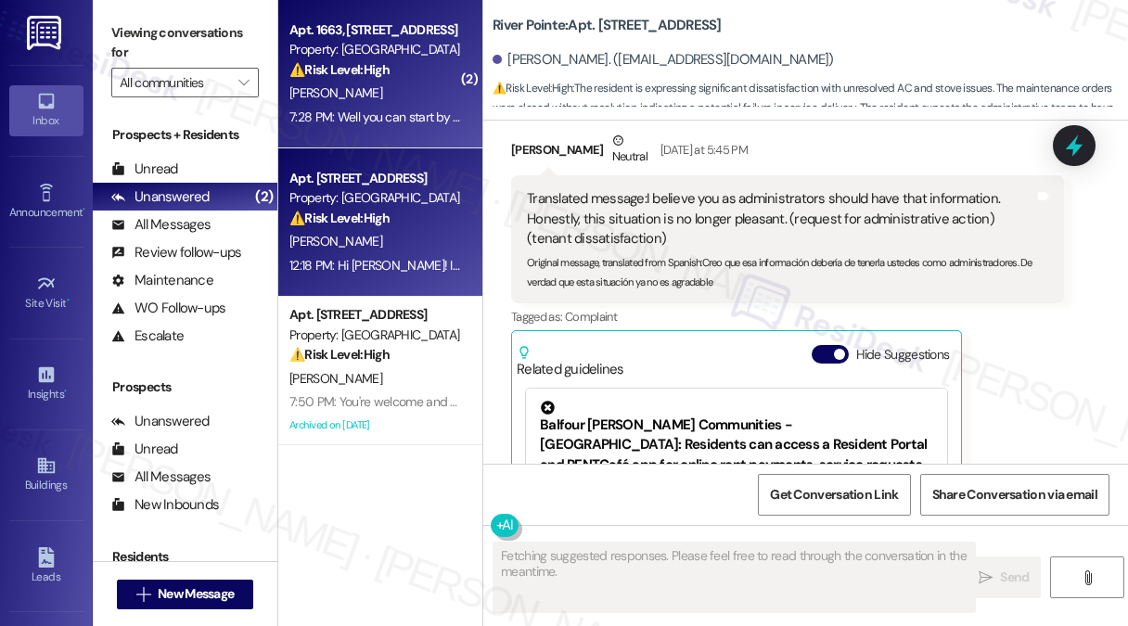
click at [398, 115] on div "7:28 PM: Well you can start by removing raccoons from the property 7:28 PM: Wel…" at bounding box center [472, 116] width 366 height 17
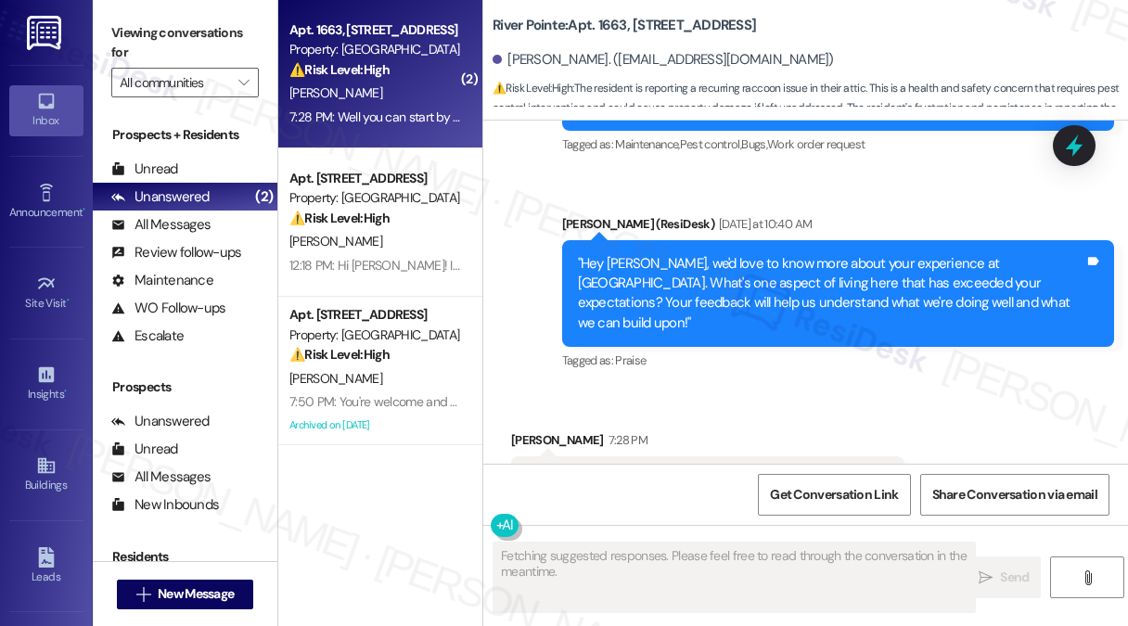
scroll to position [3419, 0]
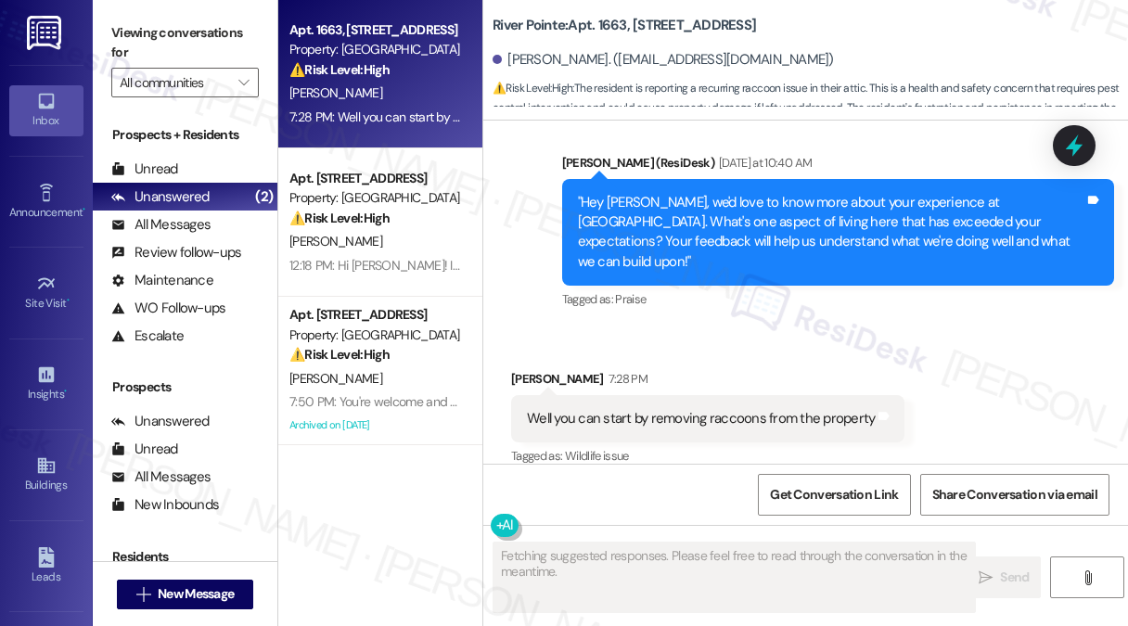
click at [598, 409] on div "Well you can start by removing raccoons from the property" at bounding box center [701, 418] width 348 height 19
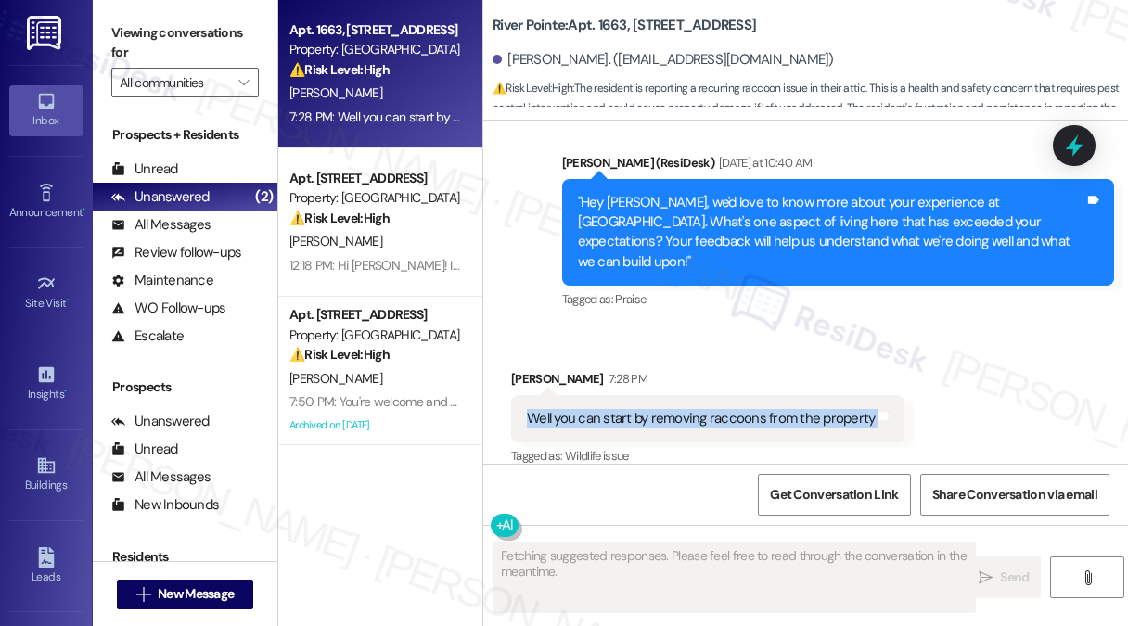
click at [598, 409] on div "Well you can start by removing raccoons from the property" at bounding box center [701, 418] width 348 height 19
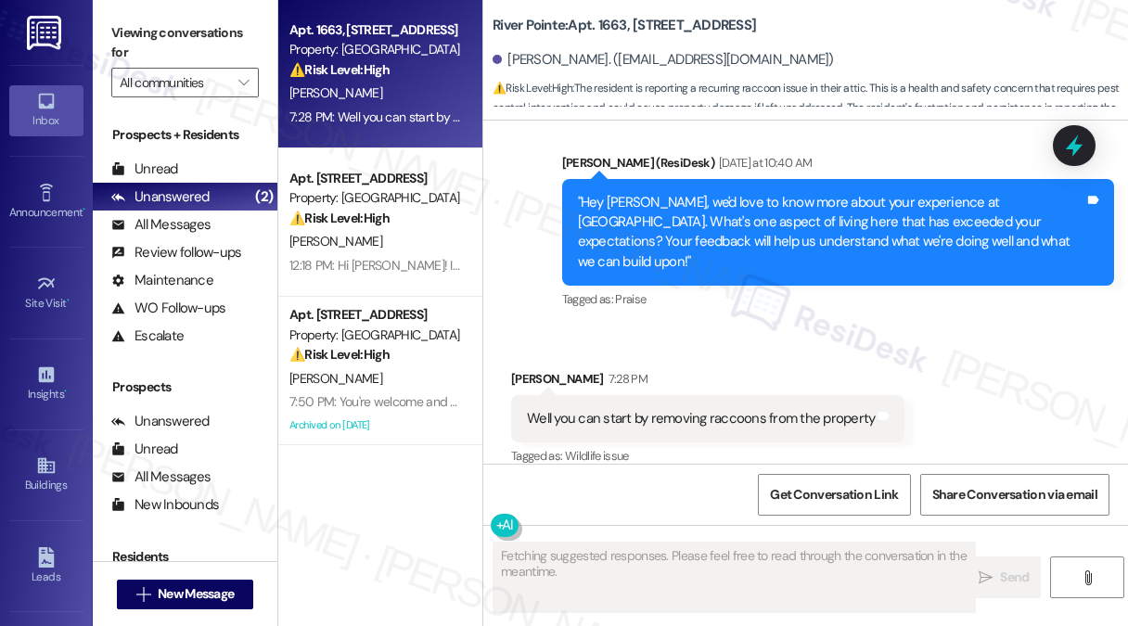
click at [734, 222] on div ""Hey Tevide, we'd love to know more about your experience at River Pointe. What…" at bounding box center [831, 233] width 507 height 80
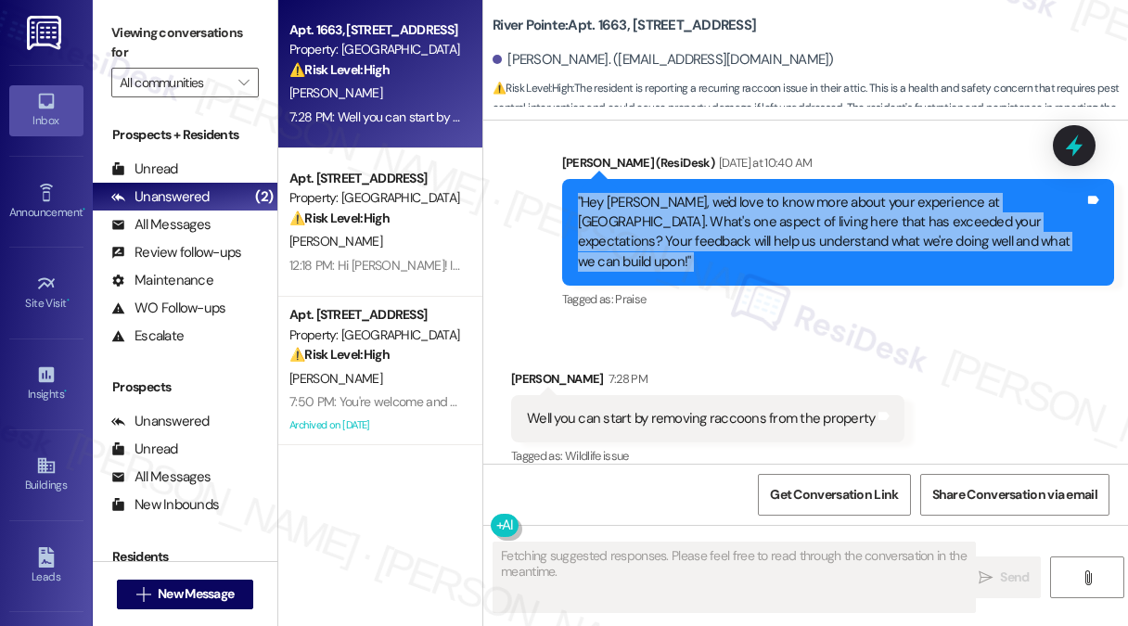
click at [734, 222] on div ""Hey Tevide, we'd love to know more about your experience at River Pointe. What…" at bounding box center [831, 233] width 507 height 80
click at [899, 226] on div ""Hey Tevide, we'd love to know more about your experience at River Pointe. What…" at bounding box center [831, 233] width 507 height 80
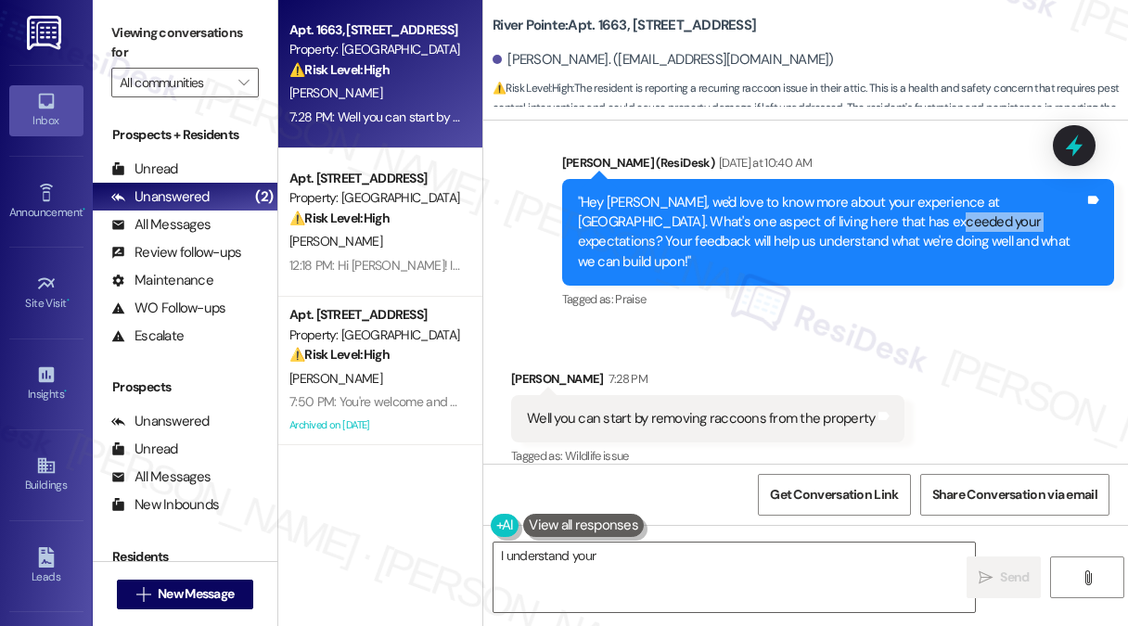
click at [899, 226] on div ""Hey Tevide, we'd love to know more about your experience at River Pointe. What…" at bounding box center [831, 233] width 507 height 80
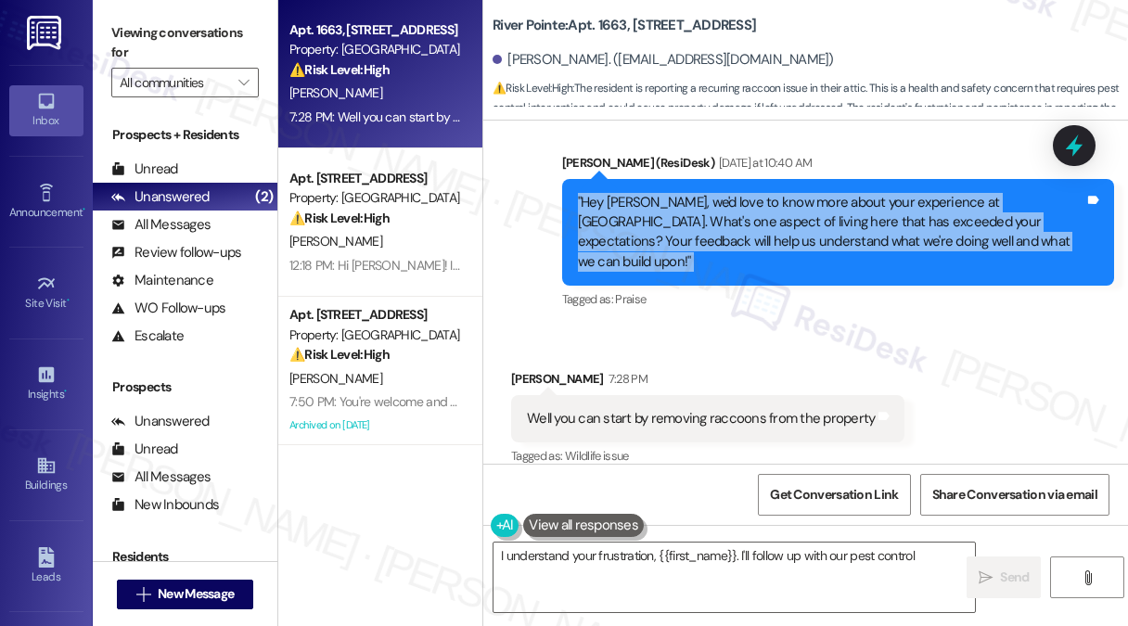
click at [899, 226] on div ""Hey Tevide, we'd love to know more about your experience at River Pointe. What…" at bounding box center [831, 233] width 507 height 80
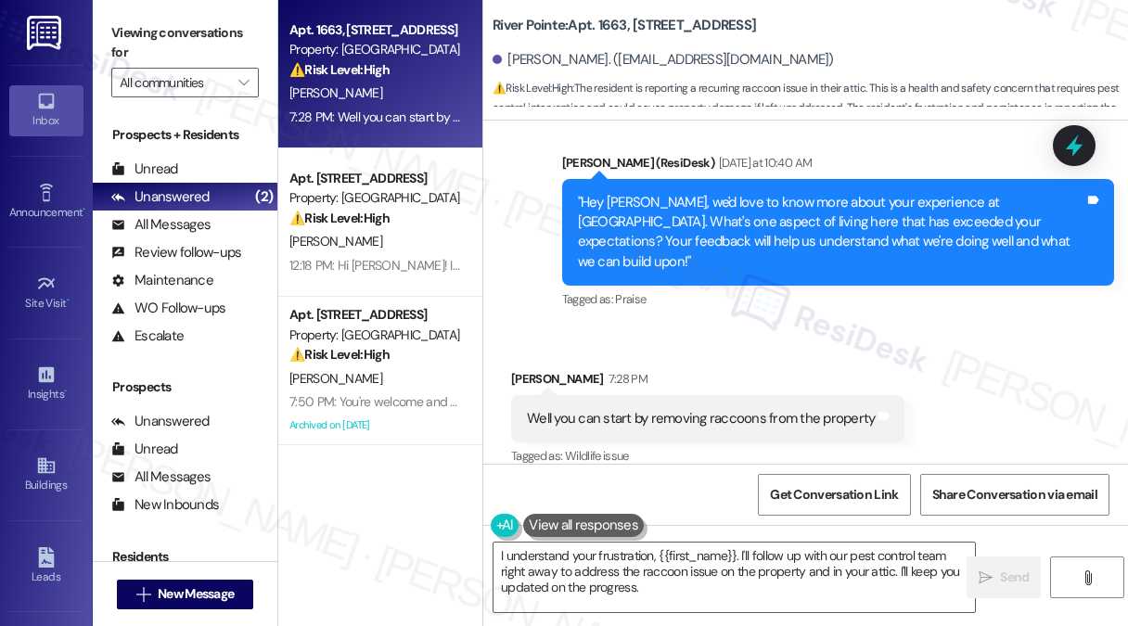
click at [687, 409] on div "Well you can start by removing raccoons from the property" at bounding box center [701, 418] width 348 height 19
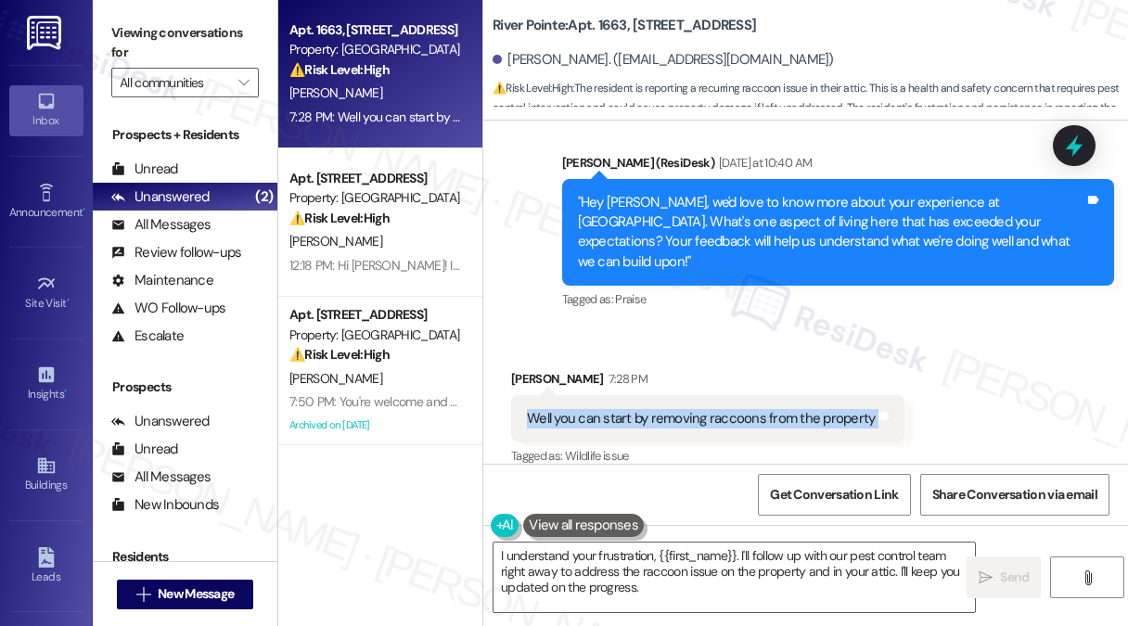
click at [687, 409] on div "Well you can start by removing raccoons from the property" at bounding box center [701, 418] width 348 height 19
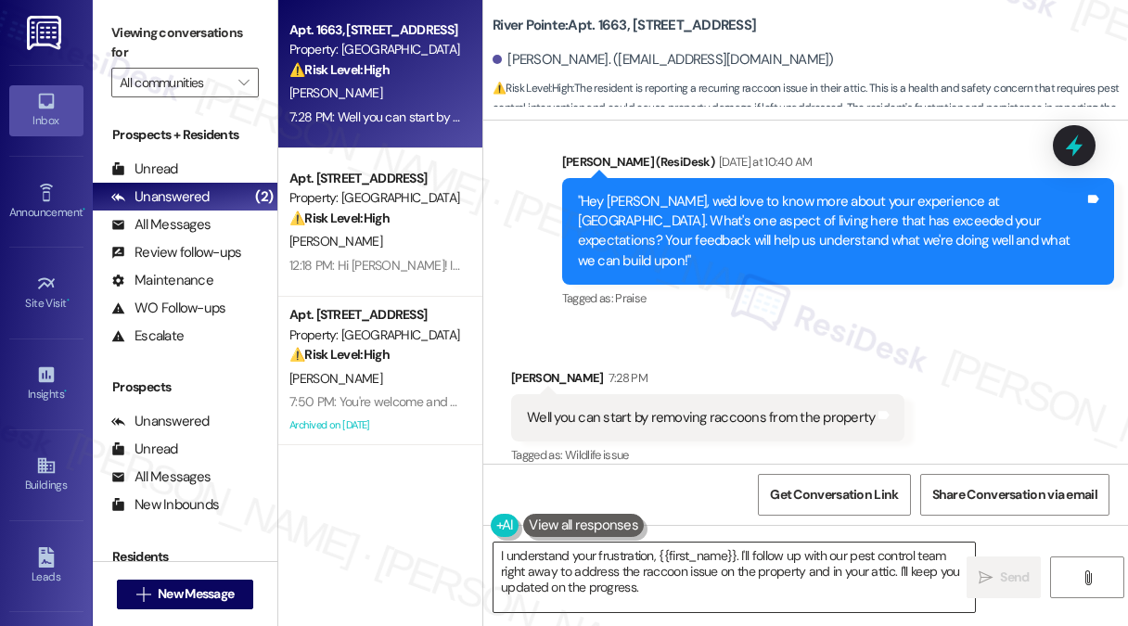
click at [757, 564] on textarea "I understand your frustration, {{first_name}}. I'll follow up with our pest con…" at bounding box center [733, 577] width 481 height 70
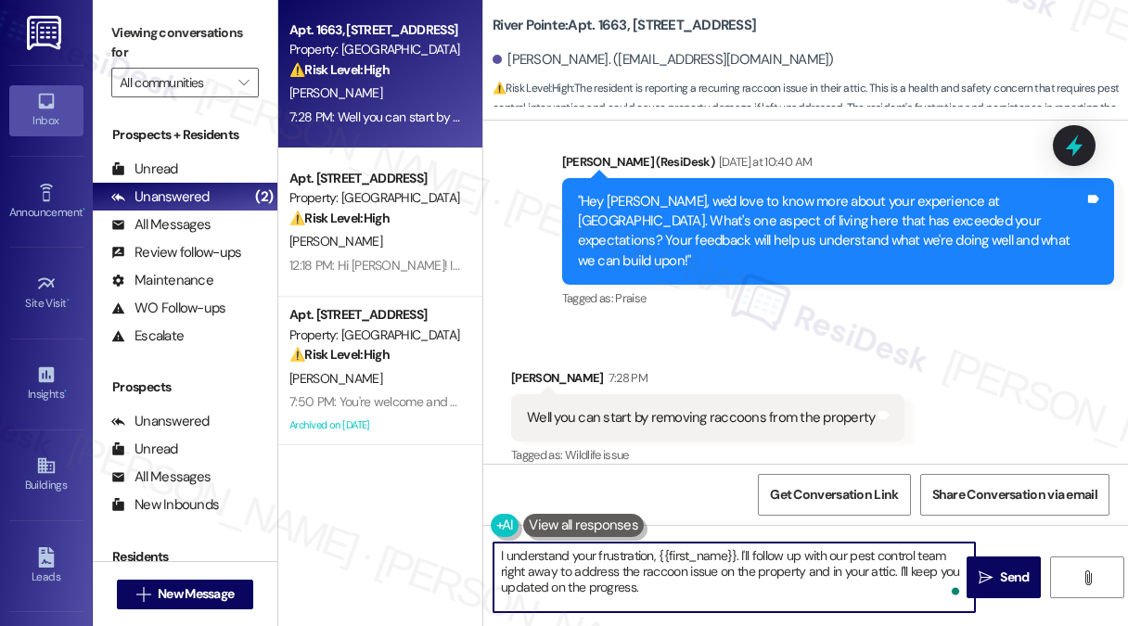
click at [631, 416] on div "Well you can start by removing raccoons from the property Tags and notes" at bounding box center [707, 417] width 393 height 47
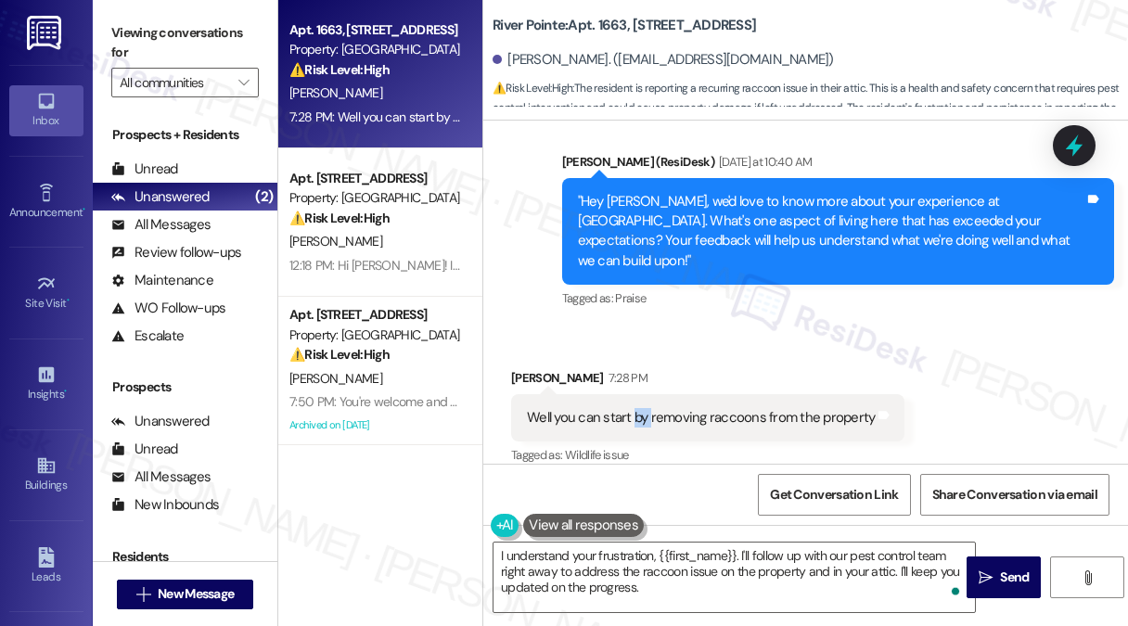
click at [631, 416] on div "Well you can start by removing raccoons from the property Tags and notes" at bounding box center [707, 417] width 393 height 47
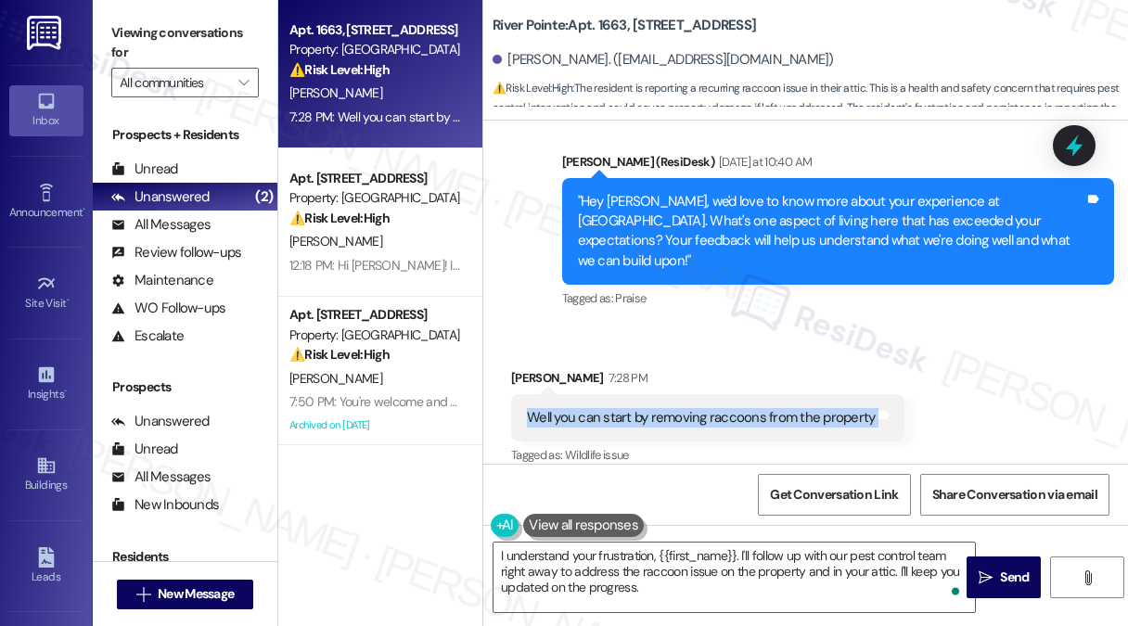
click at [631, 416] on div "Well you can start by removing raccoons from the property Tags and notes" at bounding box center [707, 417] width 393 height 47
copy div "Well you can start by removing raccoons from the property Tags and notes"
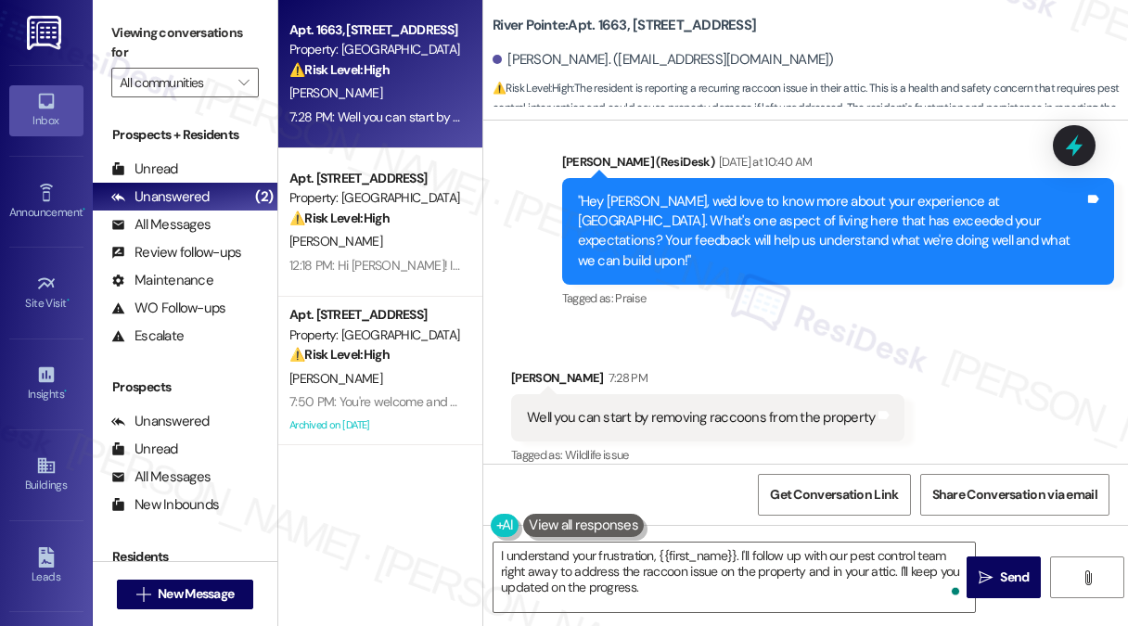
click at [173, 20] on label "Viewing conversations for" at bounding box center [184, 43] width 147 height 49
click at [163, 32] on label "Viewing conversations for" at bounding box center [184, 43] width 147 height 49
click at [730, 554] on textarea "I understand your frustration, {{first_name}}. I'll follow up with our pest con…" at bounding box center [733, 577] width 481 height 70
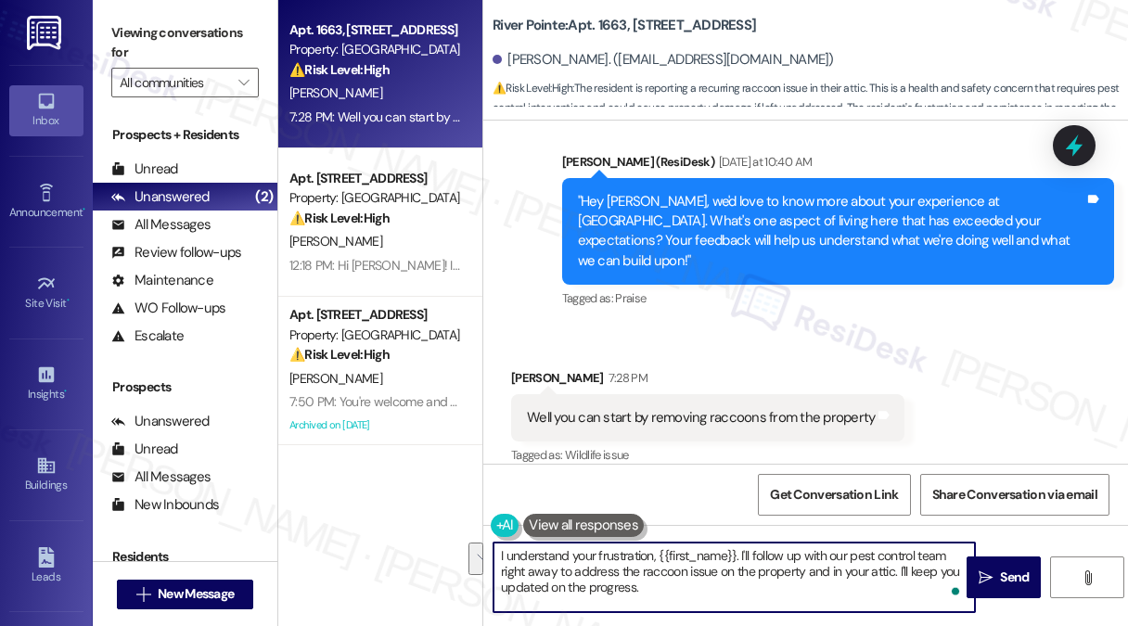
drag, startPoint x: 786, startPoint y: 596, endPoint x: 722, endPoint y: 564, distance: 71.7
click at [722, 564] on textarea "I understand your frustration, {{first_name}}. I'll follow up with our pest con…" at bounding box center [733, 577] width 481 height 70
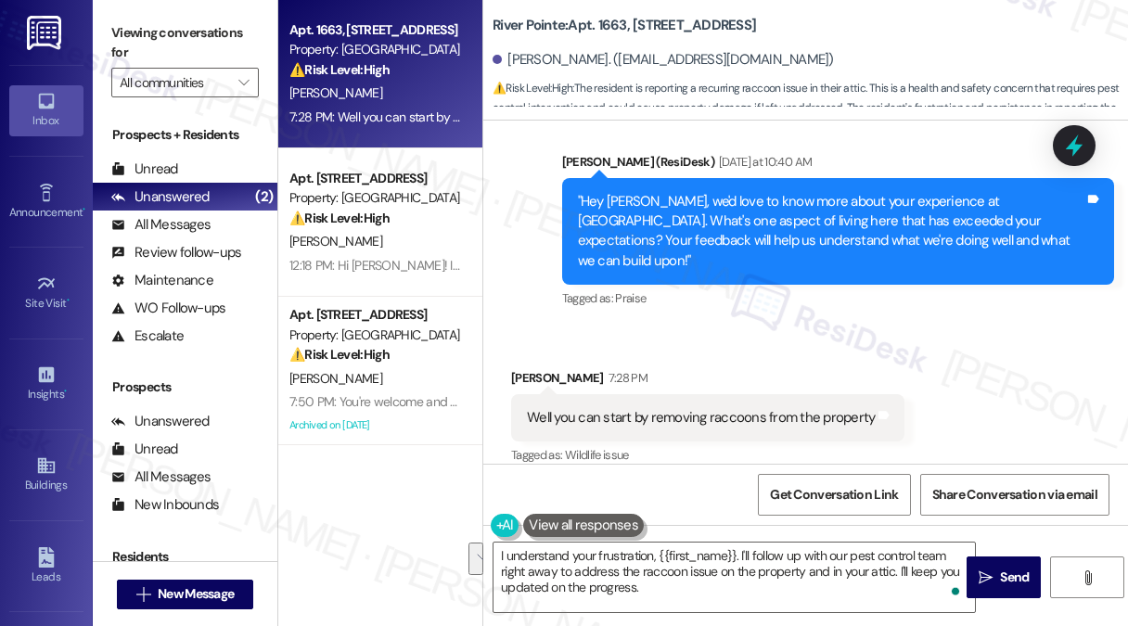
drag, startPoint x: 184, startPoint y: 21, endPoint x: 261, endPoint y: 87, distance: 101.3
click at [184, 21] on label "Viewing conversations for" at bounding box center [184, 43] width 147 height 49
click at [656, 532] on div "I understand your frustration, {{first_name}}. I'll follow up with our pest con…" at bounding box center [805, 594] width 644 height 139
click at [666, 554] on textarea "I understand your frustration, {{first_name}}. I'll follow up with our pest con…" at bounding box center [733, 577] width 481 height 70
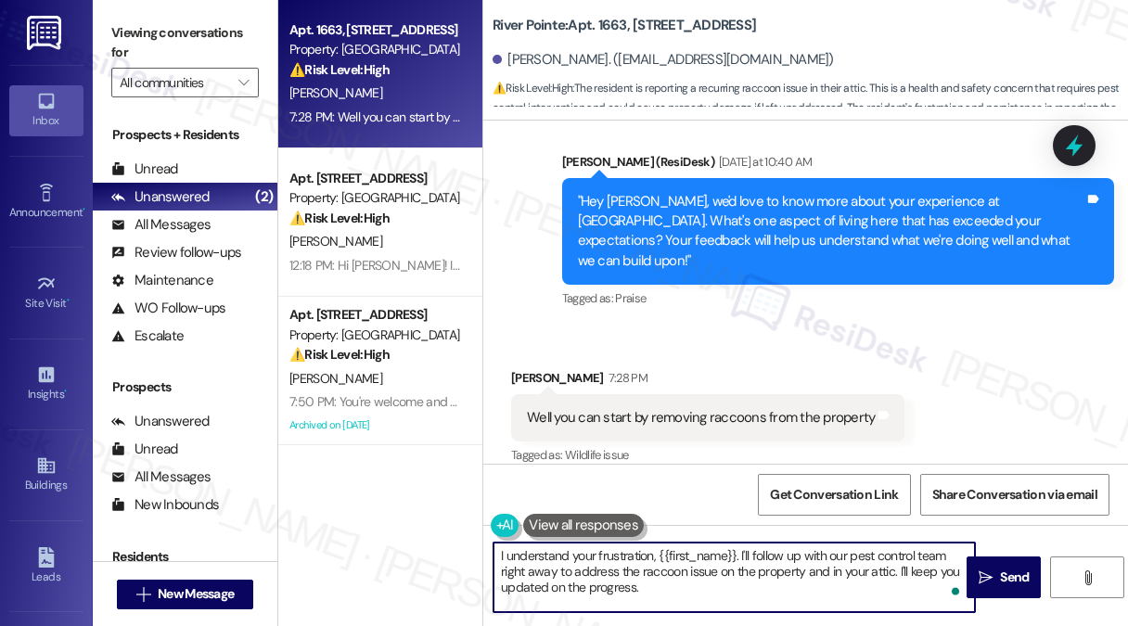
click at [666, 554] on textarea "I understand your frustration, {{first_name}}. I'll follow up with our pest con…" at bounding box center [733, 577] width 481 height 70
paste textarea "’m really sorry you’ve been dealing with raccoons on the property — I can under…"
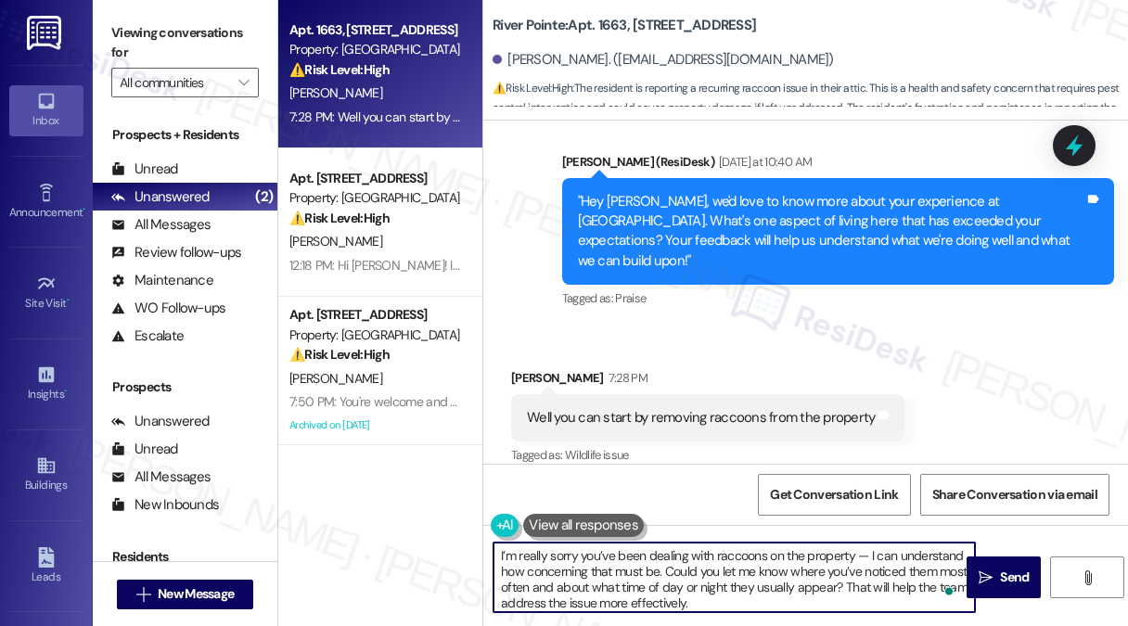
click at [567, 563] on textarea "I’m really sorry you’ve been dealing with raccoons on the property — I can unde…" at bounding box center [733, 577] width 481 height 70
click at [518, 555] on textarea "I’m really sorry you’ve been dealing with raccoons on the property — I can unde…" at bounding box center [733, 577] width 481 height 70
click at [497, 556] on textarea "I’m sorry you’ve been dealing with raccoons on the property — I can understand …" at bounding box center [733, 577] width 481 height 70
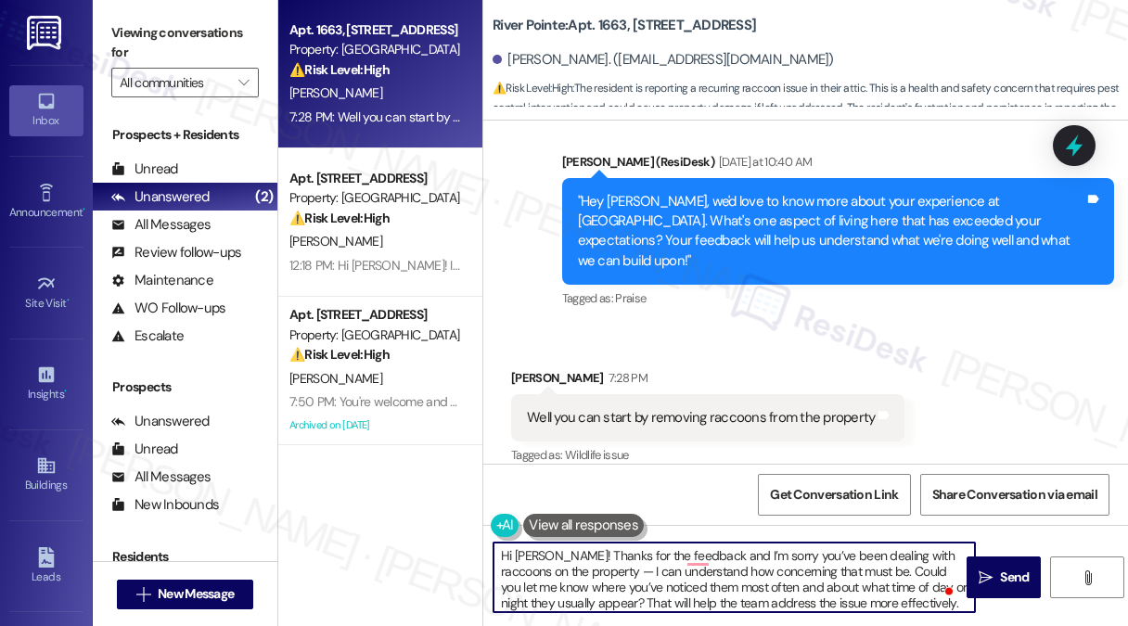
drag, startPoint x: 584, startPoint y: 570, endPoint x: 599, endPoint y: 570, distance: 14.8
click at [593, 570] on textarea "Hi Tevide! Thanks for the feedback and I’m sorry you’ve been dealing with racco…" at bounding box center [733, 577] width 481 height 70
drag, startPoint x: 584, startPoint y: 573, endPoint x: 857, endPoint y: 574, distance: 272.6
click at [857, 574] on textarea "Hi Tevide! Thanks for the feedback, and I’m sorry you’ve been dealing with racc…" at bounding box center [733, 577] width 481 height 70
click at [797, 582] on textarea "Hi Tevide! Thanks for the feedback, and I’m sorry you’ve been dealing with racc…" at bounding box center [733, 577] width 481 height 70
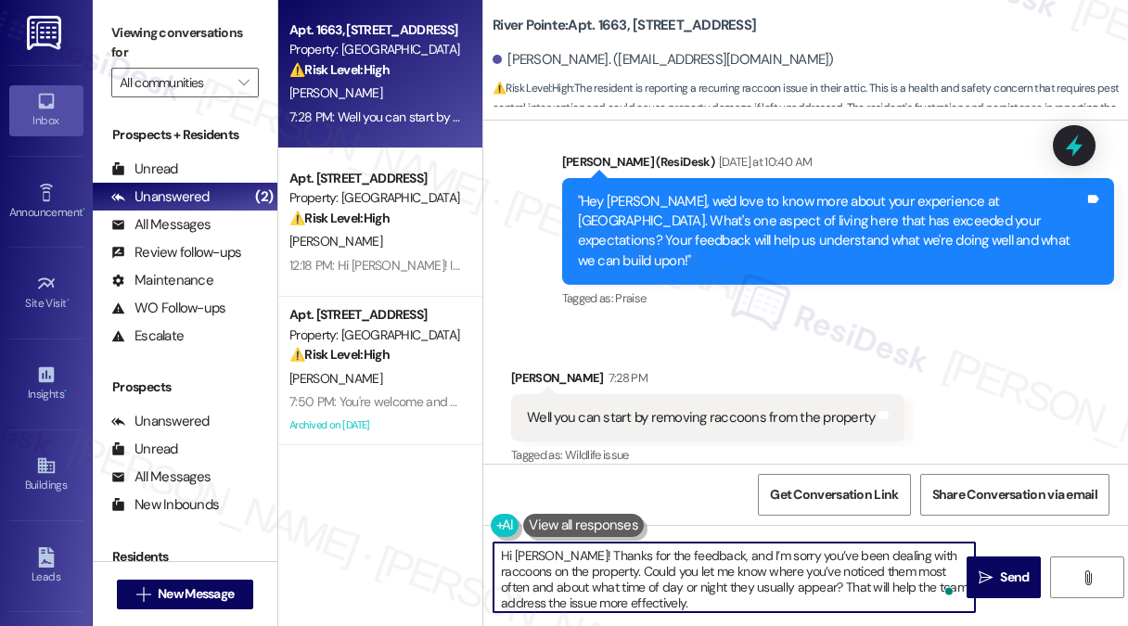
click at [797, 582] on textarea "Hi Tevide! Thanks for the feedback, and I’m sorry you’ve been dealing with racc…" at bounding box center [733, 577] width 481 height 70
click at [669, 589] on textarea "Hi Tevide! Thanks for the feedback, and I’m sorry you’ve been dealing with racc…" at bounding box center [733, 577] width 481 height 70
click at [695, 565] on textarea "Hi Tevide! Thanks for the feedback, and I’m sorry you’ve been dealing with racc…" at bounding box center [733, 577] width 481 height 70
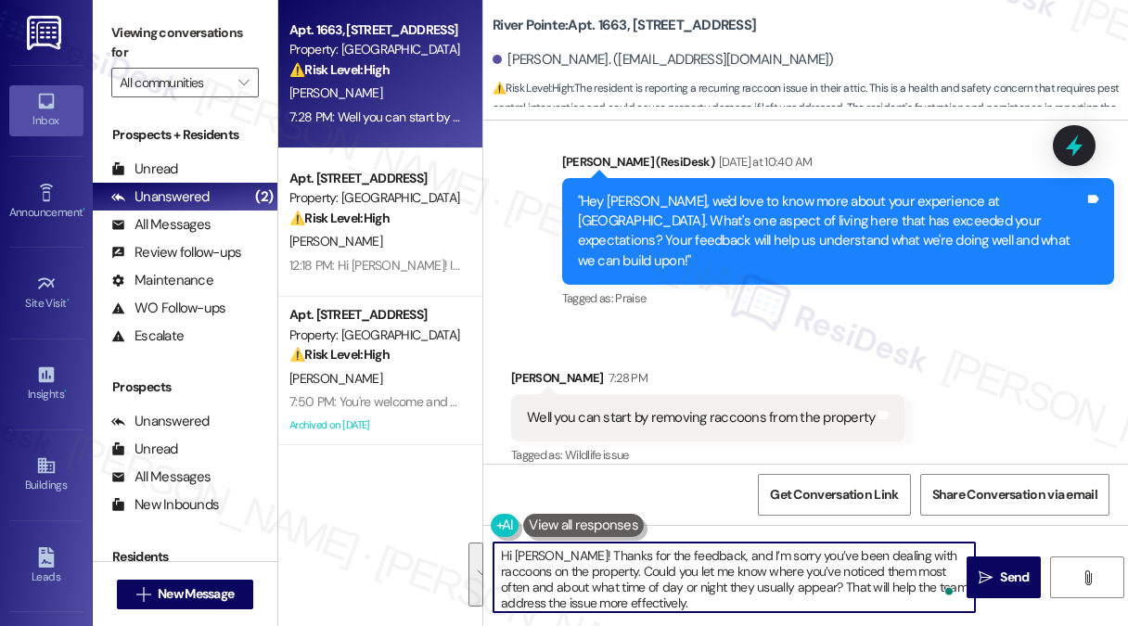
click at [695, 565] on textarea "Hi Tevide! Thanks for the feedback, and I’m sorry you’ve been dealing with racc…" at bounding box center [733, 577] width 481 height 70
click at [695, 575] on textarea "Hi Tevide! Thanks for the feedback, and I’m sorry you’ve been dealing with racc…" at bounding box center [733, 577] width 481 height 70
drag, startPoint x: 710, startPoint y: 598, endPoint x: 792, endPoint y: 589, distance: 82.1
click at [792, 589] on textarea "Hi Tevide! Thanks for the feedback, and I’m sorry you’ve been dealing with racc…" at bounding box center [733, 577] width 481 height 70
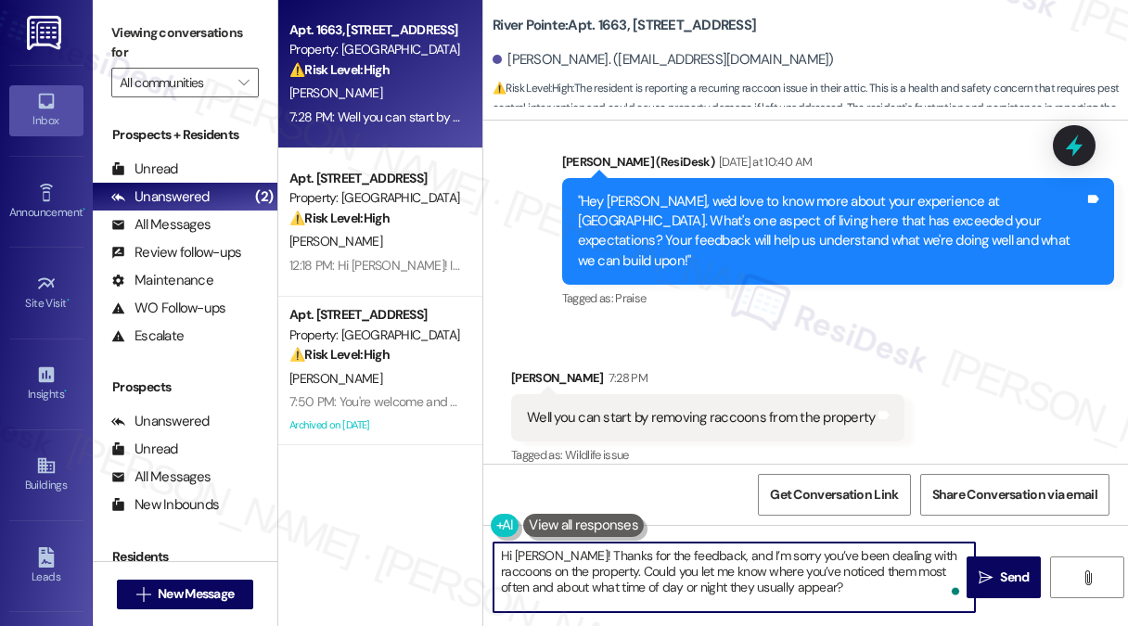
click at [885, 570] on textarea "Hi Tevide! Thanks for the feedback, and I’m sorry you’ve been dealing with racc…" at bounding box center [733, 577] width 481 height 70
drag, startPoint x: 538, startPoint y: 589, endPoint x: 669, endPoint y: 589, distance: 131.7
click at [669, 589] on textarea "Hi Tevide! Thanks for the feedback, and I’m sorry you’ve been dealing with racc…" at bounding box center [733, 577] width 481 height 70
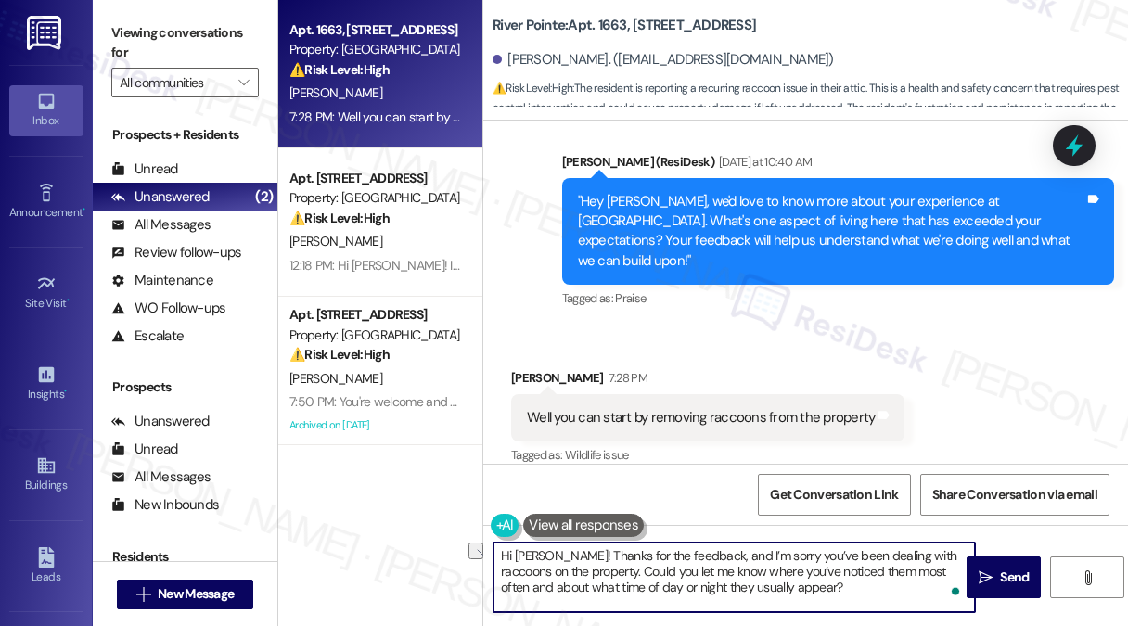
click at [669, 589] on textarea "Hi Tevide! Thanks for the feedback, and I’m sorry you’ve been dealing with racc…" at bounding box center [733, 577] width 481 height 70
click at [742, 586] on textarea "Hi Tevide! Thanks for the feedback, and I’m sorry you’ve been dealing with racc…" at bounding box center [733, 577] width 481 height 70
type textarea "Hi Tevide! Thanks for the feedback, and I’m sorry you’ve been dealing with racc…"
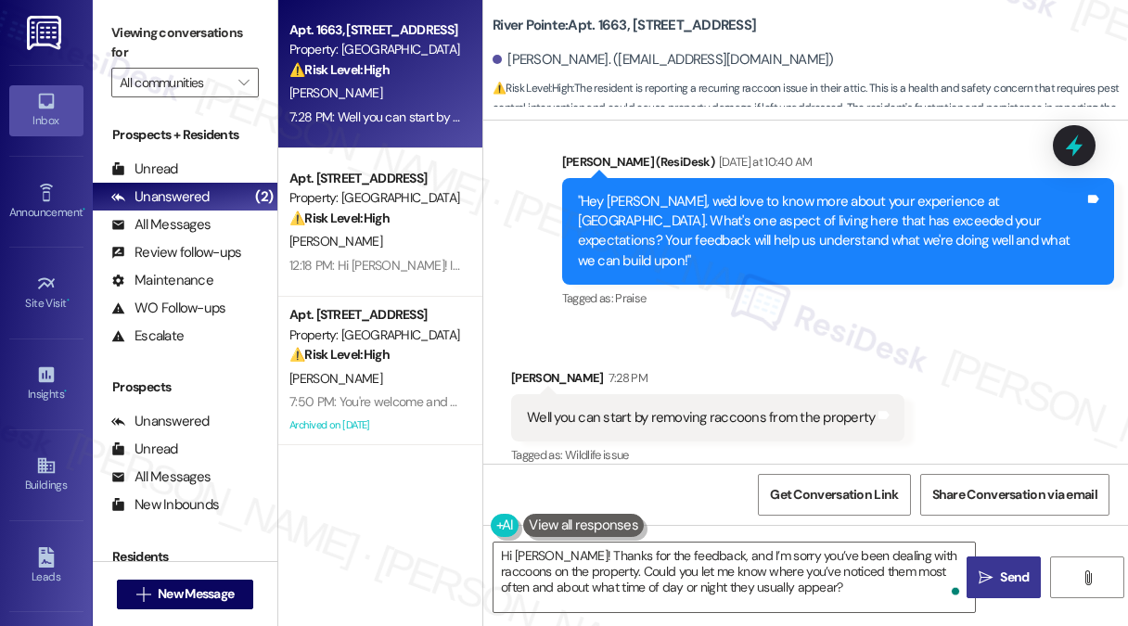
click at [1001, 564] on button " Send" at bounding box center [1003, 577] width 74 height 42
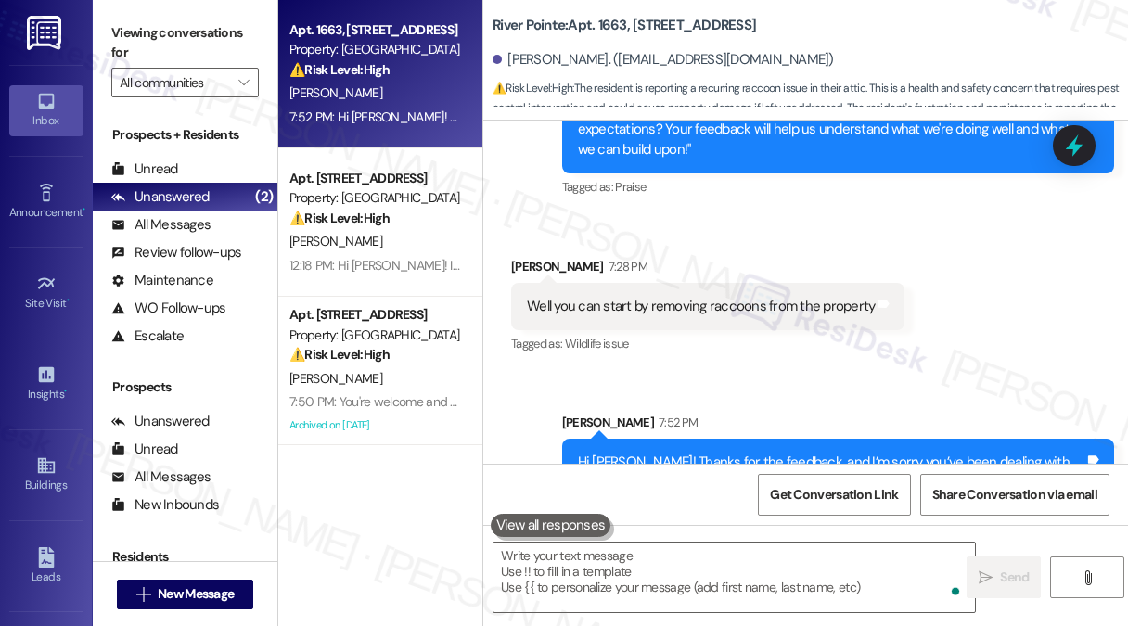
scroll to position [3588, 0]
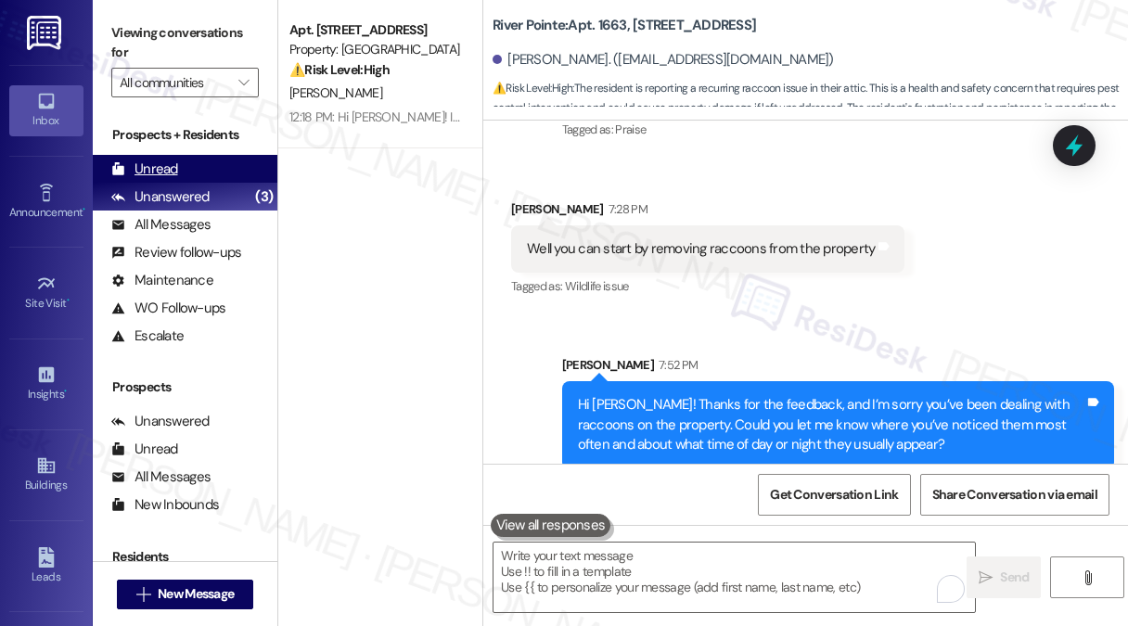
click at [189, 170] on div "Unread (0)" at bounding box center [185, 169] width 185 height 28
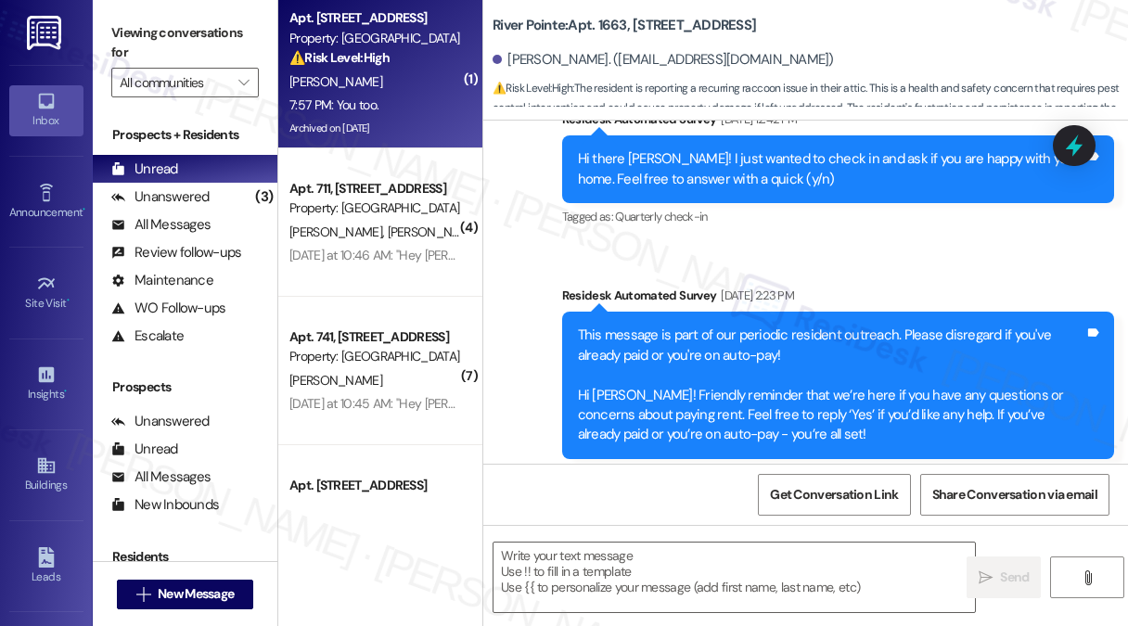
type textarea "Fetching suggested responses. Please feel free to read through the conversation…"
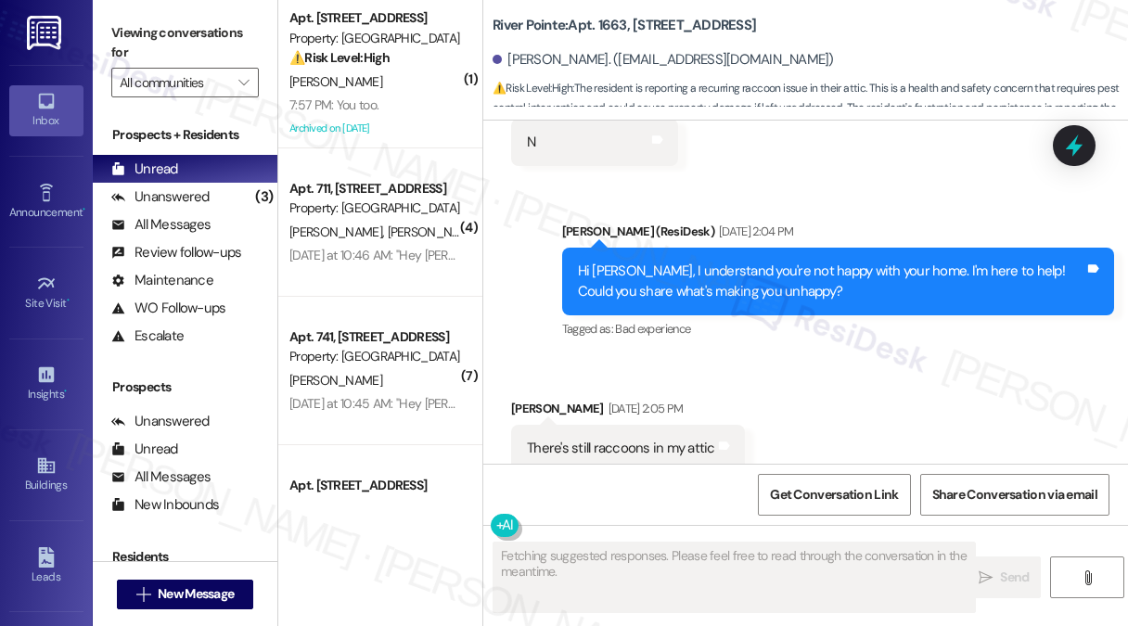
scroll to position [3419, 0]
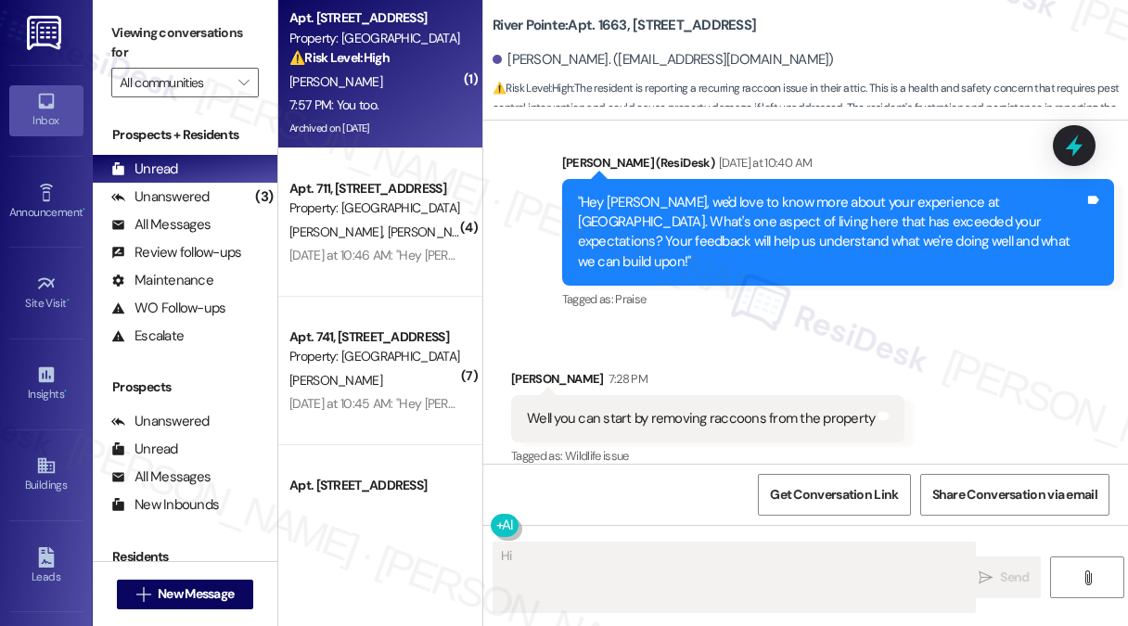
click at [420, 101] on div "7:57 PM: You too. 7:57 PM: You too." at bounding box center [374, 105] width 175 height 23
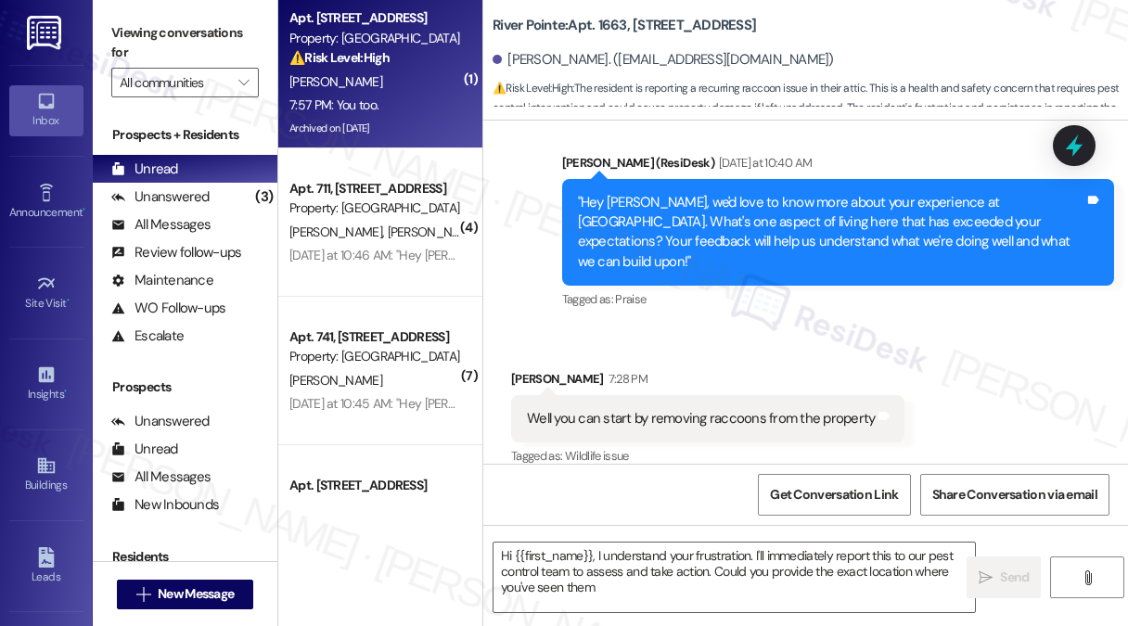
type textarea "Hi {{first_name}}, I understand your frustration. I'll immediately report this …"
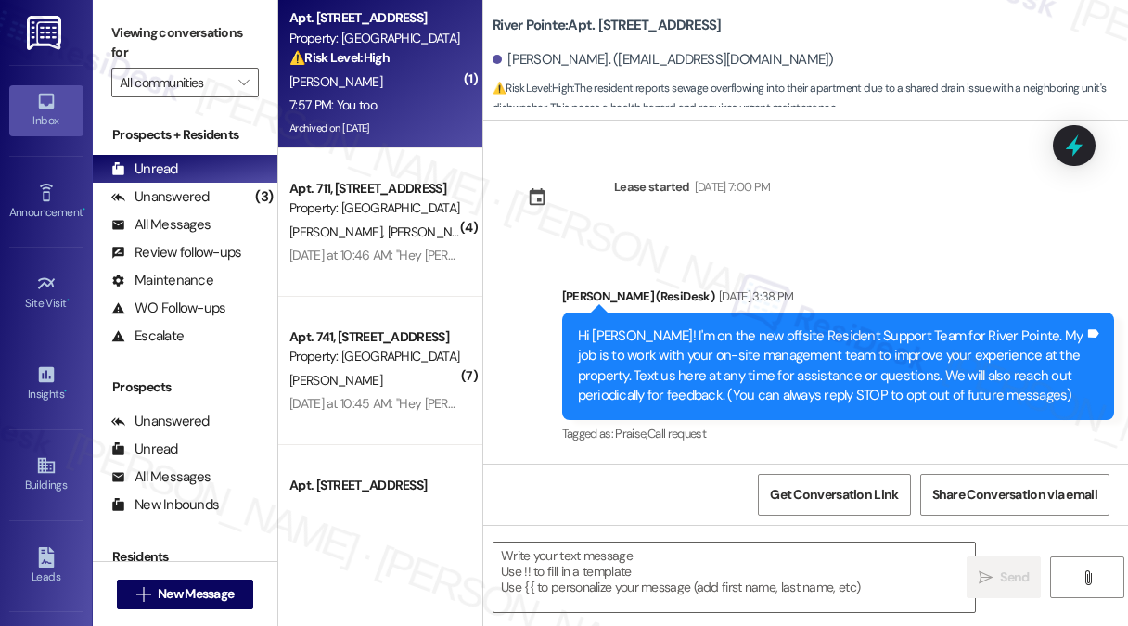
scroll to position [20032, 0]
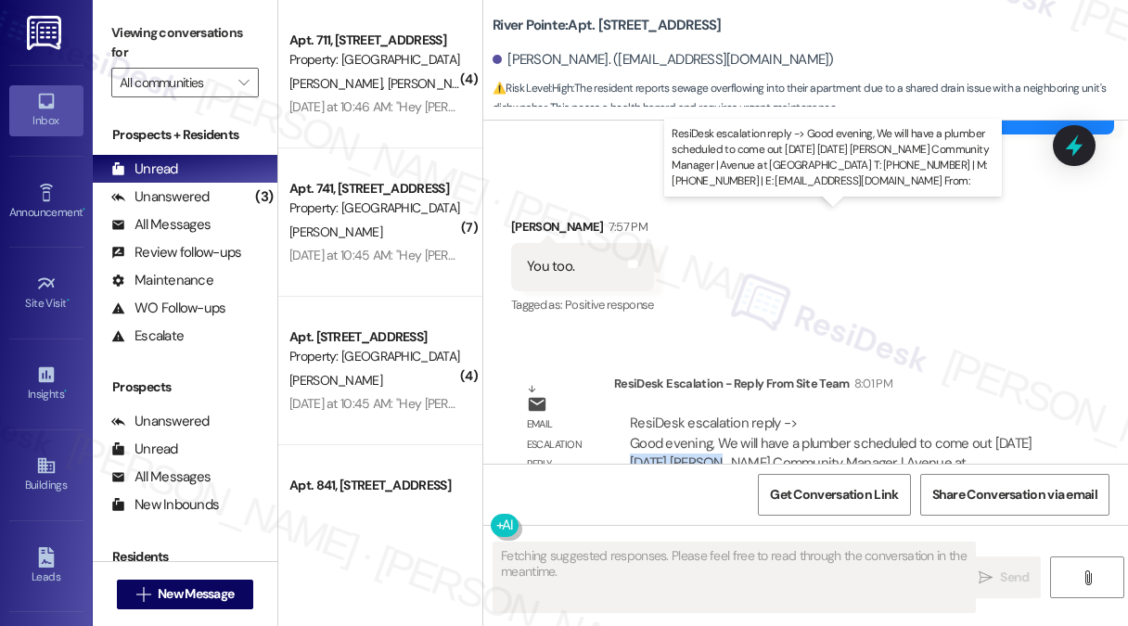
drag, startPoint x: 679, startPoint y: 251, endPoint x: 791, endPoint y: 252, distance: 112.2
click at [790, 414] on div "ResiDesk escalation reply -> Good evening, We will have a plumber scheduled to …" at bounding box center [831, 463] width 403 height 98
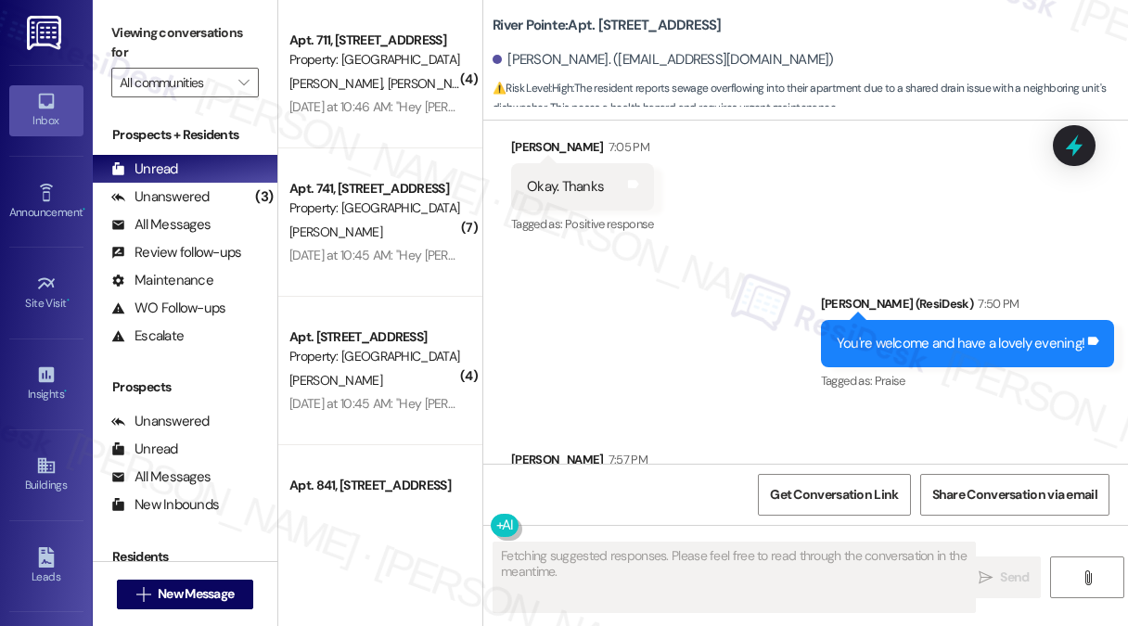
scroll to position [19754, 0]
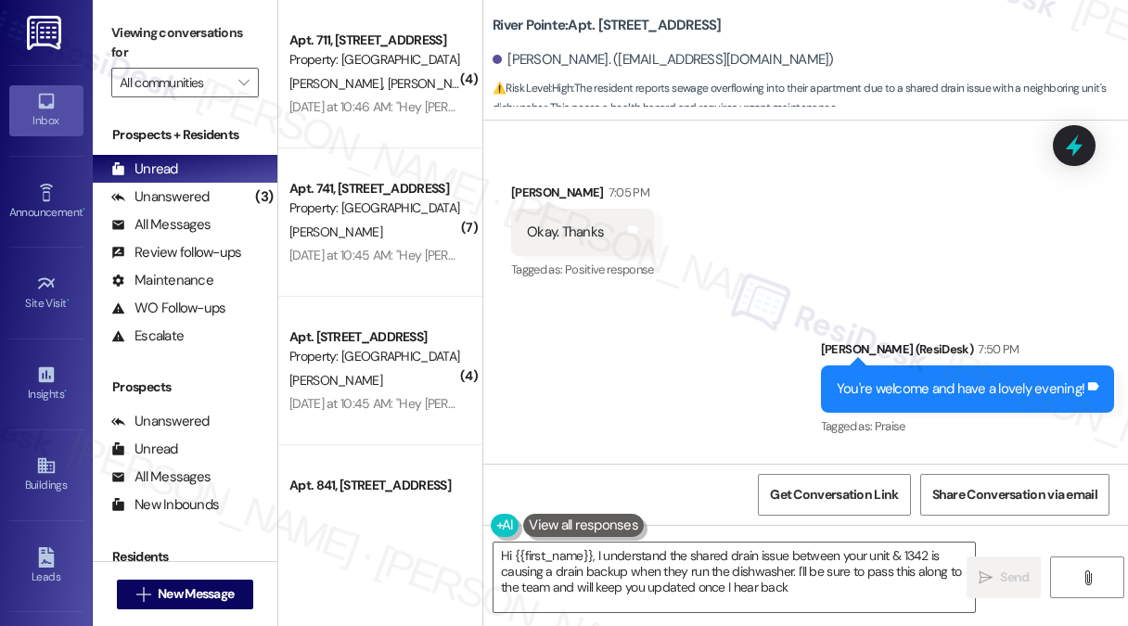
type textarea "Hi {{first_name}}, I understand the shared drain issue between your unit & 1342…"
click at [219, 15] on div "Viewing conversations for All communities " at bounding box center [185, 58] width 185 height 116
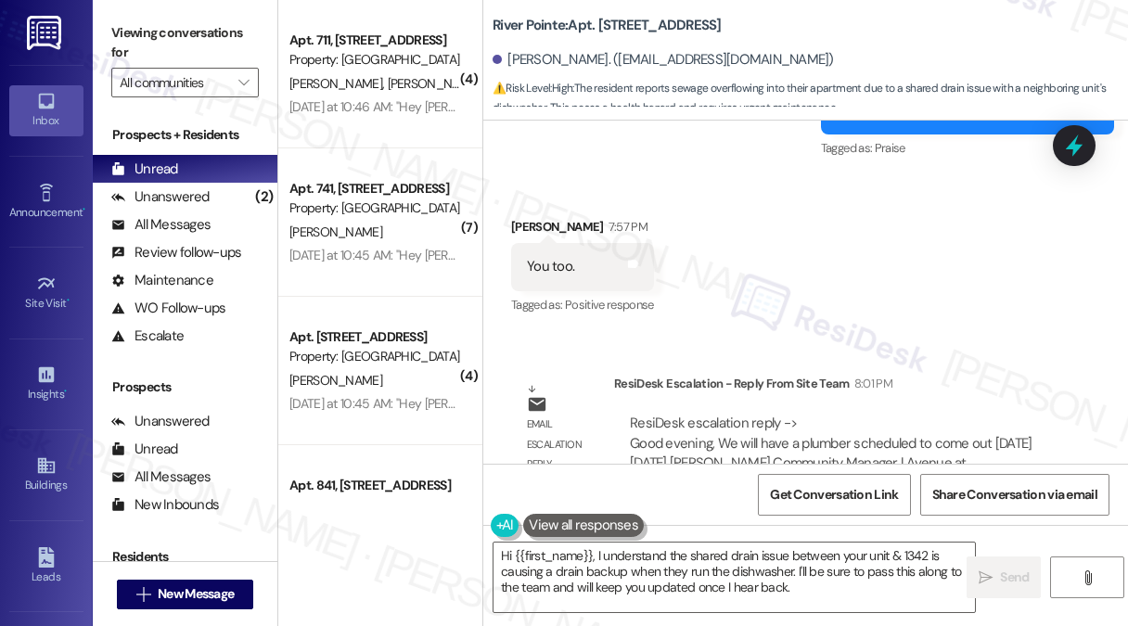
click at [174, 18] on div "Viewing conversations for All communities " at bounding box center [185, 58] width 185 height 116
